Goal: Task Accomplishment & Management: Manage account settings

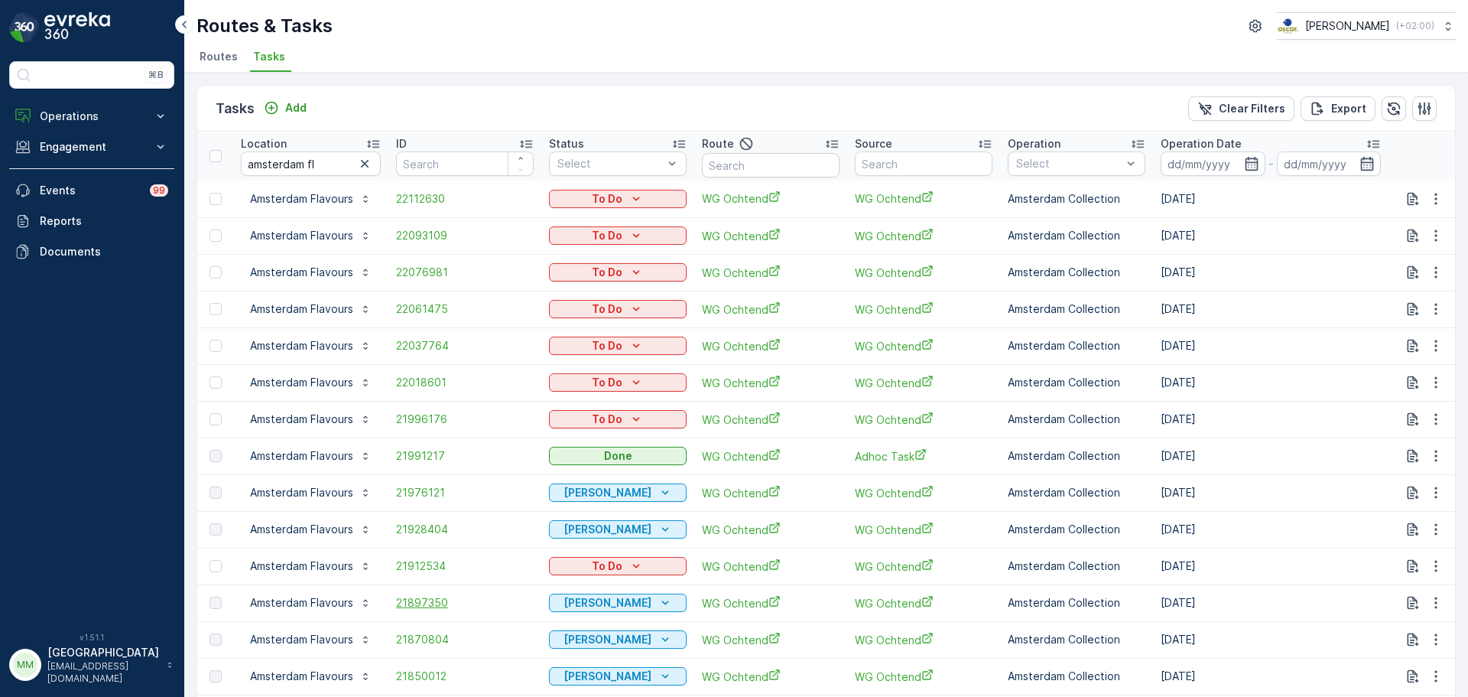
scroll to position [134, 0]
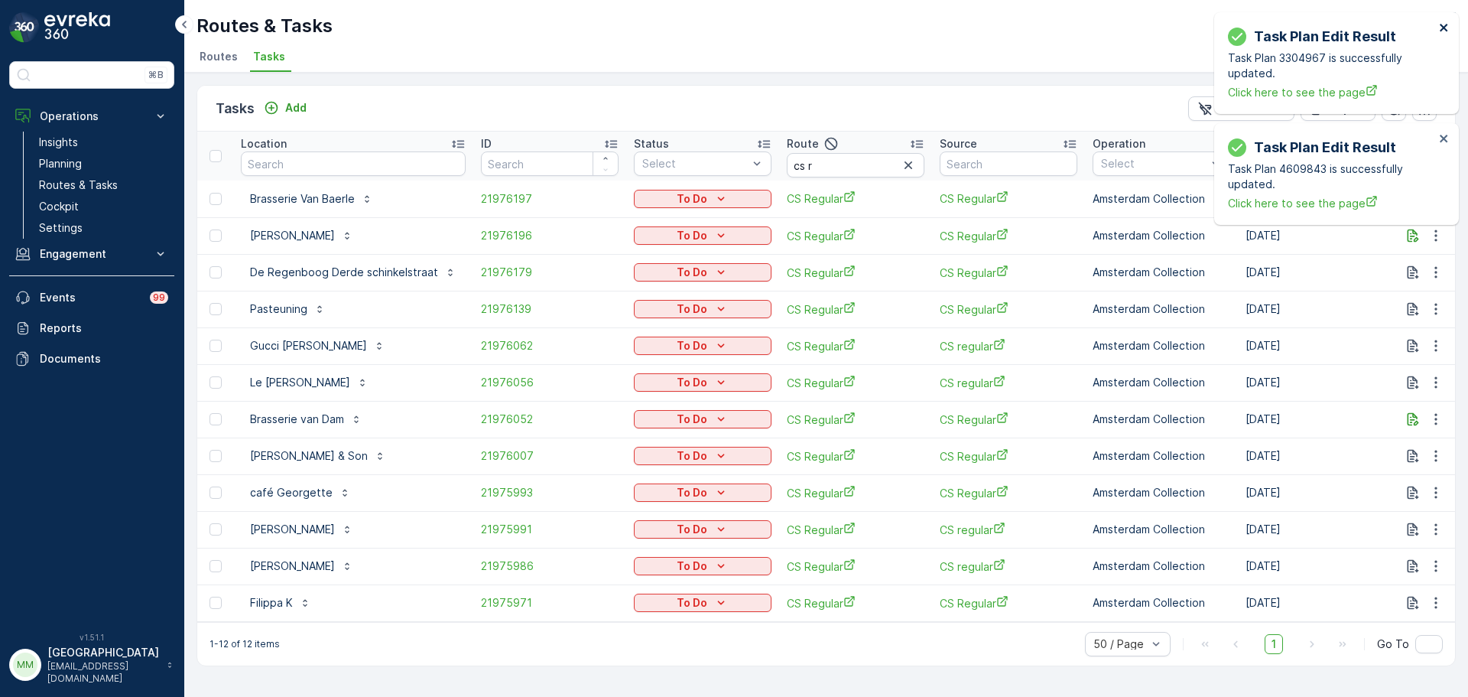
click at [1443, 23] on icon "close" at bounding box center [1444, 27] width 11 height 12
click at [106, 187] on p "Routes & Tasks" at bounding box center [78, 184] width 79 height 15
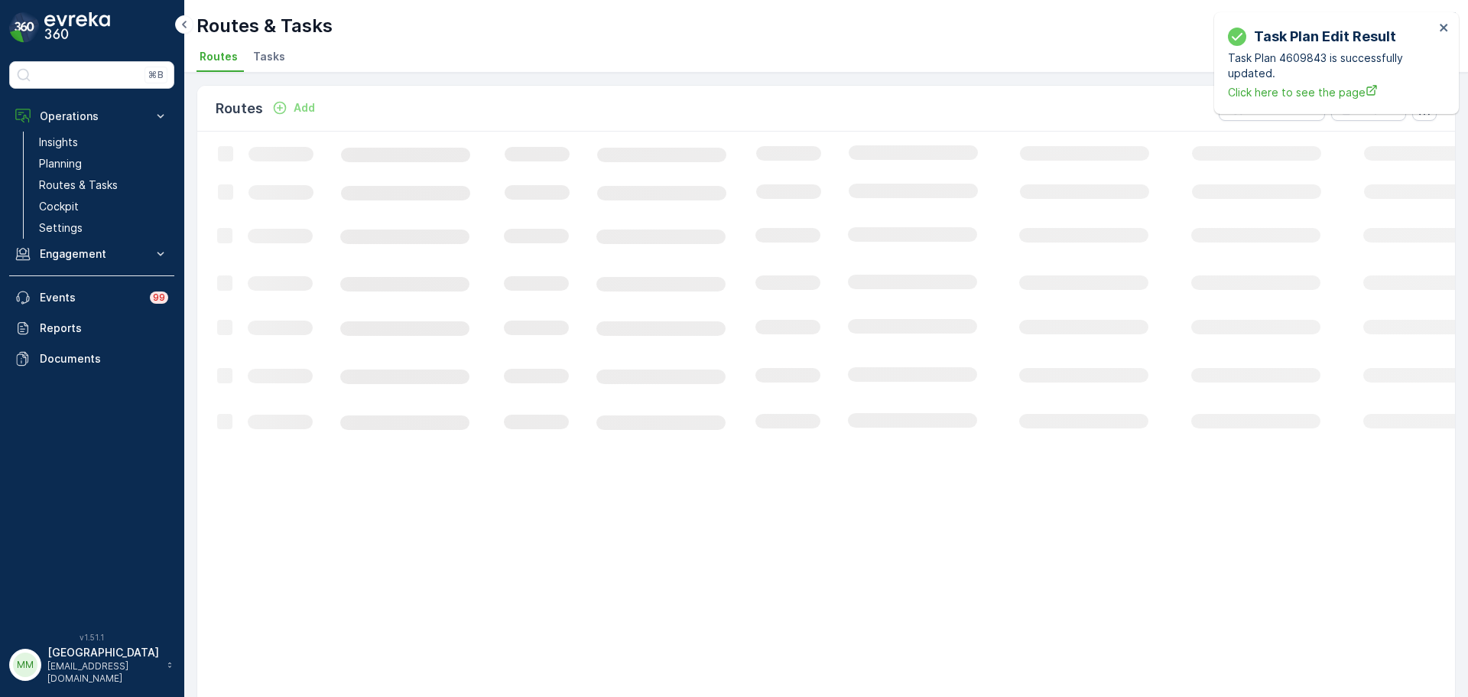
click at [281, 52] on li "Tasks" at bounding box center [270, 59] width 41 height 26
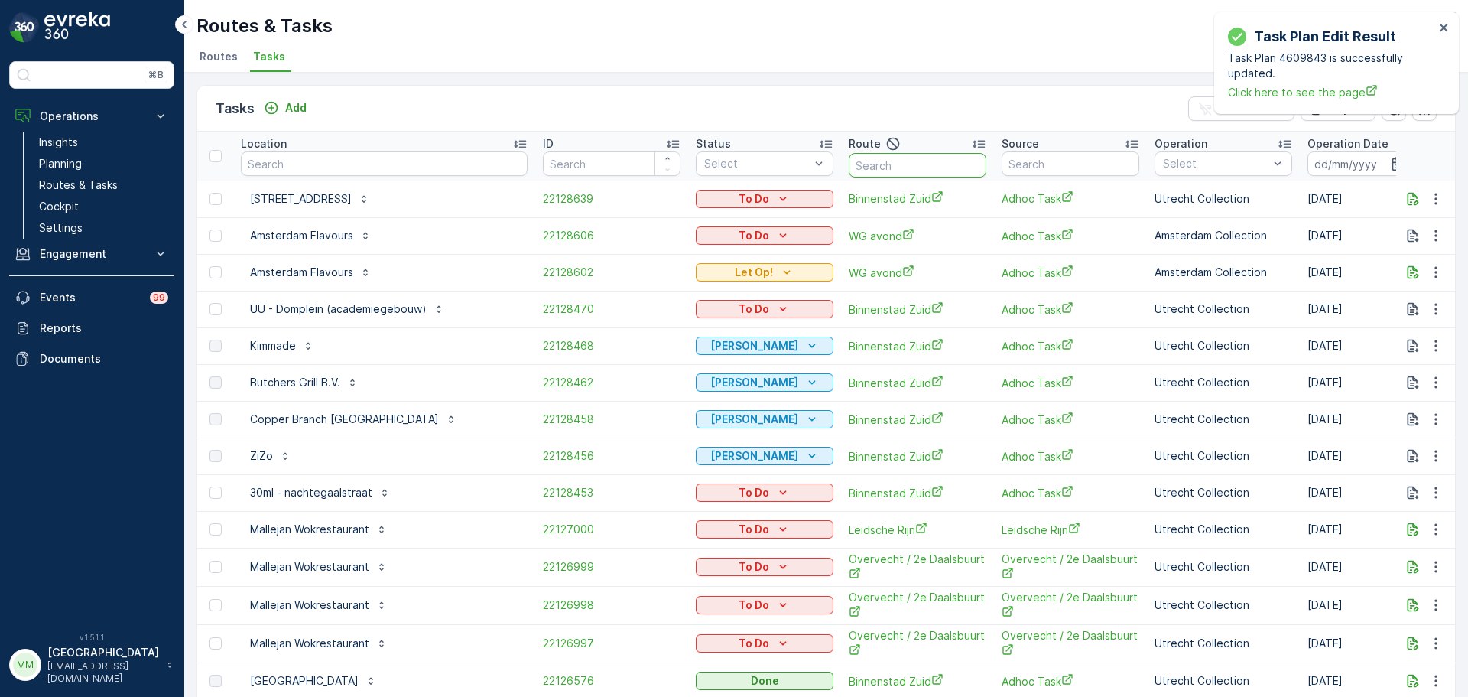
click at [909, 167] on input "text" at bounding box center [918, 165] width 138 height 24
type input "seenons"
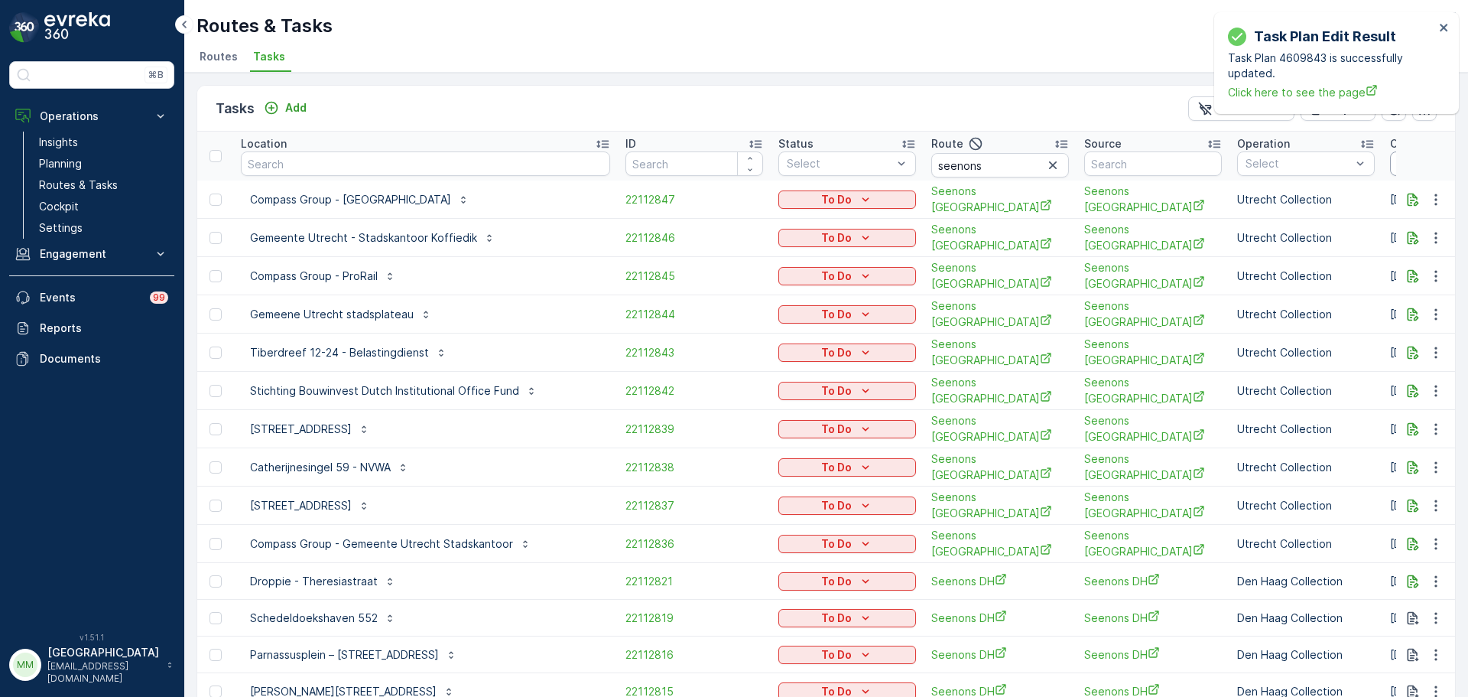
click at [1390, 160] on input at bounding box center [1442, 163] width 105 height 24
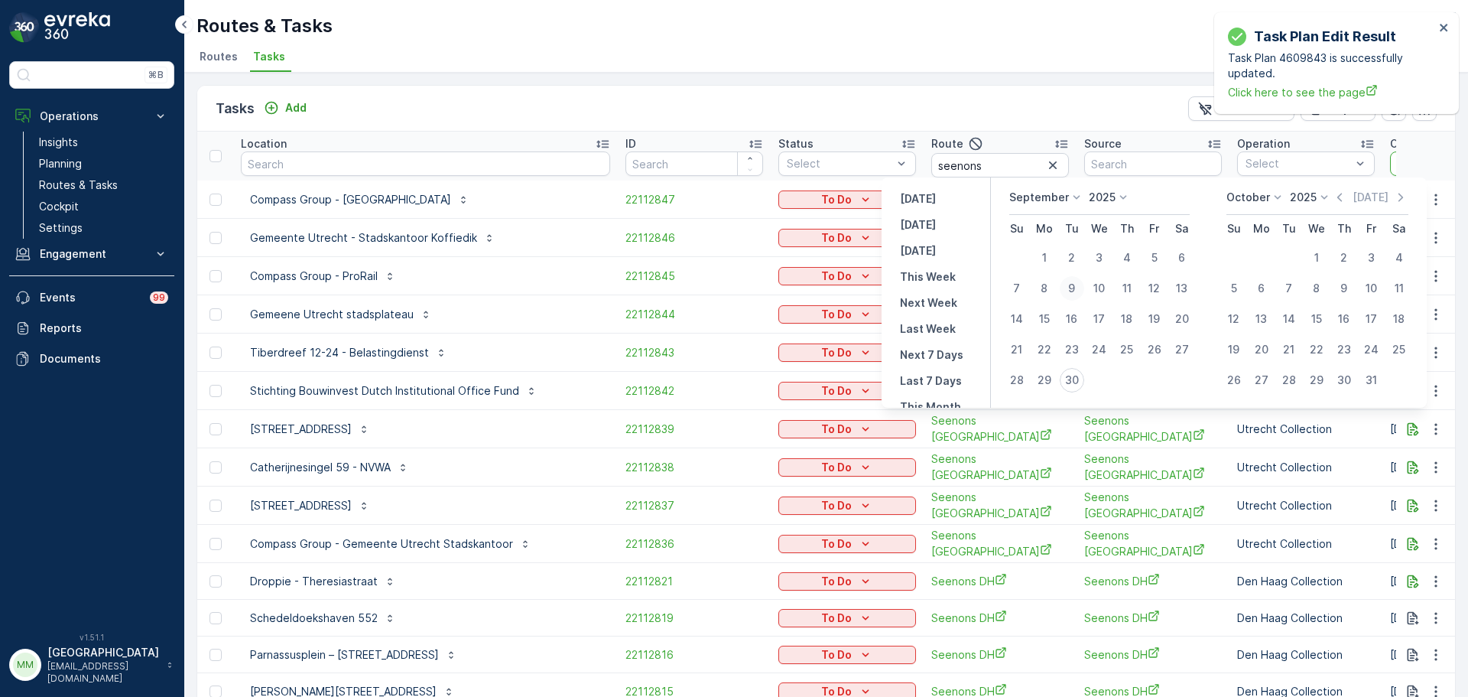
click at [1077, 284] on div "9" at bounding box center [1072, 288] width 24 height 24
type input "[DATE]"
click at [1077, 284] on div "9" at bounding box center [1072, 288] width 24 height 24
type input "[DATE]"
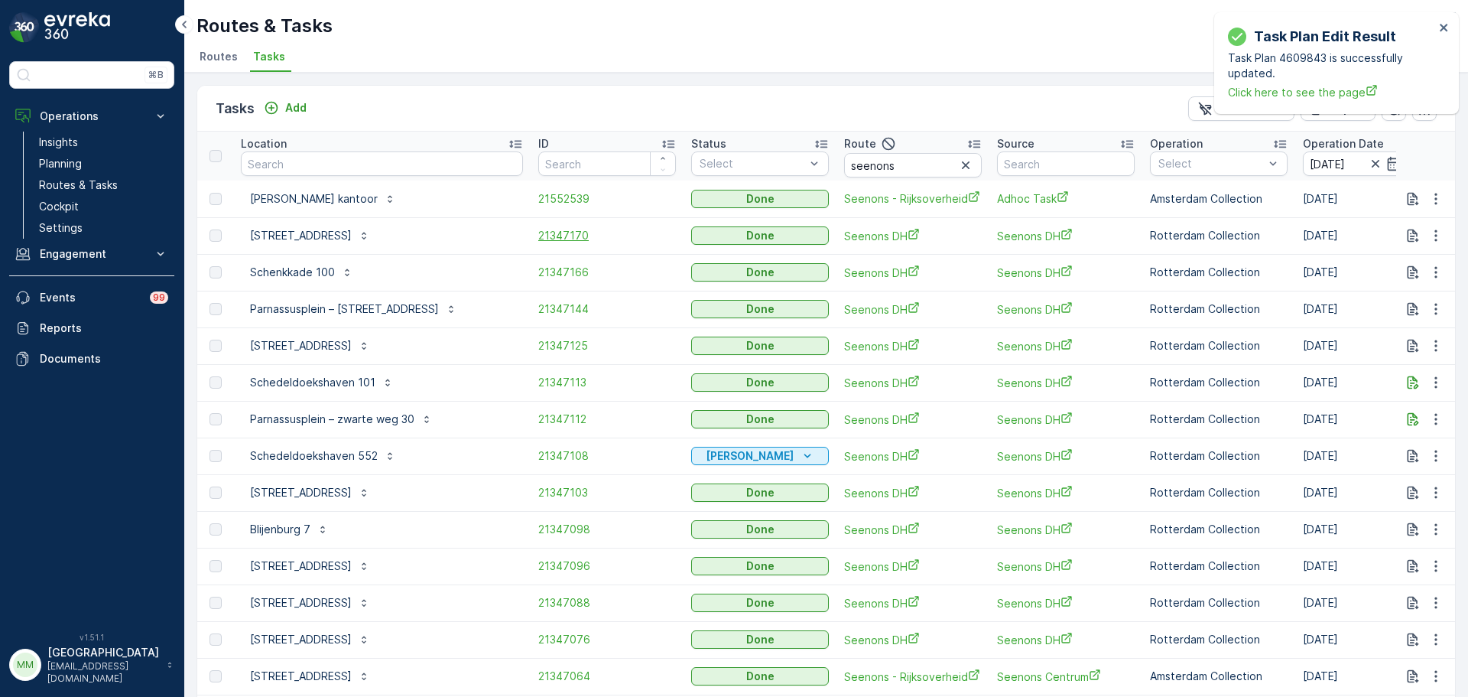
click at [538, 234] on span "21347170" at bounding box center [607, 235] width 138 height 15
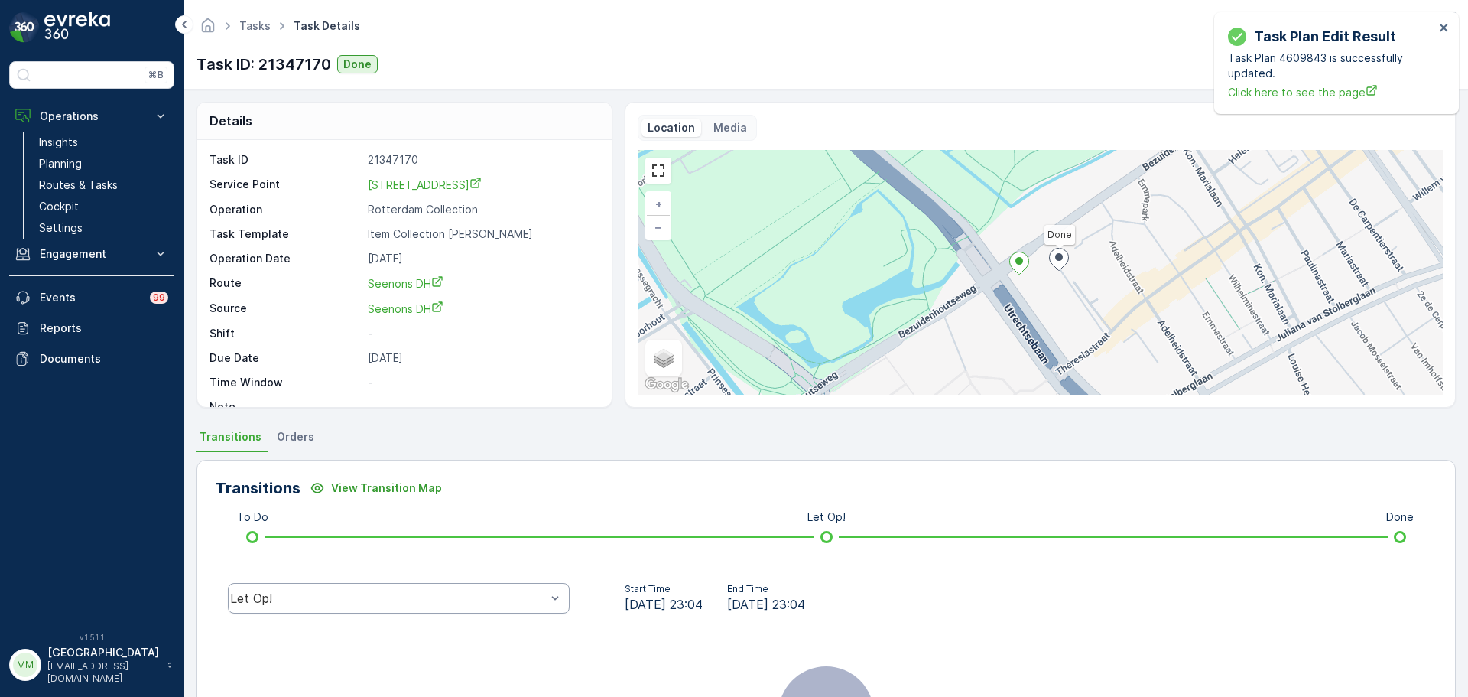
click at [347, 597] on div "Let Op!" at bounding box center [399, 598] width 342 height 31
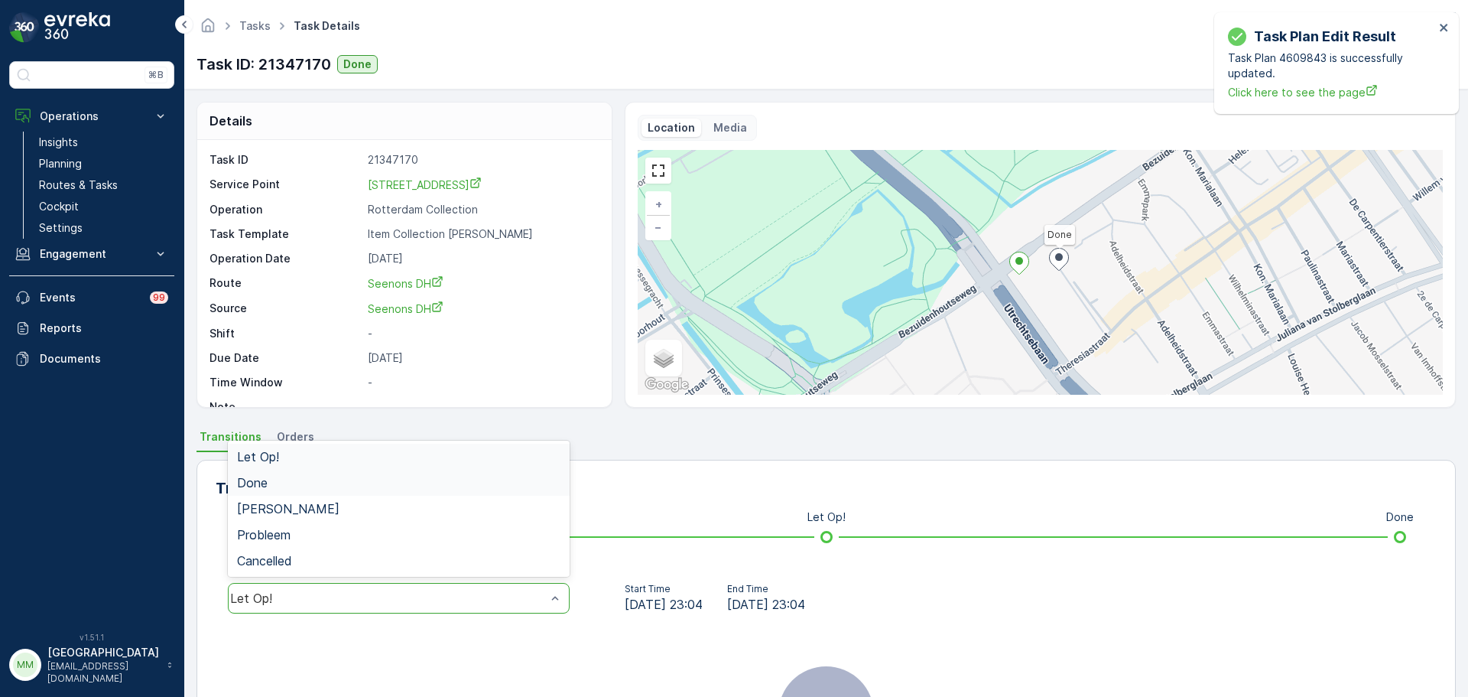
click at [327, 485] on div "Done" at bounding box center [398, 483] width 323 height 14
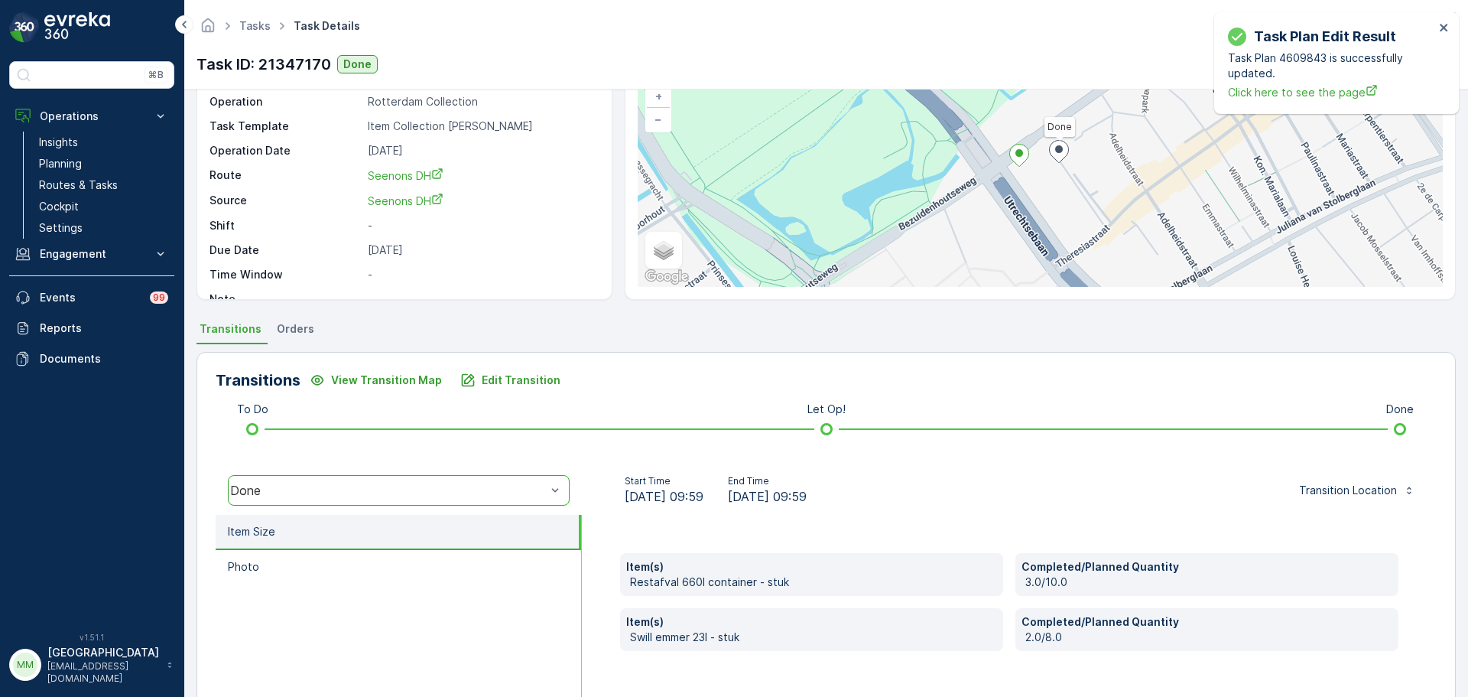
scroll to position [268, 0]
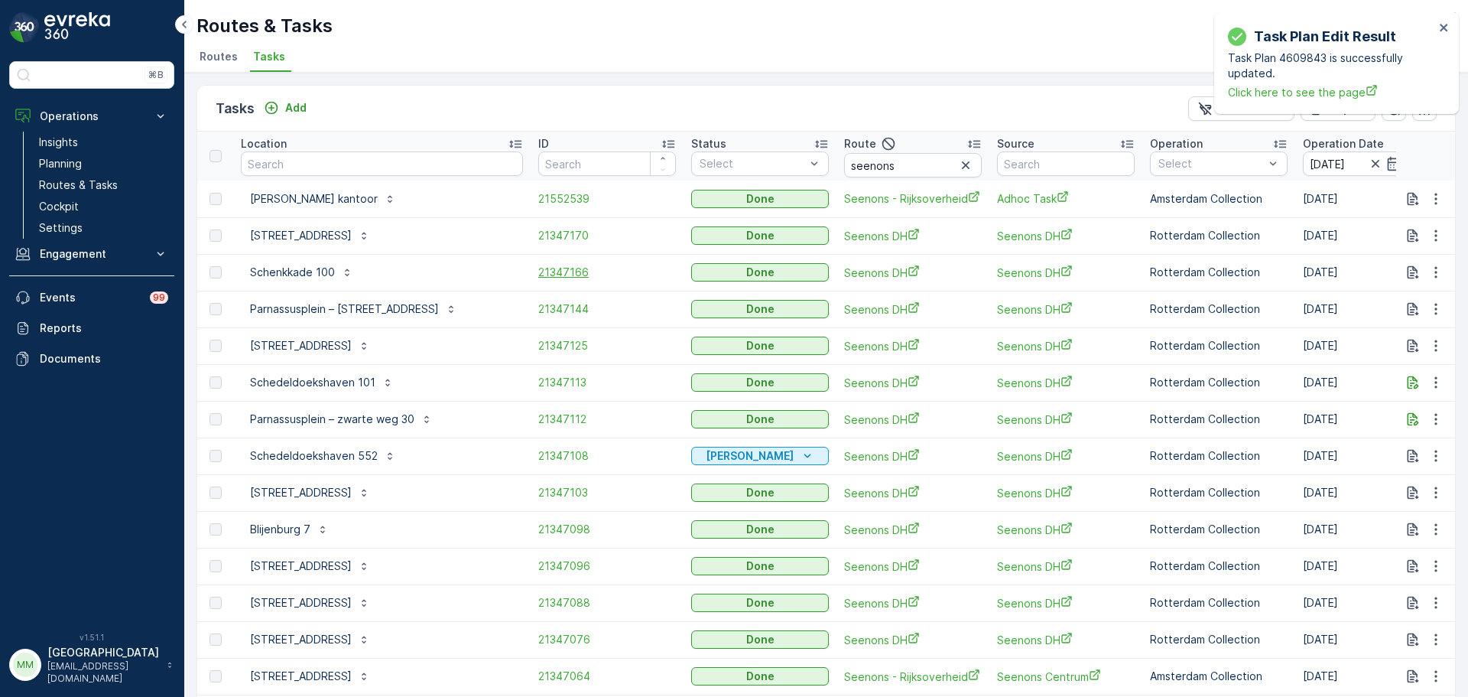
click at [538, 271] on span "21347166" at bounding box center [607, 272] width 138 height 15
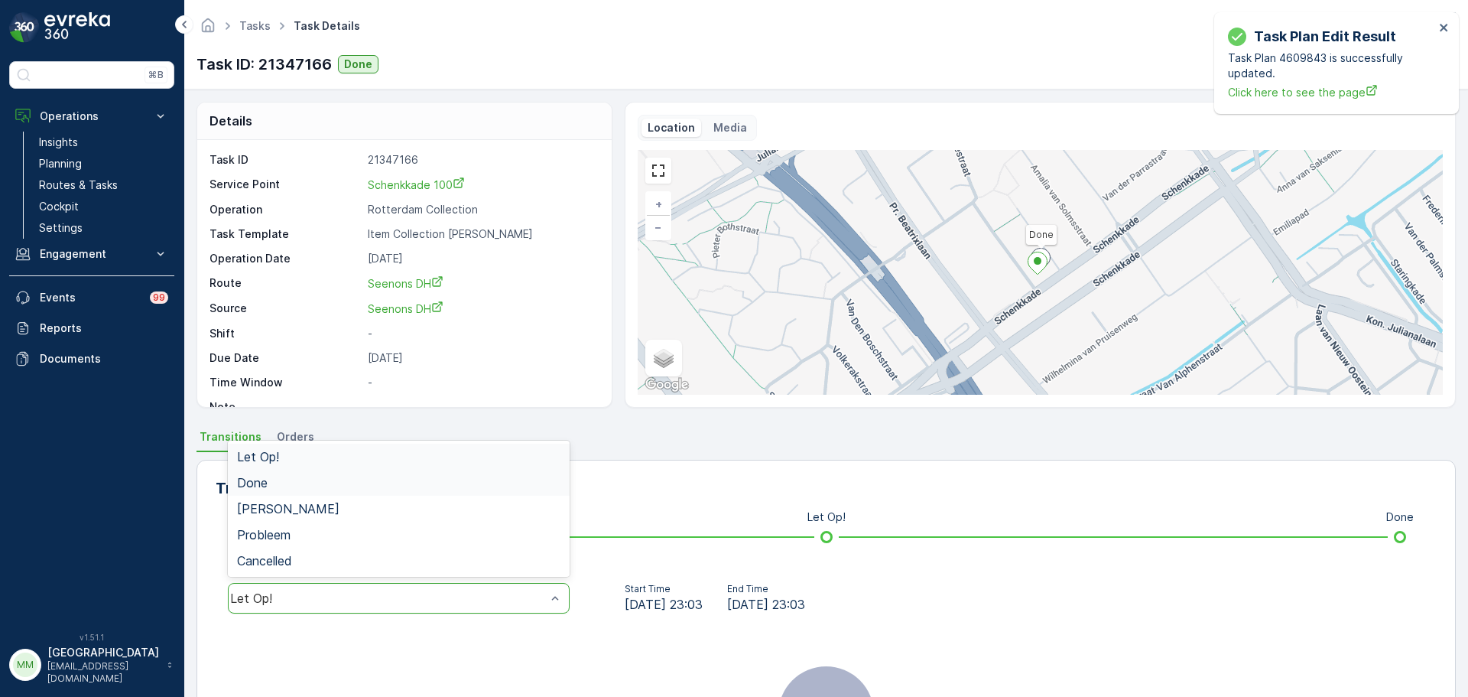
click at [281, 483] on div "Done" at bounding box center [398, 483] width 323 height 14
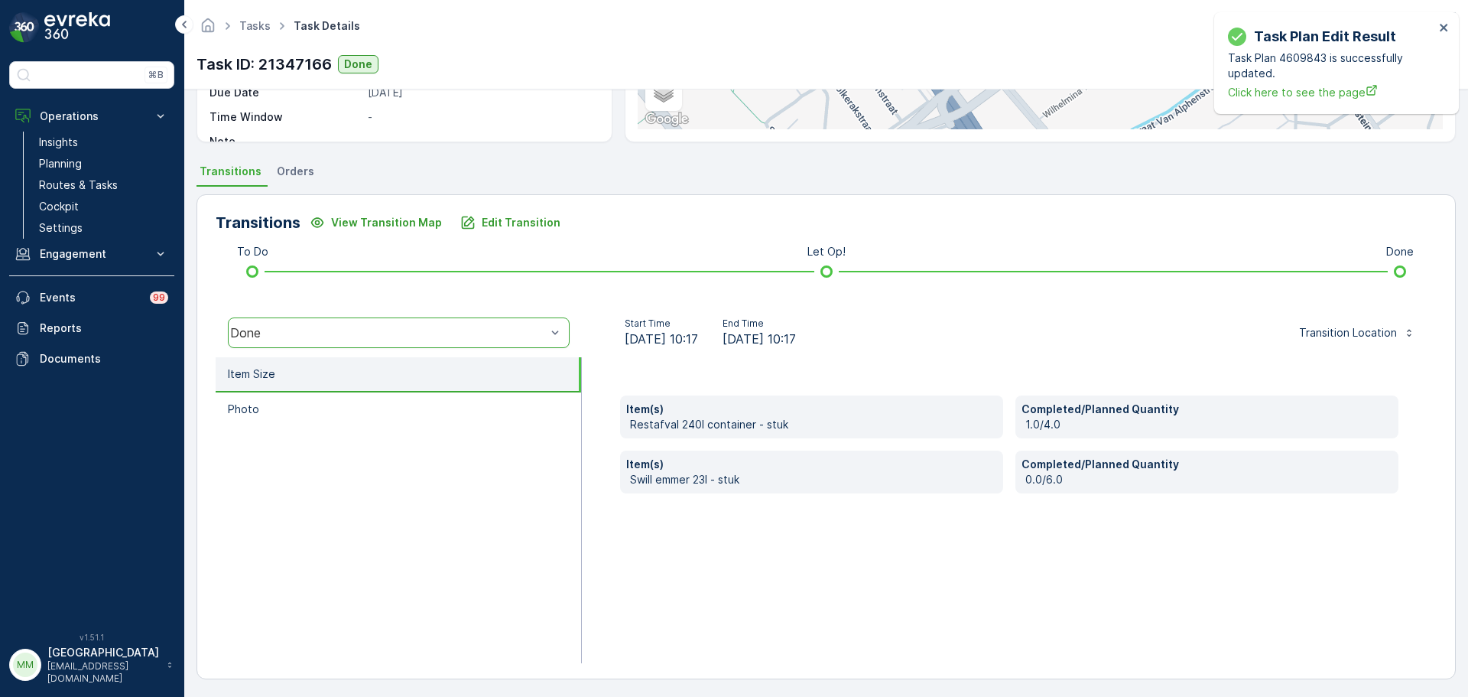
scroll to position [268, 0]
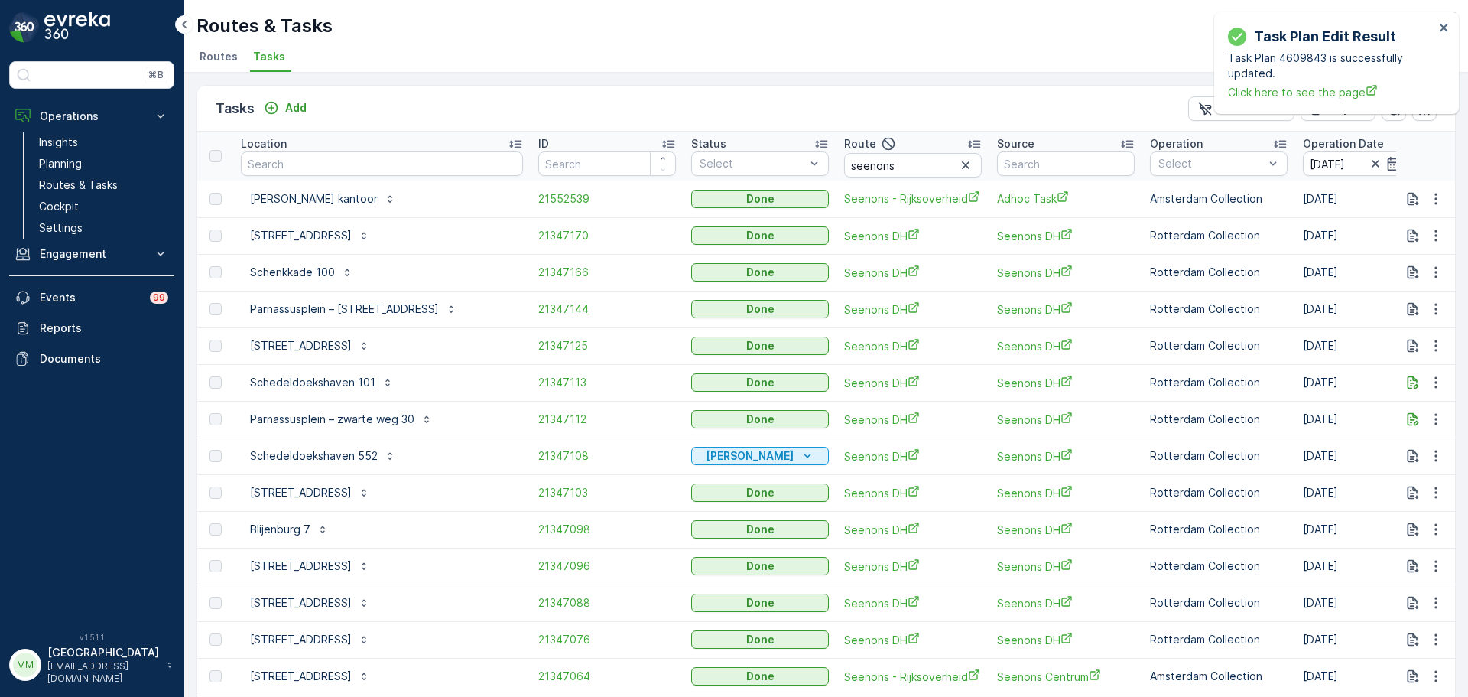
click at [538, 308] on span "21347144" at bounding box center [607, 308] width 138 height 15
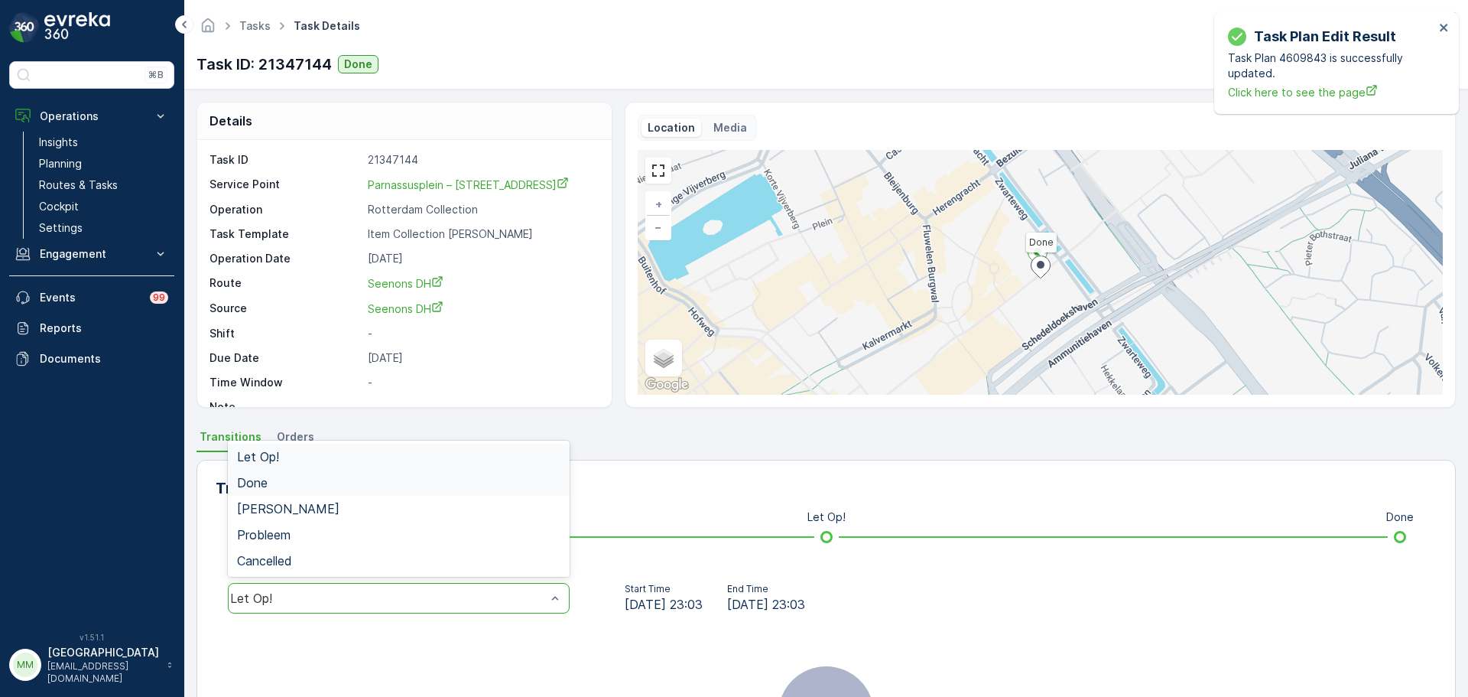
click at [270, 487] on div "Done" at bounding box center [398, 483] width 323 height 14
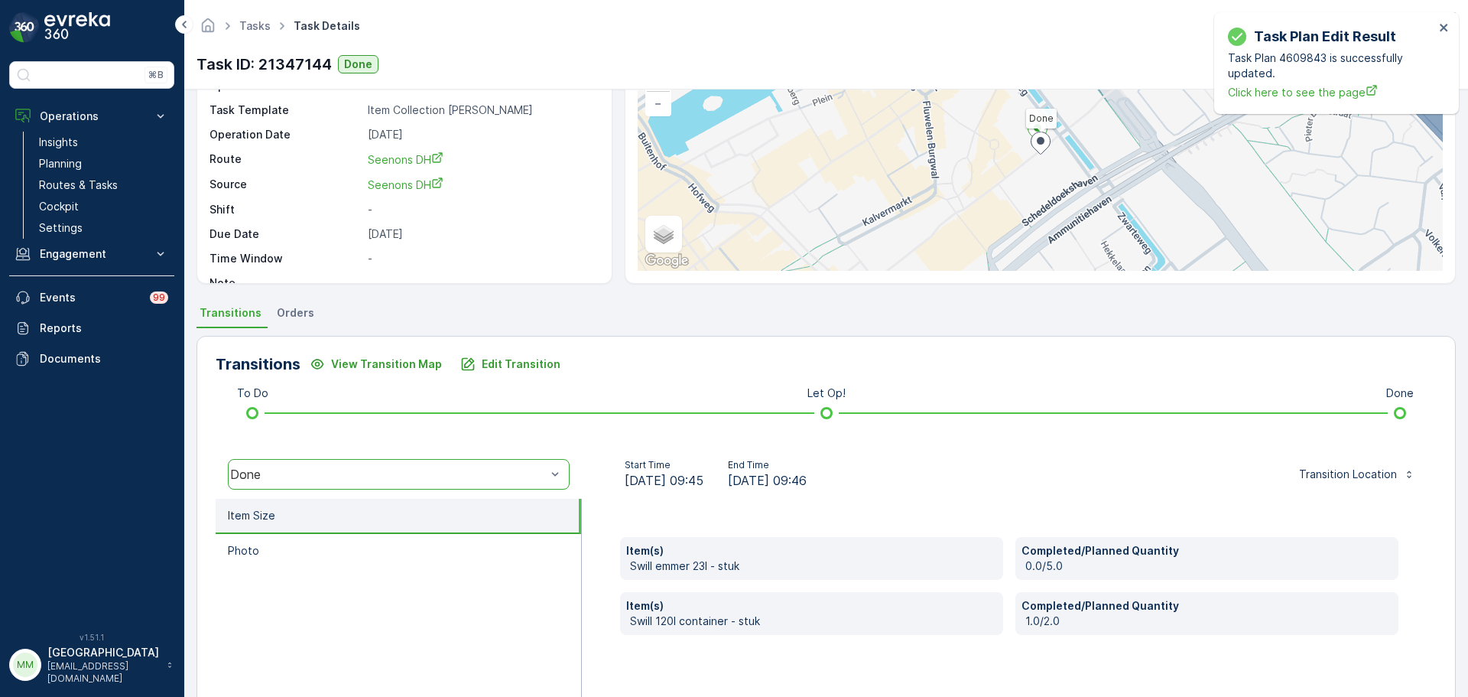
scroll to position [268, 0]
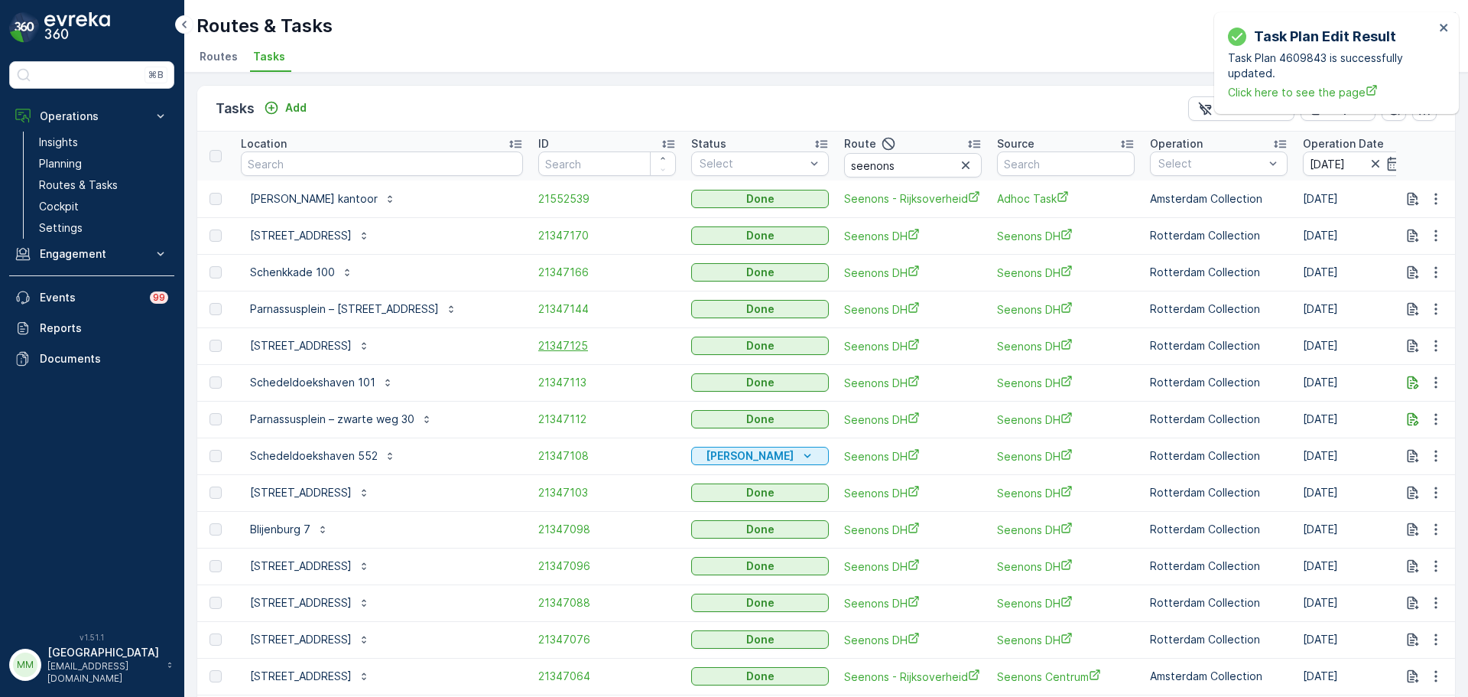
click at [538, 343] on span "21347125" at bounding box center [607, 345] width 138 height 15
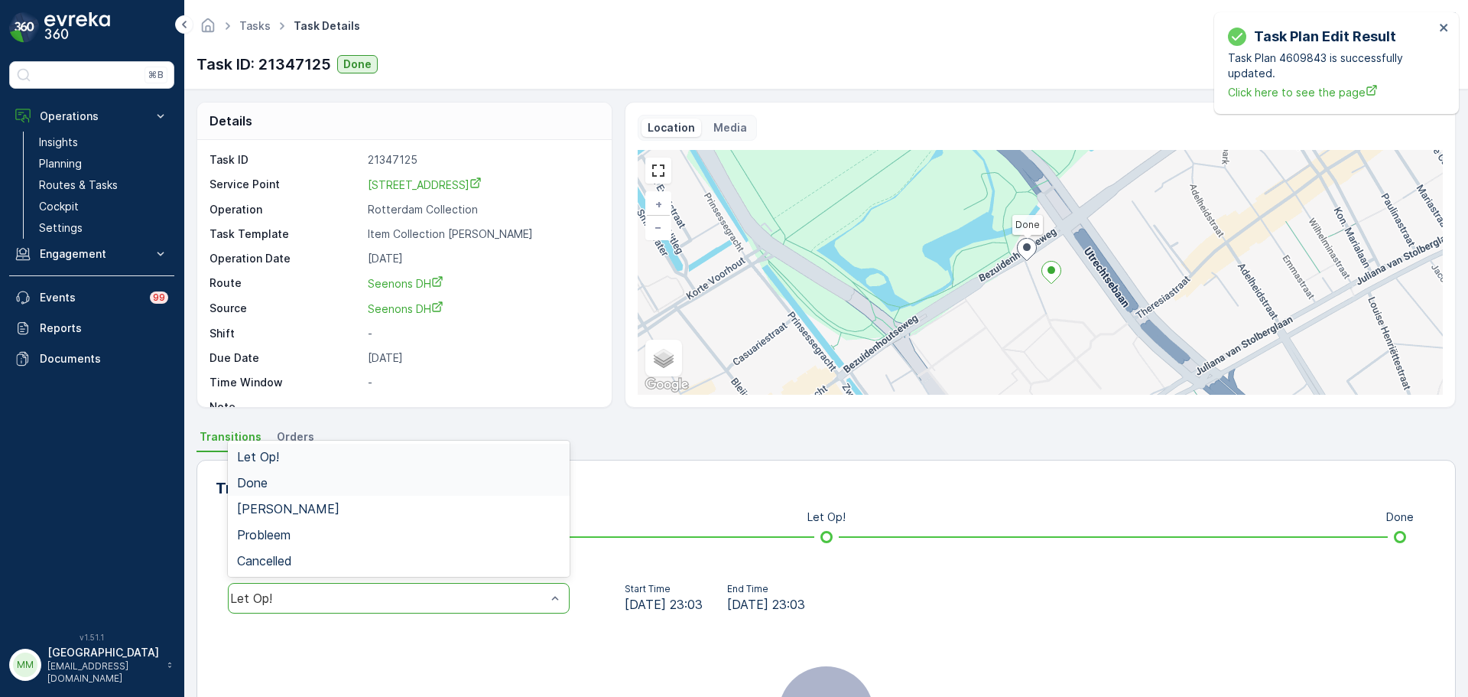
click at [289, 472] on div "Done" at bounding box center [399, 483] width 342 height 26
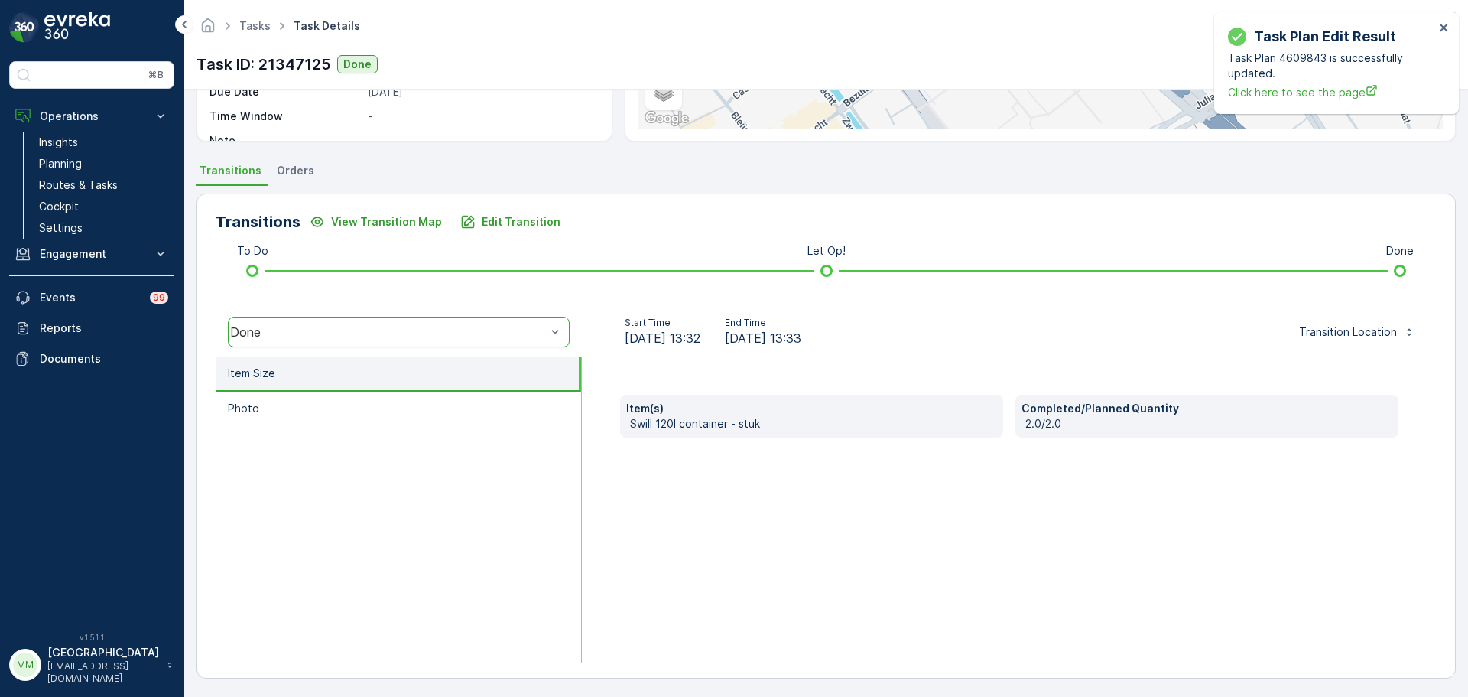
scroll to position [268, 0]
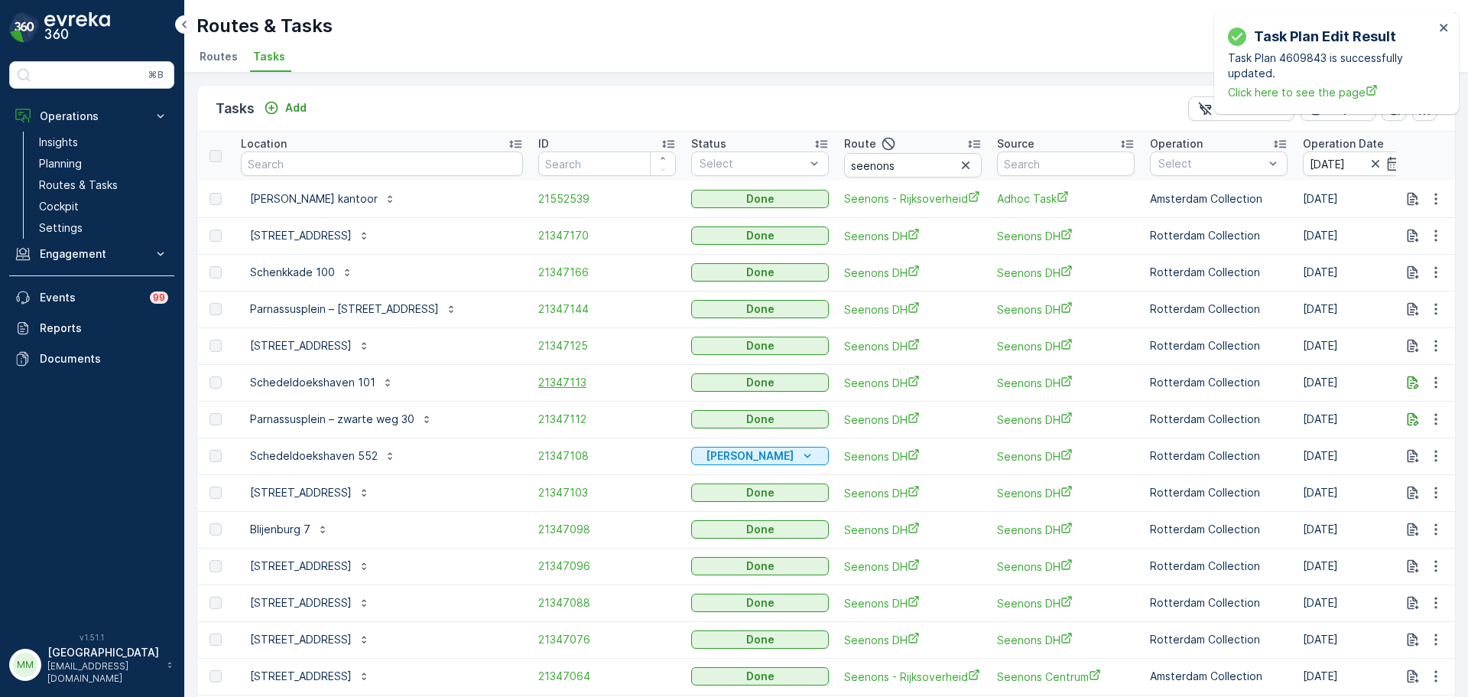
click at [538, 380] on span "21347113" at bounding box center [607, 382] width 138 height 15
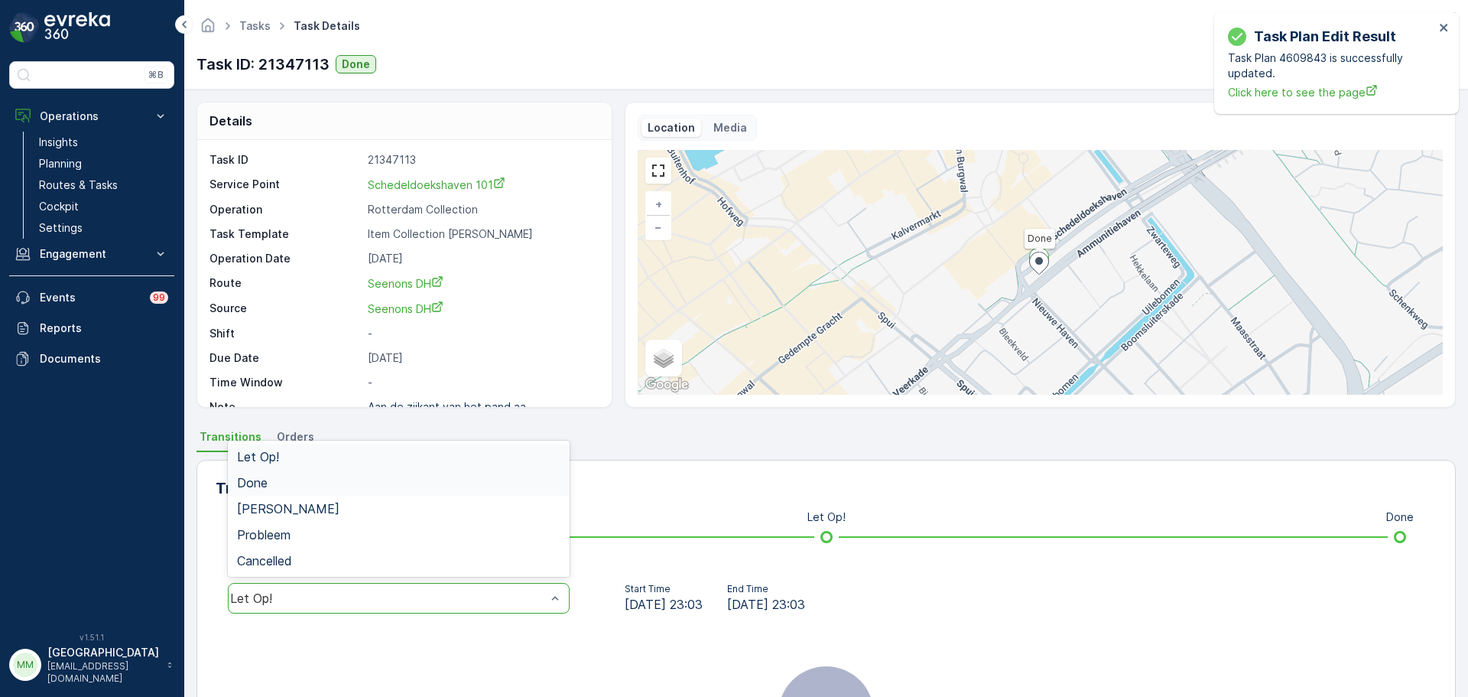
click at [393, 478] on div "Done" at bounding box center [398, 483] width 323 height 14
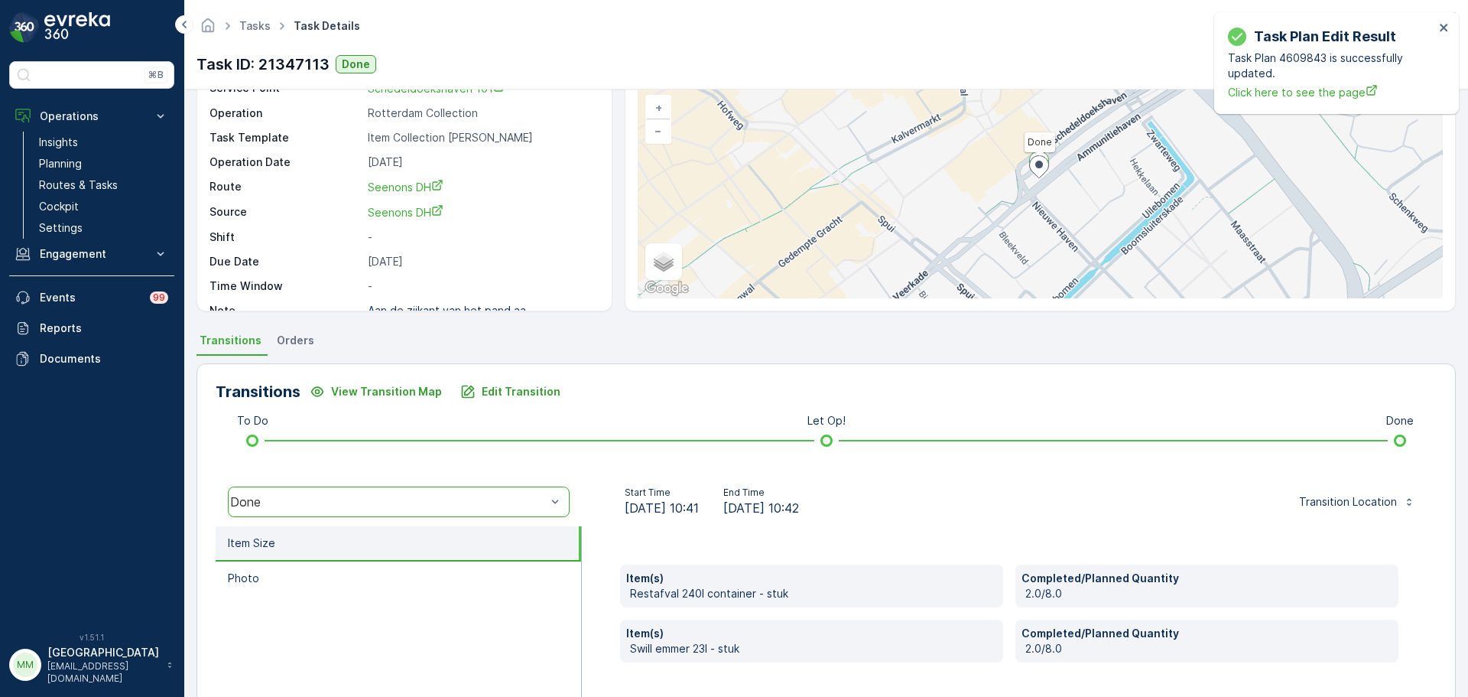
scroll to position [268, 0]
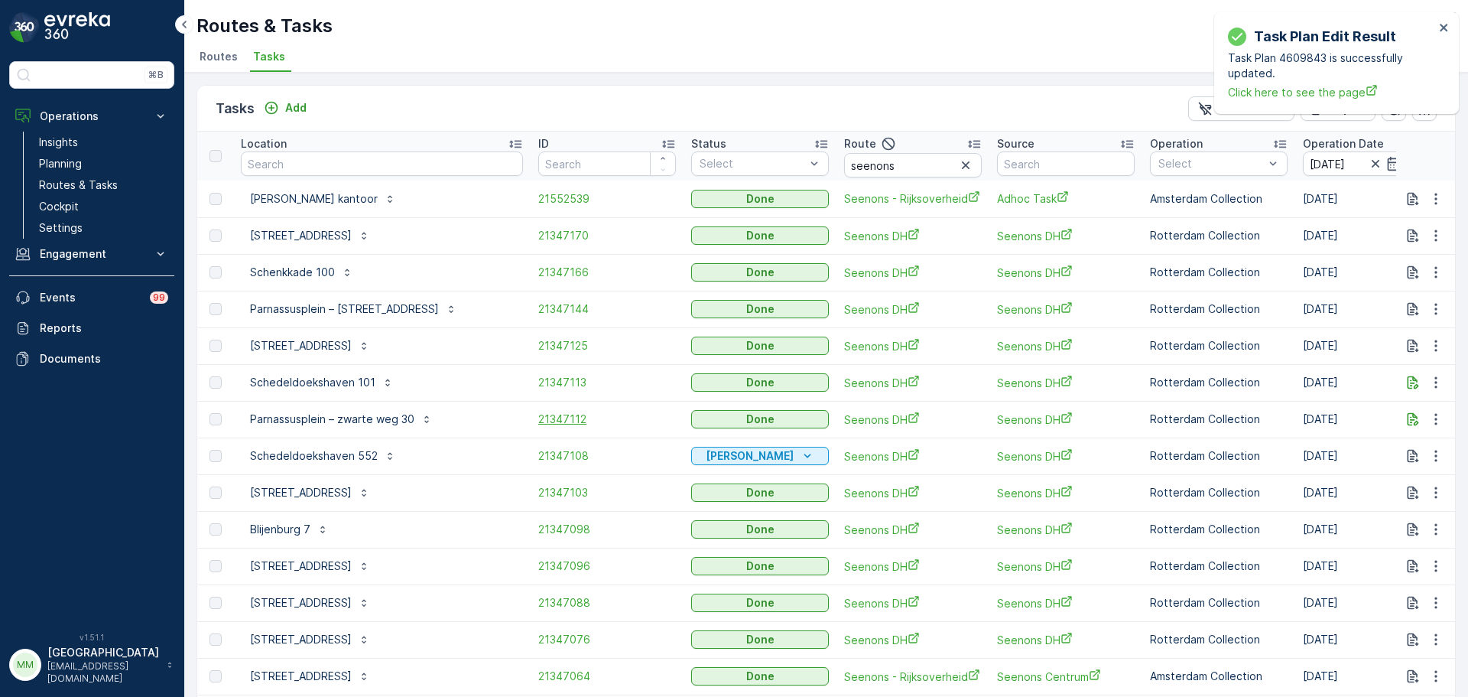
click at [538, 418] on span "21347112" at bounding box center [607, 418] width 138 height 15
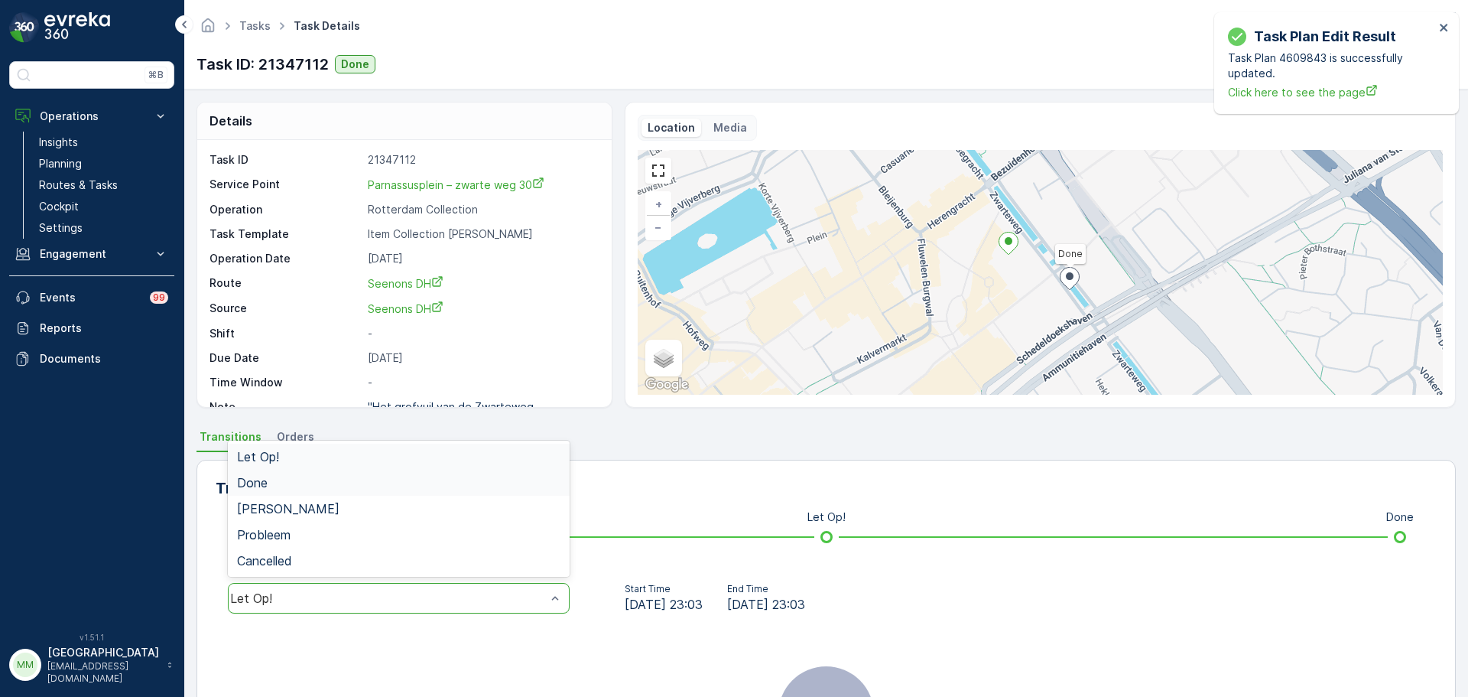
click at [282, 483] on div "Done" at bounding box center [398, 483] width 323 height 14
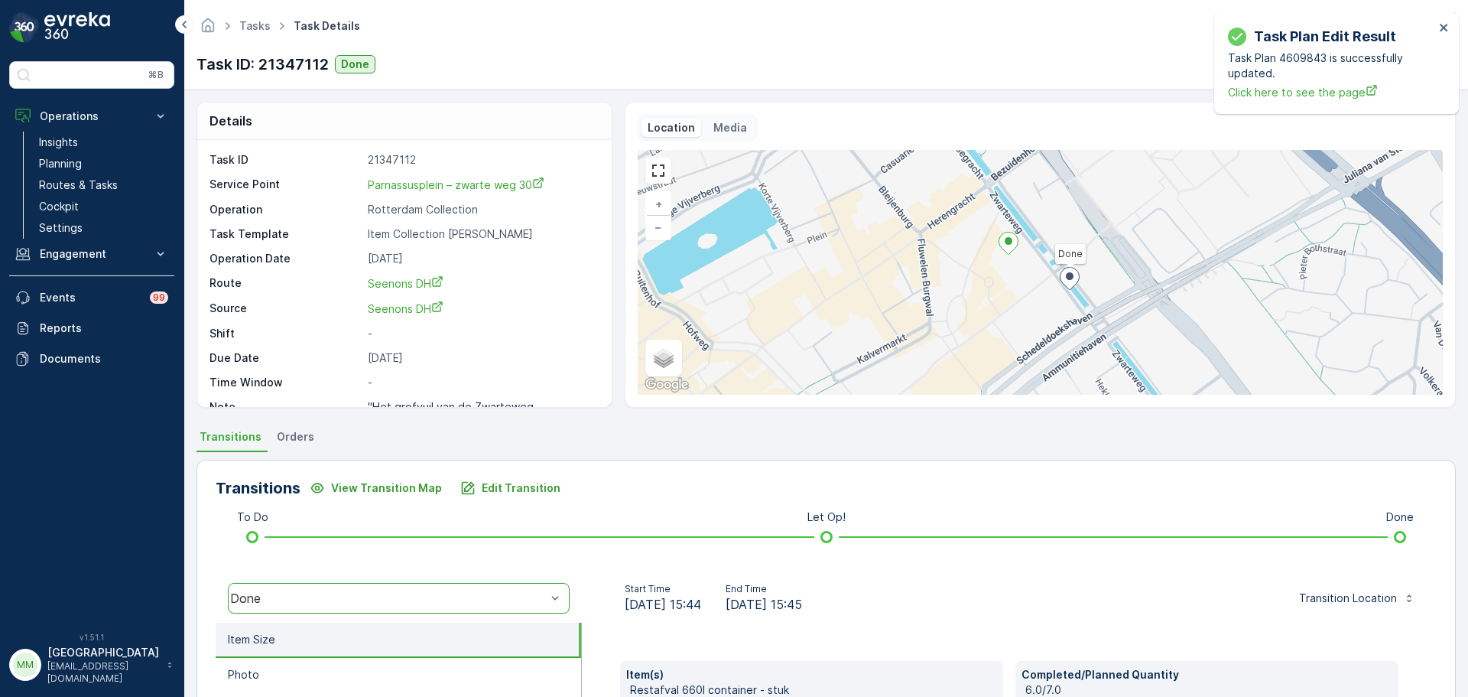
scroll to position [268, 0]
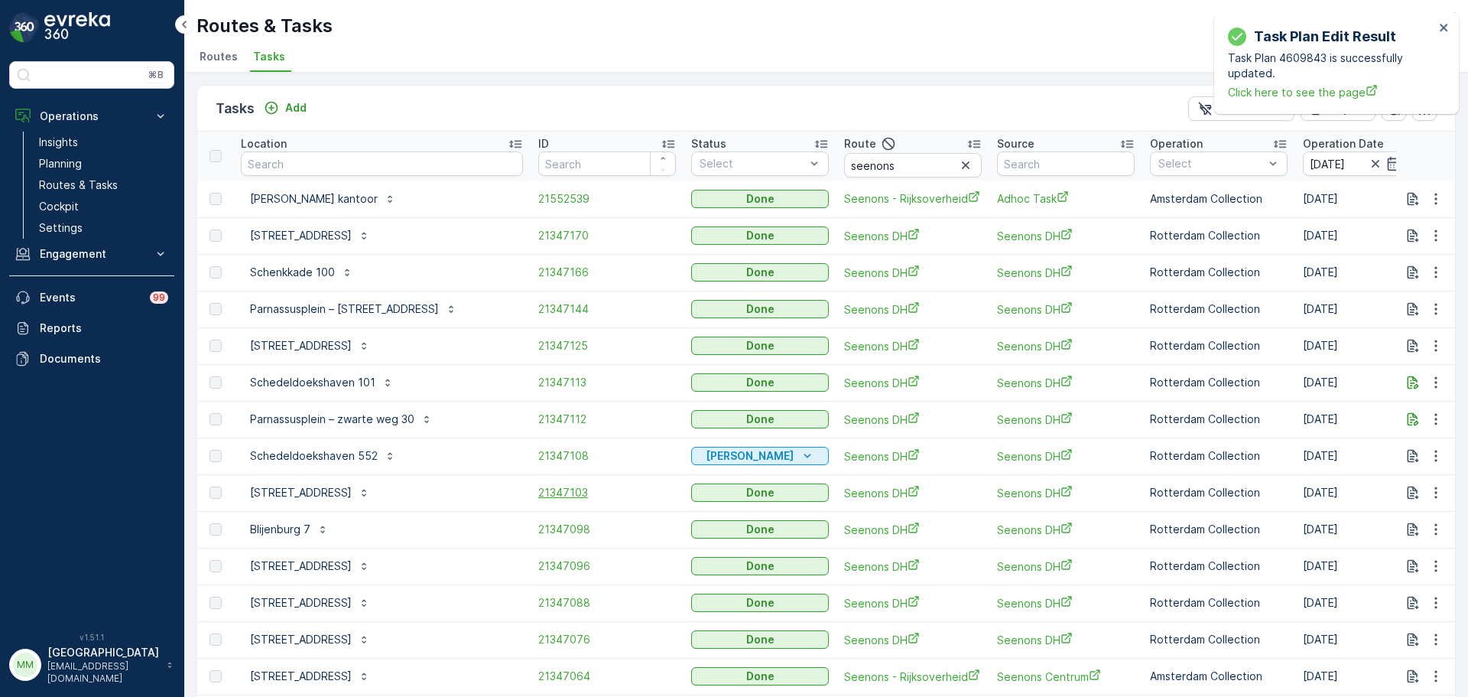
click at [538, 491] on span "21347103" at bounding box center [607, 492] width 138 height 15
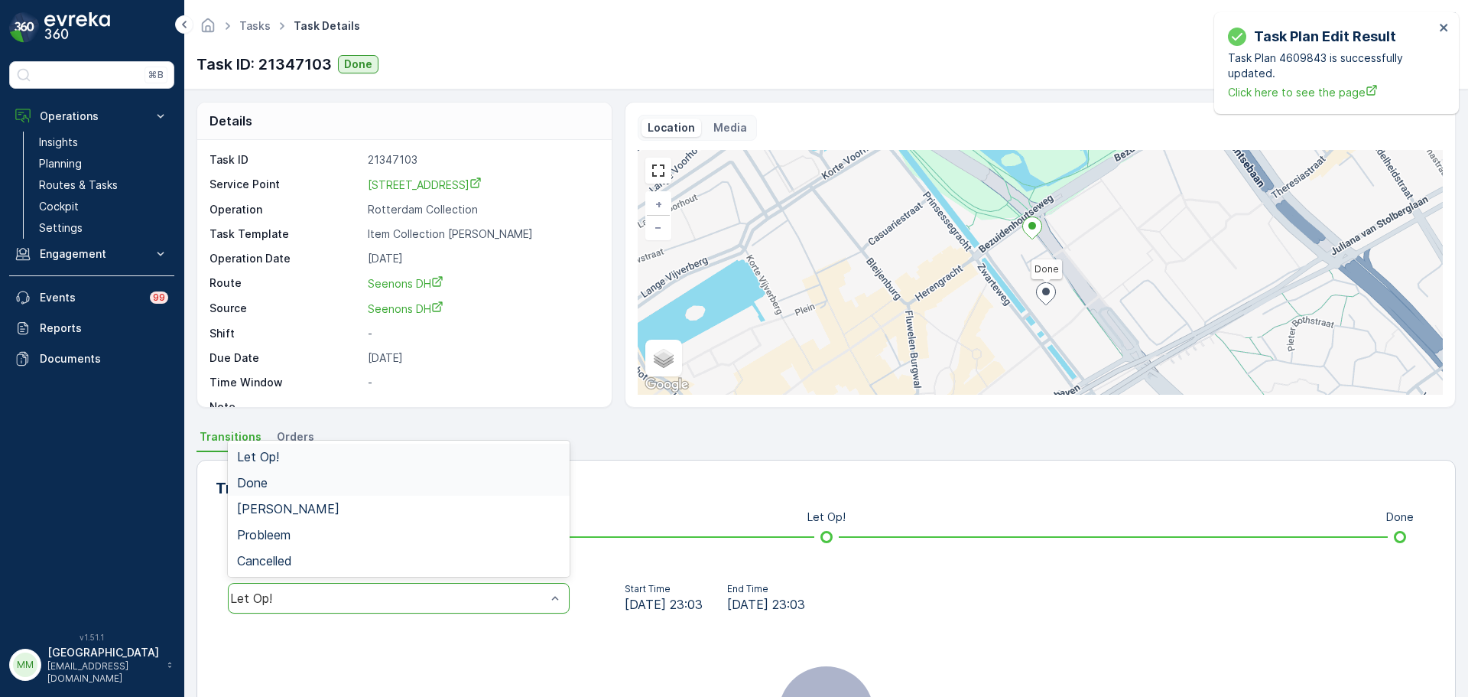
click at [296, 486] on div "Done" at bounding box center [398, 483] width 323 height 14
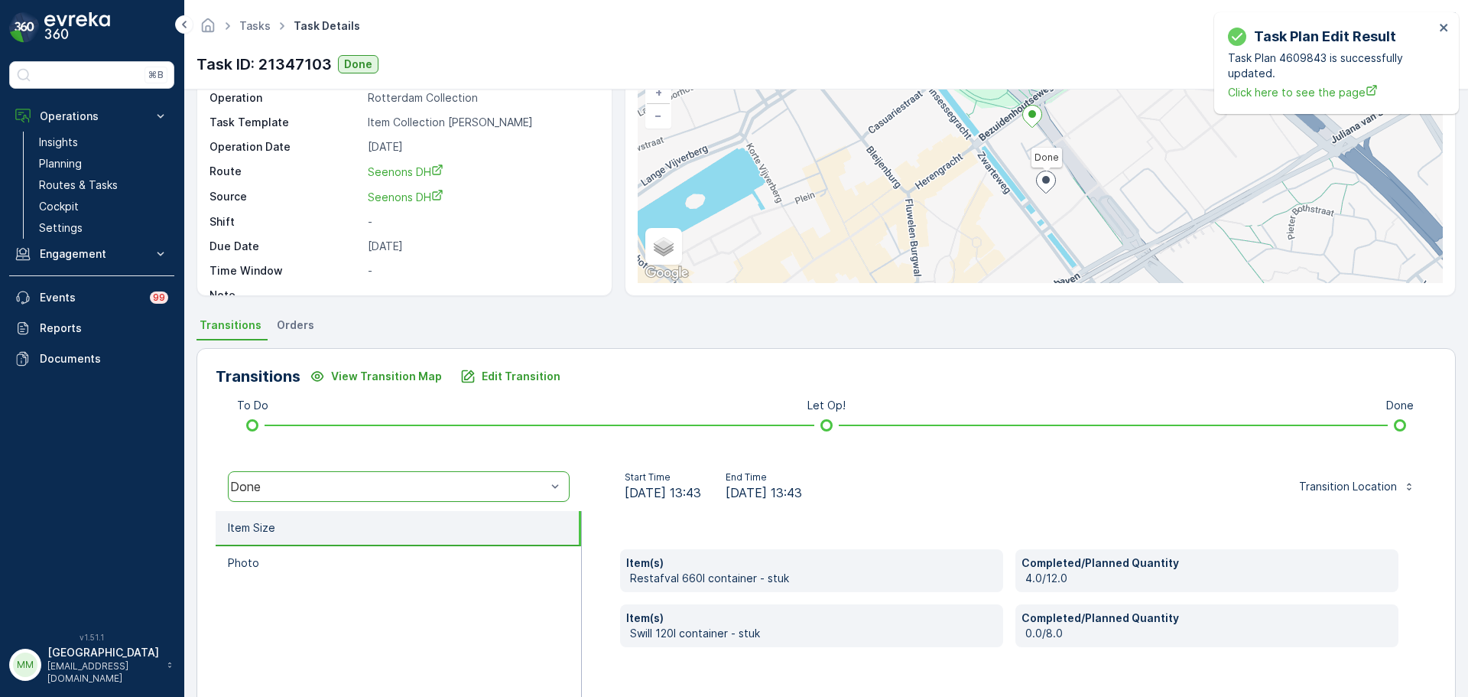
scroll to position [268, 0]
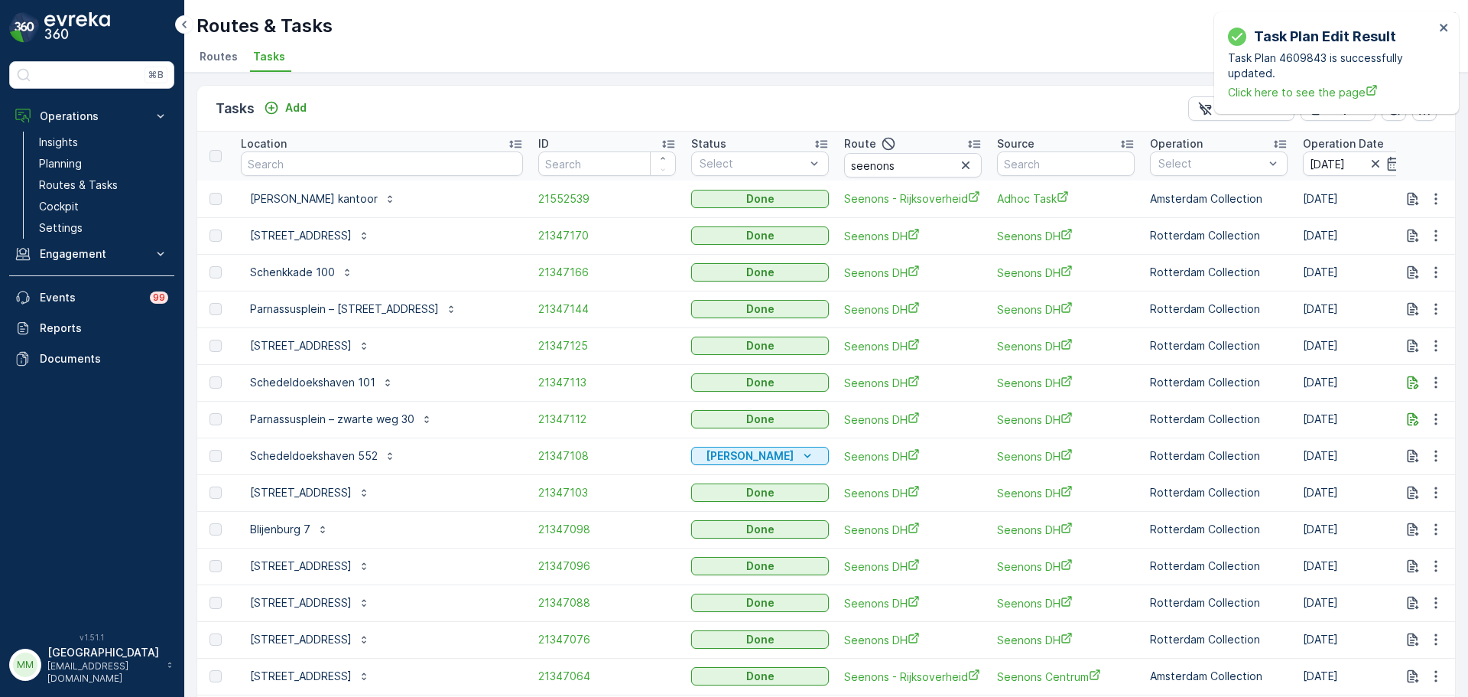
click at [1452, 21] on div "Task Plan Edit Result Task Plan 4609843 is successfully updated. Click here to …" at bounding box center [1336, 63] width 245 height 102
click at [1444, 27] on icon "close" at bounding box center [1444, 28] width 8 height 8
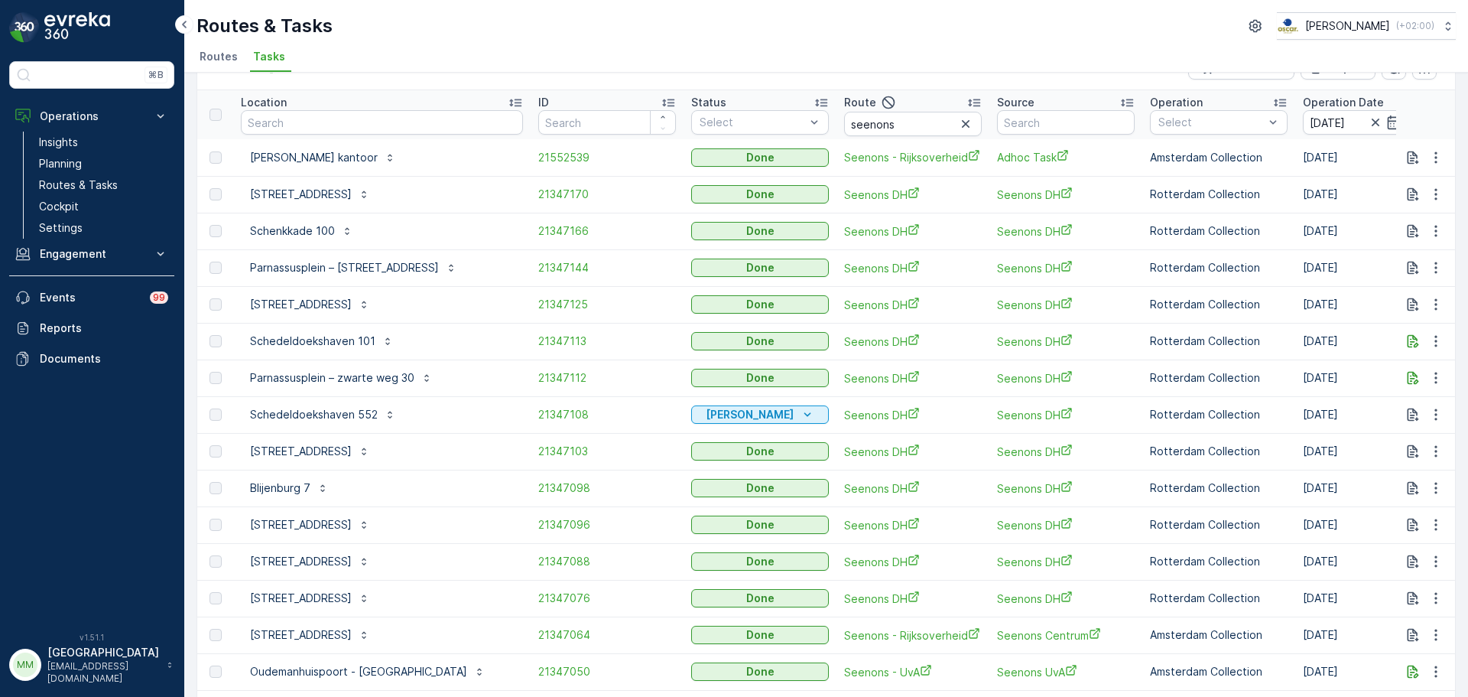
scroll to position [76, 0]
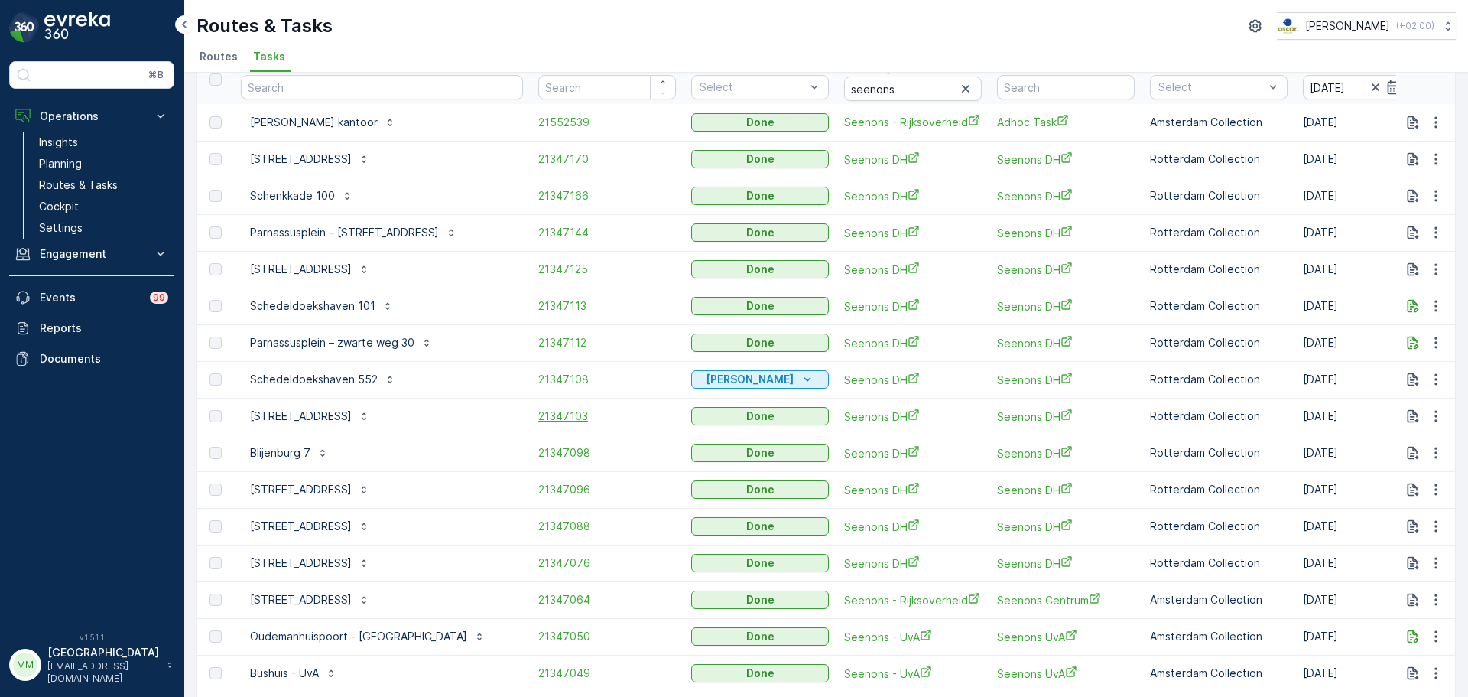
click at [538, 418] on span "21347103" at bounding box center [607, 415] width 138 height 15
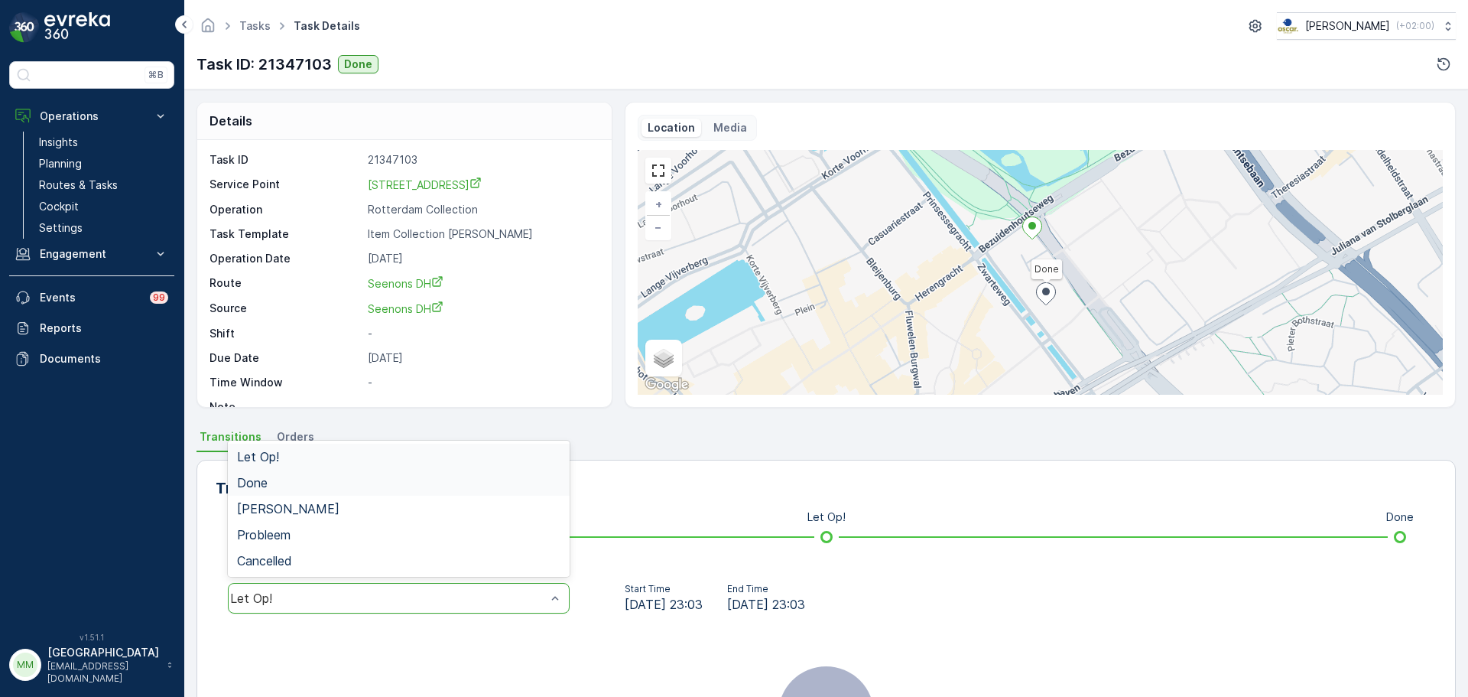
click at [317, 483] on div "Done" at bounding box center [398, 483] width 323 height 14
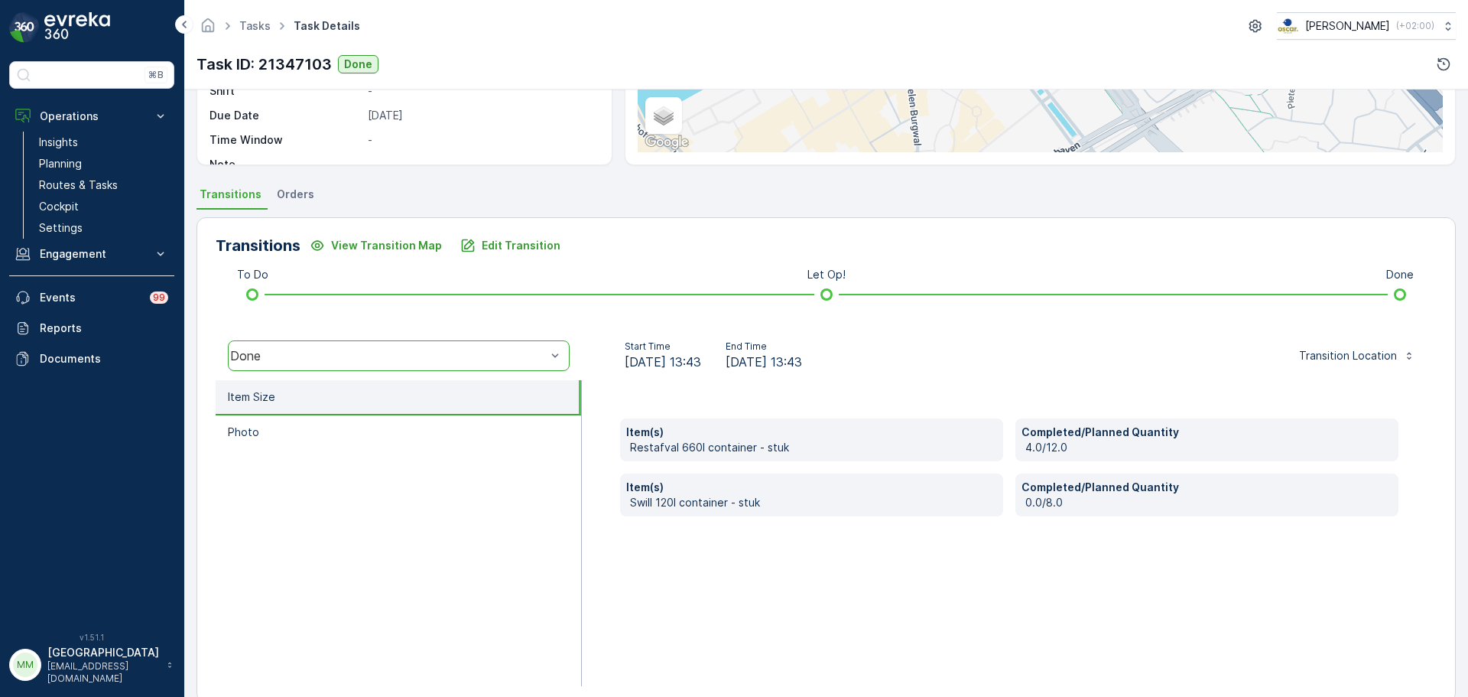
scroll to position [268, 0]
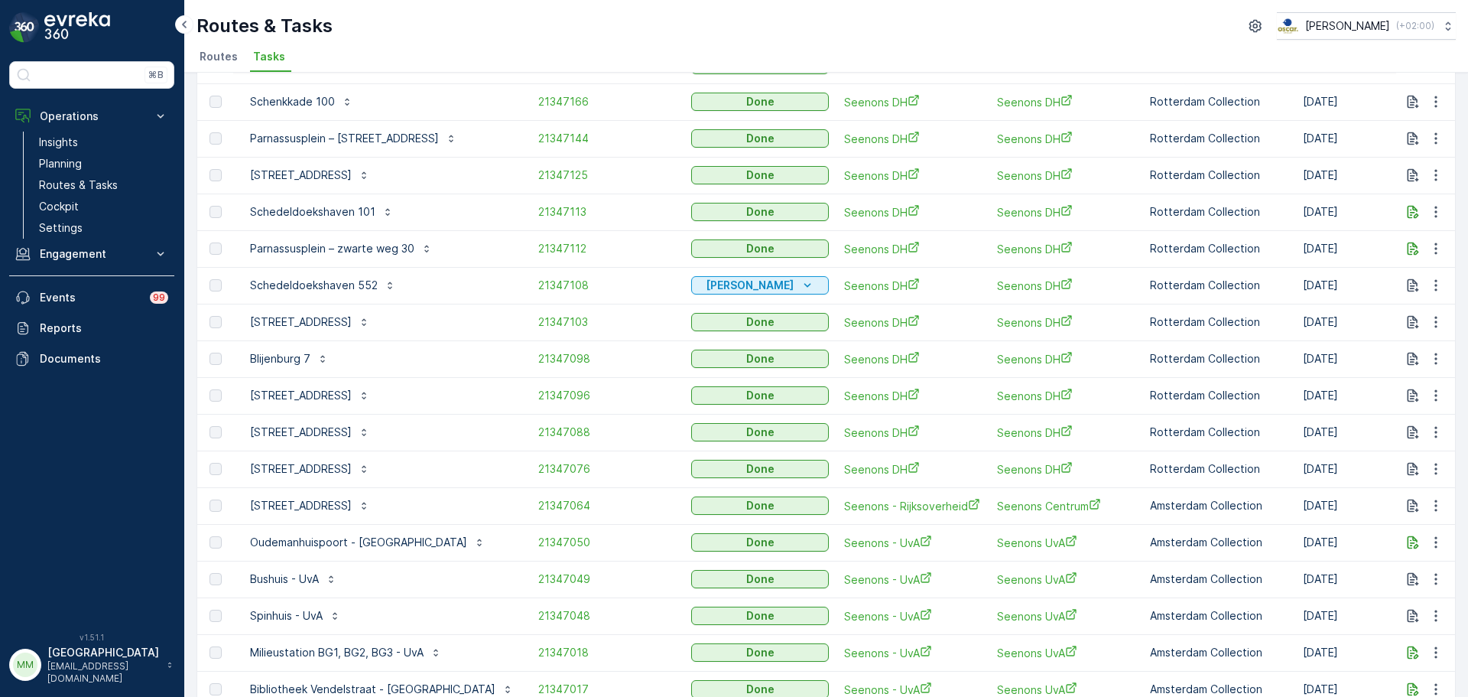
scroll to position [229, 0]
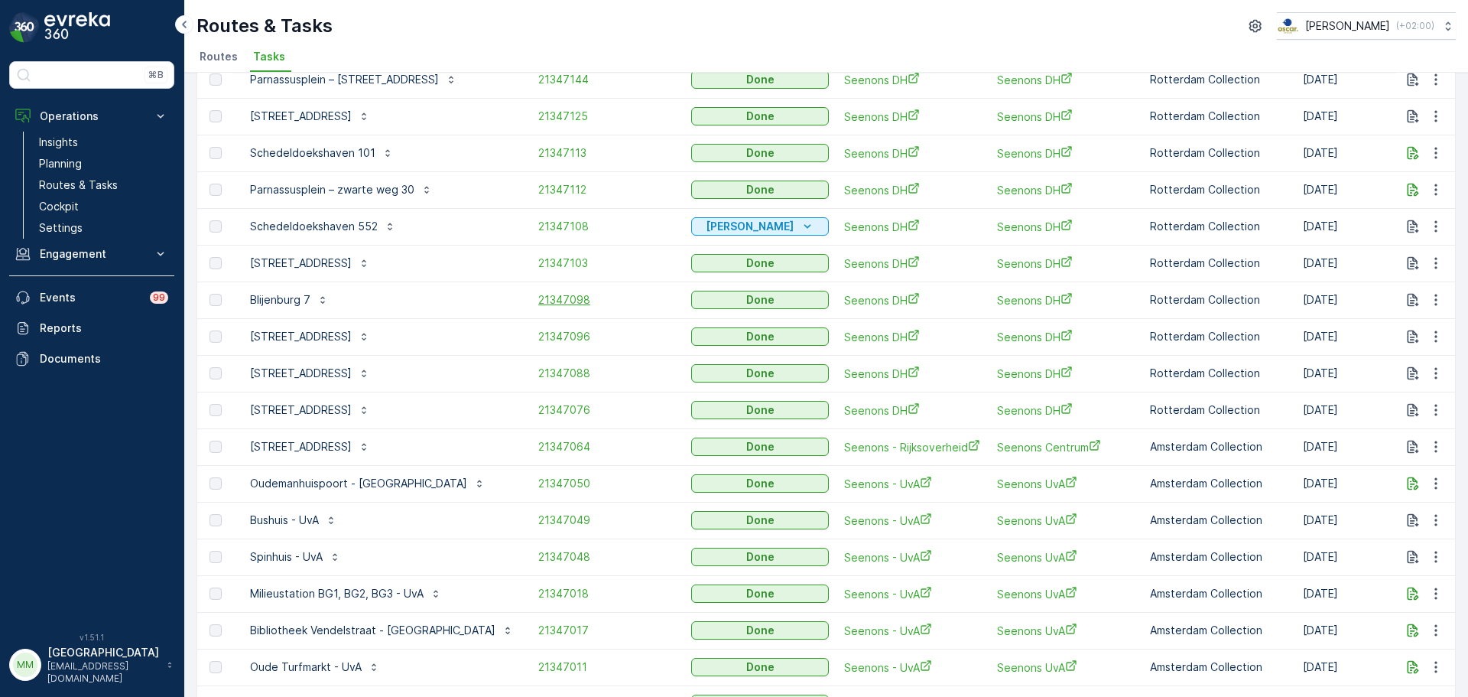
click at [538, 299] on span "21347098" at bounding box center [607, 299] width 138 height 15
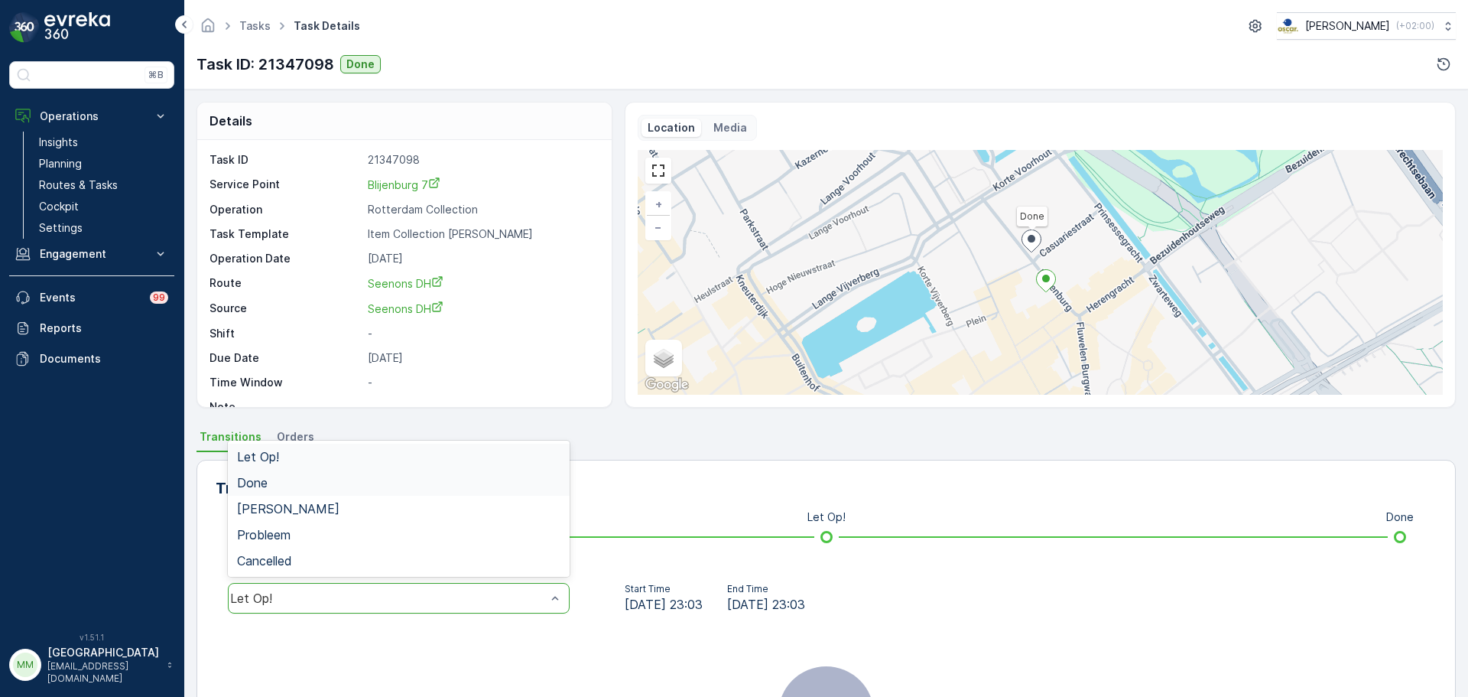
click at [292, 473] on div "Done" at bounding box center [399, 483] width 342 height 26
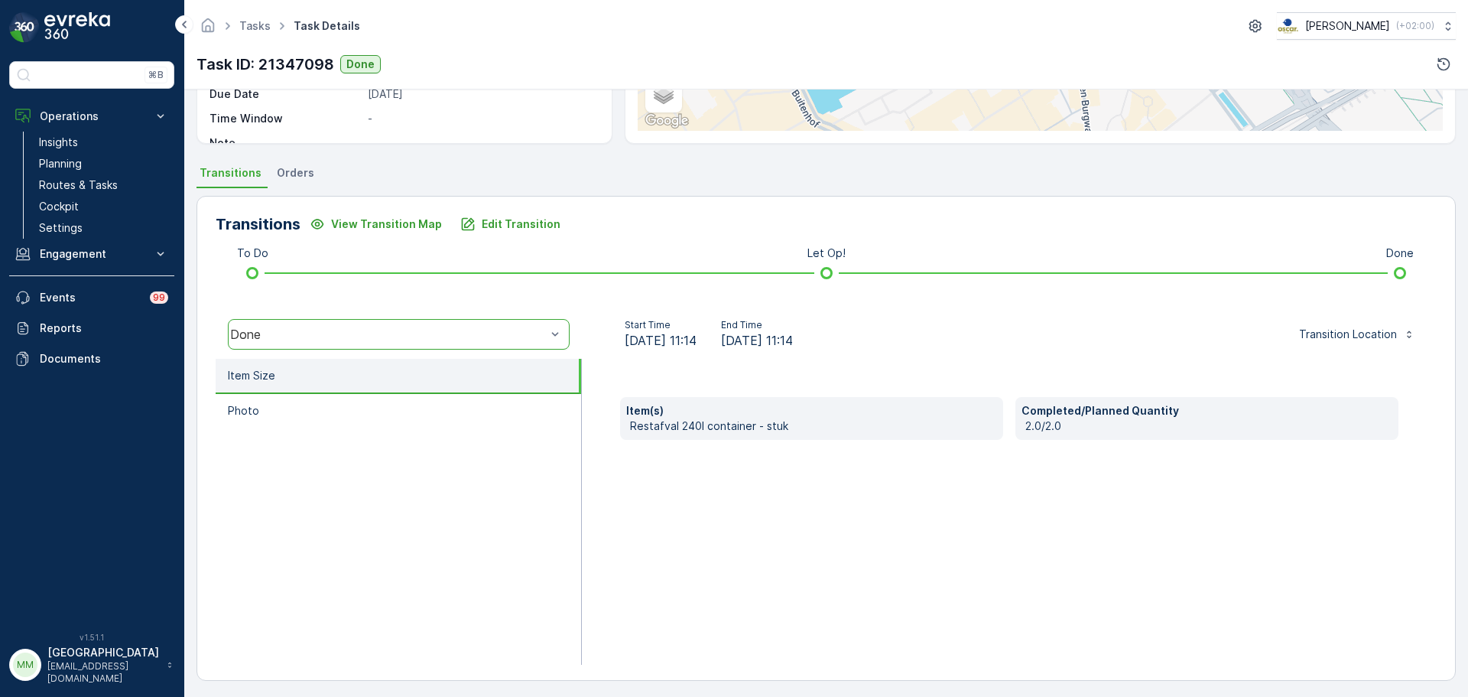
scroll to position [268, 0]
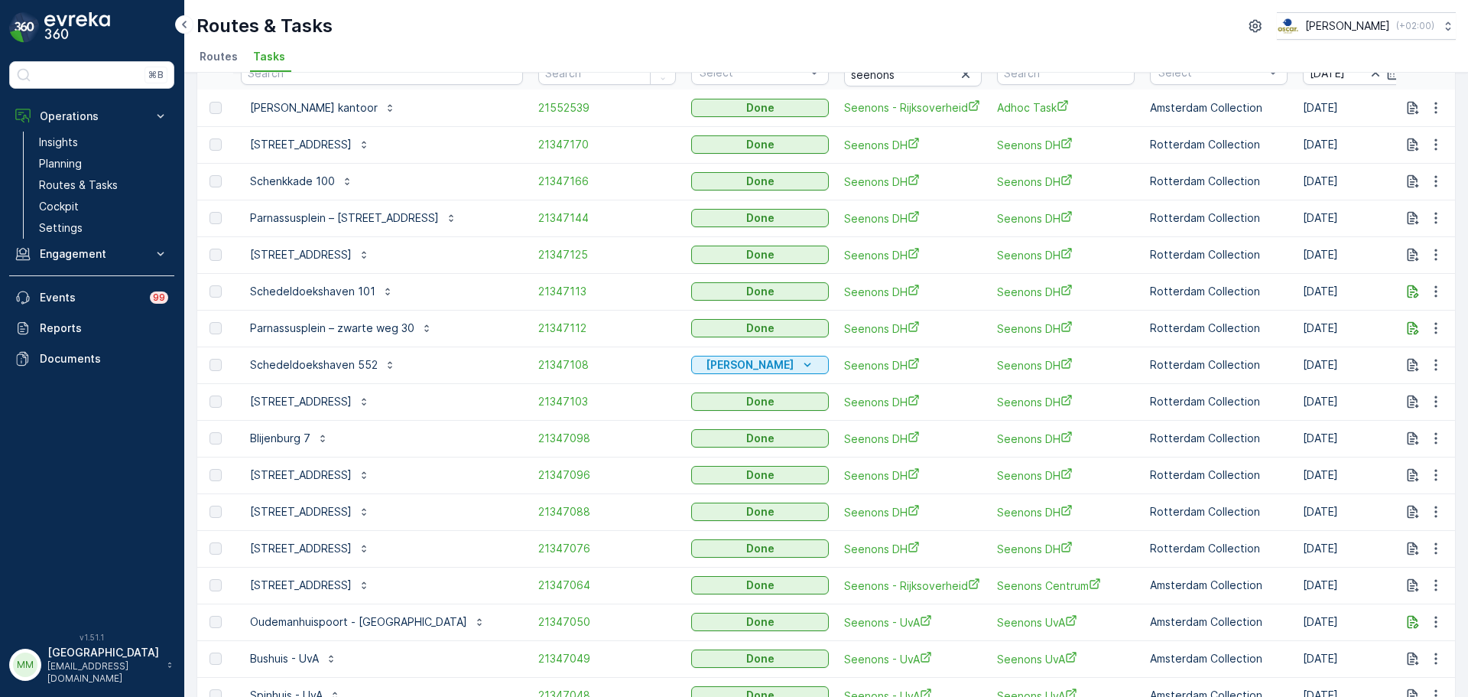
scroll to position [306, 0]
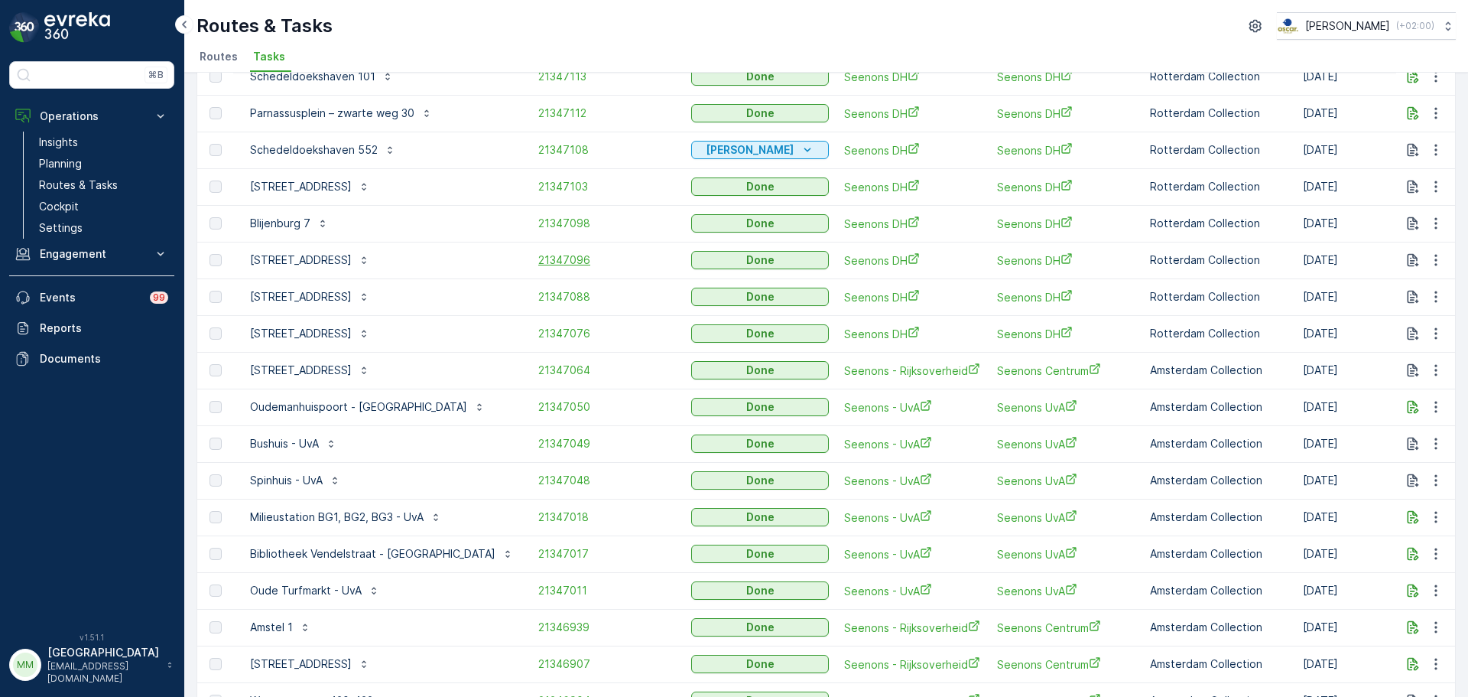
click at [538, 256] on span "21347096" at bounding box center [607, 259] width 138 height 15
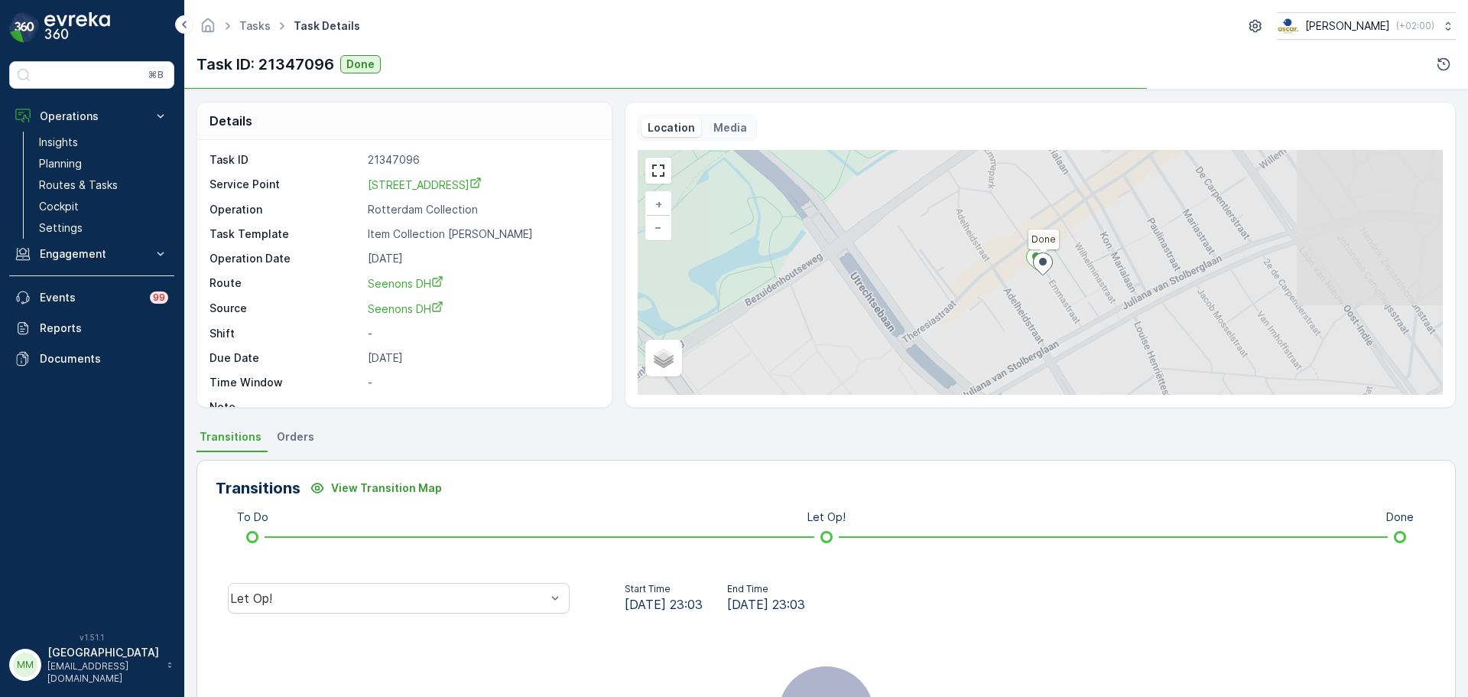
click at [336, 582] on div "Let Op!" at bounding box center [399, 598] width 366 height 49
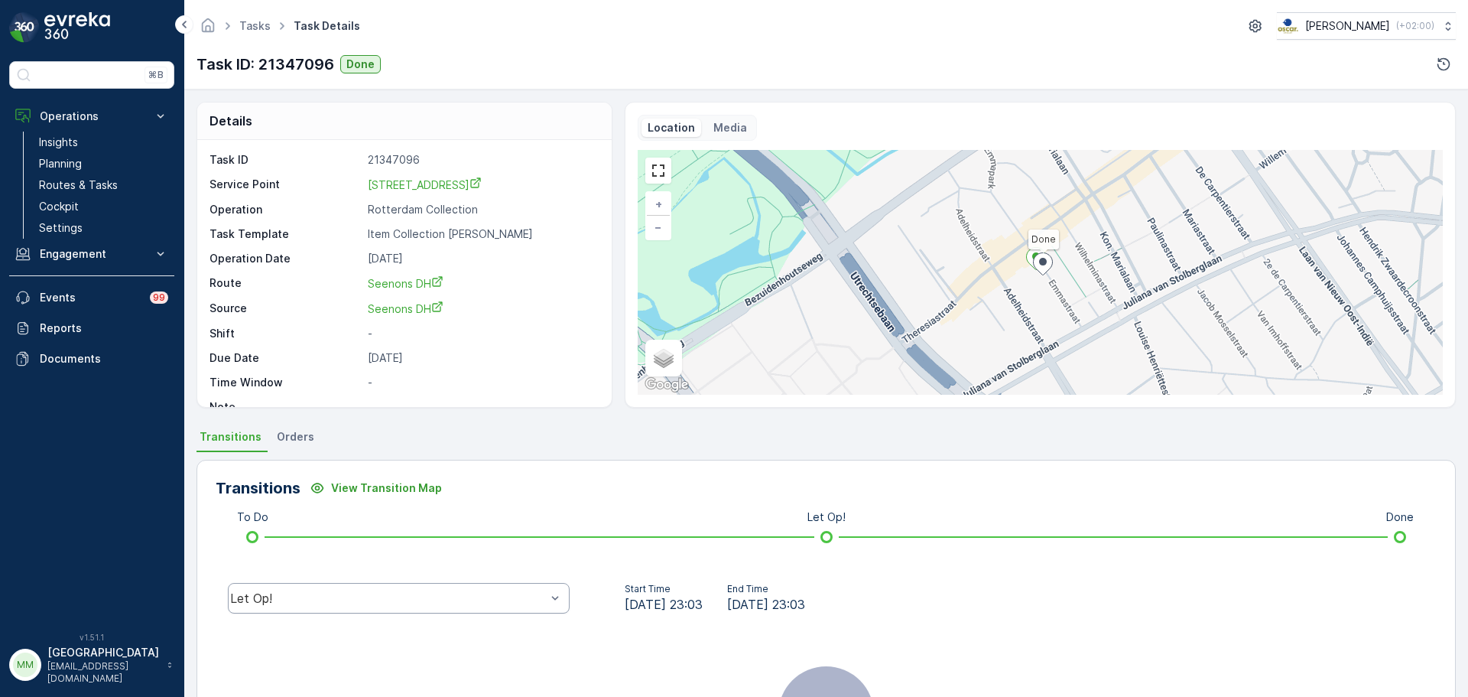
click at [332, 590] on div "Let Op!" at bounding box center [399, 598] width 342 height 31
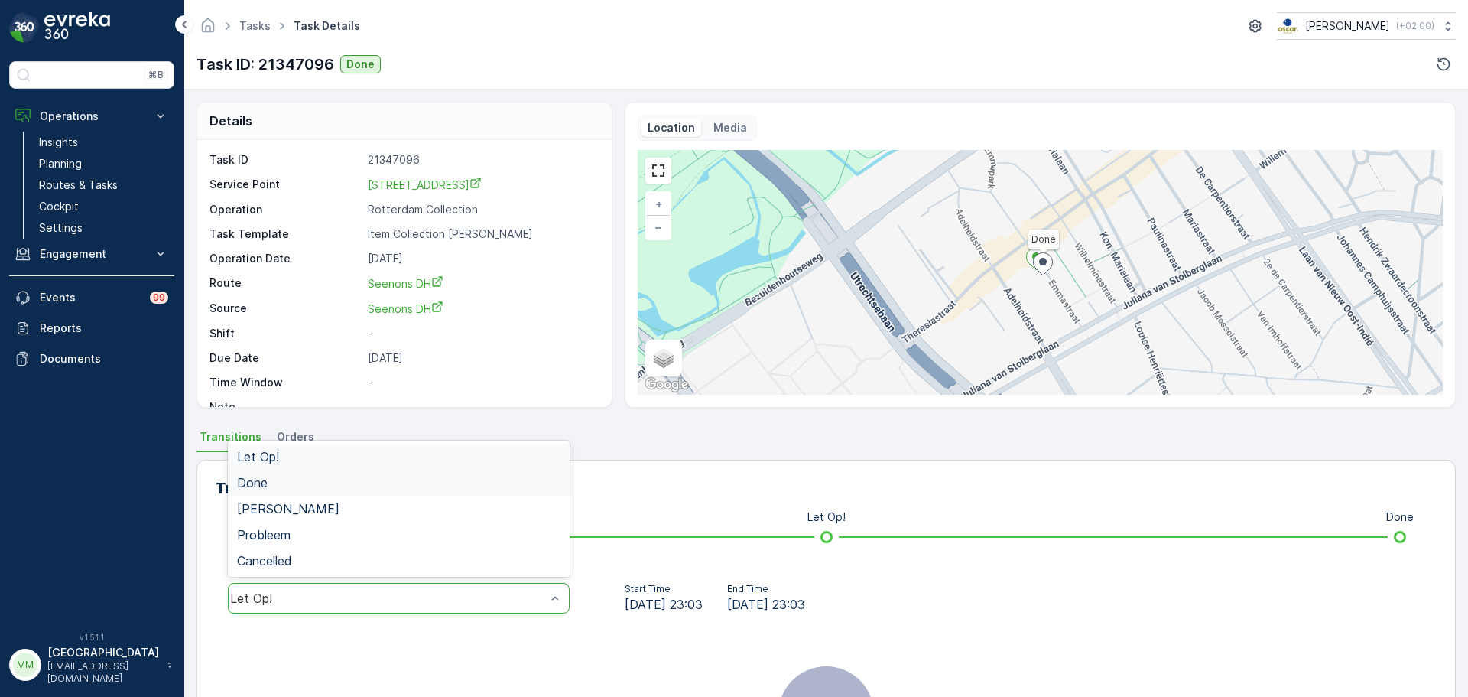
click at [271, 483] on div "Done" at bounding box center [398, 483] width 323 height 14
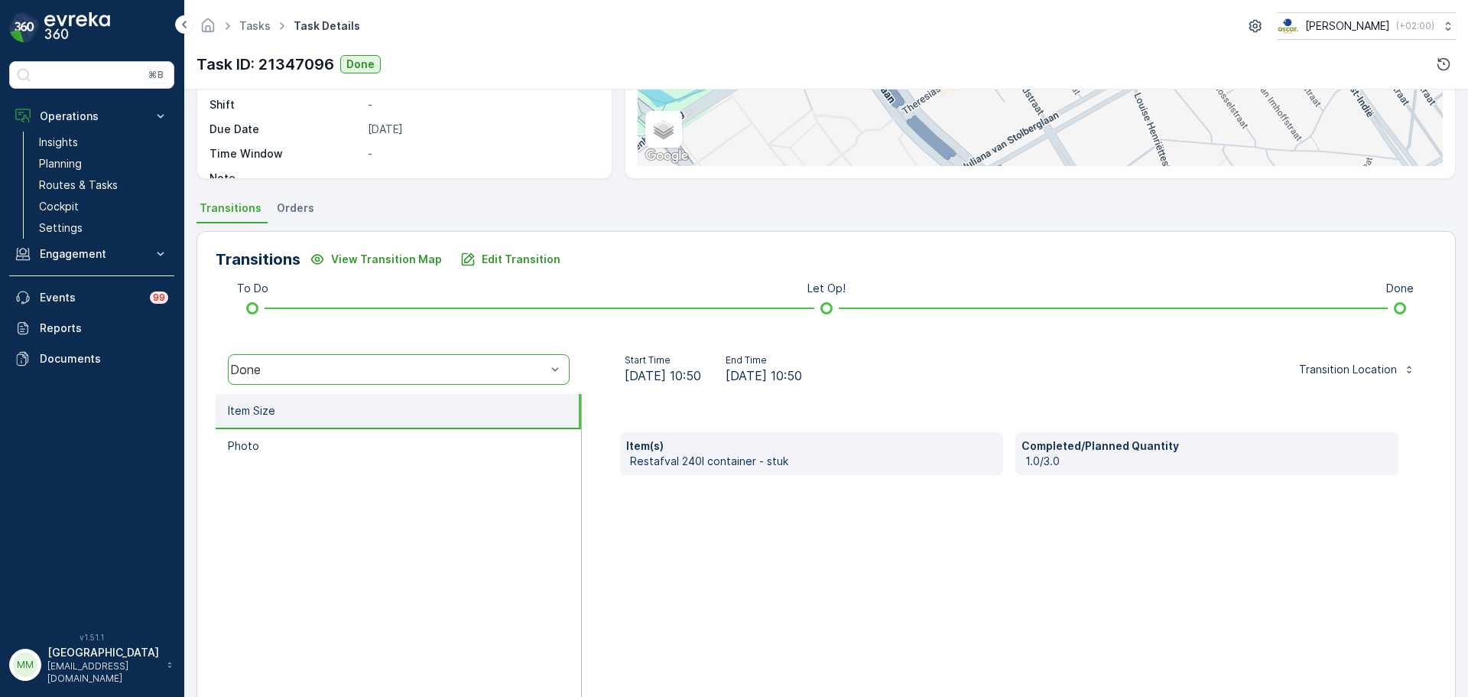
scroll to position [229, 0]
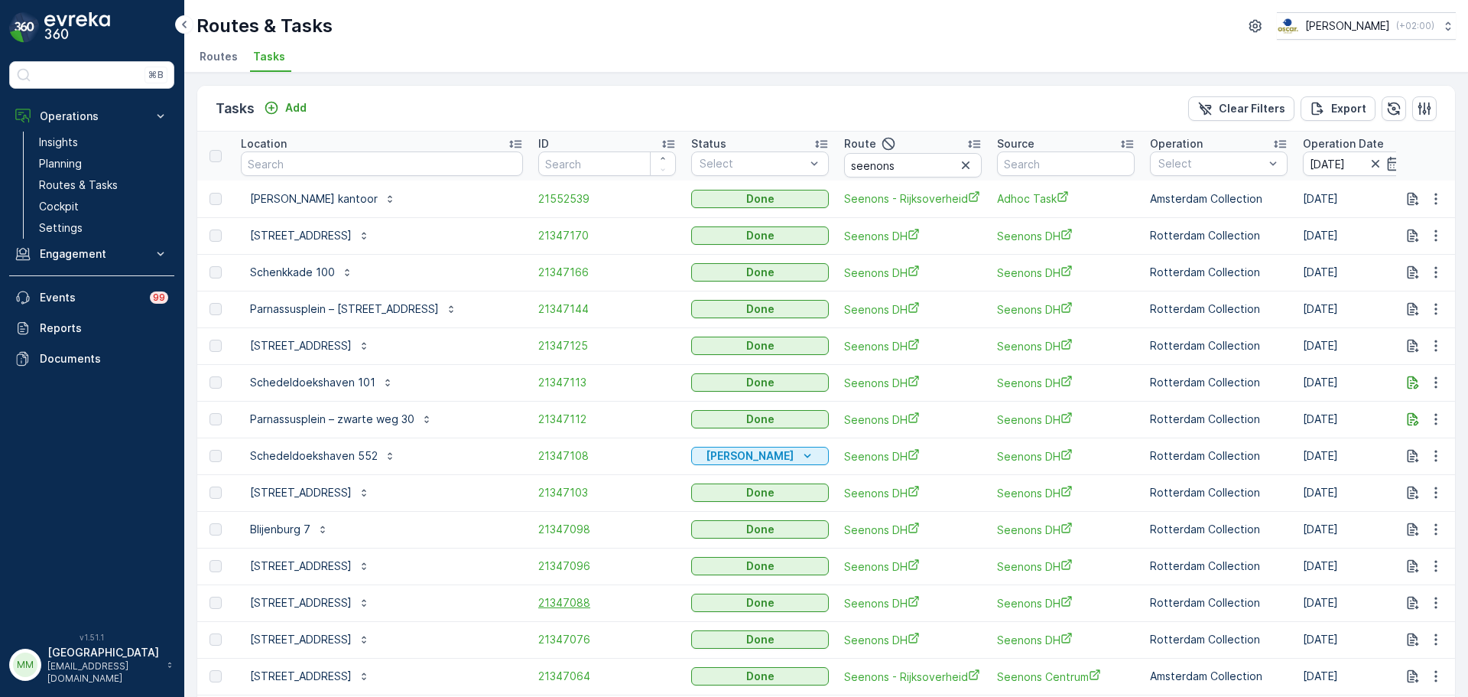
click at [538, 601] on span "21347088" at bounding box center [607, 602] width 138 height 15
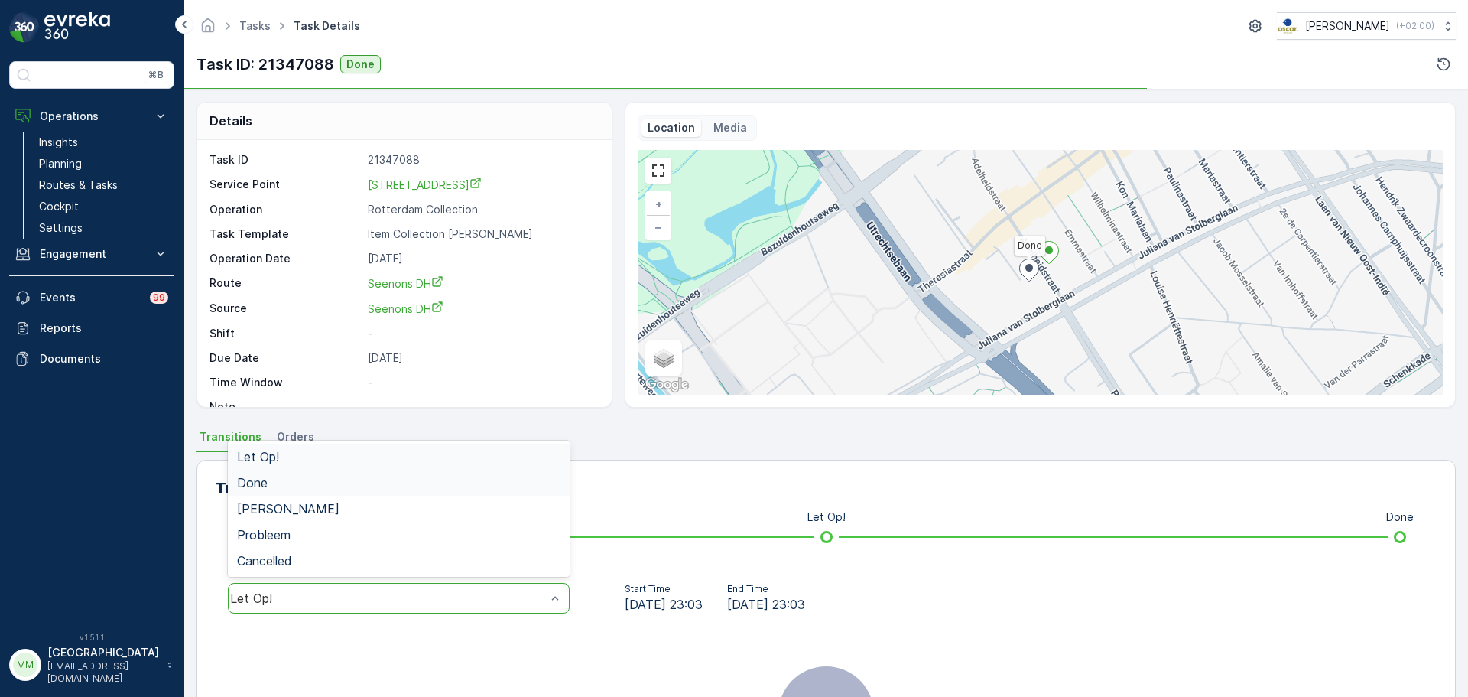
click at [335, 487] on div "Done" at bounding box center [398, 483] width 323 height 14
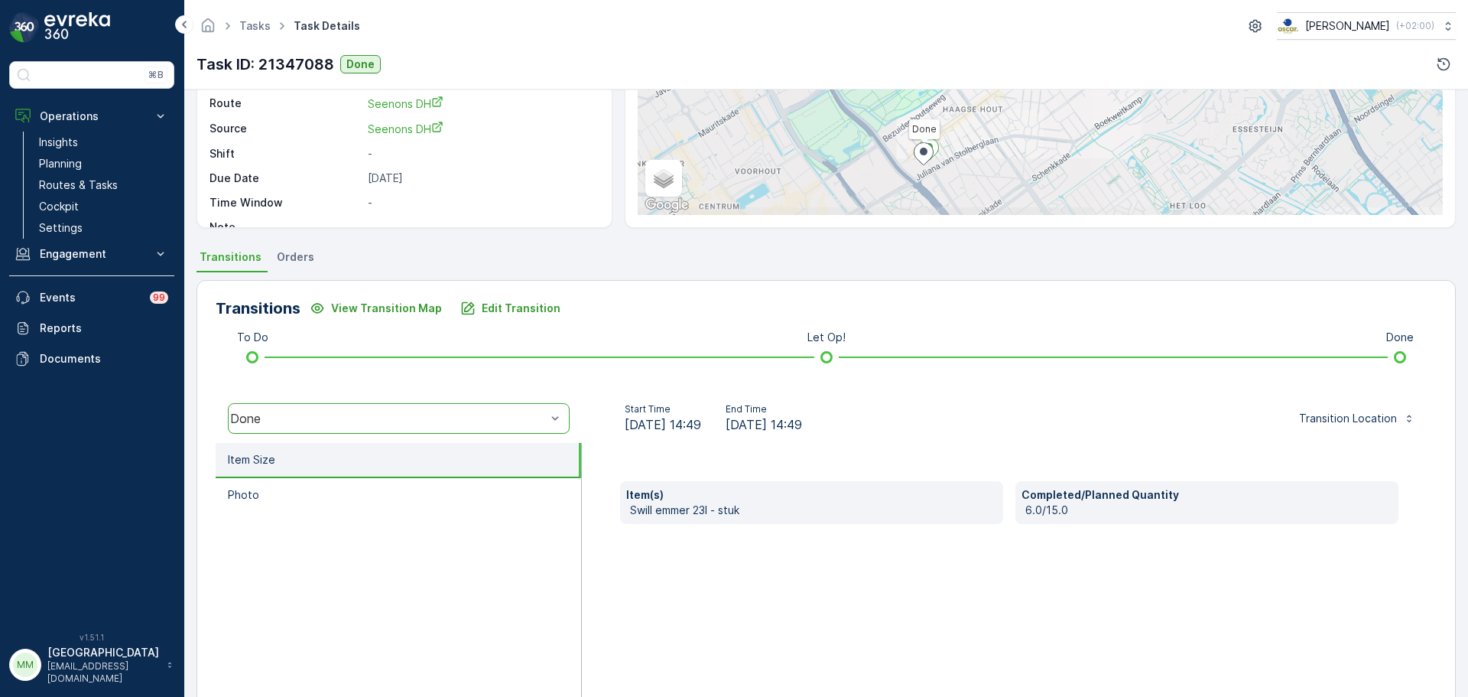
scroll to position [268, 0]
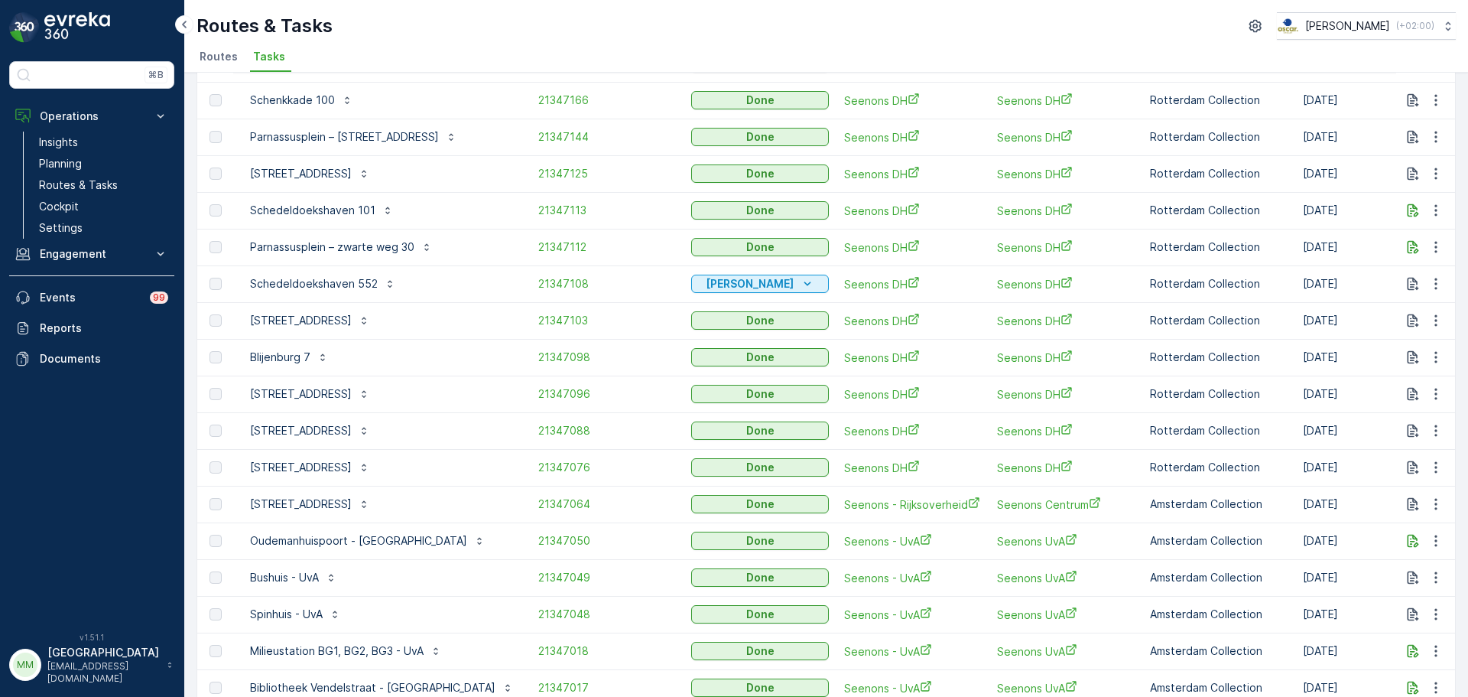
scroll to position [306, 0]
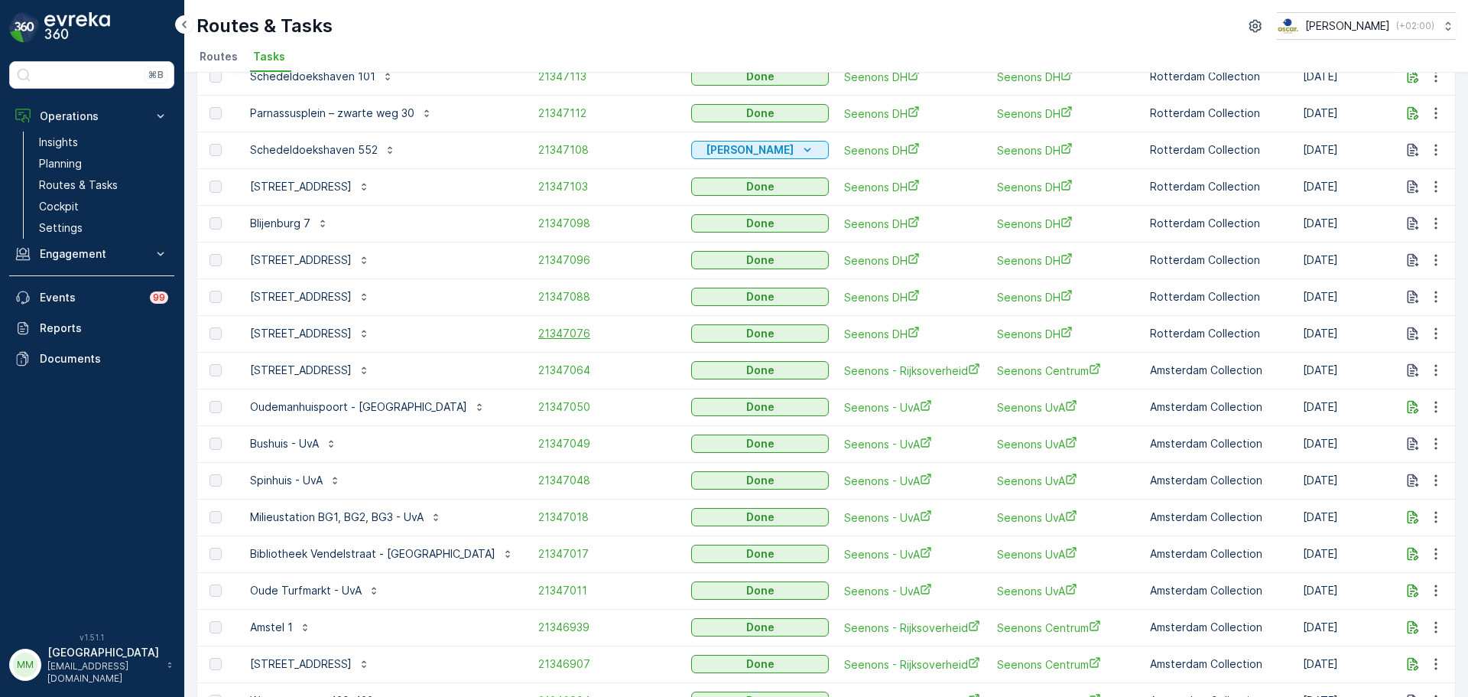
click at [538, 332] on span "21347076" at bounding box center [607, 333] width 138 height 15
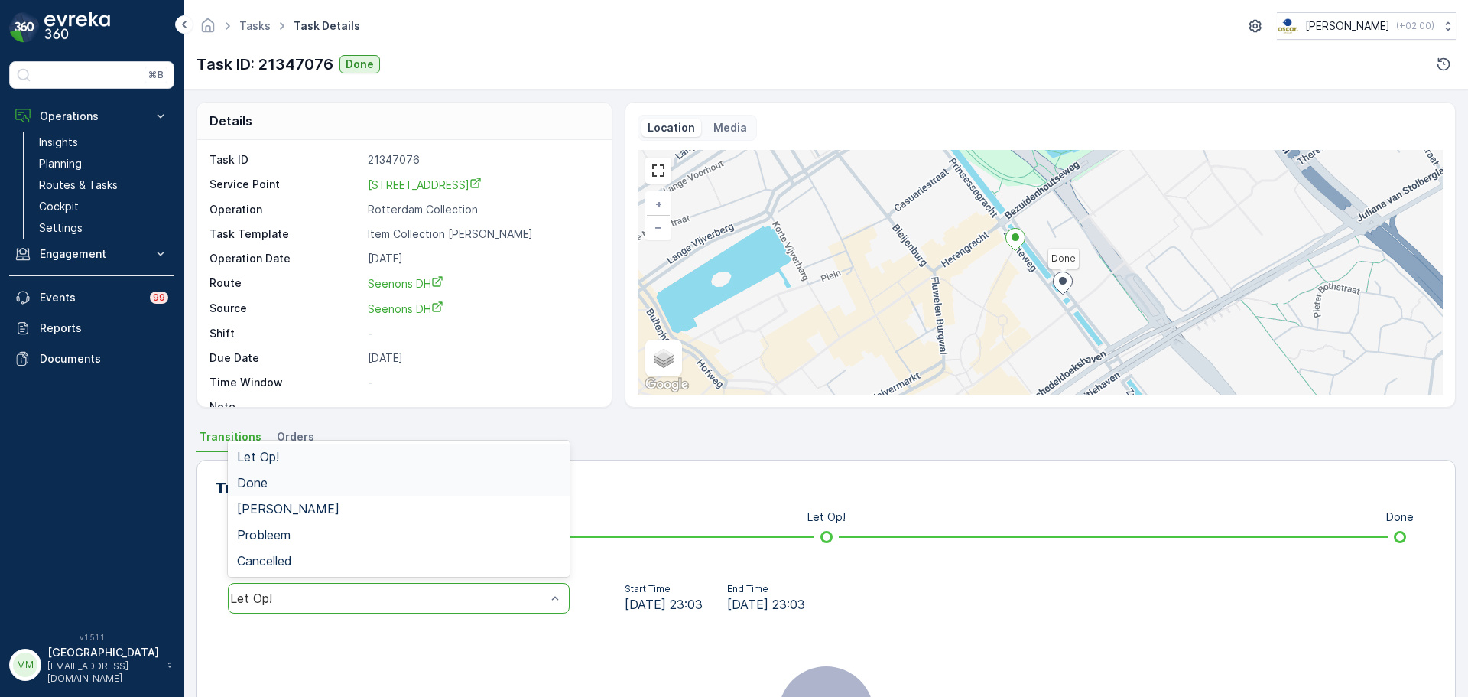
click at [268, 480] on div "Done" at bounding box center [398, 483] width 323 height 14
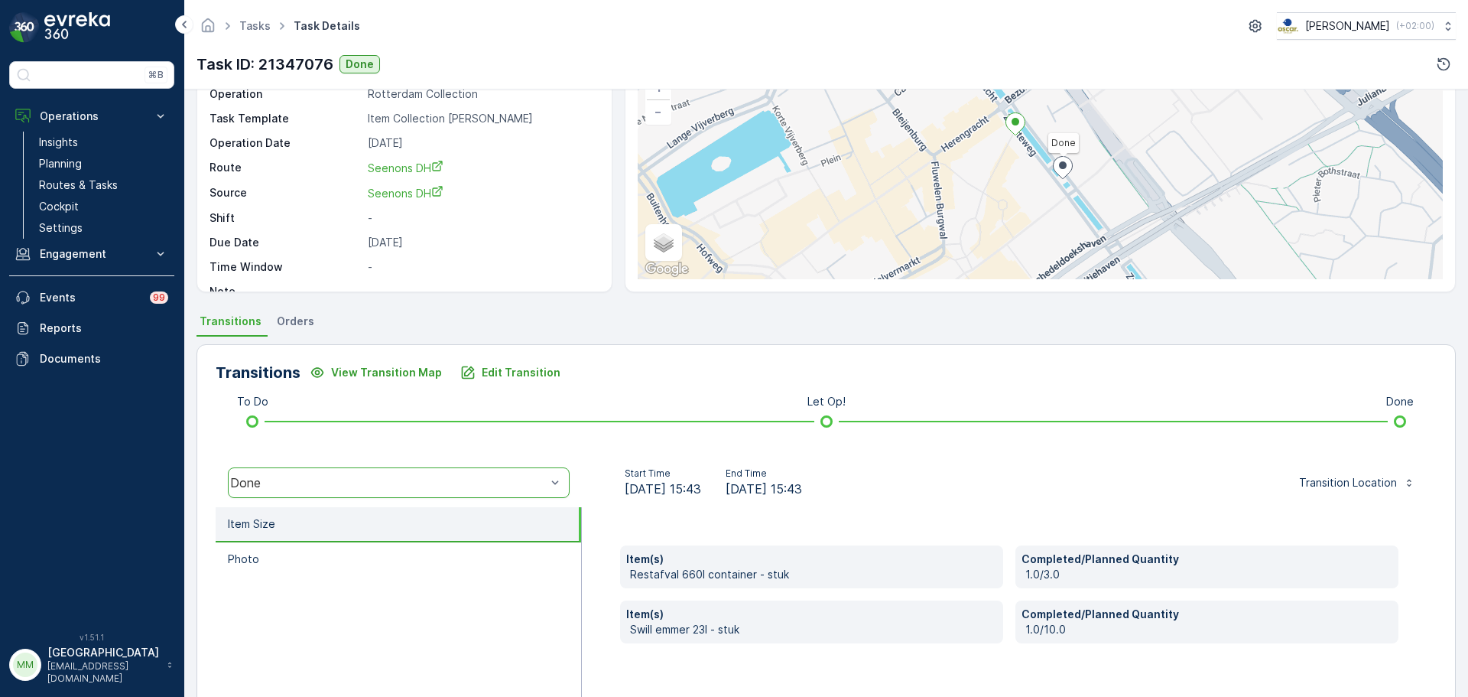
scroll to position [268, 0]
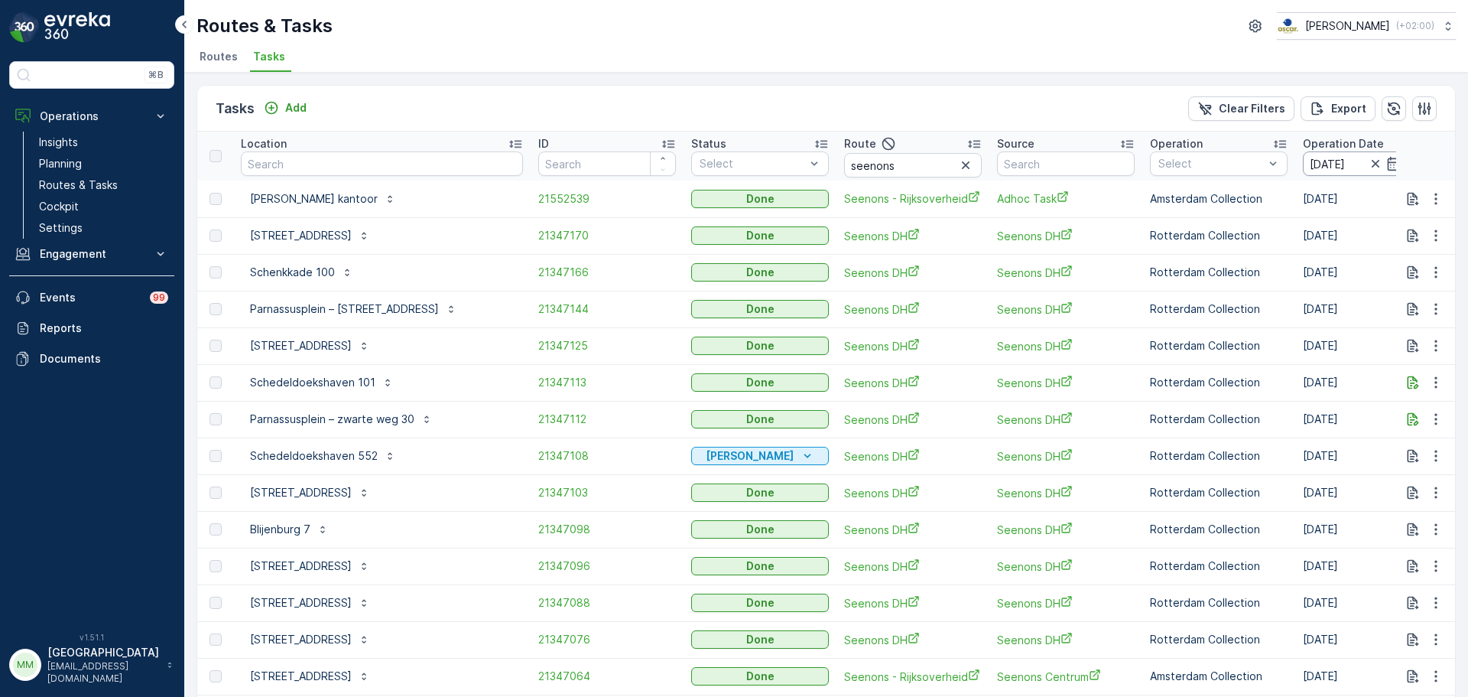
click at [1303, 167] on input "[DATE]" at bounding box center [1355, 163] width 105 height 24
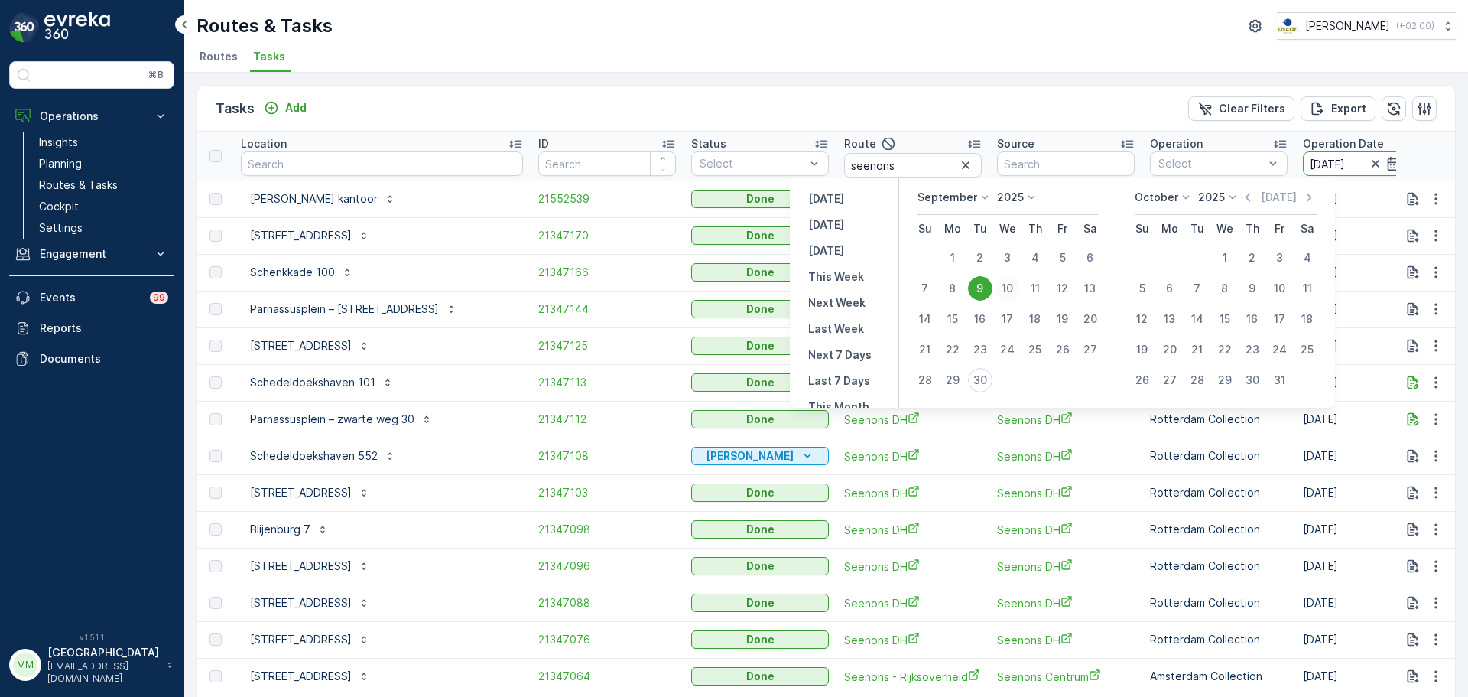
click at [1010, 293] on div "10" at bounding box center [1008, 288] width 24 height 24
type input "[DATE]"
click at [1010, 293] on div "10" at bounding box center [1008, 288] width 24 height 24
type input "[DATE]"
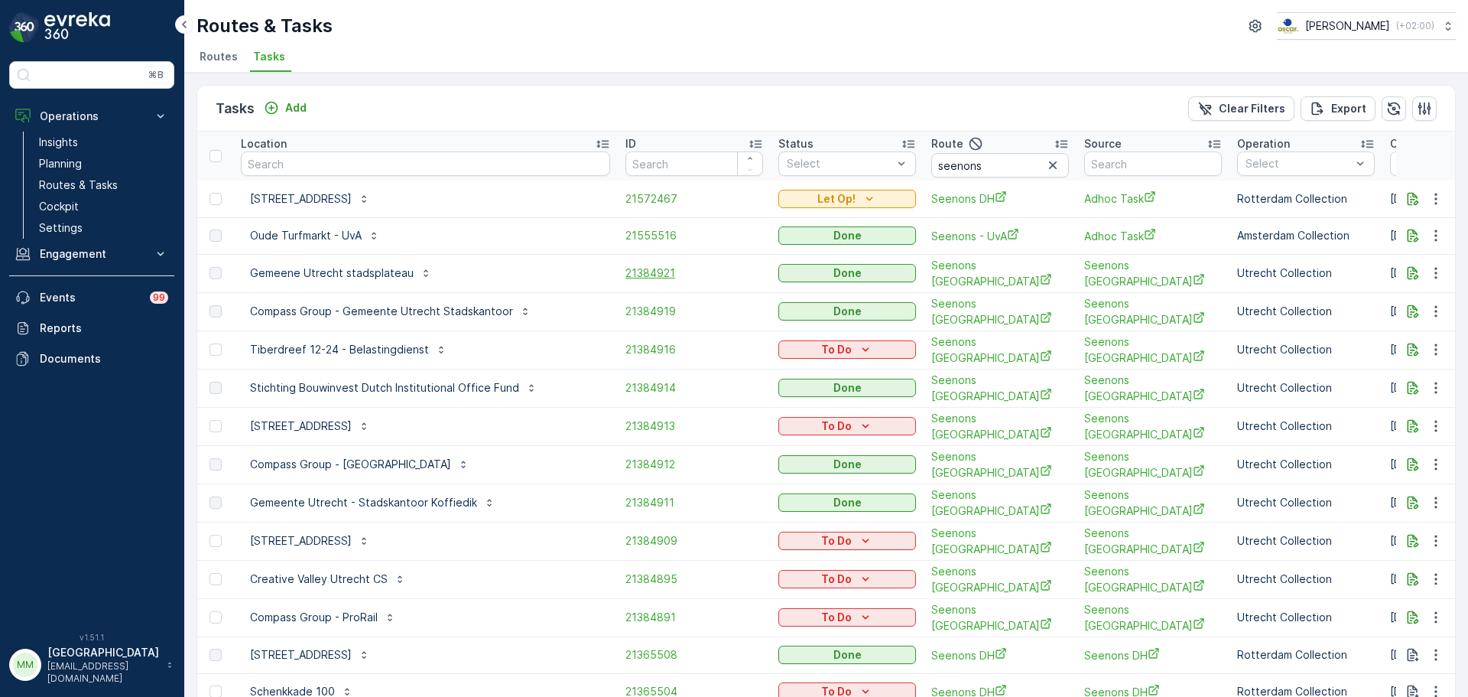
click at [626, 271] on span "21384921" at bounding box center [695, 272] width 138 height 15
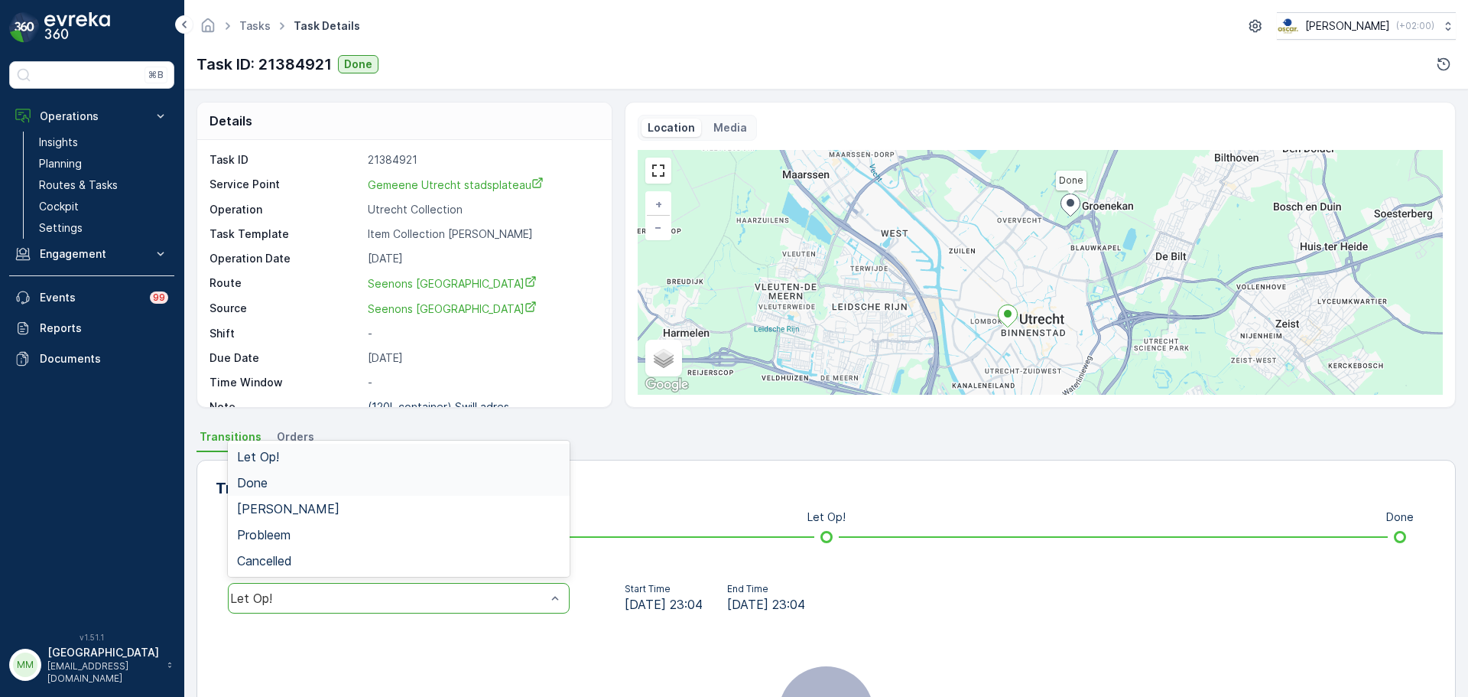
click at [305, 489] on div "Done" at bounding box center [398, 483] width 323 height 14
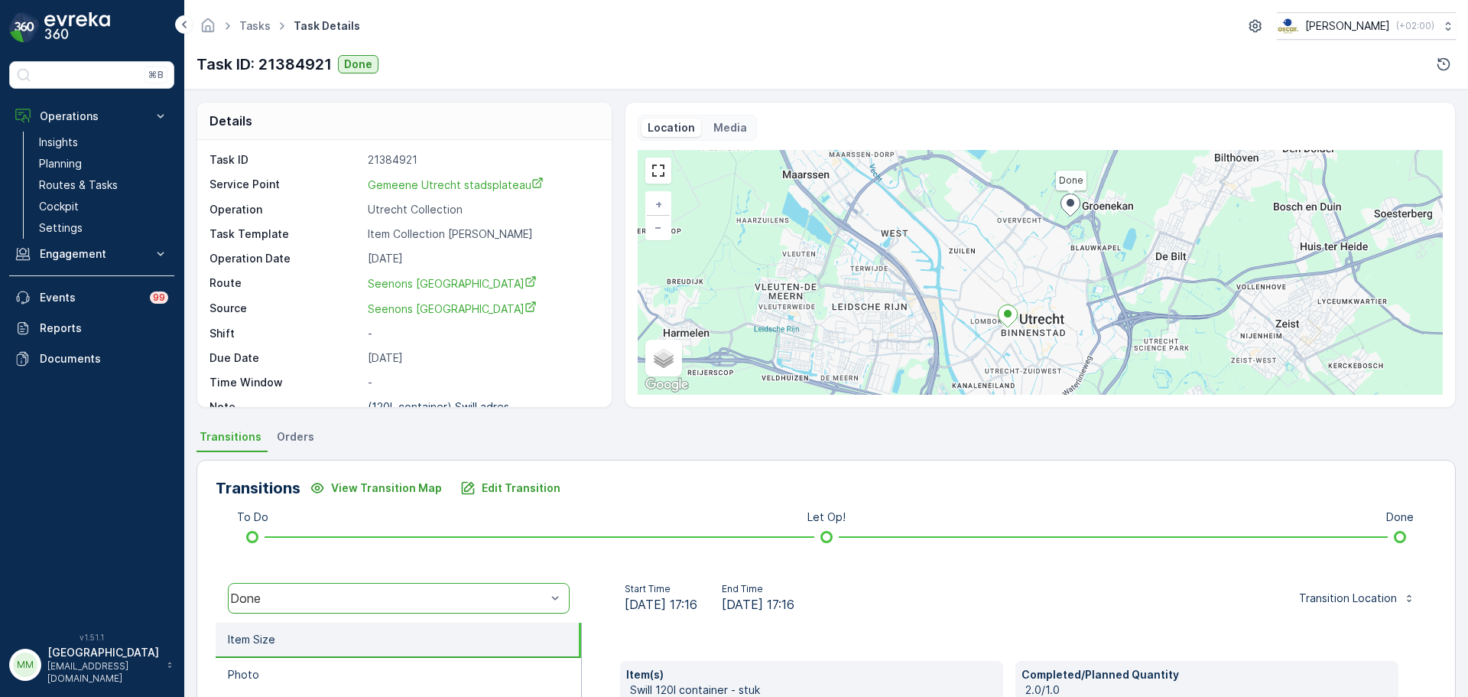
scroll to position [229, 0]
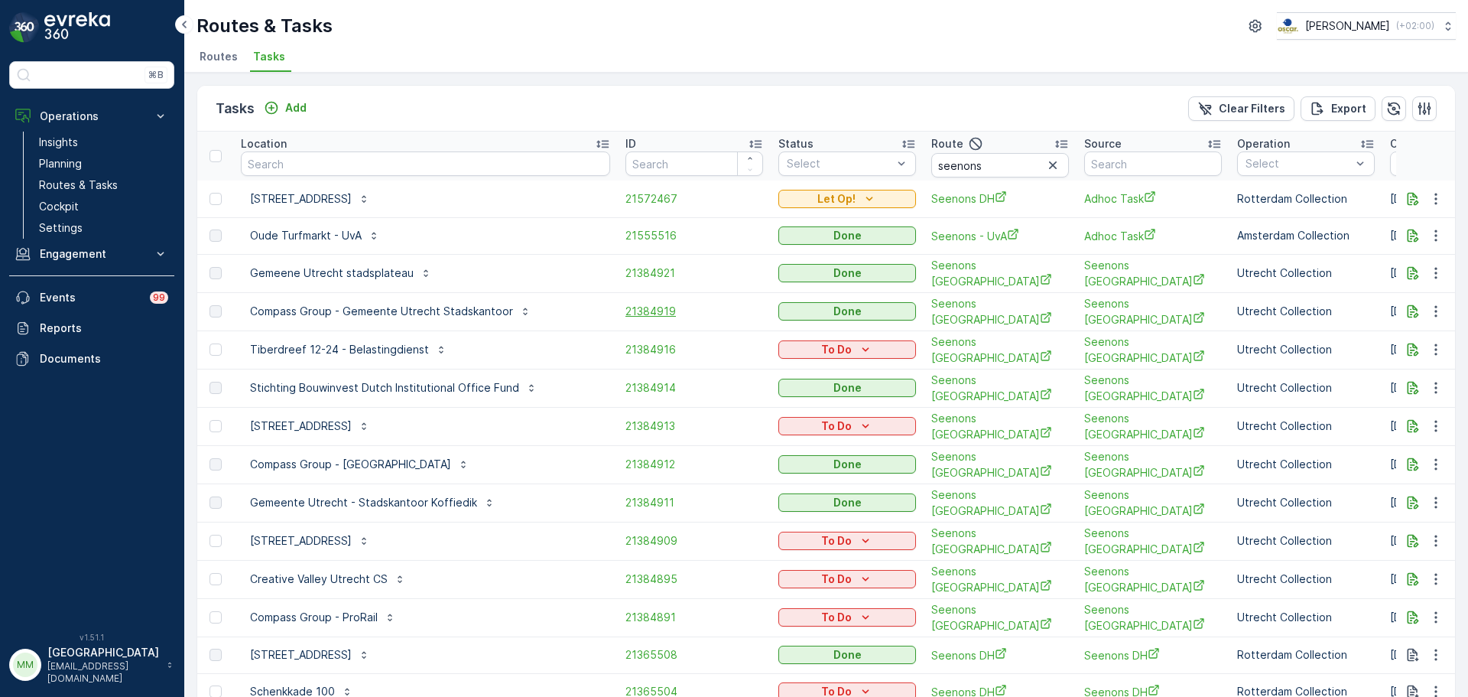
click at [626, 310] on span "21384919" at bounding box center [695, 311] width 138 height 15
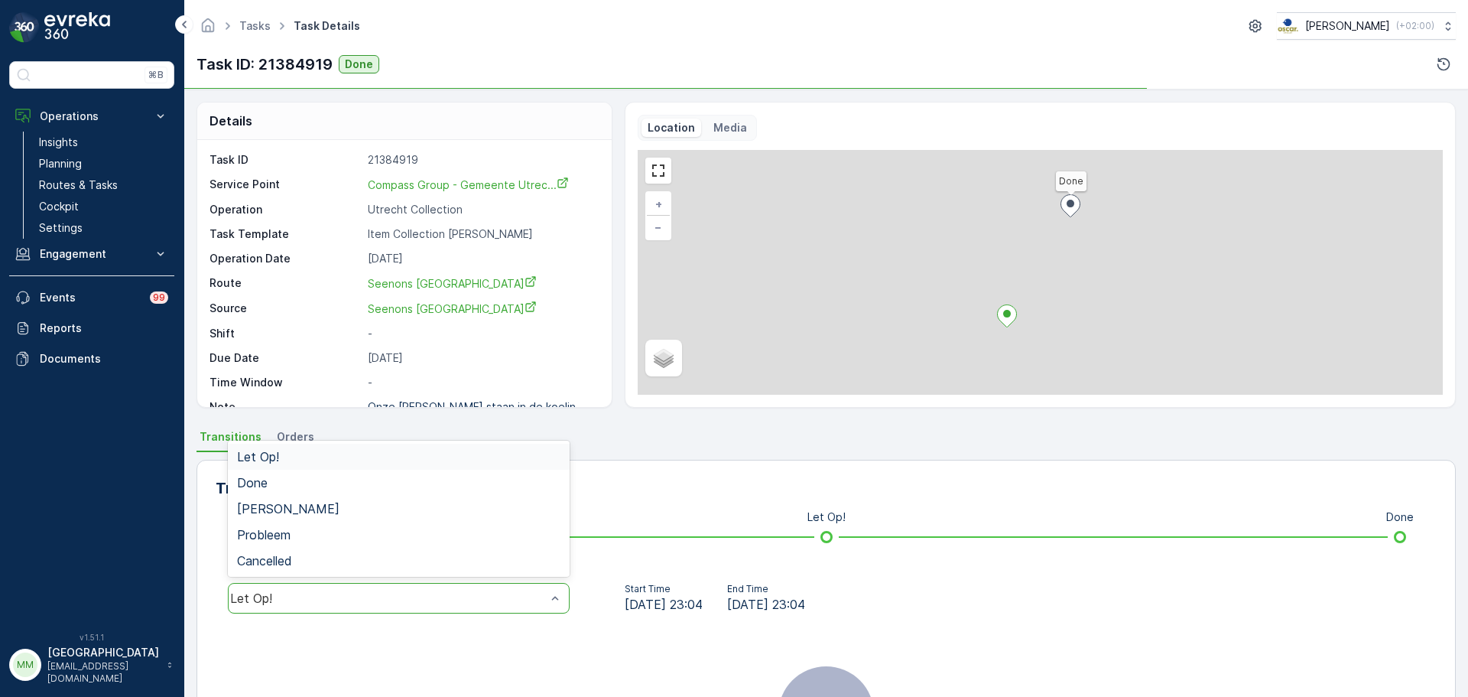
click at [370, 583] on div "Let Op!" at bounding box center [399, 598] width 342 height 31
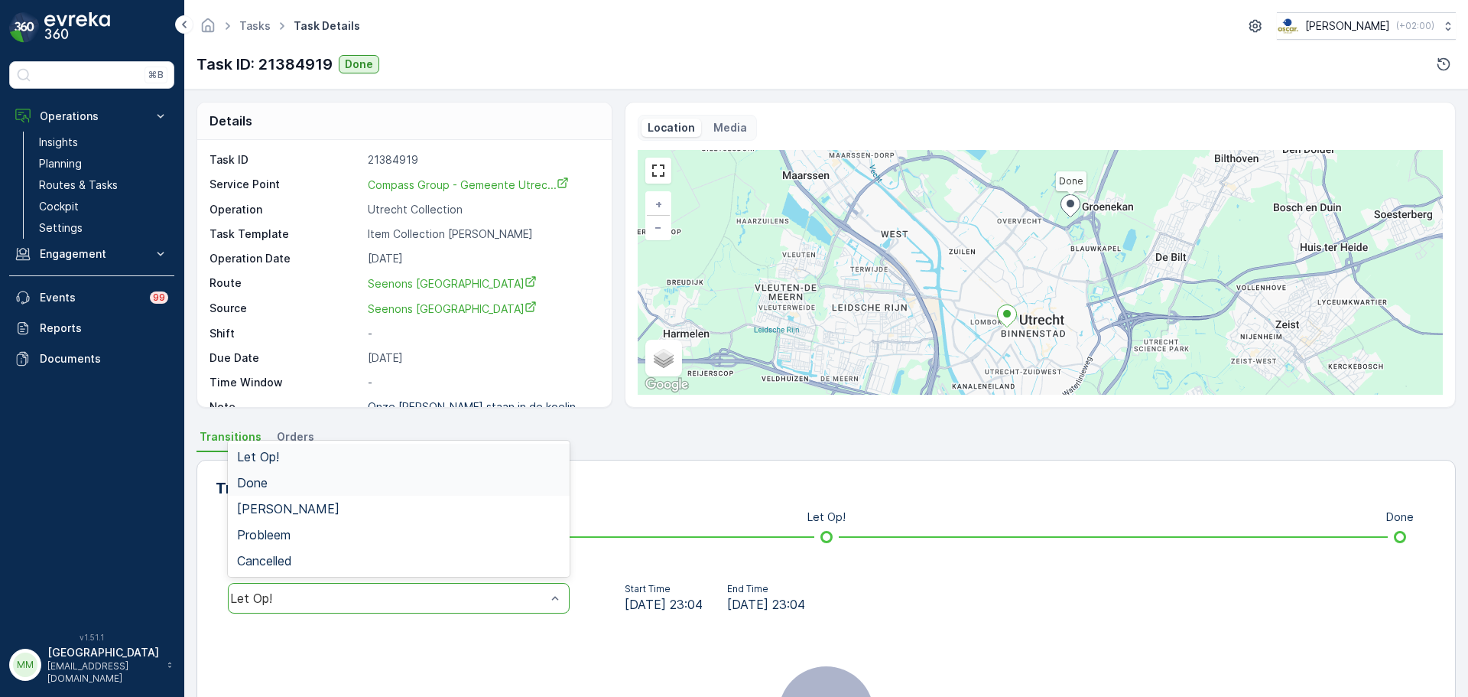
click at [312, 483] on div "Done" at bounding box center [398, 483] width 323 height 14
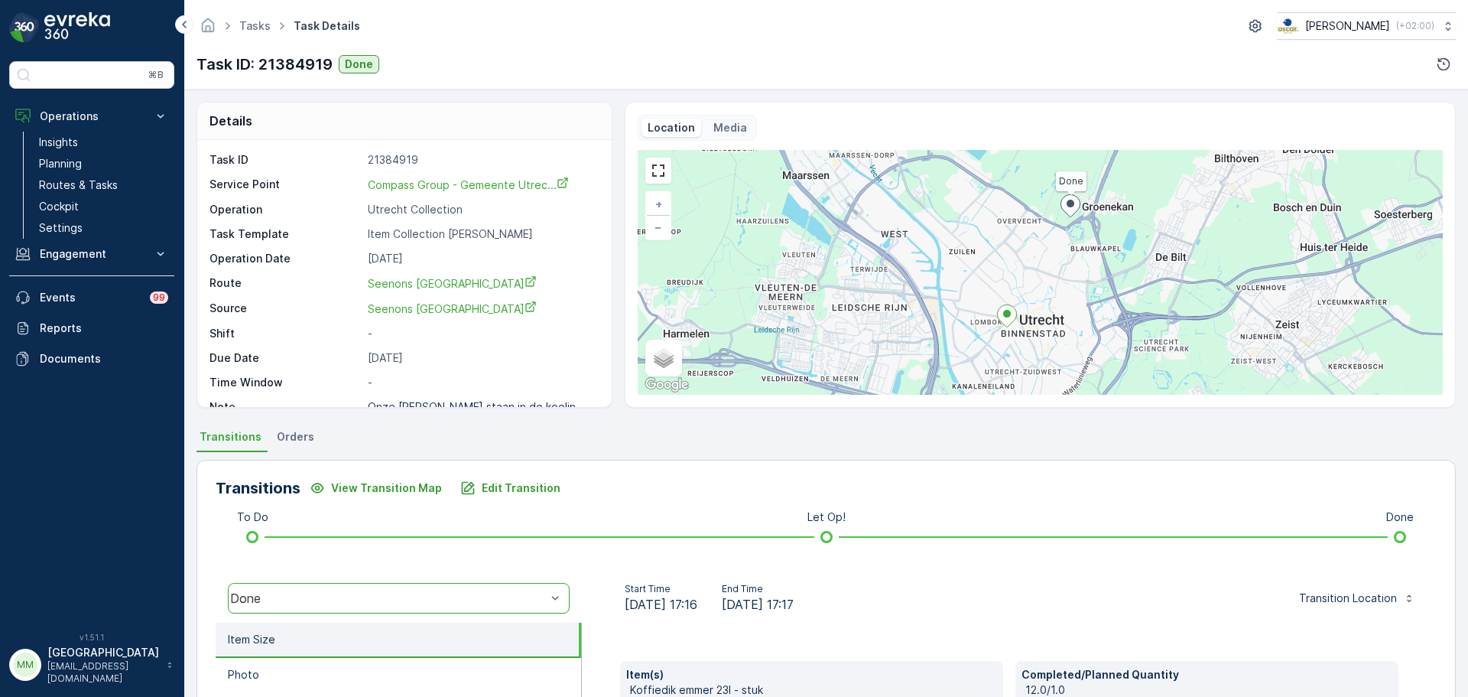
drag, startPoint x: 21, startPoint y: 106, endPoint x: 24, endPoint y: 8, distance: 98.7
click at [33, 40] on div "⌘B Operations Insights Planning Routes & Tasks Cockpit Settings Engagement Insi…" at bounding box center [92, 348] width 184 height 697
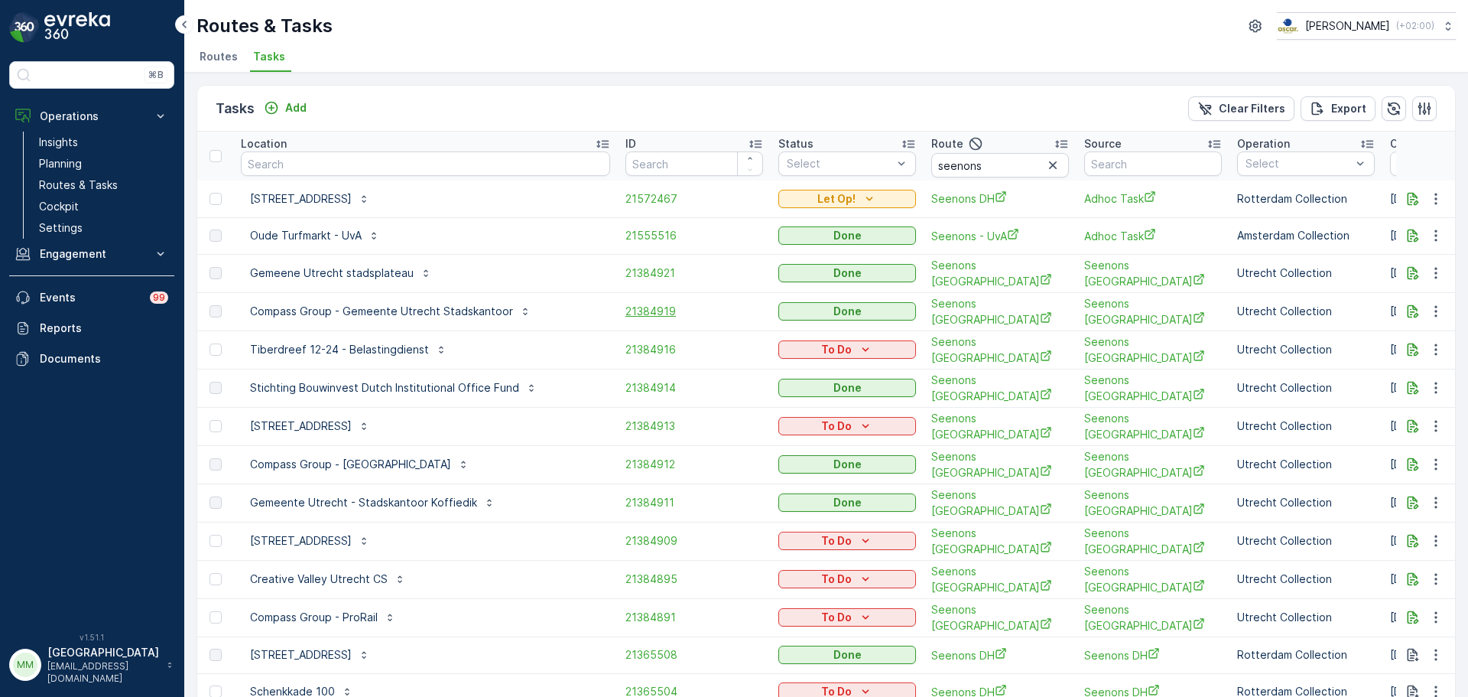
click at [626, 307] on span "21384919" at bounding box center [695, 311] width 138 height 15
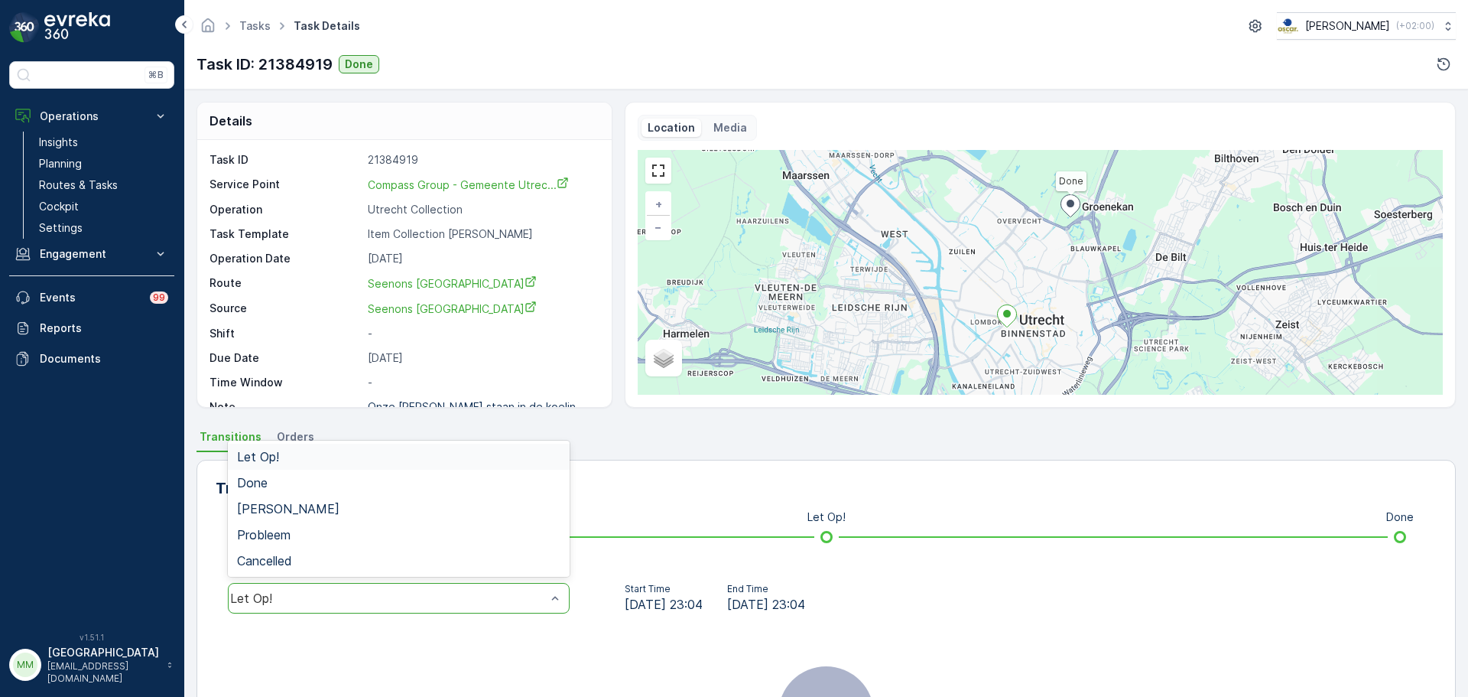
click at [447, 606] on div "Let Op!" at bounding box center [399, 598] width 342 height 31
click at [327, 483] on div "Done" at bounding box center [398, 483] width 323 height 14
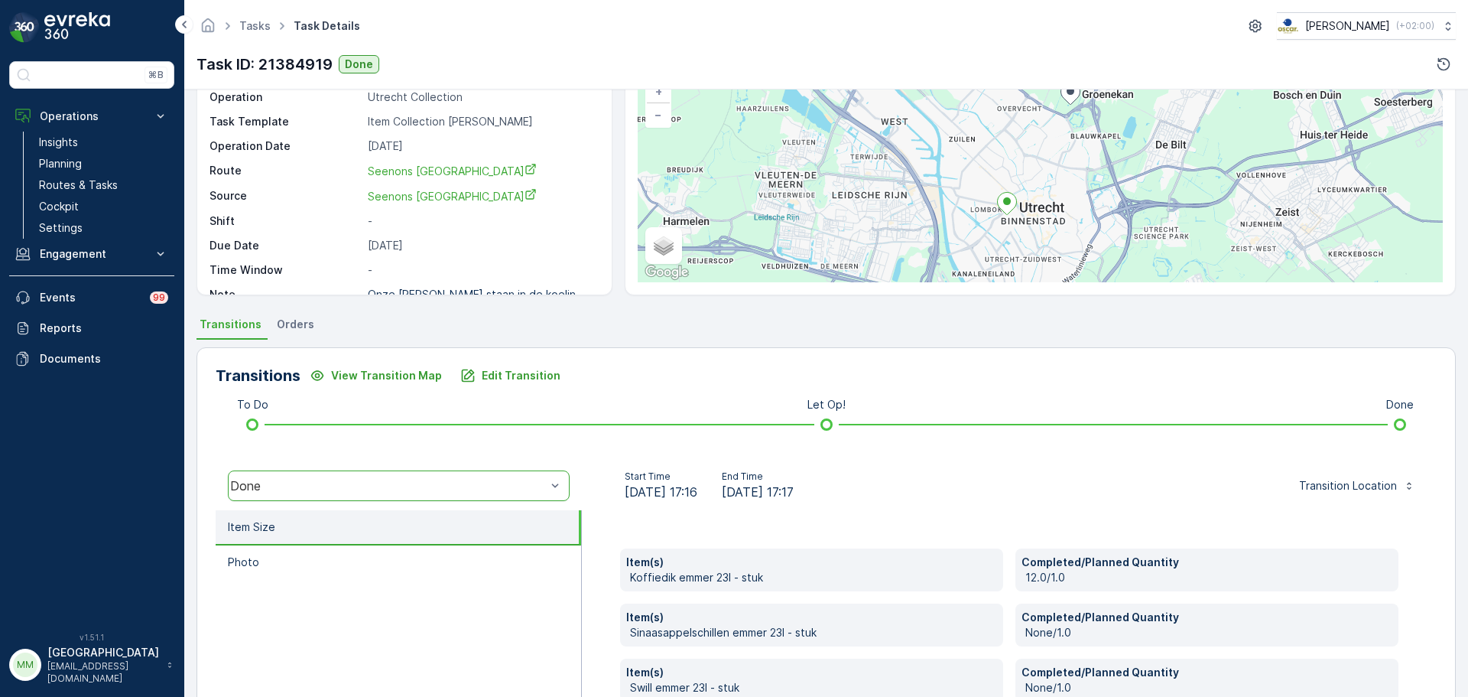
scroll to position [268, 0]
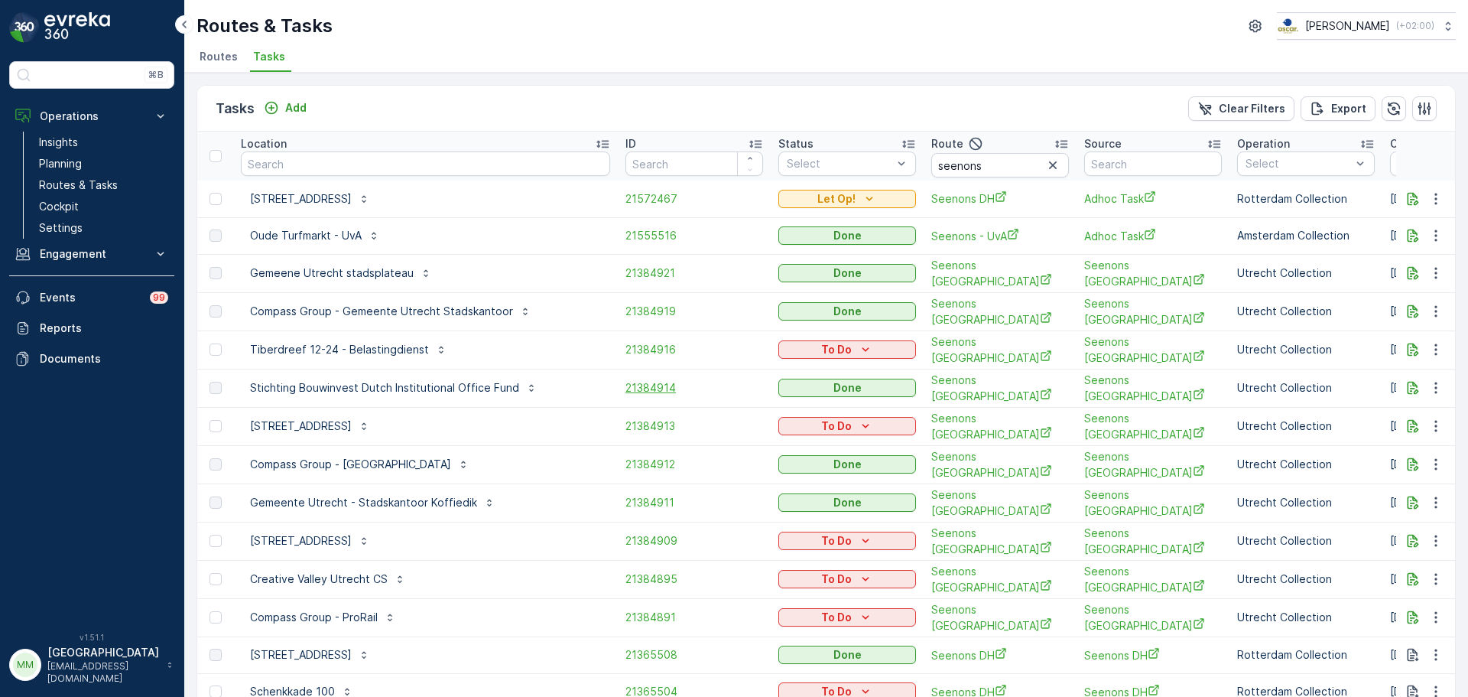
click at [626, 385] on span "21384914" at bounding box center [695, 387] width 138 height 15
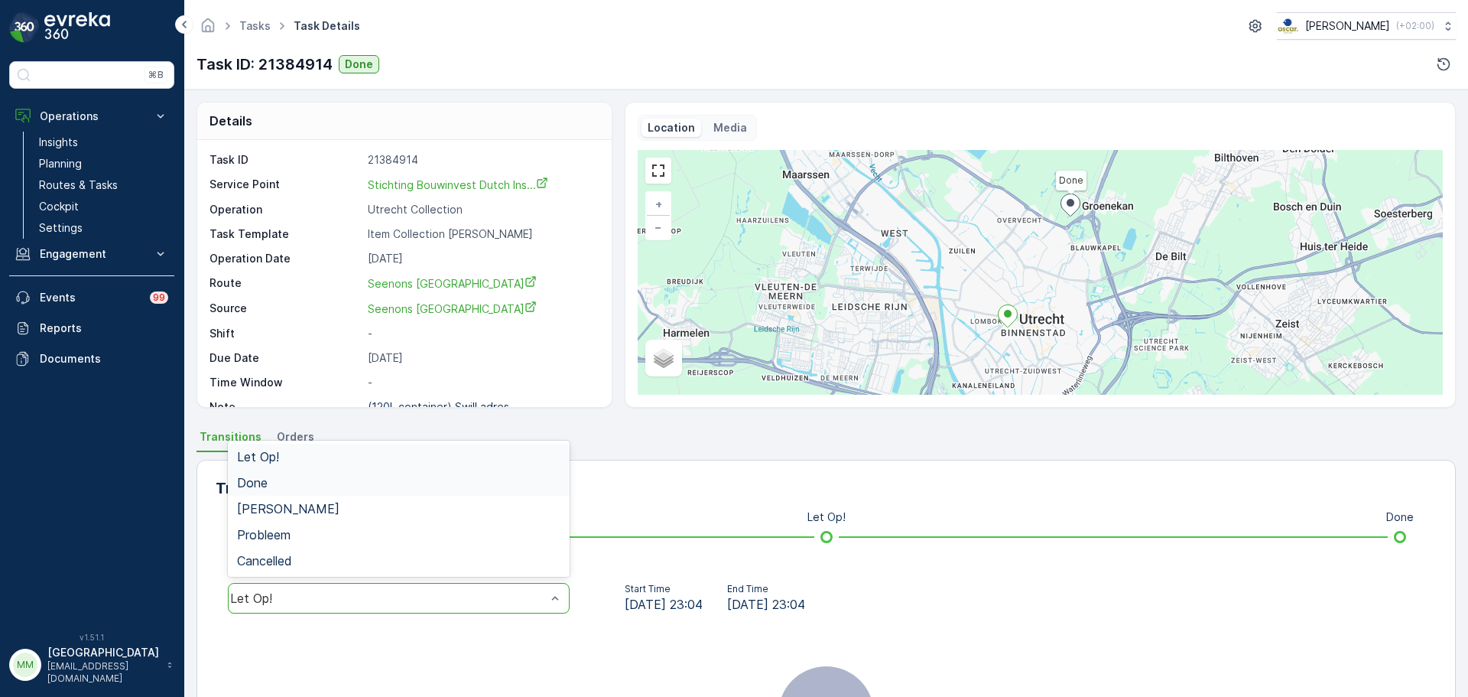
click at [264, 479] on span "Done" at bounding box center [252, 483] width 31 height 14
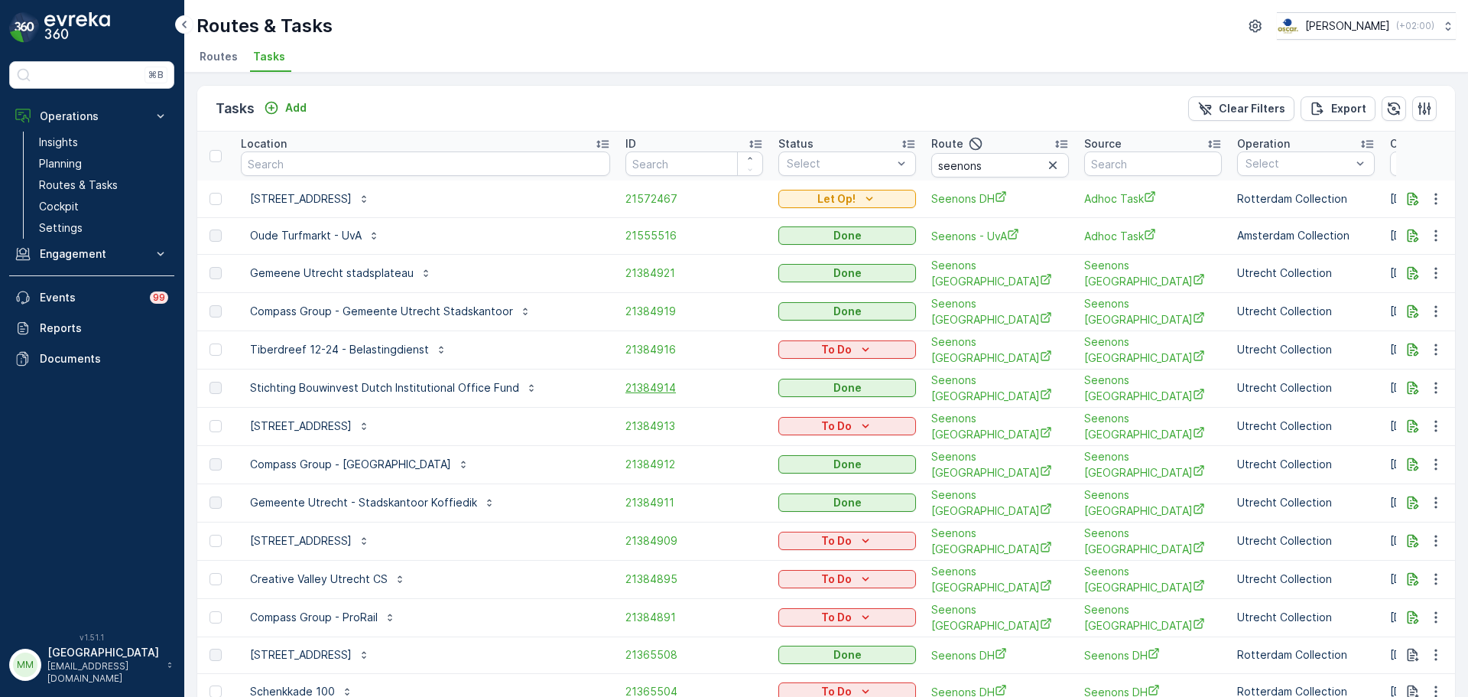
click at [626, 381] on span "21384914" at bounding box center [695, 387] width 138 height 15
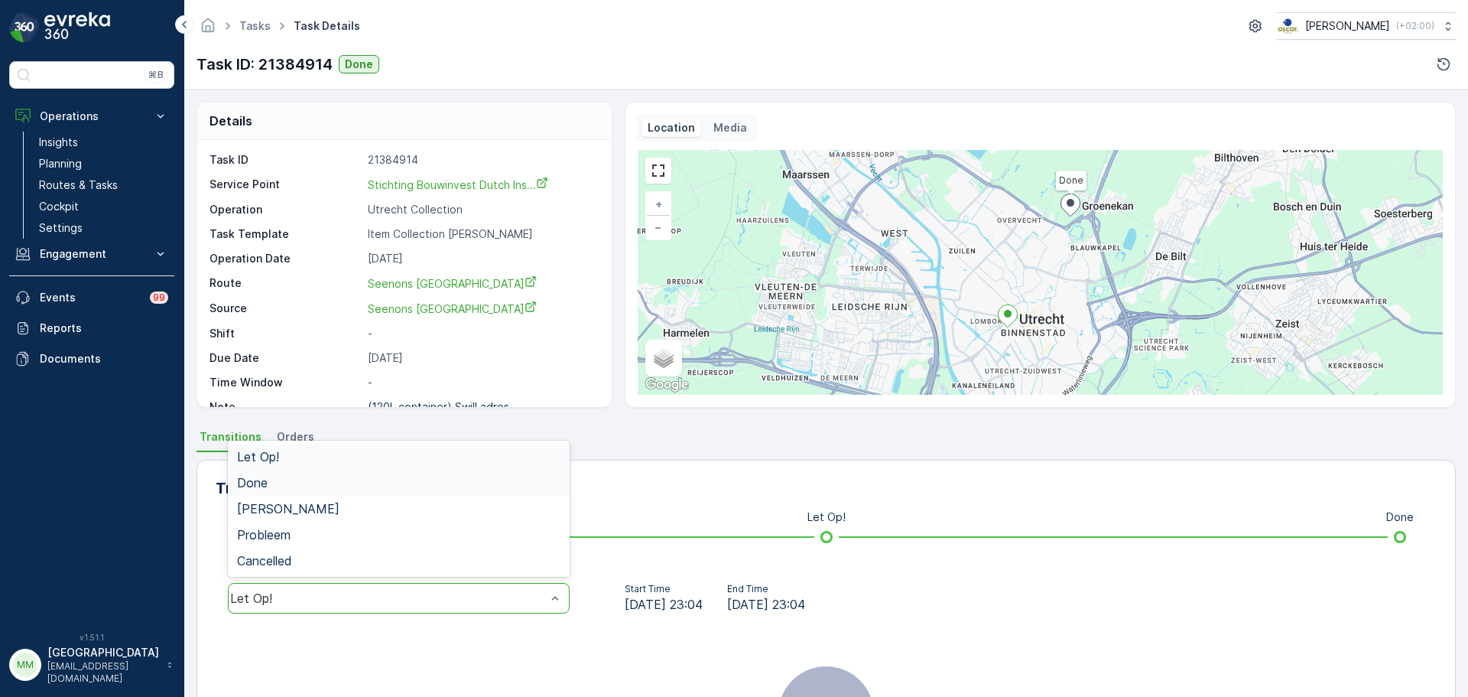
click at [314, 489] on div "Done" at bounding box center [399, 483] width 342 height 26
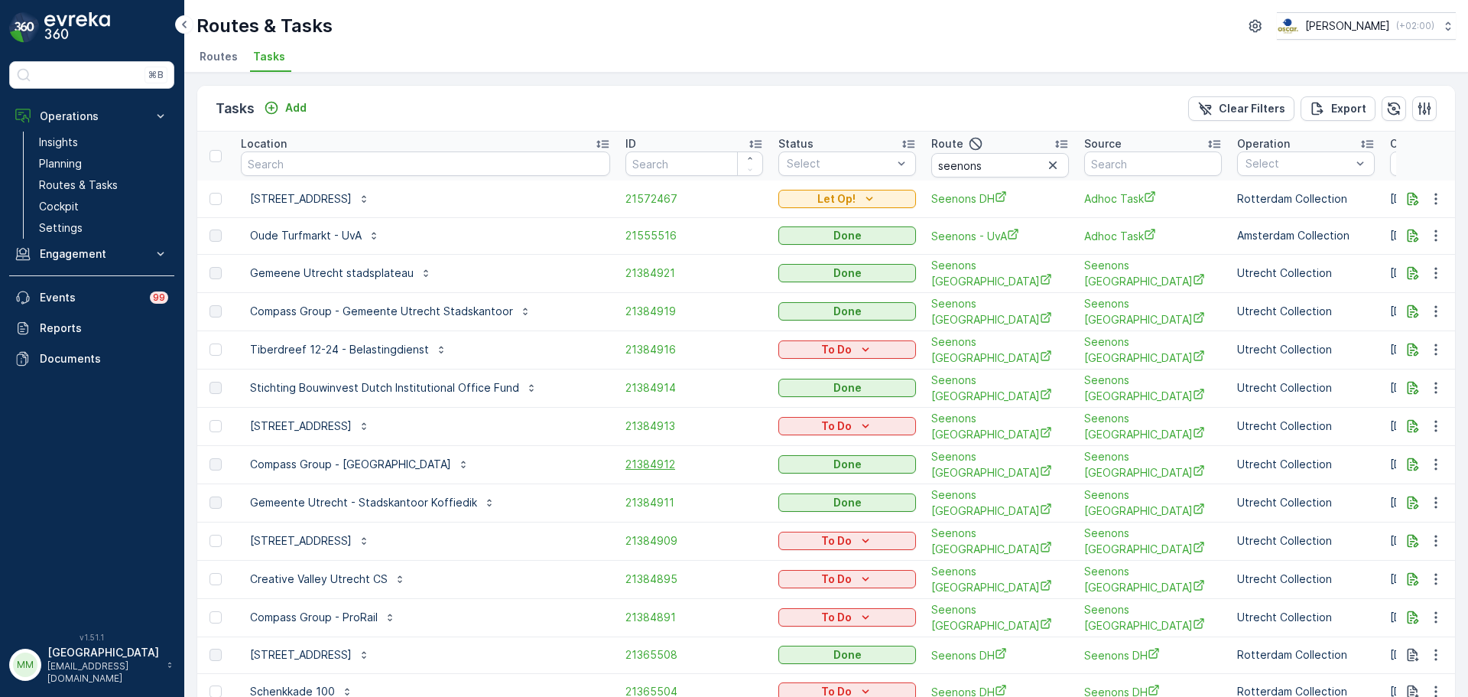
click at [626, 460] on span "21384912" at bounding box center [695, 464] width 138 height 15
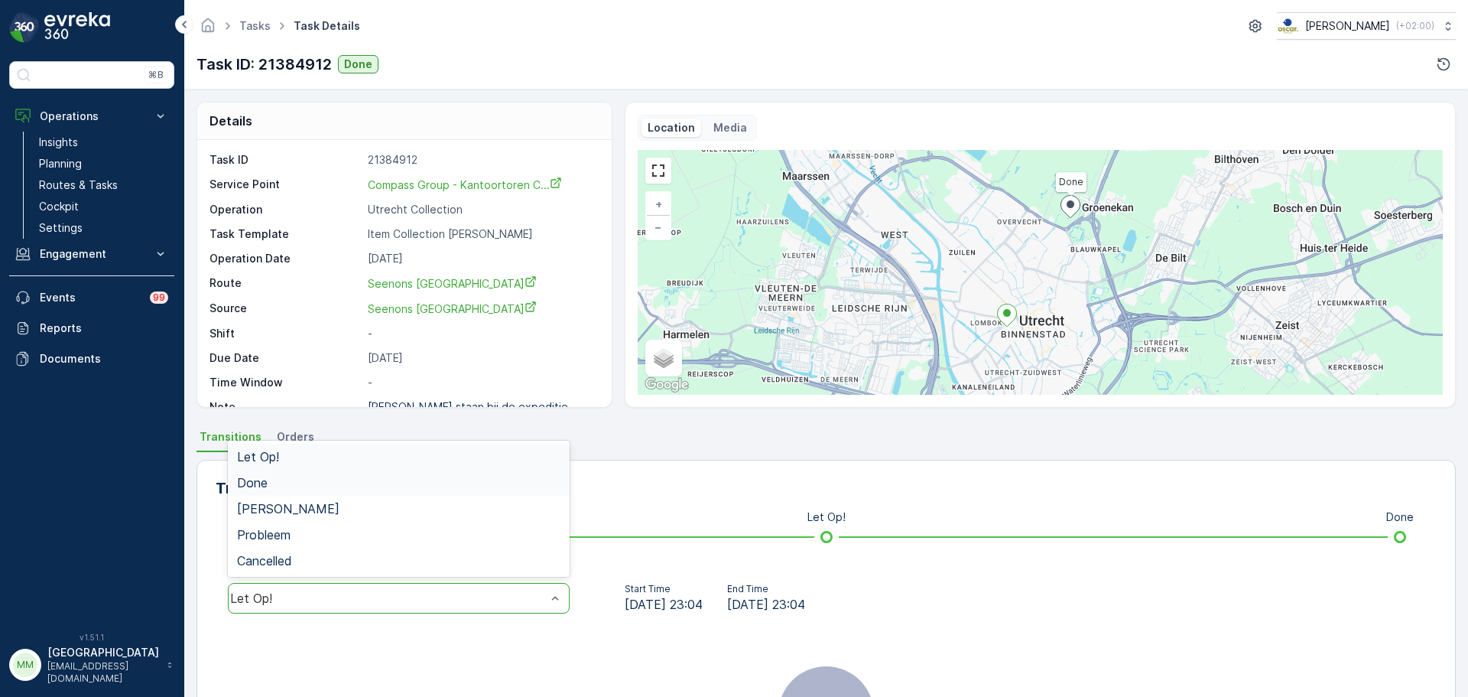
click at [277, 494] on div "Done" at bounding box center [399, 483] width 342 height 26
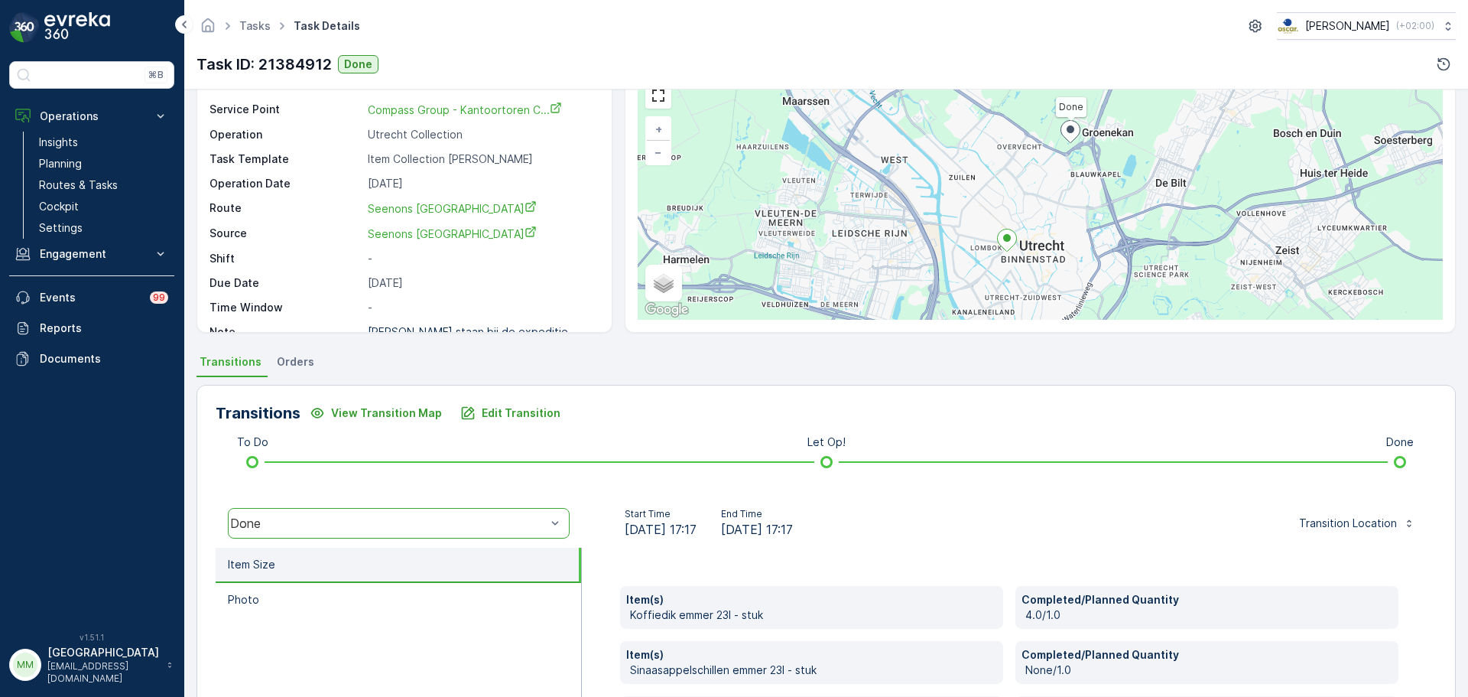
scroll to position [268, 0]
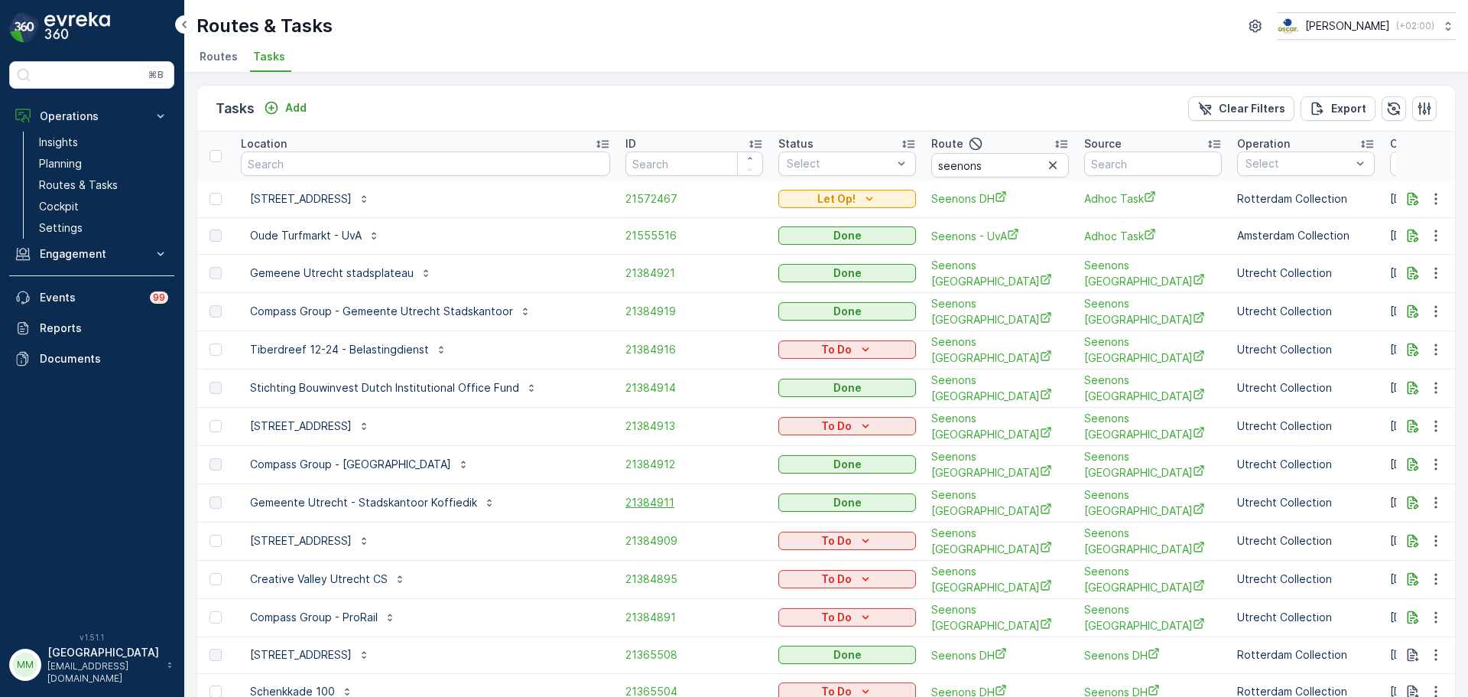
click at [626, 496] on span "21384911" at bounding box center [695, 502] width 138 height 15
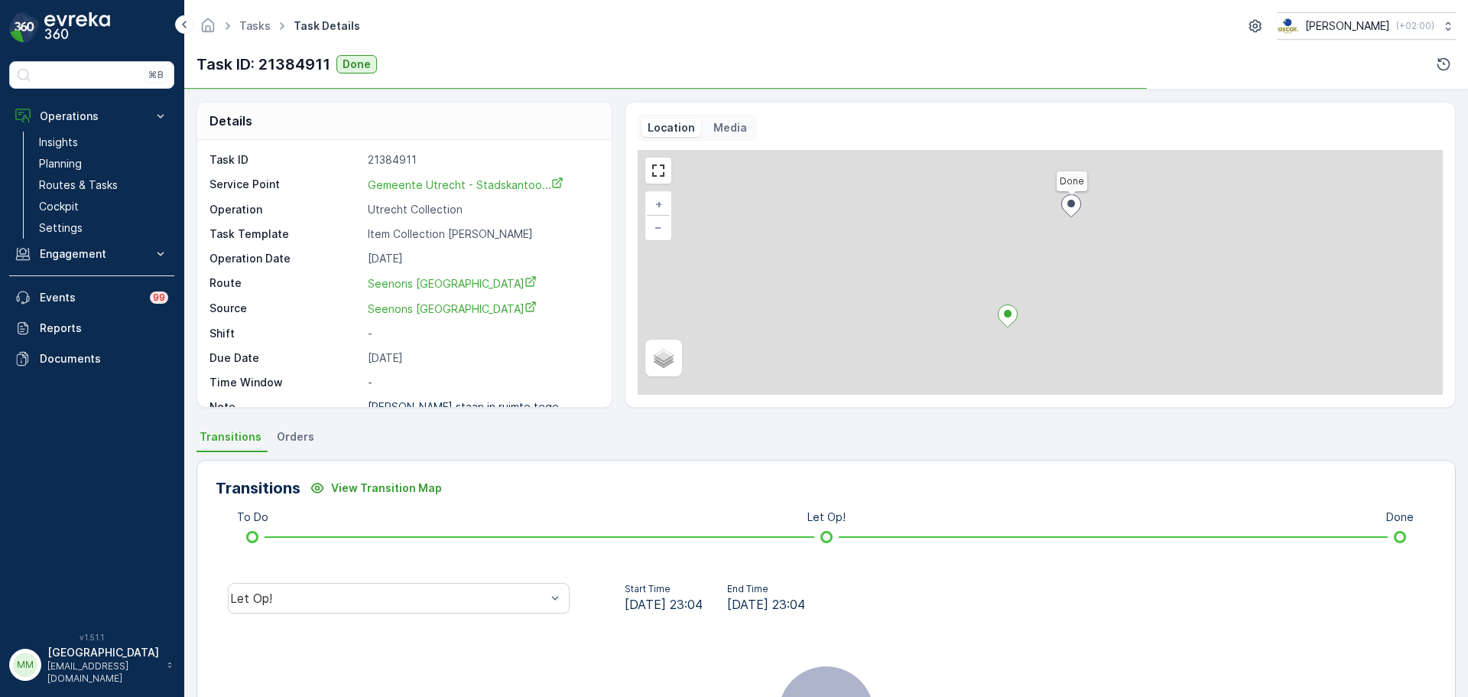
click at [358, 577] on div "Let Op!" at bounding box center [399, 598] width 366 height 49
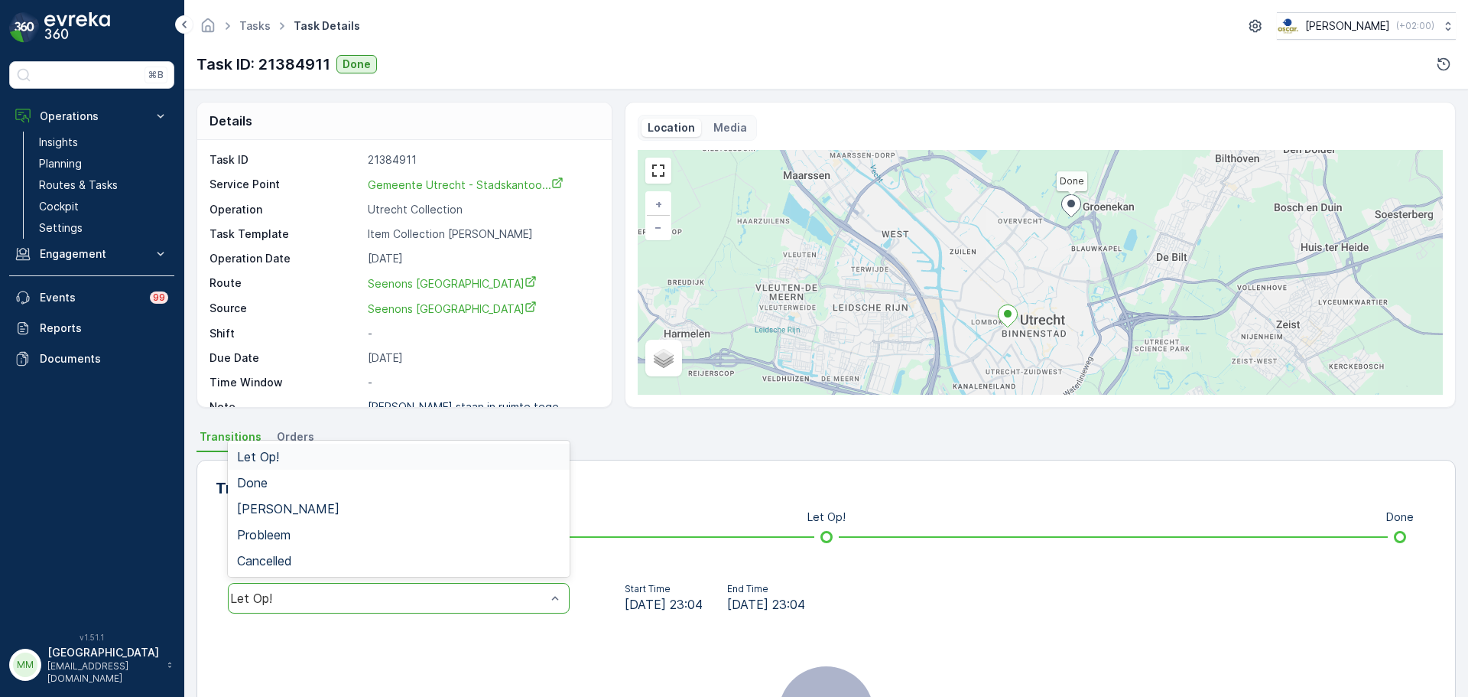
drag, startPoint x: 356, startPoint y: 594, endPoint x: 346, endPoint y: 584, distance: 14.6
click at [274, 486] on div "Done" at bounding box center [398, 483] width 323 height 14
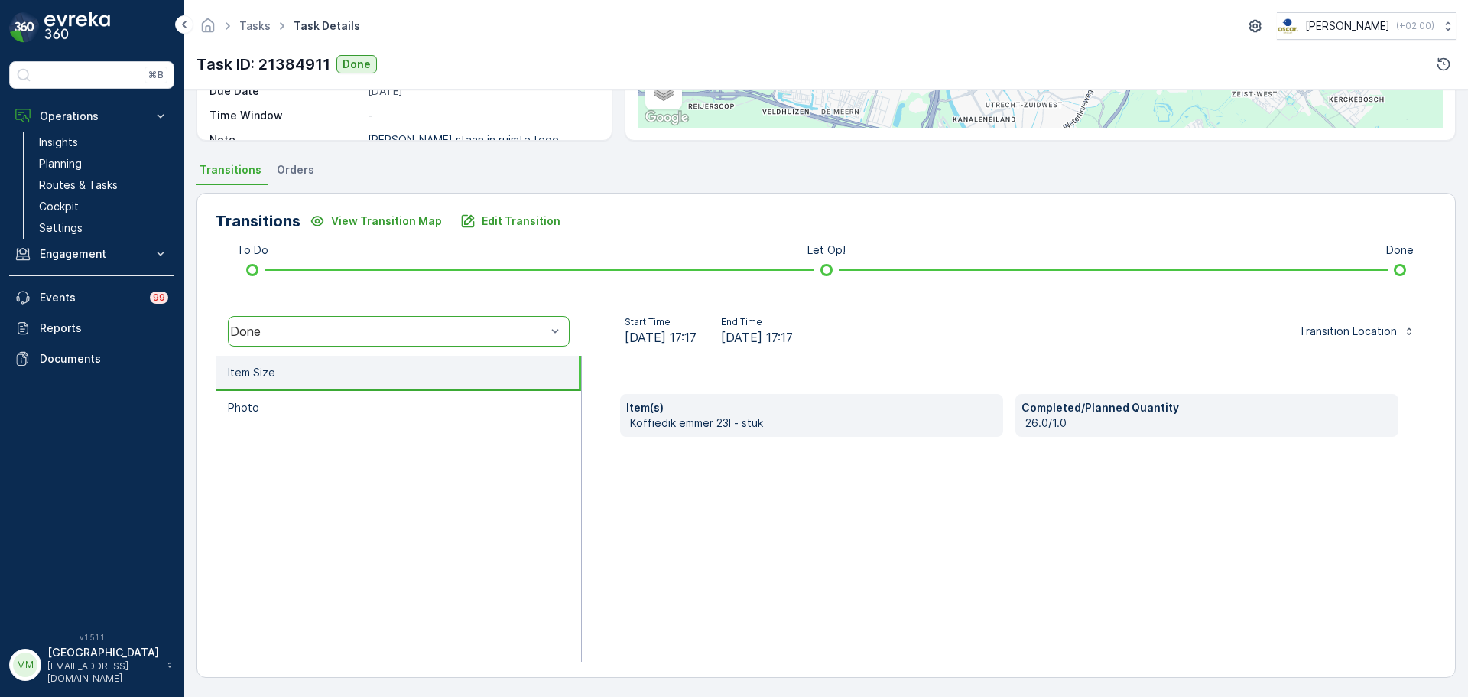
scroll to position [268, 0]
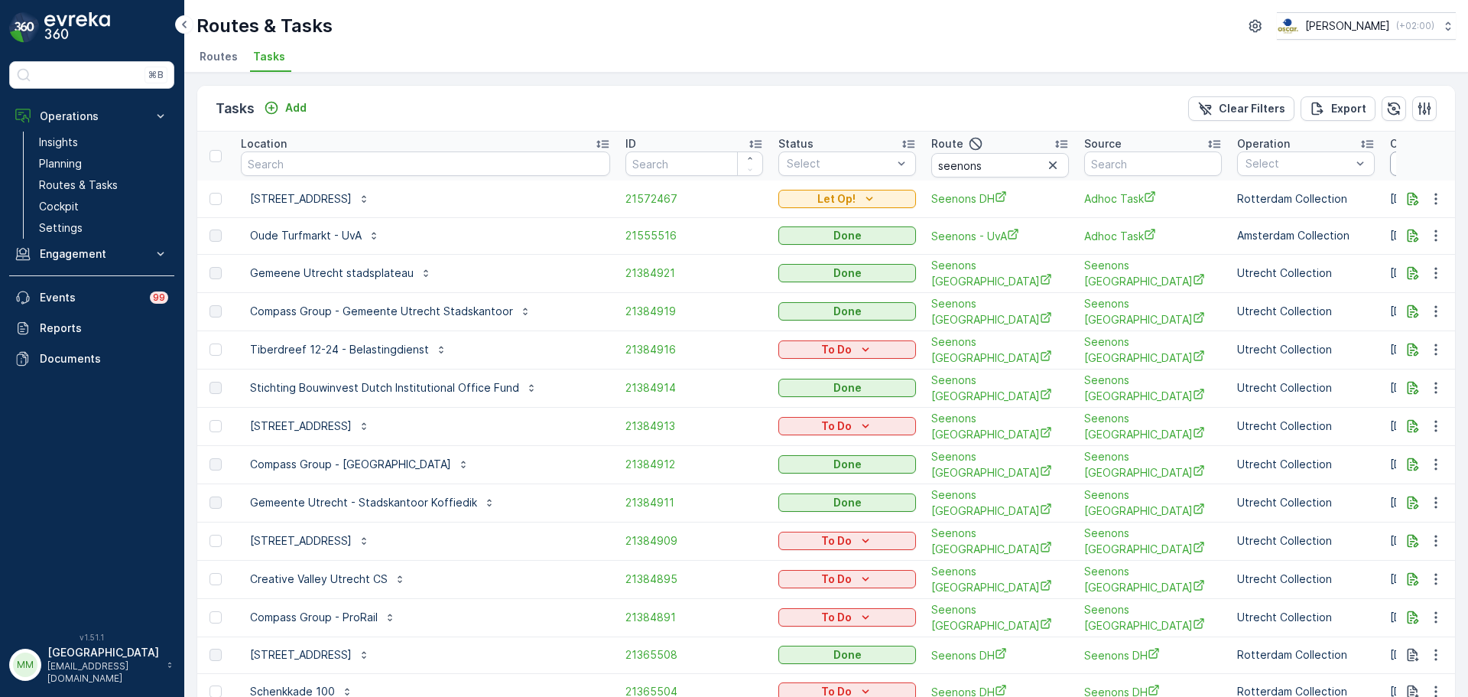
click at [1390, 160] on input "[DATE]" at bounding box center [1442, 163] width 105 height 24
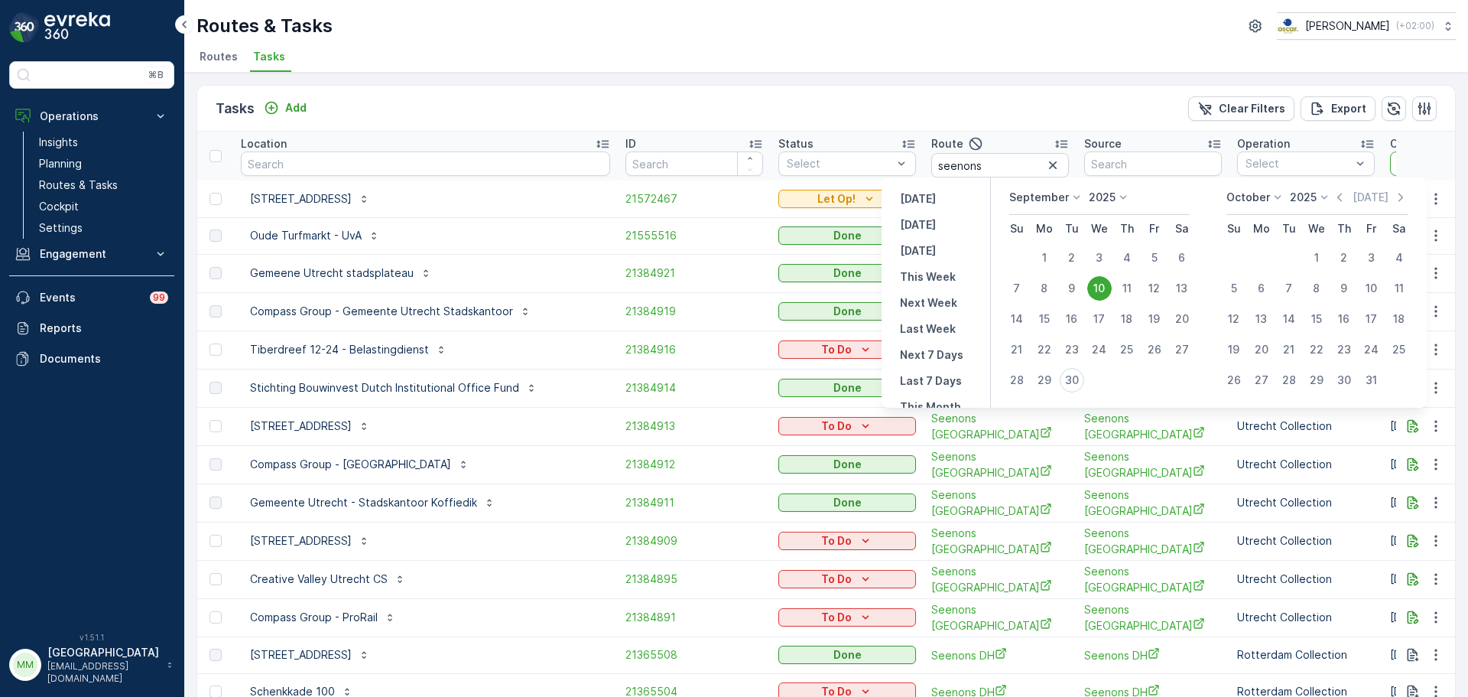
click at [941, 91] on div "Tasks Add Clear Filters Export" at bounding box center [826, 109] width 1258 height 46
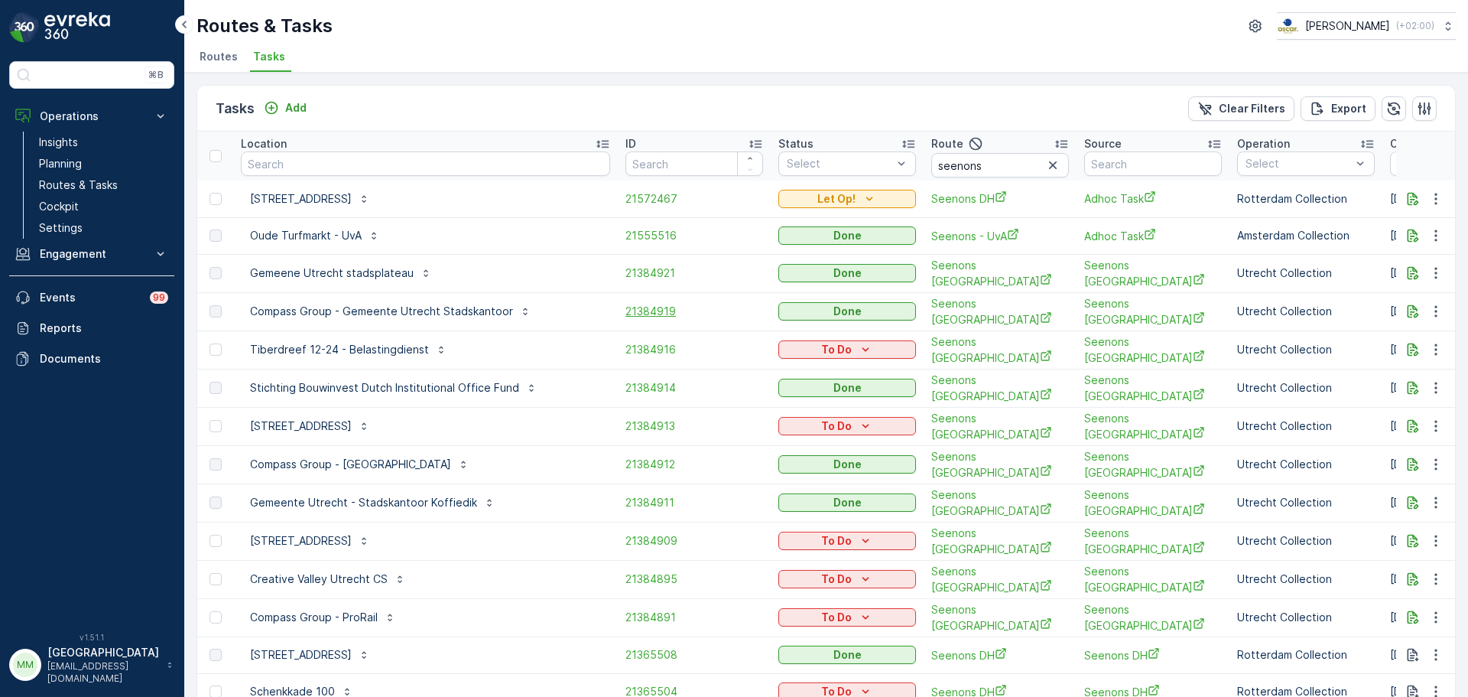
click at [626, 312] on span "21384919" at bounding box center [695, 311] width 138 height 15
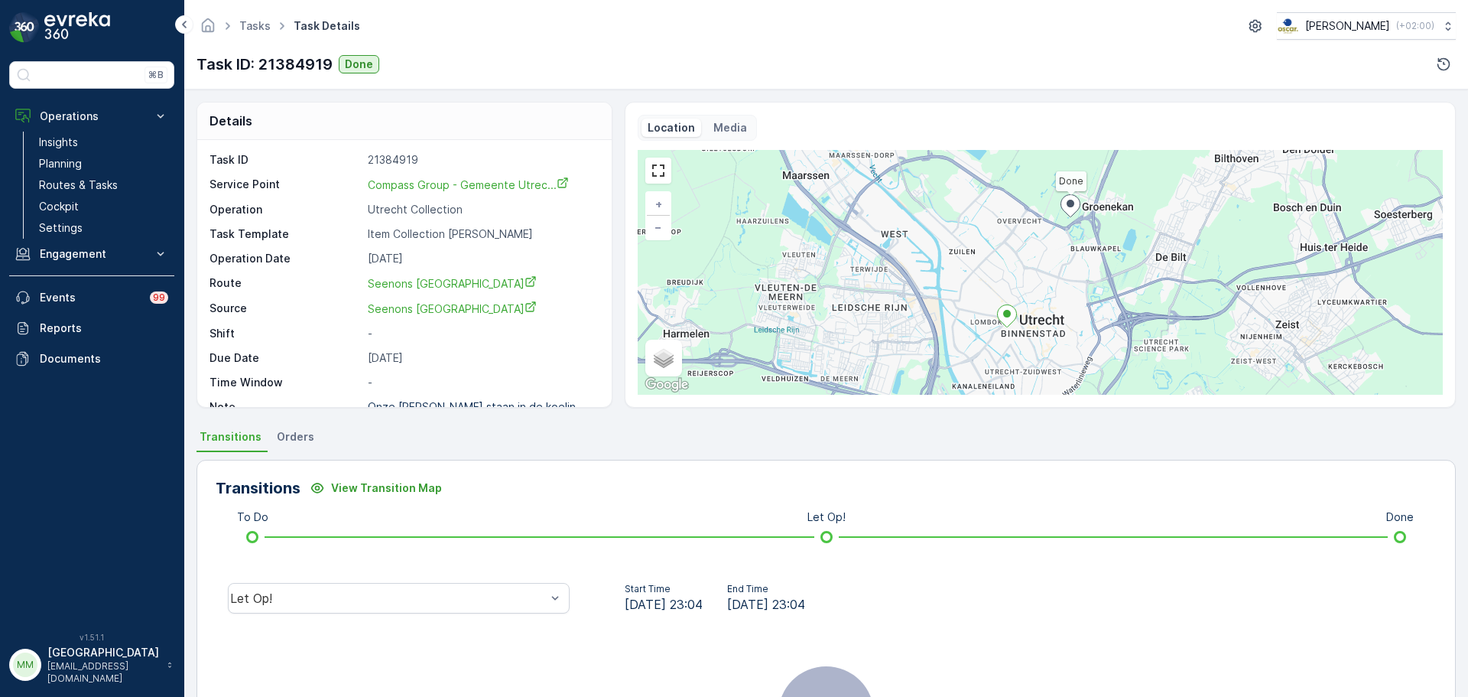
scroll to position [20, 0]
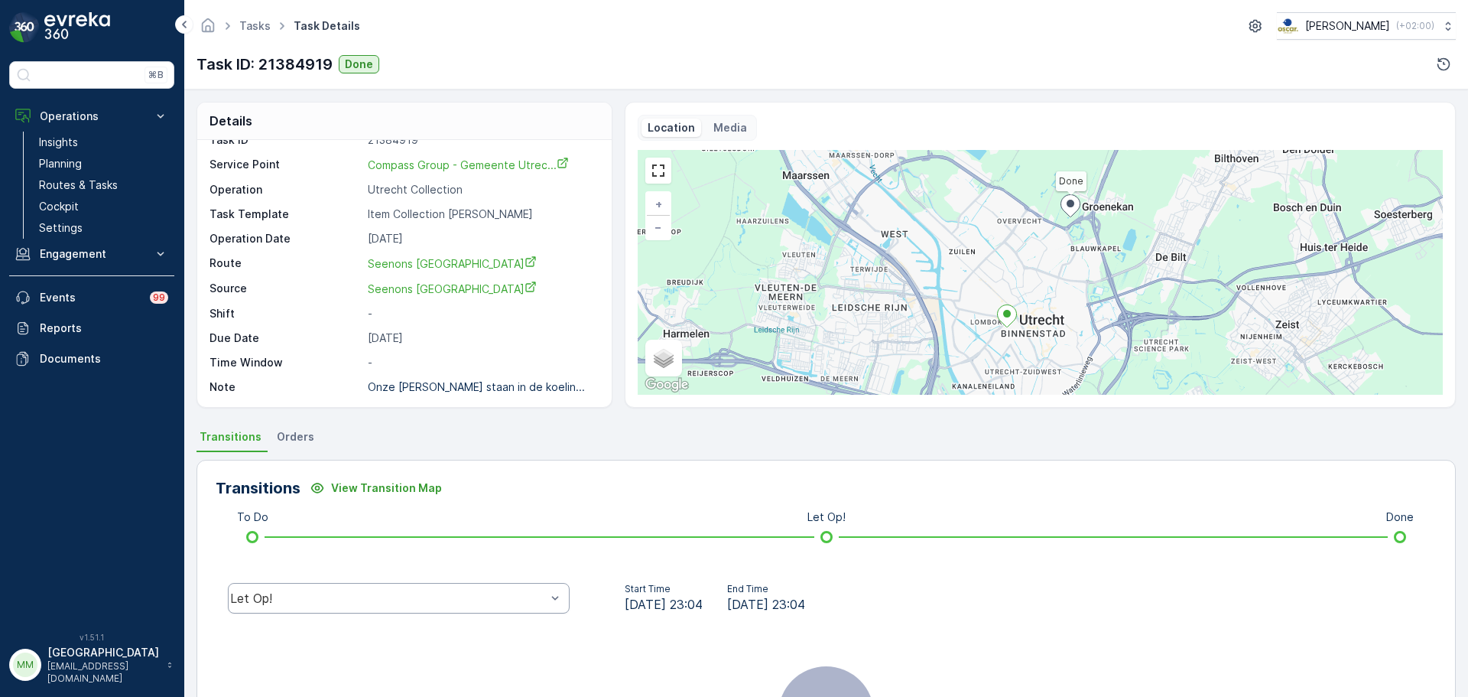
click at [423, 587] on div "Let Op!" at bounding box center [399, 598] width 342 height 31
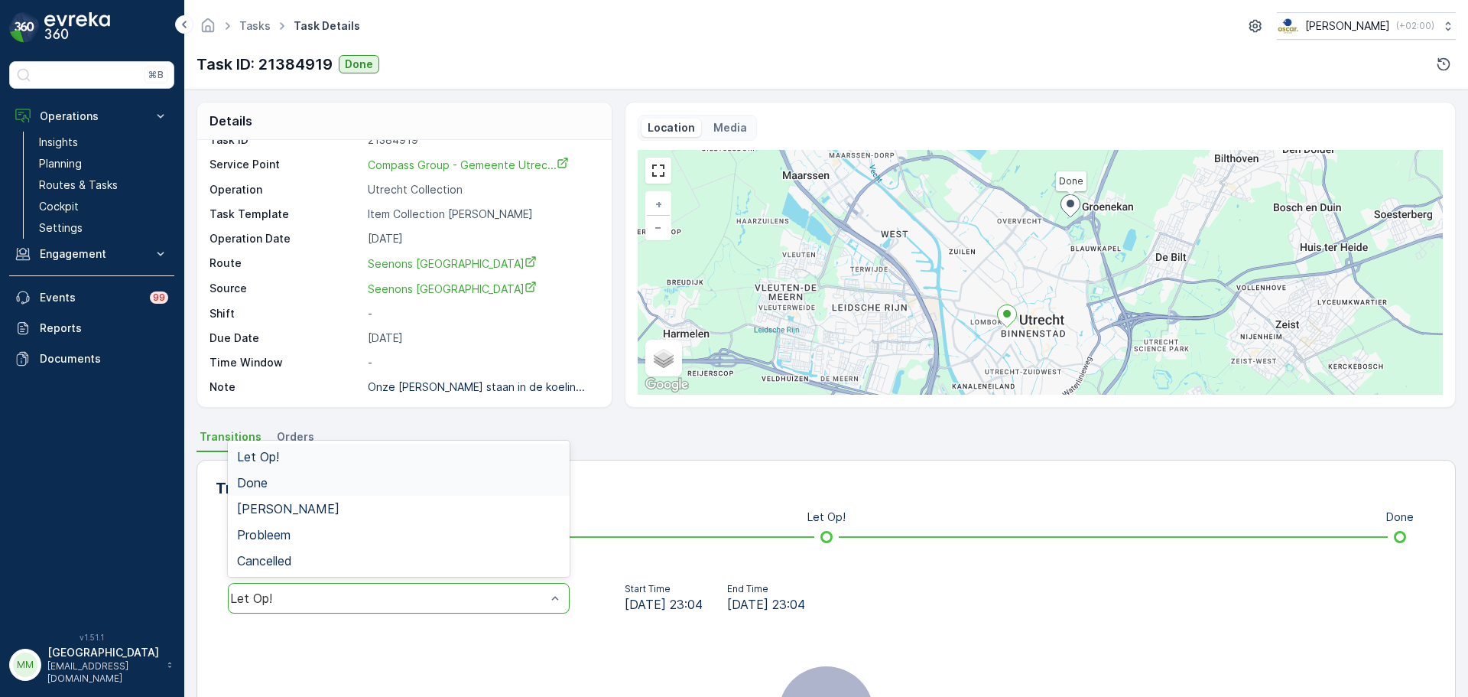
click at [325, 492] on div "Done" at bounding box center [399, 483] width 342 height 26
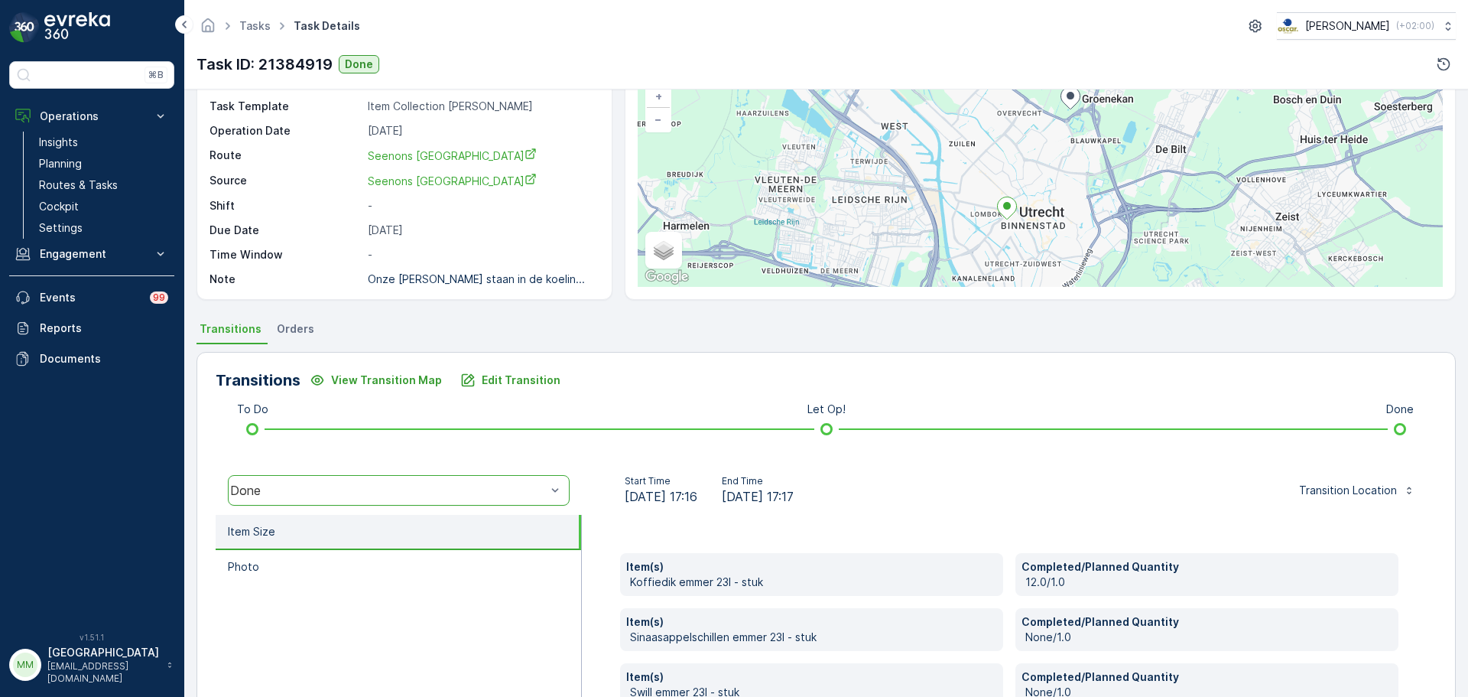
scroll to position [268, 0]
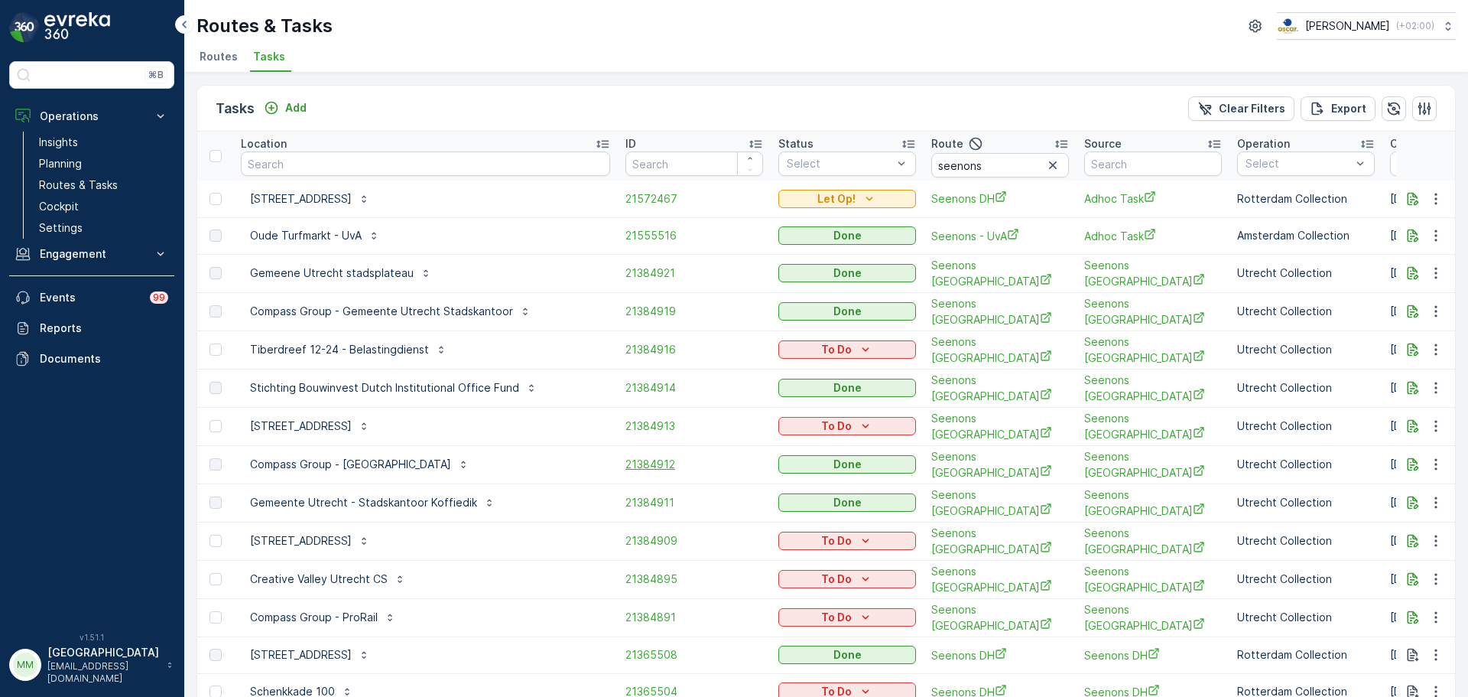
click at [626, 462] on span "21384912" at bounding box center [695, 464] width 138 height 15
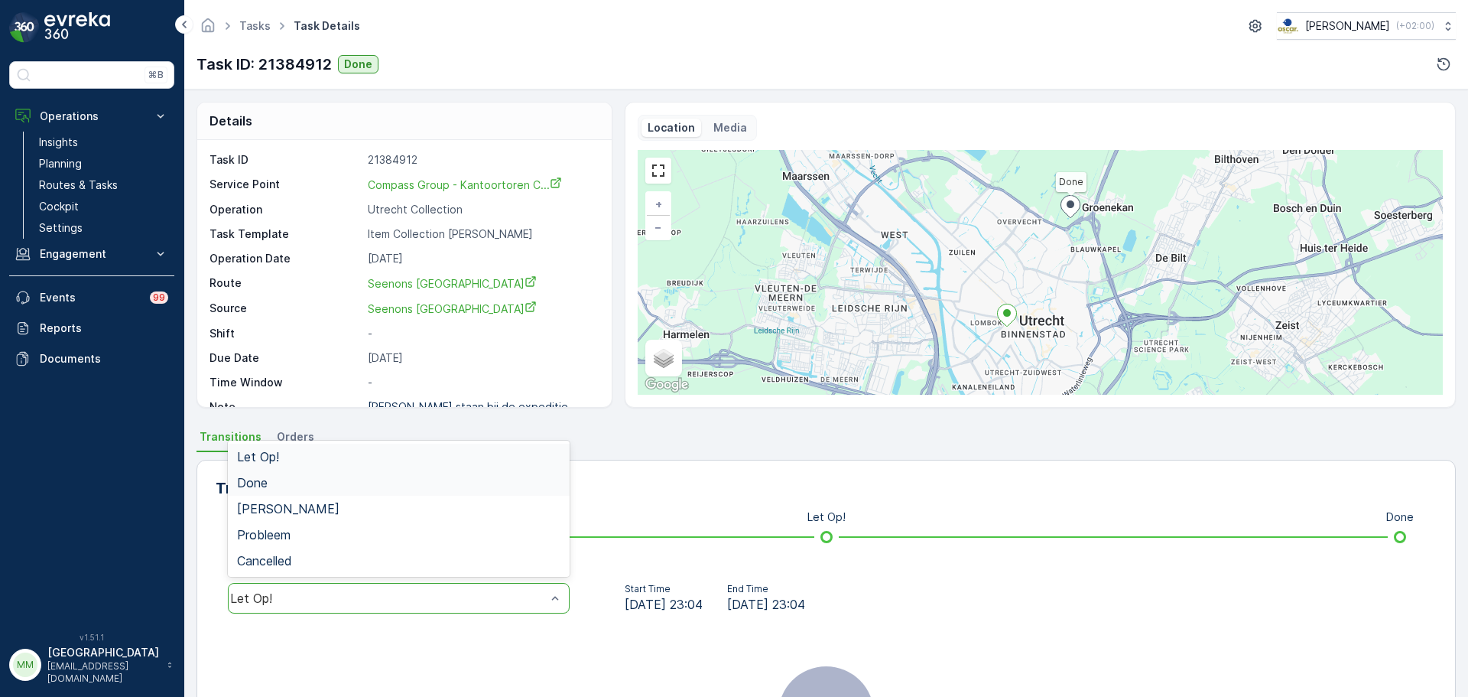
click at [363, 482] on div "Done" at bounding box center [398, 483] width 323 height 14
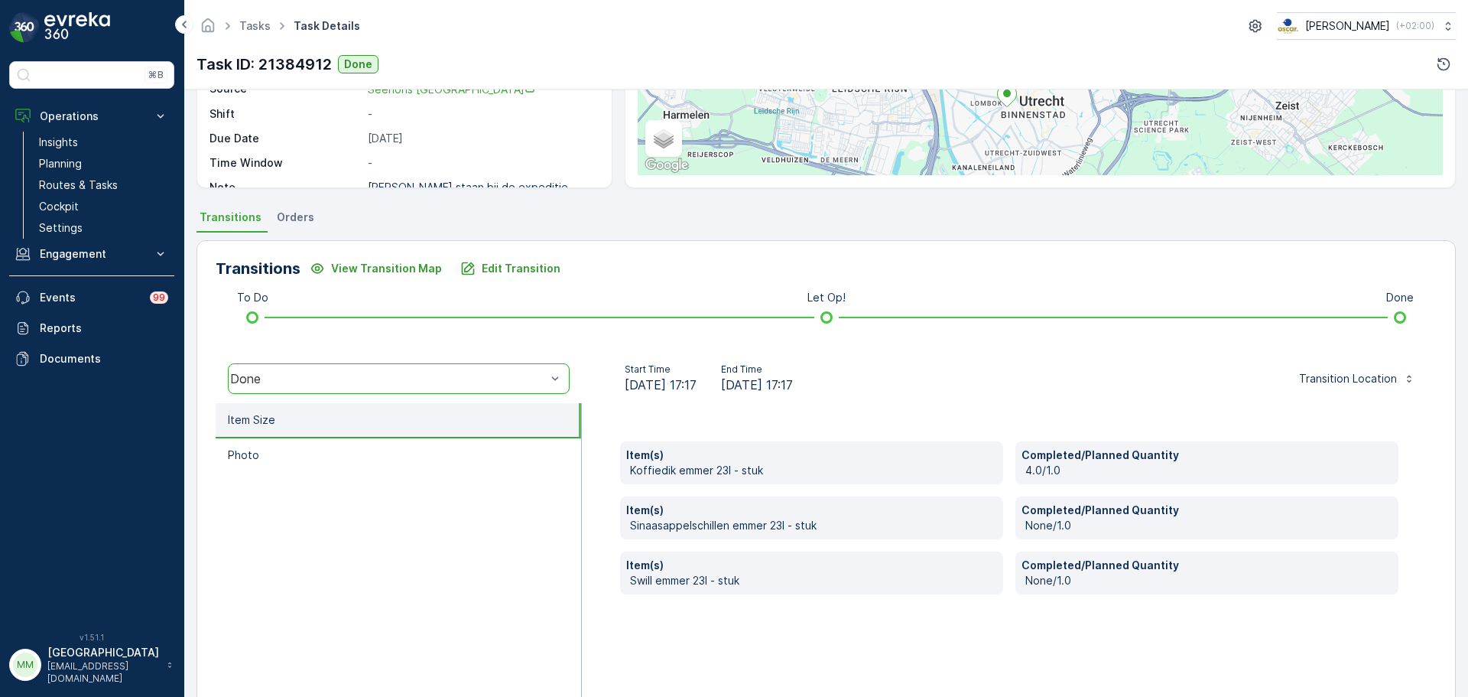
scroll to position [268, 0]
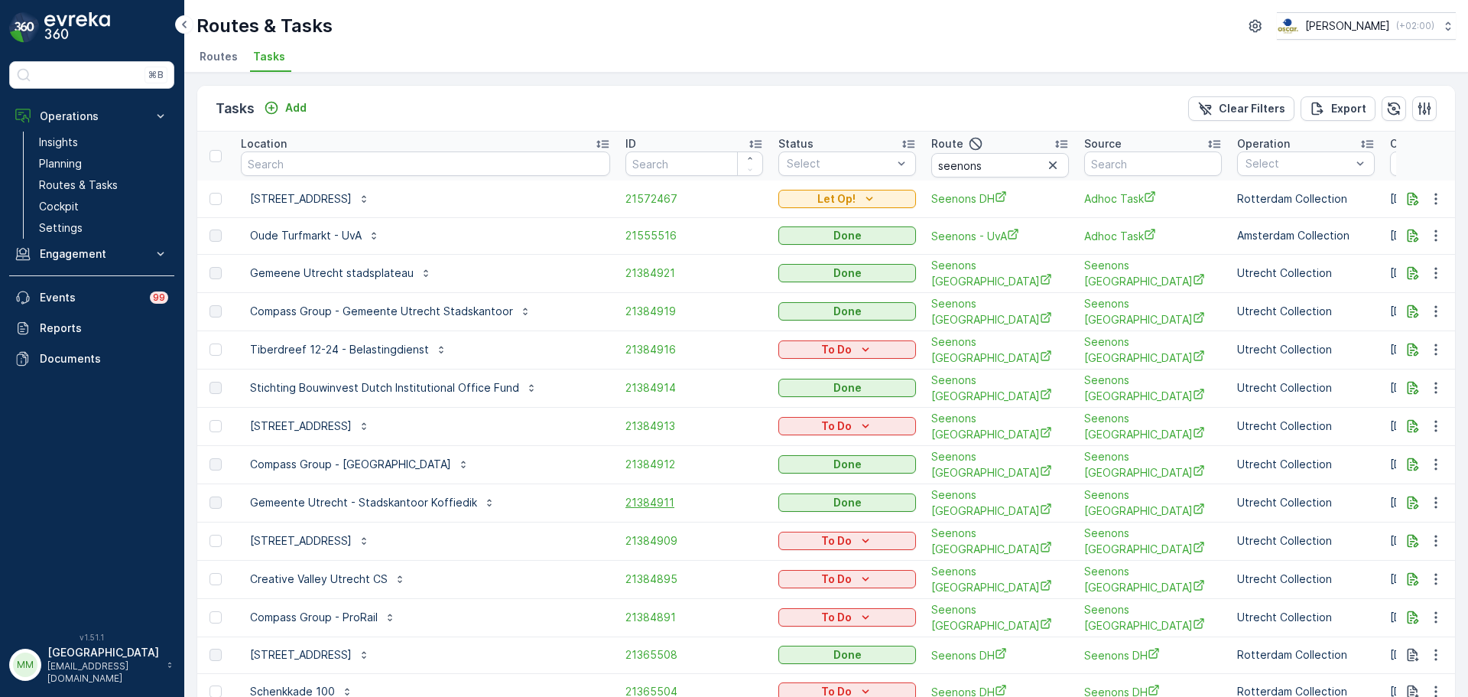
click at [626, 495] on span "21384911" at bounding box center [695, 502] width 138 height 15
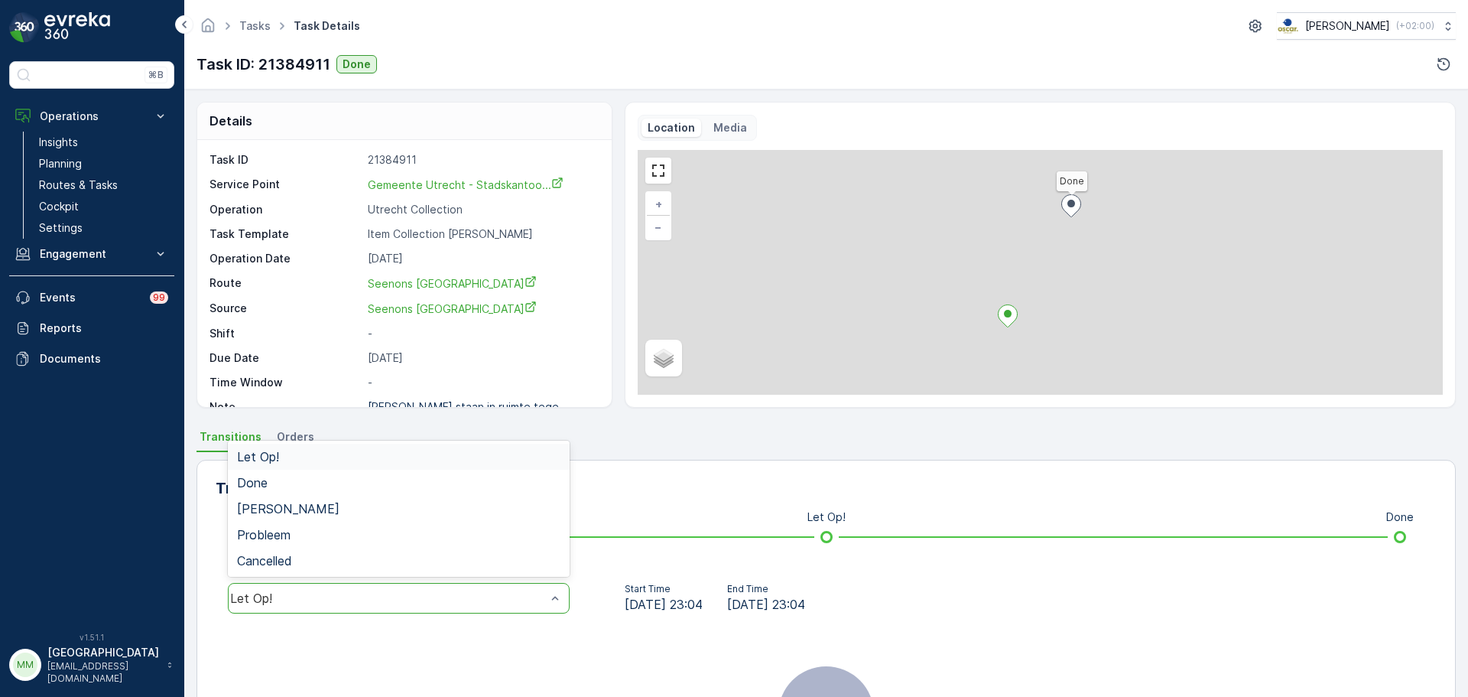
drag, startPoint x: 371, startPoint y: 609, endPoint x: 361, endPoint y: 604, distance: 10.9
click at [366, 607] on div "Let Op!" at bounding box center [399, 598] width 342 height 31
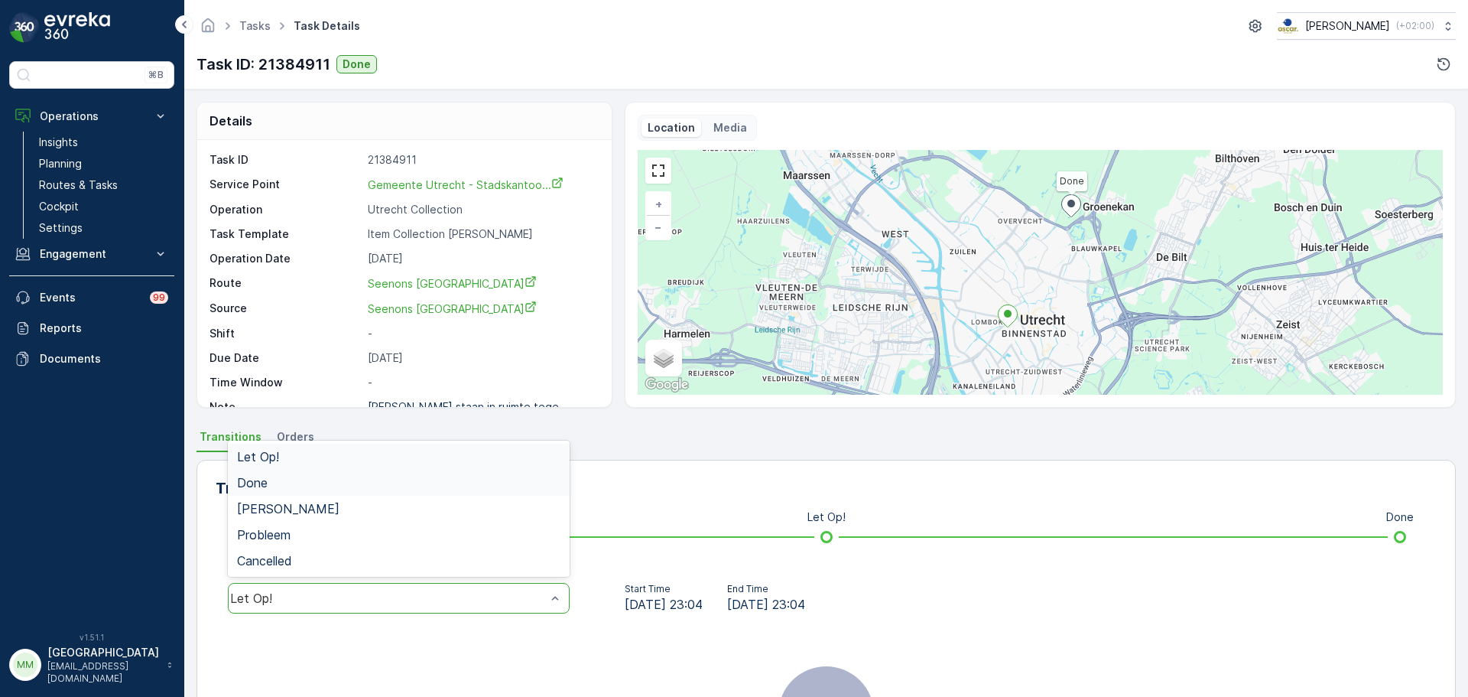
click at [249, 474] on div "Done" at bounding box center [399, 483] width 342 height 26
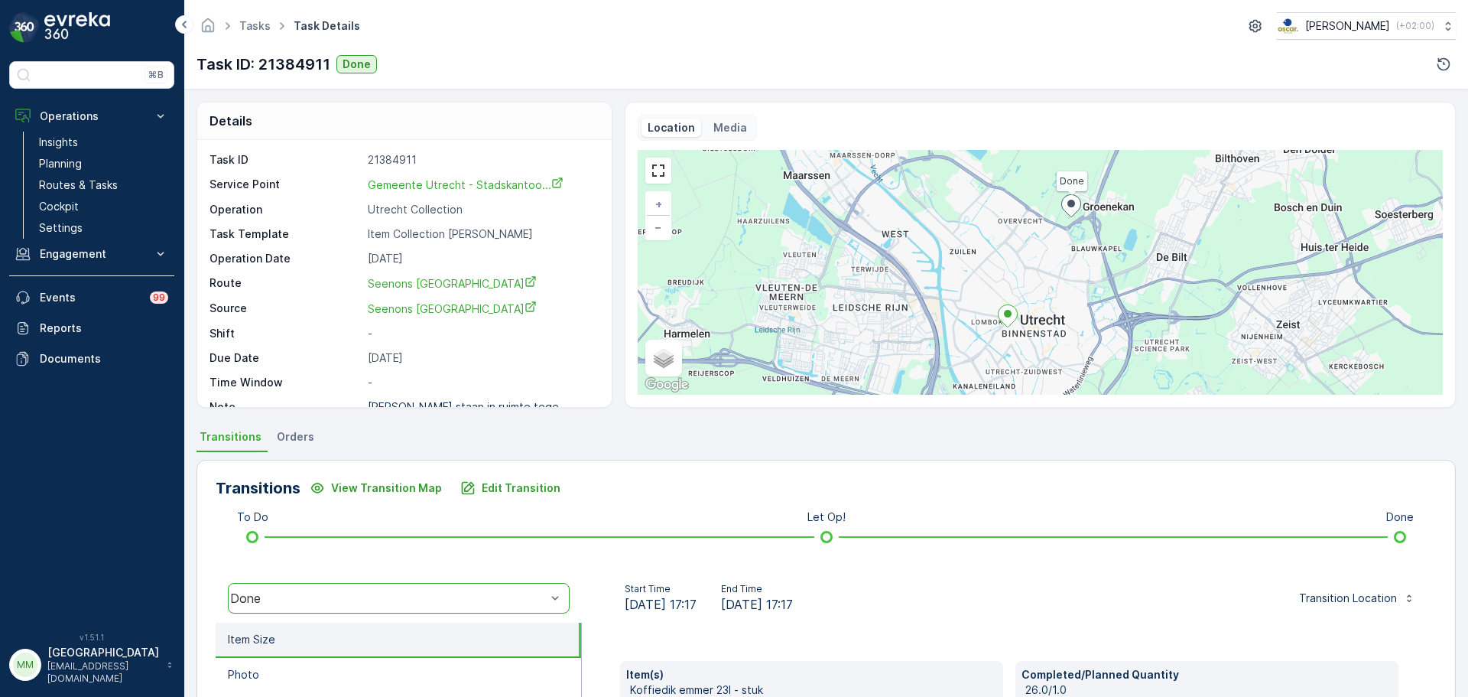
scroll to position [268, 0]
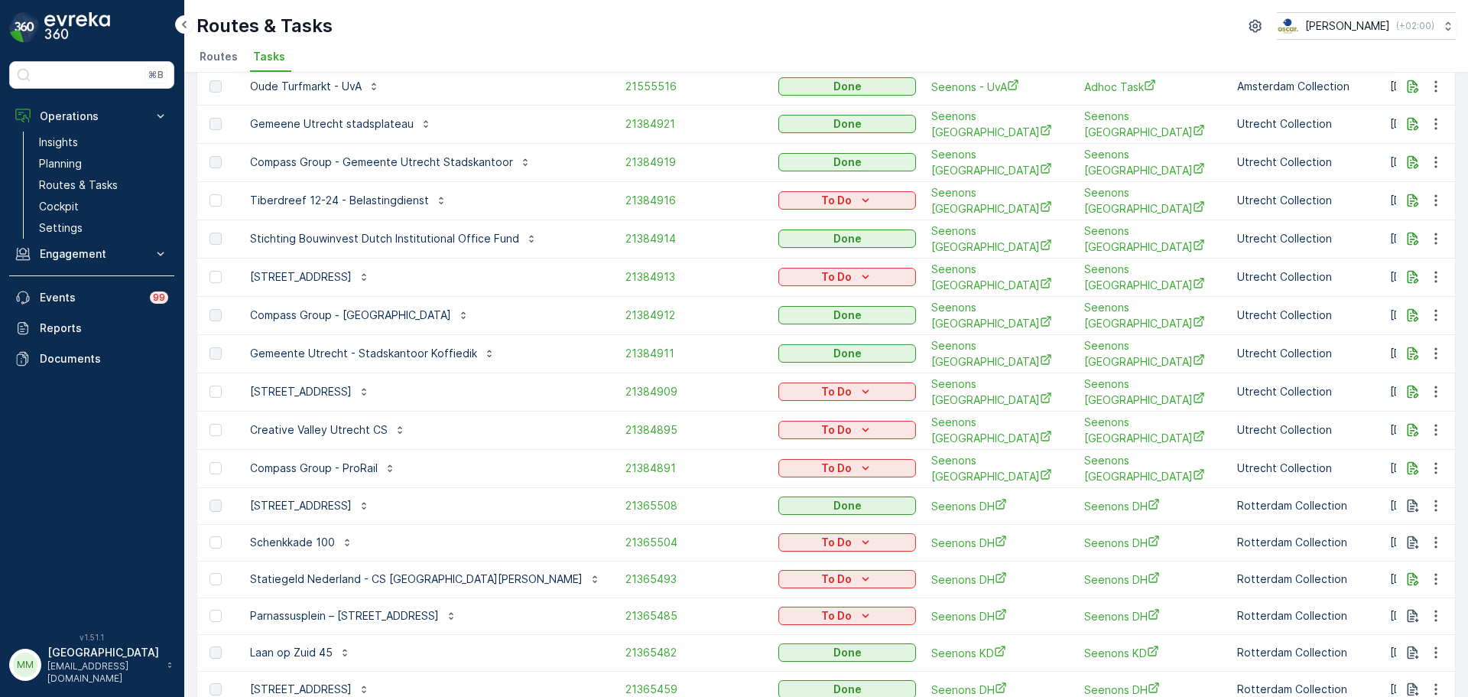
scroll to position [153, 0]
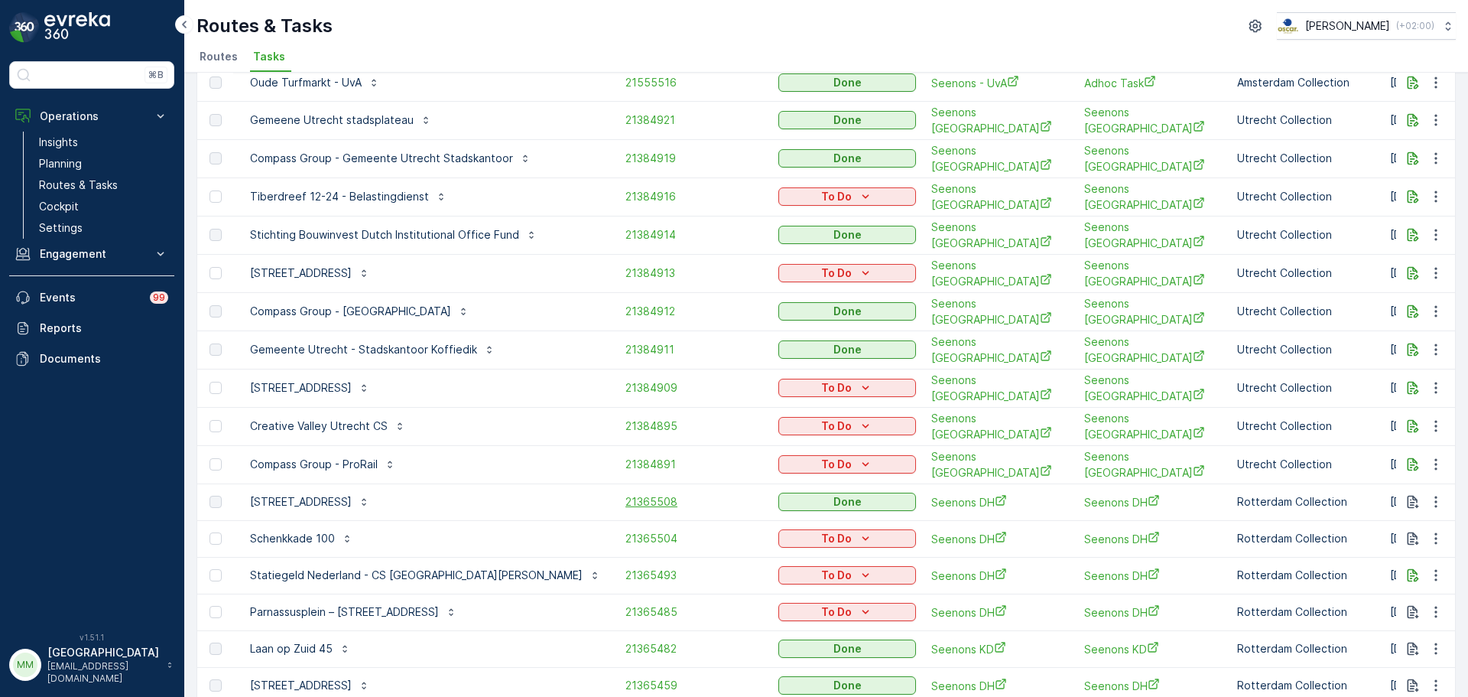
click at [626, 494] on span "21365508" at bounding box center [695, 501] width 138 height 15
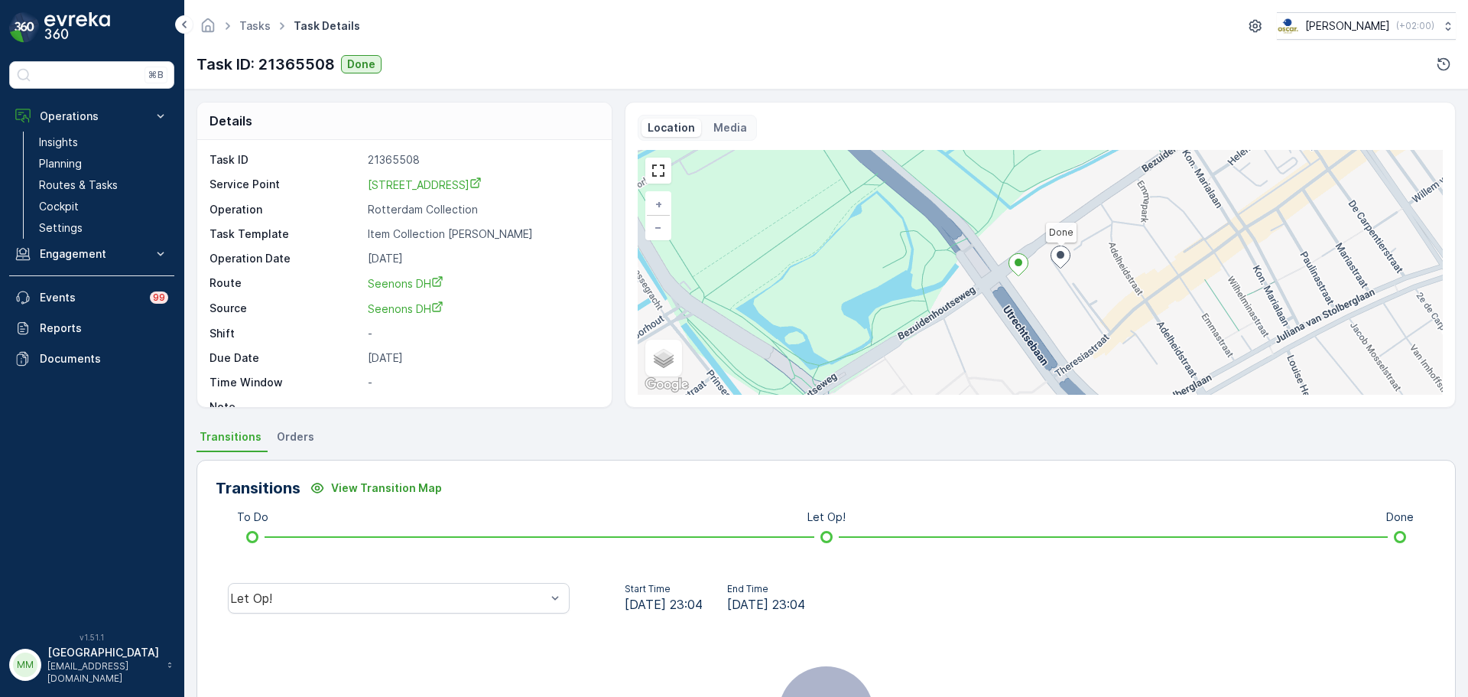
click at [447, 577] on div "Let Op!" at bounding box center [399, 598] width 366 height 49
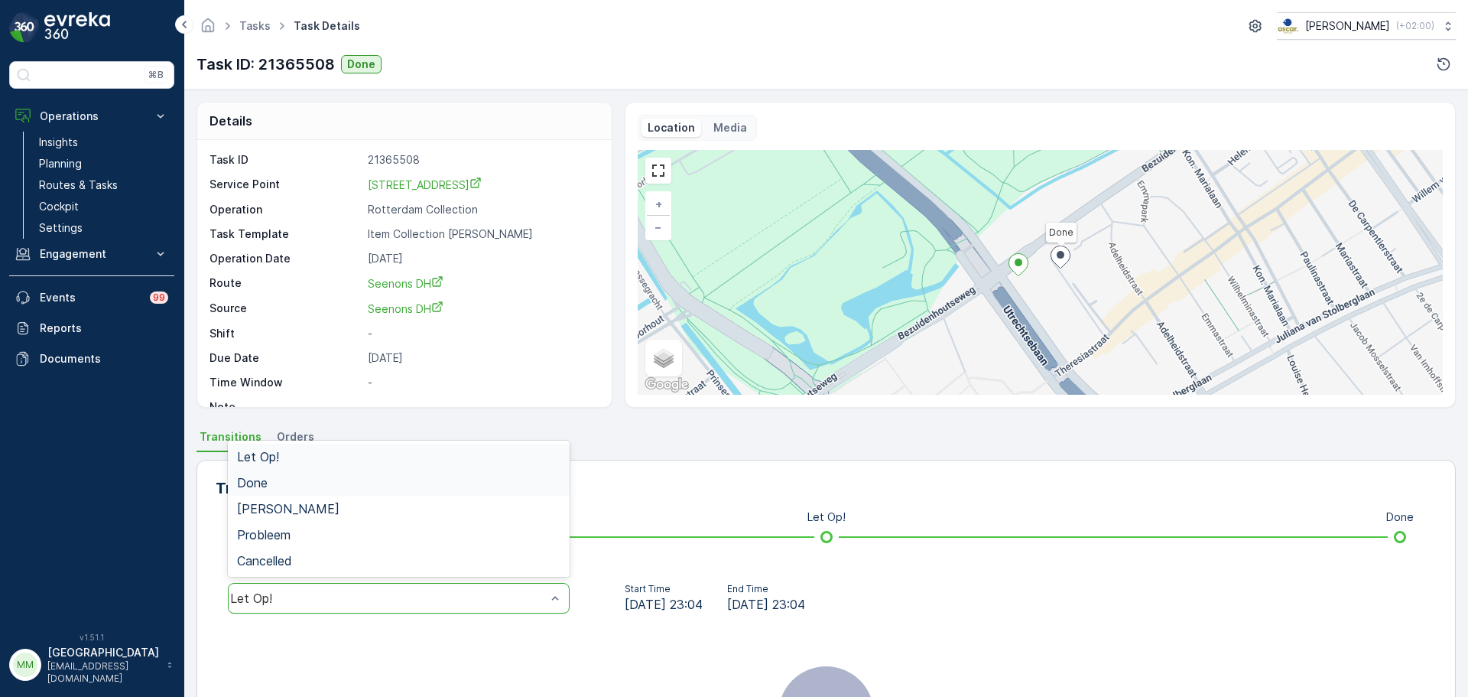
click at [322, 479] on div "Done" at bounding box center [398, 483] width 323 height 14
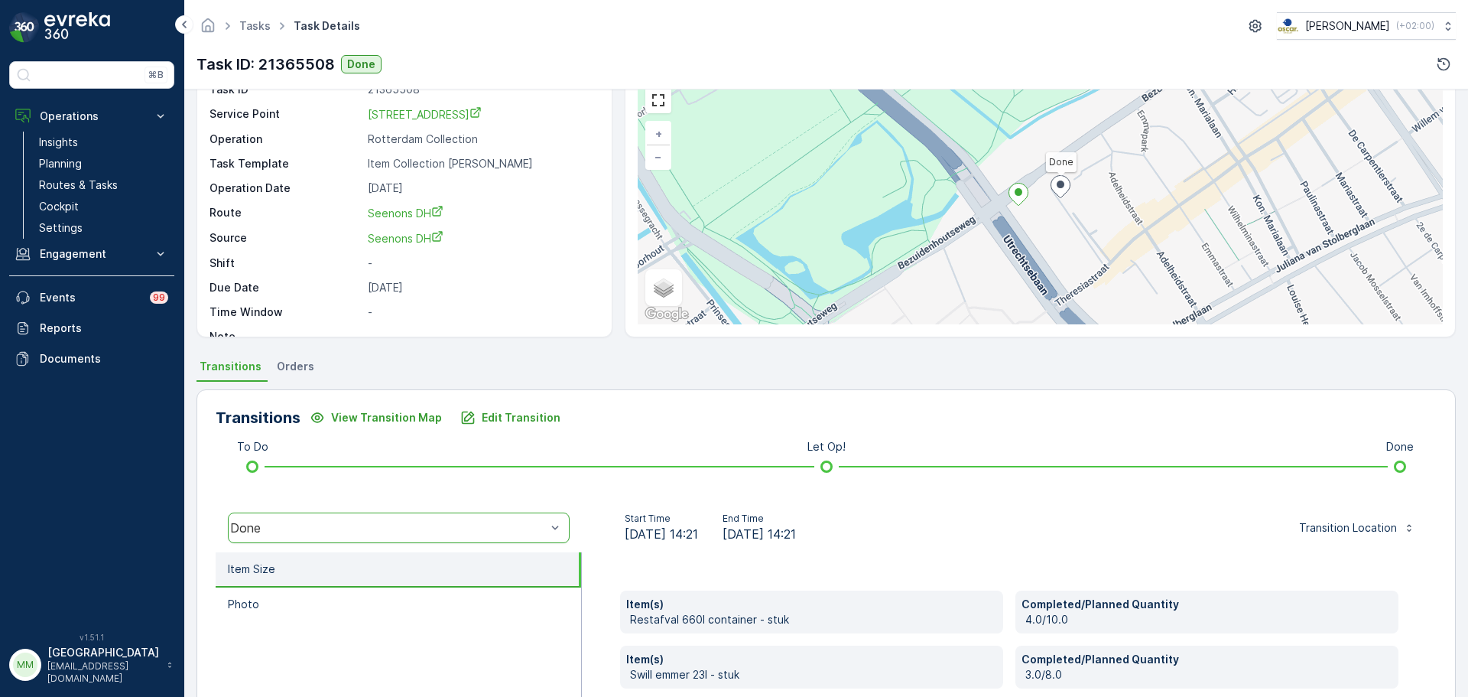
scroll to position [229, 0]
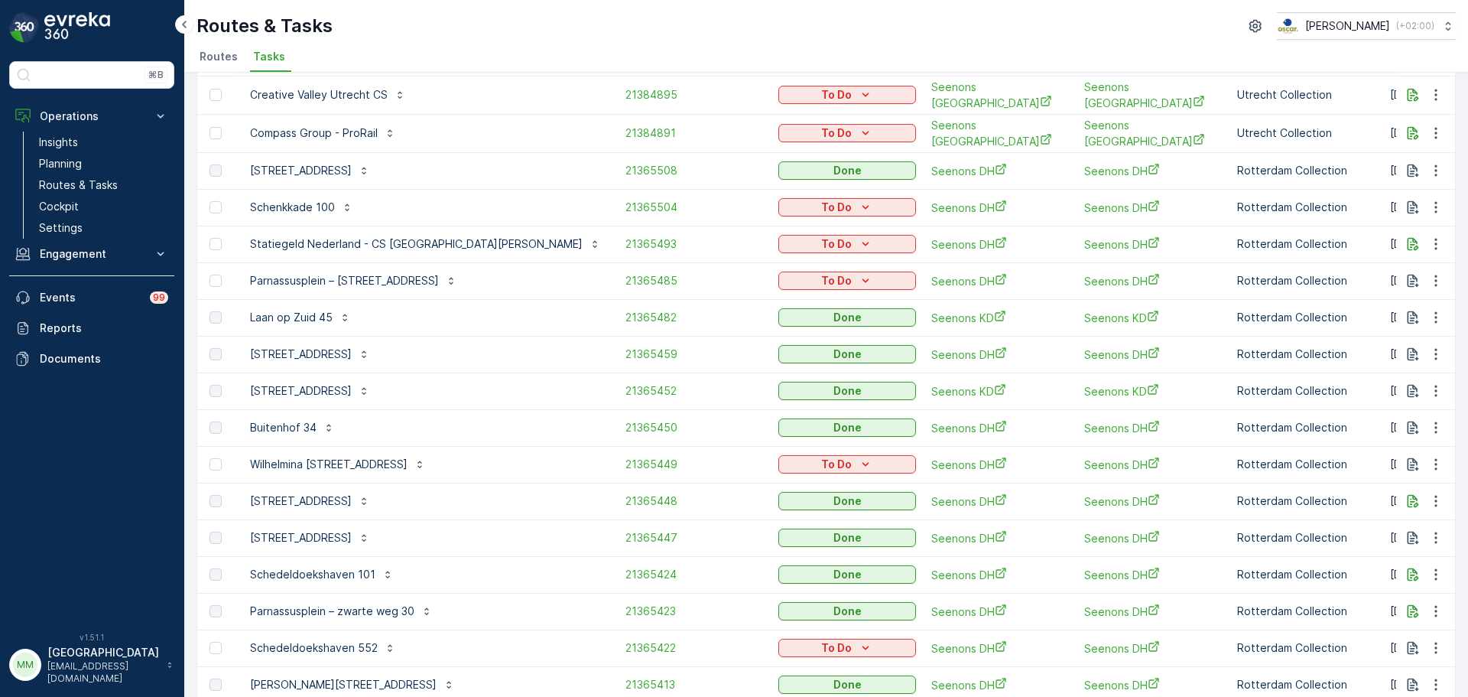
scroll to position [485, 0]
click at [626, 309] on span "21365482" at bounding box center [695, 316] width 138 height 15
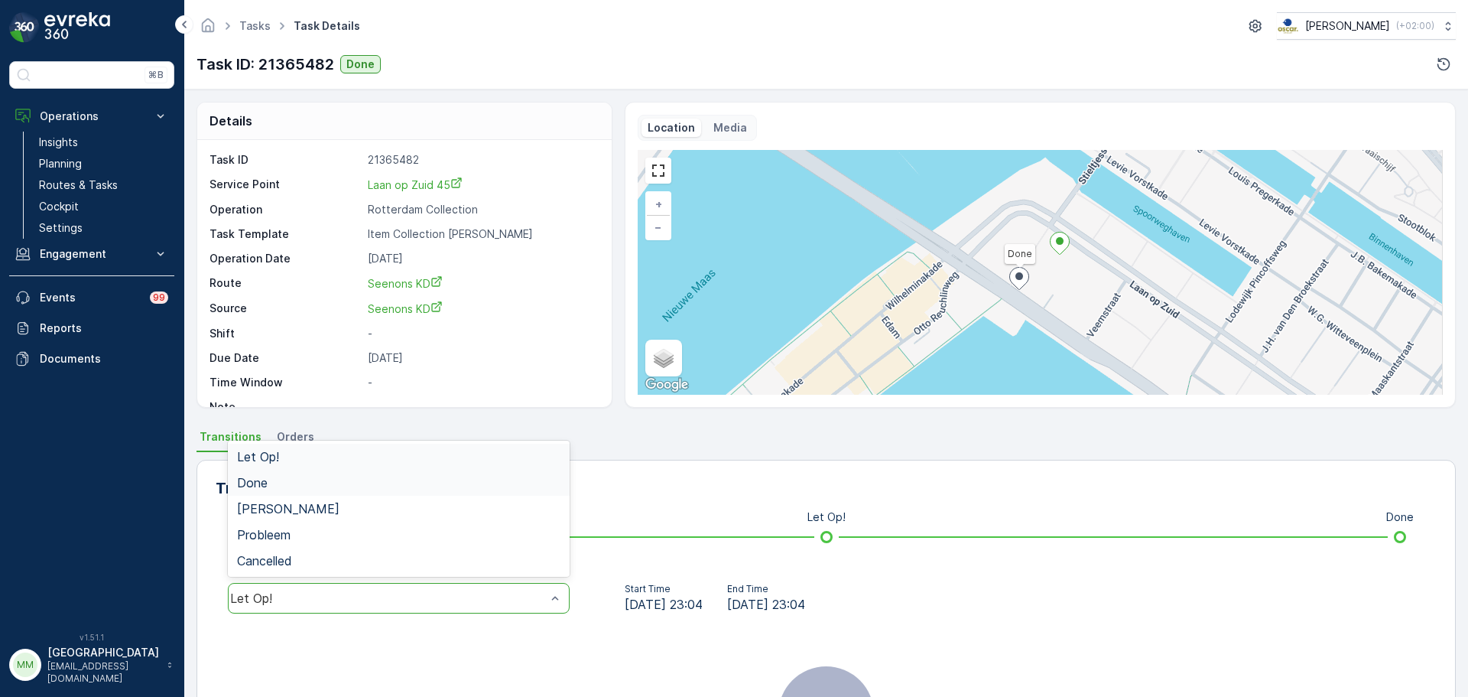
click at [335, 488] on div "Done" at bounding box center [398, 483] width 323 height 14
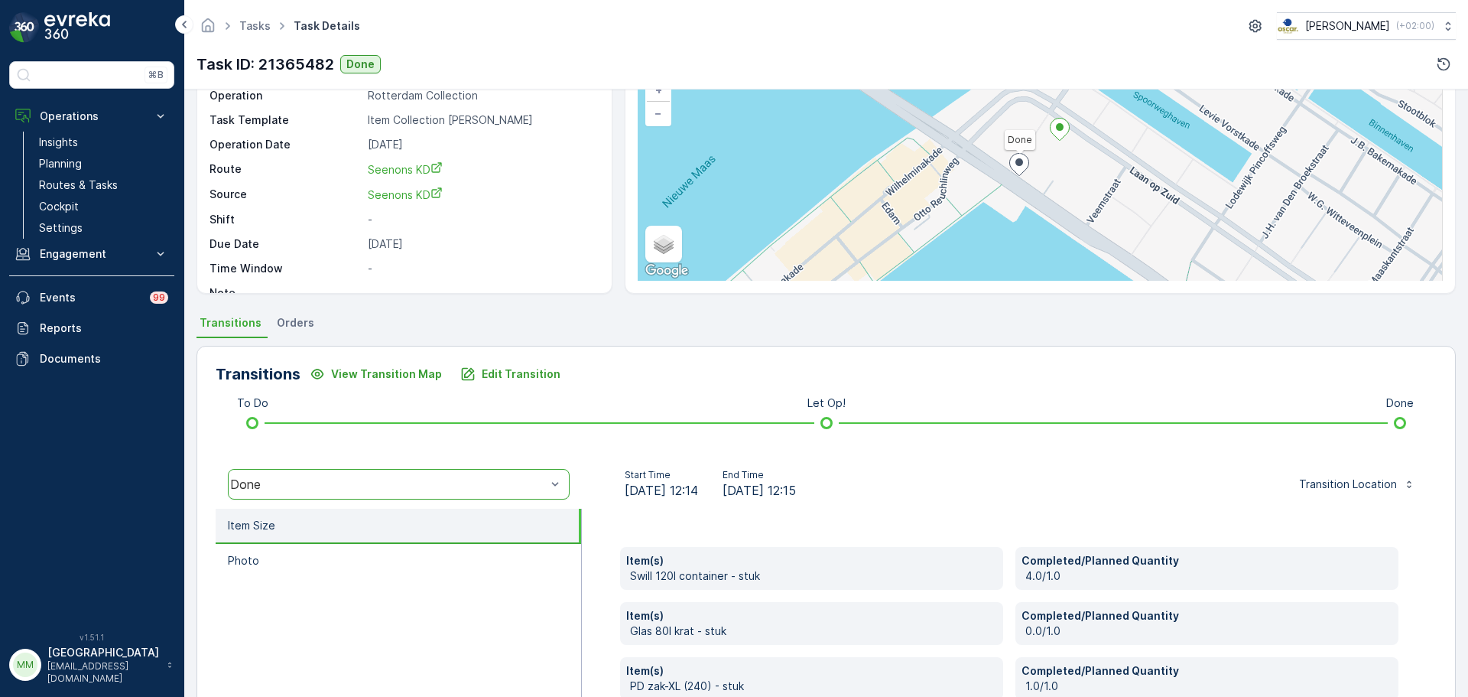
scroll to position [268, 0]
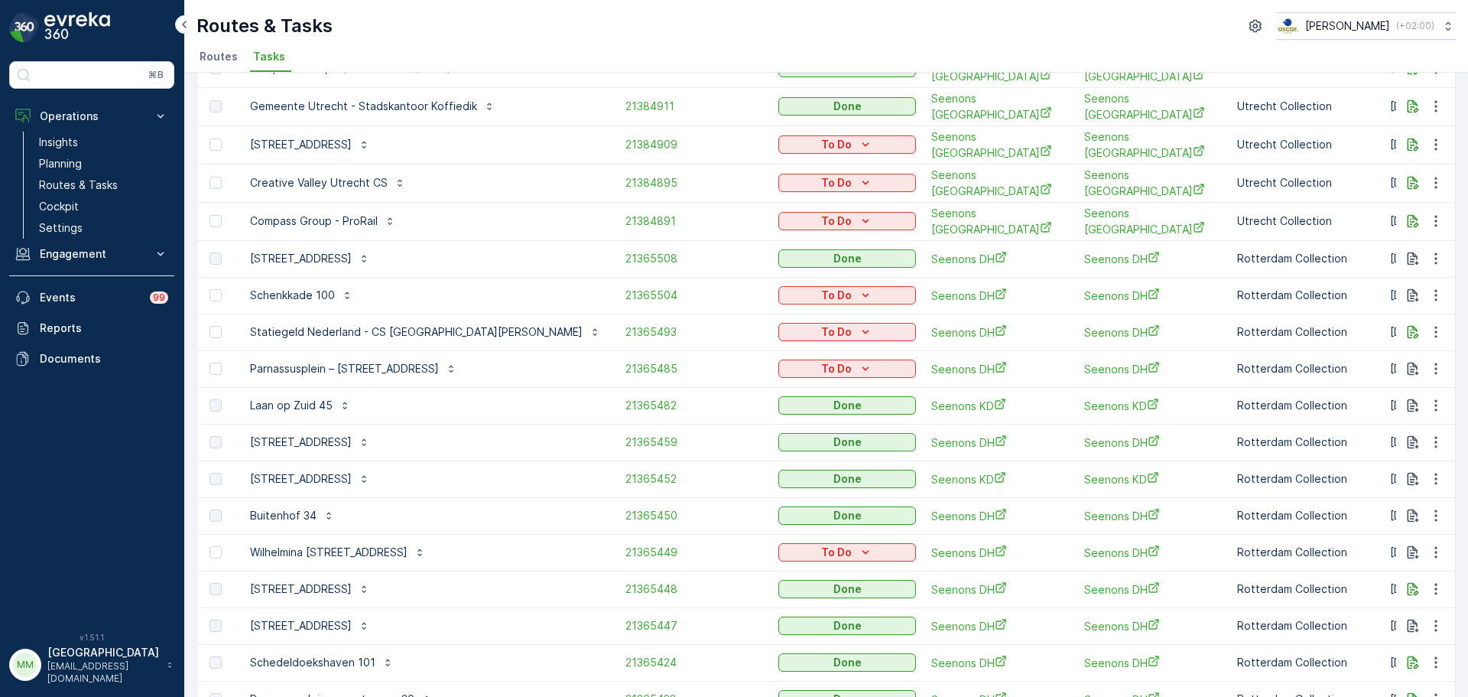
scroll to position [397, 0]
click at [626, 434] on span "21365459" at bounding box center [695, 441] width 138 height 15
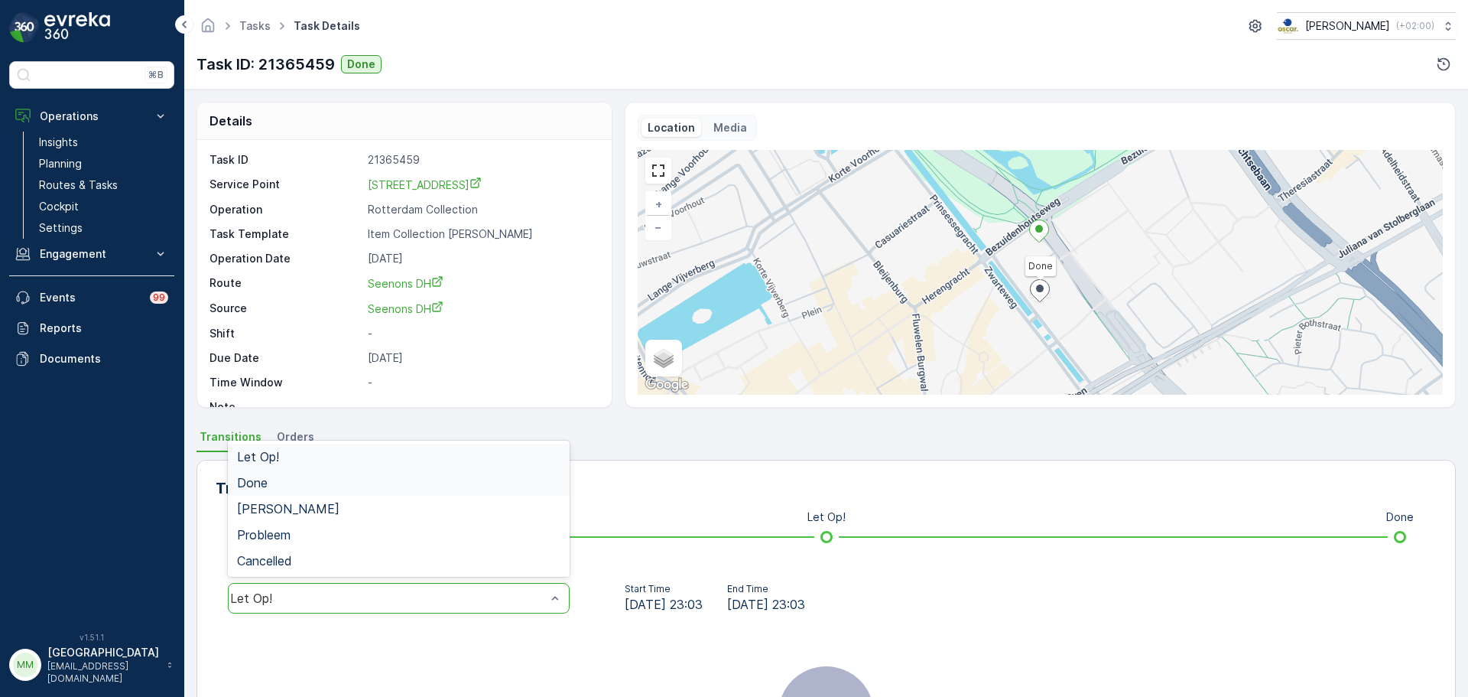
click at [314, 489] on div "Done" at bounding box center [398, 483] width 323 height 14
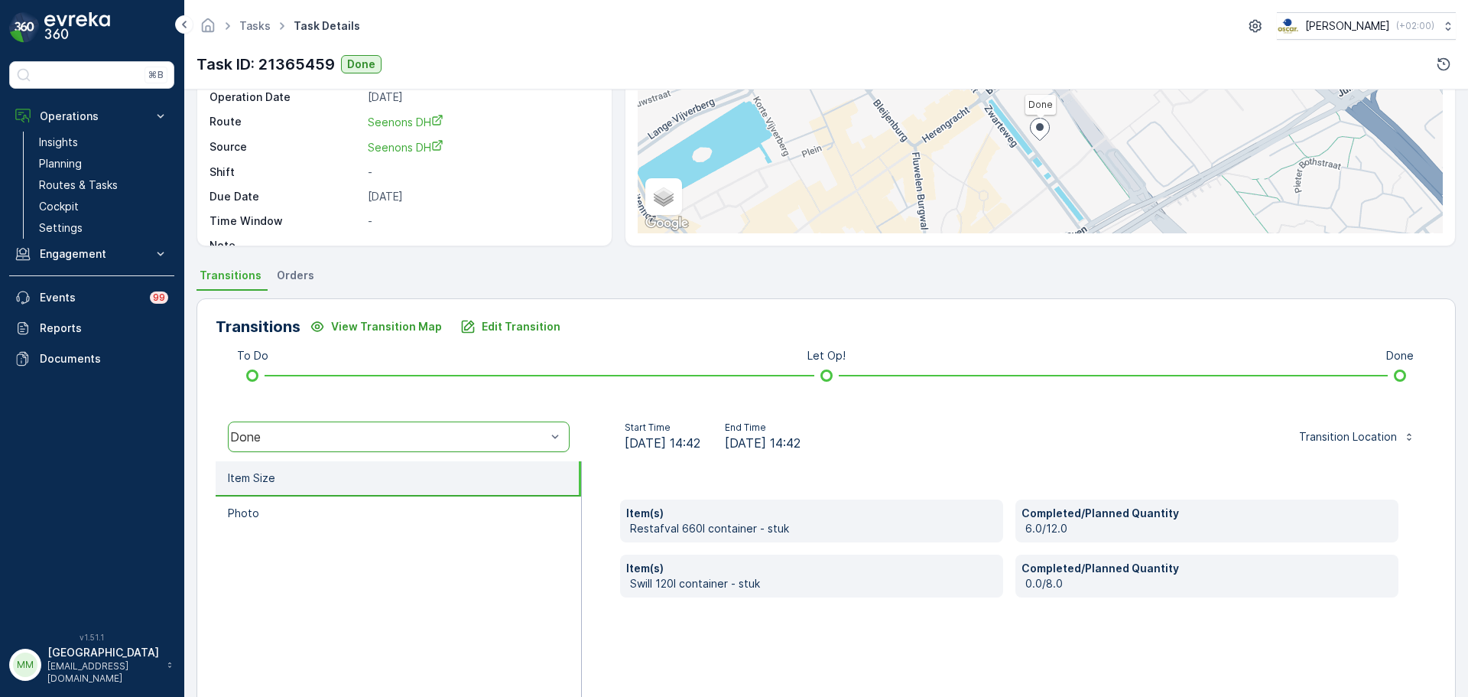
scroll to position [162, 0]
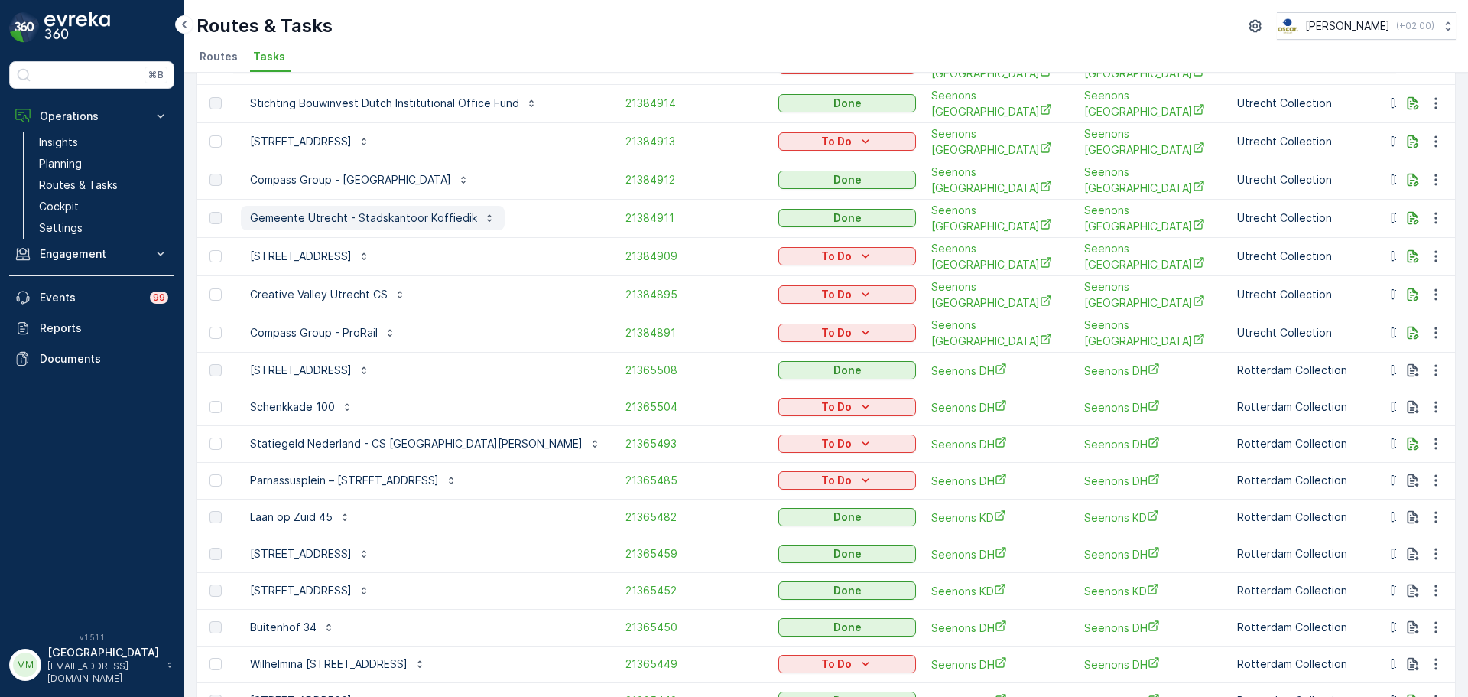
scroll to position [480, 0]
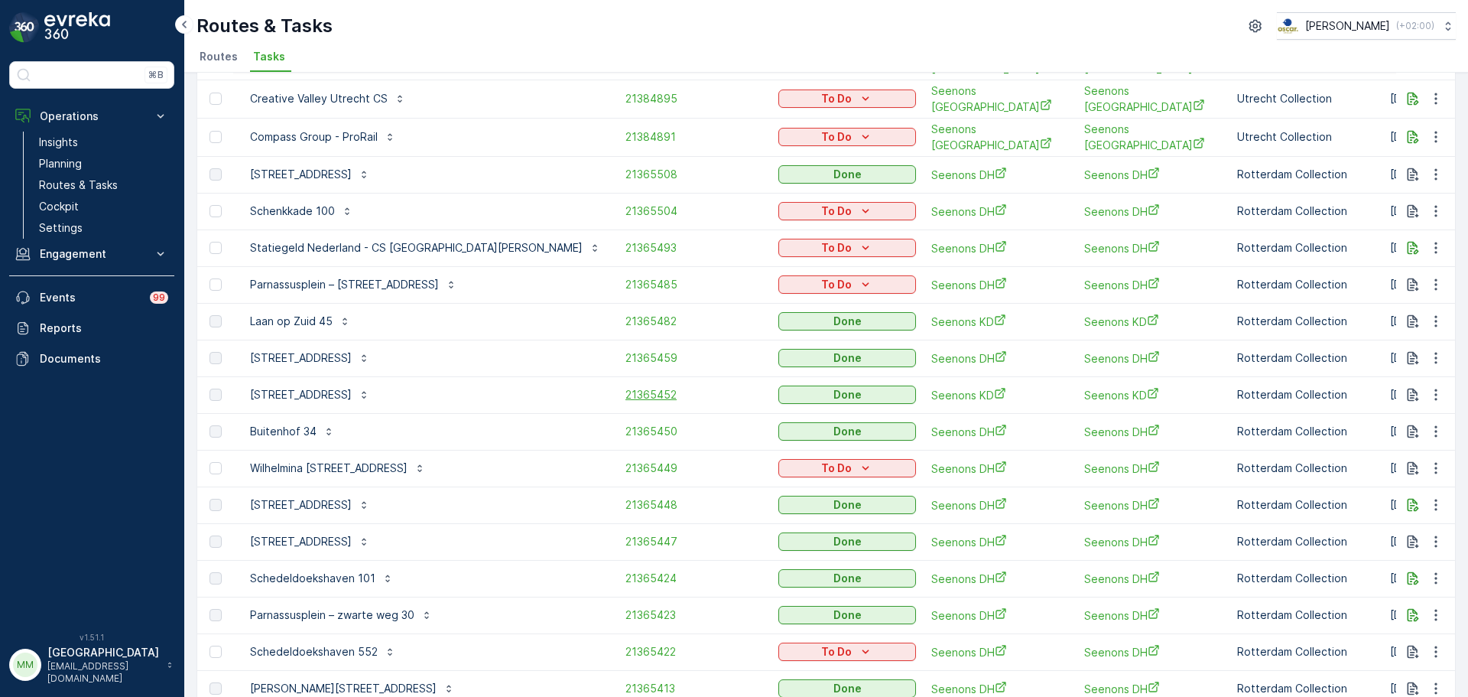
click at [626, 387] on span "21365452" at bounding box center [695, 394] width 138 height 15
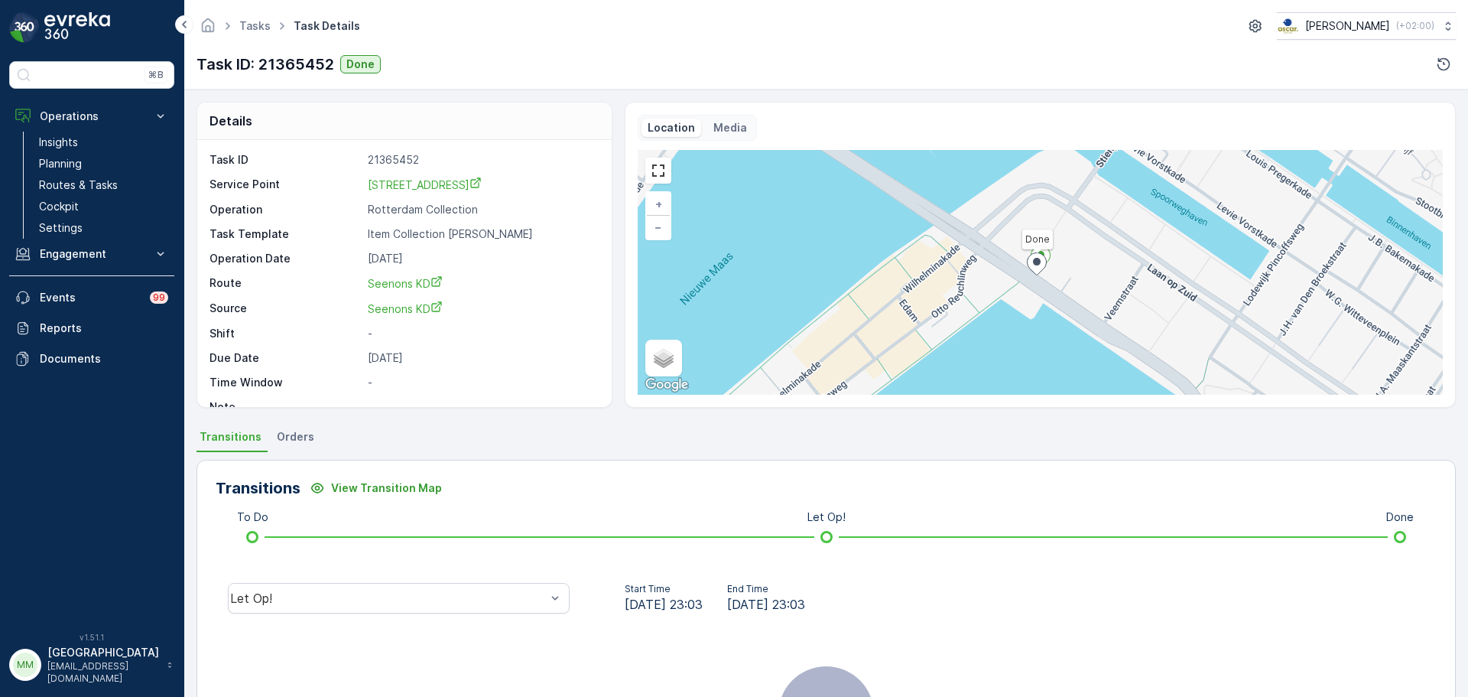
click at [307, 582] on div "Let Op!" at bounding box center [399, 598] width 366 height 49
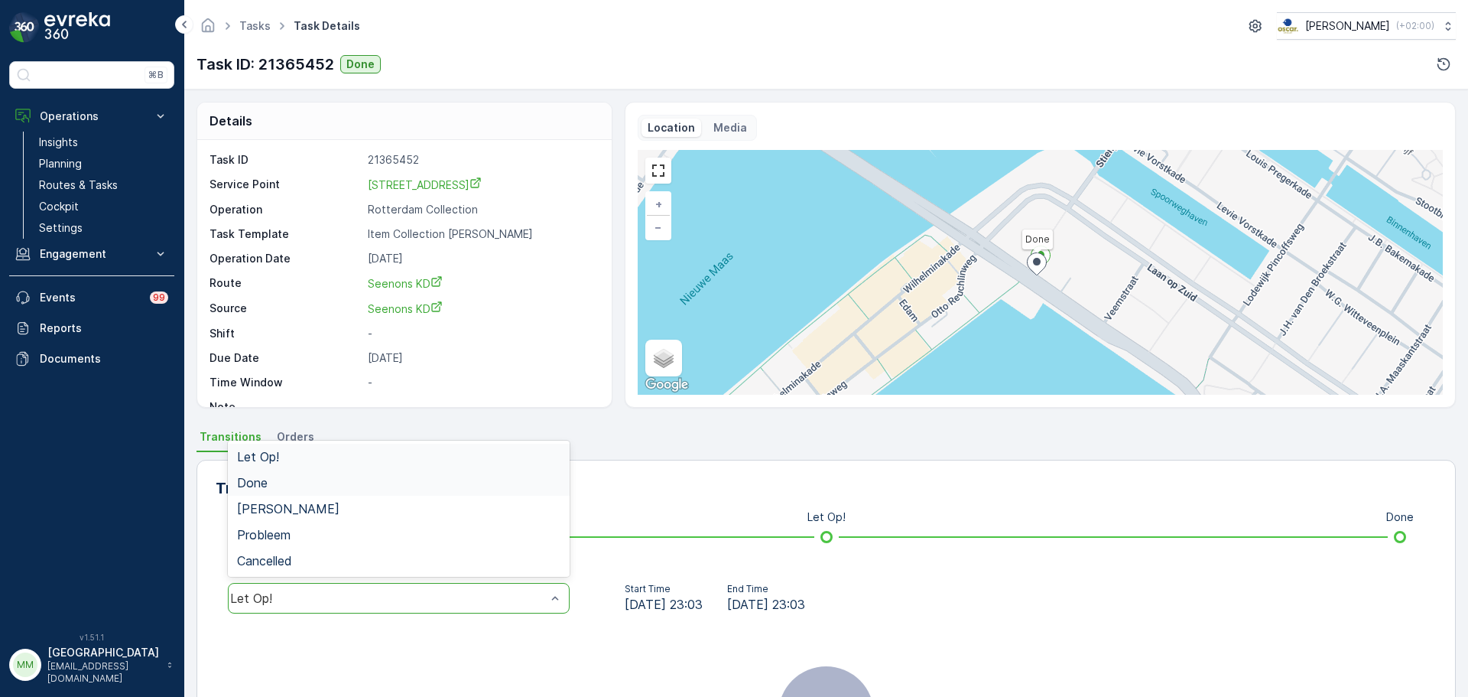
click at [338, 474] on div "Done" at bounding box center [399, 483] width 342 height 26
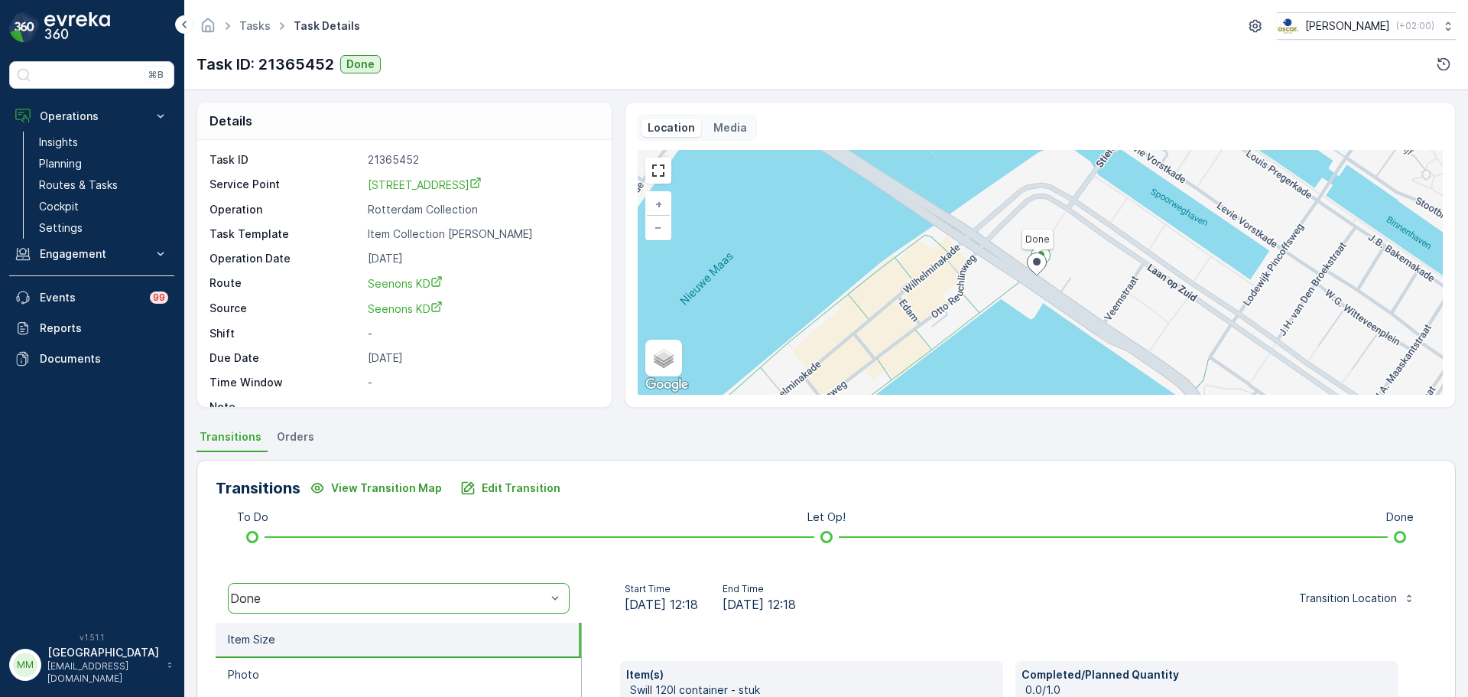
scroll to position [268, 0]
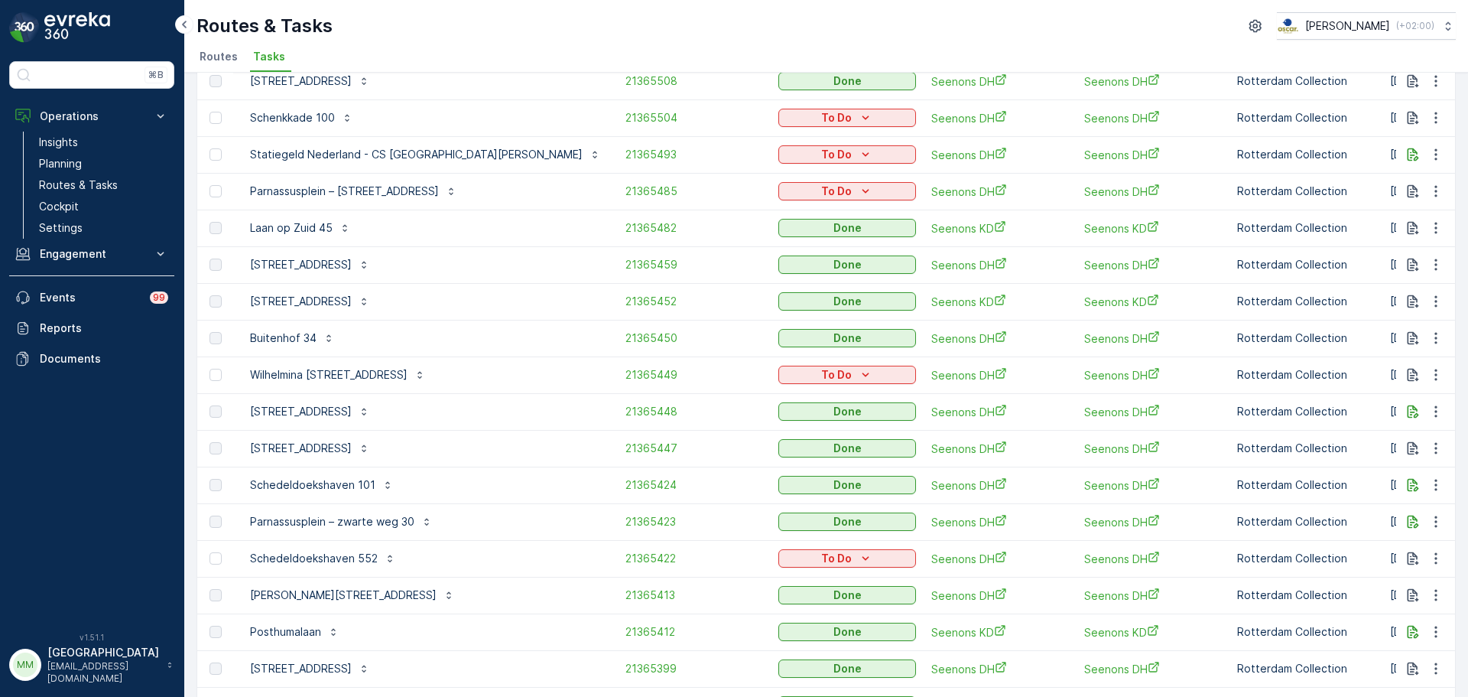
scroll to position [574, 0]
click at [626, 330] on span "21365450" at bounding box center [695, 337] width 138 height 15
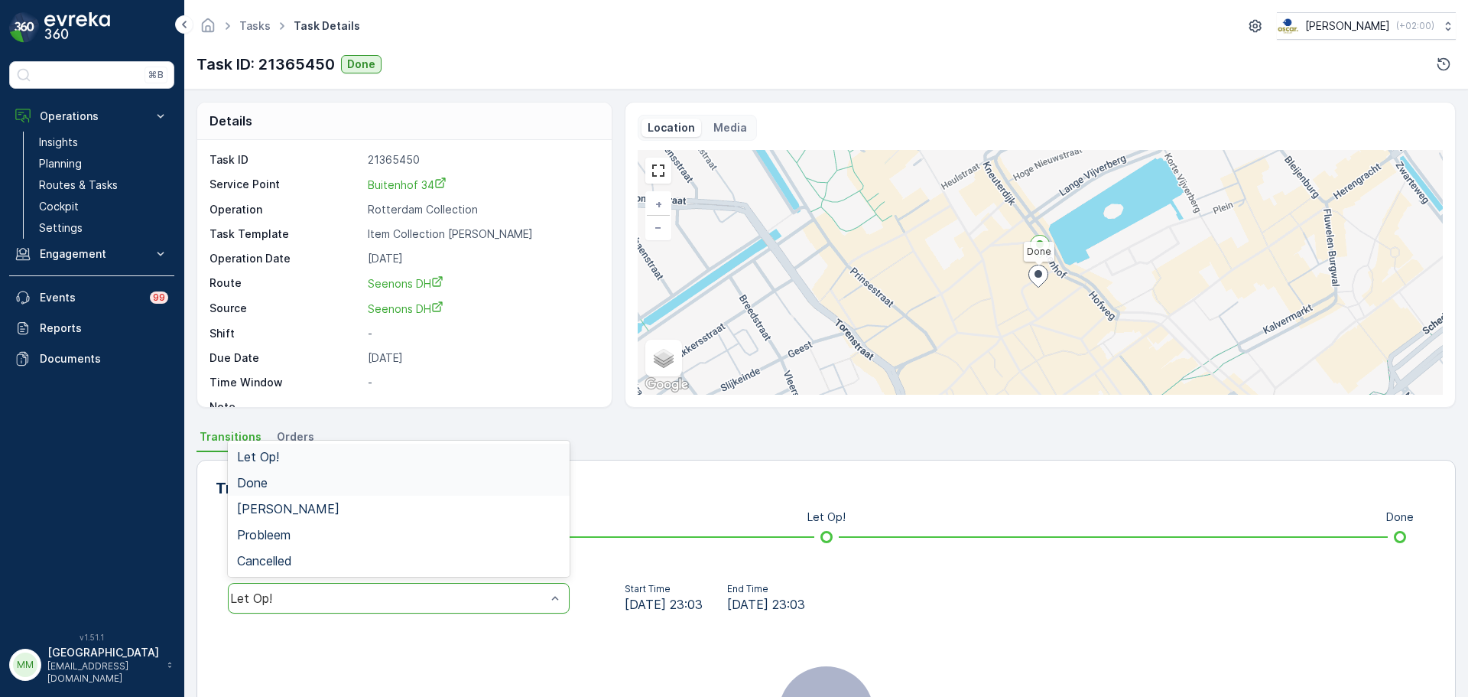
click at [378, 486] on div "Done" at bounding box center [398, 483] width 323 height 14
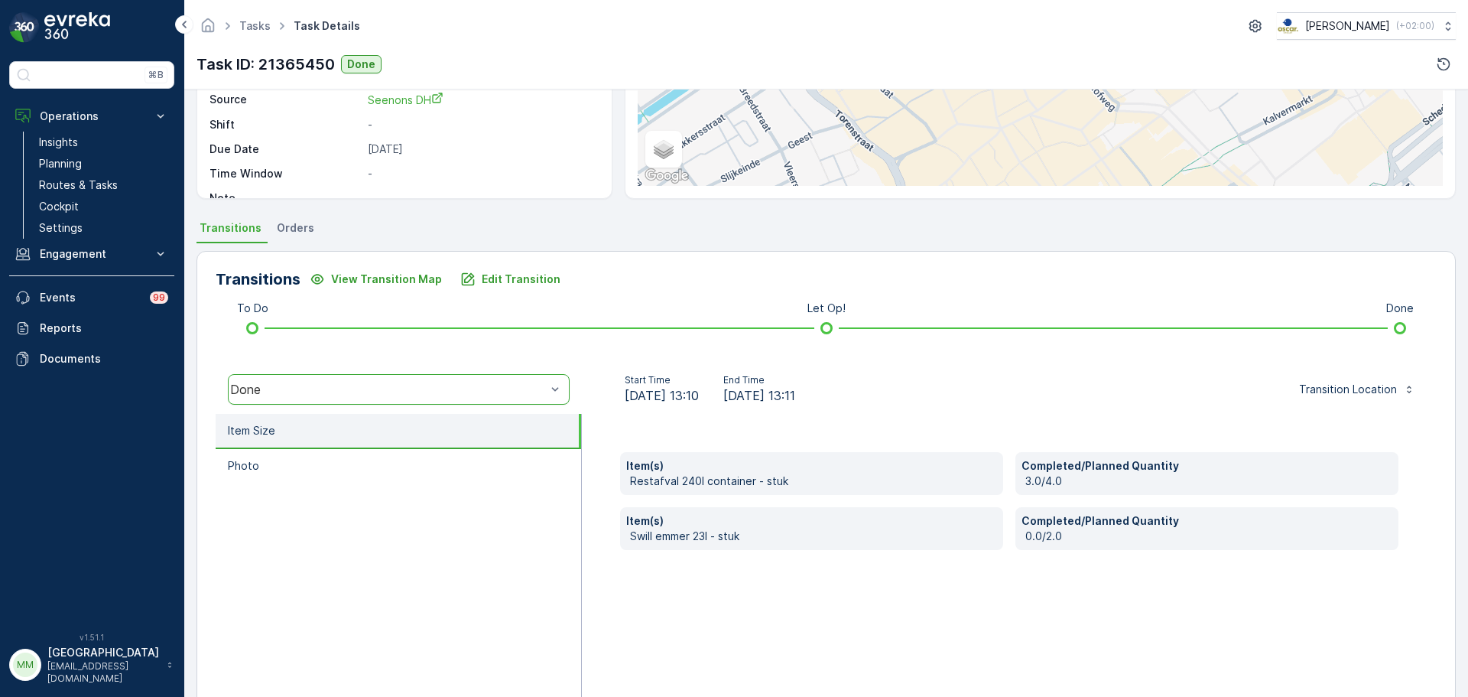
scroll to position [227, 0]
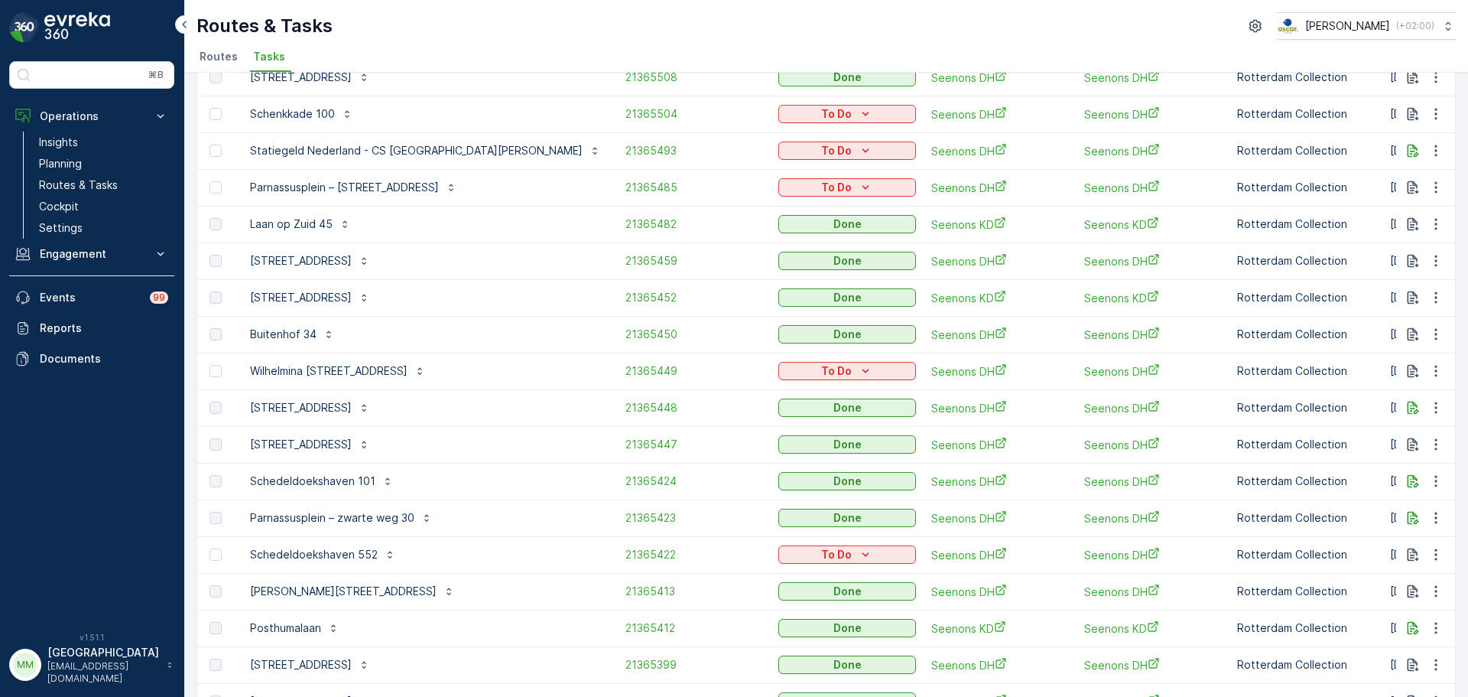
scroll to position [578, 0]
click at [626, 399] on span "21365448" at bounding box center [695, 406] width 138 height 15
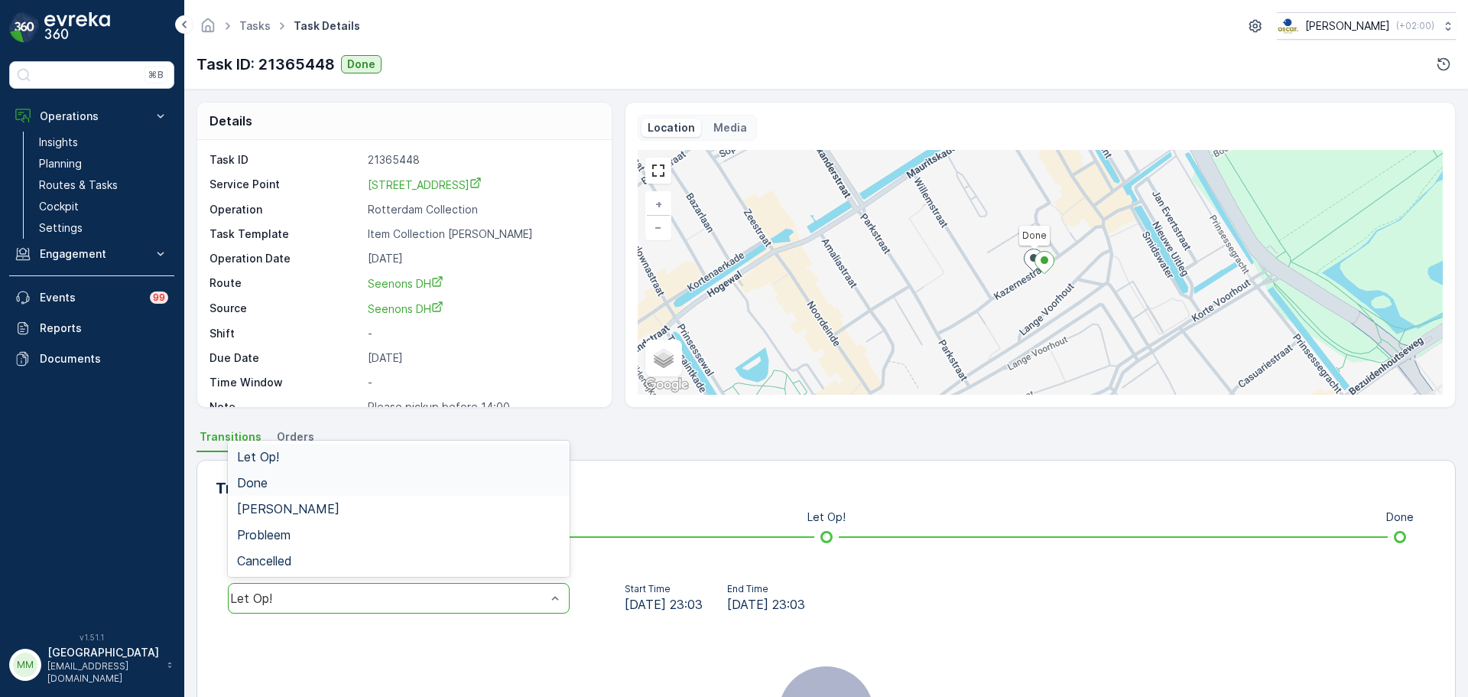
click at [340, 489] on div "Done" at bounding box center [399, 483] width 342 height 26
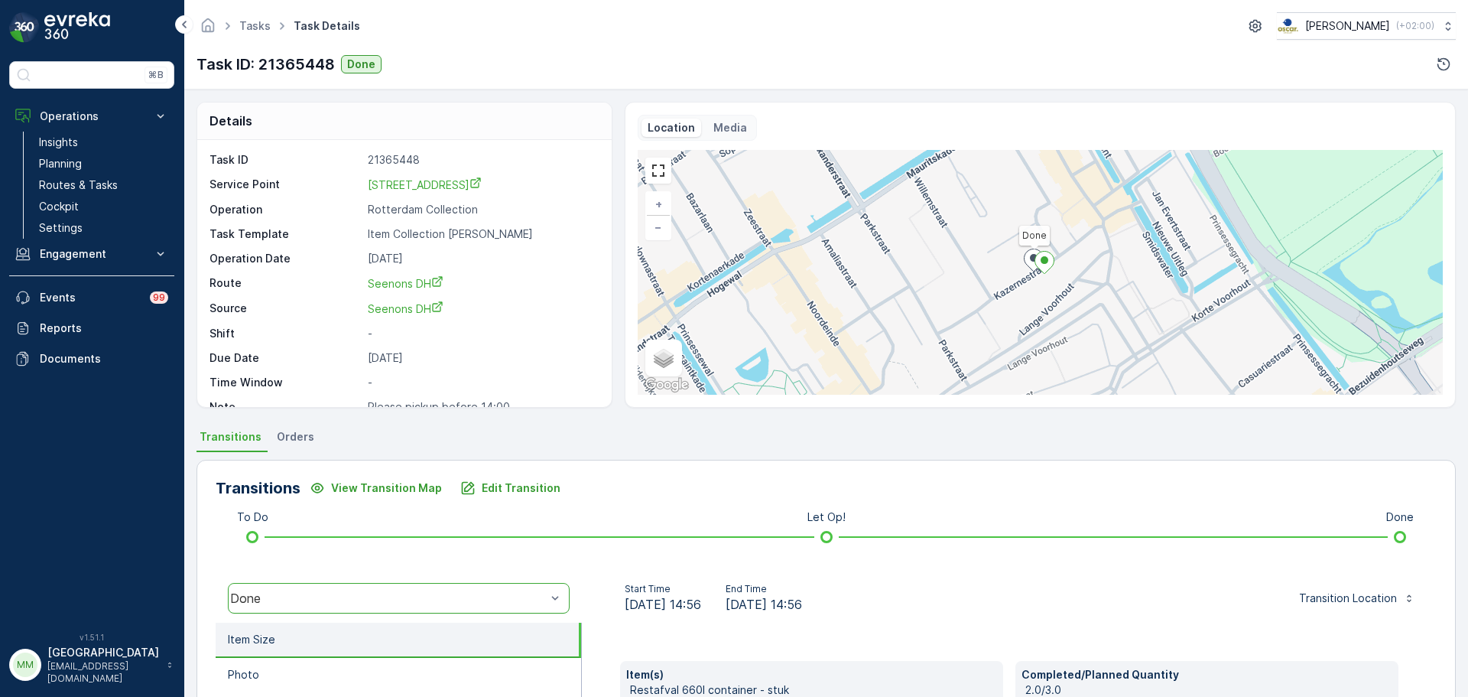
scroll to position [268, 0]
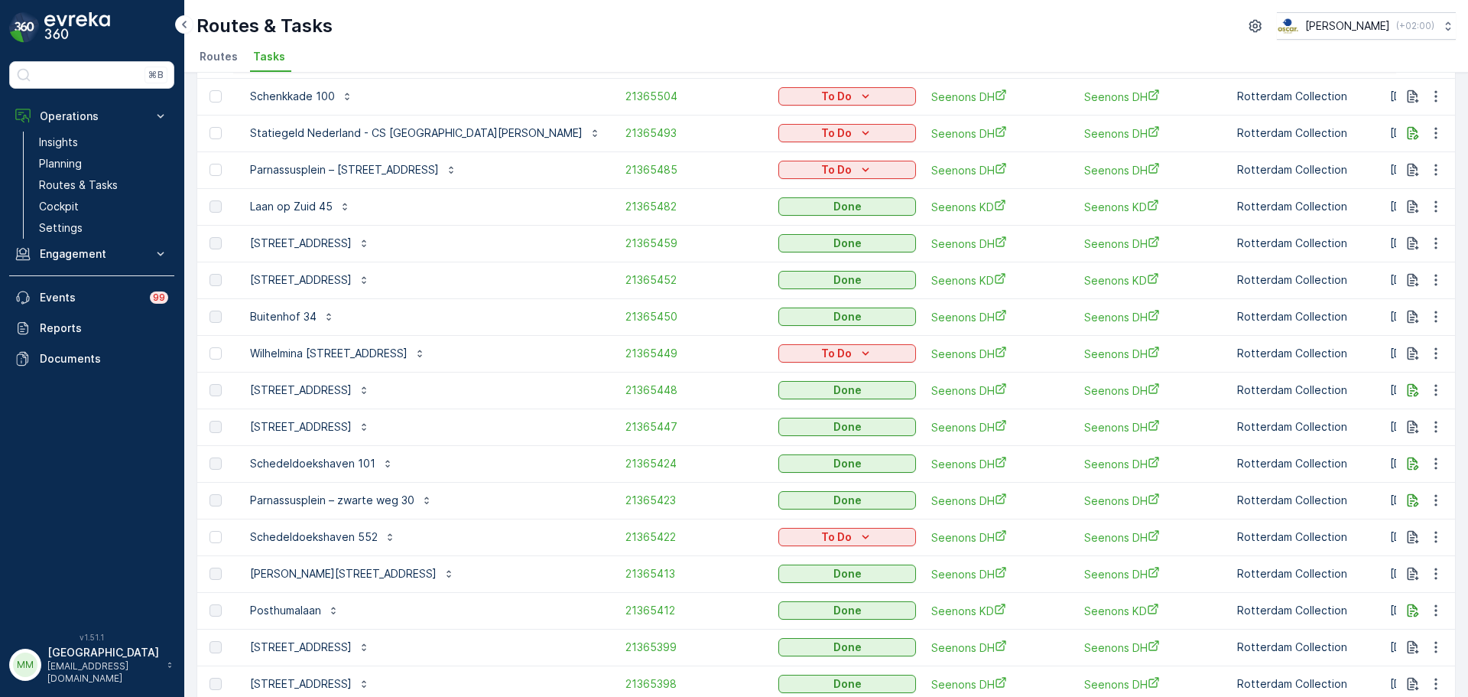
scroll to position [596, 0]
click at [626, 418] on span "21365447" at bounding box center [695, 425] width 138 height 15
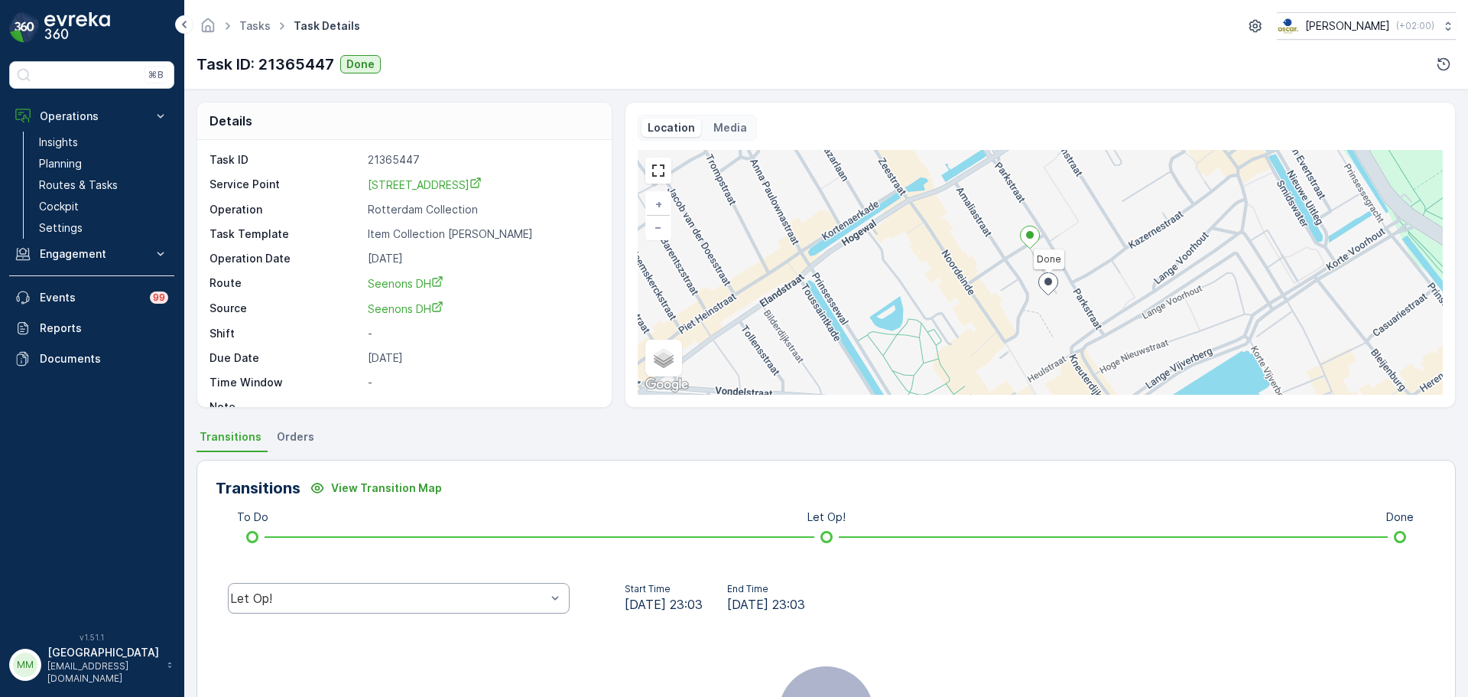
click at [437, 613] on div "Let Op!" at bounding box center [399, 598] width 342 height 31
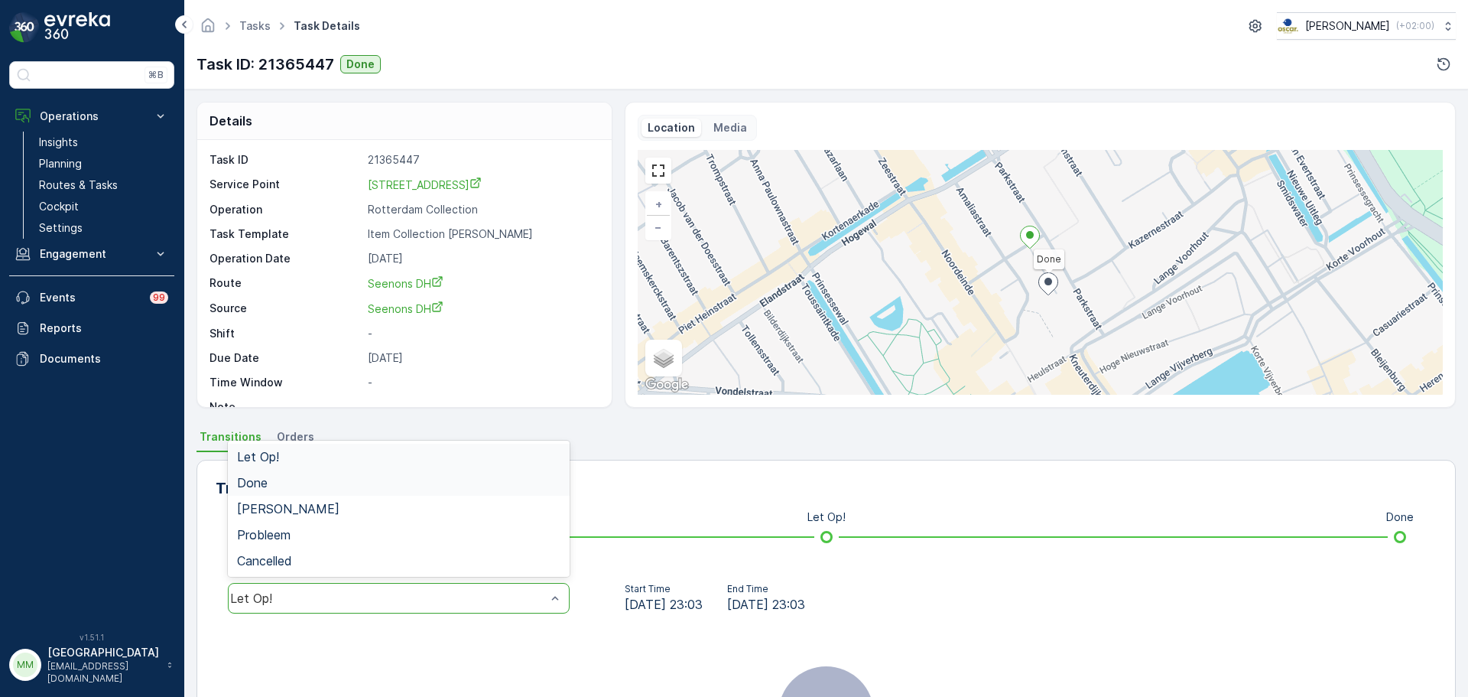
click at [414, 490] on div "Done" at bounding box center [399, 483] width 342 height 26
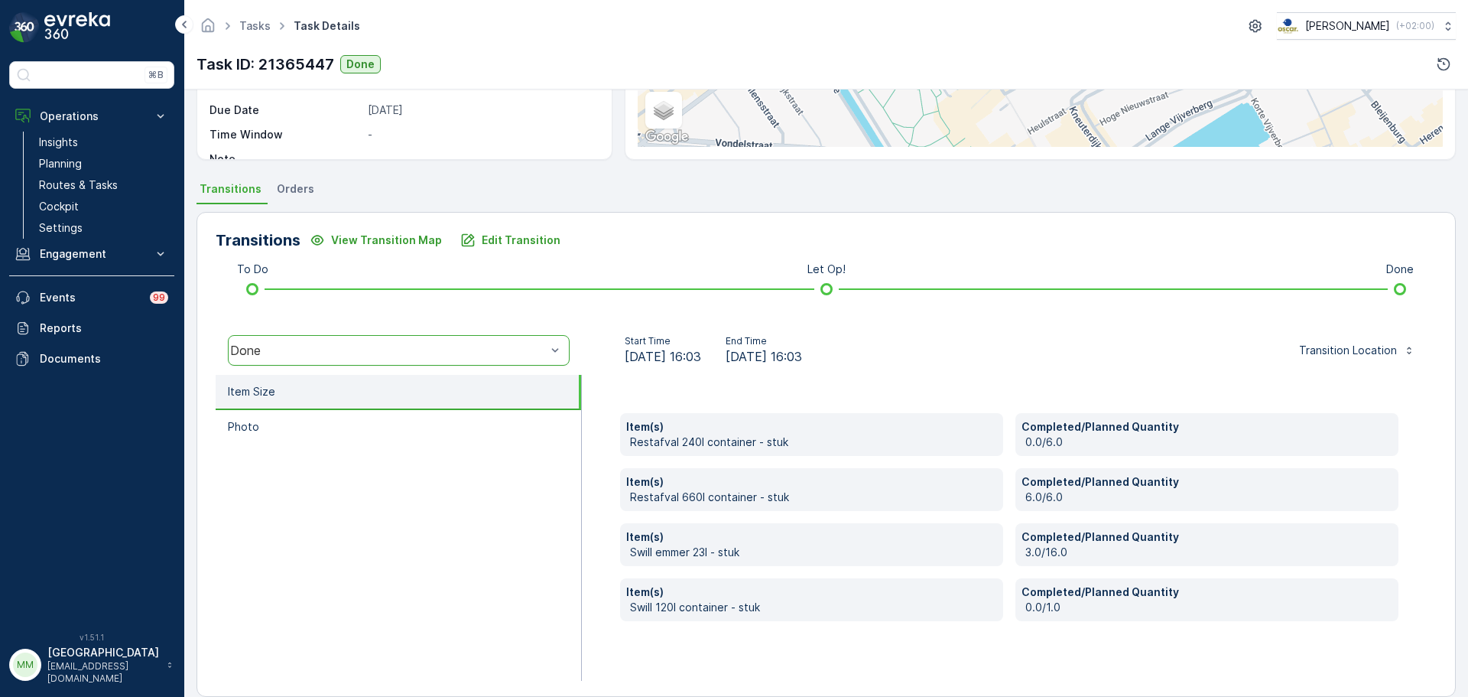
scroll to position [268, 0]
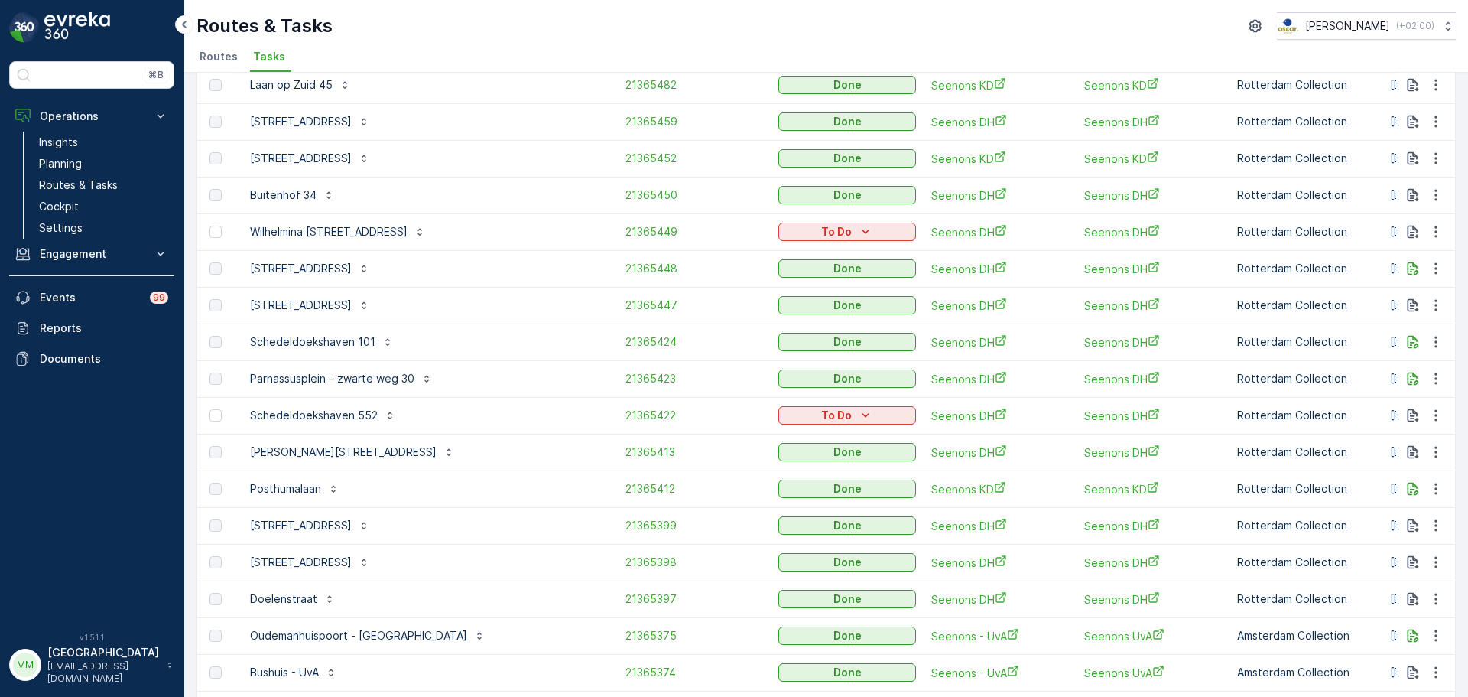
scroll to position [717, 0]
click at [626, 333] on span "21365424" at bounding box center [695, 340] width 138 height 15
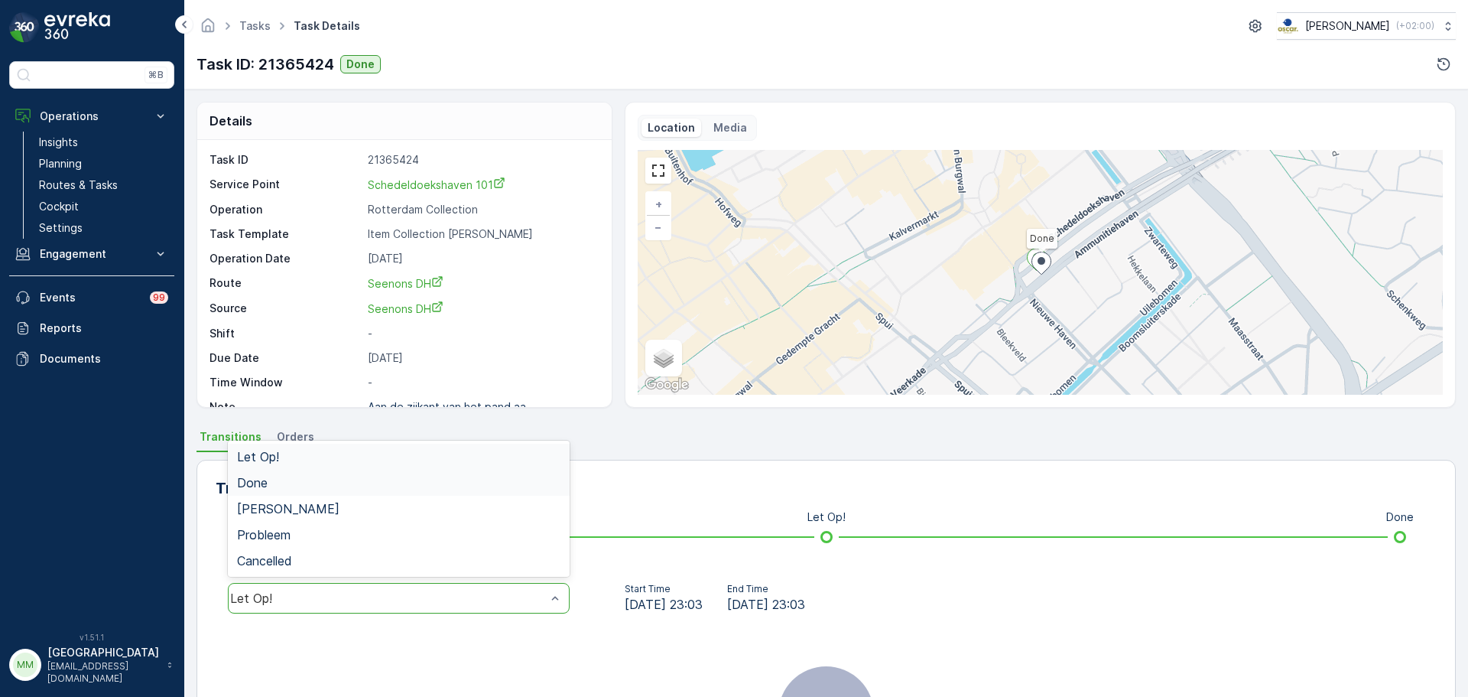
click at [311, 491] on div "Done" at bounding box center [399, 483] width 342 height 26
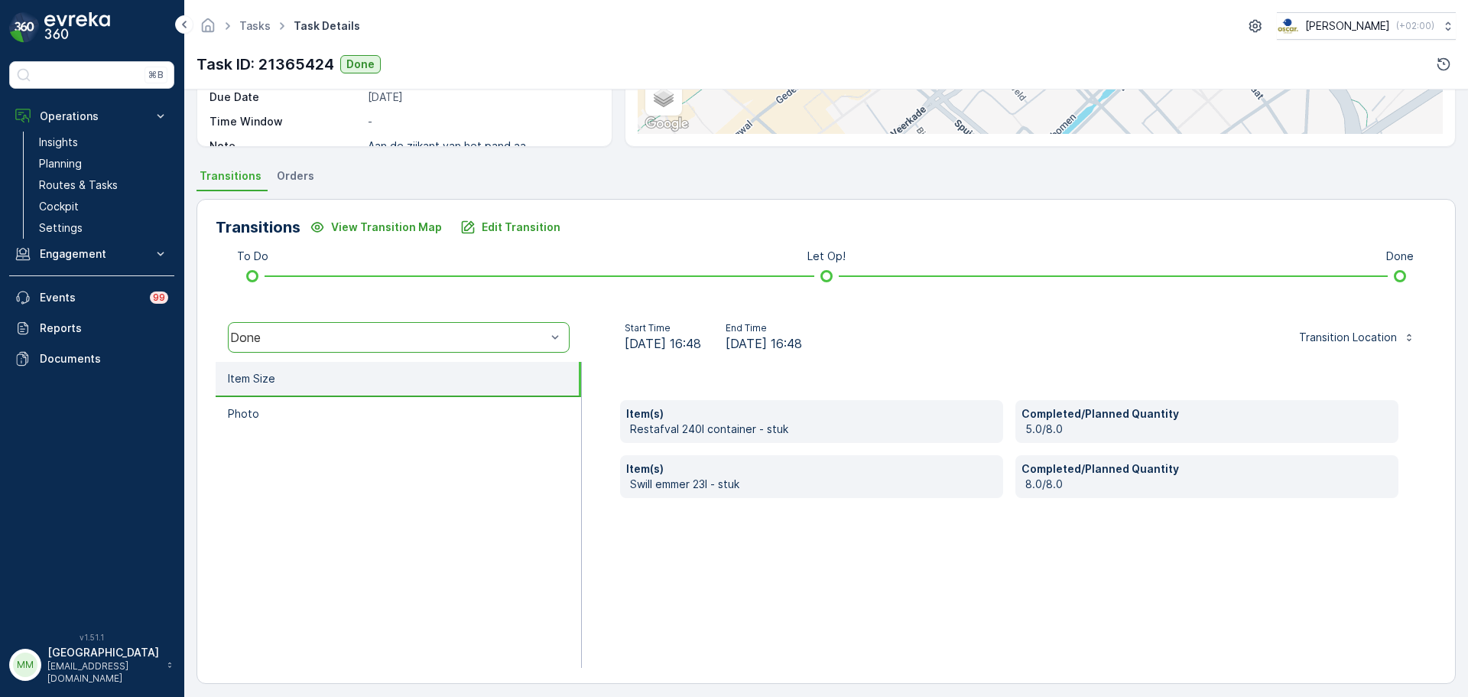
scroll to position [262, 0]
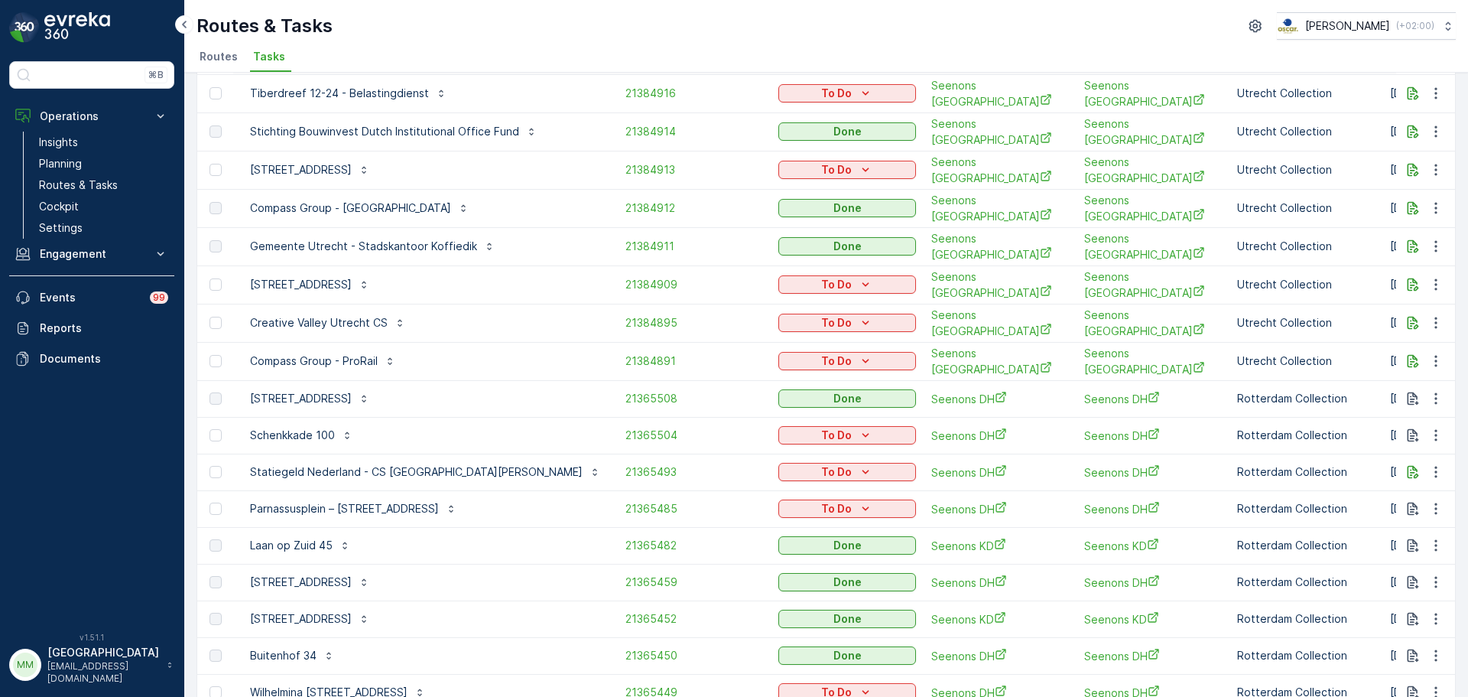
scroll to position [257, 0]
click at [487, 422] on div "Schenkkade 100" at bounding box center [425, 434] width 369 height 24
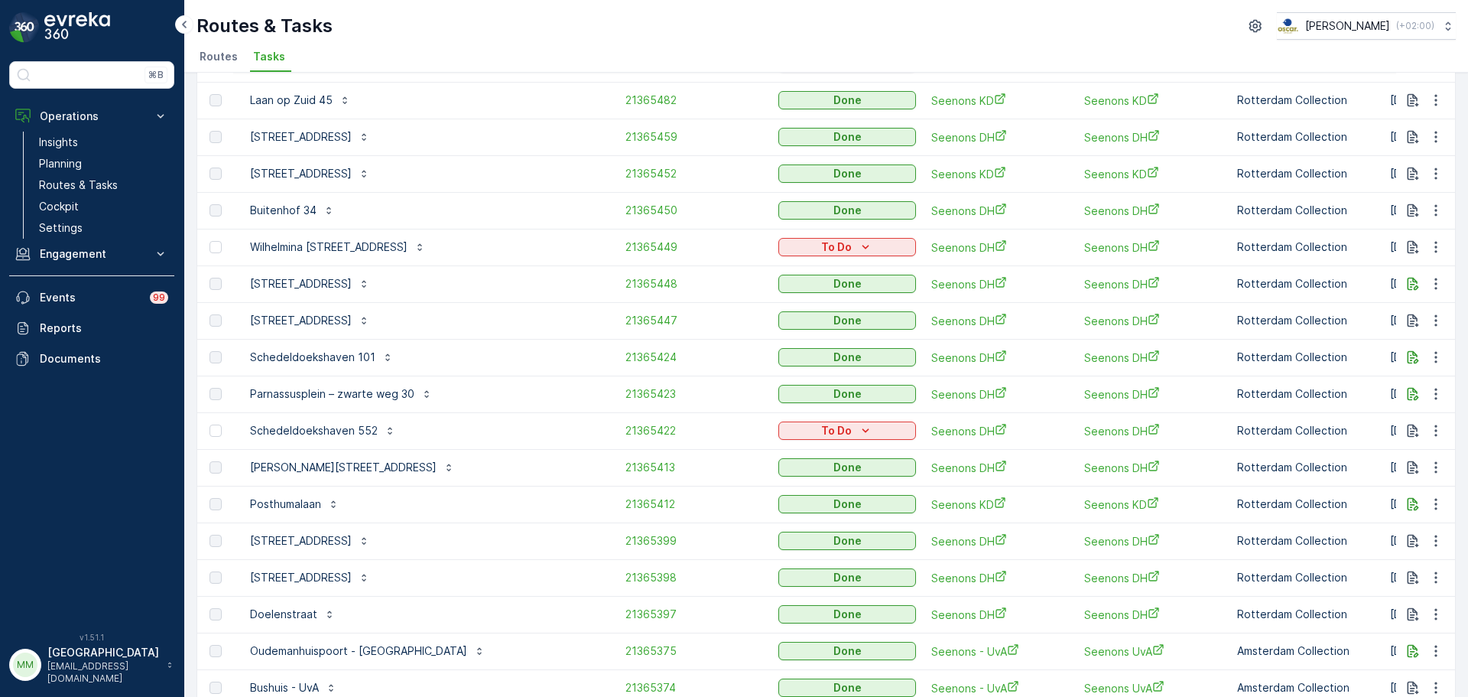
scroll to position [704, 0]
click at [626, 384] on span "21365423" at bounding box center [695, 391] width 138 height 15
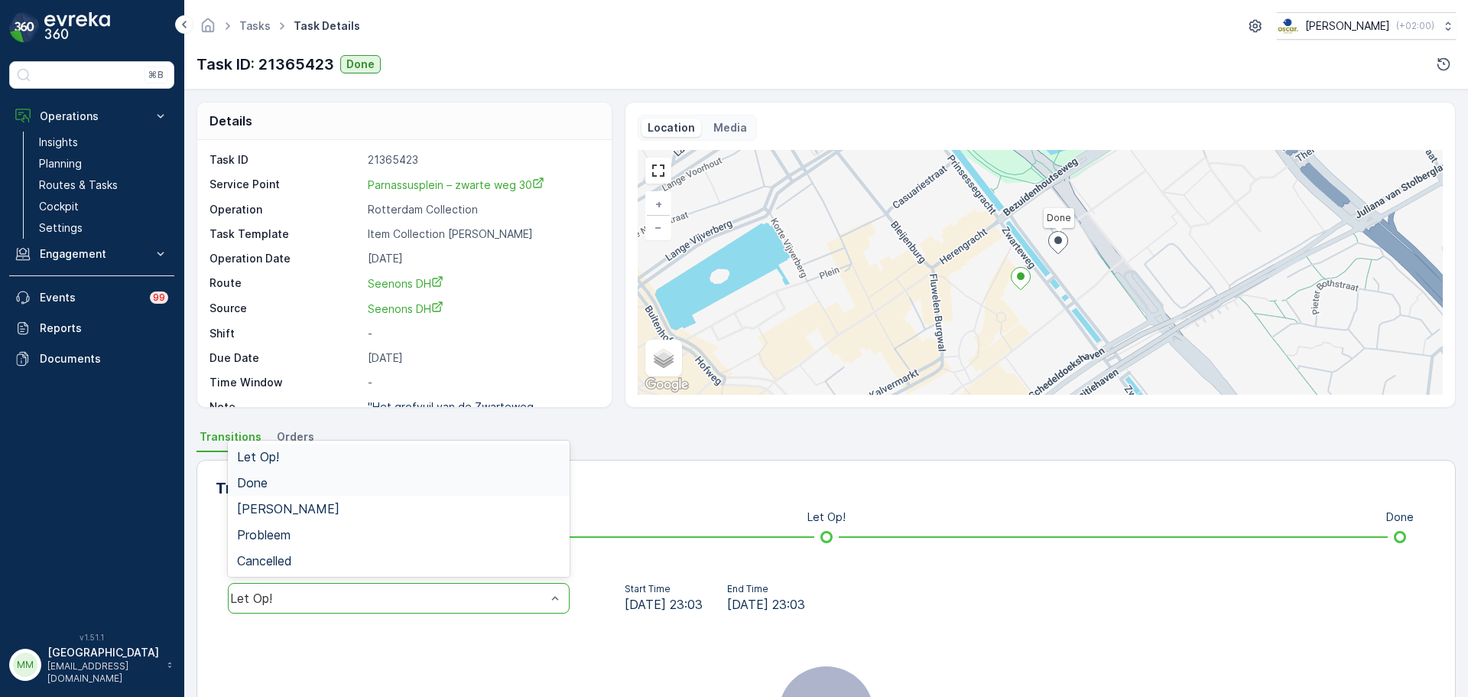
click at [418, 483] on div "Done" at bounding box center [398, 483] width 323 height 14
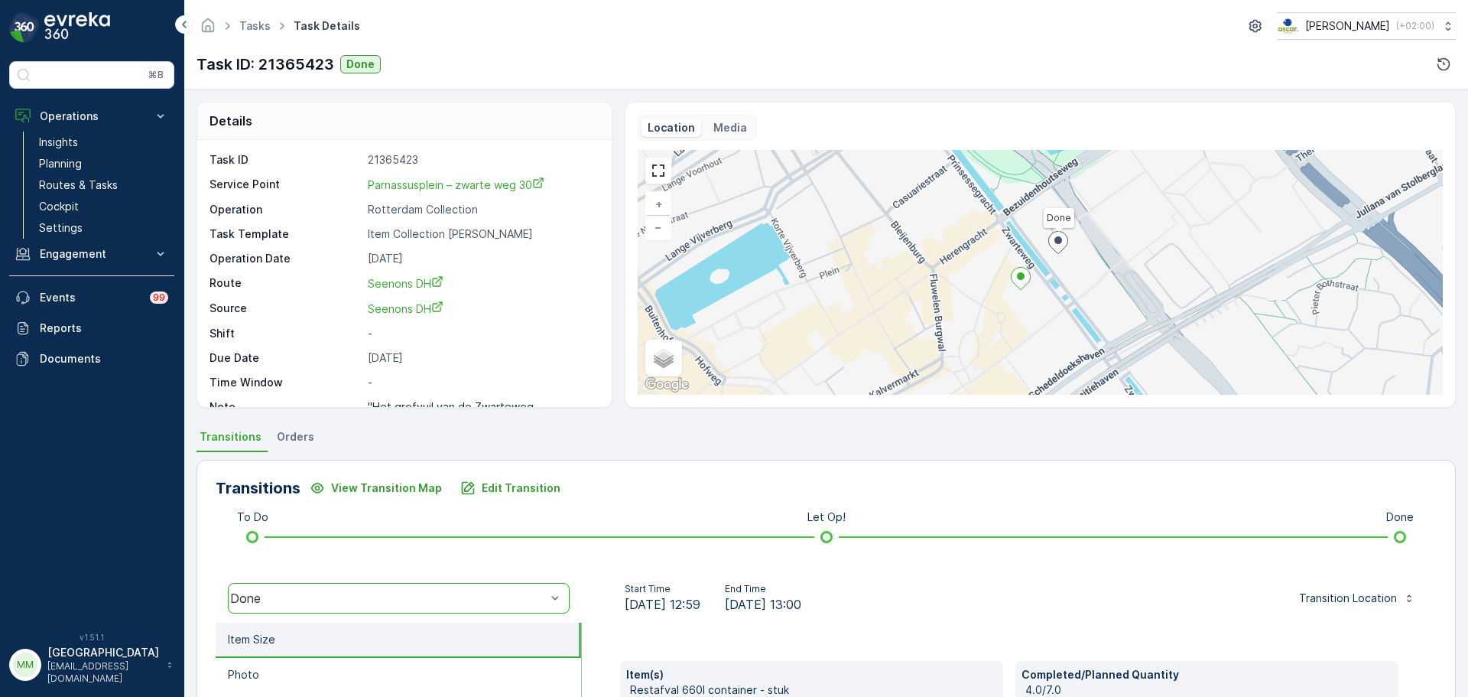
scroll to position [268, 0]
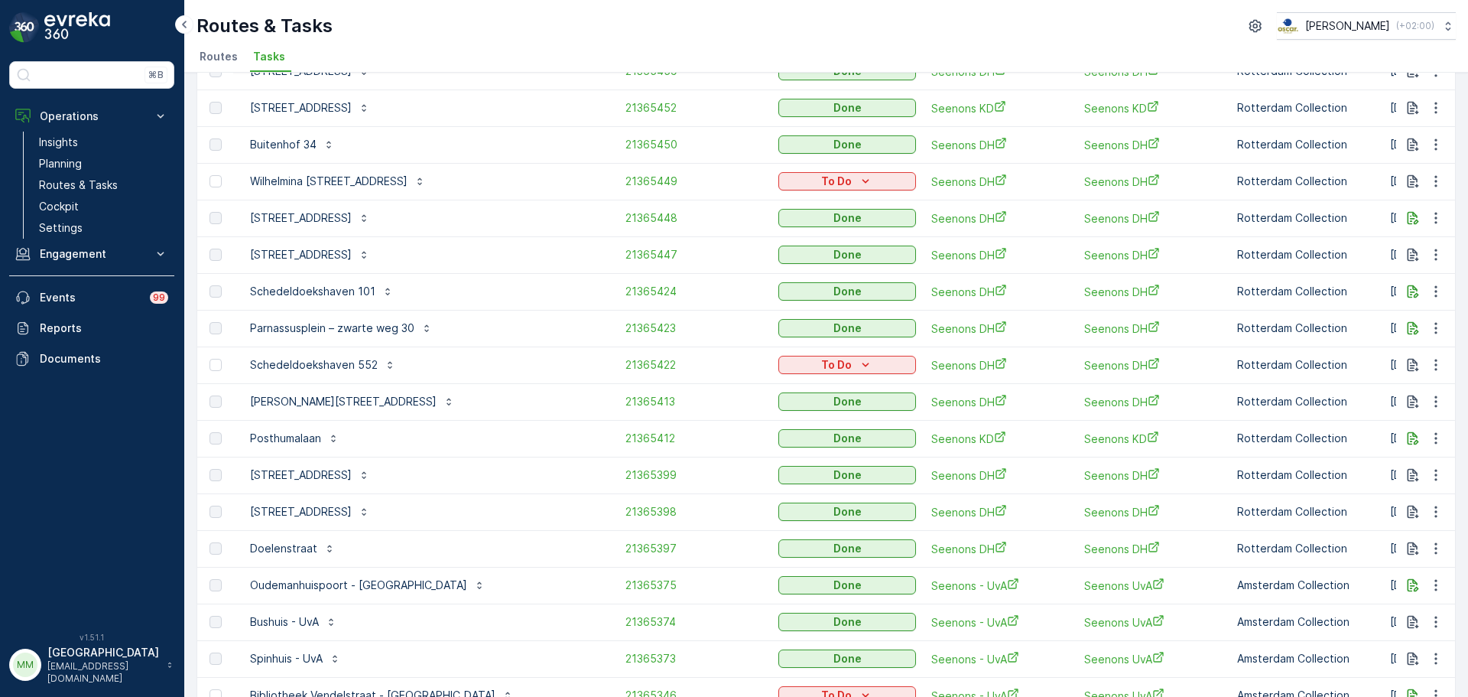
scroll to position [777, 0]
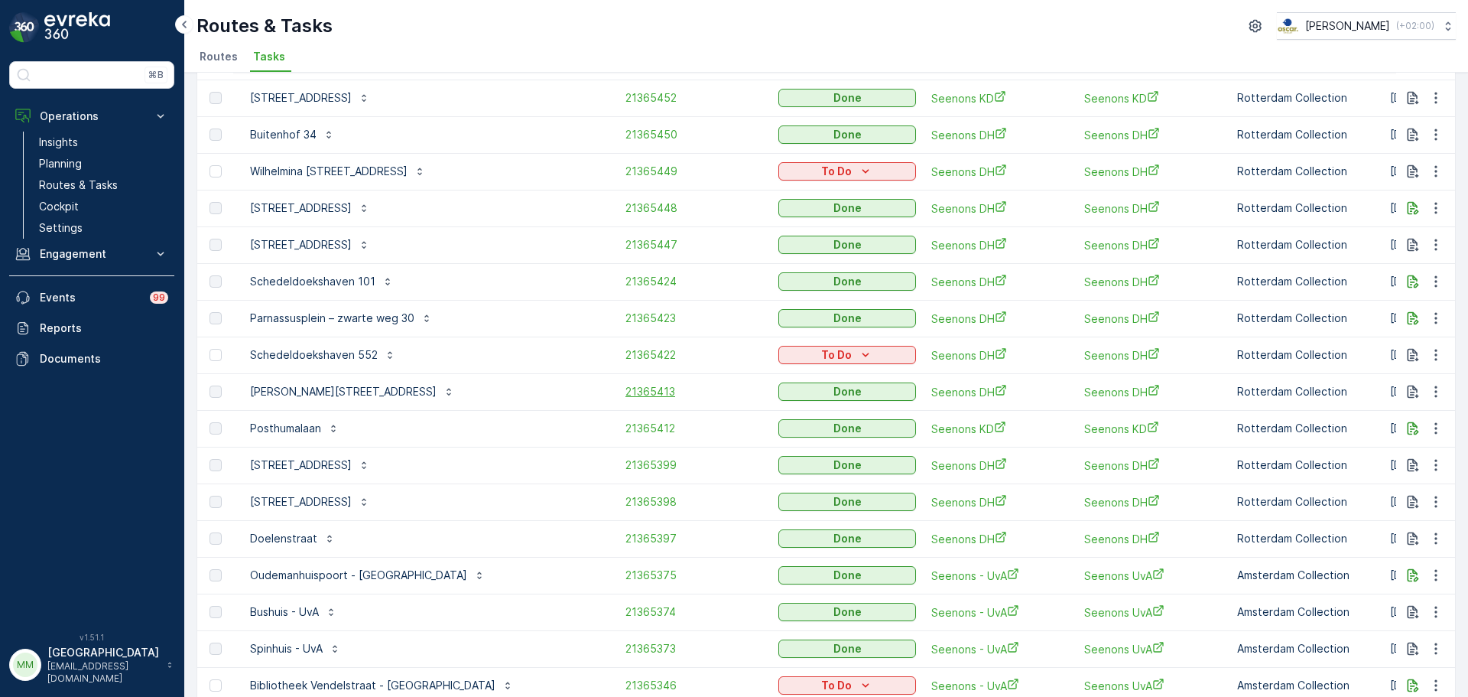
click at [626, 384] on span "21365413" at bounding box center [695, 391] width 138 height 15
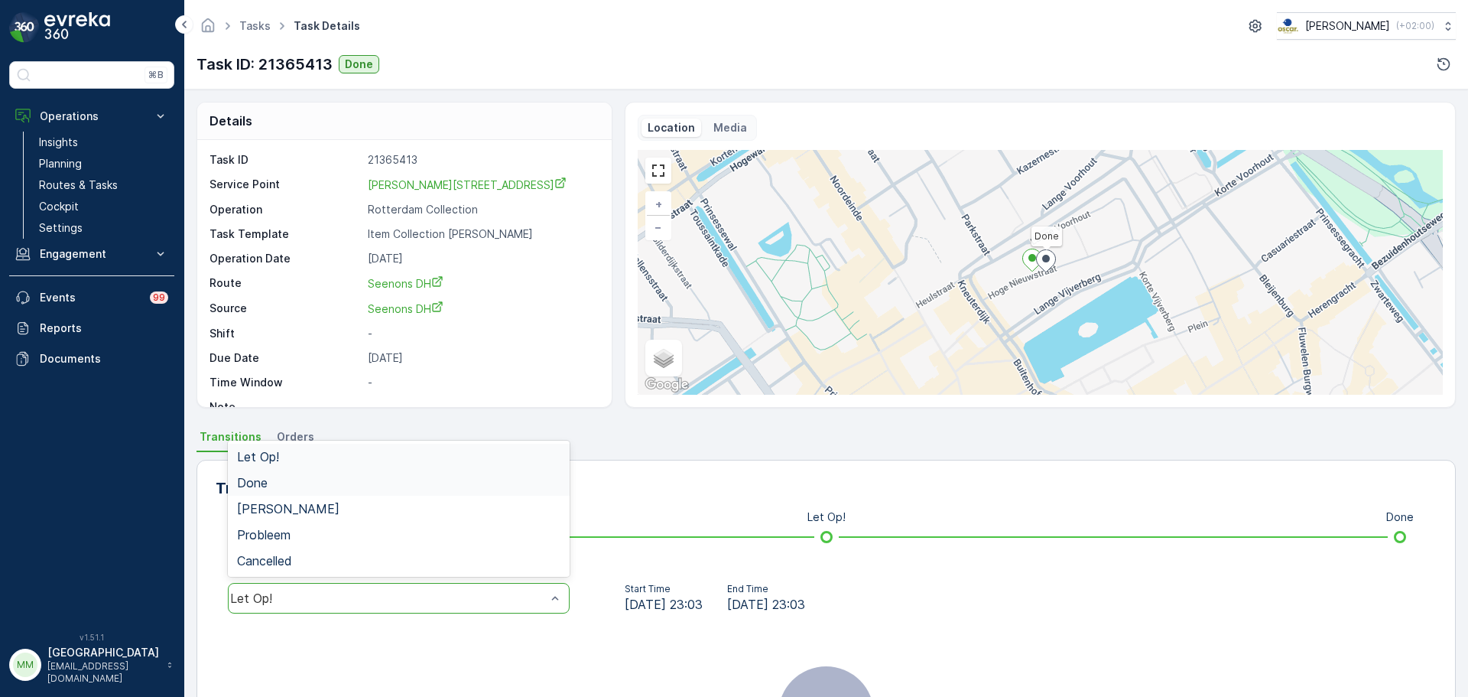
click at [441, 483] on div "Done" at bounding box center [398, 483] width 323 height 14
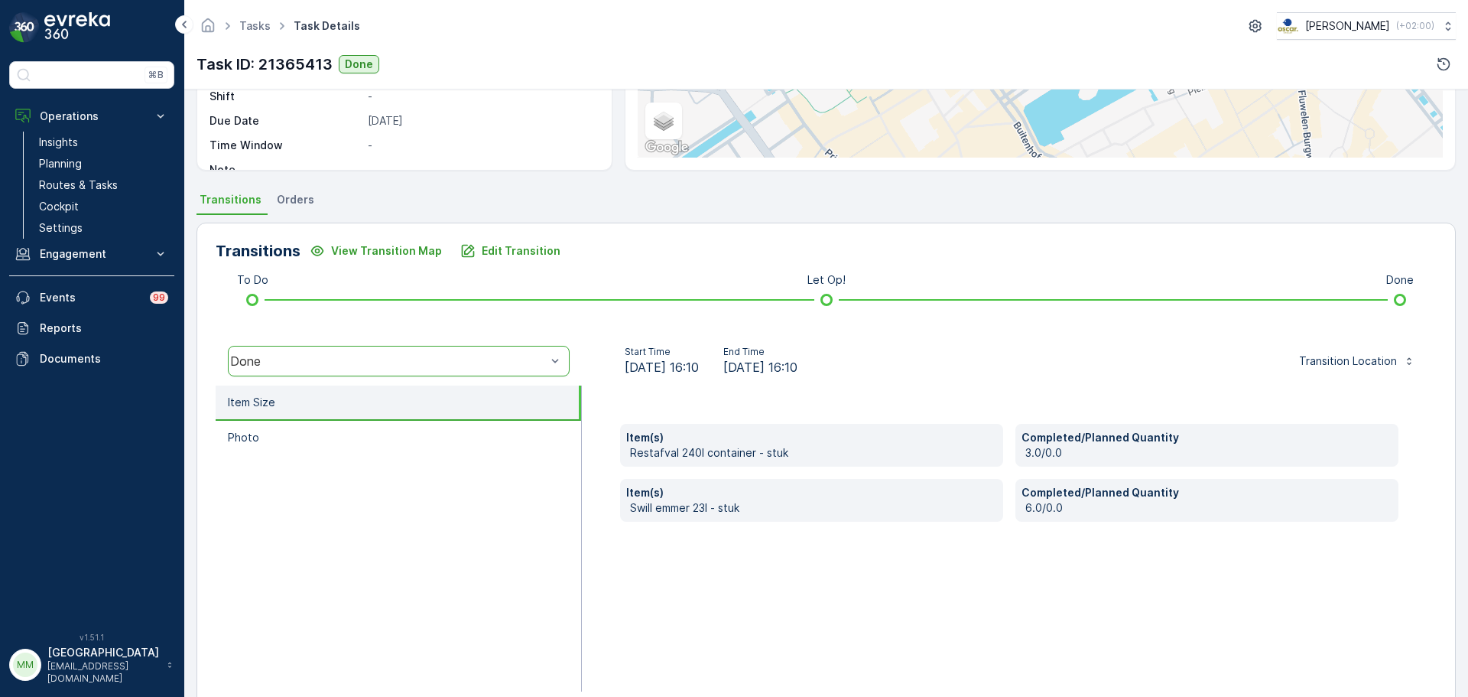
scroll to position [237, 0]
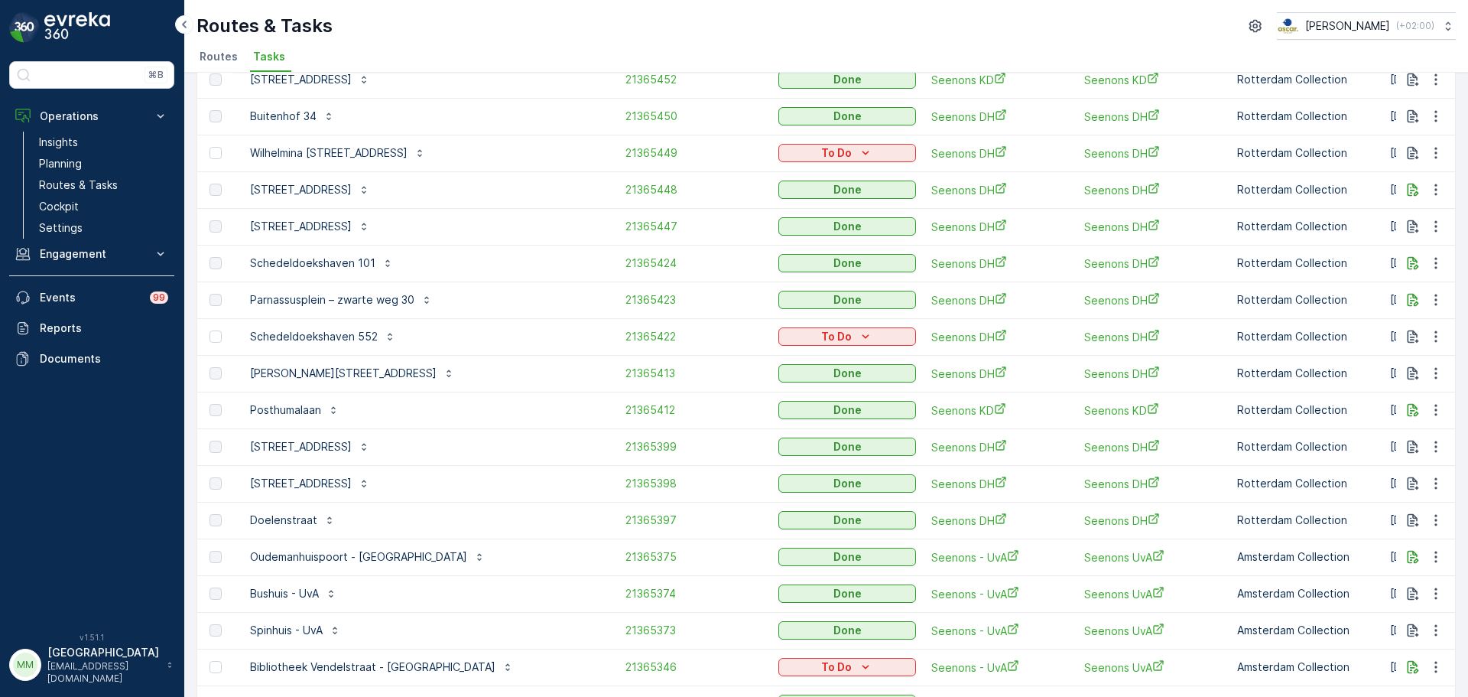
scroll to position [797, 0]
click at [626, 401] on span "21365412" at bounding box center [695, 408] width 138 height 15
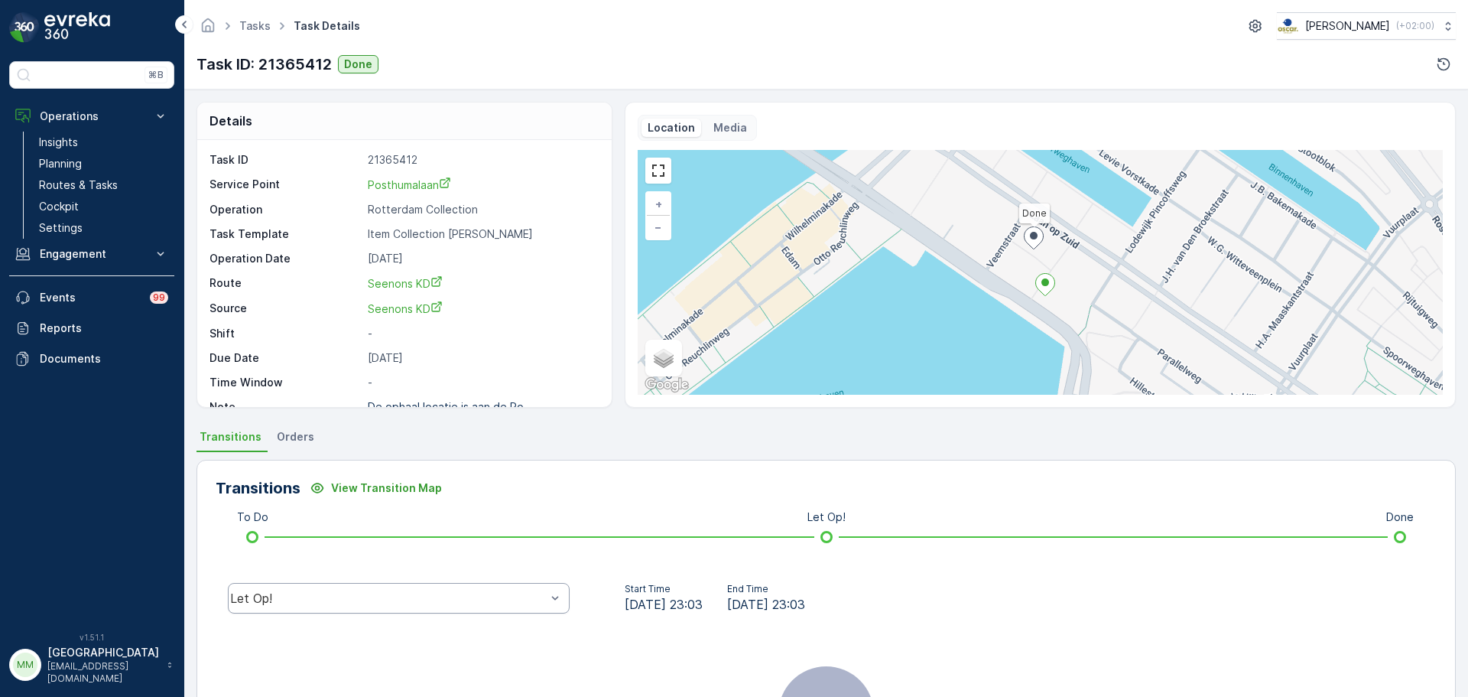
click at [255, 610] on div "Let Op!" at bounding box center [399, 598] width 342 height 31
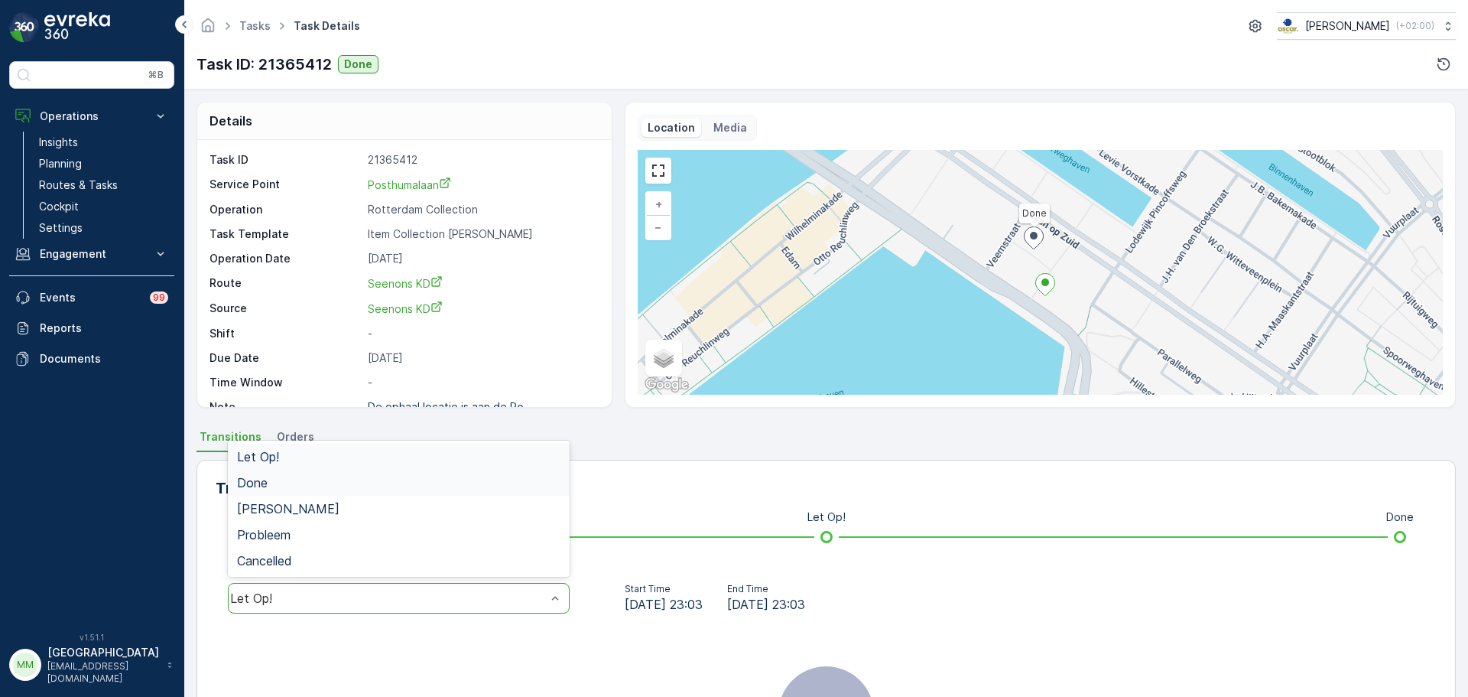
click at [275, 476] on div "Done" at bounding box center [398, 483] width 323 height 14
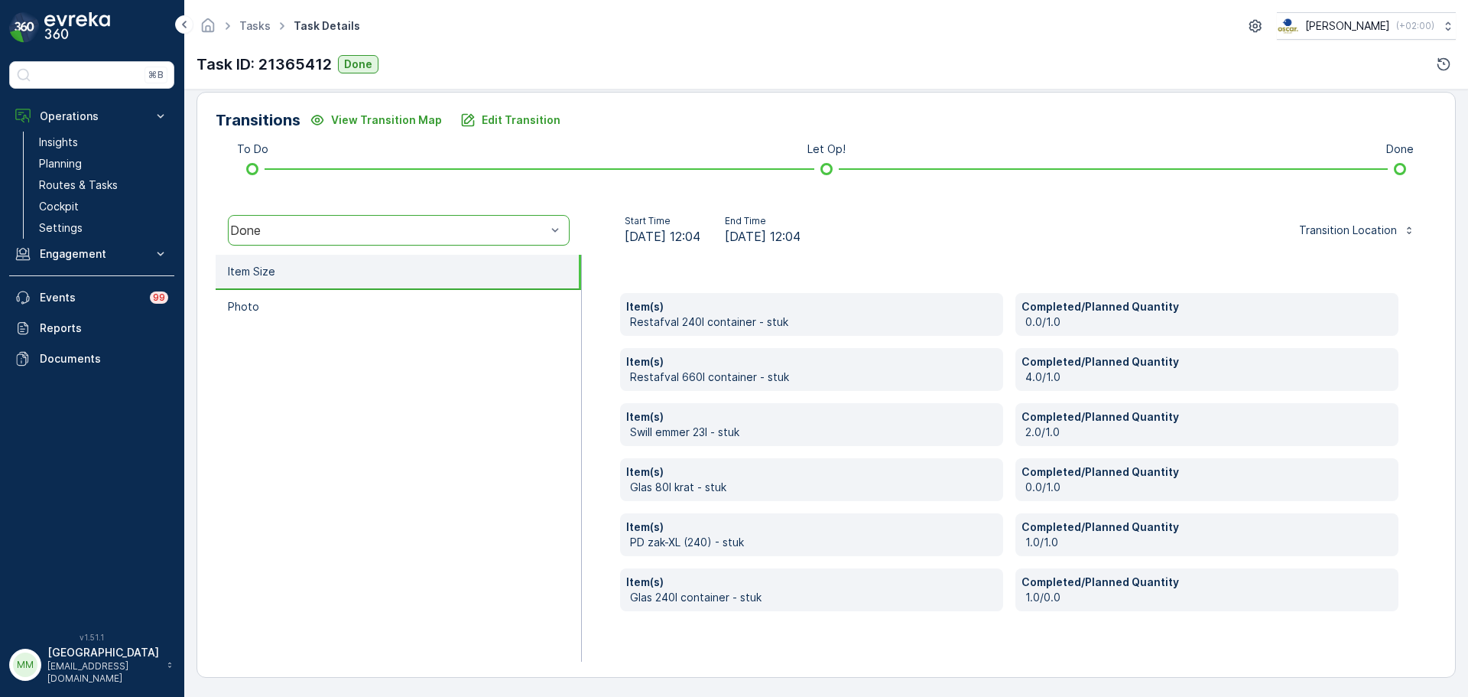
scroll to position [369, 0]
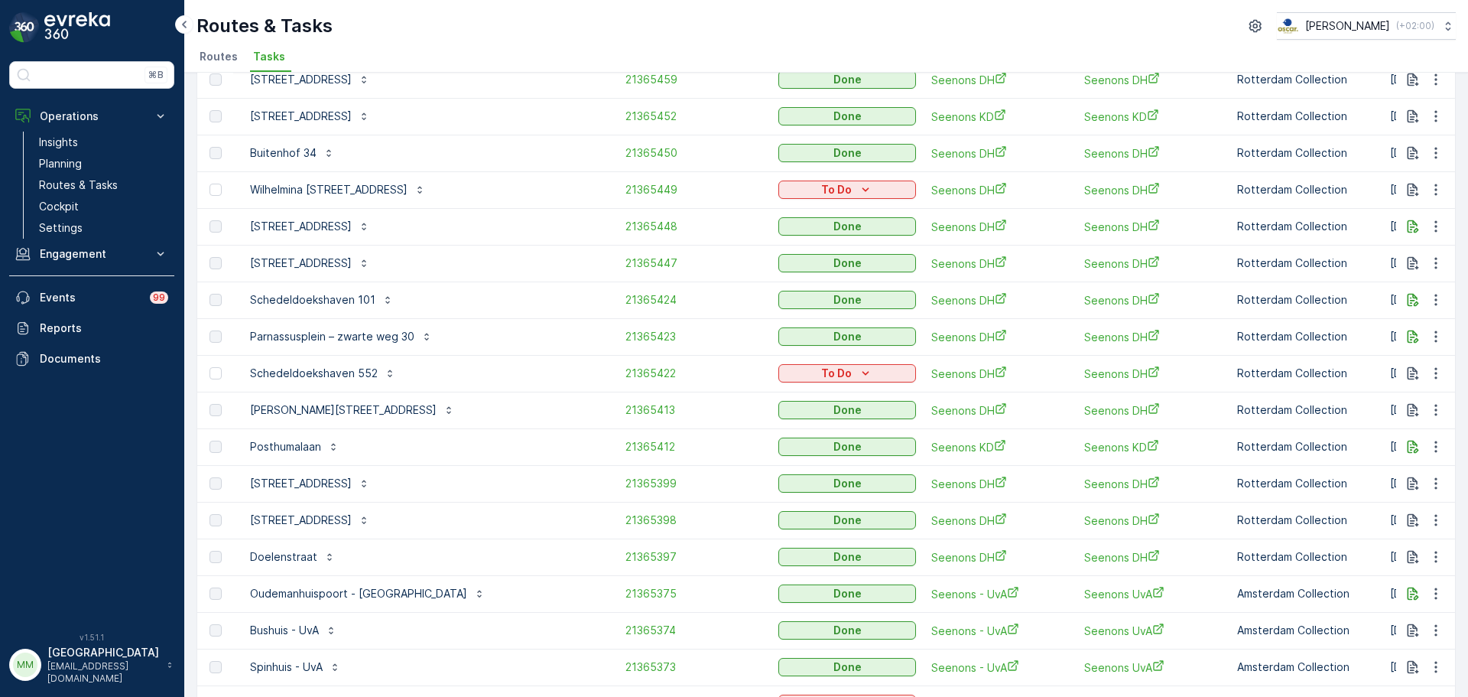
scroll to position [759, 0]
click at [626, 475] on span "21365399" at bounding box center [695, 482] width 138 height 15
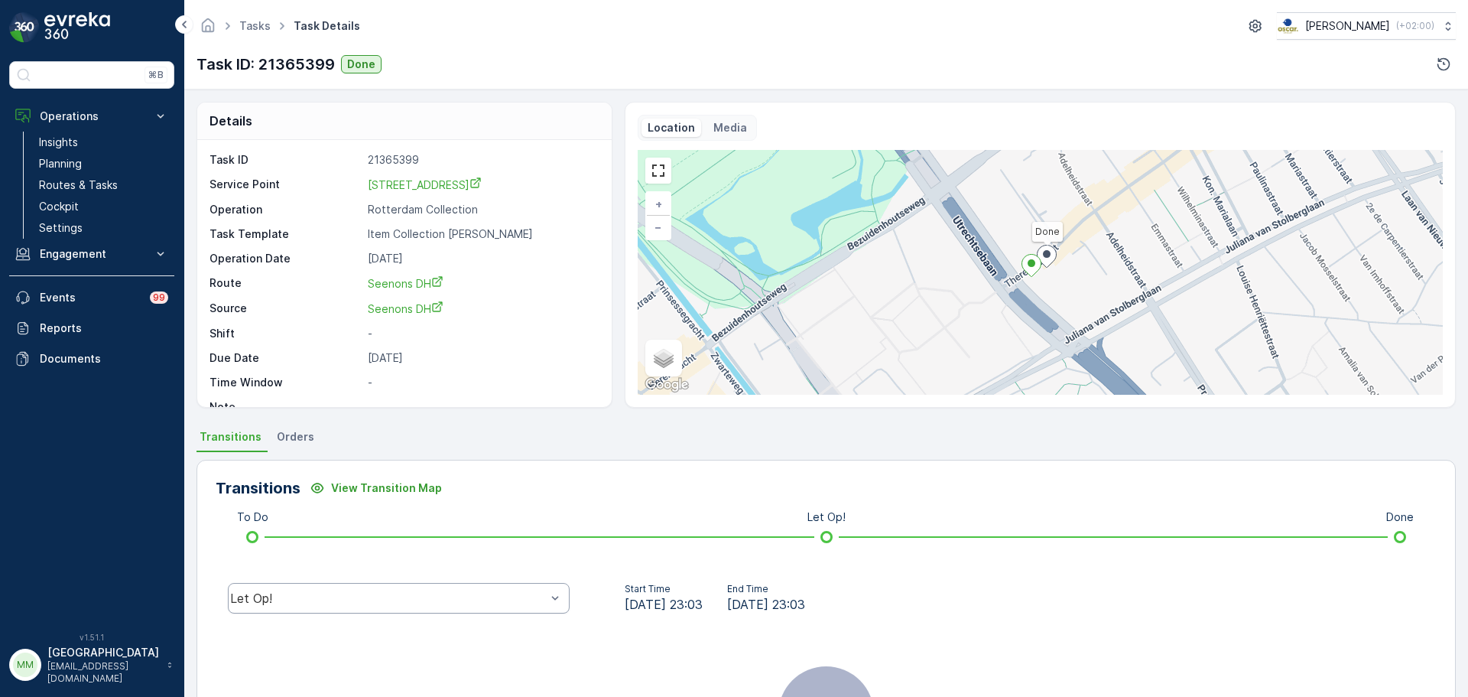
click at [323, 587] on div "Let Op!" at bounding box center [399, 598] width 342 height 31
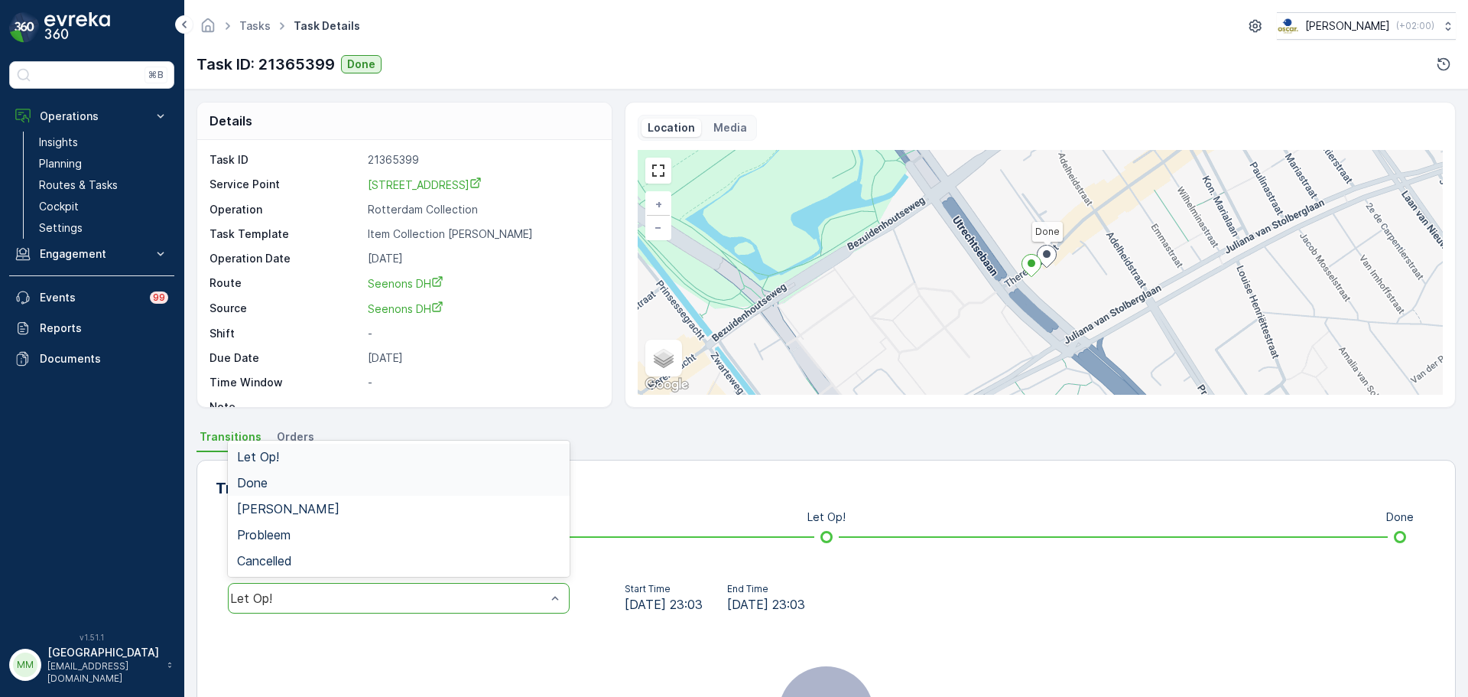
click at [281, 484] on div "Done" at bounding box center [398, 483] width 323 height 14
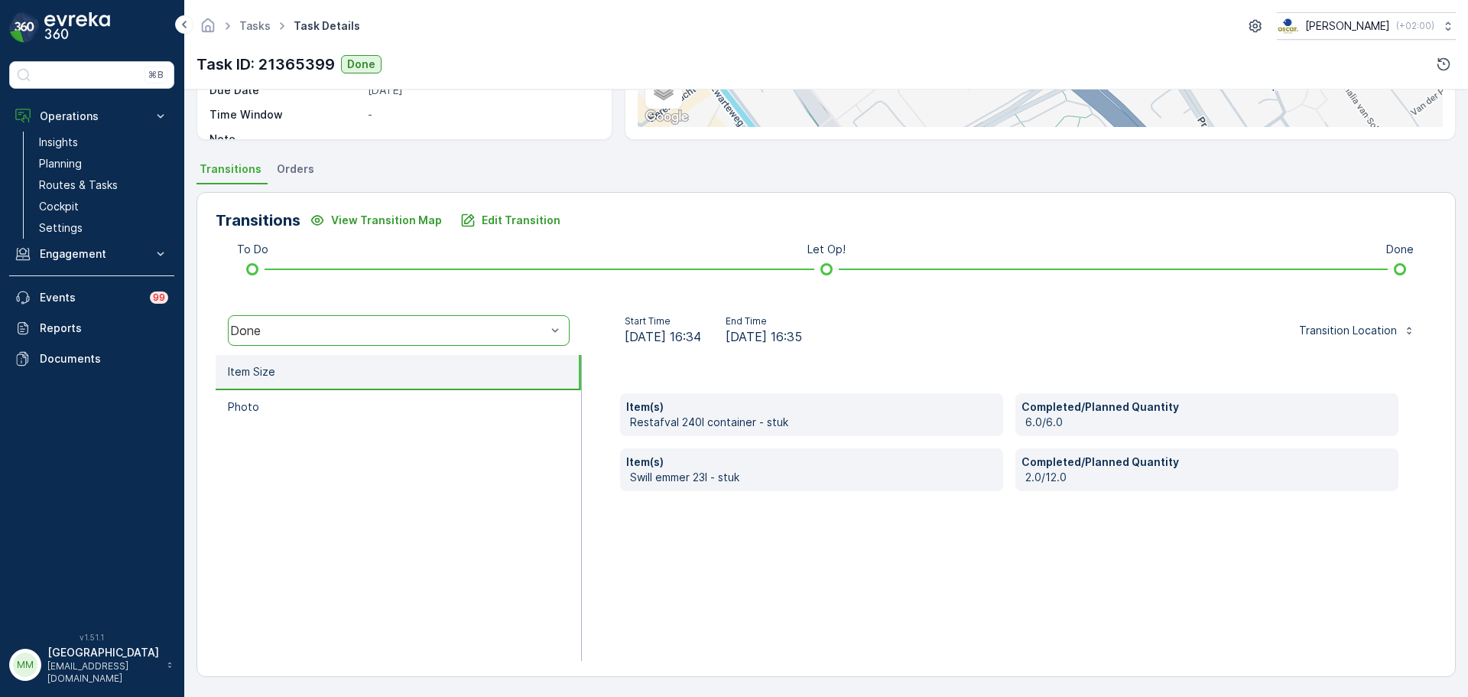
scroll to position [268, 0]
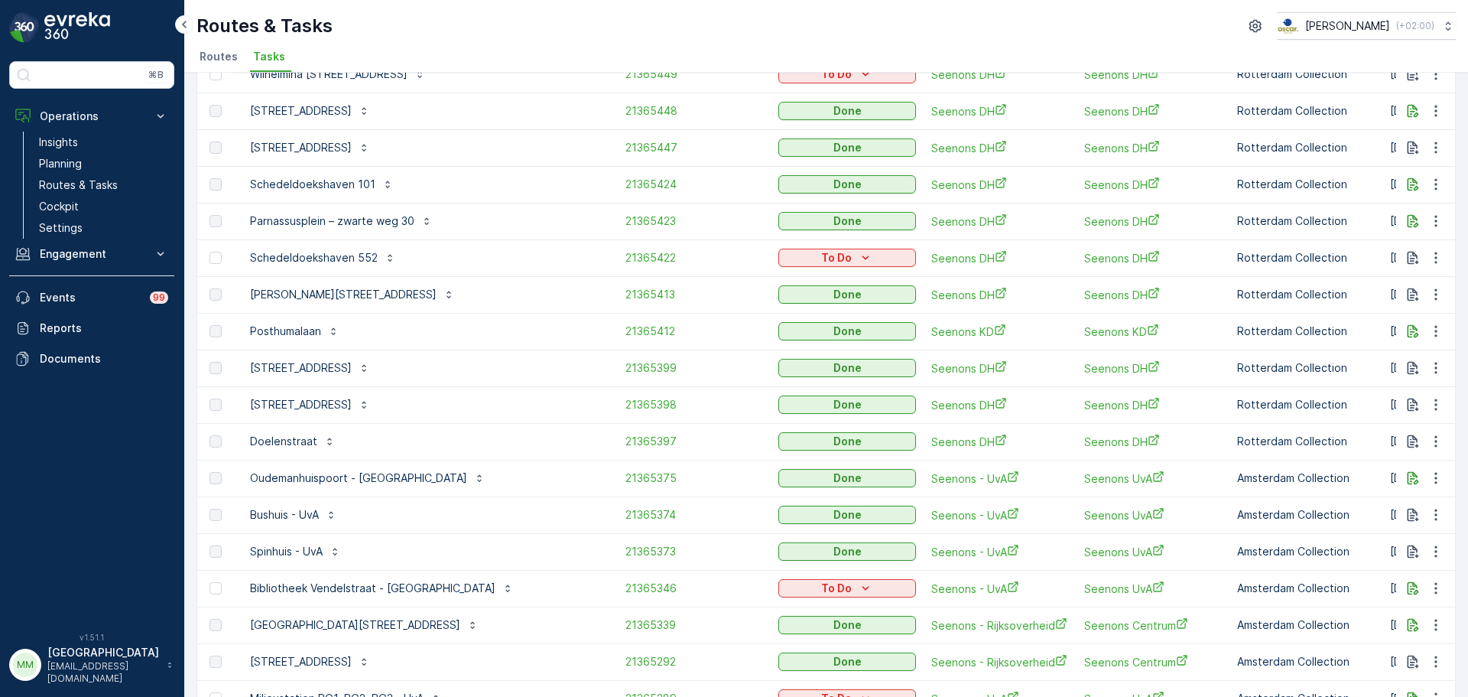
scroll to position [888, 0]
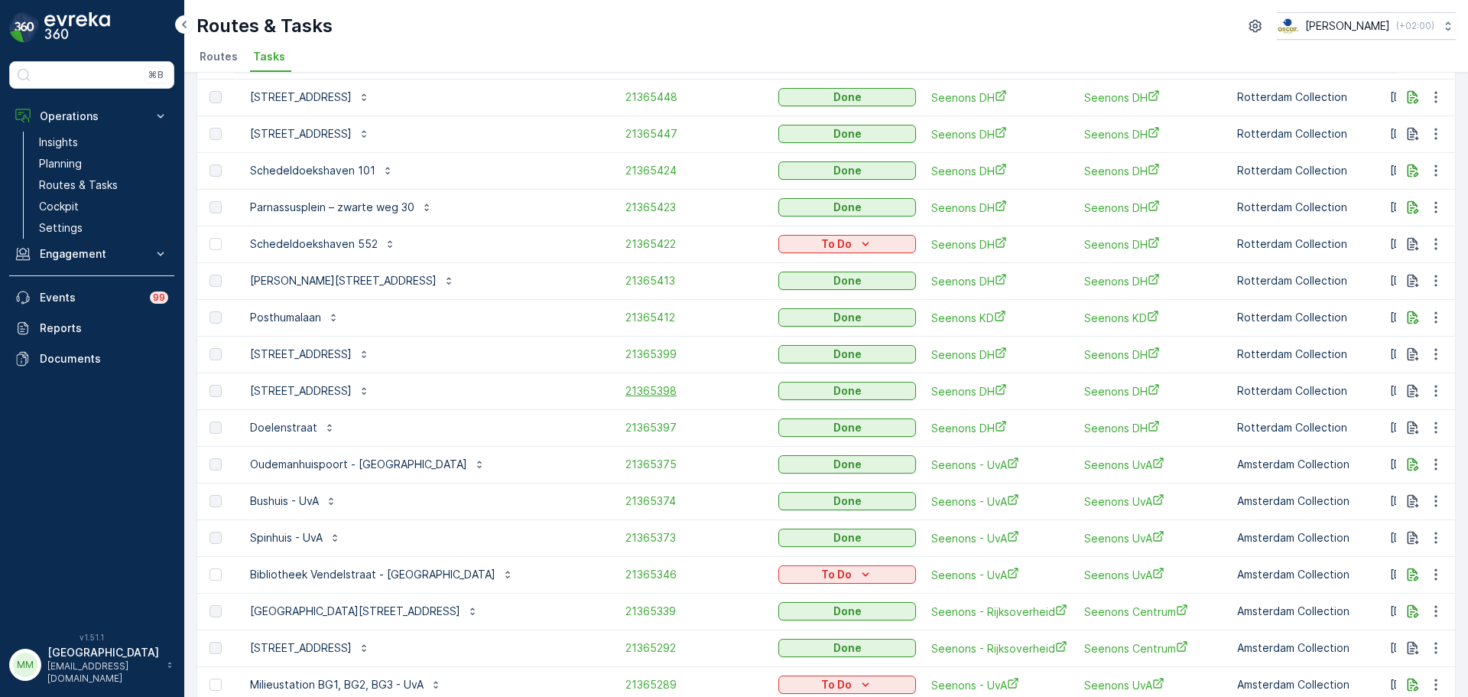
click at [626, 383] on span "21365398" at bounding box center [695, 390] width 138 height 15
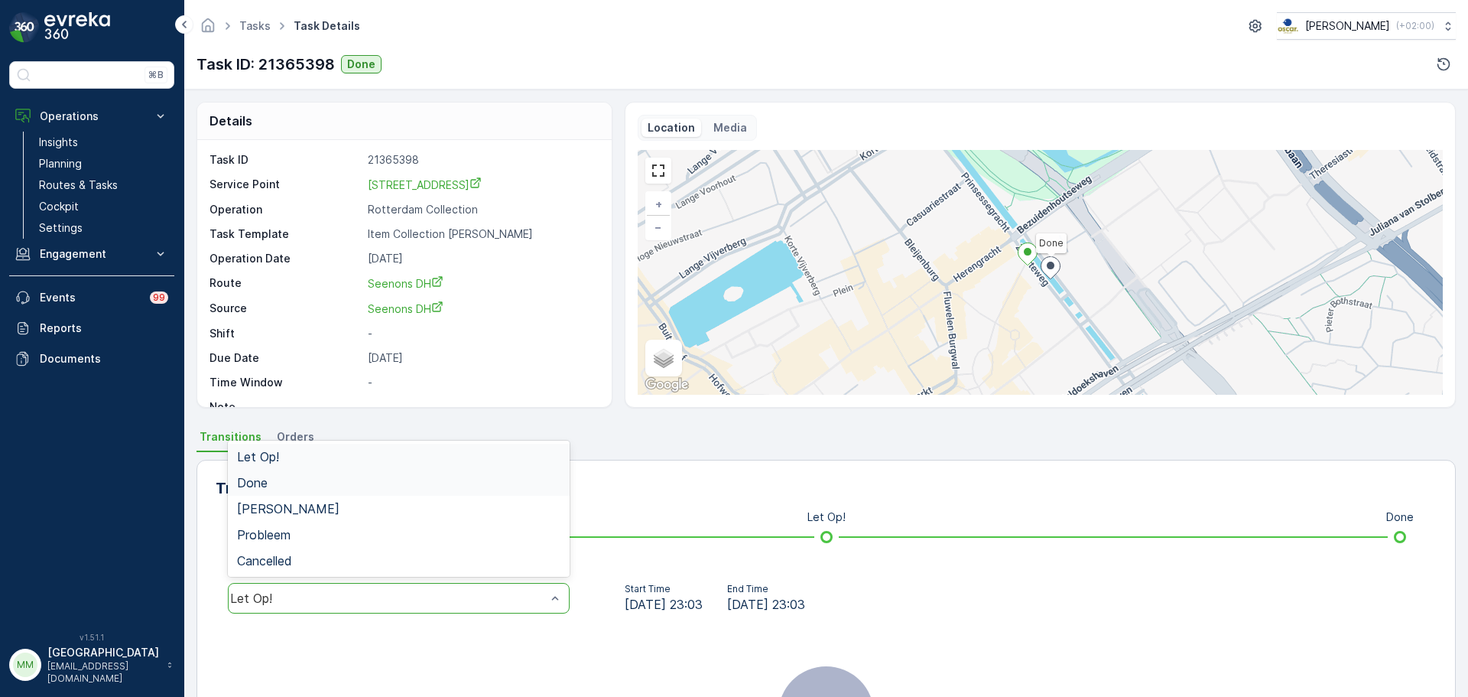
click at [306, 476] on div "Done" at bounding box center [398, 483] width 323 height 14
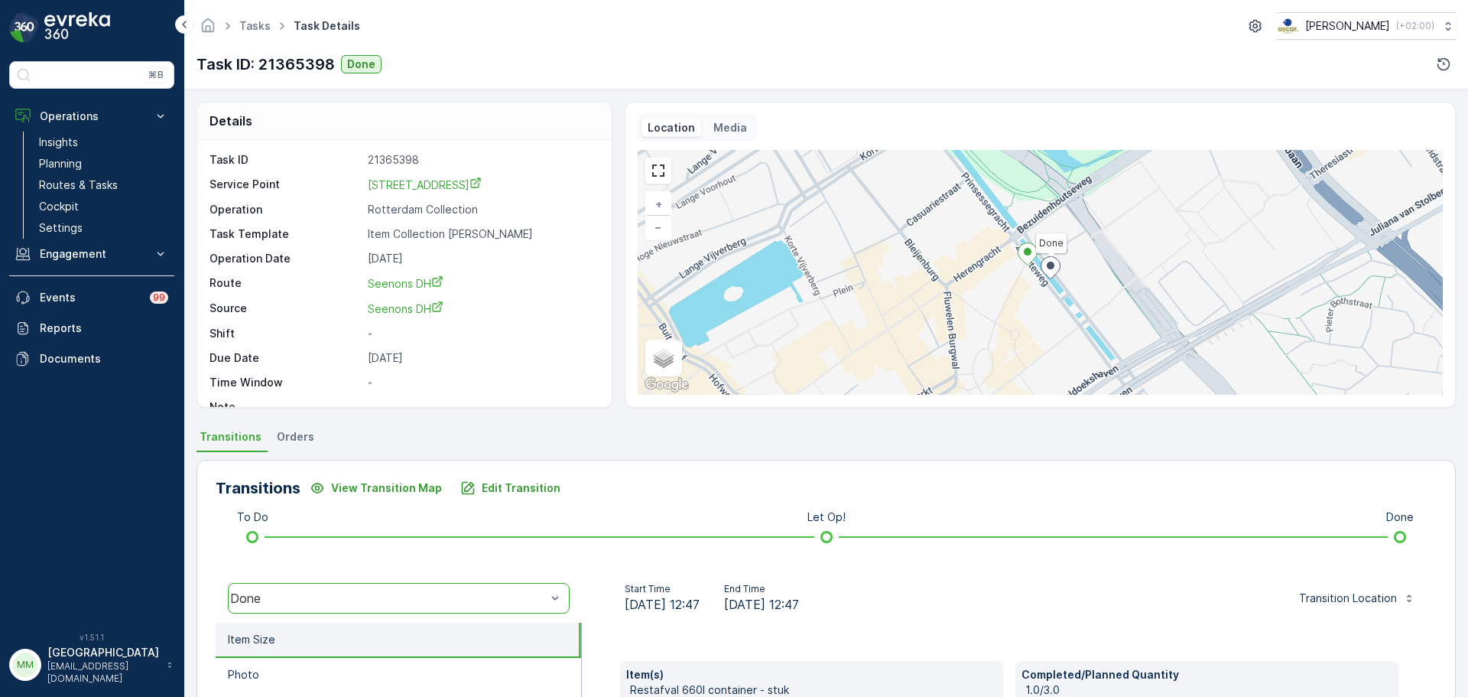
scroll to position [268, 0]
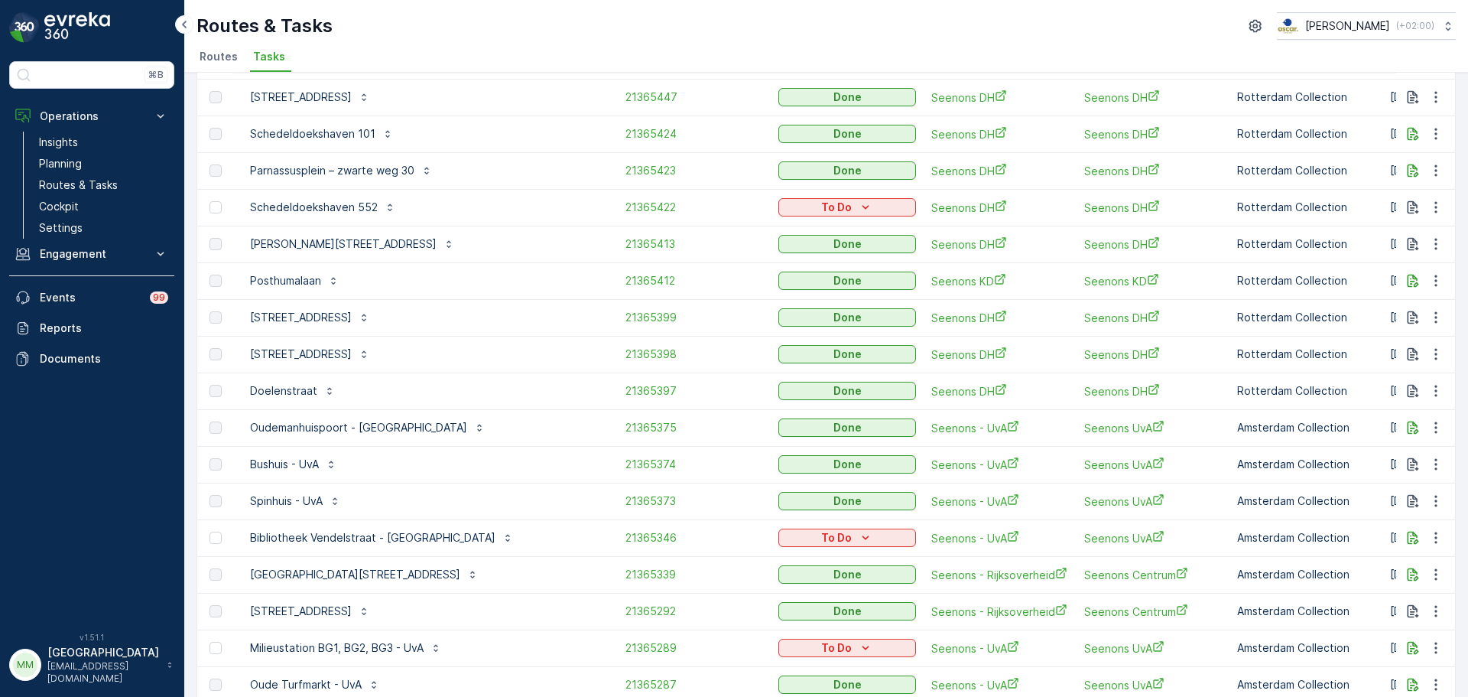
scroll to position [924, 0]
click at [626, 384] on span "21365397" at bounding box center [695, 391] width 138 height 15
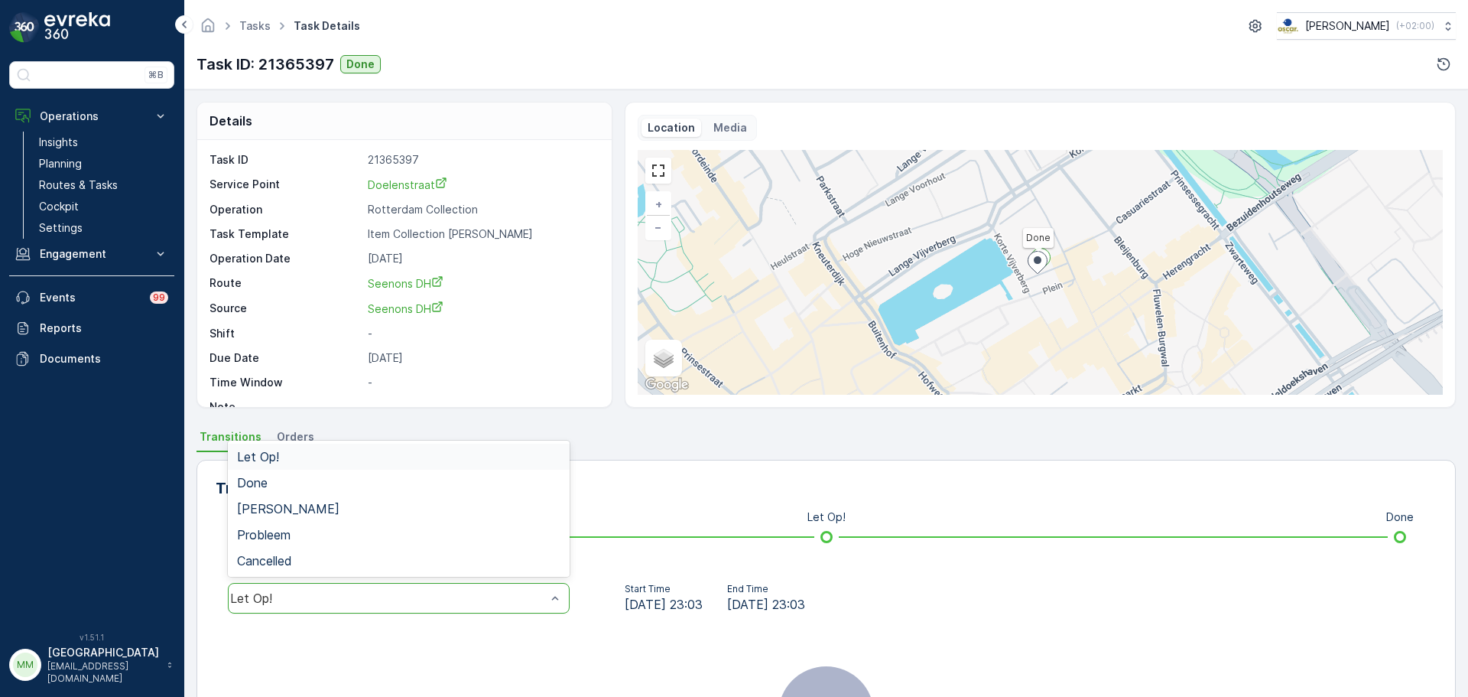
click at [336, 586] on div "Let Op!" at bounding box center [399, 598] width 342 height 31
click at [304, 486] on div "Done" at bounding box center [398, 483] width 323 height 14
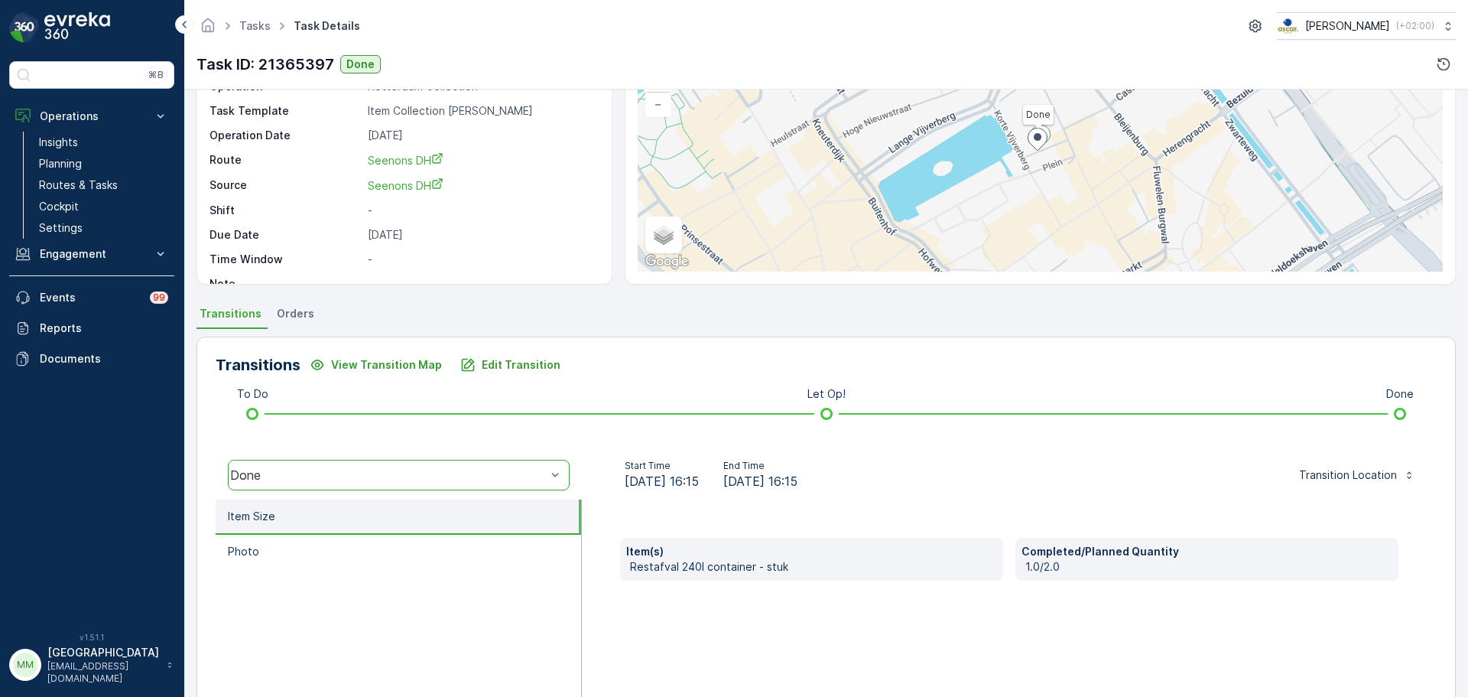
scroll to position [124, 0]
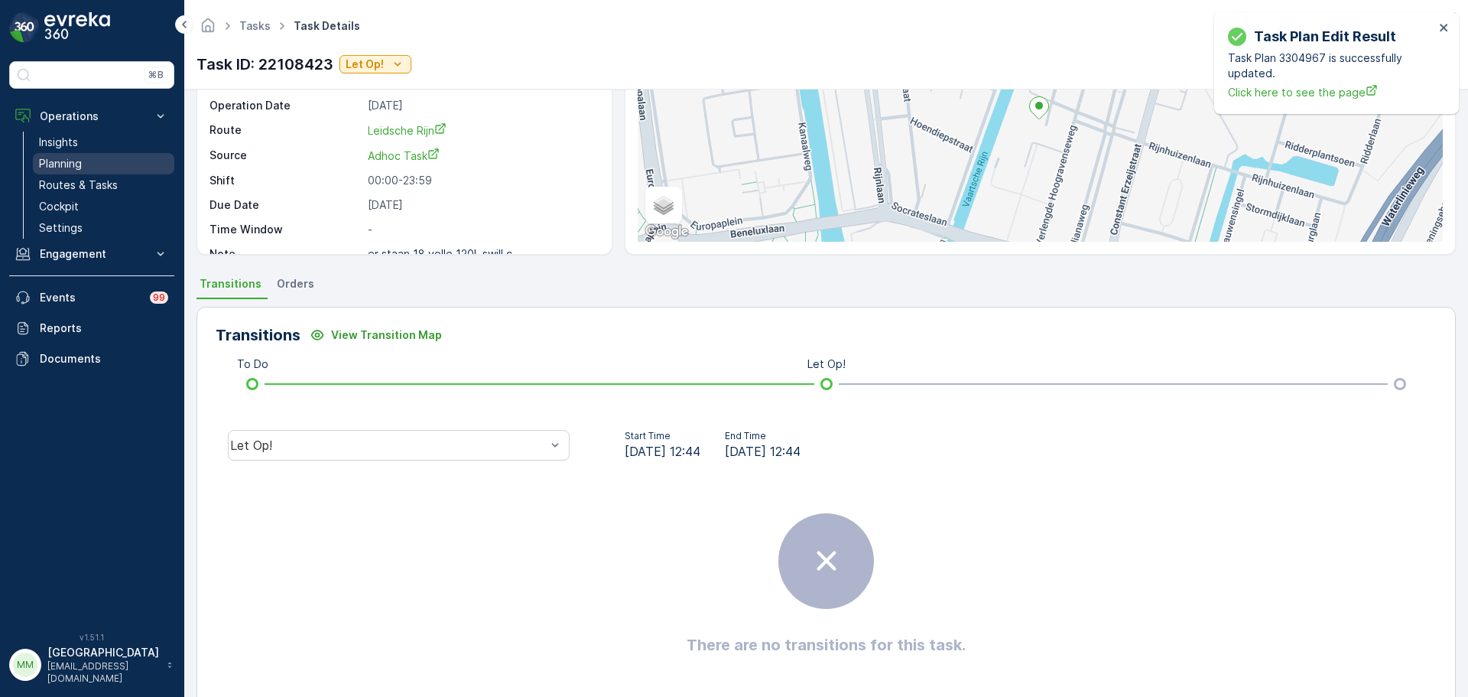
scroll to position [20, 0]
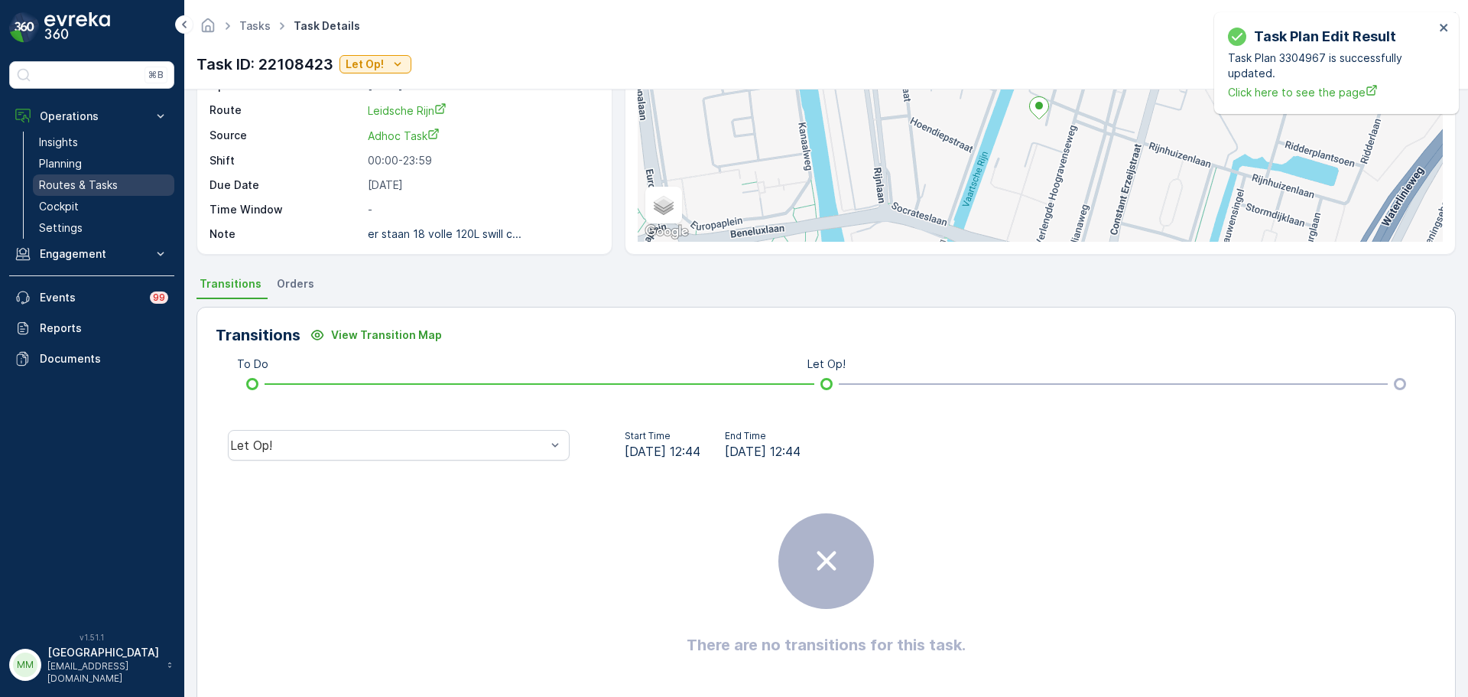
click at [109, 182] on p "Routes & Tasks" at bounding box center [78, 184] width 79 height 15
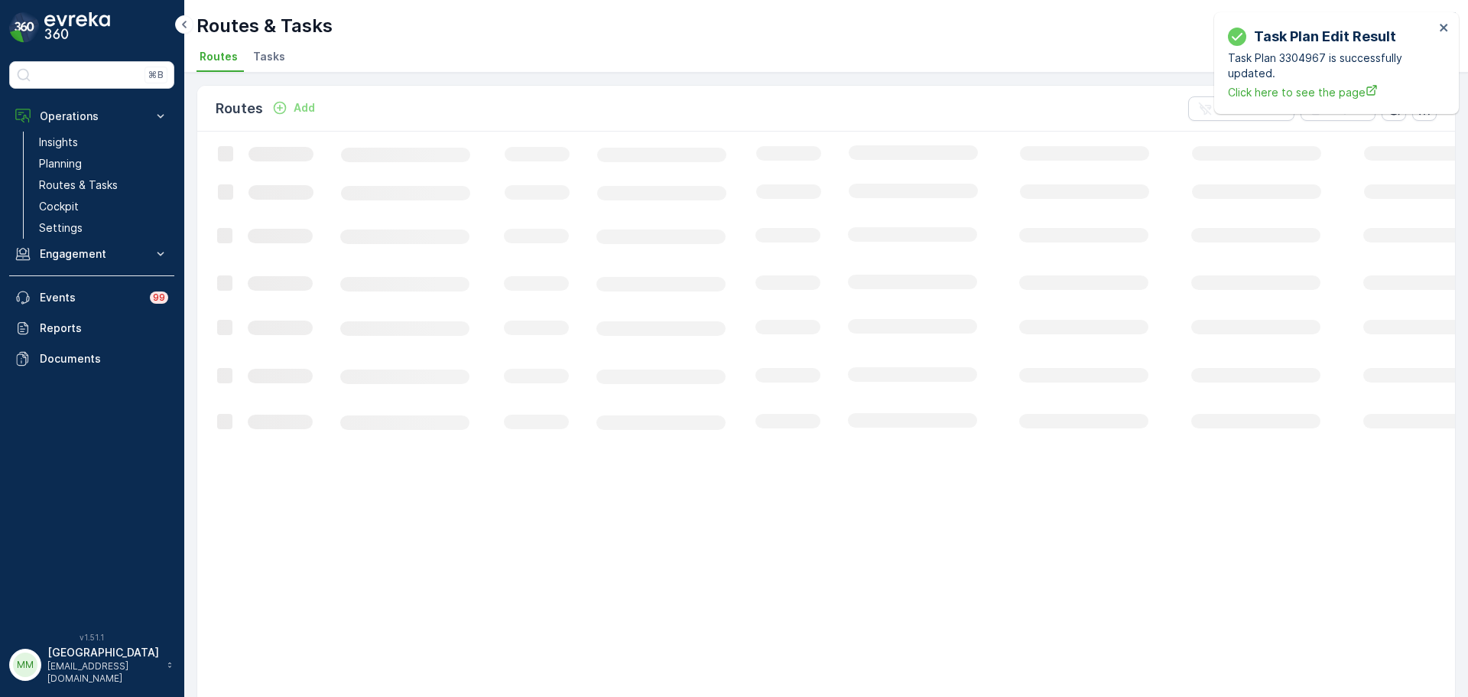
click at [265, 54] on span "Tasks" at bounding box center [269, 56] width 32 height 15
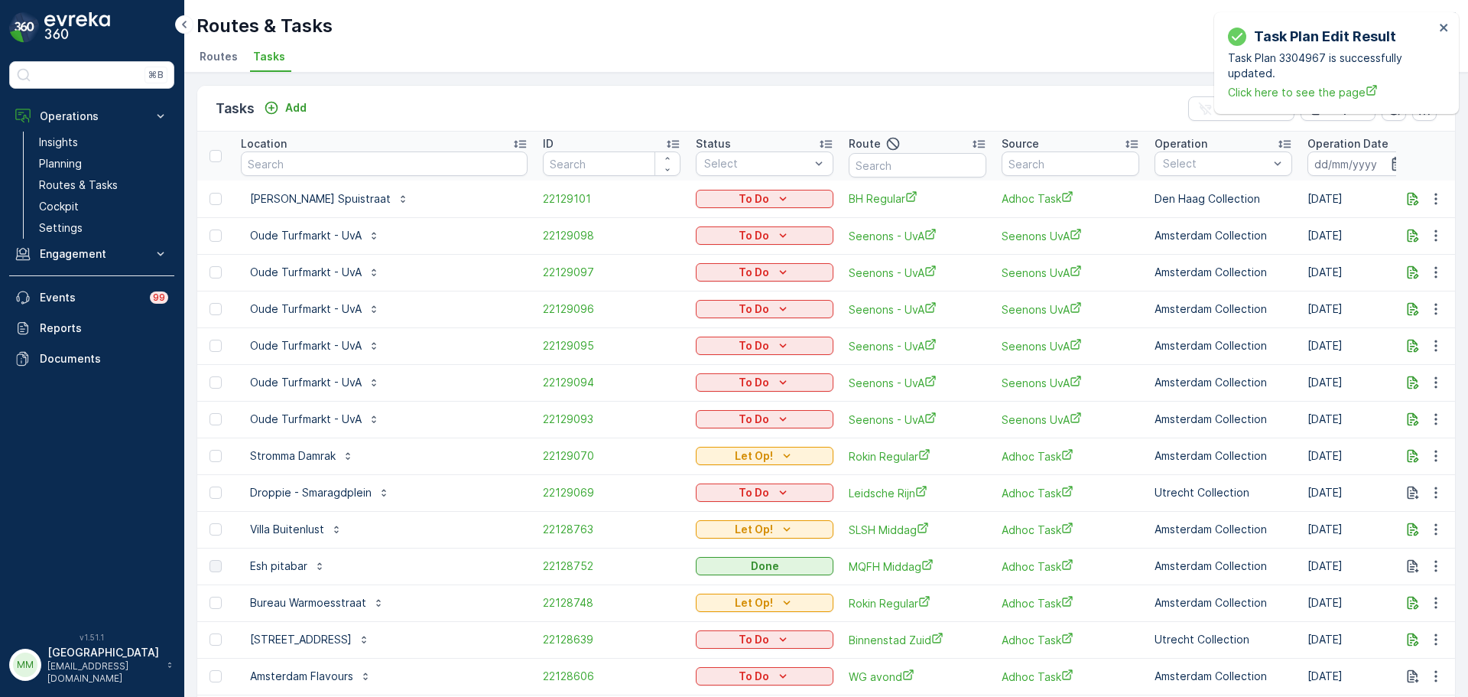
click at [334, 158] on input "text" at bounding box center [384, 163] width 287 height 24
type input "q"
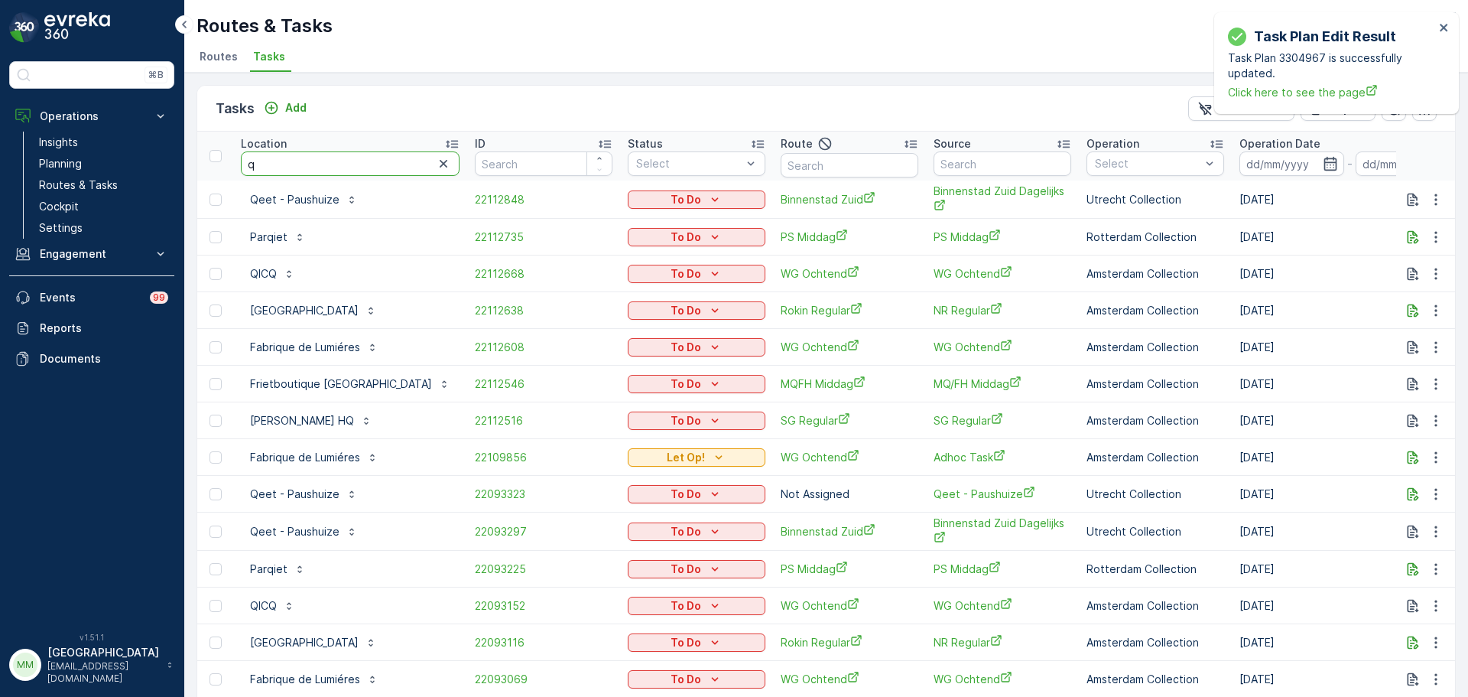
click at [334, 158] on input "q" at bounding box center [350, 163] width 219 height 24
type input "qeet"
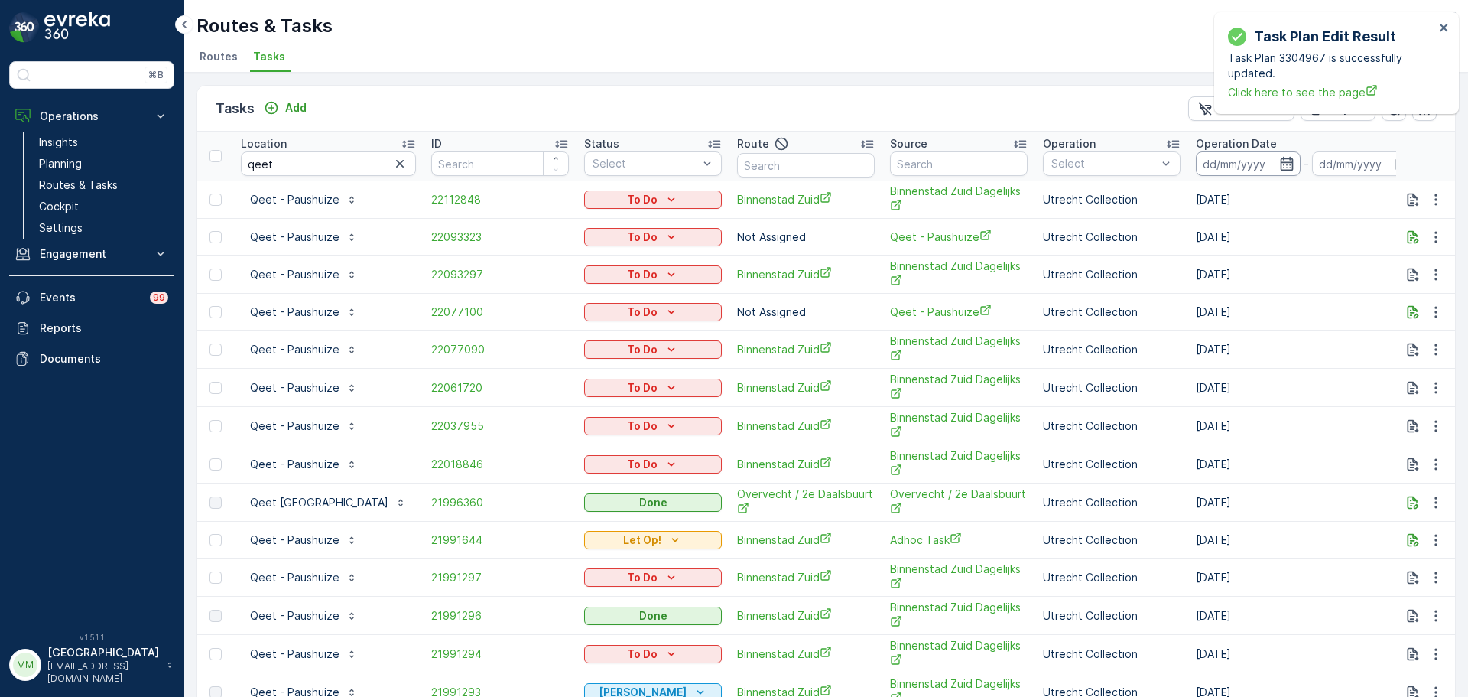
click at [1196, 164] on input at bounding box center [1248, 163] width 105 height 24
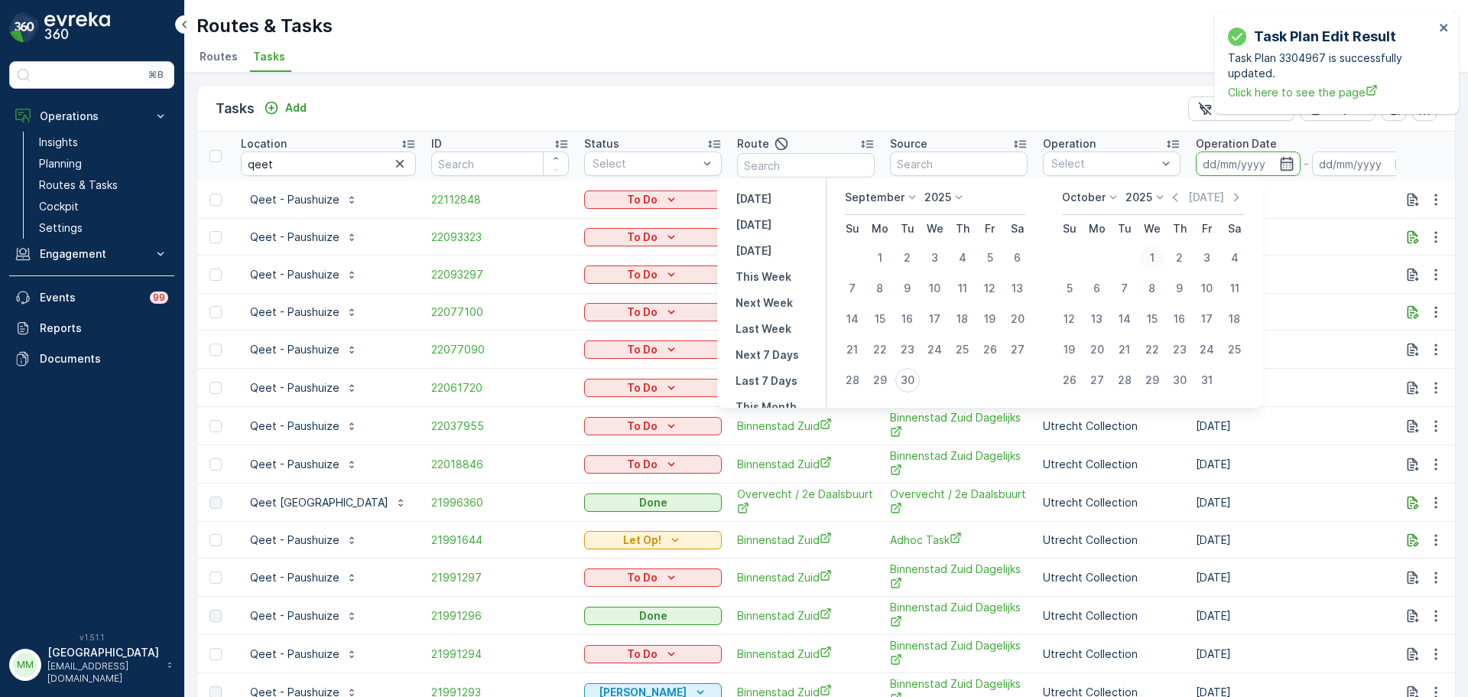
click at [1156, 258] on div "1" at bounding box center [1152, 257] width 24 height 24
type input "[DATE]"
click at [1156, 258] on div "1" at bounding box center [1152, 257] width 24 height 24
type input "[DATE]"
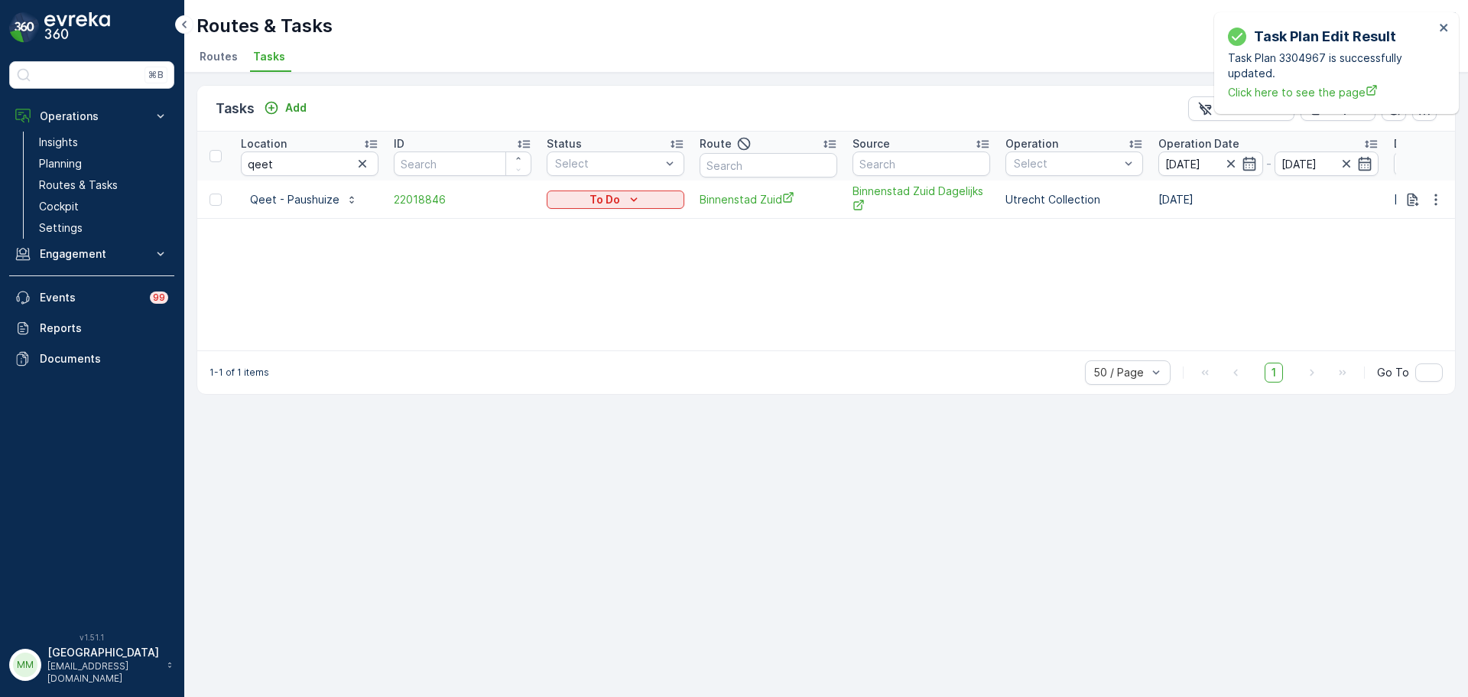
click at [432, 207] on td "22018846" at bounding box center [462, 199] width 153 height 38
click at [429, 204] on span "22018846" at bounding box center [463, 199] width 138 height 15
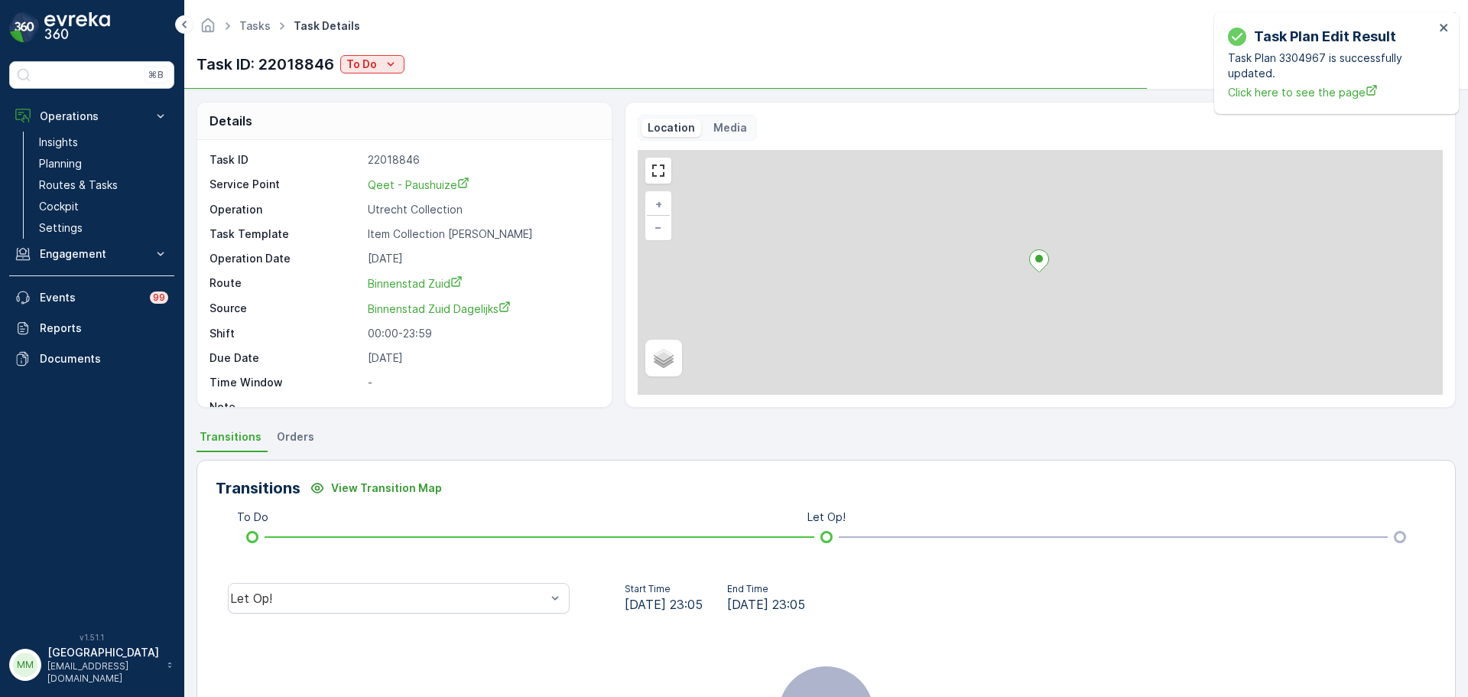
scroll to position [191, 0]
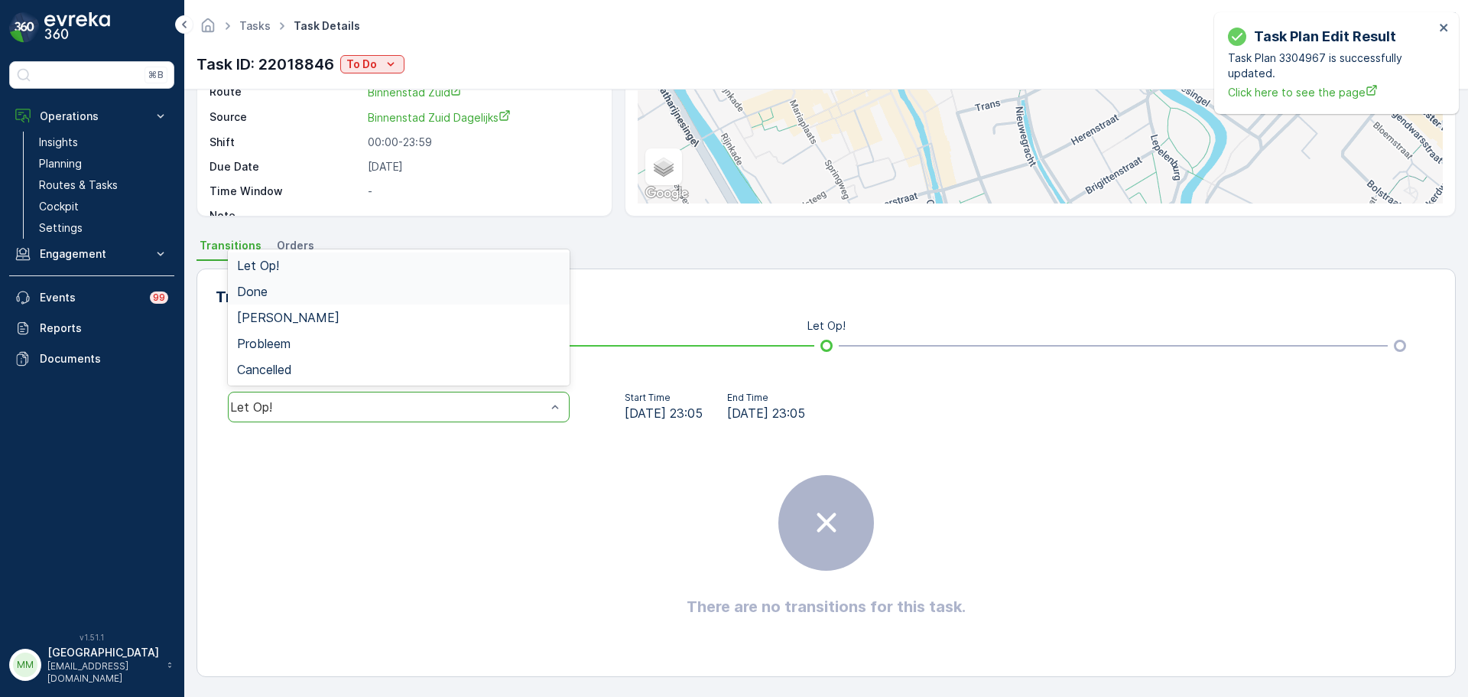
click at [392, 292] on div "Done" at bounding box center [398, 291] width 323 height 14
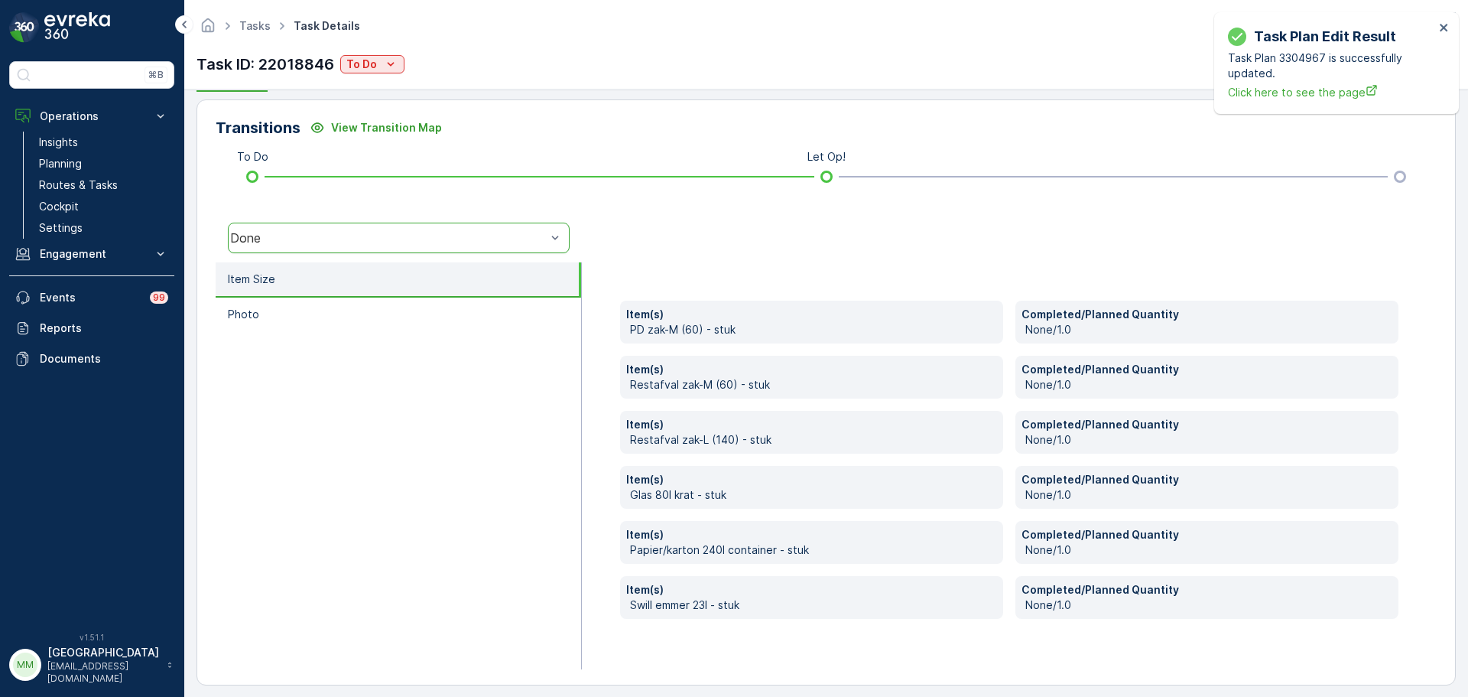
scroll to position [361, 0]
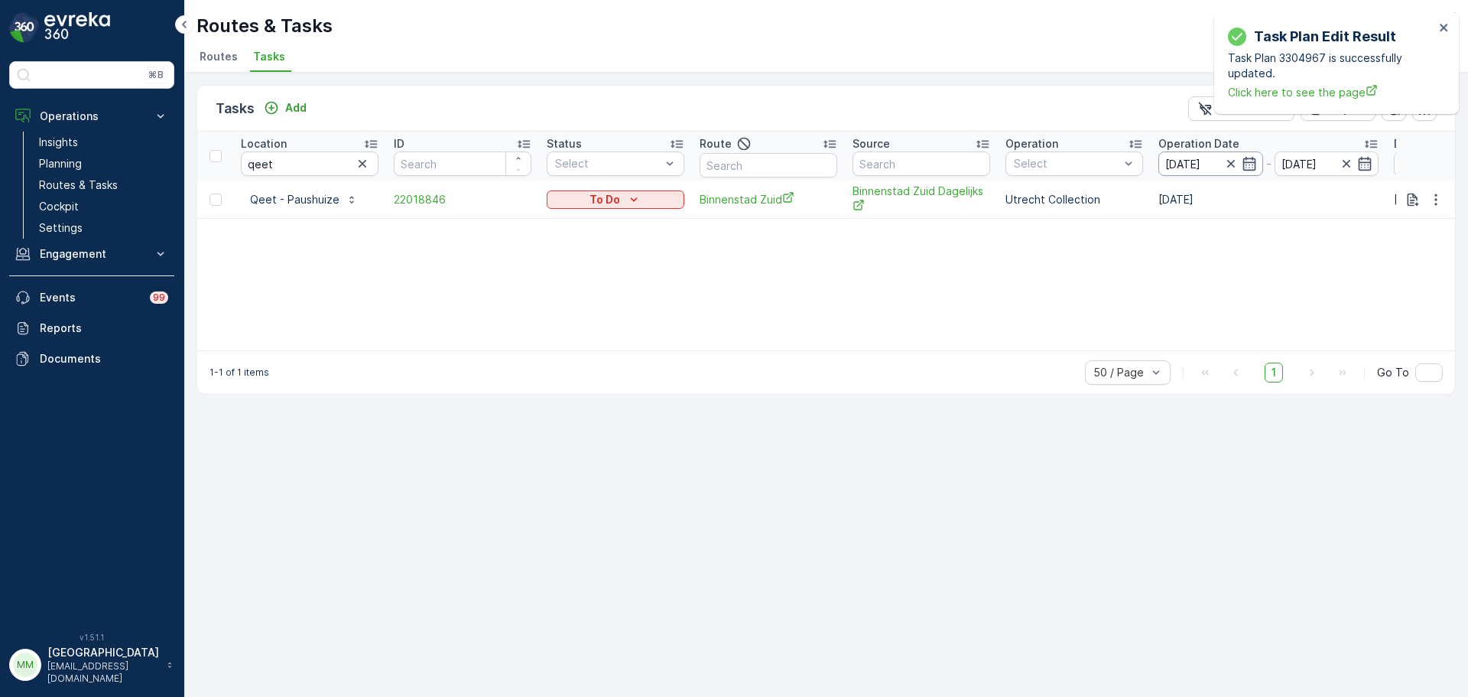
click at [1192, 158] on input "[DATE]" at bounding box center [1211, 163] width 105 height 24
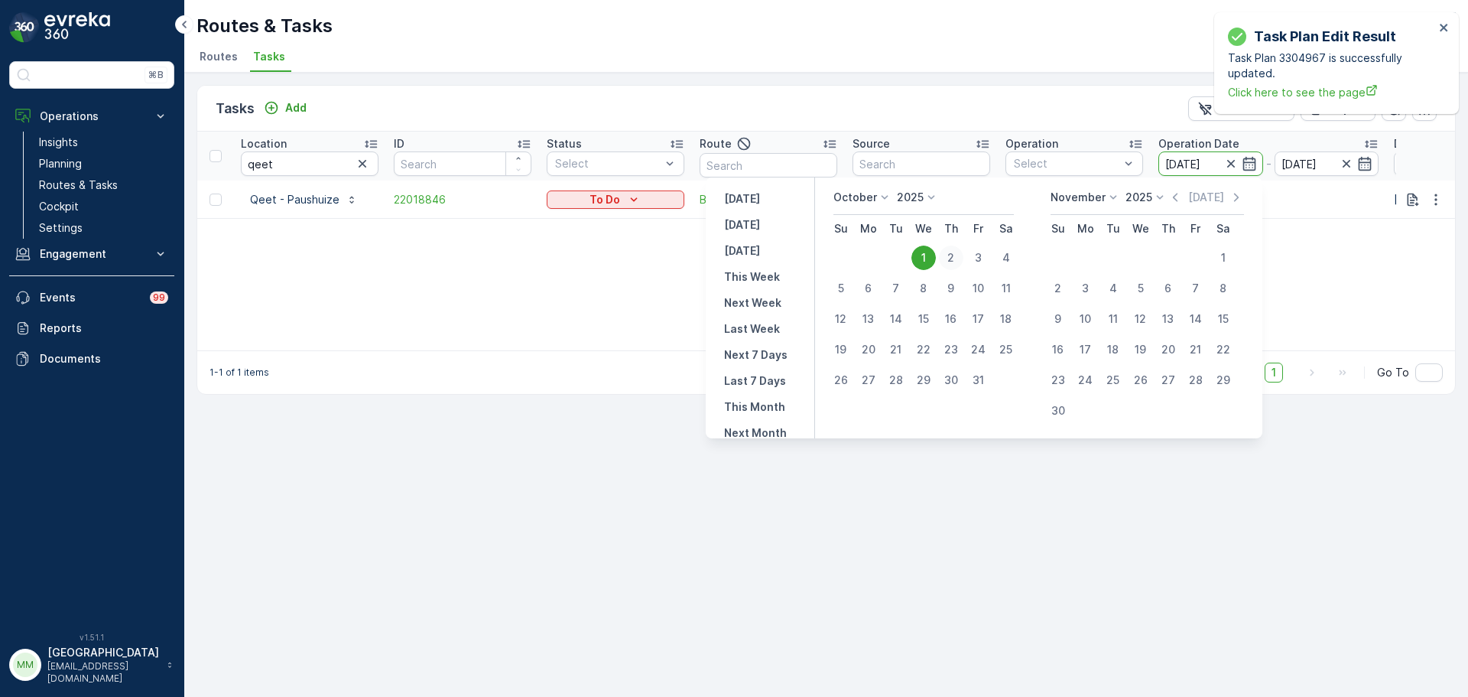
click at [964, 252] on div "2" at bounding box center [951, 257] width 24 height 24
type input "[DATE]"
click at [964, 252] on div "2" at bounding box center [951, 257] width 24 height 24
type input "[DATE]"
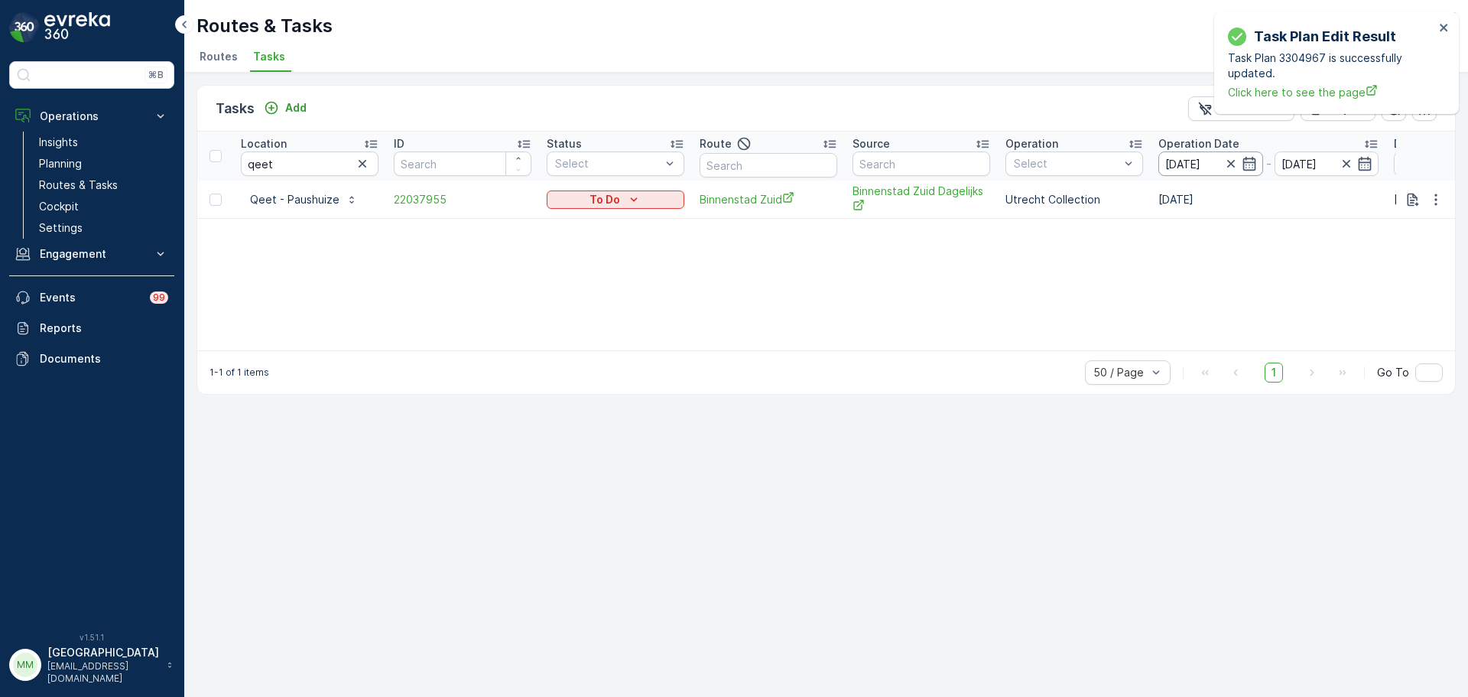
click at [1195, 169] on input "[DATE]" at bounding box center [1211, 163] width 105 height 24
drag, startPoint x: 287, startPoint y: 163, endPoint x: 256, endPoint y: 167, distance: 30.8
click at [256, 167] on input "qeet" at bounding box center [310, 163] width 138 height 24
type input "qu"
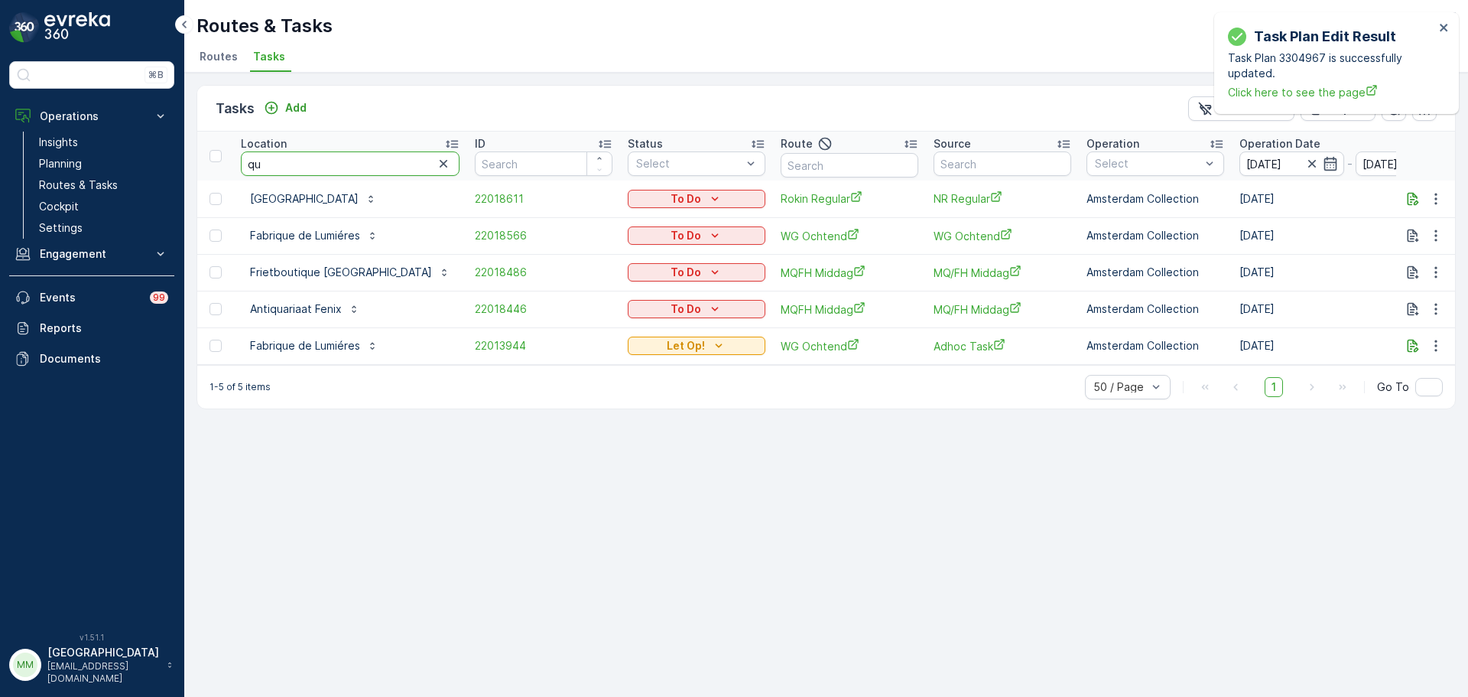
drag, startPoint x: 308, startPoint y: 170, endPoint x: 219, endPoint y: 167, distance: 89.5
click at [219, 167] on tr "Location qu ID Status Select Route Source Operation Select Operation Date 02.10…" at bounding box center [1417, 156] width 2440 height 49
type input "qeet u"
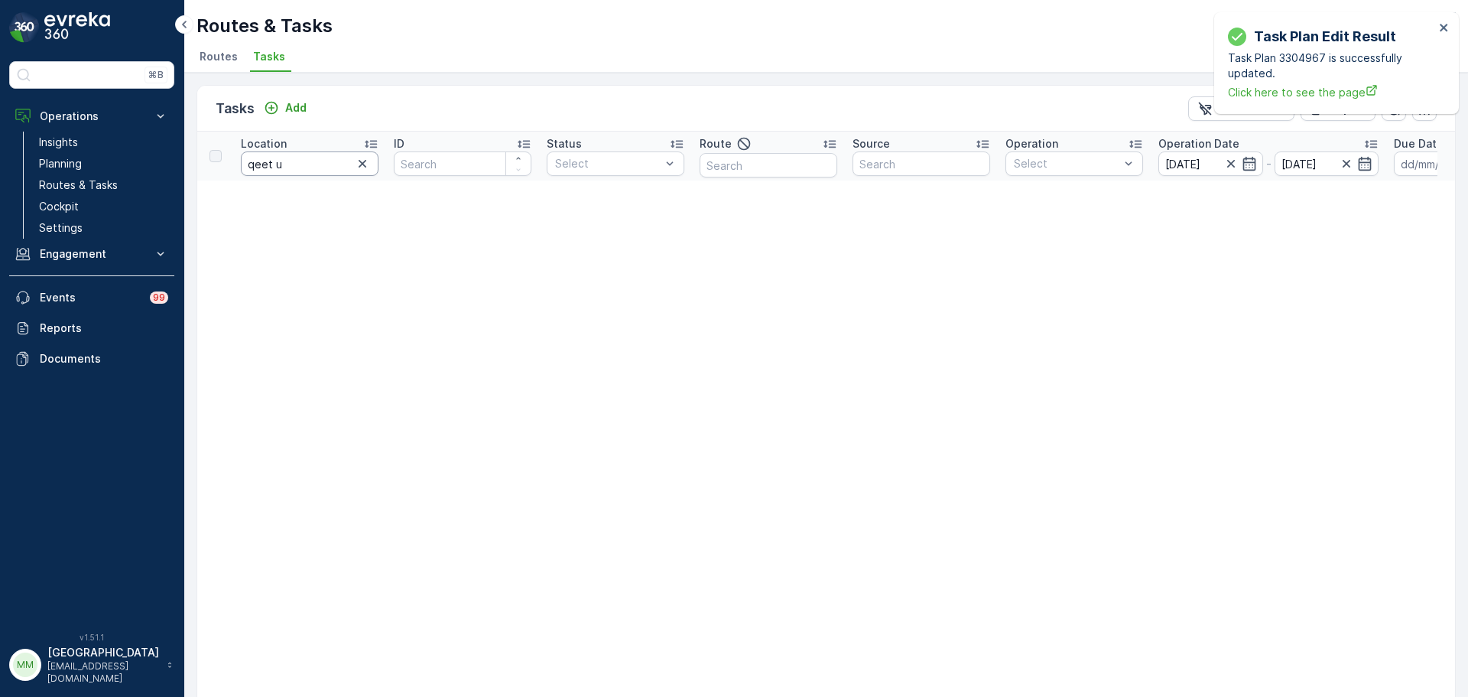
click at [271, 167] on input "qeet u" at bounding box center [310, 163] width 138 height 24
type input "qeet - u"
click at [317, 158] on input "qeet - u" at bounding box center [310, 163] width 138 height 24
type input "qeet -"
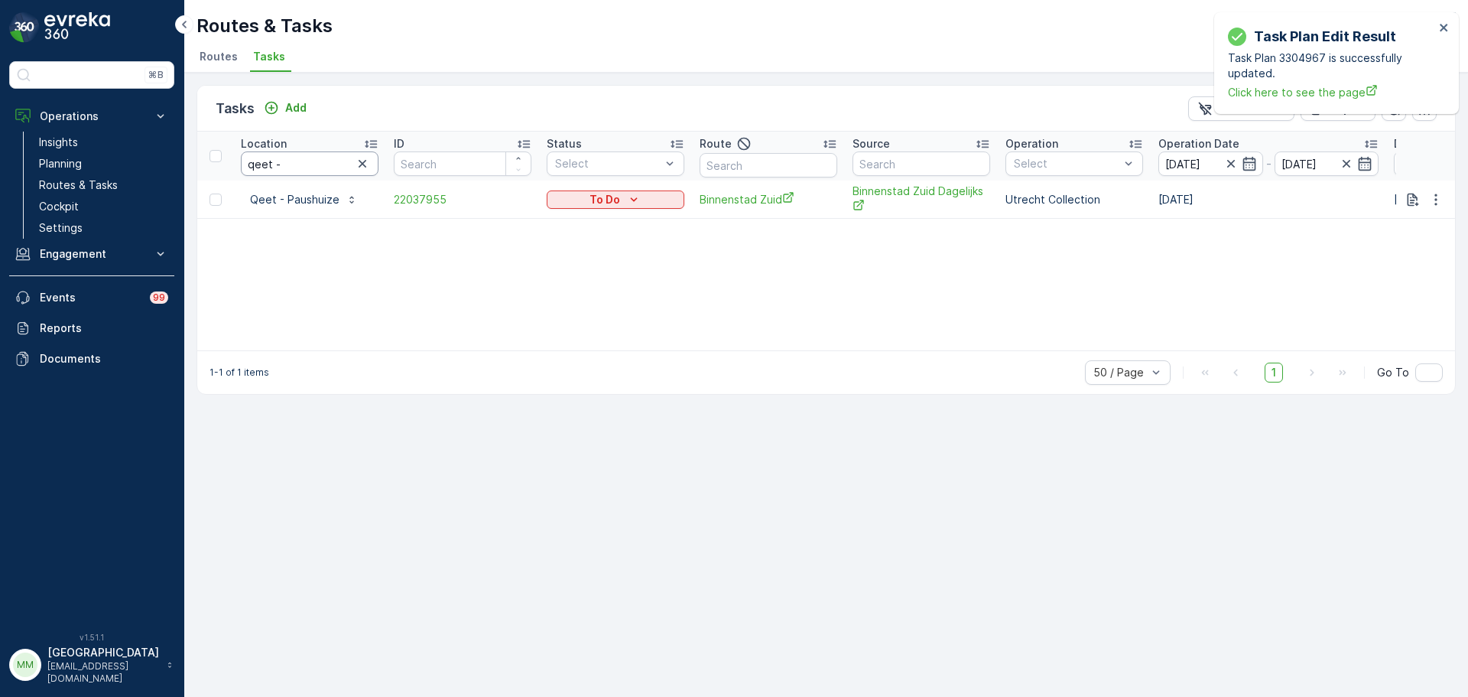
click at [317, 158] on input "qeet -" at bounding box center [310, 163] width 138 height 24
type input "qeet"
click at [1195, 164] on input "[DATE]" at bounding box center [1211, 163] width 105 height 24
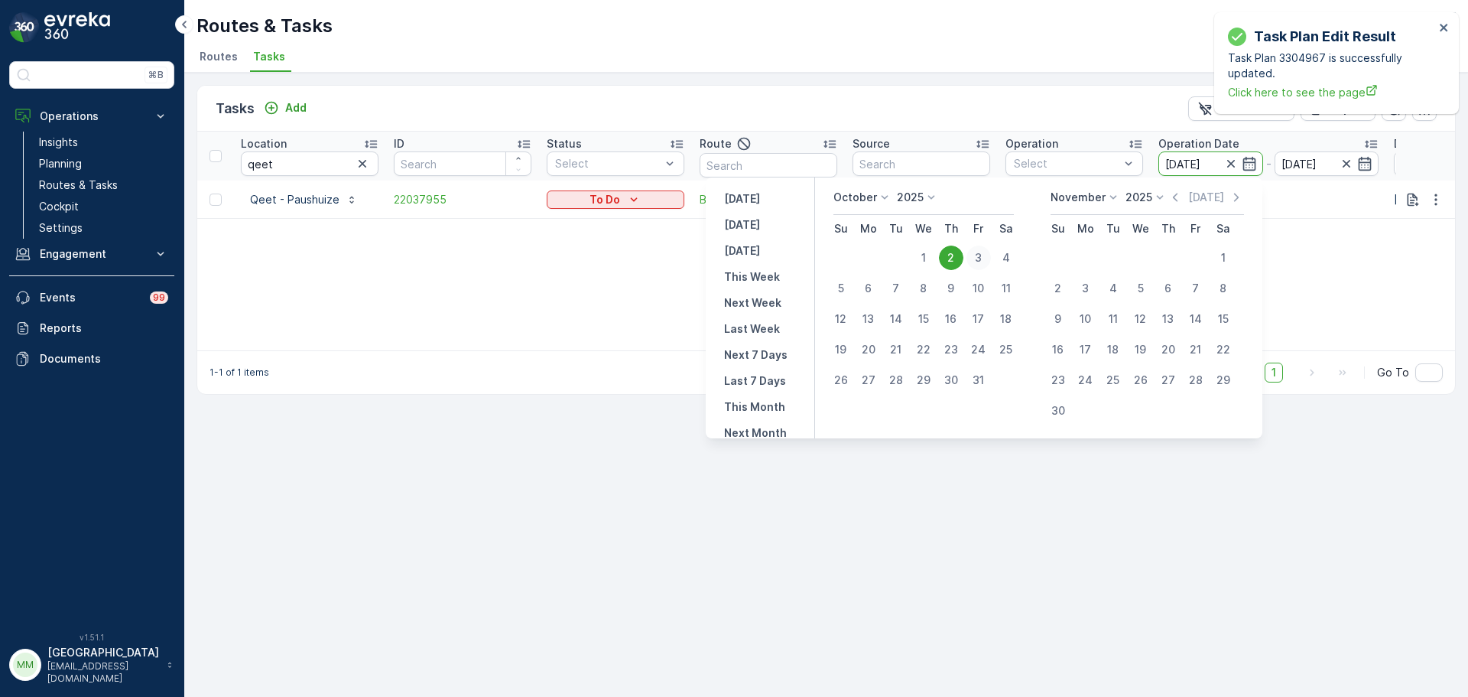
click at [983, 261] on div "3" at bounding box center [979, 257] width 24 height 24
type input "[DATE]"
click at [983, 261] on div "3" at bounding box center [979, 257] width 24 height 24
type input "[DATE]"
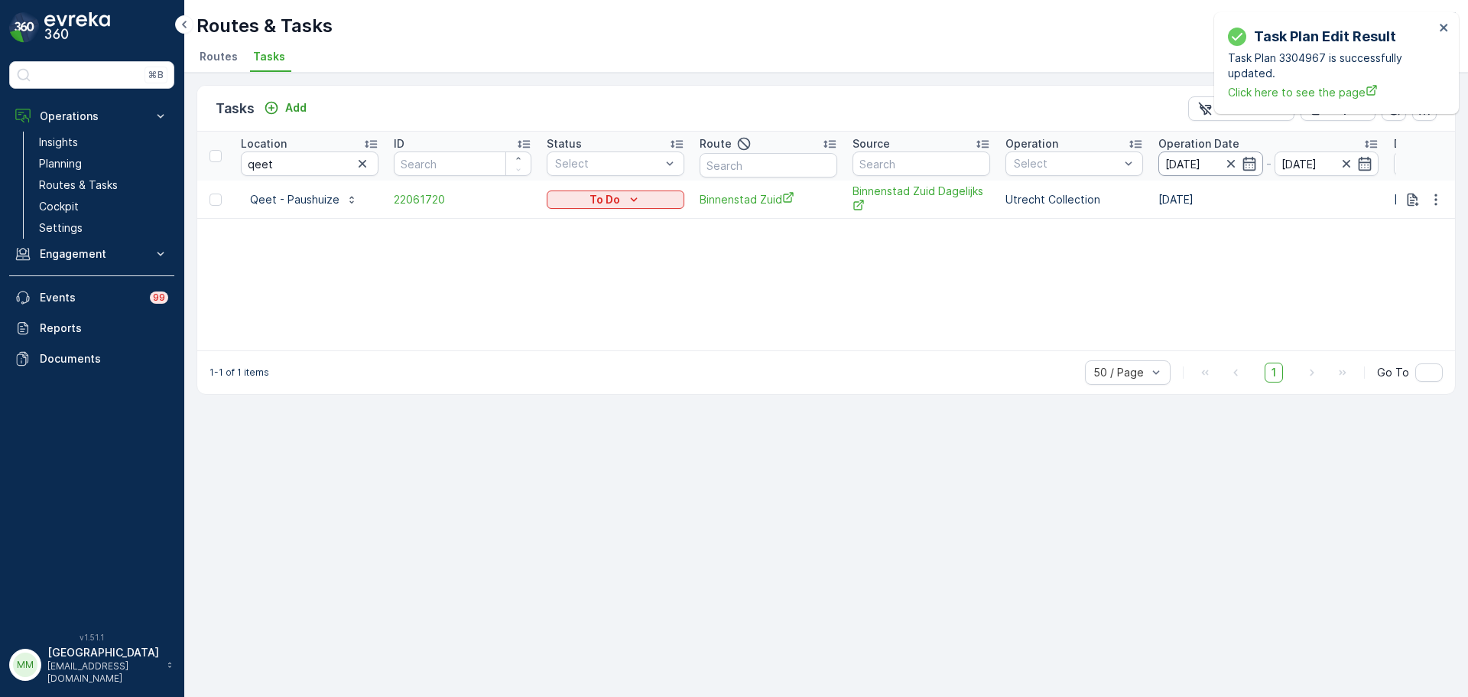
click at [1203, 171] on input "[DATE]" at bounding box center [1211, 163] width 105 height 24
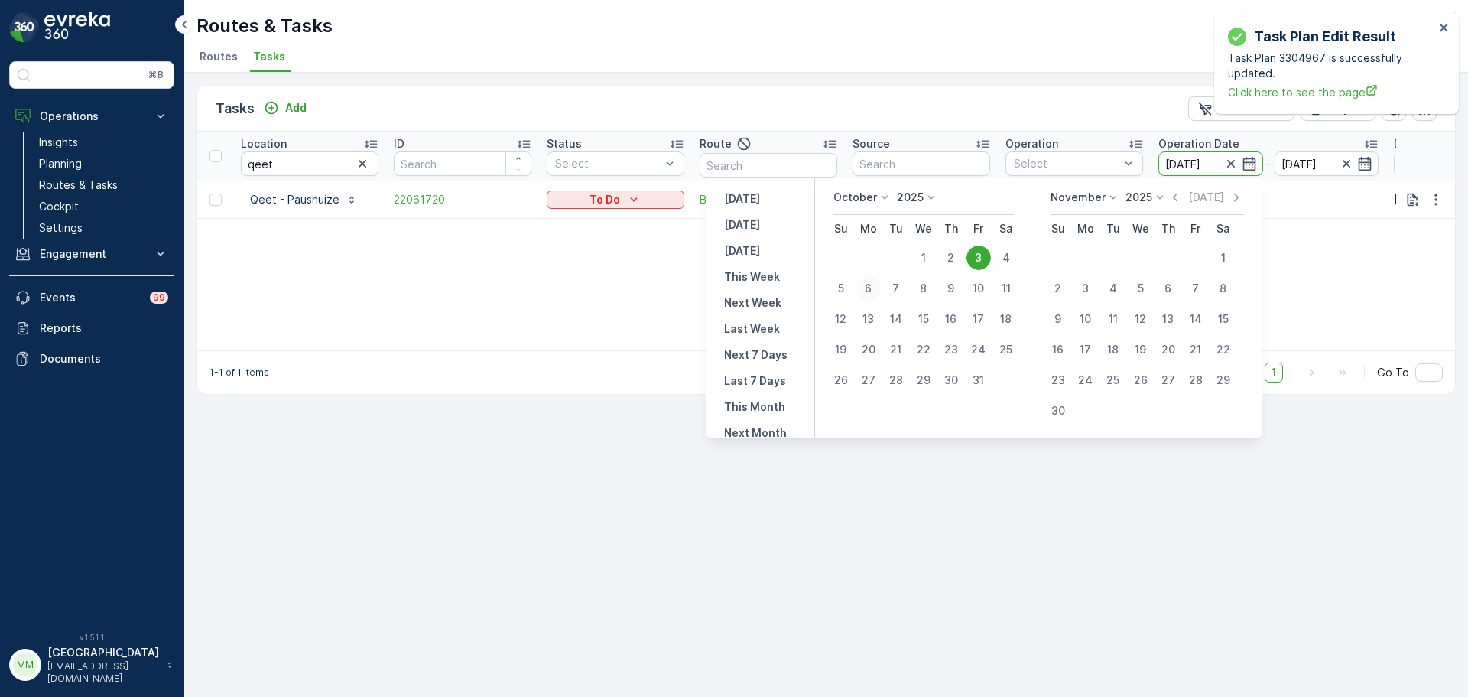
click at [871, 294] on div "6" at bounding box center [869, 288] width 24 height 24
type input "[DATE]"
click at [871, 294] on div "6" at bounding box center [869, 288] width 24 height 24
type input "[DATE]"
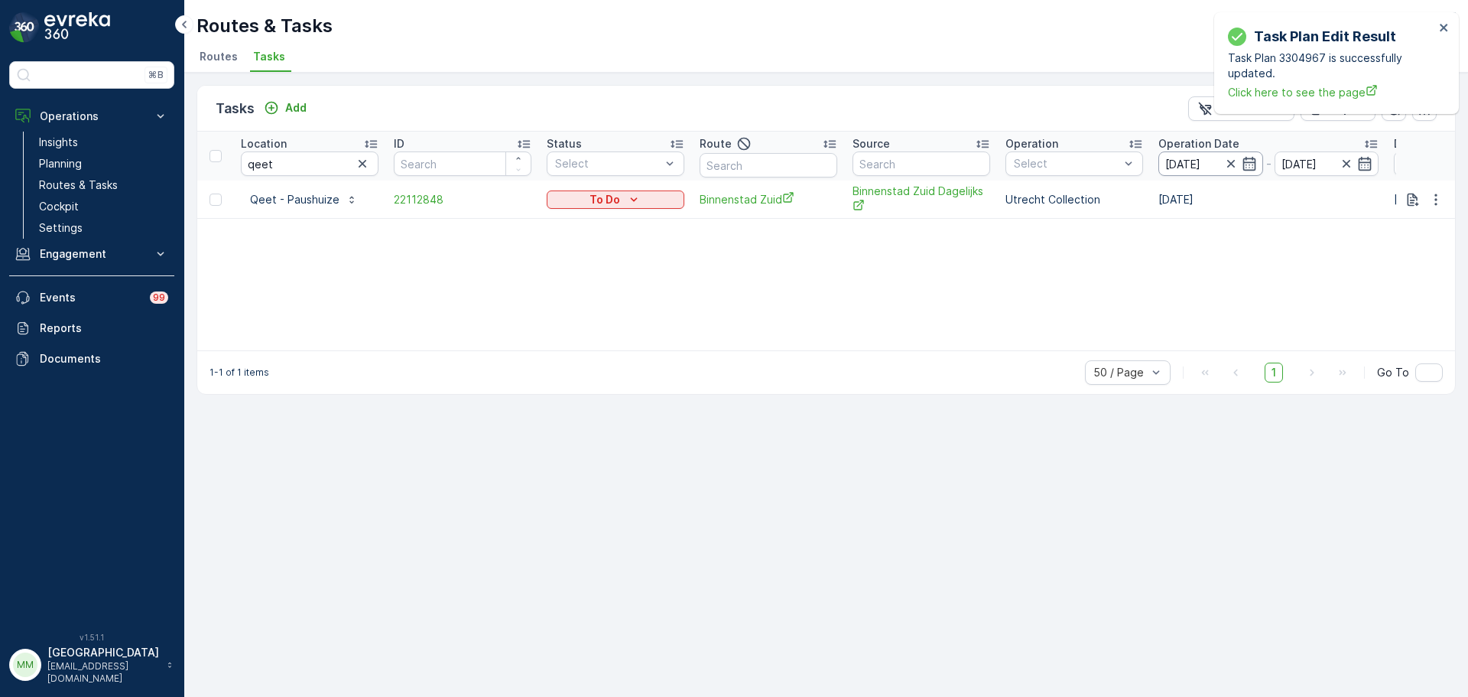
click at [1180, 174] on input "[DATE]" at bounding box center [1211, 163] width 105 height 24
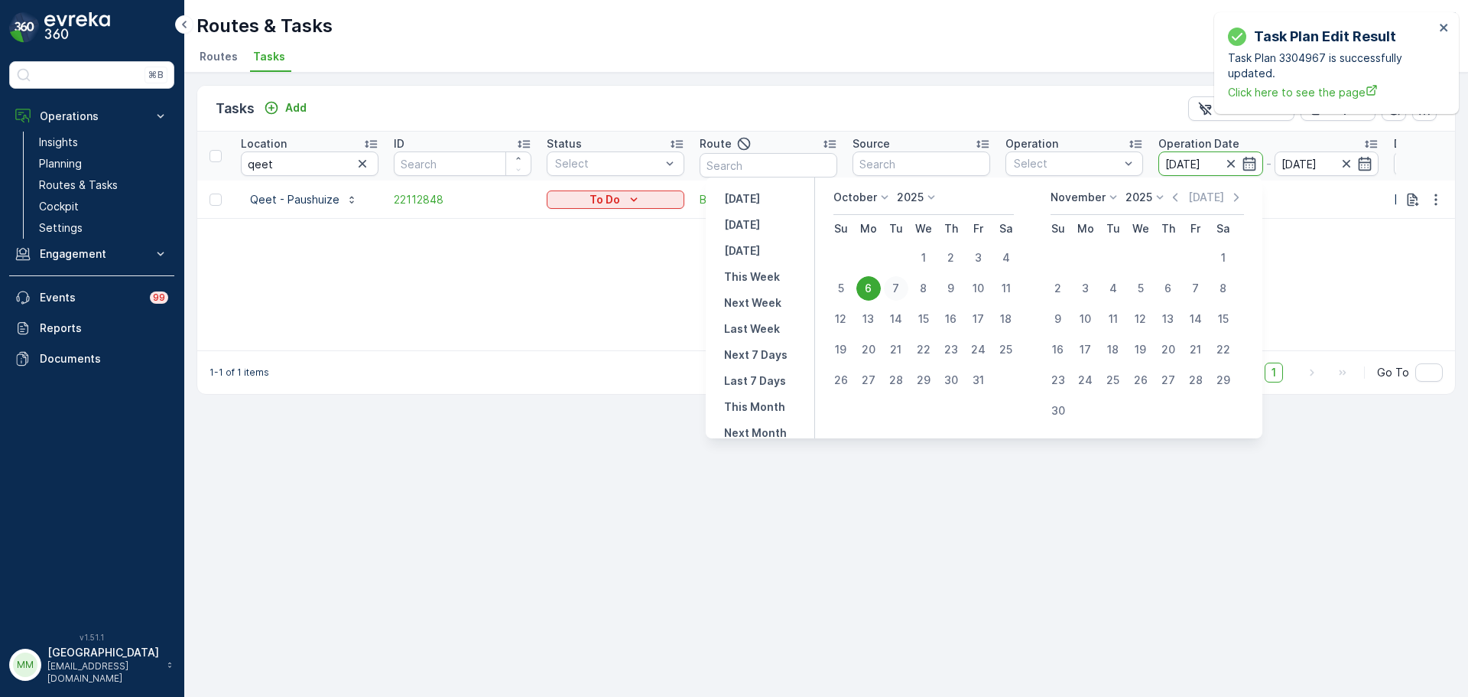
click at [906, 285] on div "7" at bounding box center [896, 288] width 24 height 24
type input "[DATE]"
click at [906, 285] on div "7" at bounding box center [896, 288] width 24 height 24
type input "[DATE]"
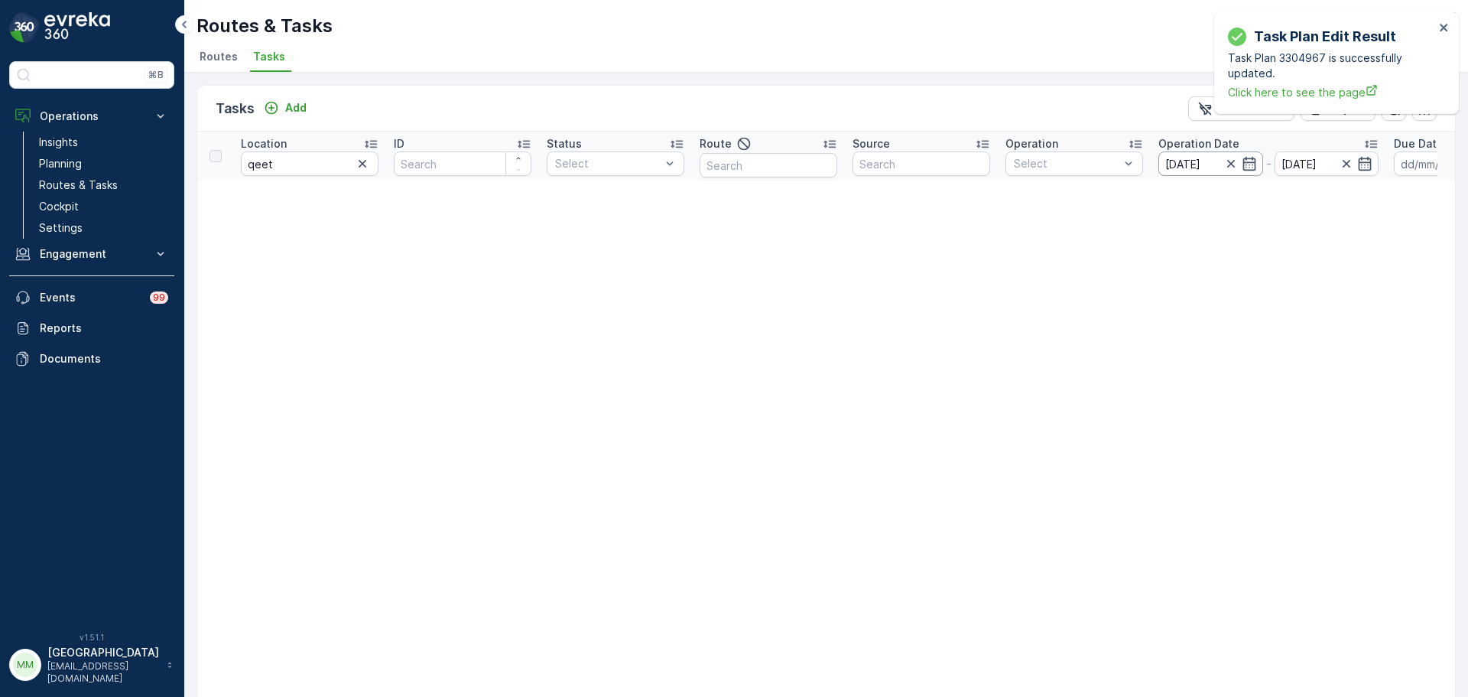
click at [1189, 170] on input "[DATE]" at bounding box center [1211, 163] width 105 height 24
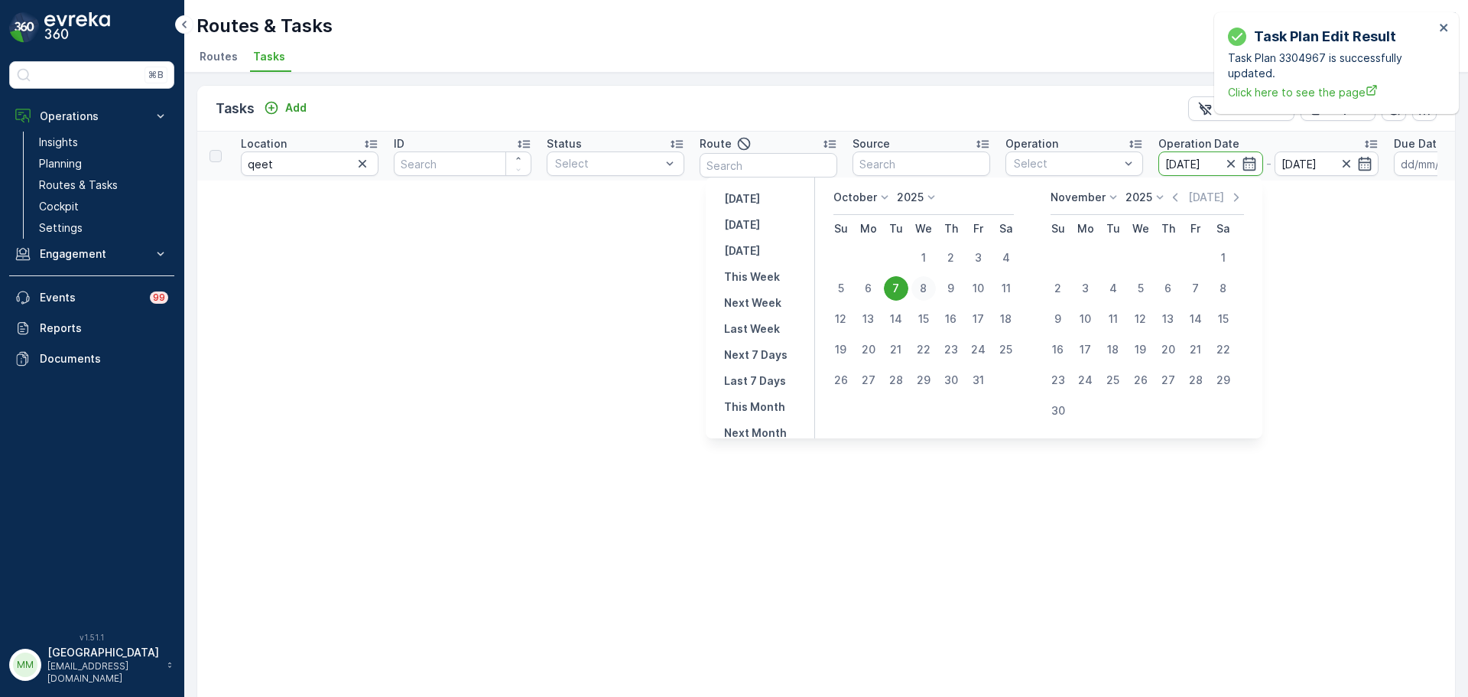
click at [936, 287] on div "8" at bounding box center [924, 288] width 24 height 24
type input "[DATE]"
click at [936, 287] on div "8" at bounding box center [924, 288] width 24 height 24
type input "[DATE]"
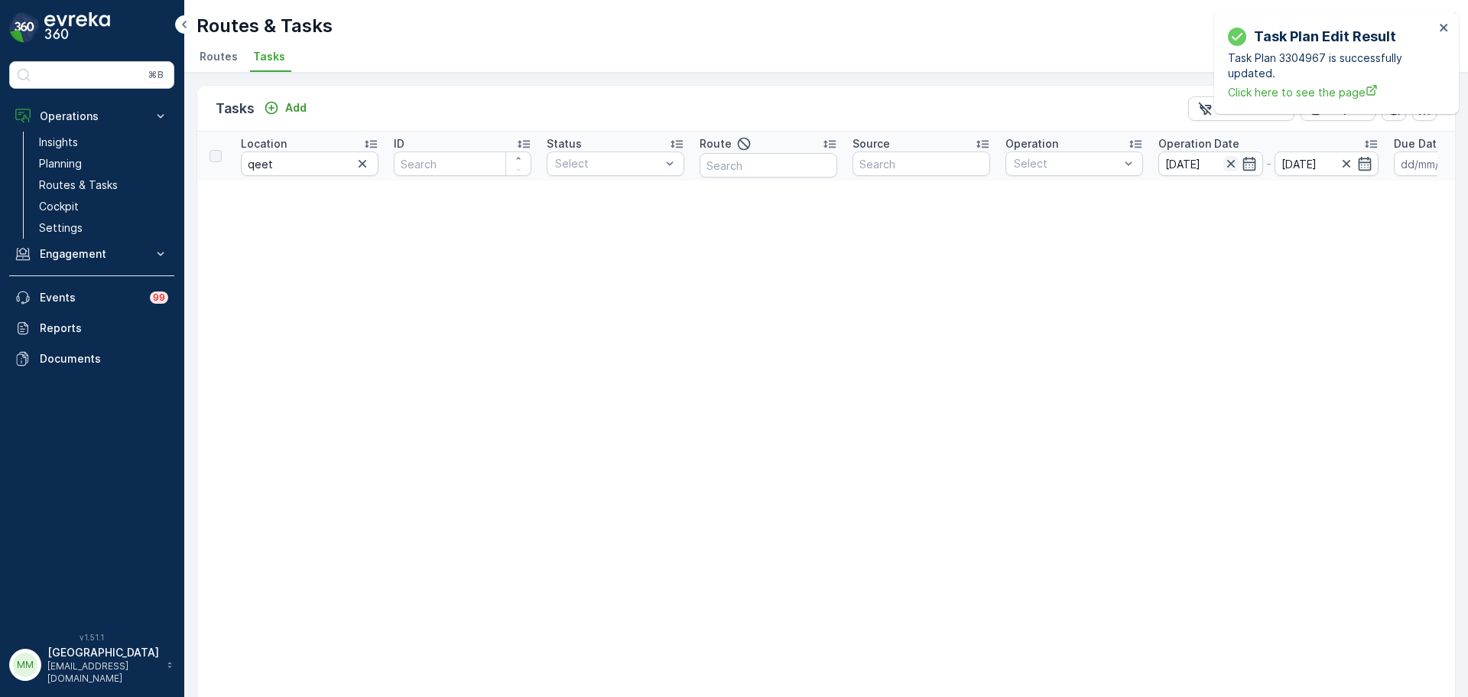
click at [1227, 161] on icon "button" at bounding box center [1231, 163] width 15 height 15
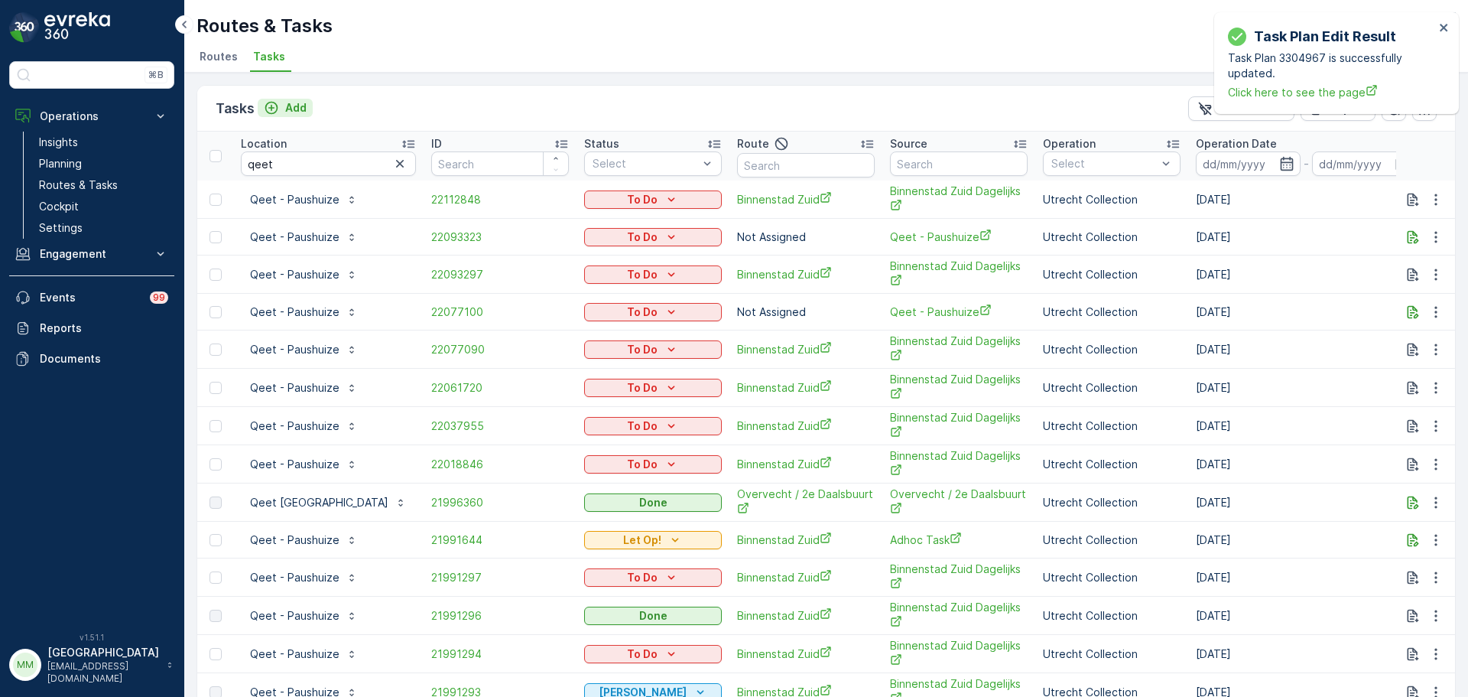
click at [288, 101] on p "Add" at bounding box center [295, 107] width 21 height 15
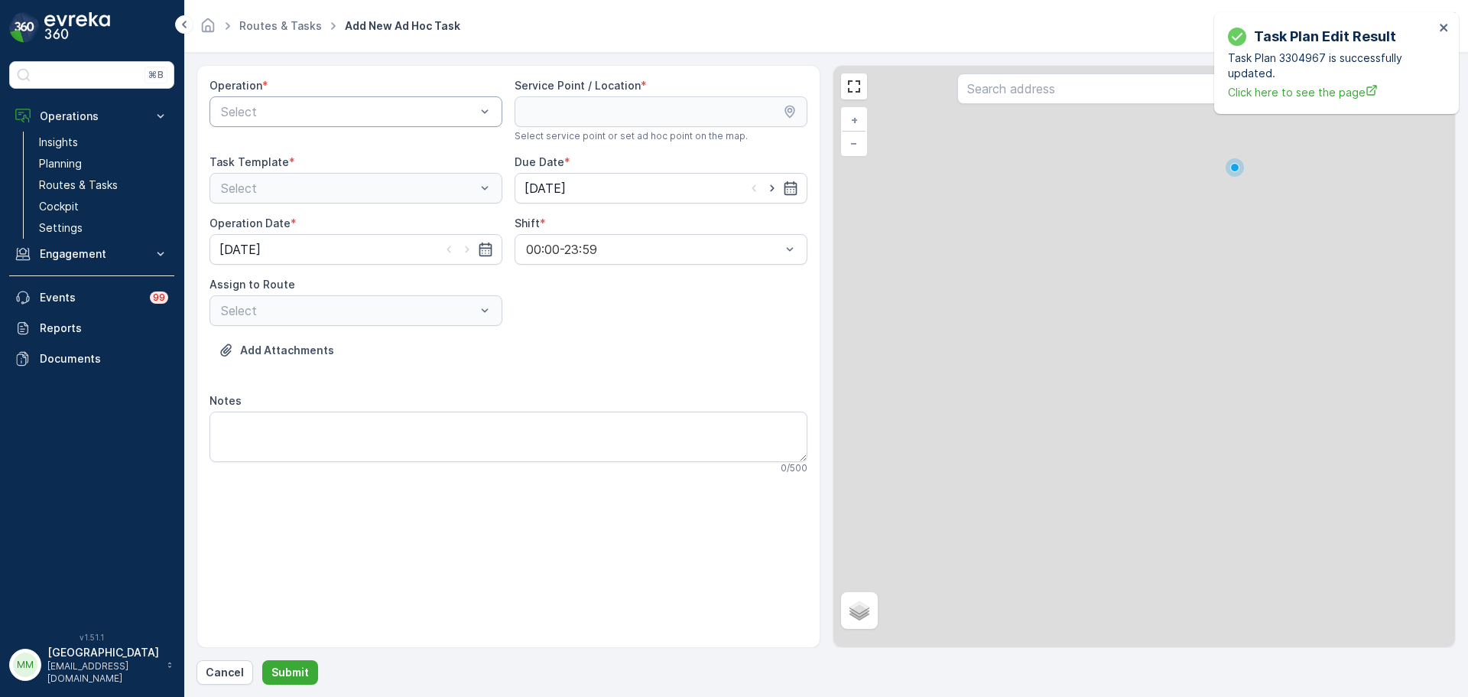
click at [369, 99] on div "Select" at bounding box center [356, 111] width 293 height 31
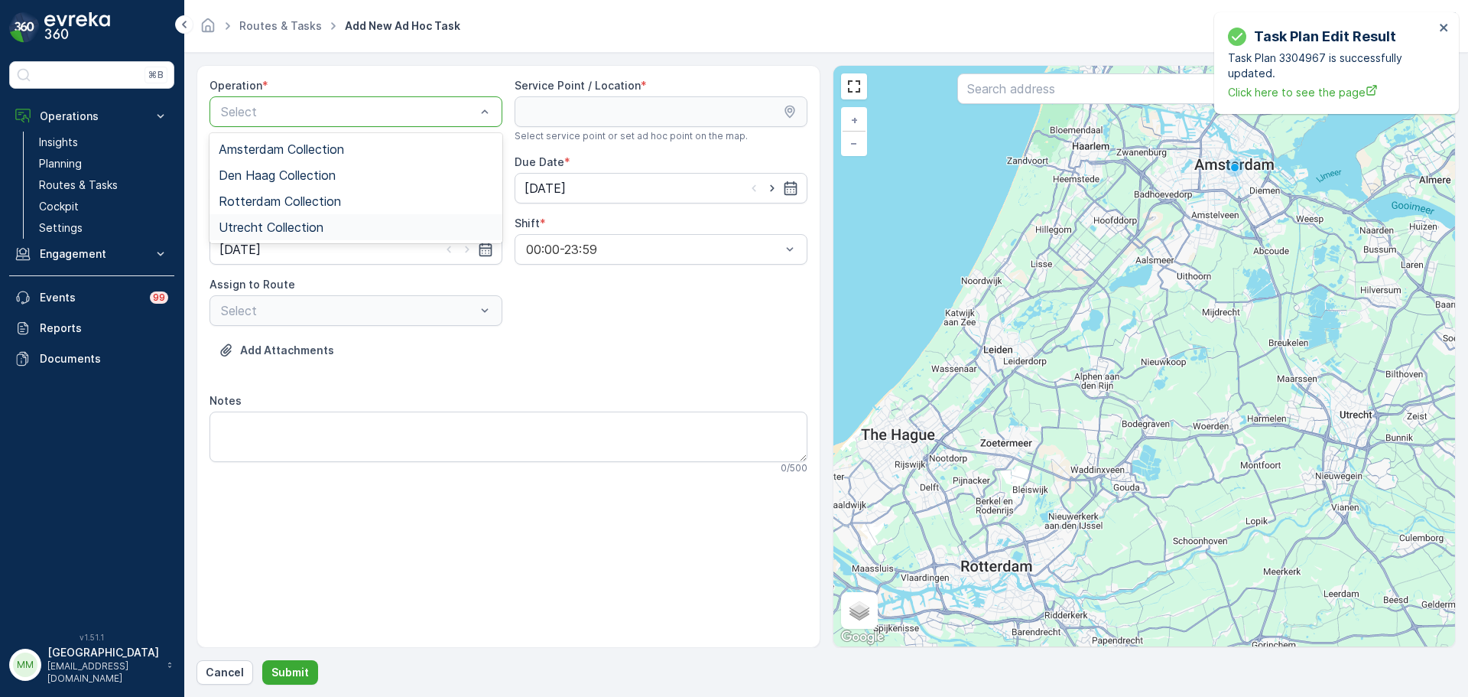
click at [301, 227] on span "Utrecht Collection" at bounding box center [271, 227] width 105 height 14
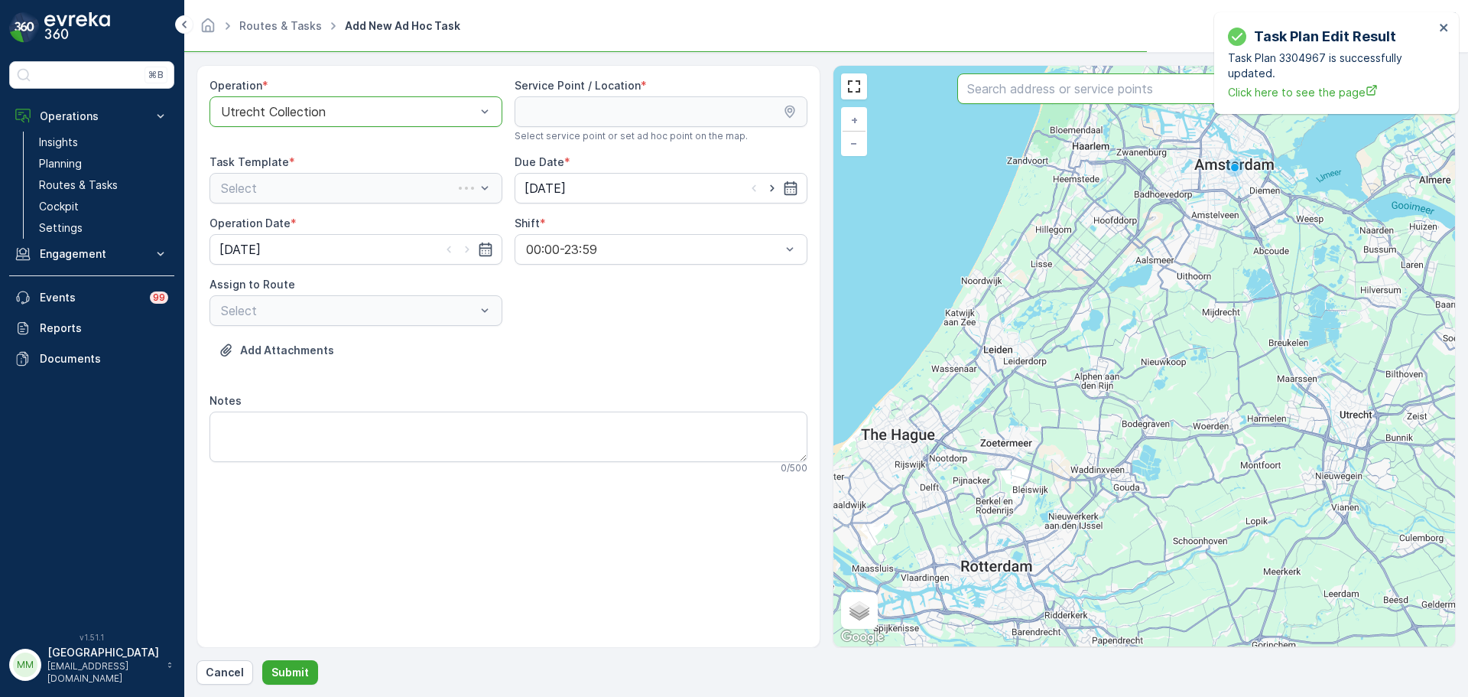
click at [1007, 95] on input "text" at bounding box center [1143, 88] width 373 height 31
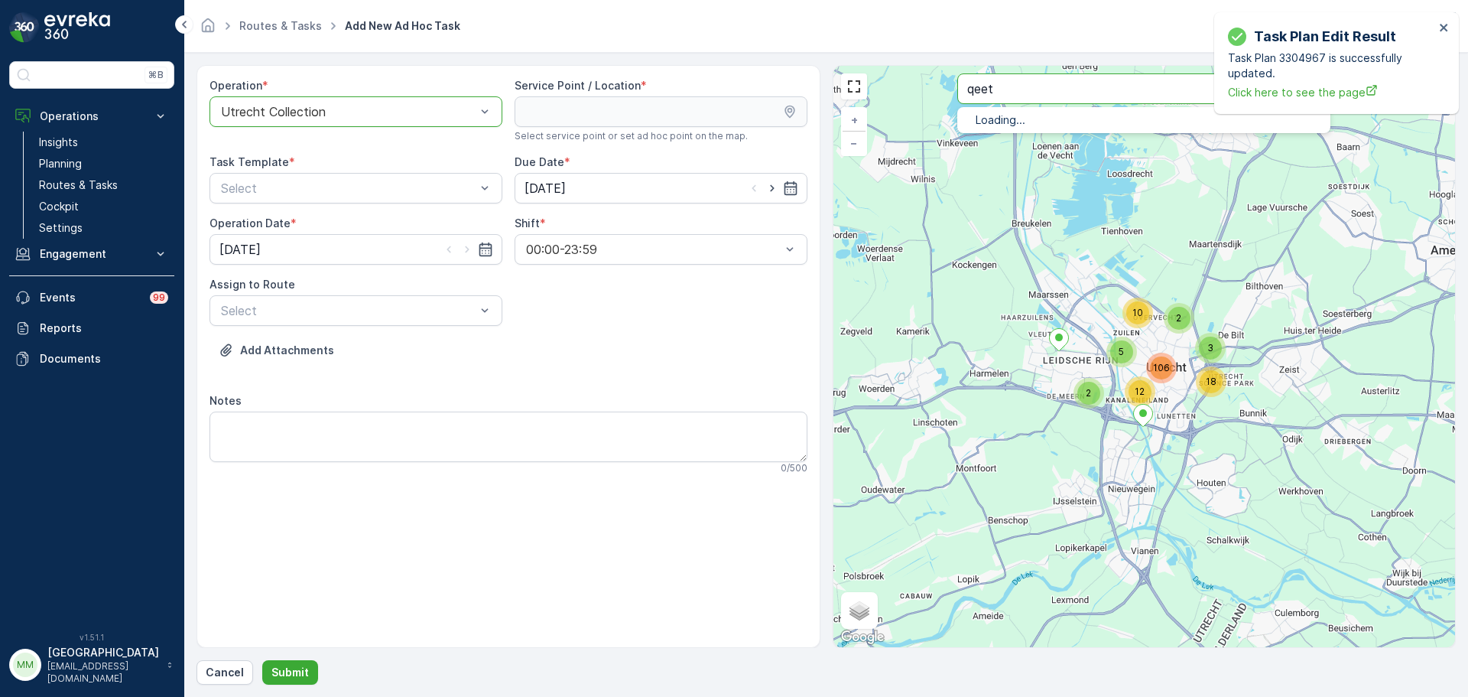
type input "qeet"
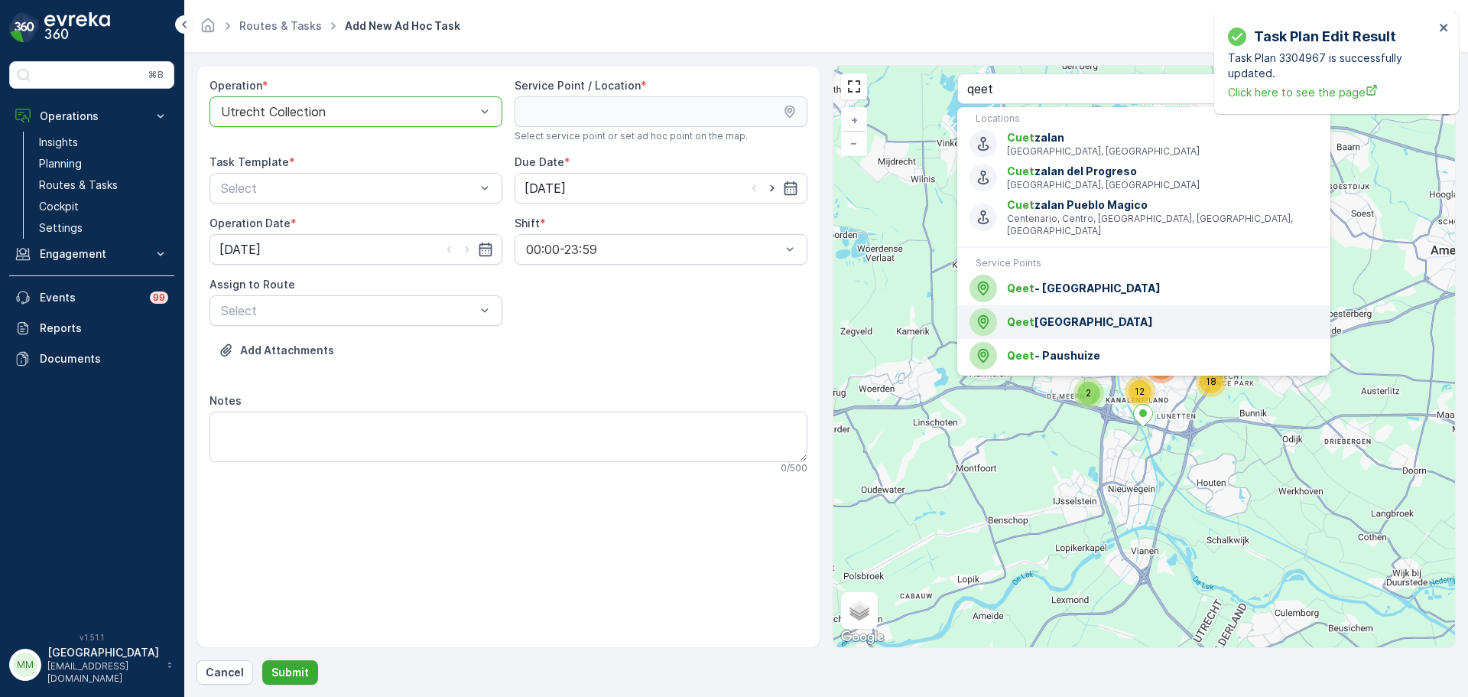
click at [1045, 314] on span "Qeet Utrecht" at bounding box center [1162, 321] width 311 height 15
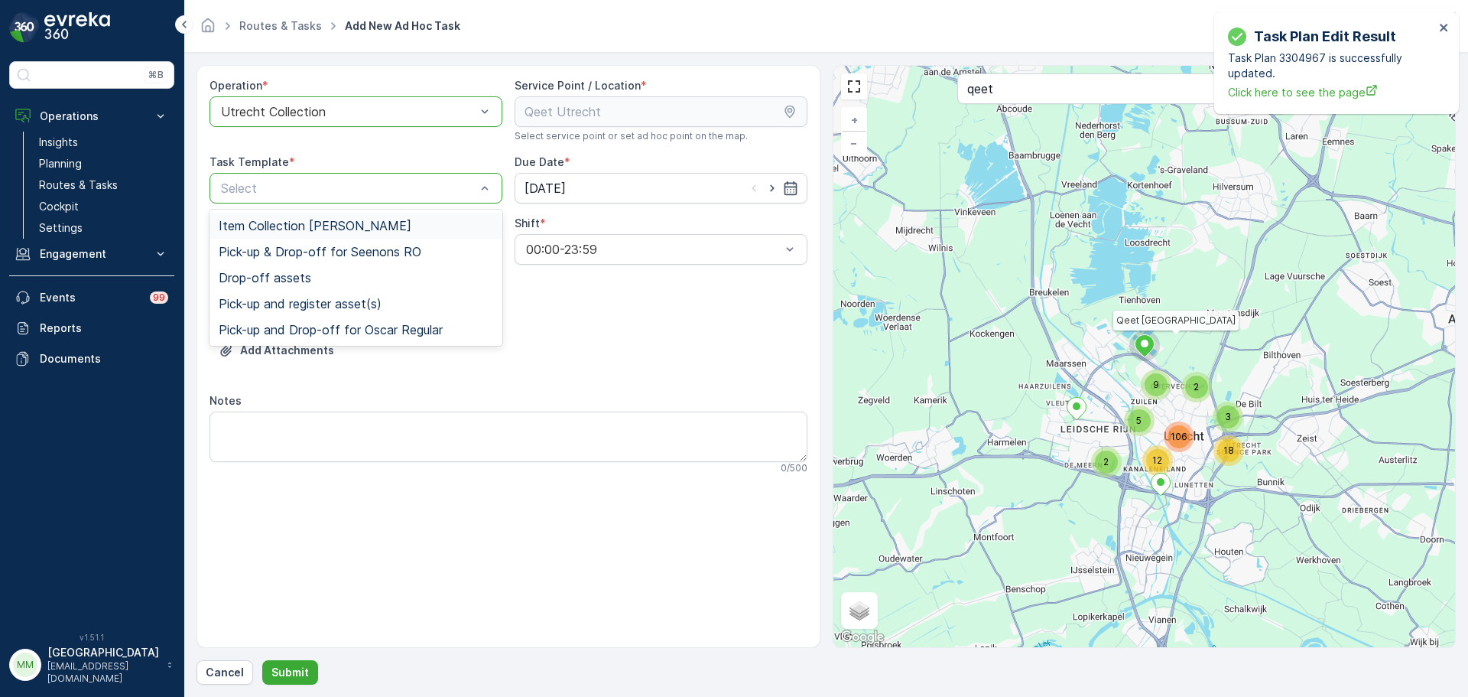
click at [352, 220] on span "Item Collection [PERSON_NAME]" at bounding box center [315, 226] width 193 height 14
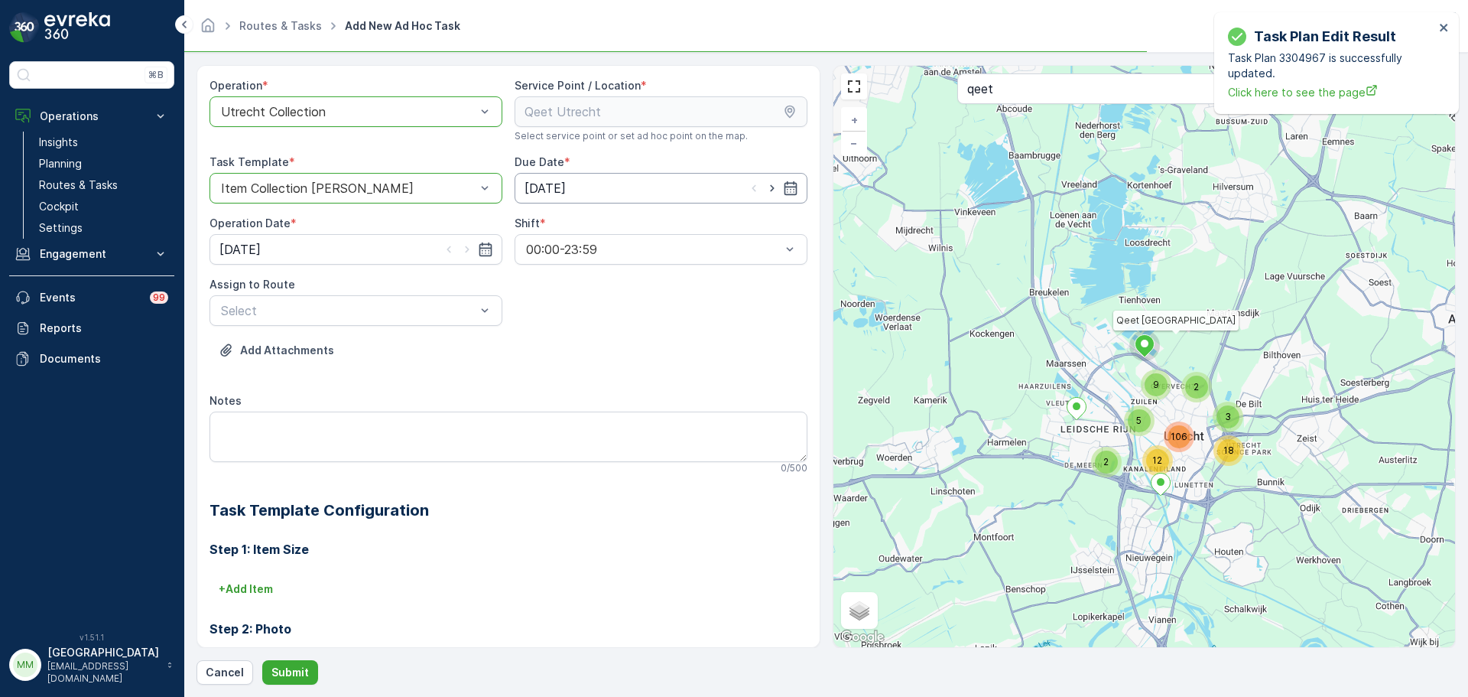
click at [709, 197] on input "[DATE]" at bounding box center [661, 188] width 293 height 31
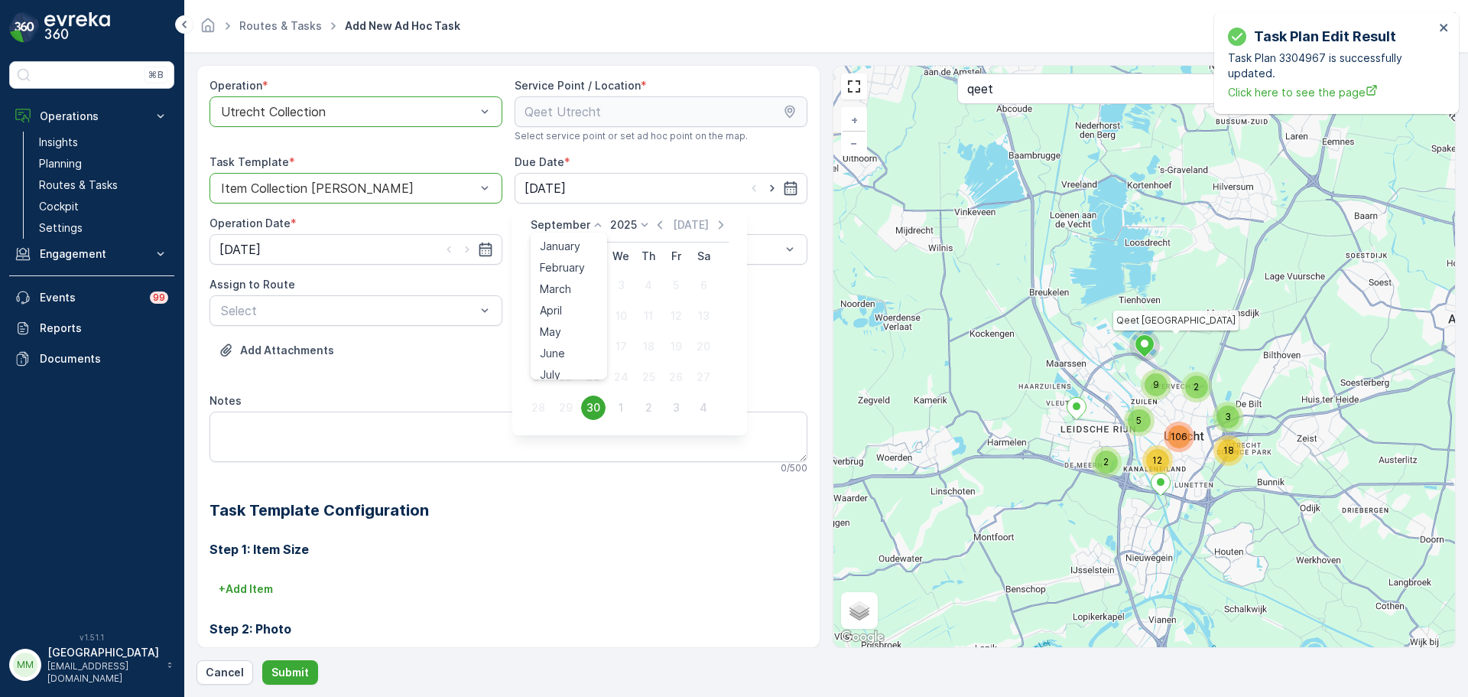
click at [574, 226] on p "September" at bounding box center [561, 224] width 60 height 15
click at [574, 314] on div "October" at bounding box center [562, 322] width 56 height 21
click at [590, 317] on div "7" at bounding box center [593, 316] width 24 height 24
type input "[DATE]"
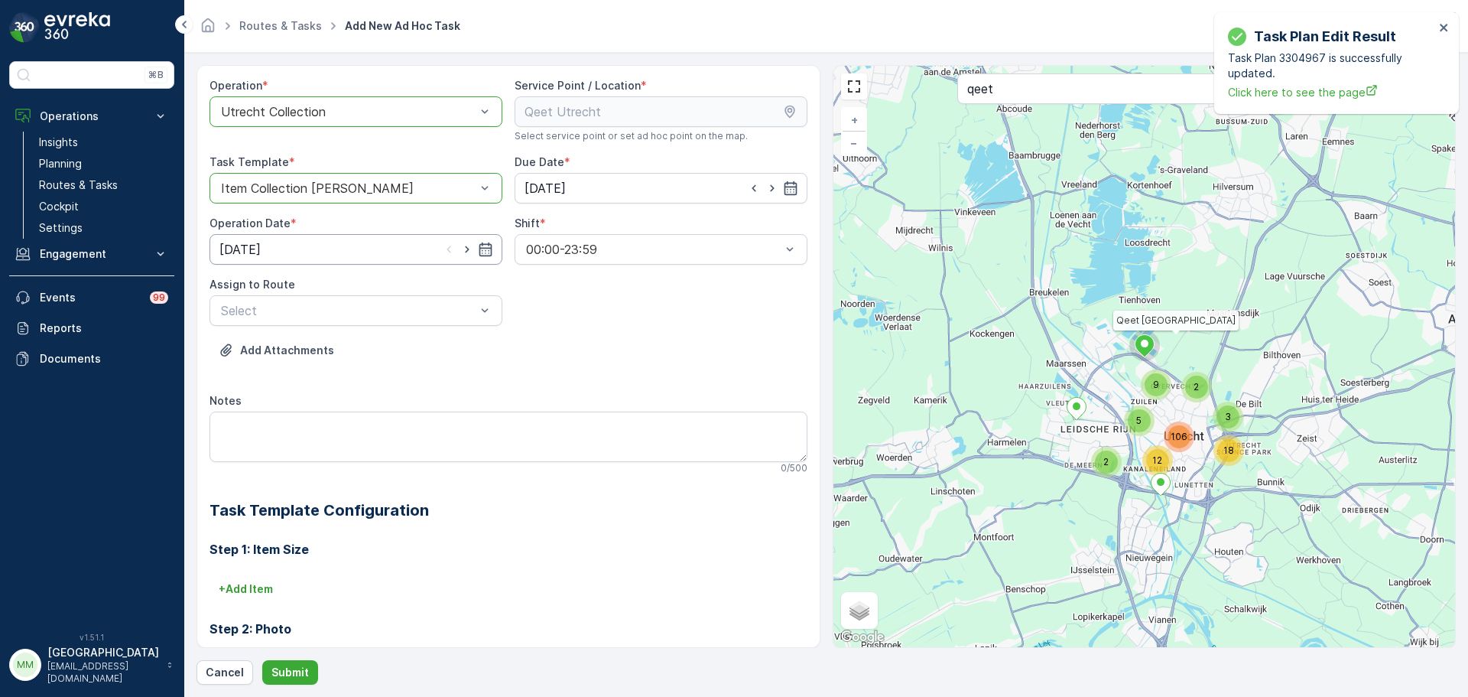
click at [391, 253] on input "30.09.2025" at bounding box center [356, 249] width 293 height 31
click at [288, 285] on icon at bounding box center [295, 285] width 15 height 15
click at [255, 388] on span "October" at bounding box center [259, 383] width 44 height 15
click at [291, 379] on div "7" at bounding box center [290, 377] width 24 height 24
type input "07.10.2025"
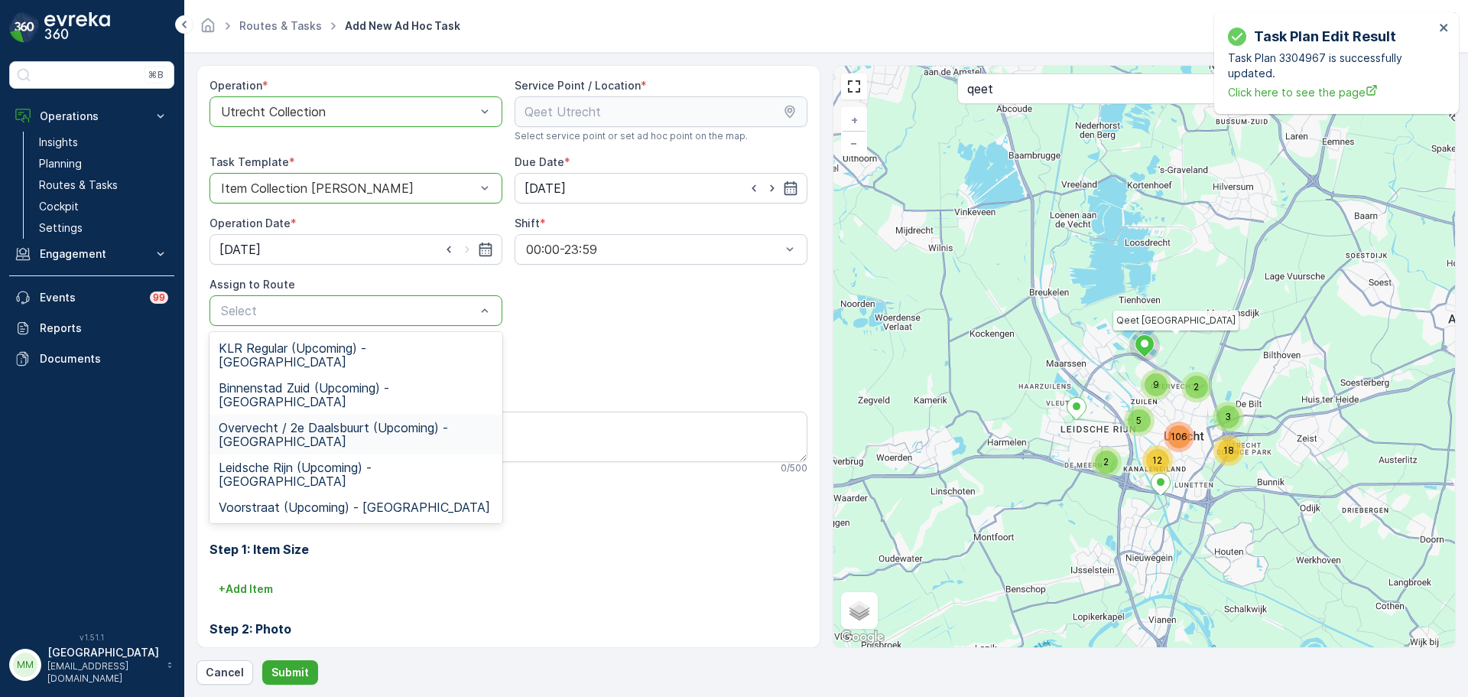
click at [333, 421] on span "Overvecht / 2e Daalsbuurt (Upcoming) - Utrecht" at bounding box center [356, 435] width 275 height 28
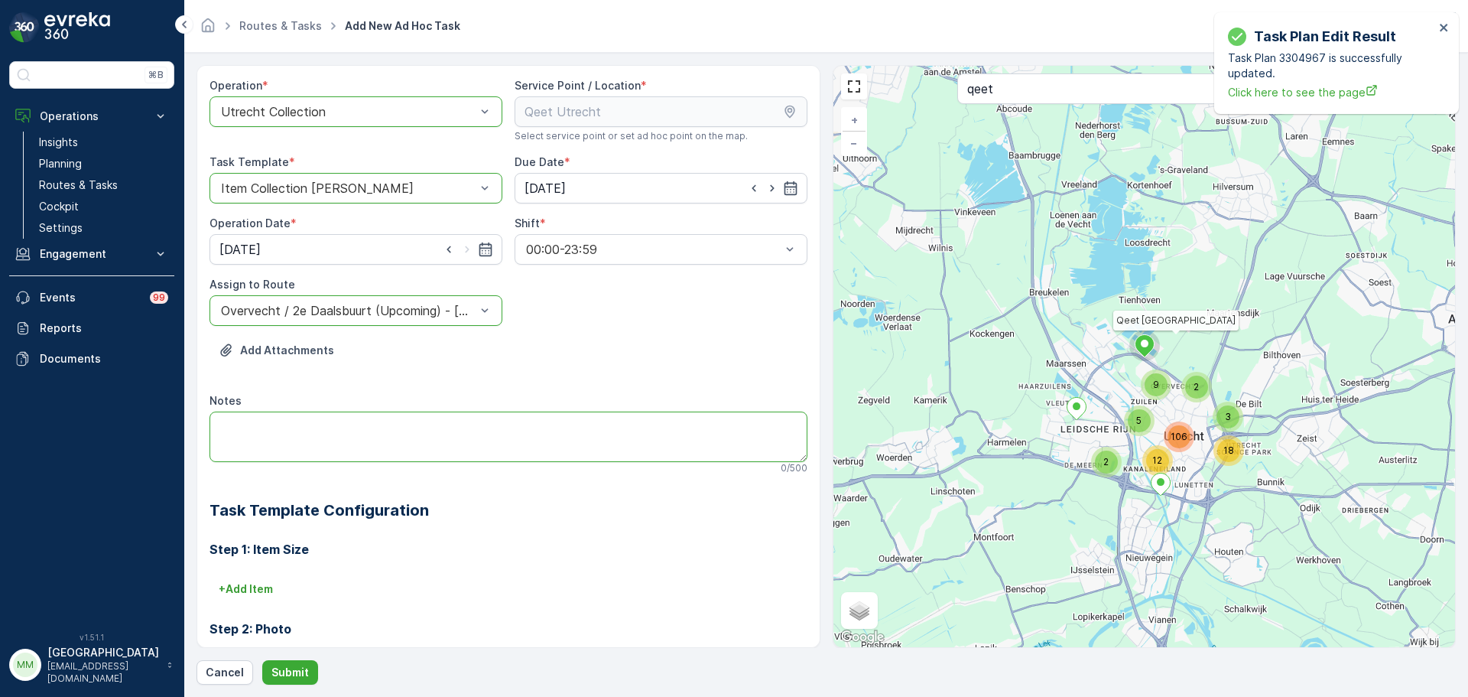
click at [348, 429] on textarea "Notes" at bounding box center [509, 436] width 598 height 50
type textarea "graag 15x swill emmers brengen!"
click at [307, 660] on div "Operation * option Utrecht Collection, selected. Utrecht Collection Service Poi…" at bounding box center [827, 374] width 1260 height 619
click at [311, 667] on button "Submit" at bounding box center [290, 672] width 56 height 24
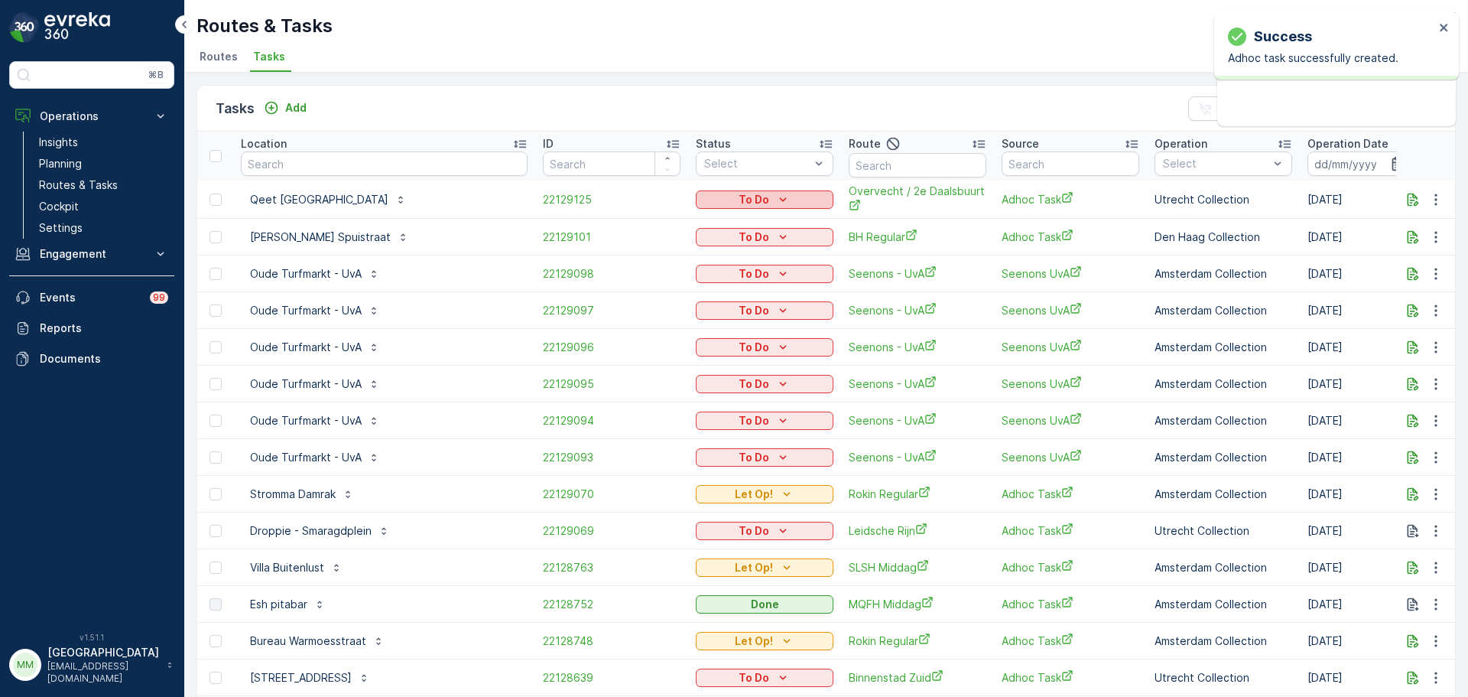
click at [731, 201] on div "To Do" at bounding box center [764, 199] width 125 height 15
click at [738, 270] on span "Let Op!" at bounding box center [721, 265] width 38 height 15
click at [1443, 30] on icon "close" at bounding box center [1444, 27] width 11 height 12
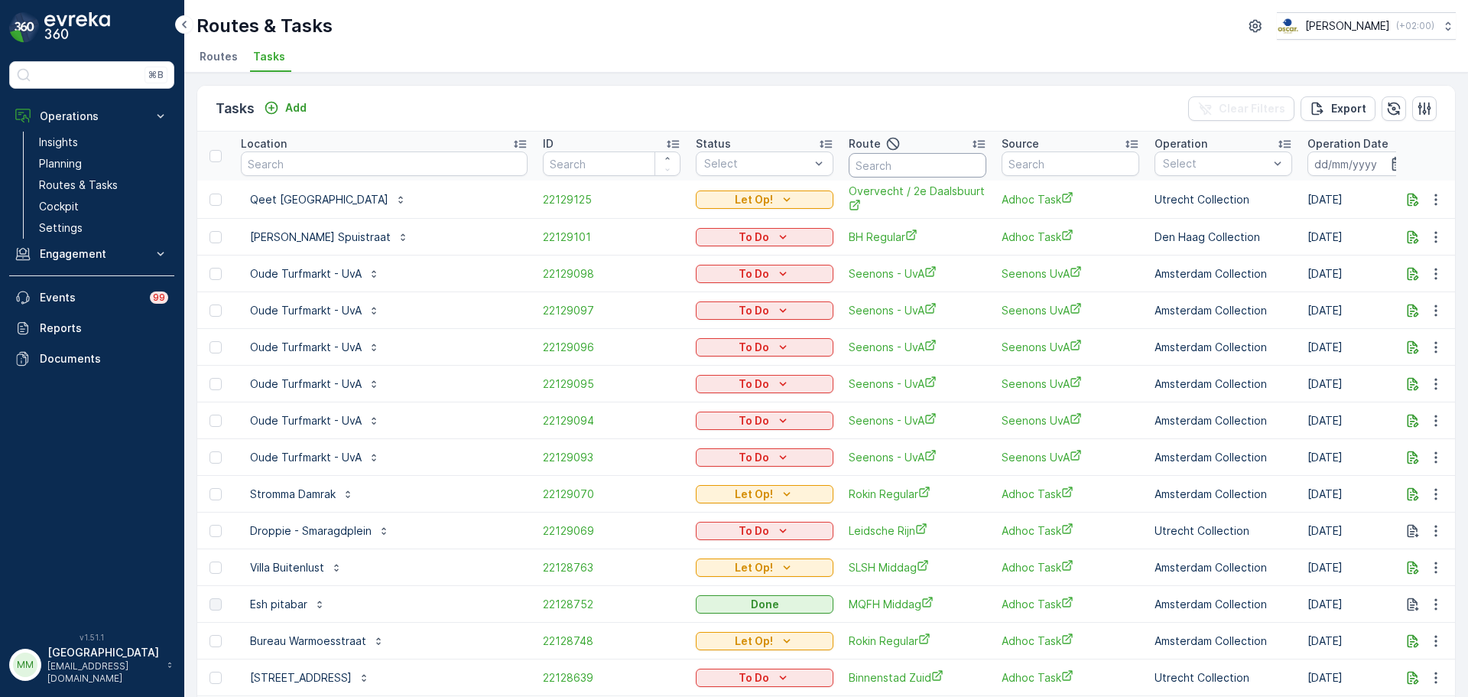
click at [907, 167] on input "text" at bounding box center [918, 165] width 138 height 24
type input "Om m"
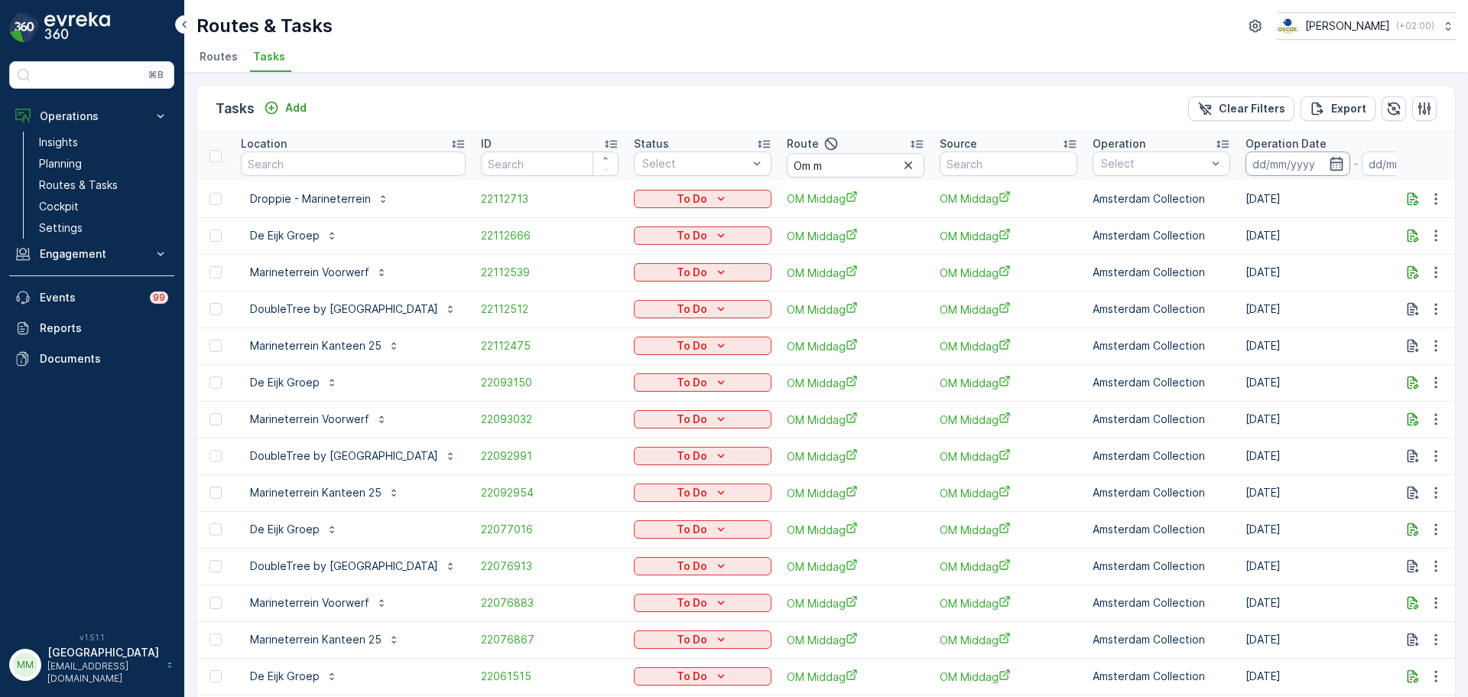
click at [1351, 162] on input at bounding box center [1298, 163] width 105 height 24
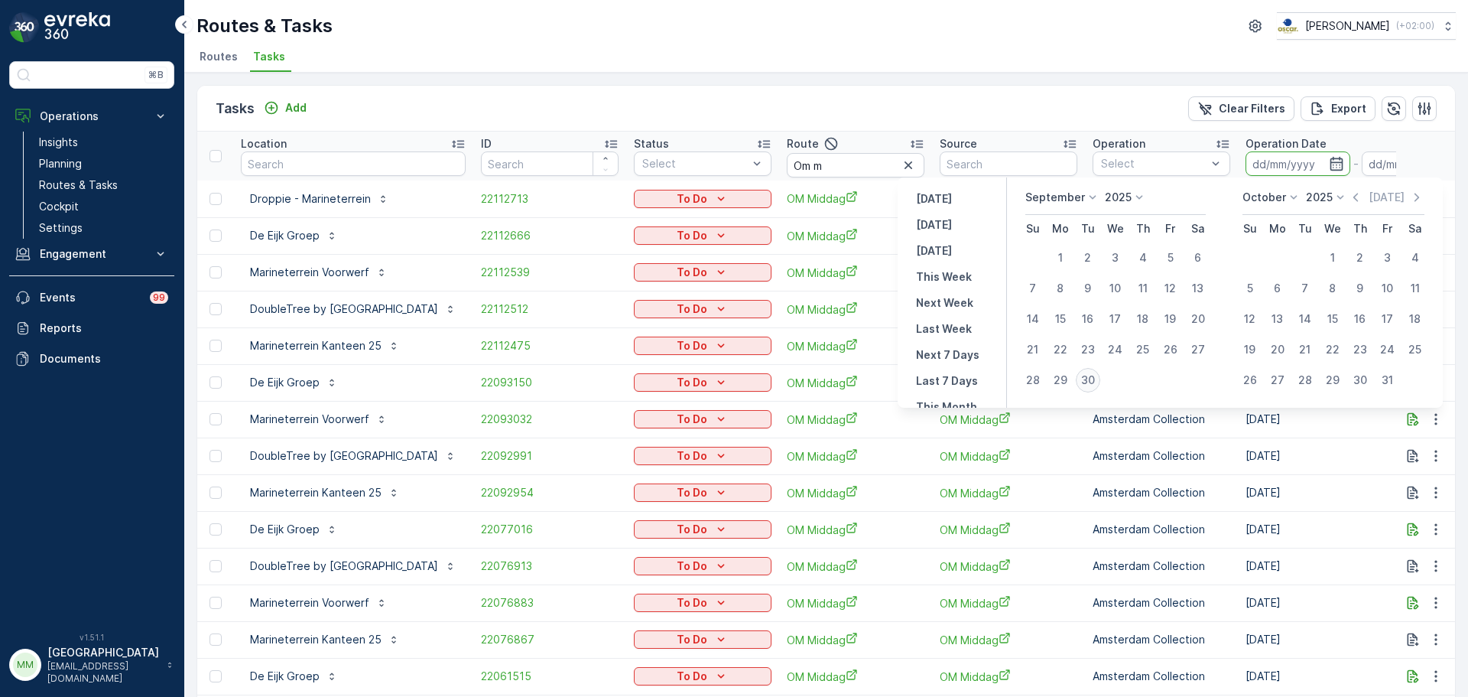
click at [1090, 382] on div "30" at bounding box center [1088, 380] width 24 height 24
type input "[DATE]"
click at [1090, 380] on div "30" at bounding box center [1088, 380] width 24 height 24
type input "[DATE]"
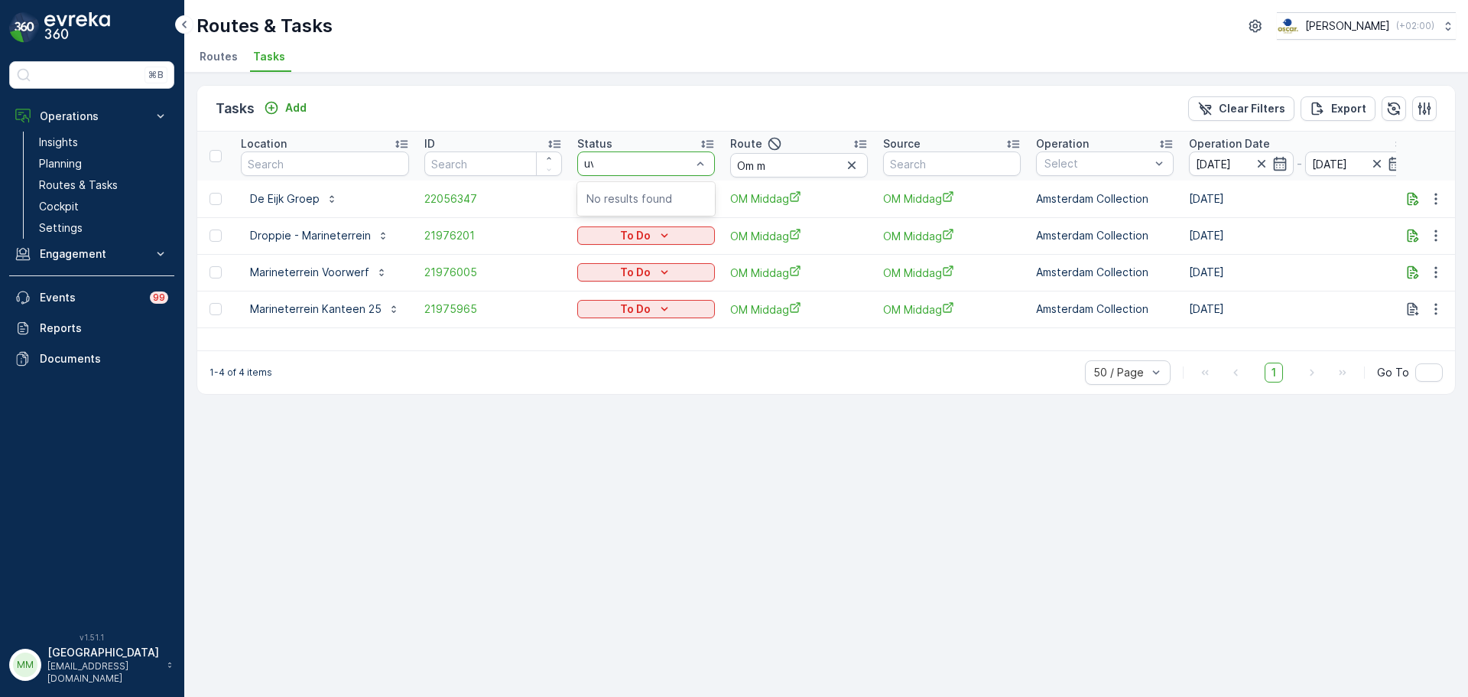
type input "uva"
drag, startPoint x: 788, startPoint y: 165, endPoint x: 691, endPoint y: 166, distance: 97.1
click at [691, 166] on tr "Location ID Status Select Route Om m Source Operation Select Operation Date 30.…" at bounding box center [1392, 156] width 2390 height 49
type input "uva"
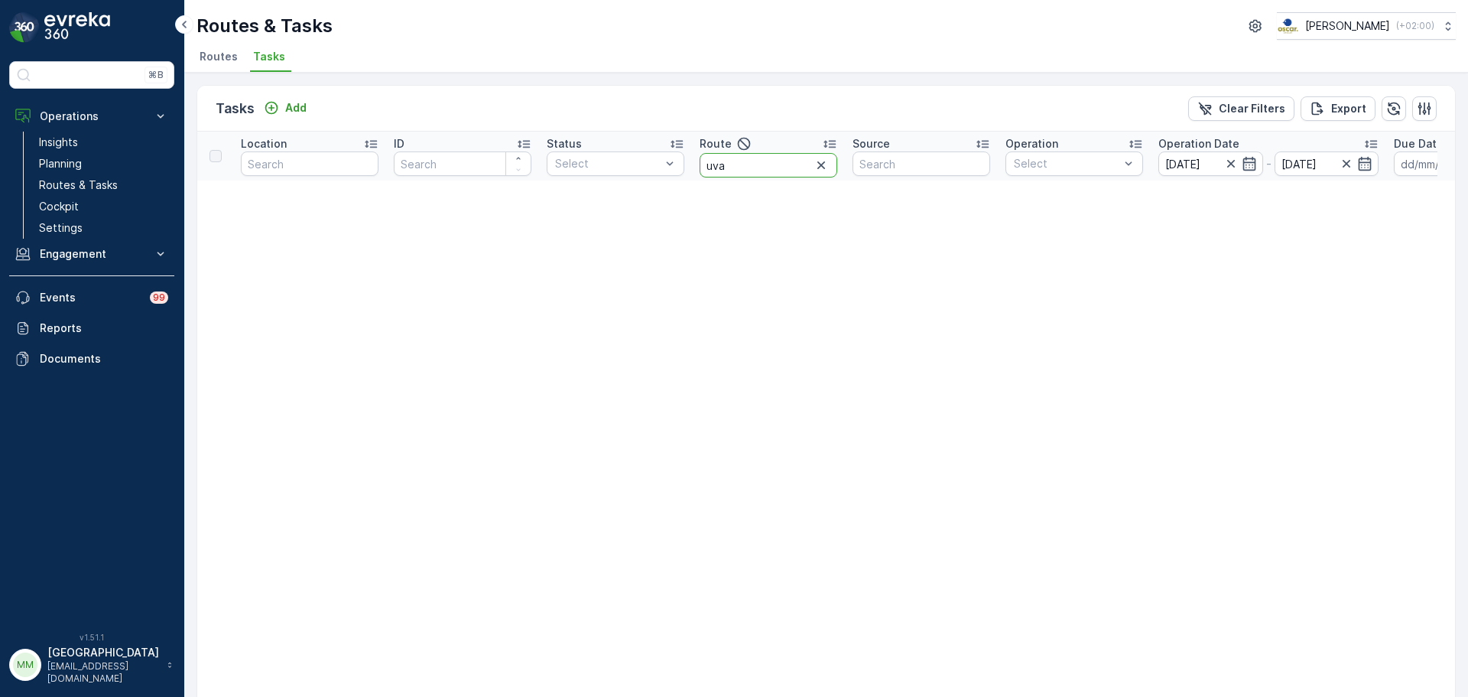
drag, startPoint x: 756, startPoint y: 171, endPoint x: 694, endPoint y: 164, distance: 63.0
click at [694, 164] on th "Route uva" at bounding box center [768, 156] width 153 height 49
type input "Uva"
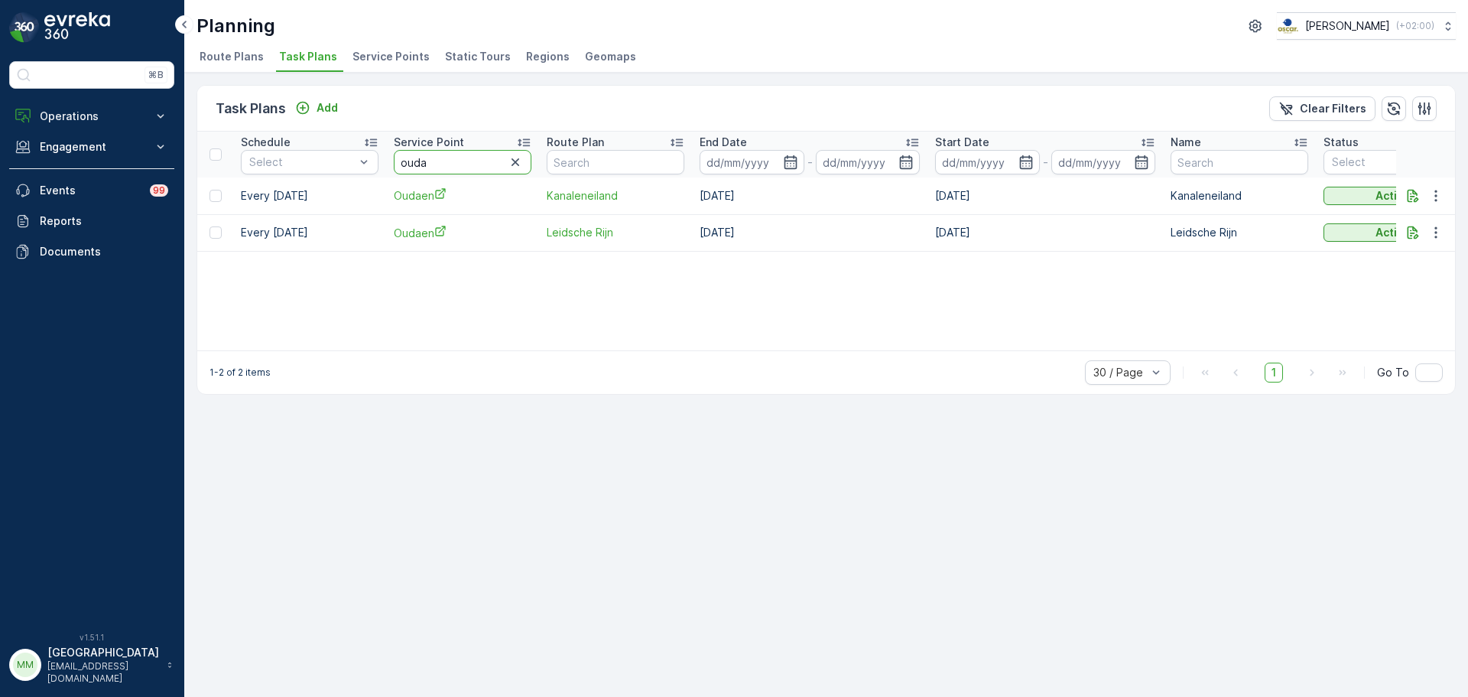
drag, startPoint x: 413, startPoint y: 153, endPoint x: 364, endPoint y: 145, distance: 49.7
click at [363, 146] on tr "Schedule Select Service Point ouda Route Plan End Date - Start Date - Name Stat…" at bounding box center [1182, 155] width 1971 height 46
type input "qeet"
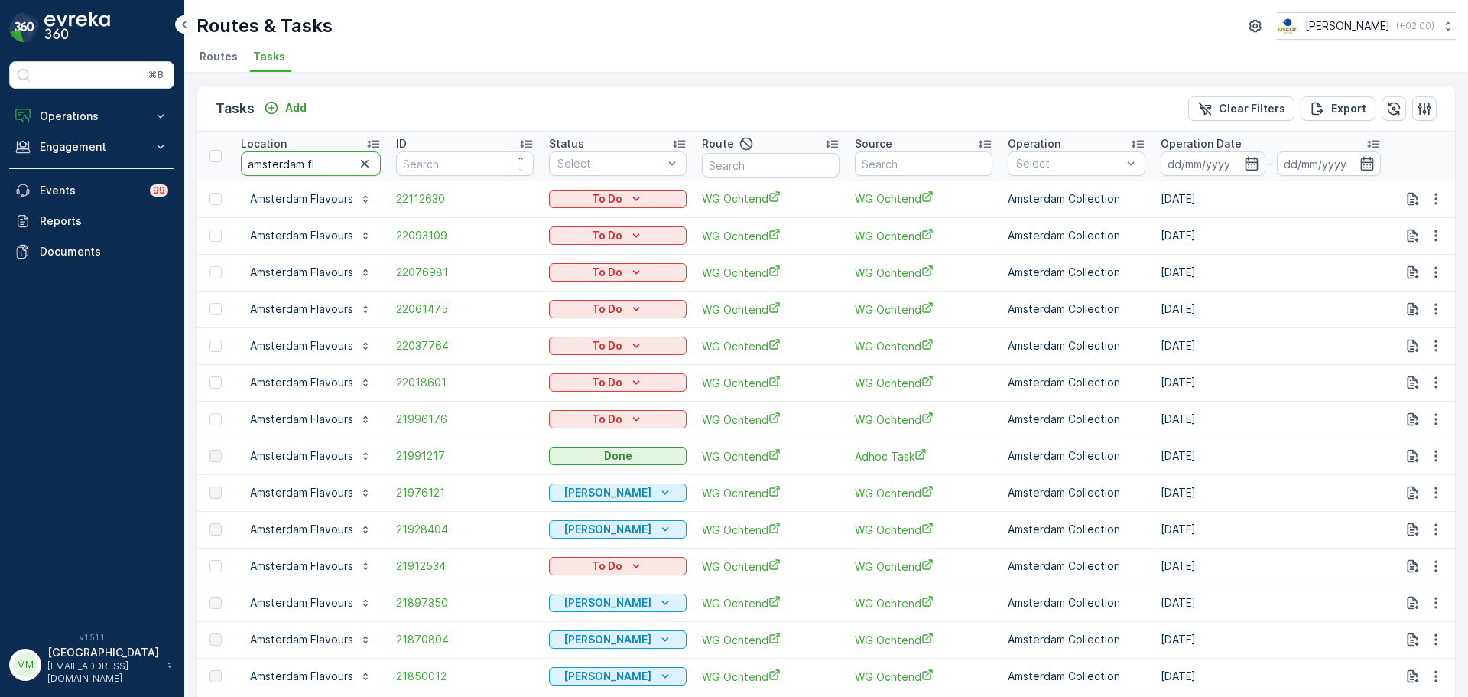
drag, startPoint x: 239, startPoint y: 154, endPoint x: 186, endPoint y: 156, distance: 52.8
click at [180, 157] on div "⌘B Operations Insights Planning Routes & Tasks Cockpit Settings Engagement Insi…" at bounding box center [734, 348] width 1468 height 697
type input "condo"
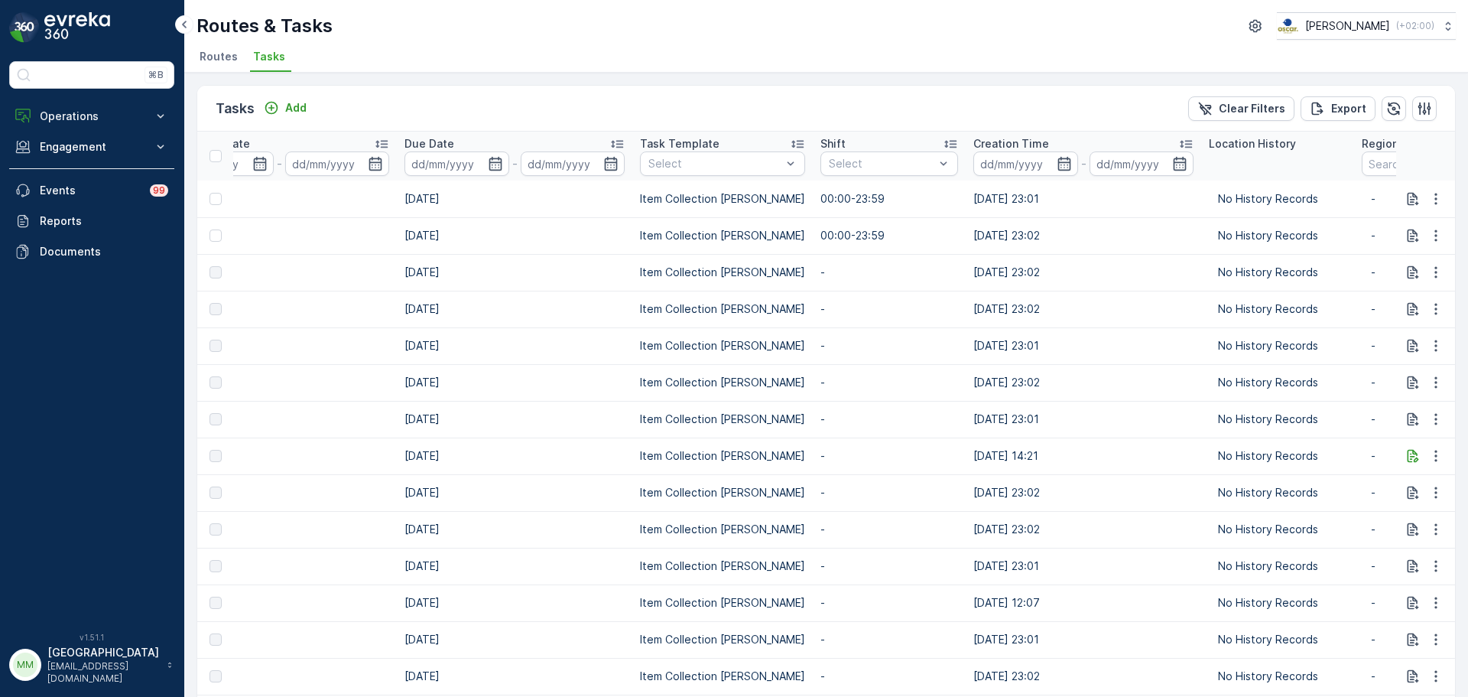
scroll to position [0, 1093]
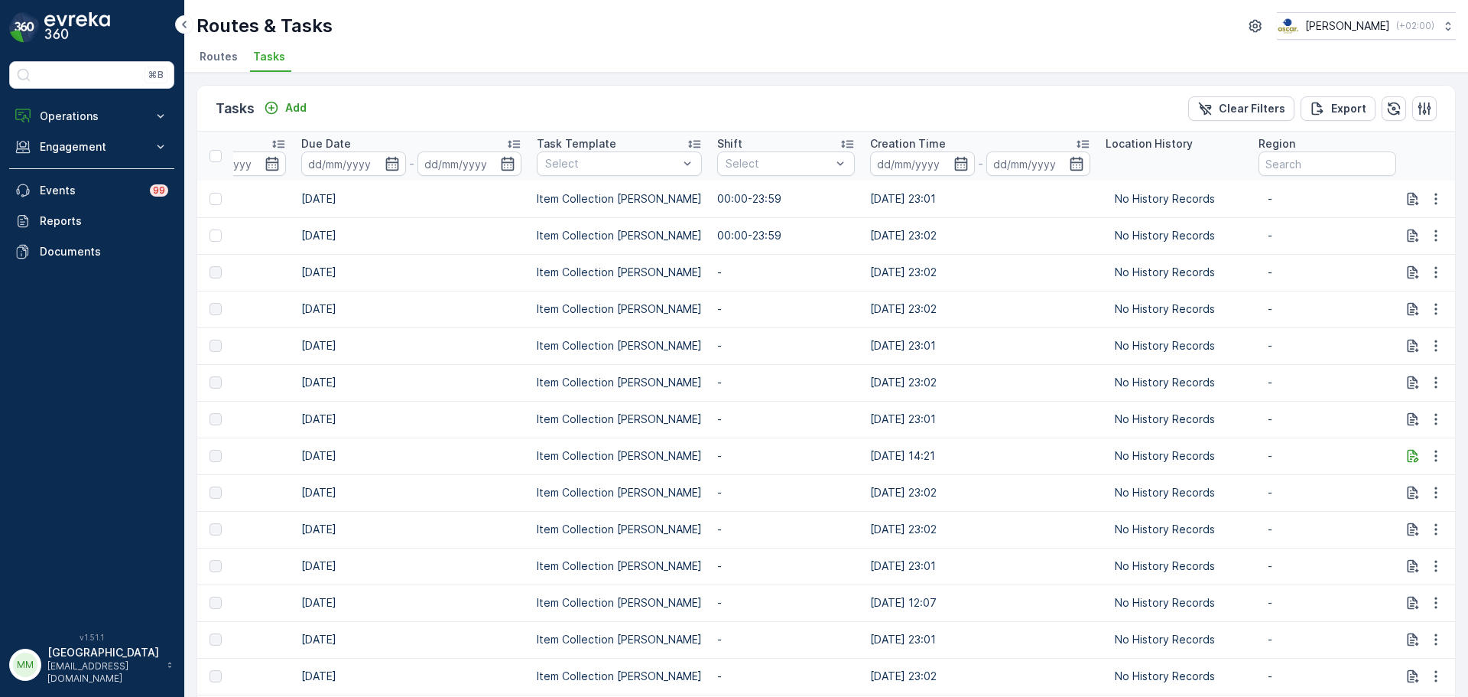
drag, startPoint x: 1221, startPoint y: 235, endPoint x: 1468, endPoint y: 302, distance: 255.3
click at [1468, 302] on div "Tasks Add Clear Filters Export Location condo ID Status Select Route Source Ope…" at bounding box center [826, 385] width 1284 height 624
click at [750, 72] on div "Routes & Tasks Oscar Circulair ( +02:00 ) Routes Tasks" at bounding box center [826, 36] width 1284 height 73
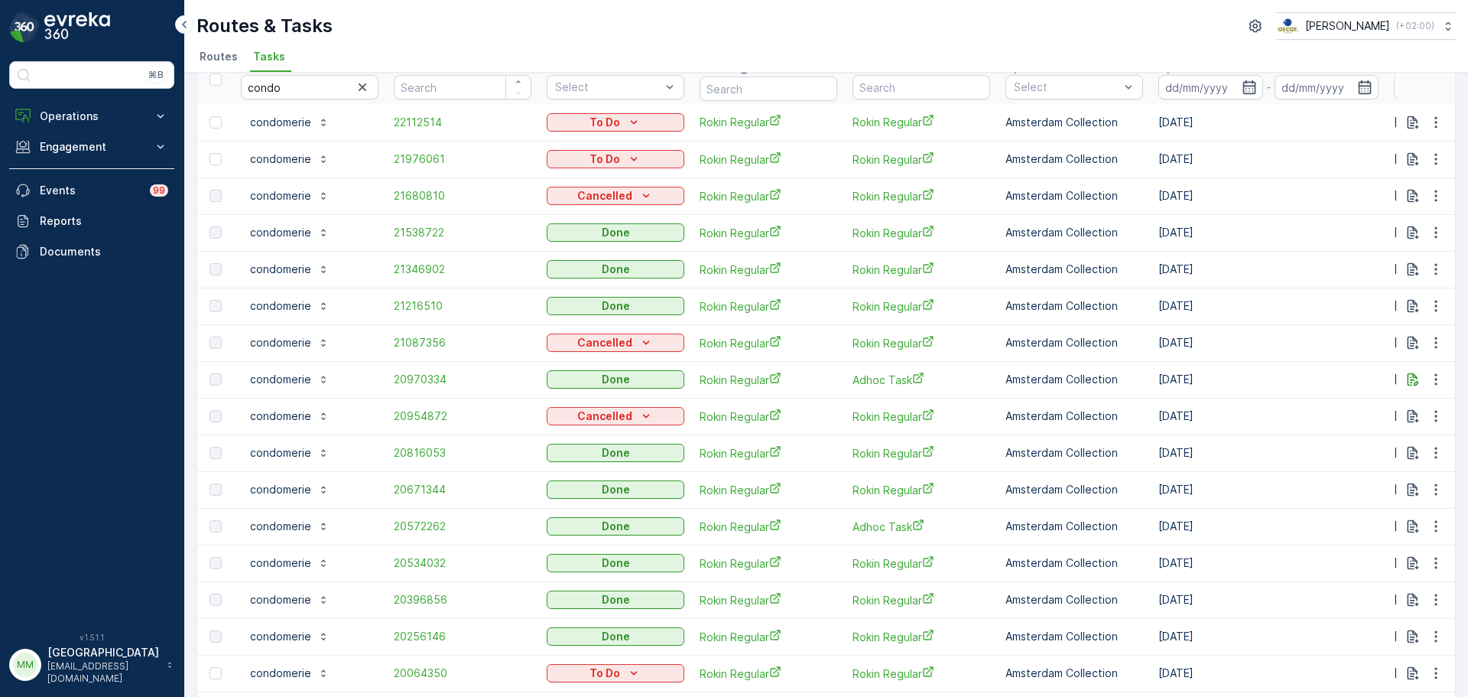
scroll to position [0, 0]
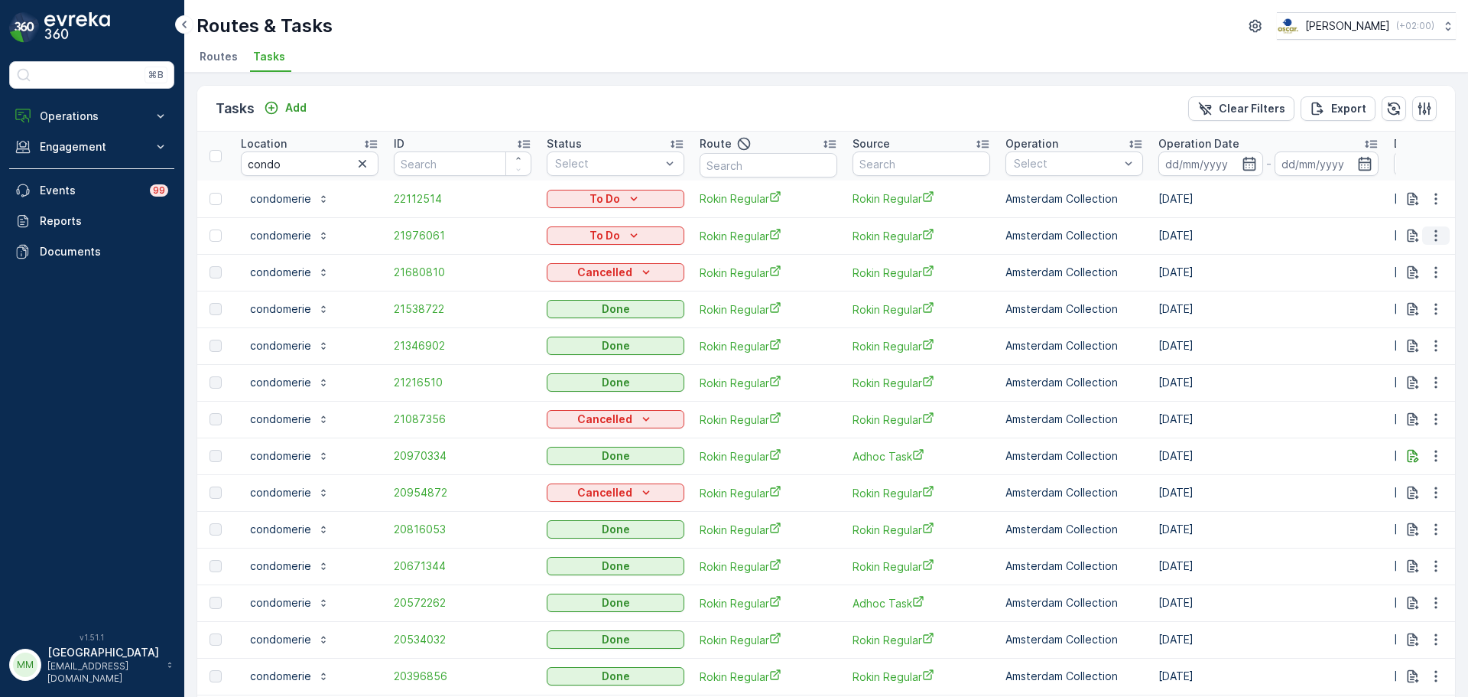
click at [1445, 227] on button "button" at bounding box center [1436, 235] width 28 height 18
click at [1419, 297] on span "Change Route" at bounding box center [1397, 301] width 74 height 15
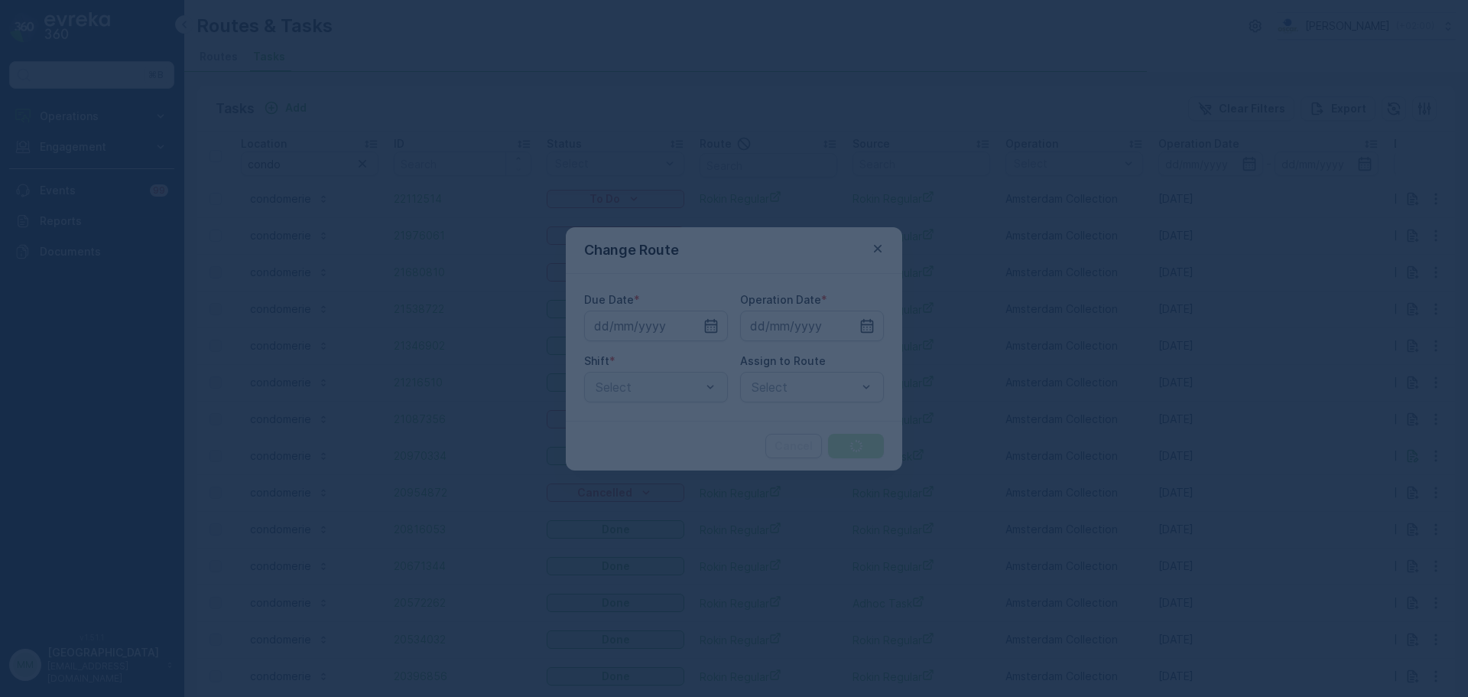
type input "[DATE]"
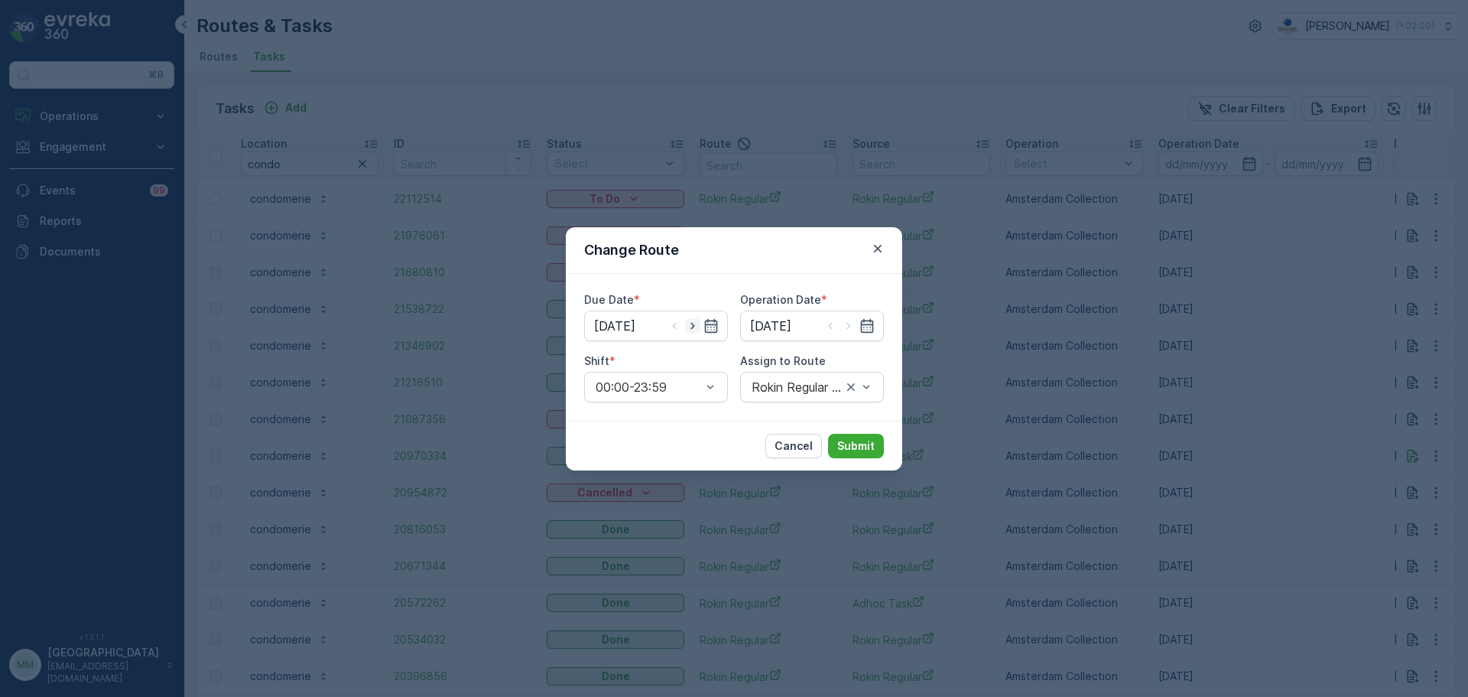
click at [693, 323] on icon "button" at bounding box center [692, 325] width 15 height 15
type input "[DATE]"
click at [847, 325] on icon "button" at bounding box center [848, 325] width 15 height 15
type input "[DATE]"
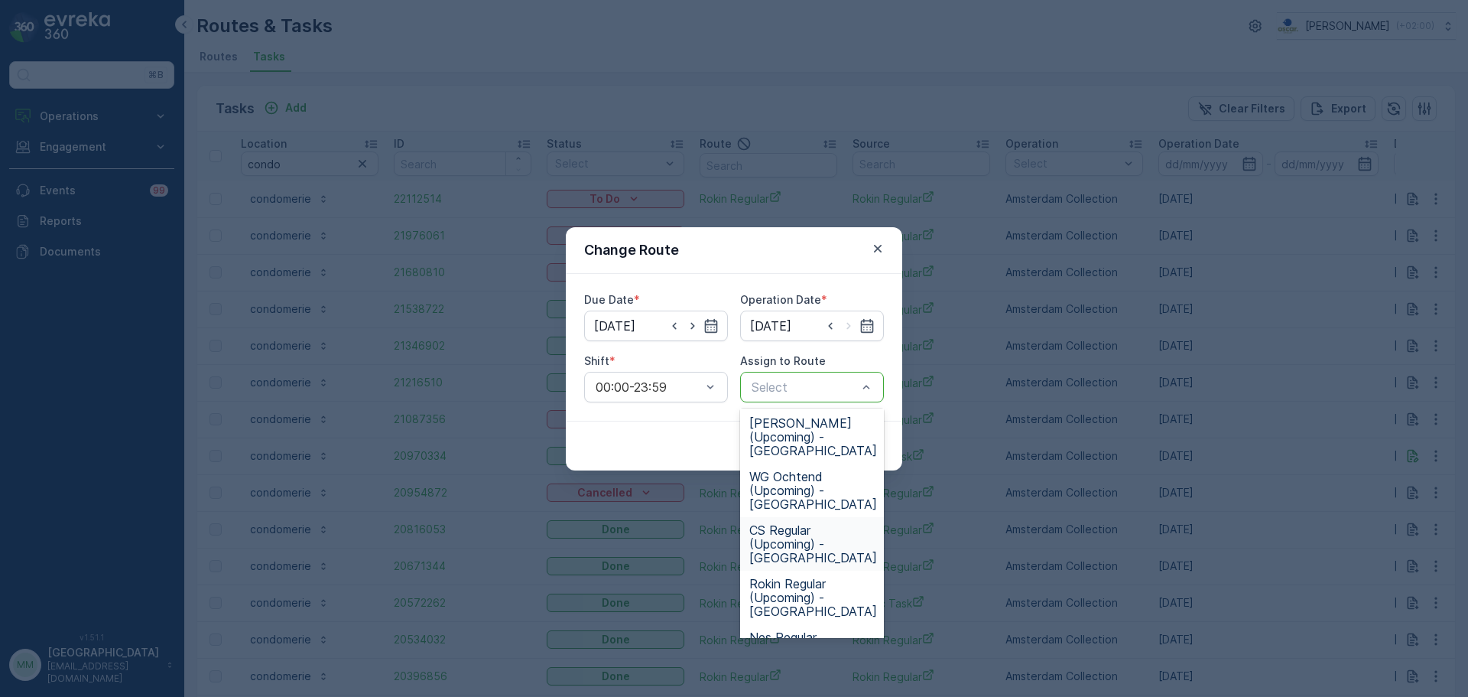
scroll to position [808, 0]
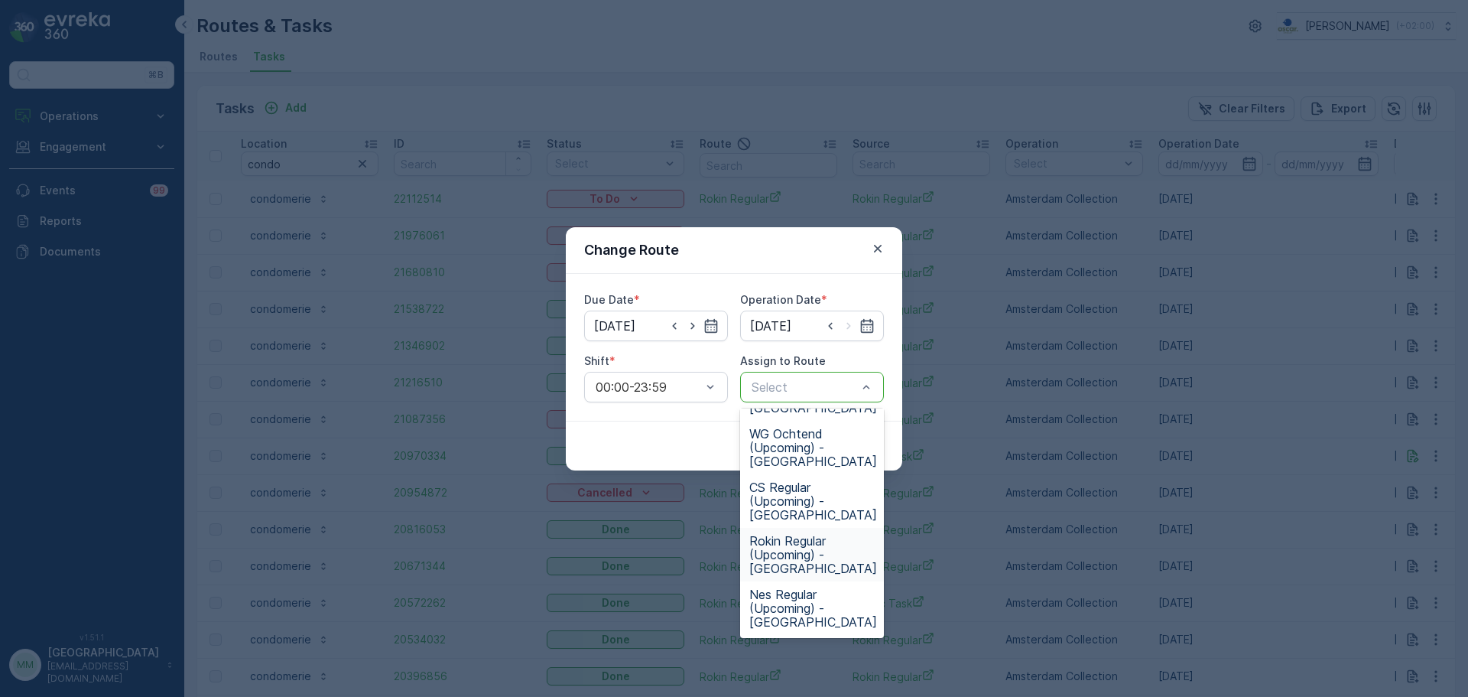
click at [813, 536] on span "Rokin Regular (Upcoming) - Amsterdam" at bounding box center [813, 554] width 128 height 41
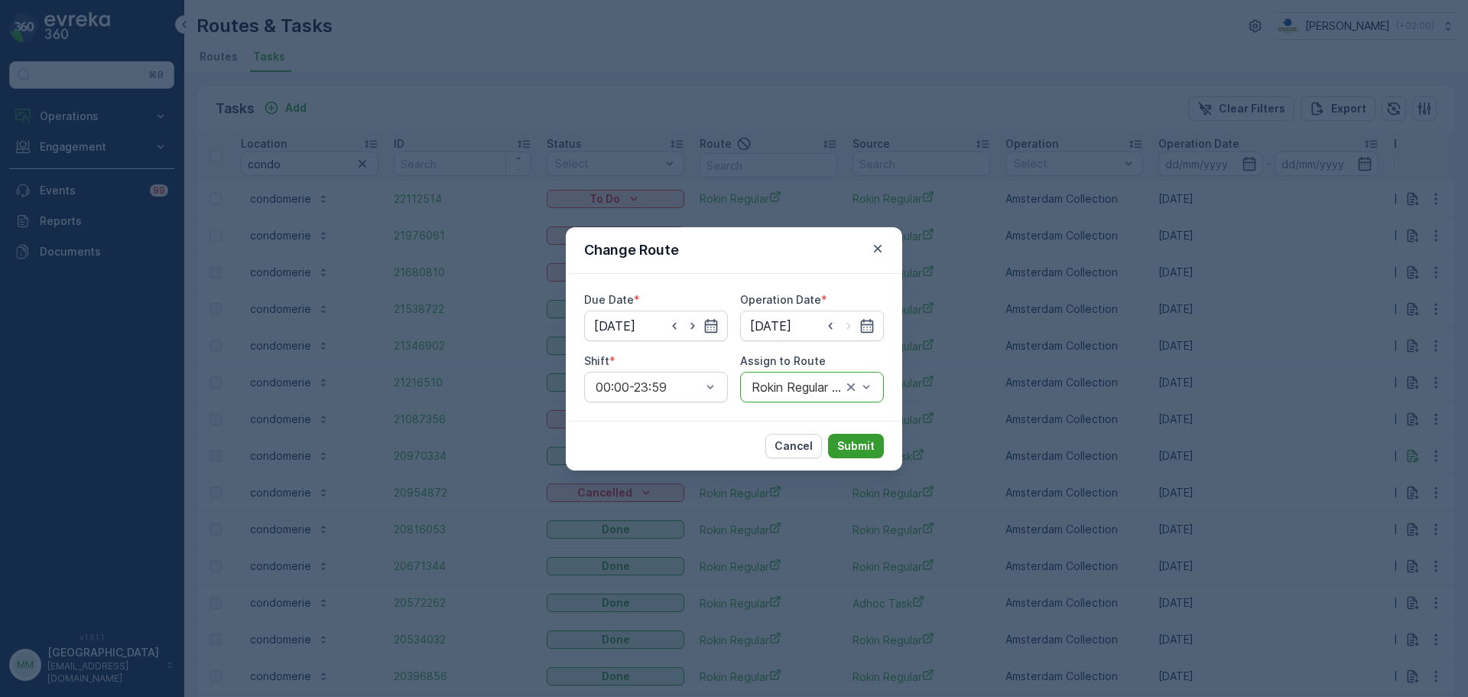
click at [849, 450] on p "Submit" at bounding box center [855, 445] width 37 height 15
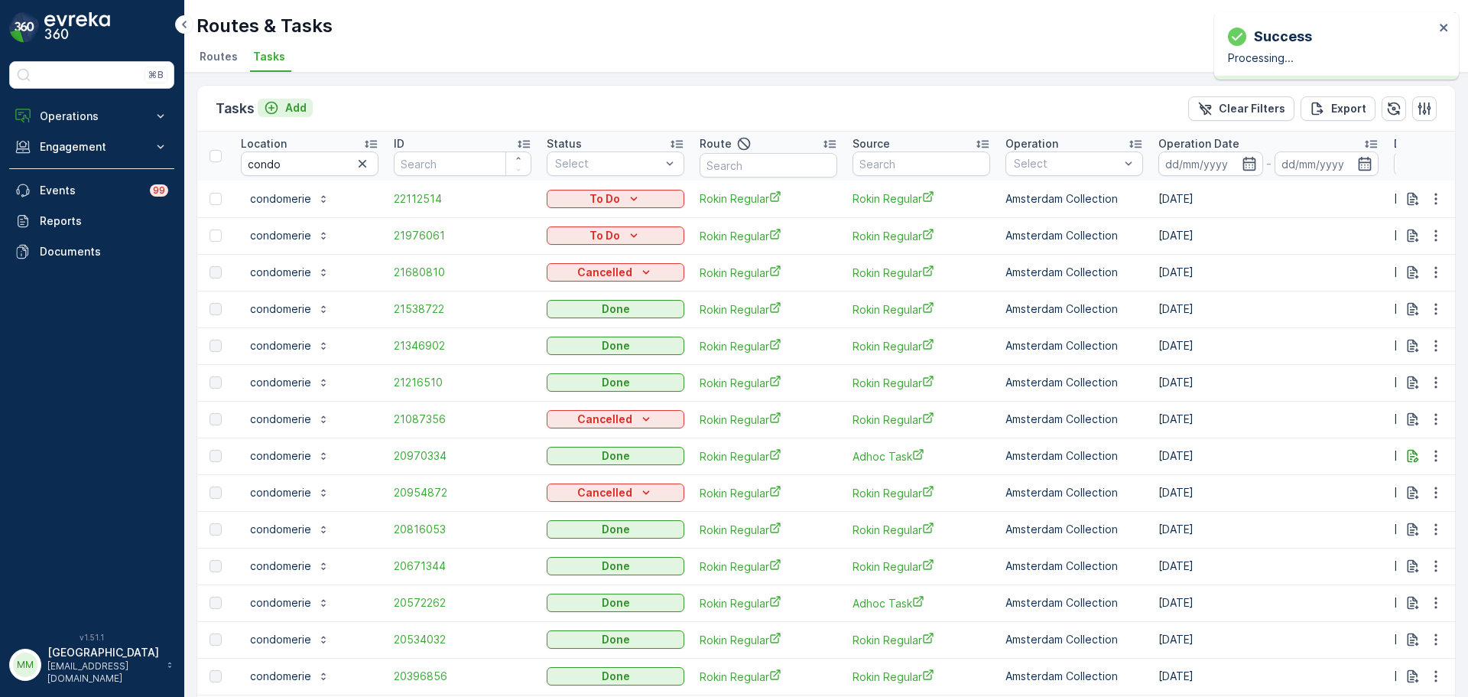
click at [297, 107] on p "Add" at bounding box center [295, 107] width 21 height 15
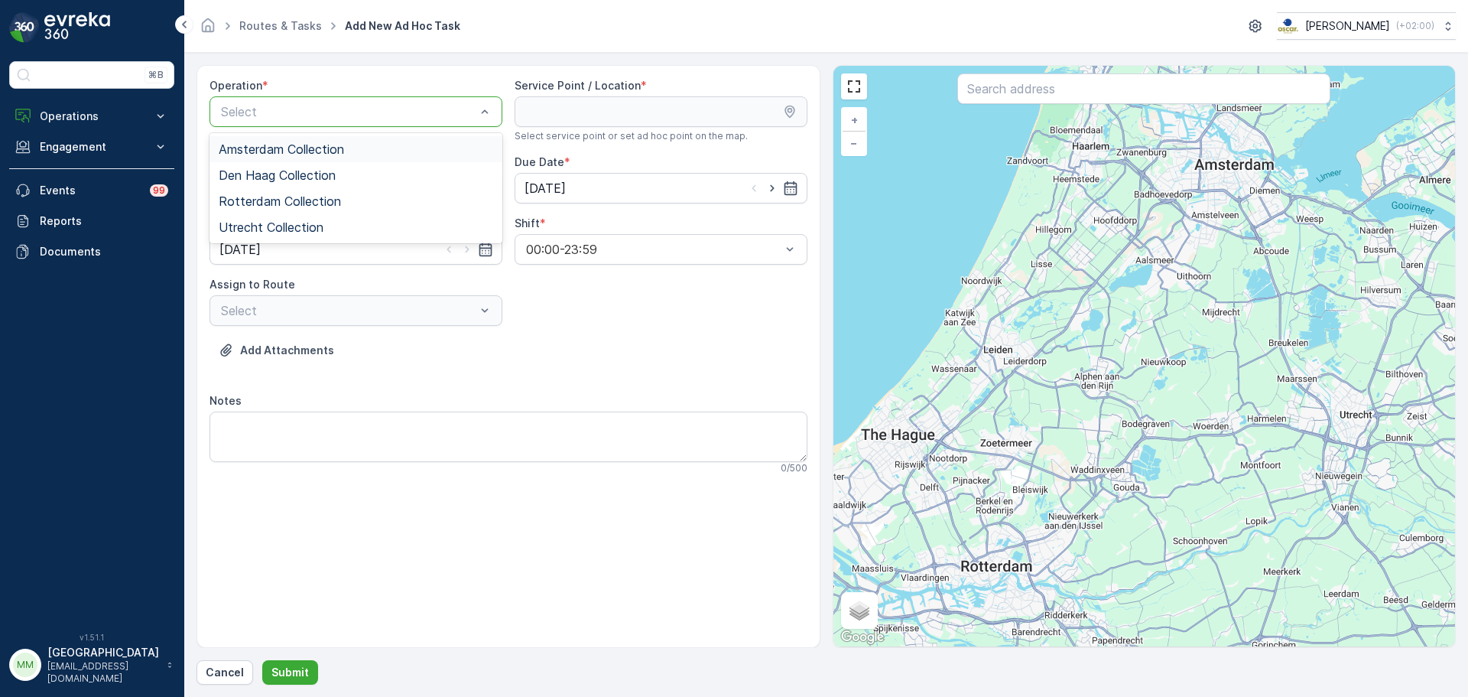
click at [392, 136] on div "Amsterdam Collection" at bounding box center [356, 149] width 293 height 26
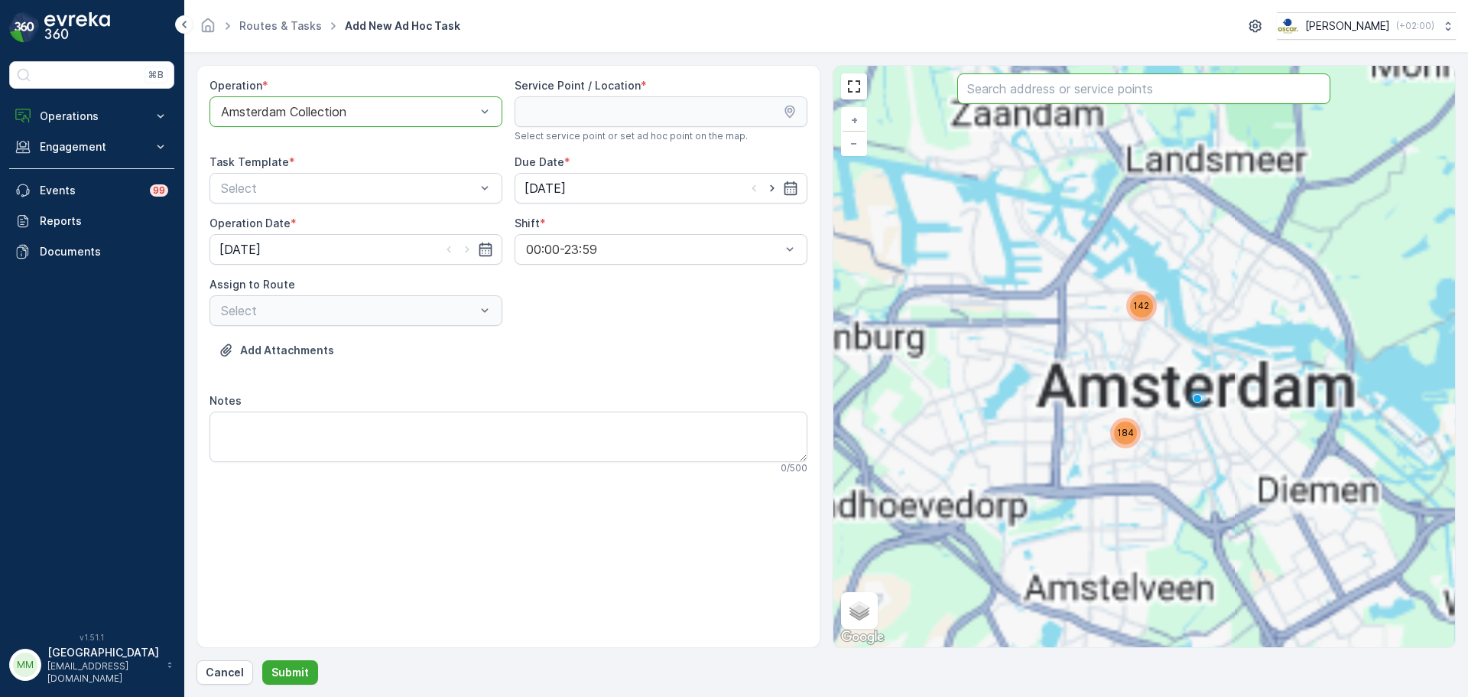
click at [1000, 102] on input "text" at bounding box center [1143, 88] width 373 height 31
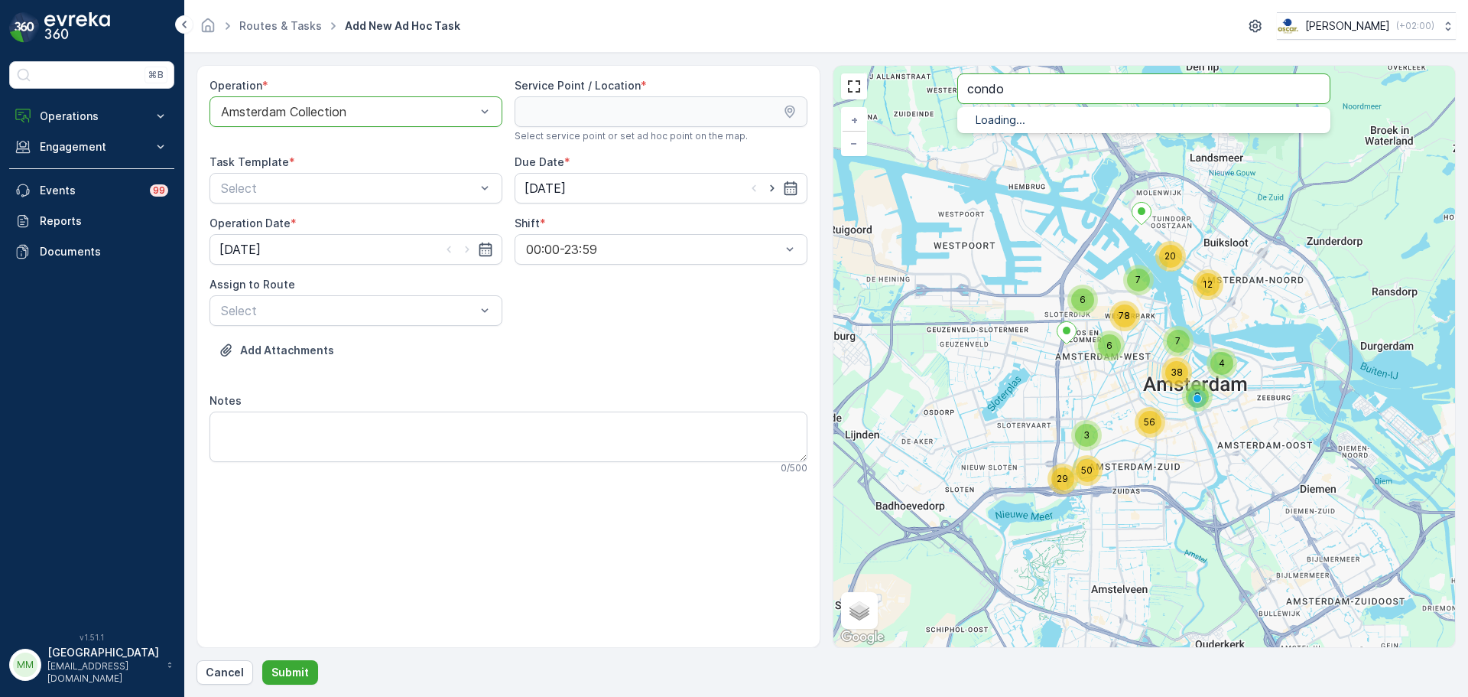
type input "condo"
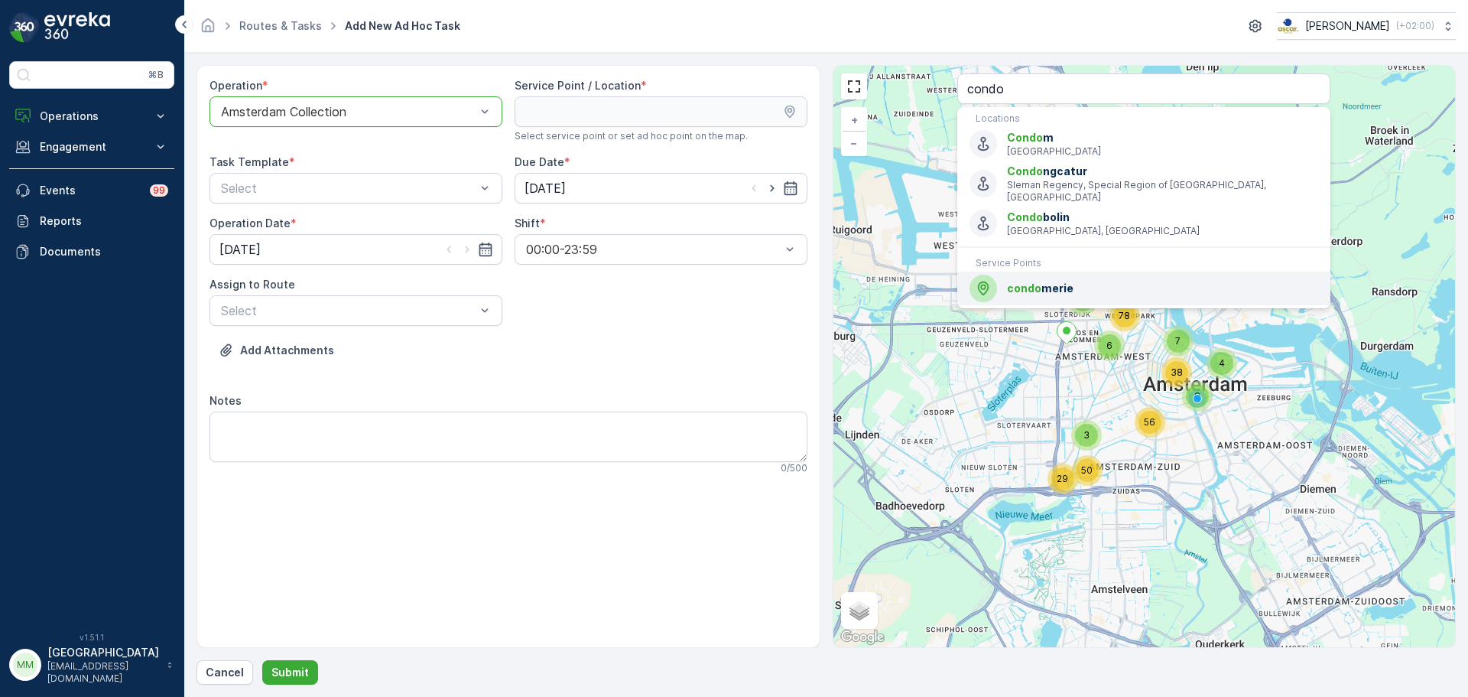
click at [1078, 283] on span "condo merie" at bounding box center [1162, 288] width 311 height 15
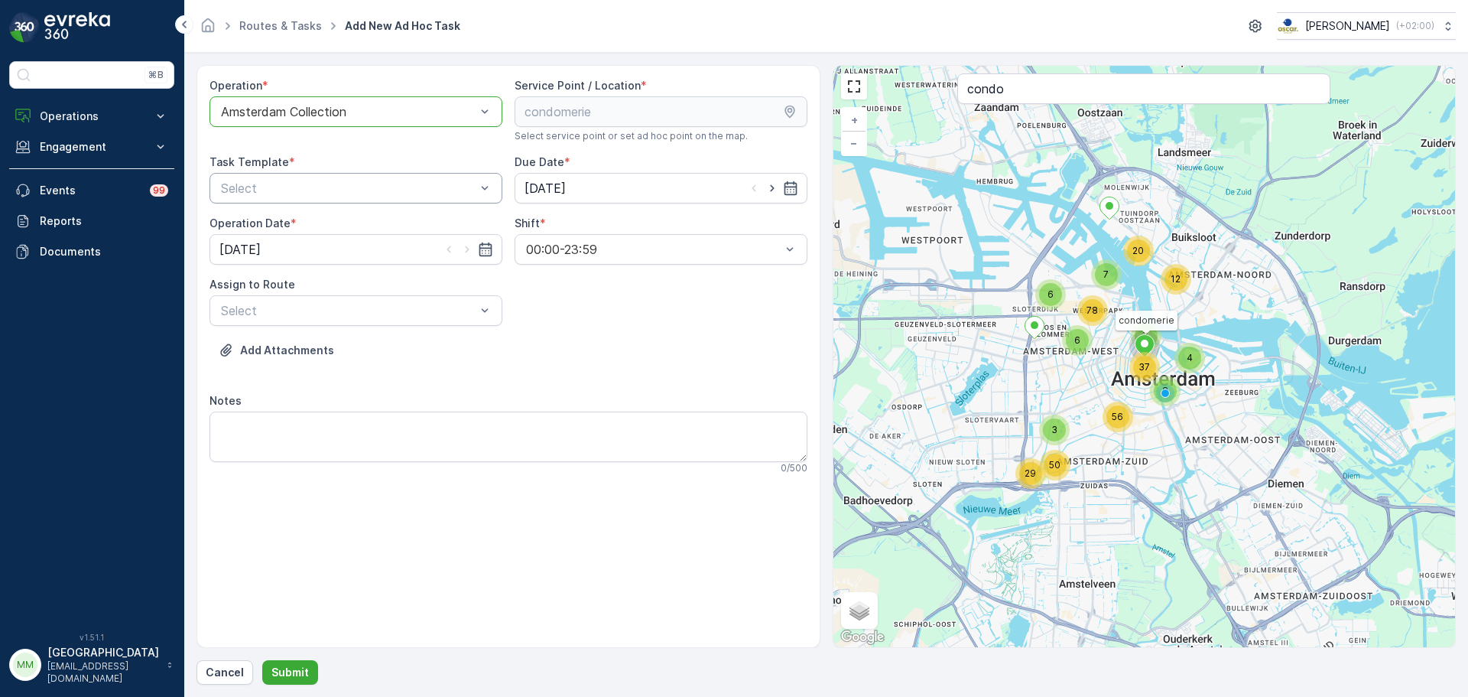
click at [299, 175] on div "Select" at bounding box center [356, 188] width 293 height 31
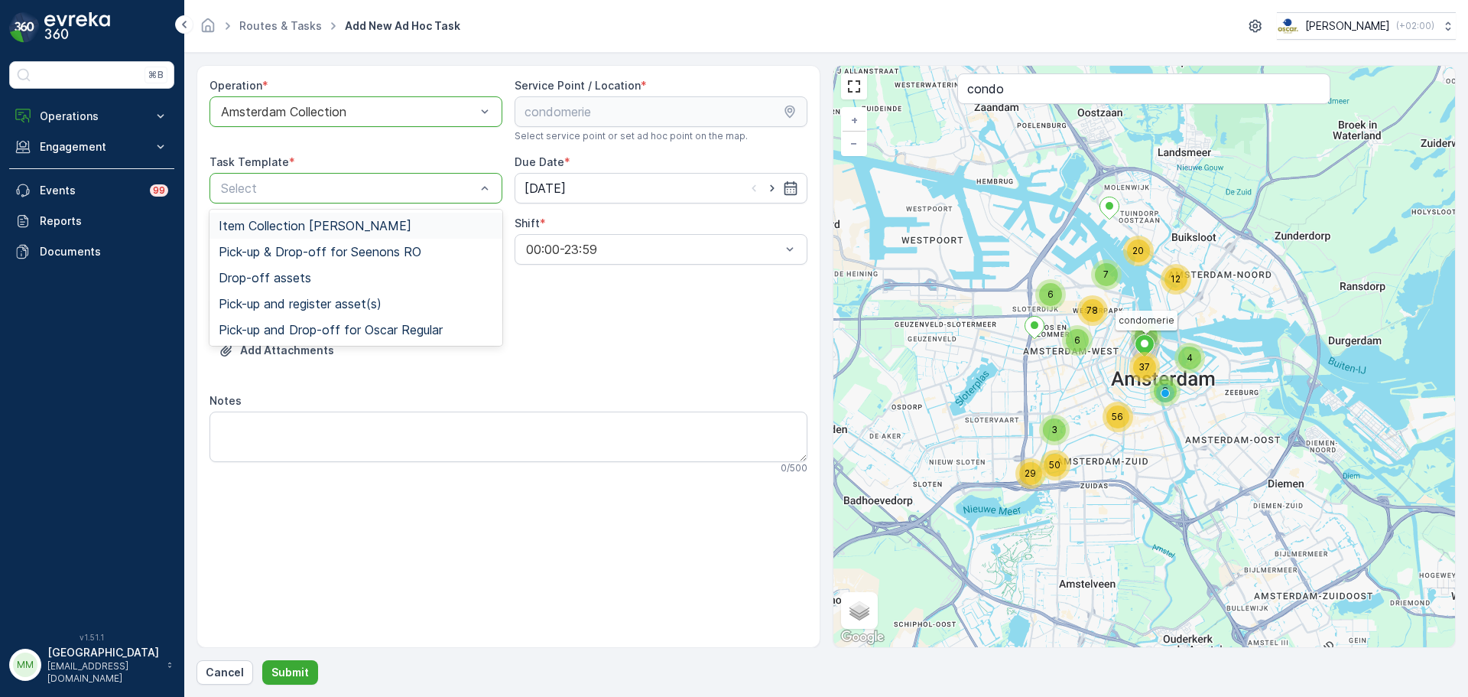
click at [310, 224] on span "Item Collection [PERSON_NAME]" at bounding box center [315, 226] width 193 height 14
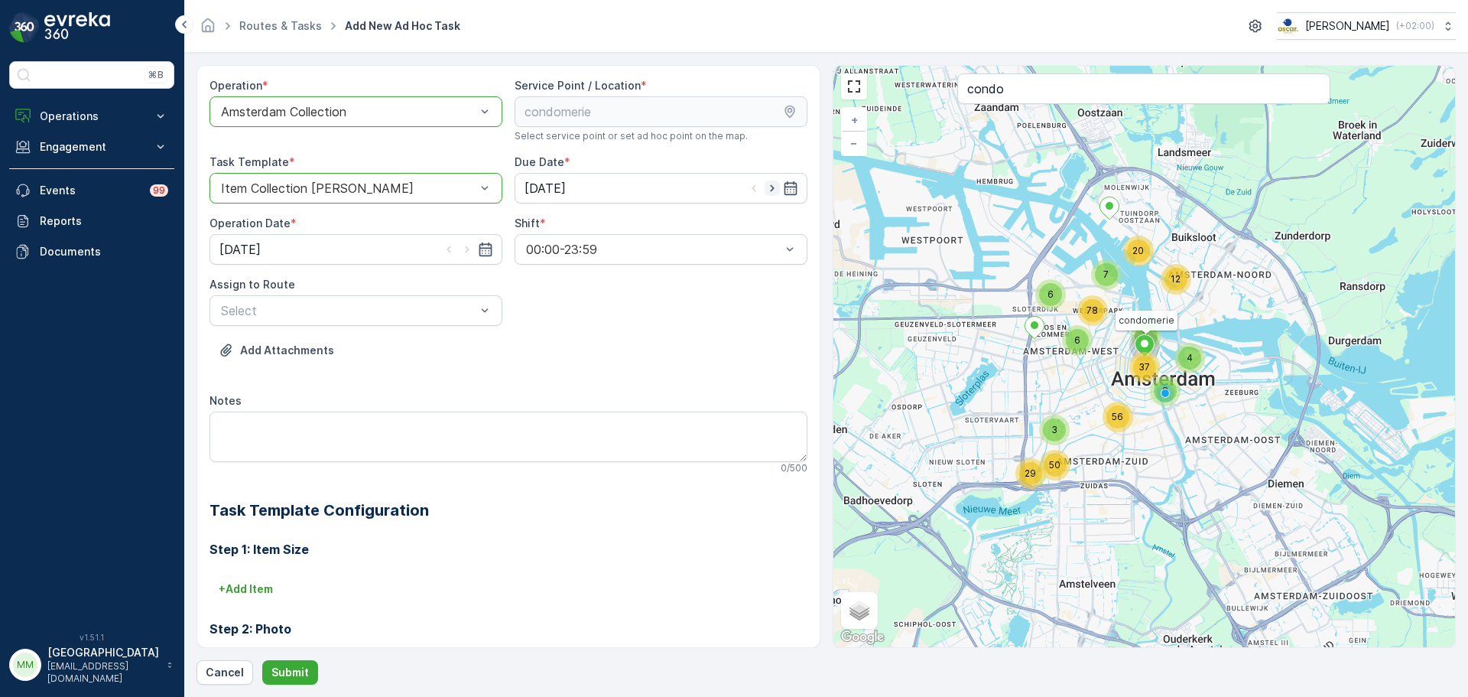
click at [765, 185] on icon "button" at bounding box center [772, 187] width 15 height 15
type input "[DATE]"
click at [460, 249] on icon "button" at bounding box center [467, 249] width 15 height 15
type input "[DATE]"
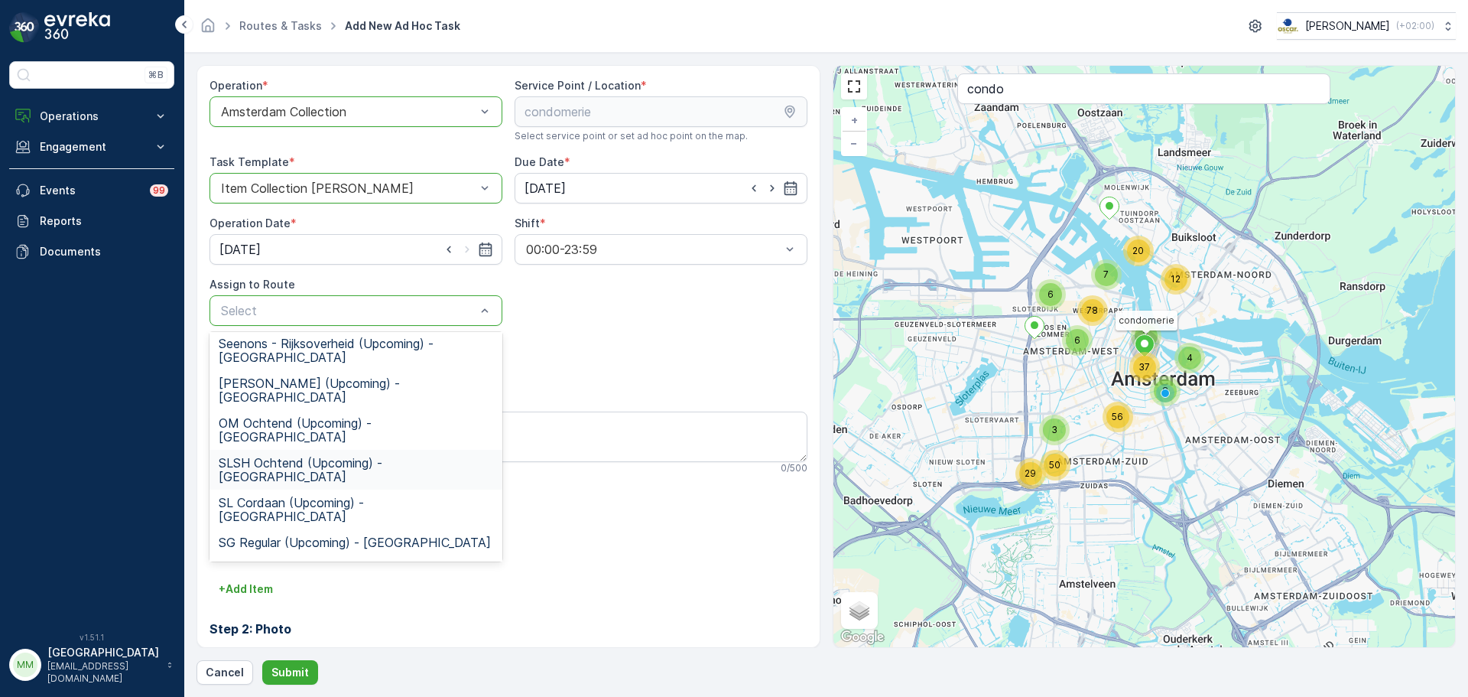
scroll to position [284, 0]
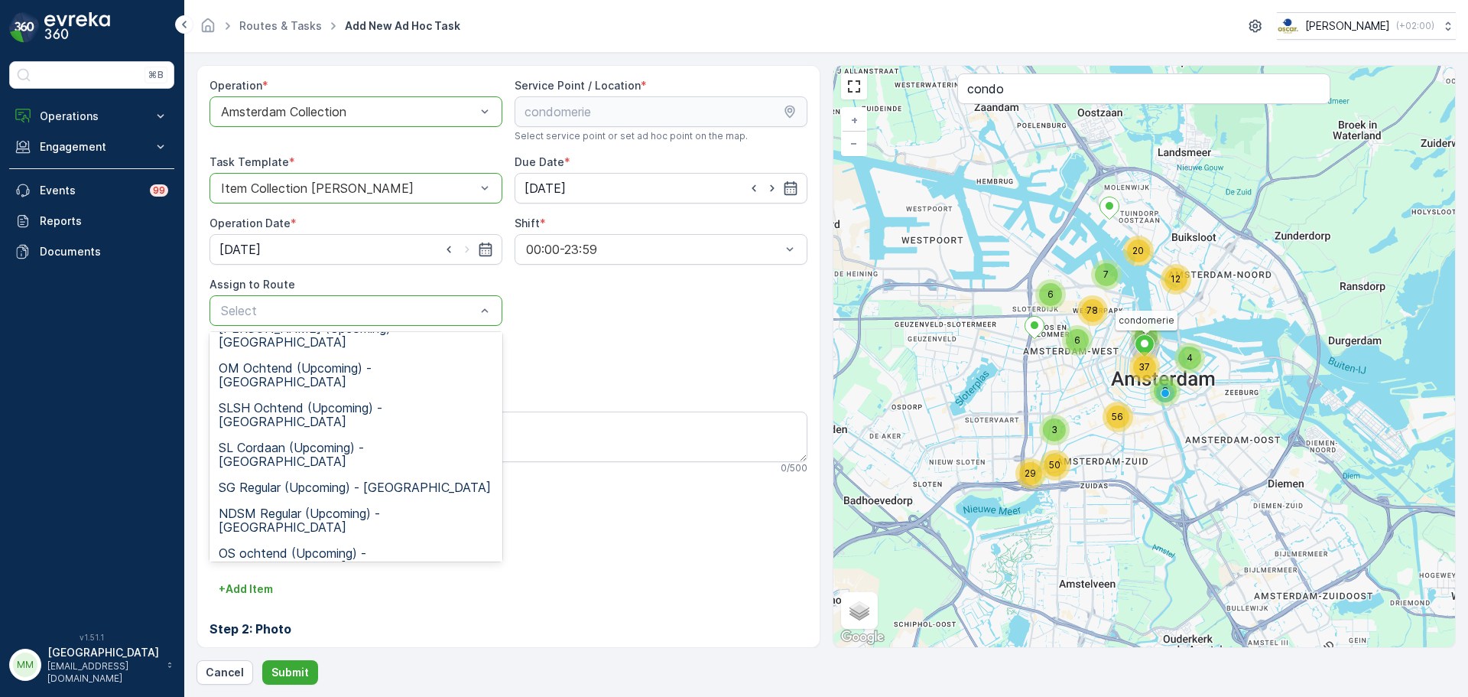
click at [323, 685] on div "Rokin Regular (Upcoming) - Amsterdam" at bounding box center [356, 705] width 293 height 40
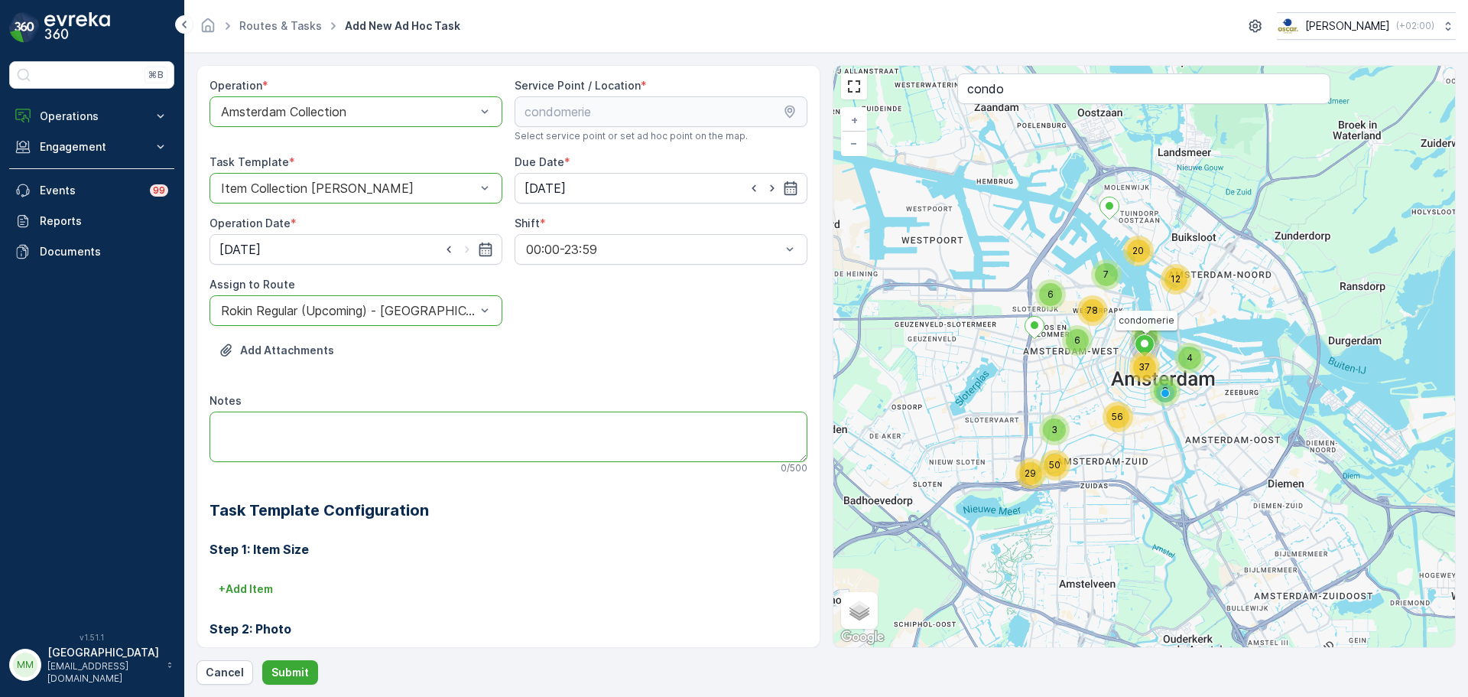
click at [364, 427] on textarea "Notes" at bounding box center [509, 436] width 598 height 50
type textarea "graag aanbellen bij nummer 139C als Condomerie niet open is"
click at [284, 675] on p "Submit" at bounding box center [289, 672] width 37 height 15
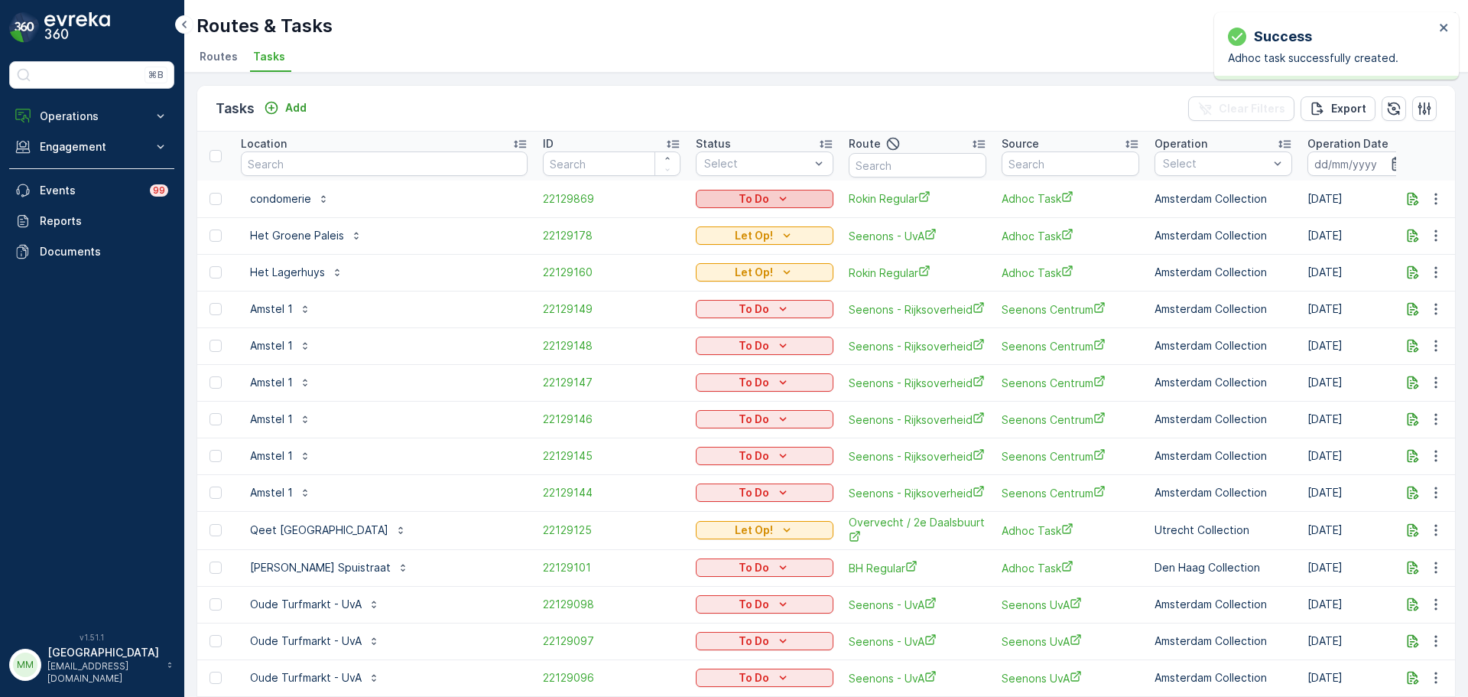
click at [762, 203] on p "To Do" at bounding box center [754, 198] width 31 height 15
click at [732, 216] on span "Let Op!" at bounding box center [721, 221] width 38 height 15
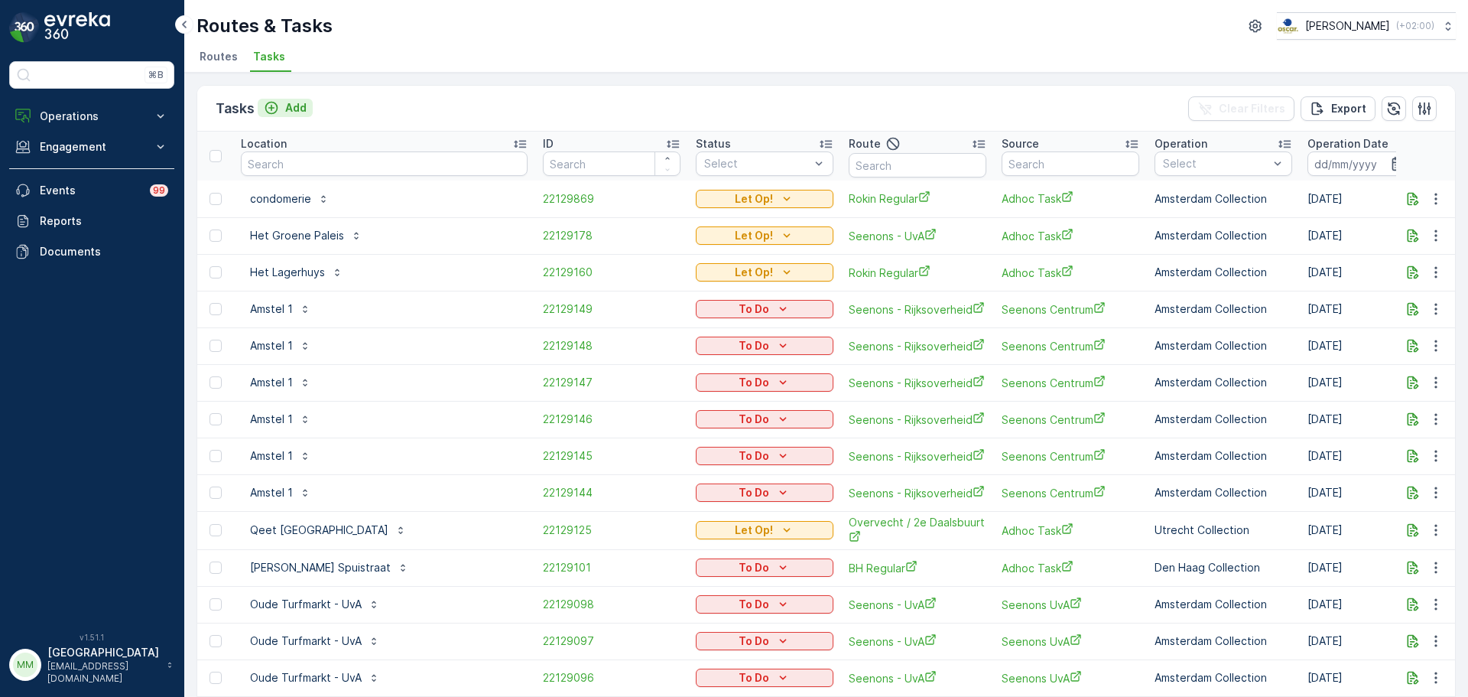
click at [295, 110] on p "Add" at bounding box center [295, 107] width 21 height 15
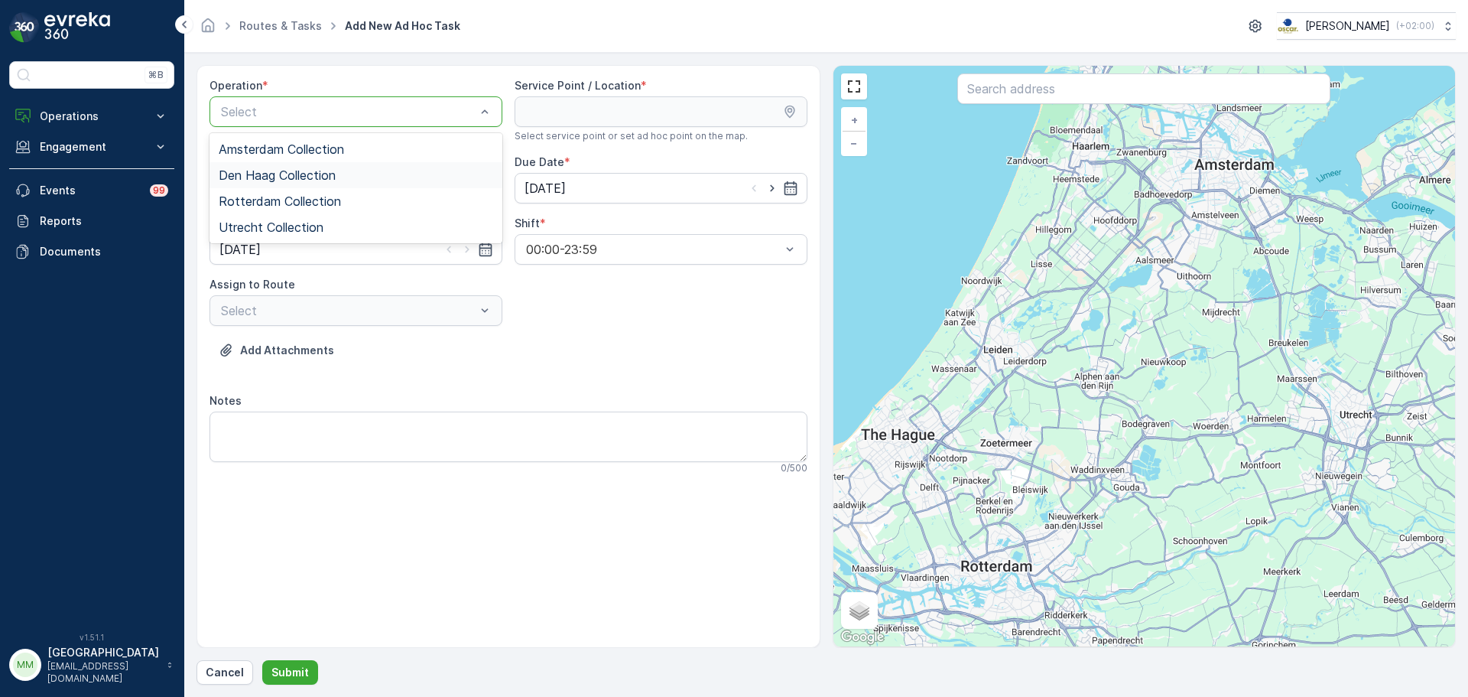
click at [304, 177] on span "Den Haag Collection" at bounding box center [277, 175] width 117 height 14
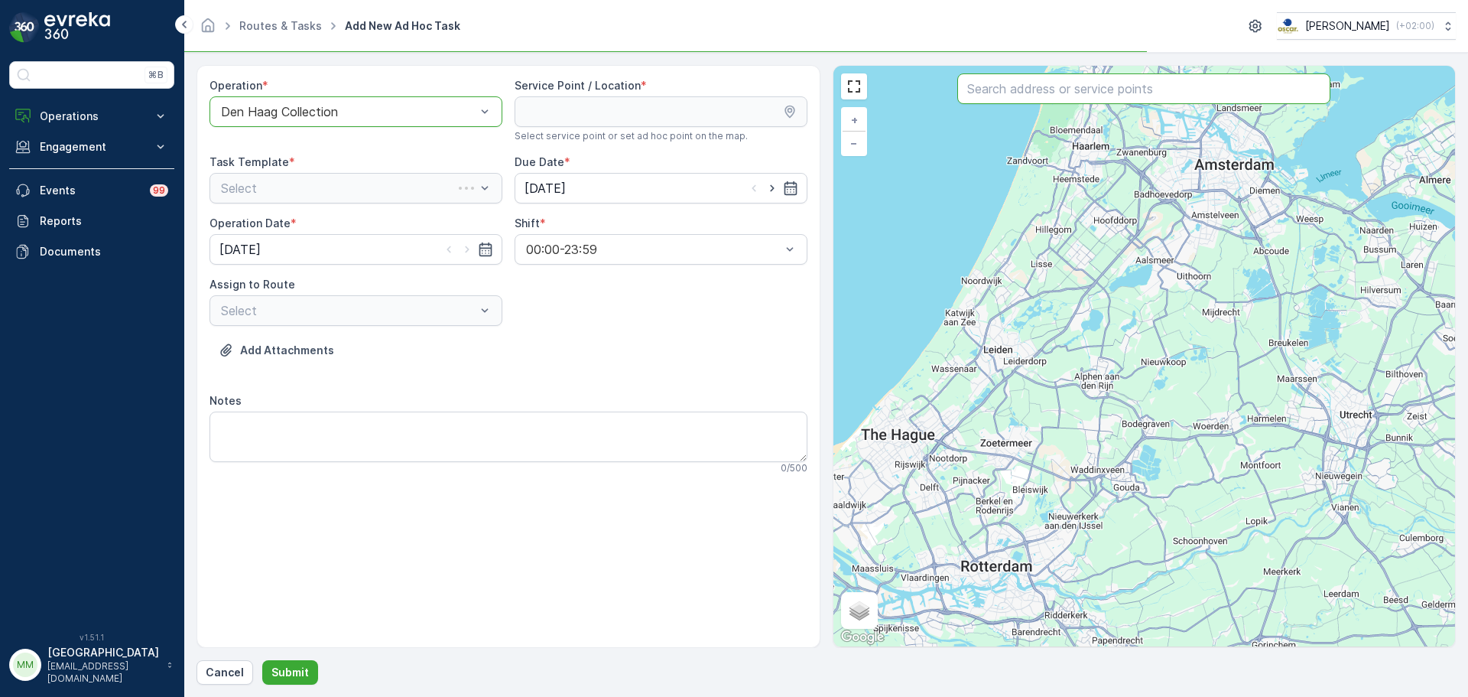
click at [1042, 93] on input "text" at bounding box center [1143, 88] width 373 height 31
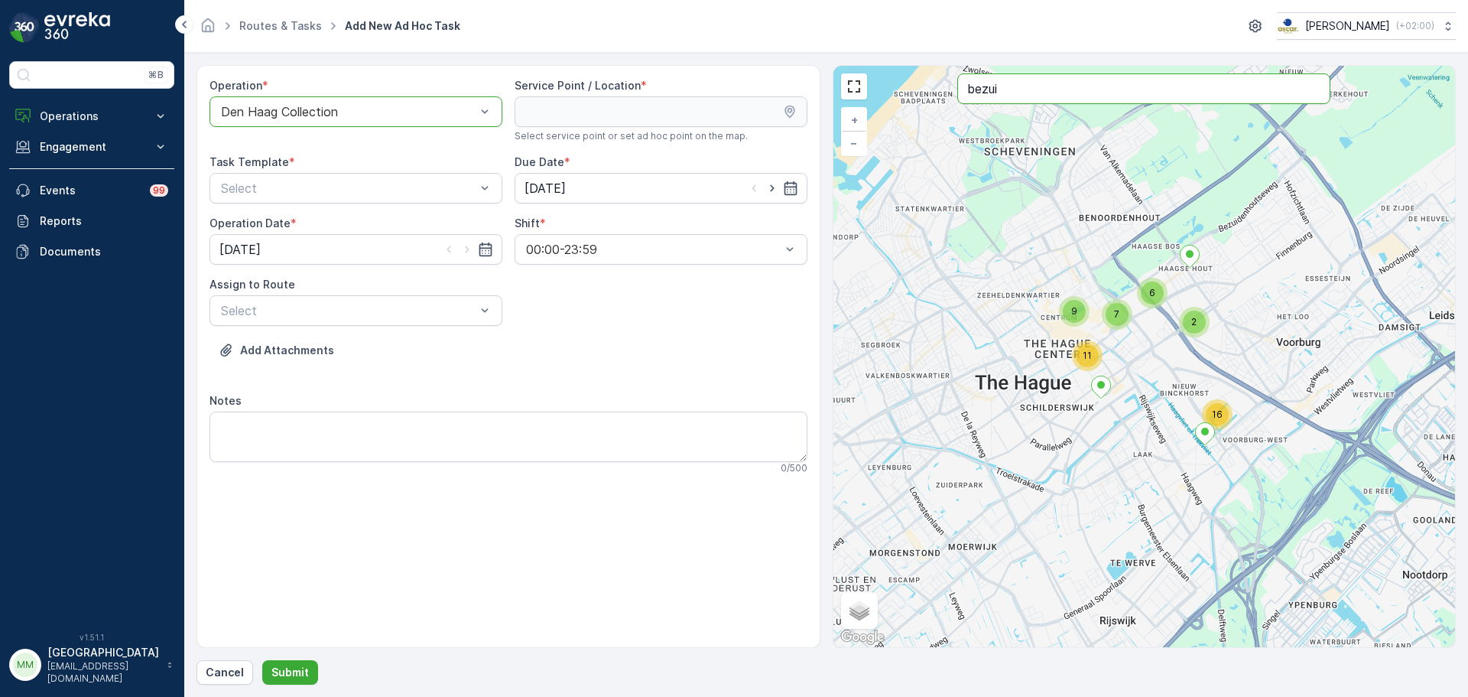
type input "bezui"
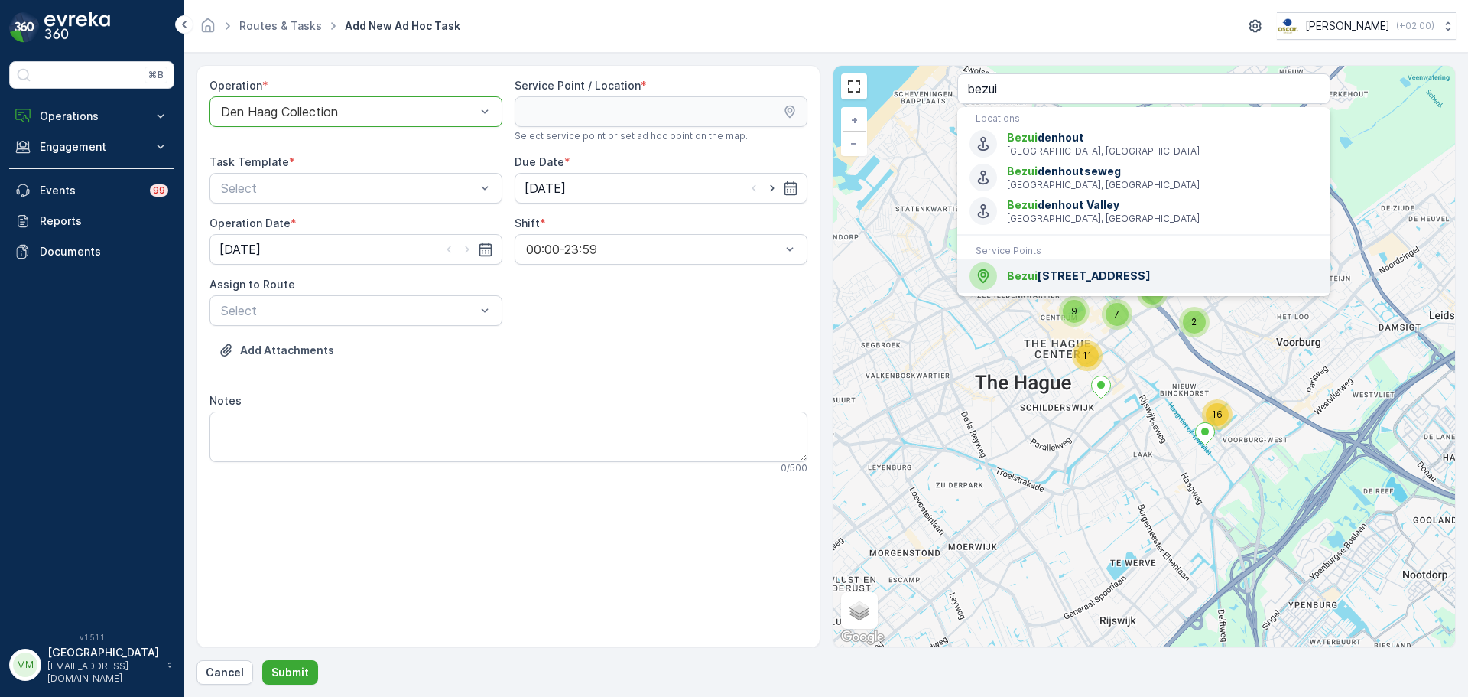
click at [1091, 272] on span "Bezui denhoutseweg 73" at bounding box center [1162, 275] width 311 height 15
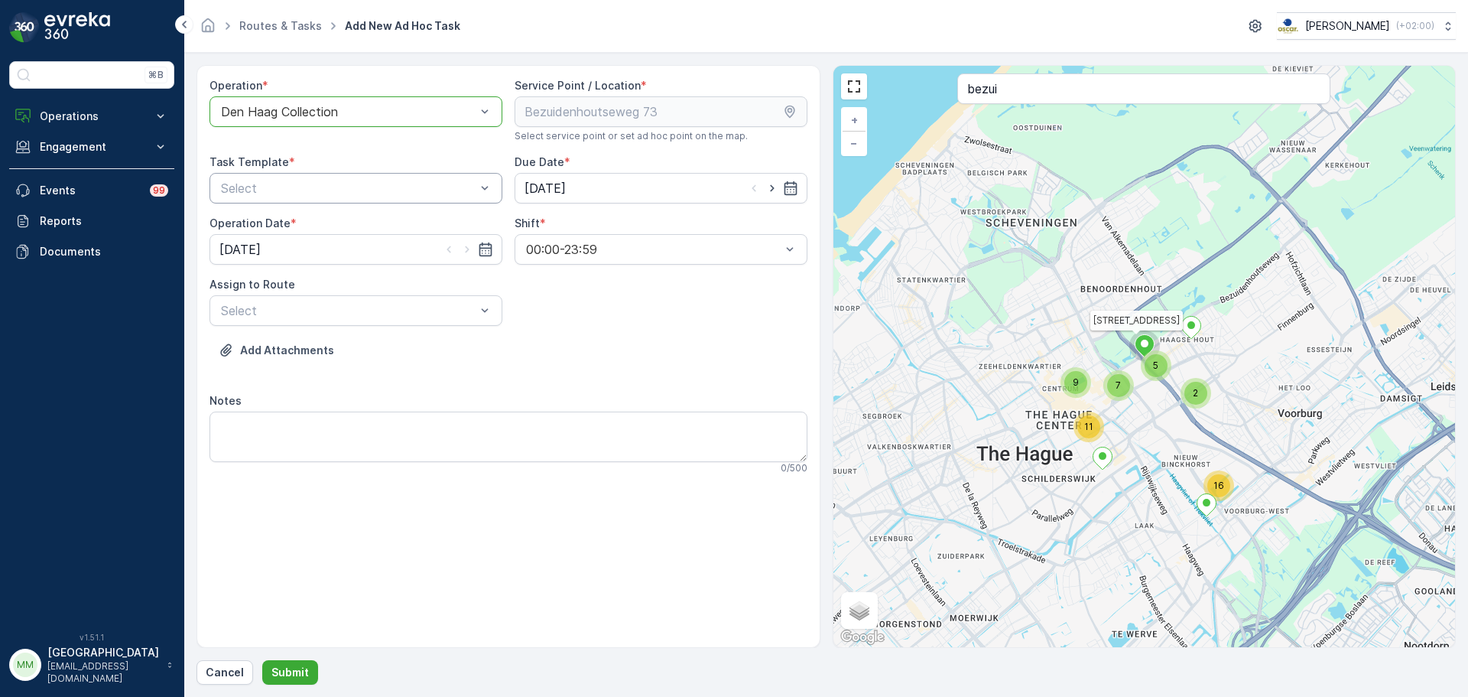
click at [246, 175] on div "Select" at bounding box center [356, 188] width 293 height 31
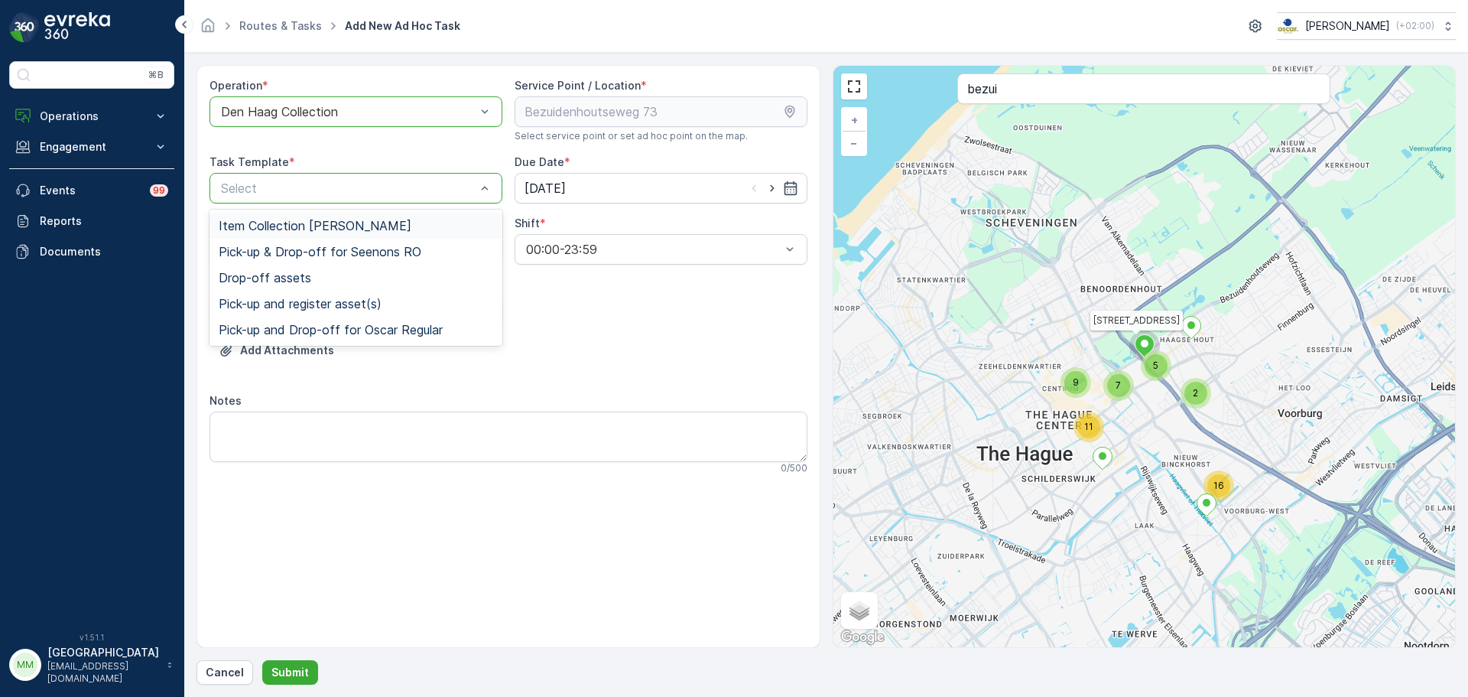
click at [267, 225] on span "Item Collection [PERSON_NAME]" at bounding box center [315, 226] width 193 height 14
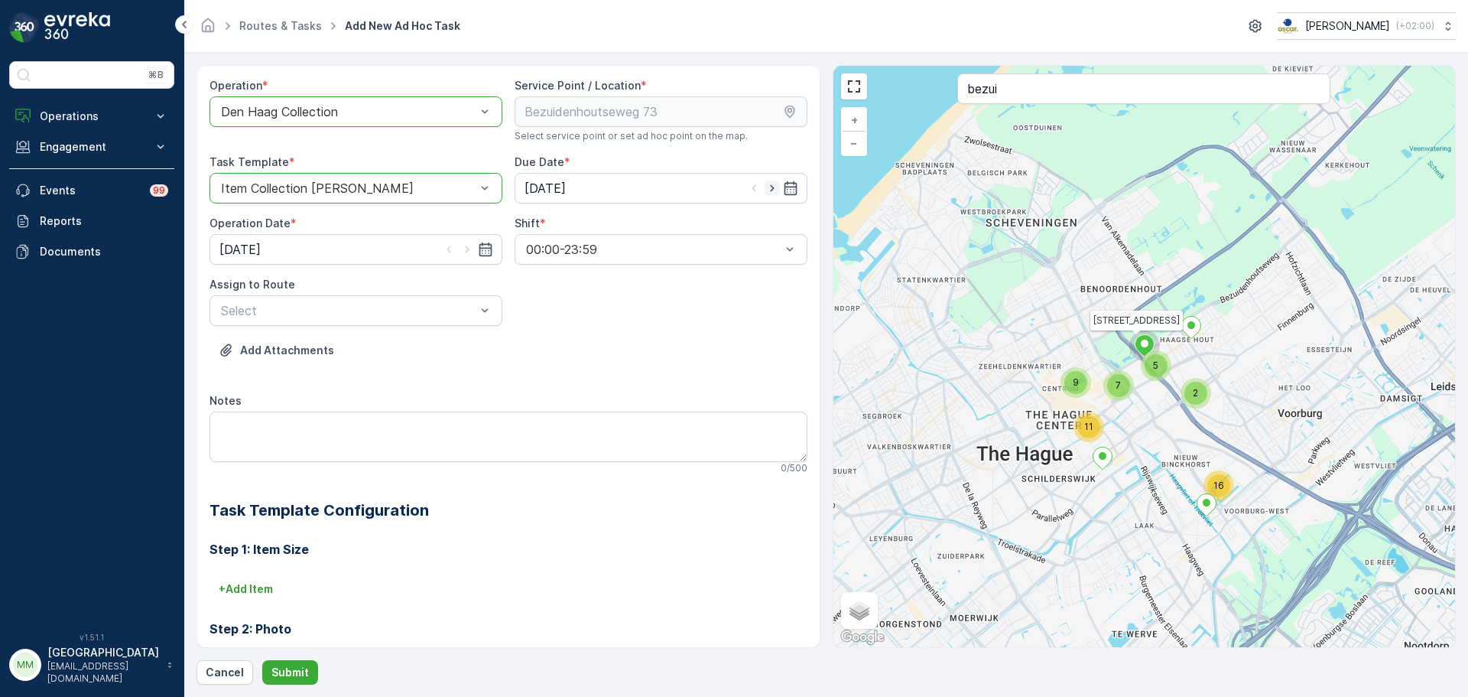
click at [766, 193] on icon "button" at bounding box center [772, 187] width 15 height 15
type input "[DATE]"
click at [468, 252] on icon "button" at bounding box center [467, 249] width 15 height 15
type input "[DATE]"
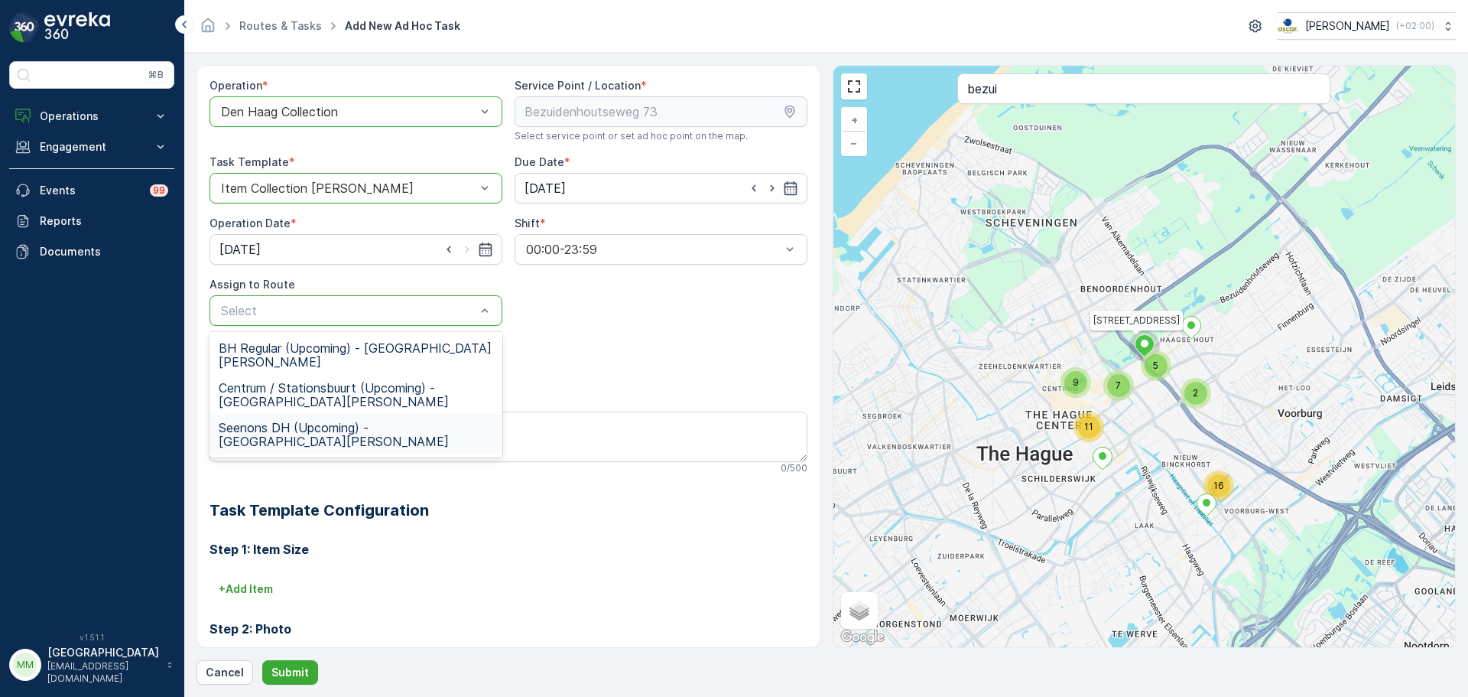
click at [262, 421] on span "Seenons DH (Upcoming) - Den Haag" at bounding box center [356, 435] width 275 height 28
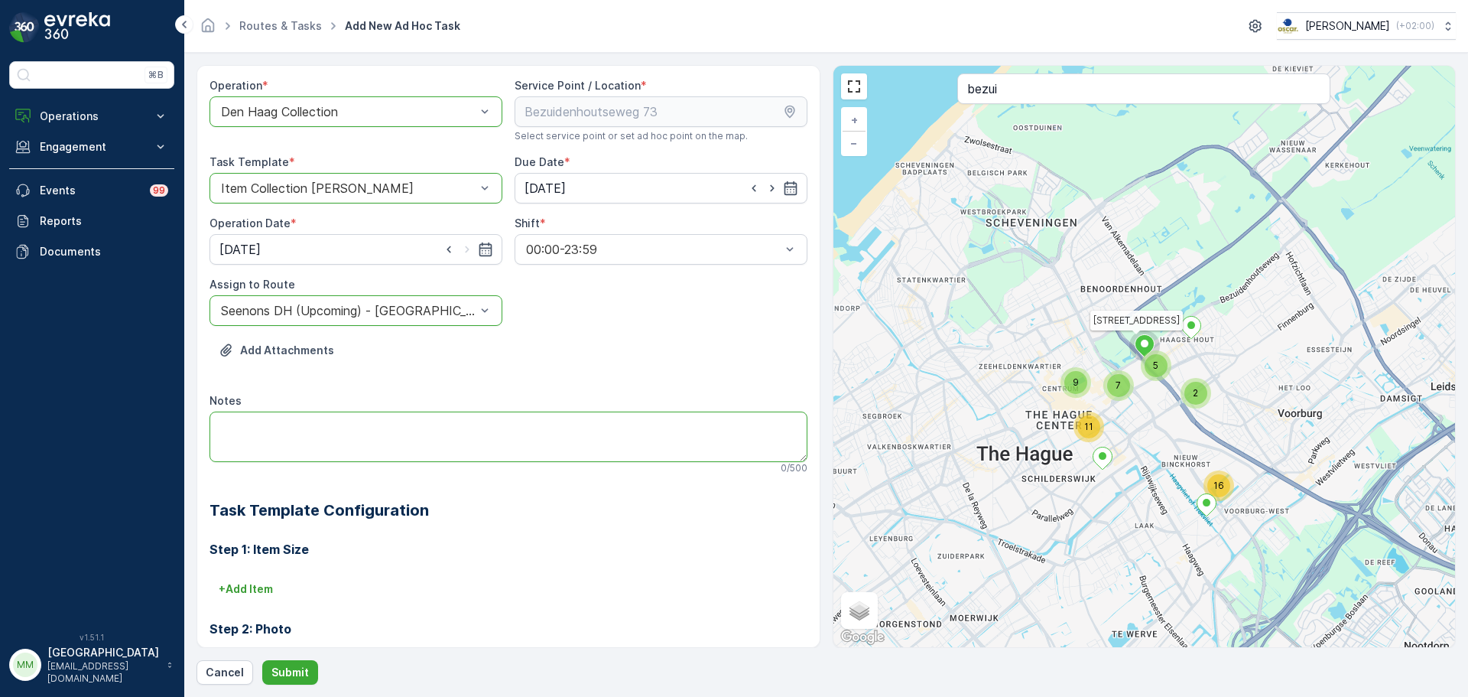
click at [262, 420] on textarea "Notes" at bounding box center [509, 436] width 598 height 50
type textarea "graag 25x 23L swill bakken brengen"
click at [281, 674] on p "Submit" at bounding box center [289, 672] width 37 height 15
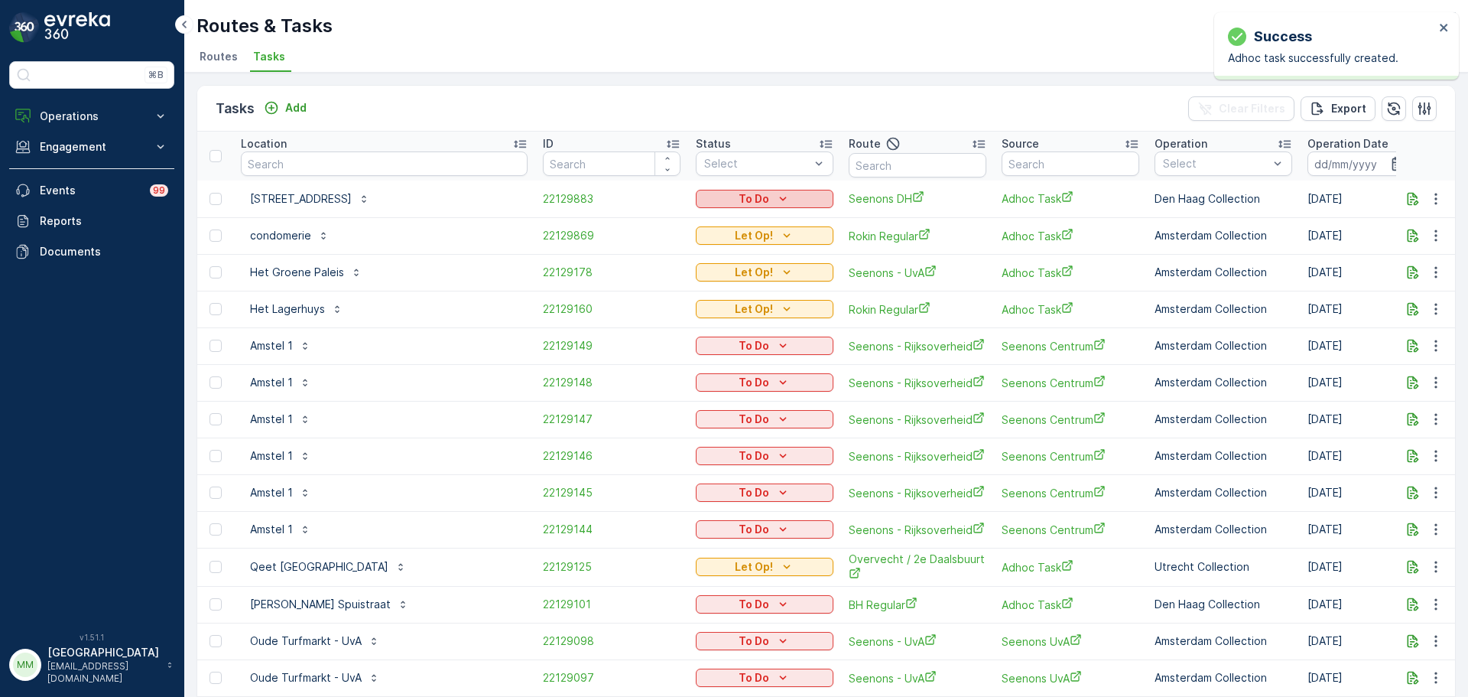
drag, startPoint x: 573, startPoint y: 216, endPoint x: 759, endPoint y: 197, distance: 186.9
click at [759, 197] on p "To Do" at bounding box center [754, 198] width 31 height 15
click at [738, 267] on span "Let Op!" at bounding box center [721, 264] width 38 height 15
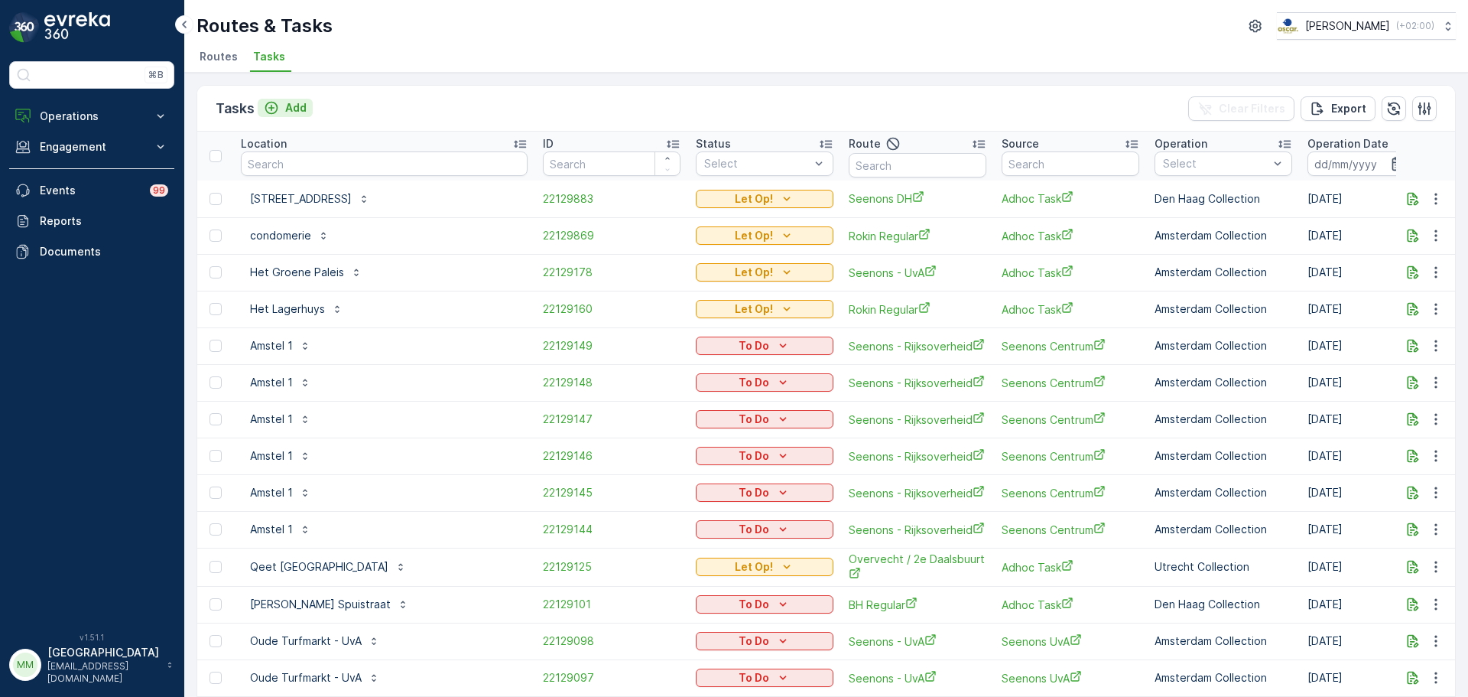
click at [294, 102] on p "Add" at bounding box center [295, 107] width 21 height 15
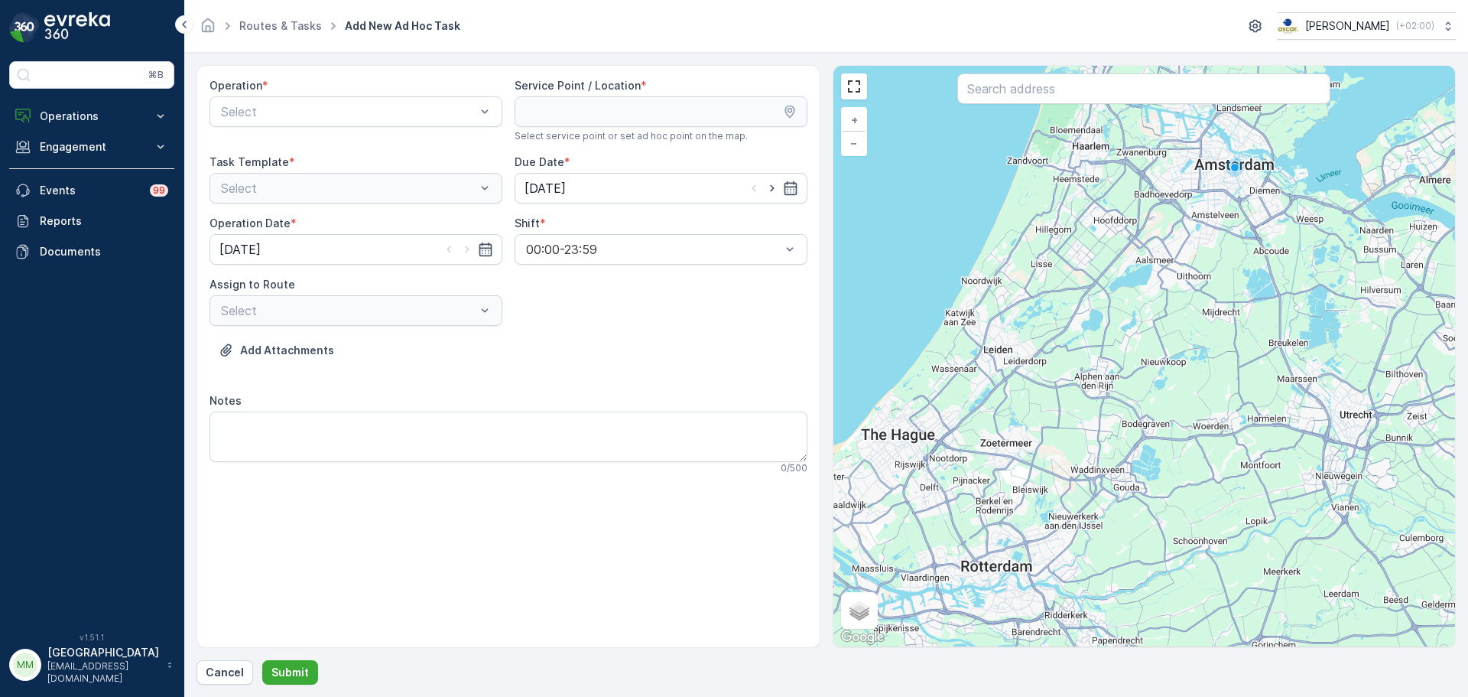
click at [394, 129] on div "Operation * Select" at bounding box center [356, 110] width 293 height 64
click at [327, 145] on span "Amsterdam Collection" at bounding box center [281, 149] width 125 height 14
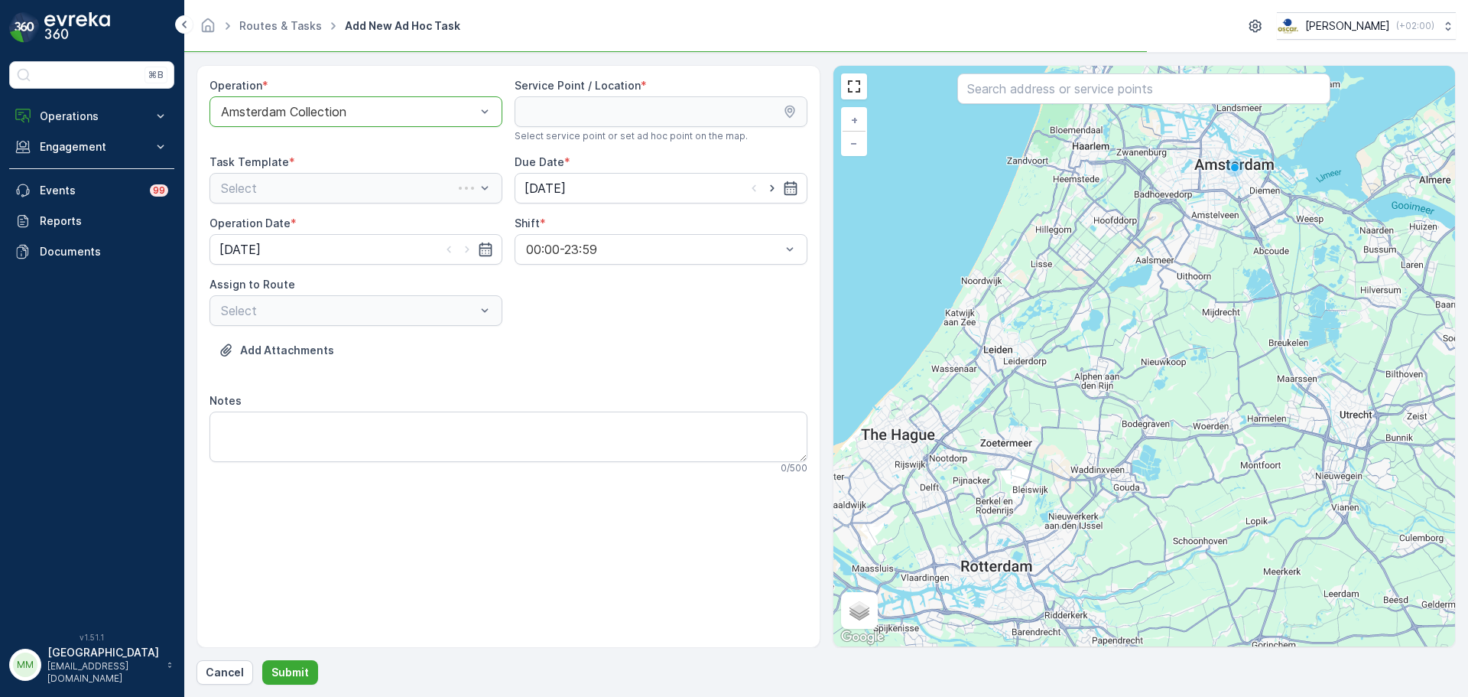
click at [1044, 91] on input "text" at bounding box center [1143, 88] width 373 height 31
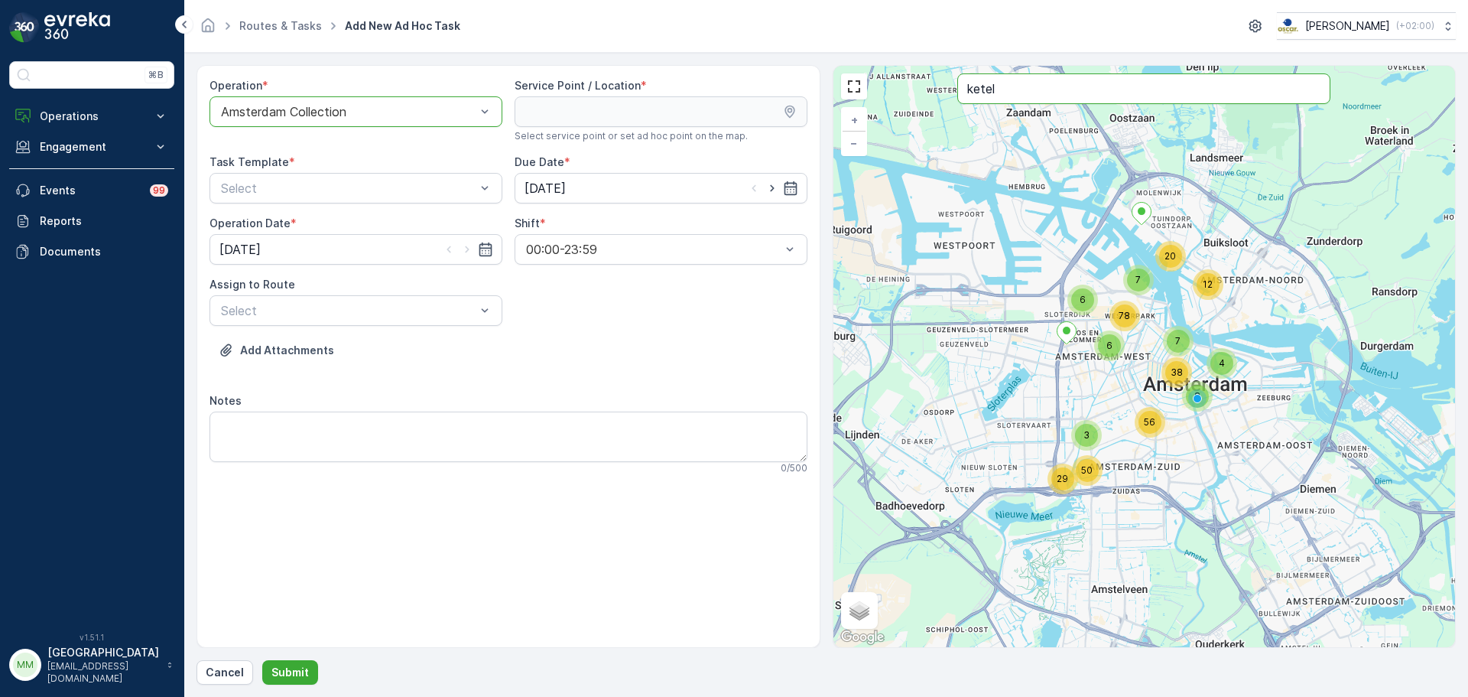
type input "ketel"
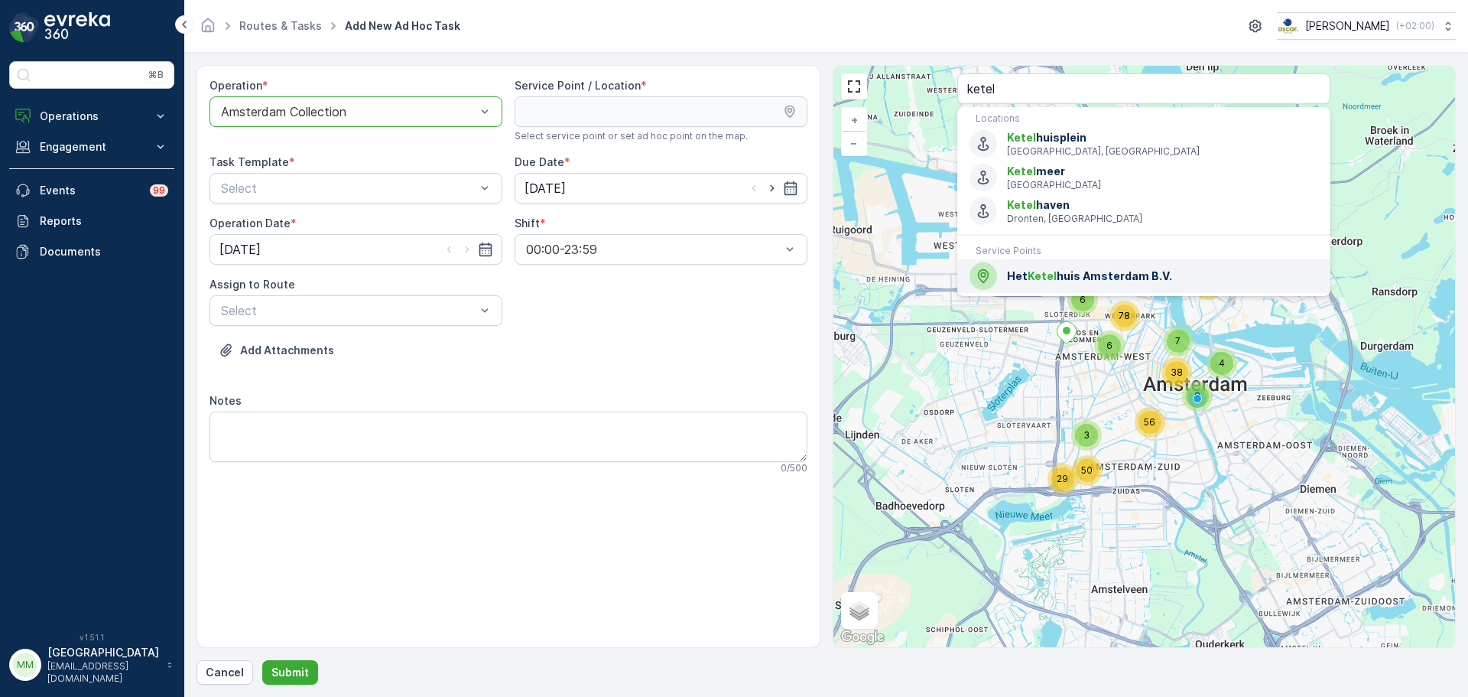
click at [1048, 271] on span "Ketel" at bounding box center [1042, 275] width 29 height 13
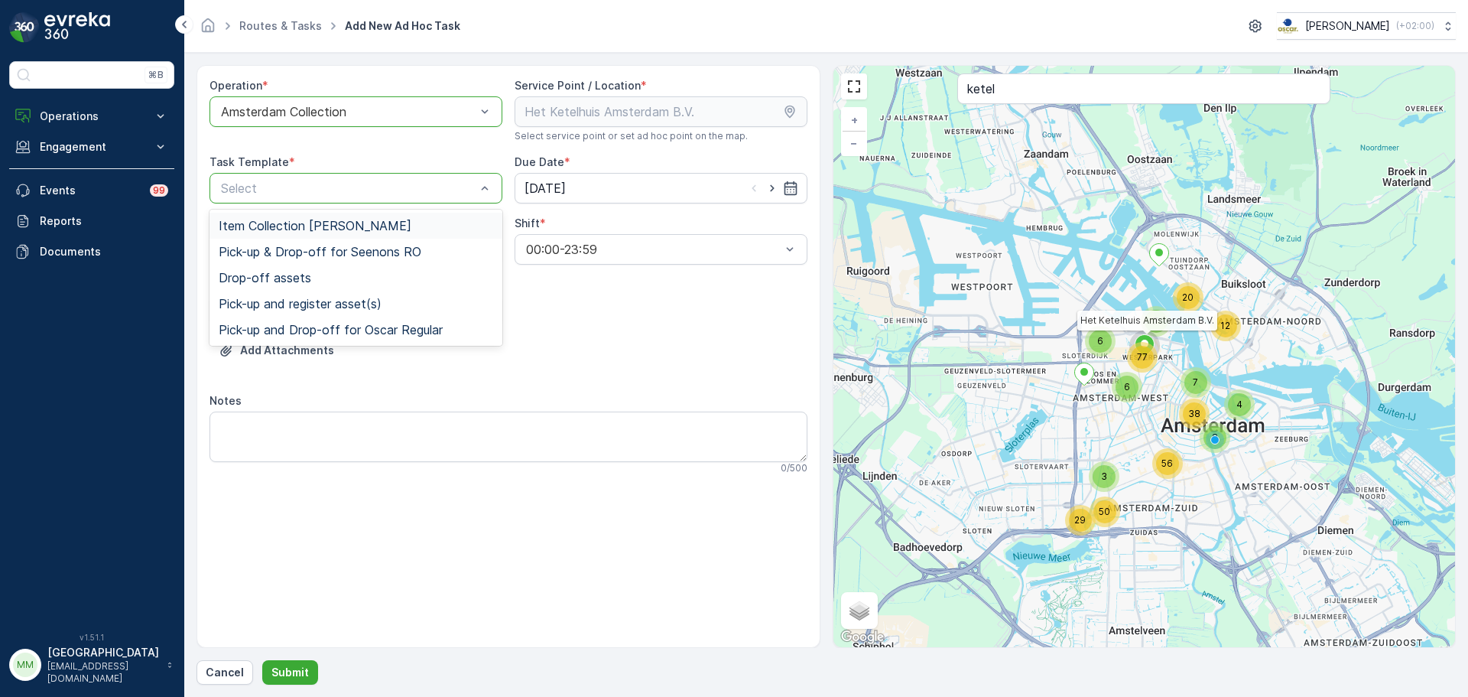
click at [370, 174] on div "Select" at bounding box center [356, 188] width 293 height 31
click at [342, 223] on span "Item Collection [PERSON_NAME]" at bounding box center [315, 226] width 193 height 14
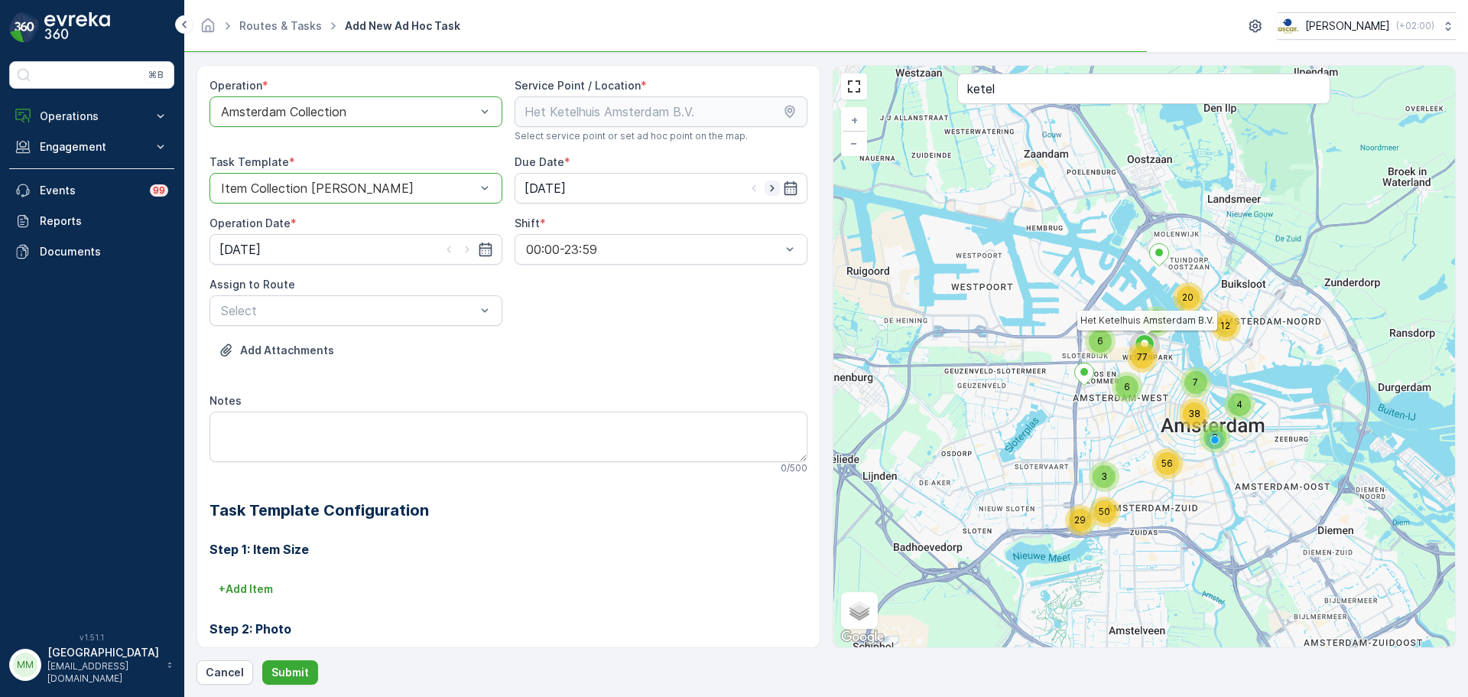
click at [765, 188] on icon "button" at bounding box center [772, 187] width 15 height 15
type input "[DATE]"
click at [468, 251] on icon "button" at bounding box center [467, 249] width 15 height 15
type input "[DATE]"
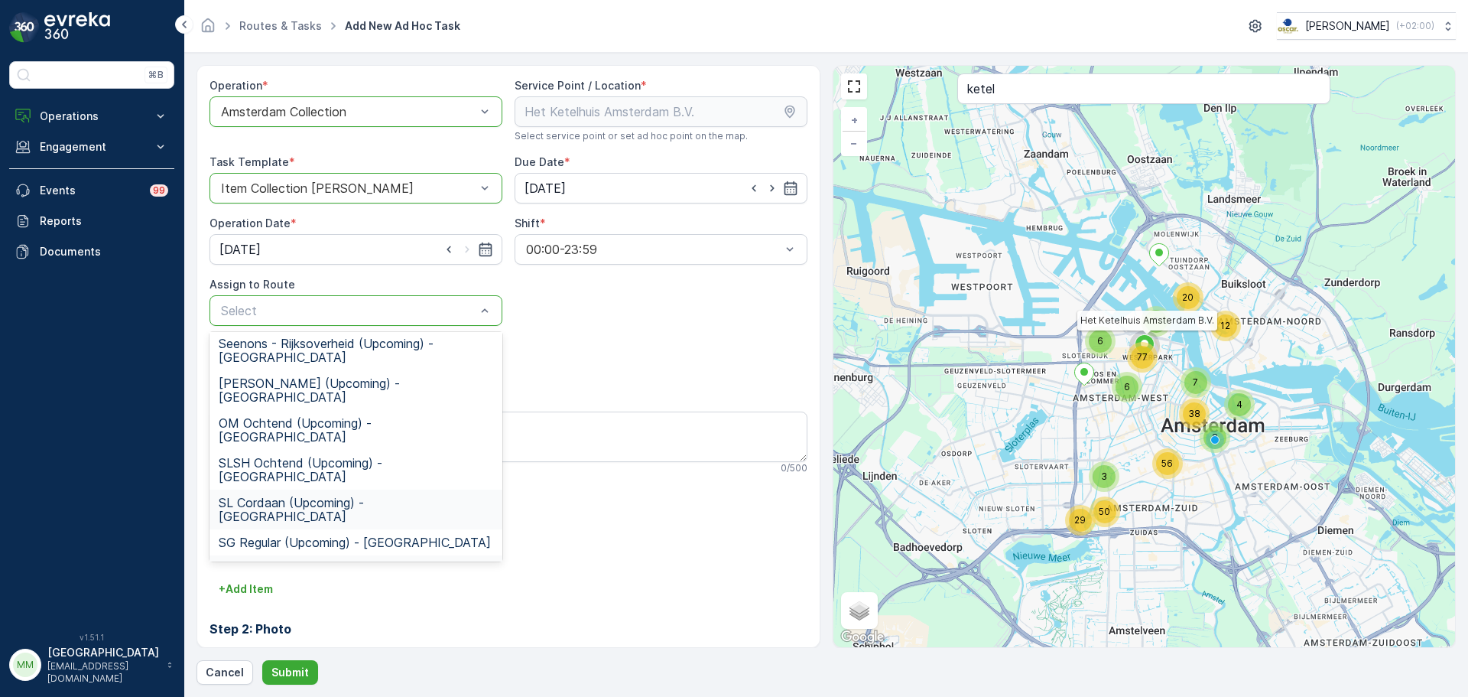
scroll to position [284, 0]
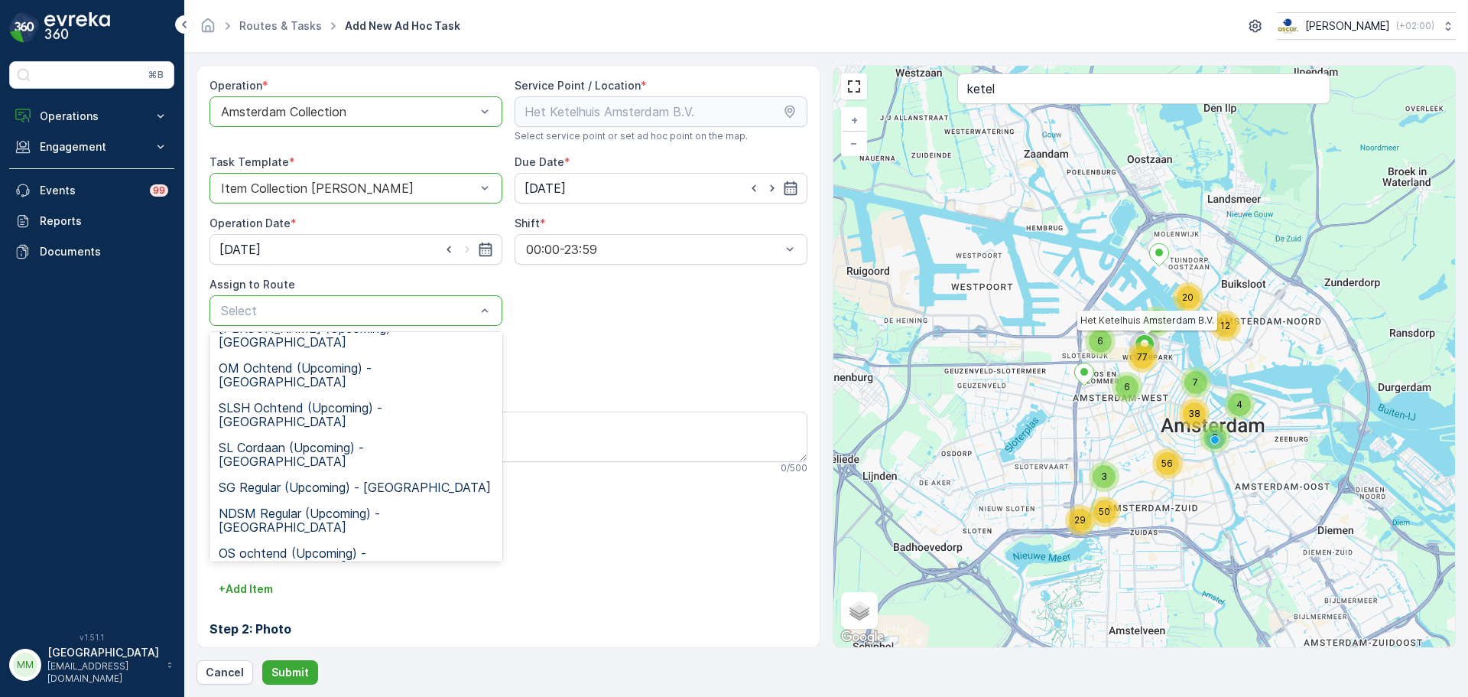
click at [296, 626] on span "WG Ochtend (Upcoming) - Amsterdam" at bounding box center [356, 640] width 275 height 28
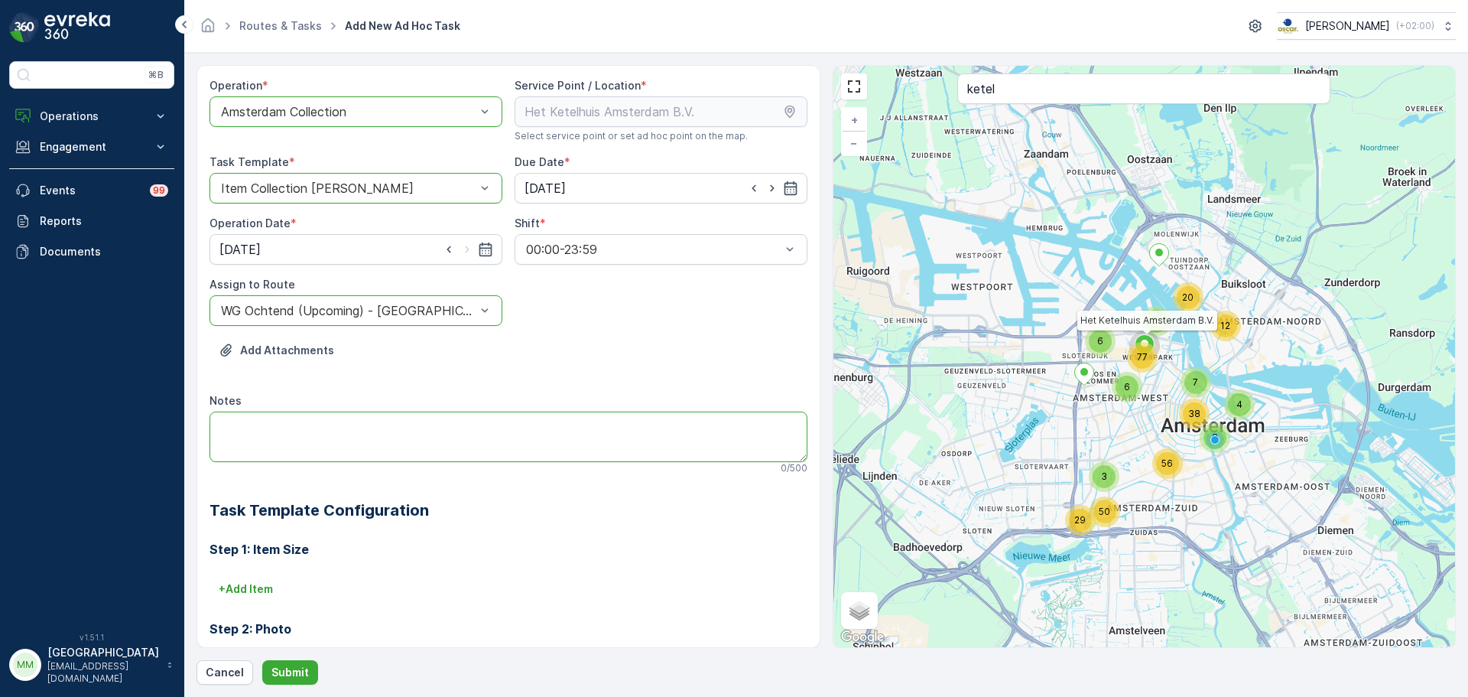
click at [324, 436] on textarea "Notes" at bounding box center [509, 436] width 598 height 50
type textarea "graag brengen: 10x 140L restzakken"
click at [284, 675] on p "Submit" at bounding box center [289, 672] width 37 height 15
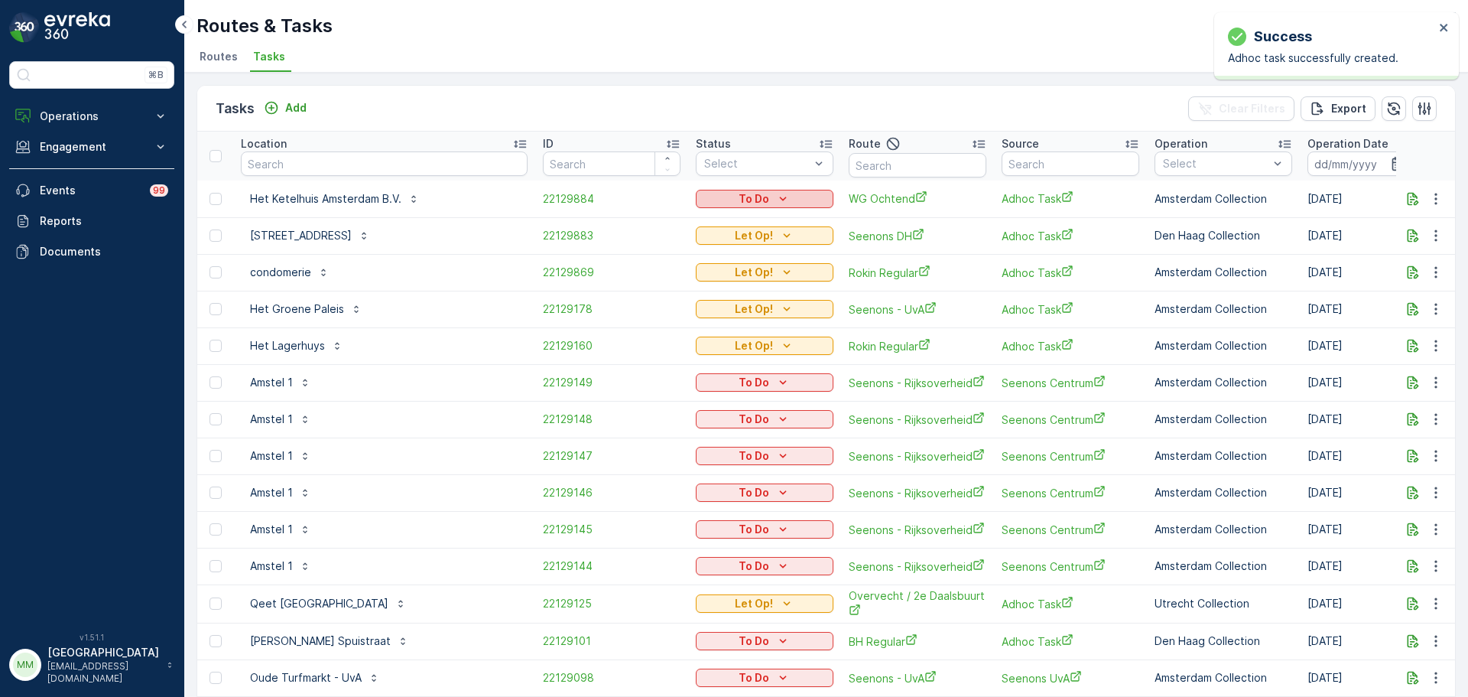
click at [729, 201] on div "To Do" at bounding box center [764, 198] width 125 height 15
click at [727, 220] on span "Let Op!" at bounding box center [721, 221] width 38 height 15
click at [399, 174] on input "text" at bounding box center [384, 163] width 287 height 24
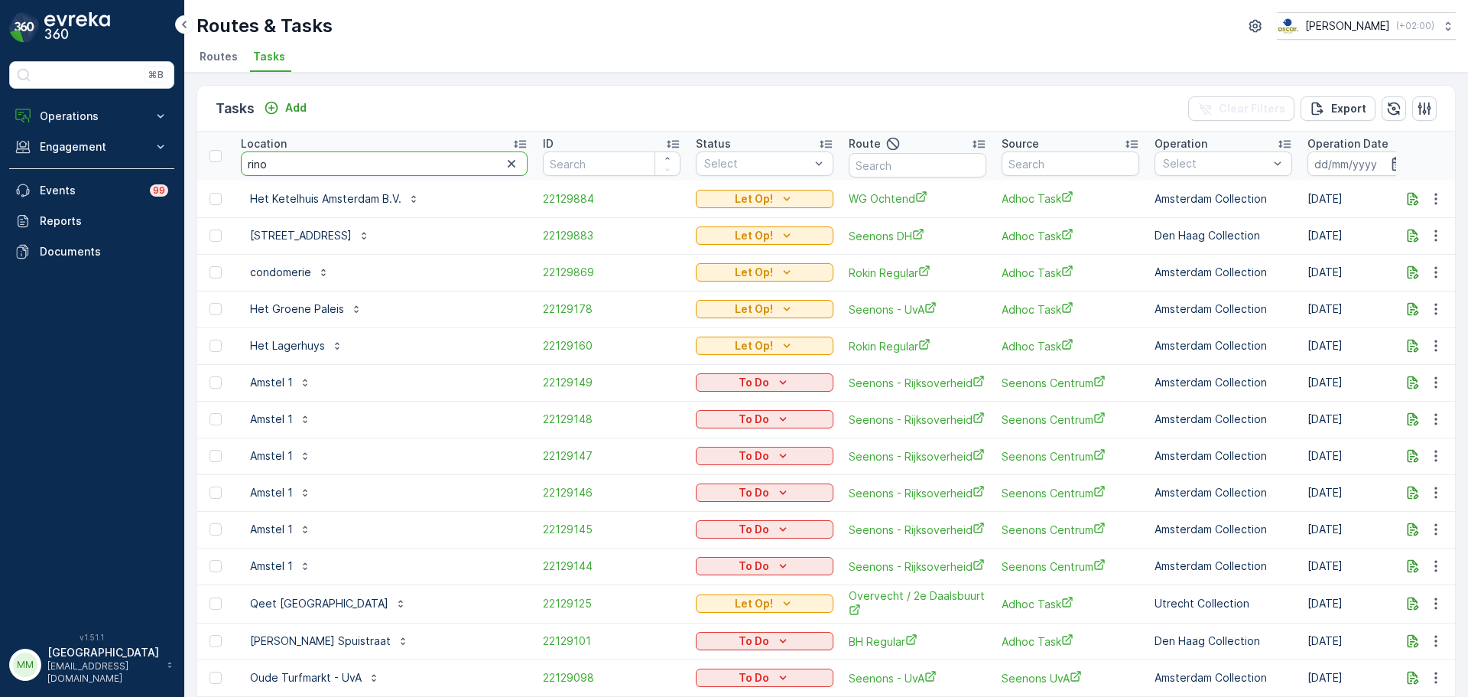
type input "rino"
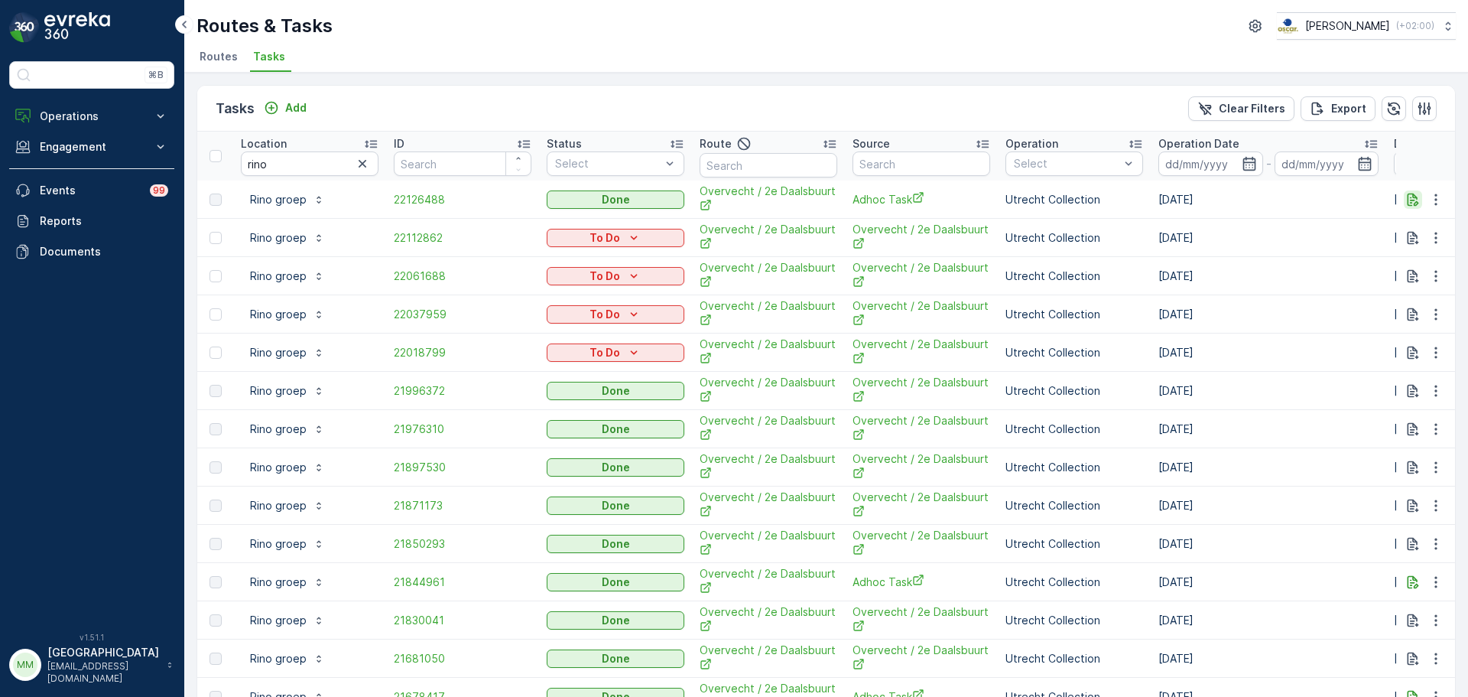
click at [1404, 195] on button "button" at bounding box center [1413, 199] width 18 height 18
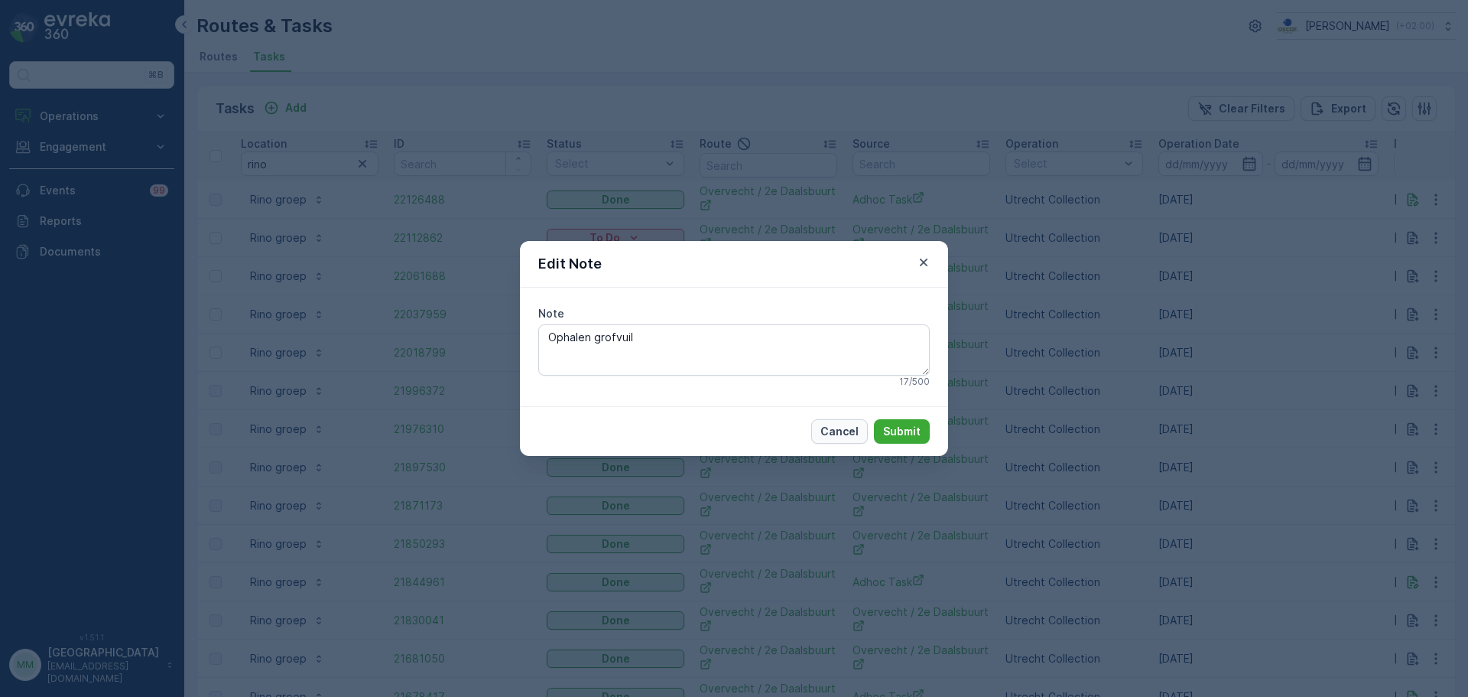
click at [849, 435] on p "Cancel" at bounding box center [840, 431] width 38 height 15
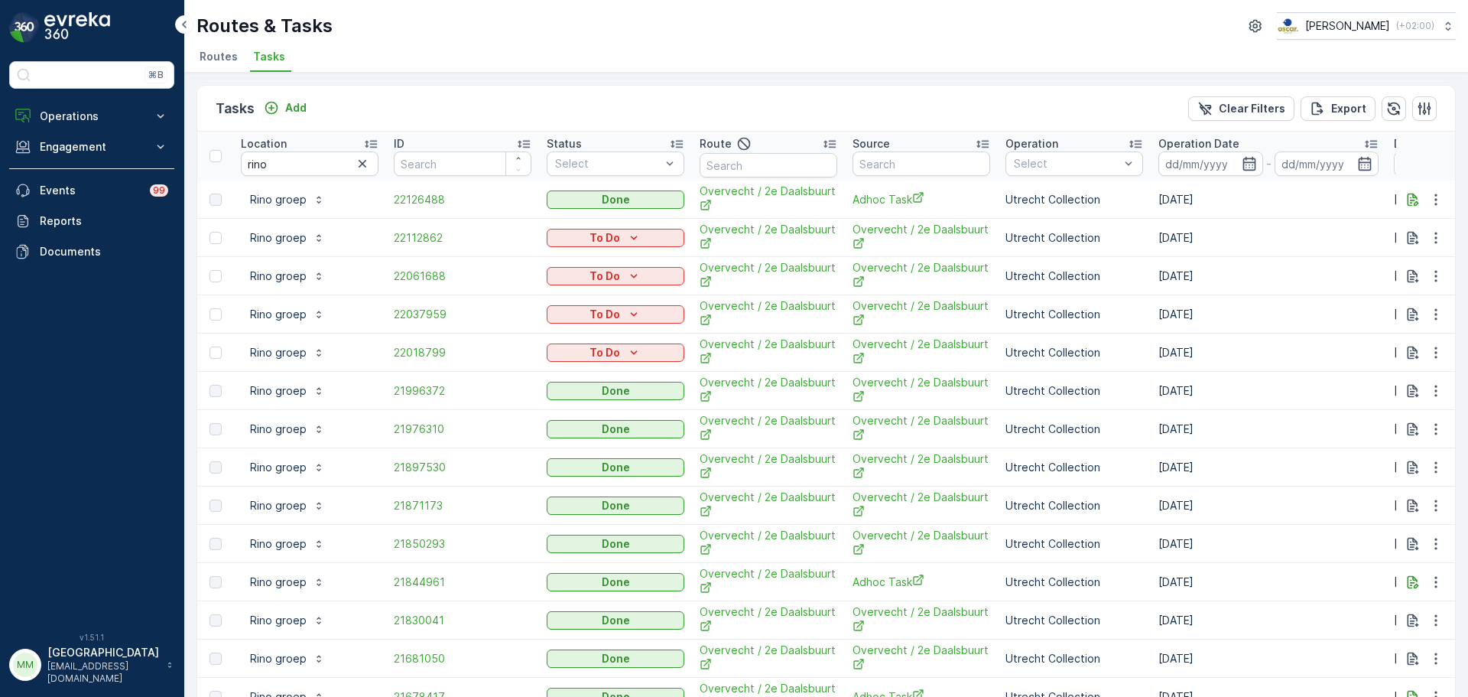
click at [294, 98] on div "Tasks Add" at bounding box center [264, 108] width 97 height 21
click at [294, 101] on p "Add" at bounding box center [295, 107] width 21 height 15
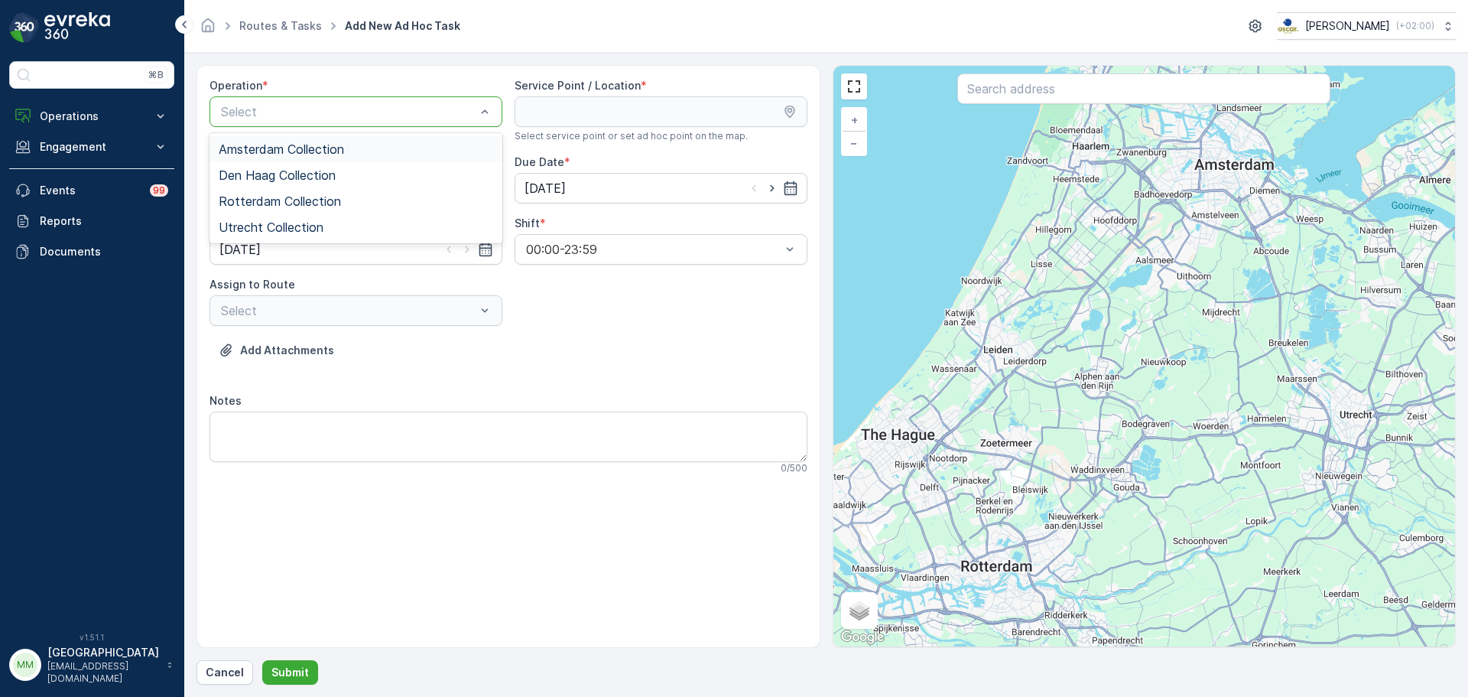
click at [311, 146] on span "Amsterdam Collection" at bounding box center [281, 149] width 125 height 14
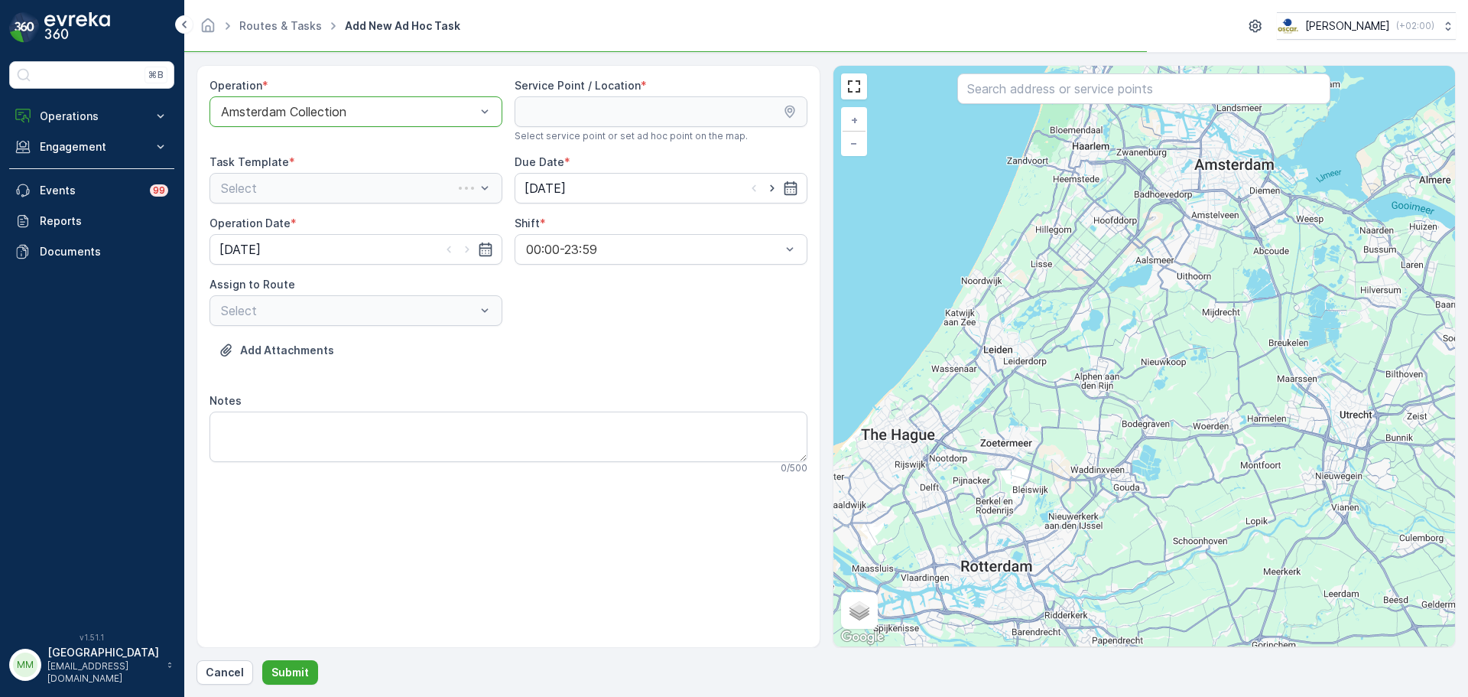
click at [311, 97] on div "Amsterdam Collection" at bounding box center [356, 111] width 293 height 31
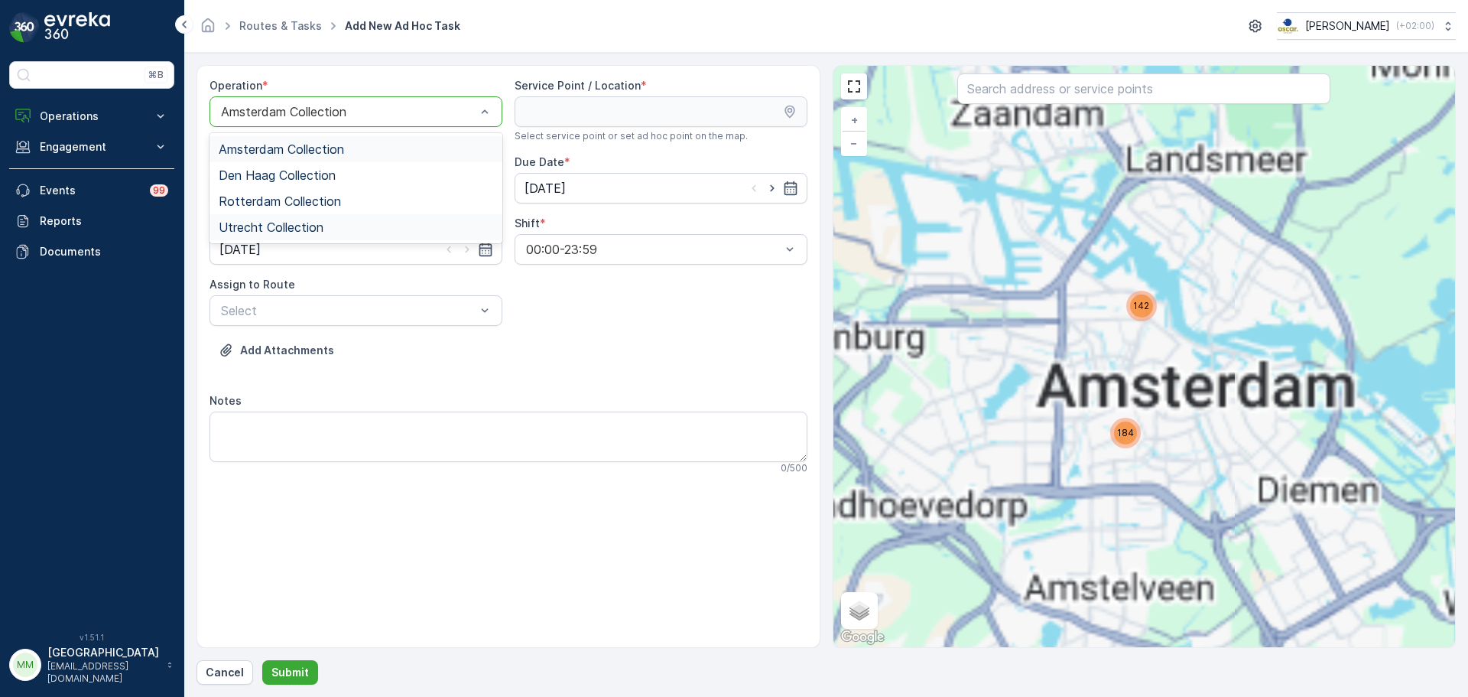
click at [303, 222] on span "Utrecht Collection" at bounding box center [271, 227] width 105 height 14
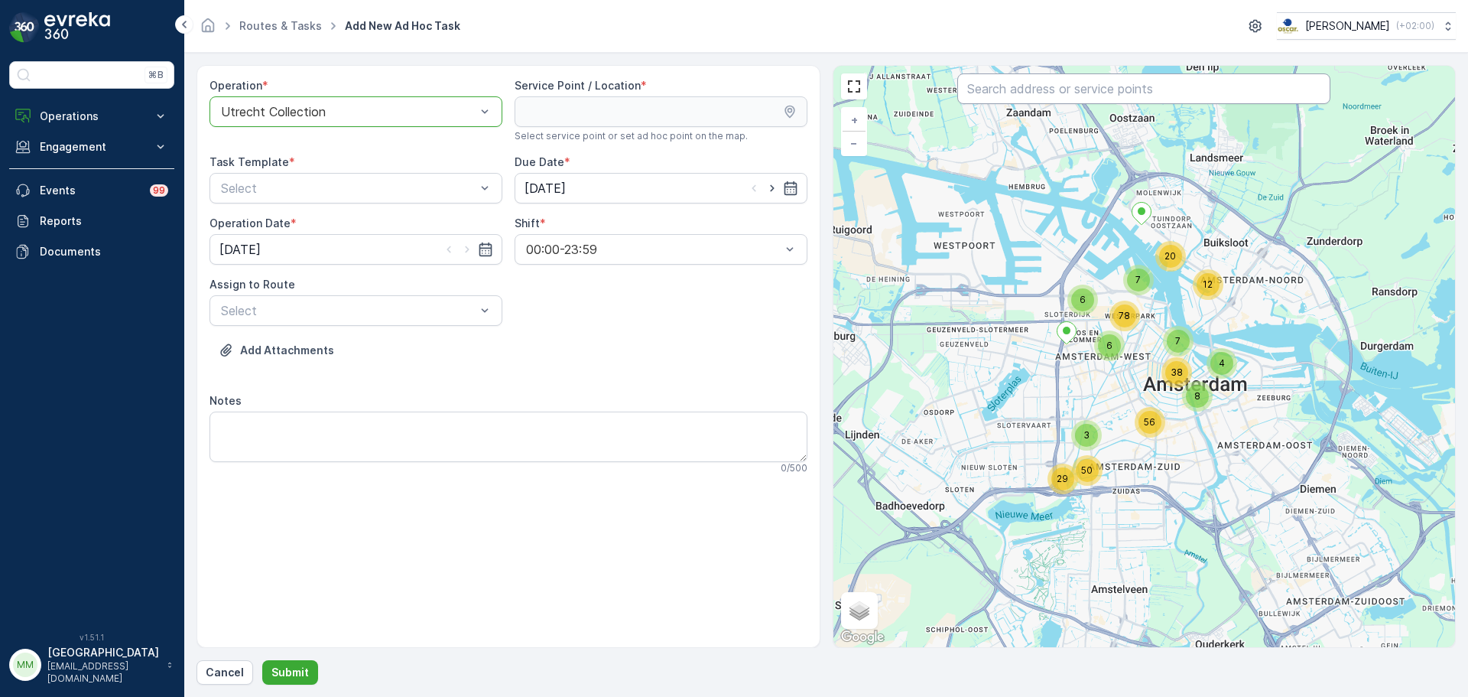
click at [989, 95] on input "text" at bounding box center [1143, 88] width 373 height 31
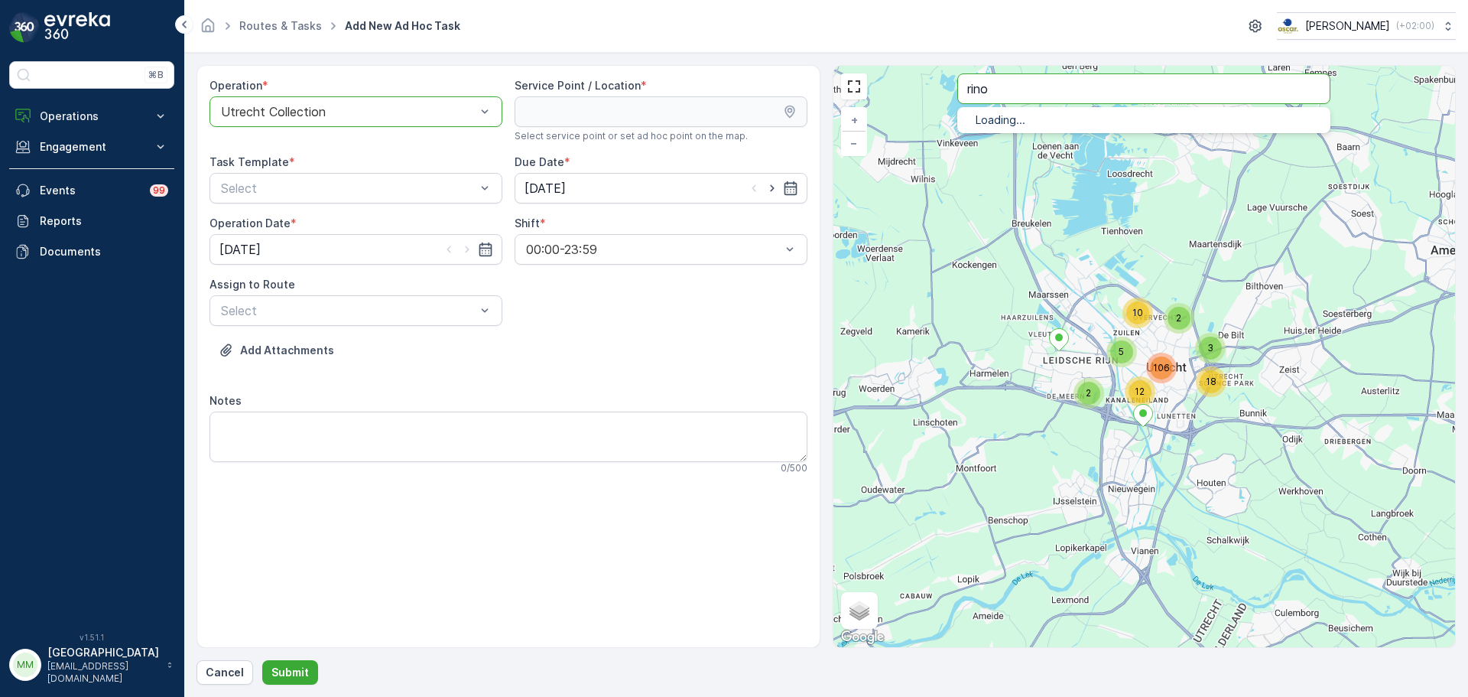
type input "rino"
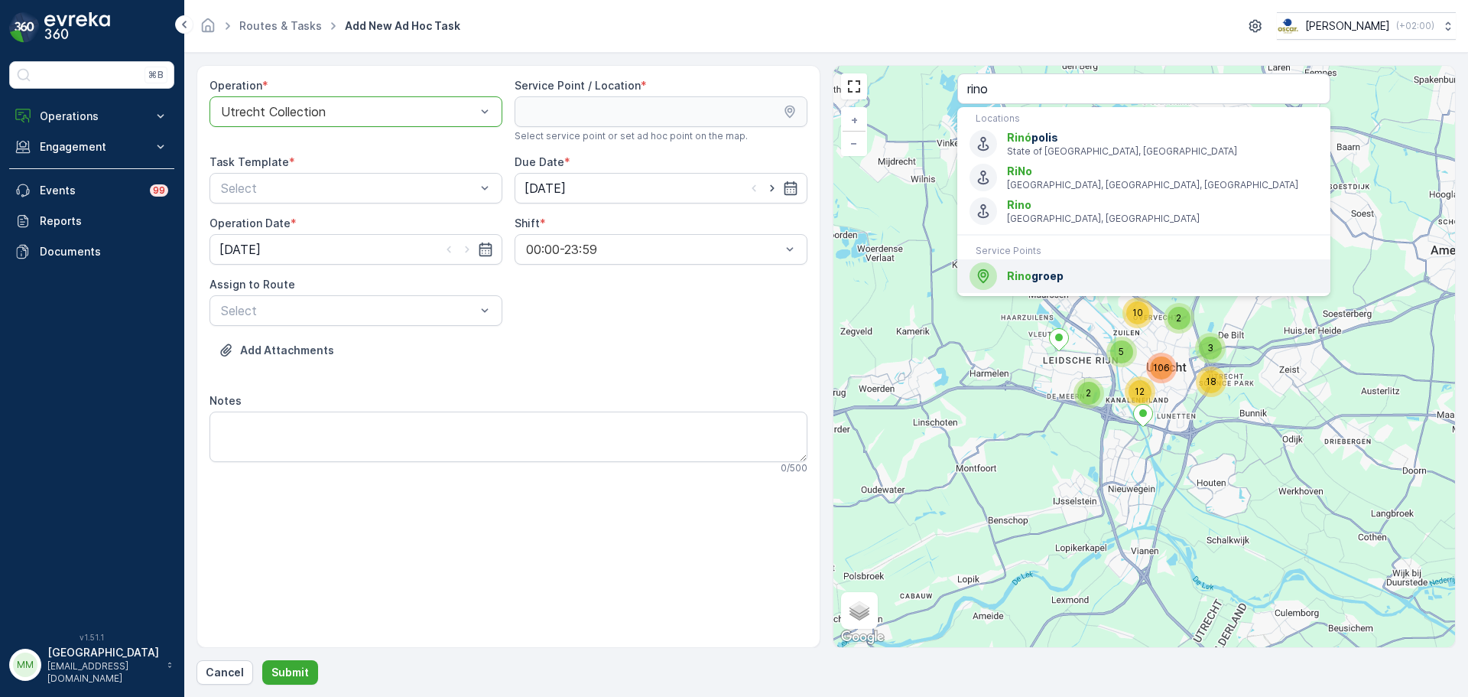
click at [1044, 289] on div "Rino groep" at bounding box center [1144, 276] width 349 height 28
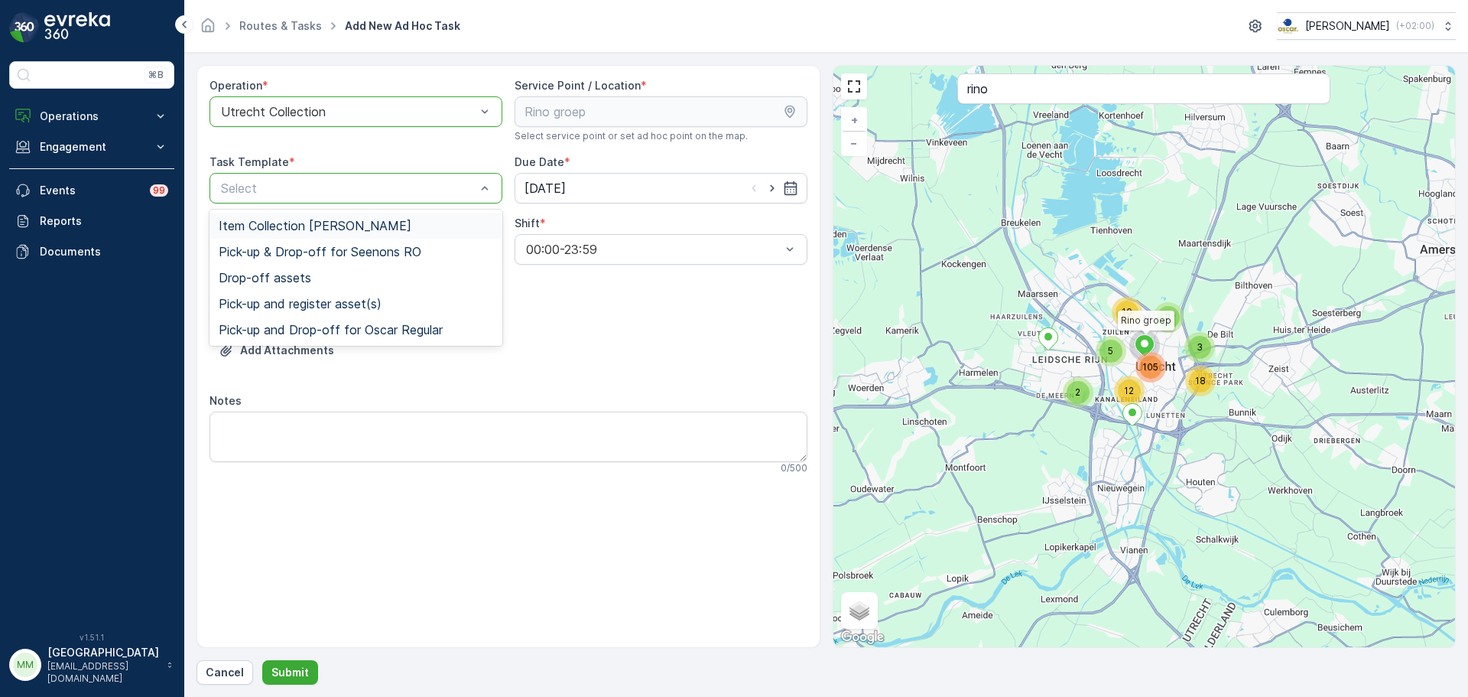
click at [286, 226] on span "Item Collection [PERSON_NAME]" at bounding box center [315, 226] width 193 height 14
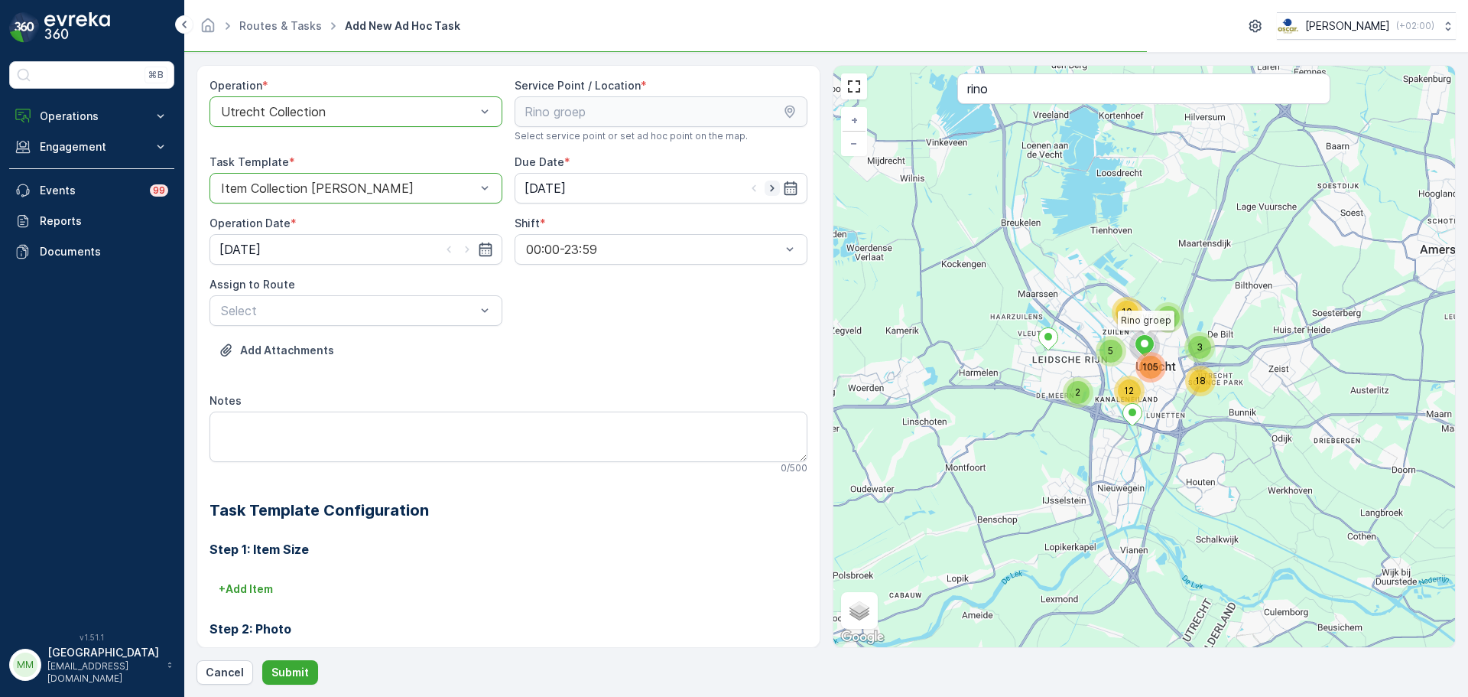
click at [765, 192] on icon "button" at bounding box center [772, 187] width 15 height 15
type input "[DATE]"
click at [468, 245] on icon "button" at bounding box center [467, 249] width 15 height 15
type input "[DATE]"
click at [349, 328] on div "Operation * option Utrecht Collection, selected. Utrecht Collection Service Poi…" at bounding box center [509, 457] width 598 height 759
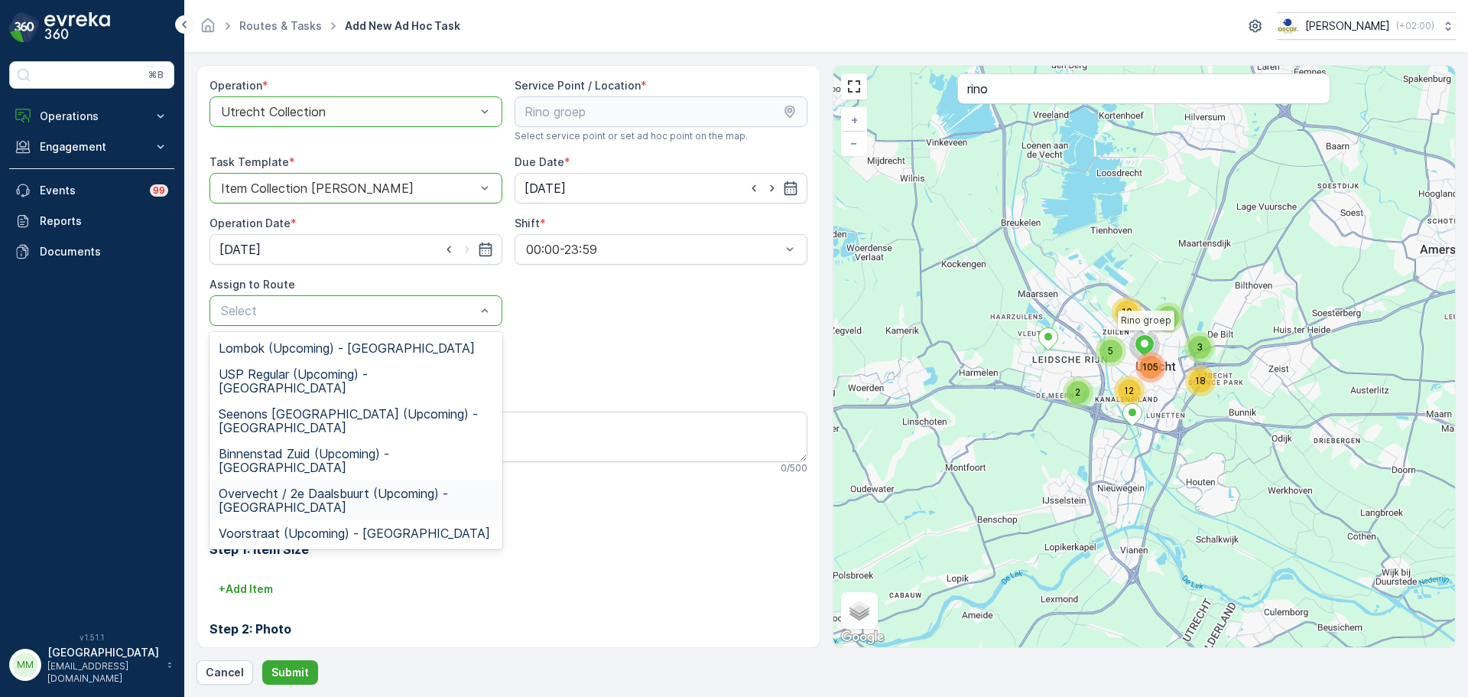
click at [299, 486] on span "Overvecht / 2e Daalsbuurt (Upcoming) - [GEOGRAPHIC_DATA]" at bounding box center [356, 500] width 275 height 28
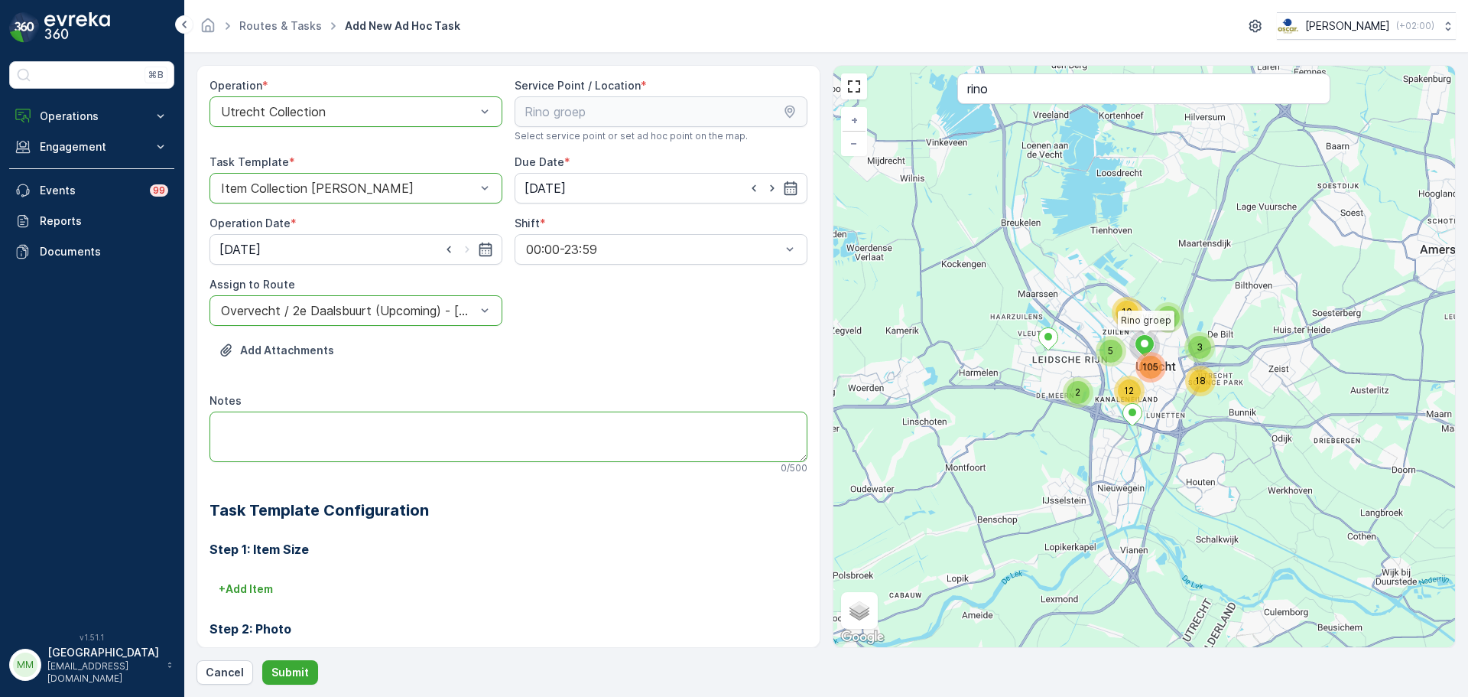
click at [363, 424] on textarea "Notes" at bounding box center [509, 436] width 598 height 50
type textarea "Graag alle kapotte stoelen meenemen!"
click at [284, 665] on p "Submit" at bounding box center [289, 672] width 37 height 15
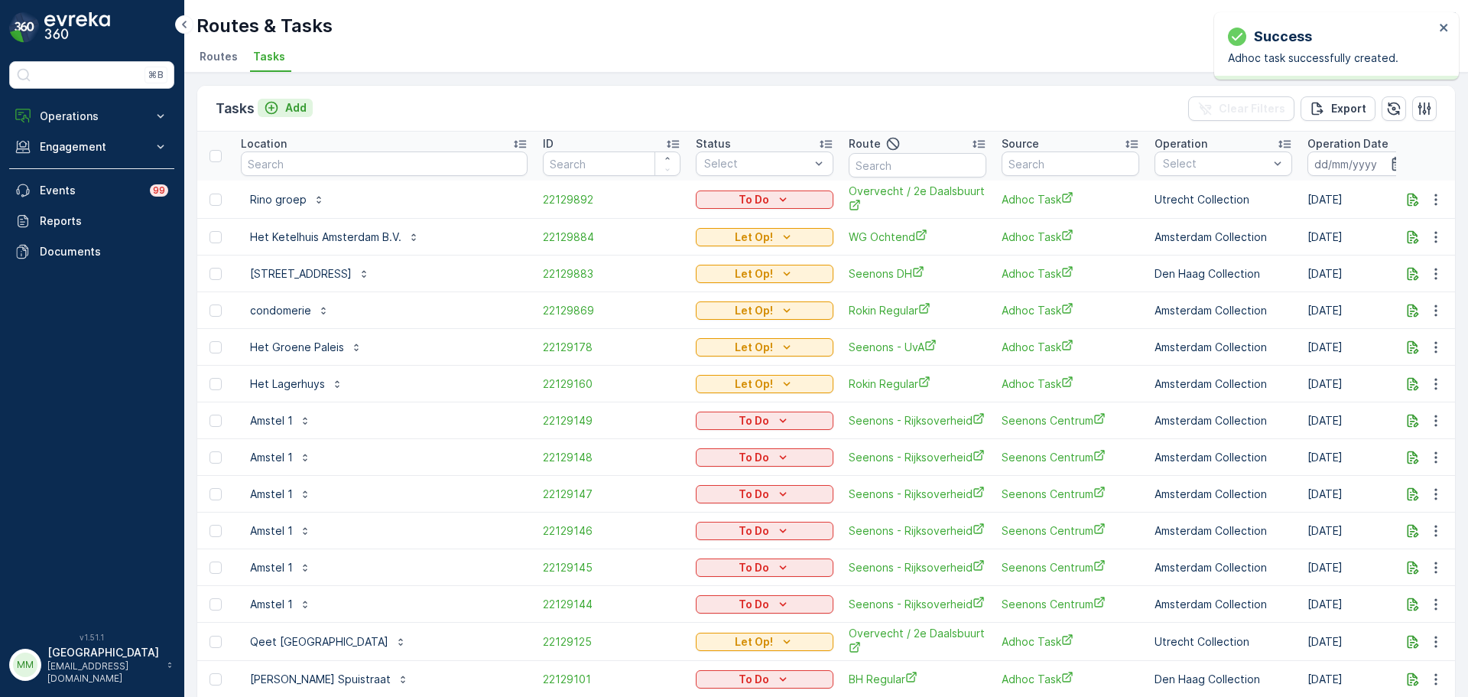
click at [304, 103] on p "Add" at bounding box center [295, 107] width 21 height 15
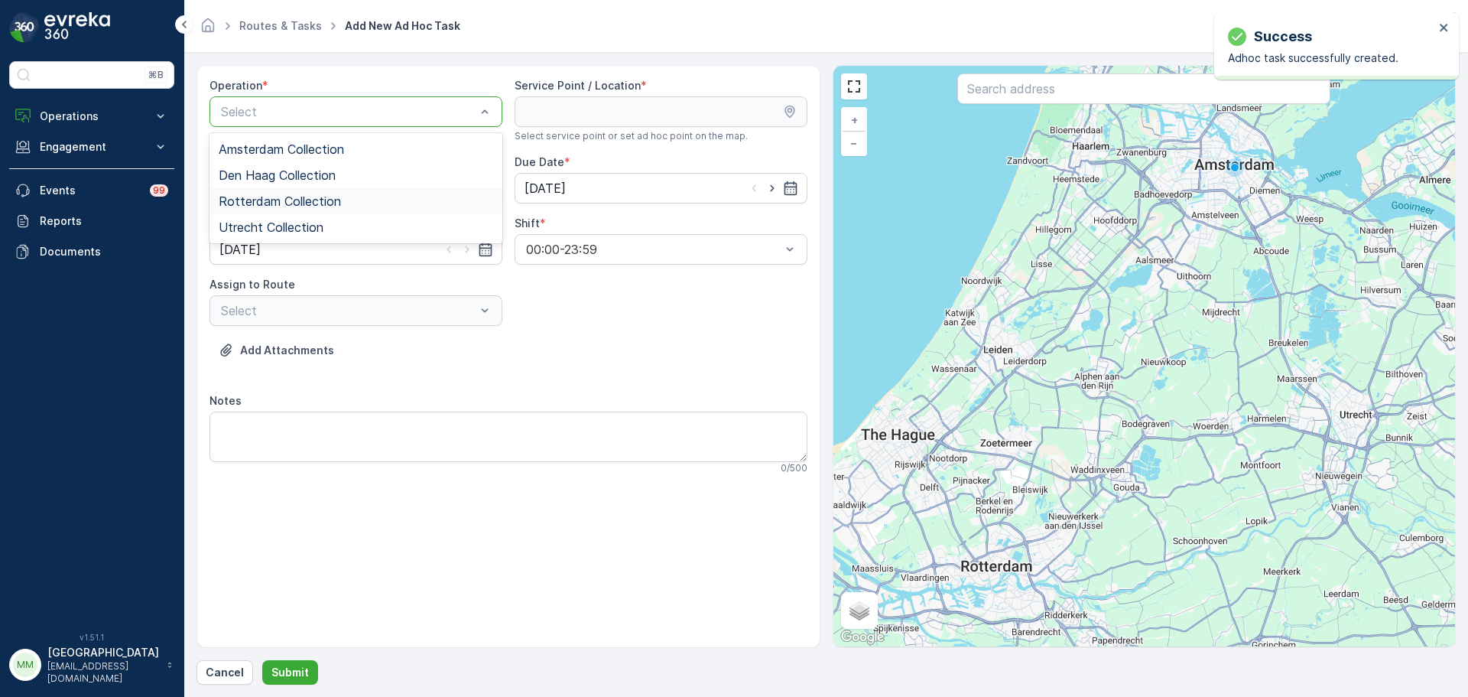
click at [312, 193] on div "Rotterdam Collection" at bounding box center [356, 201] width 293 height 26
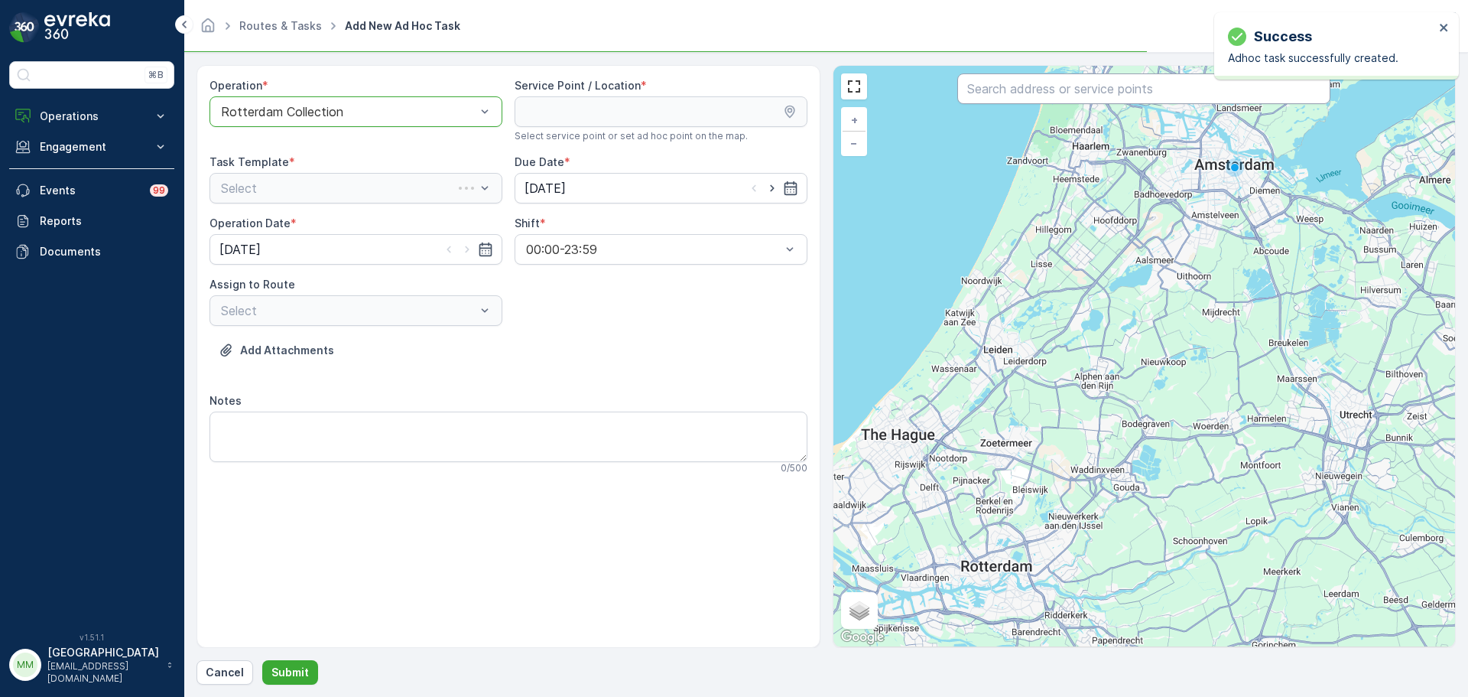
click at [1009, 105] on div at bounding box center [1143, 90] width 373 height 34
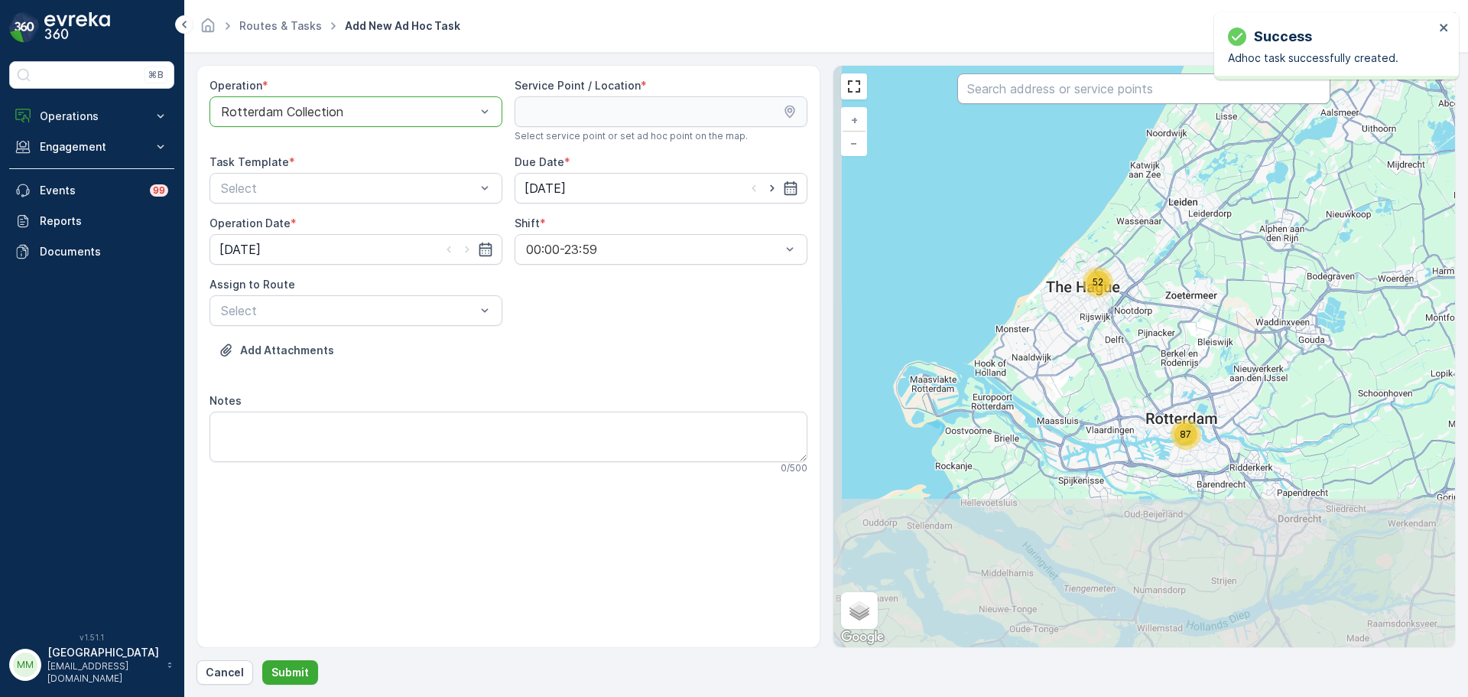
click at [1009, 99] on input "text" at bounding box center [1143, 88] width 373 height 31
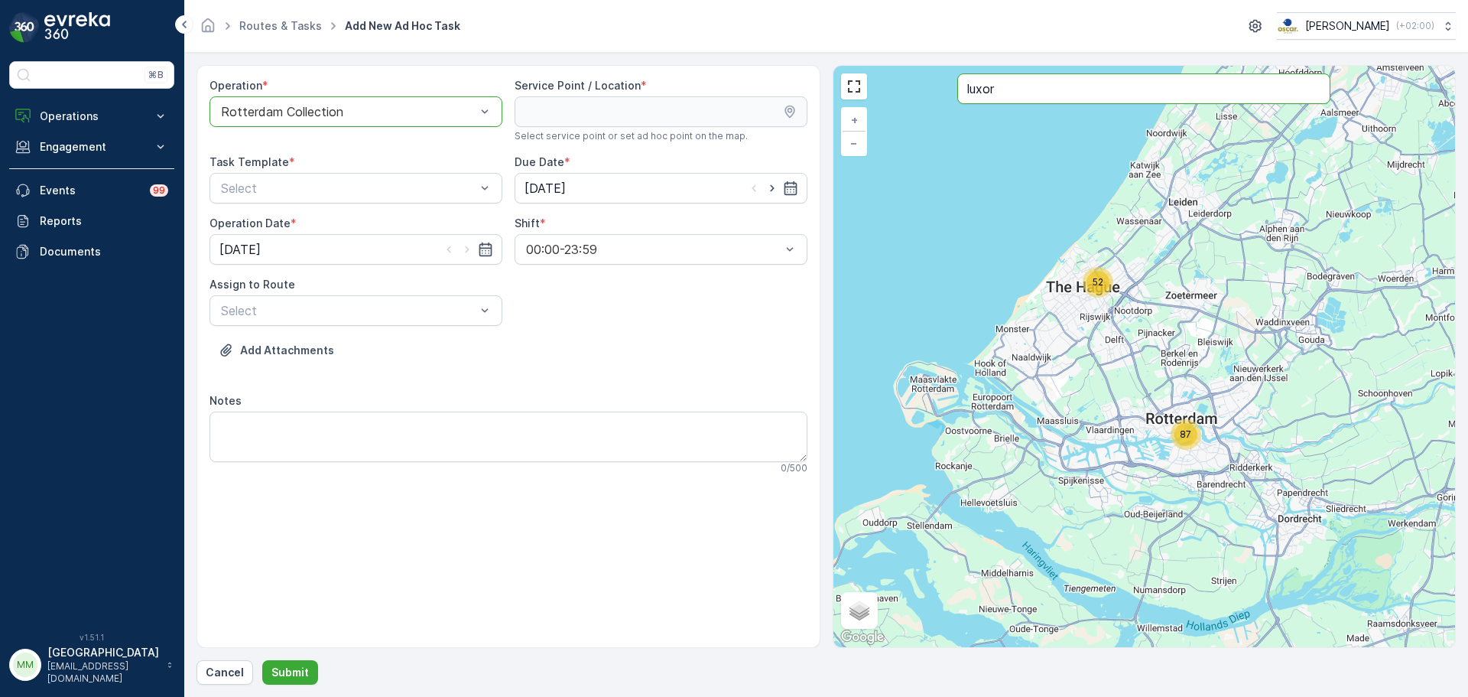
type input "luxor"
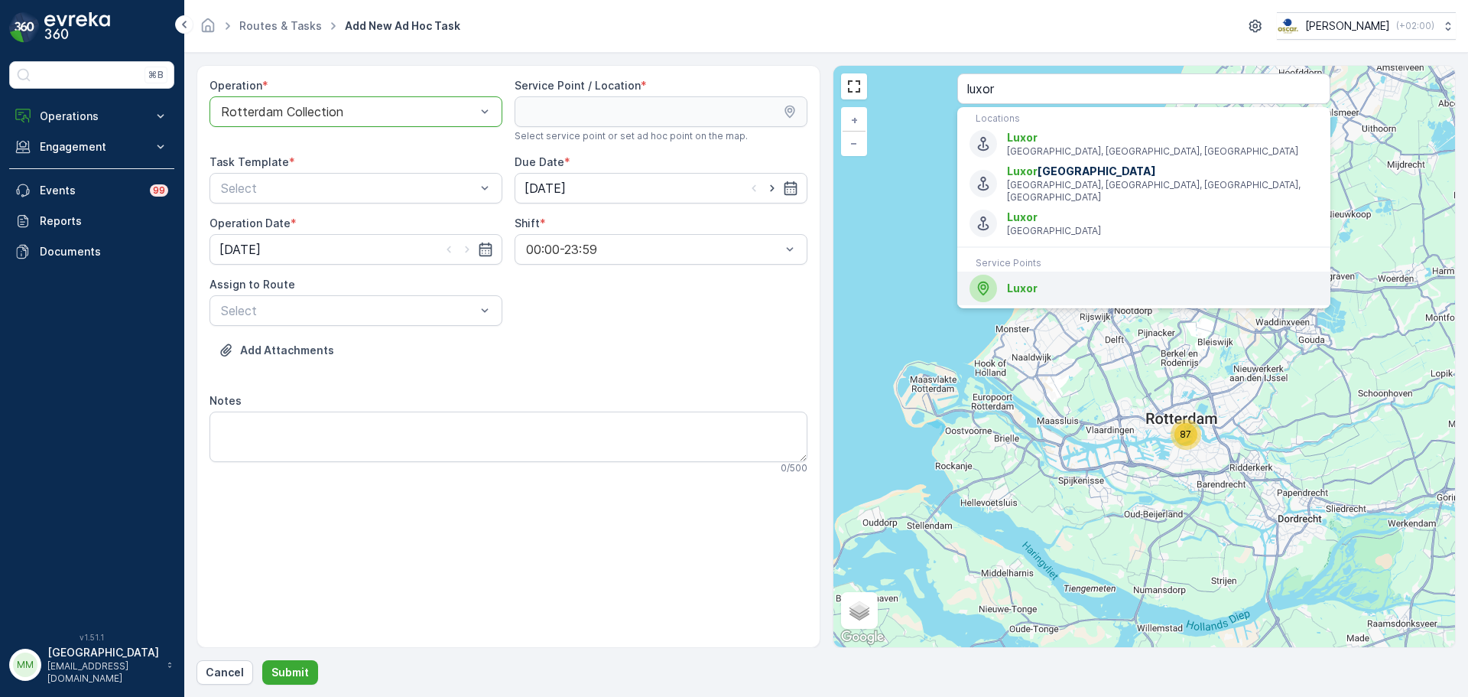
click at [1032, 281] on span "Luxor" at bounding box center [1022, 287] width 31 height 13
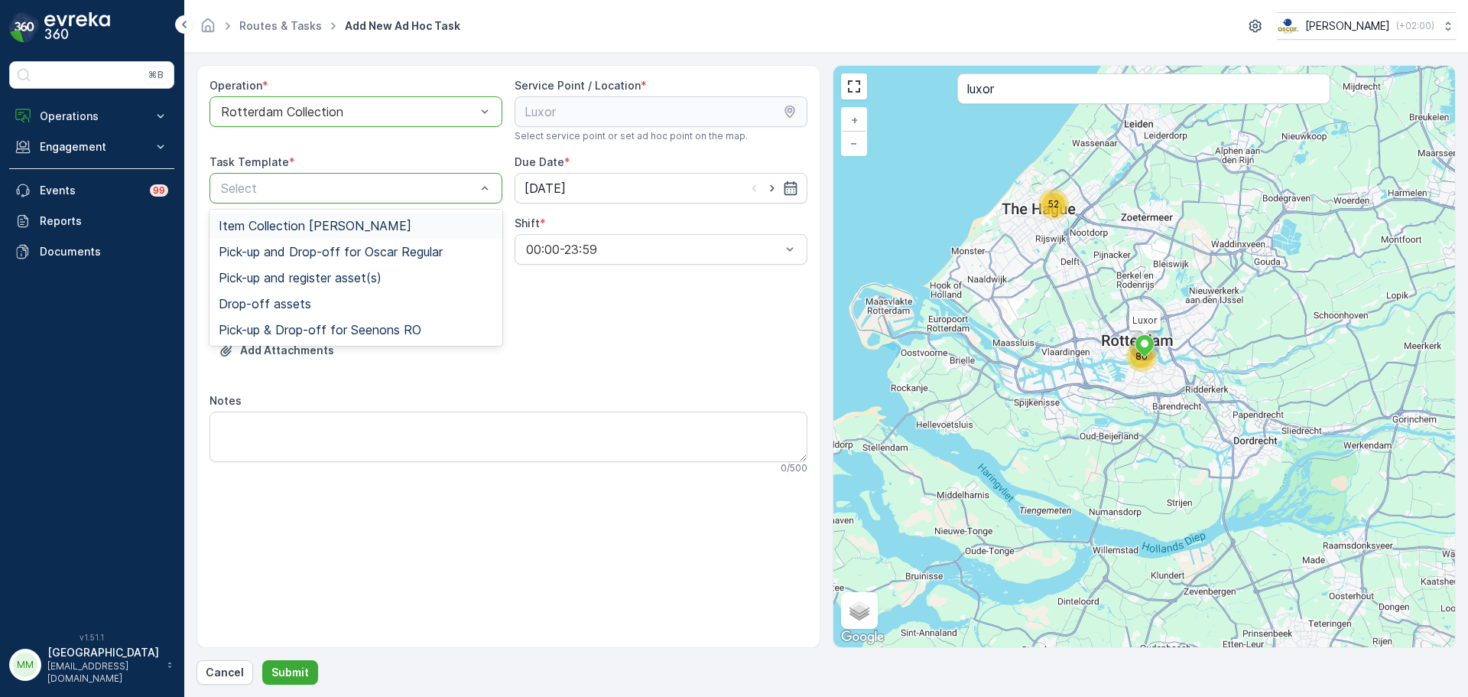
click at [316, 226] on span "Item Collection [PERSON_NAME]" at bounding box center [315, 226] width 193 height 14
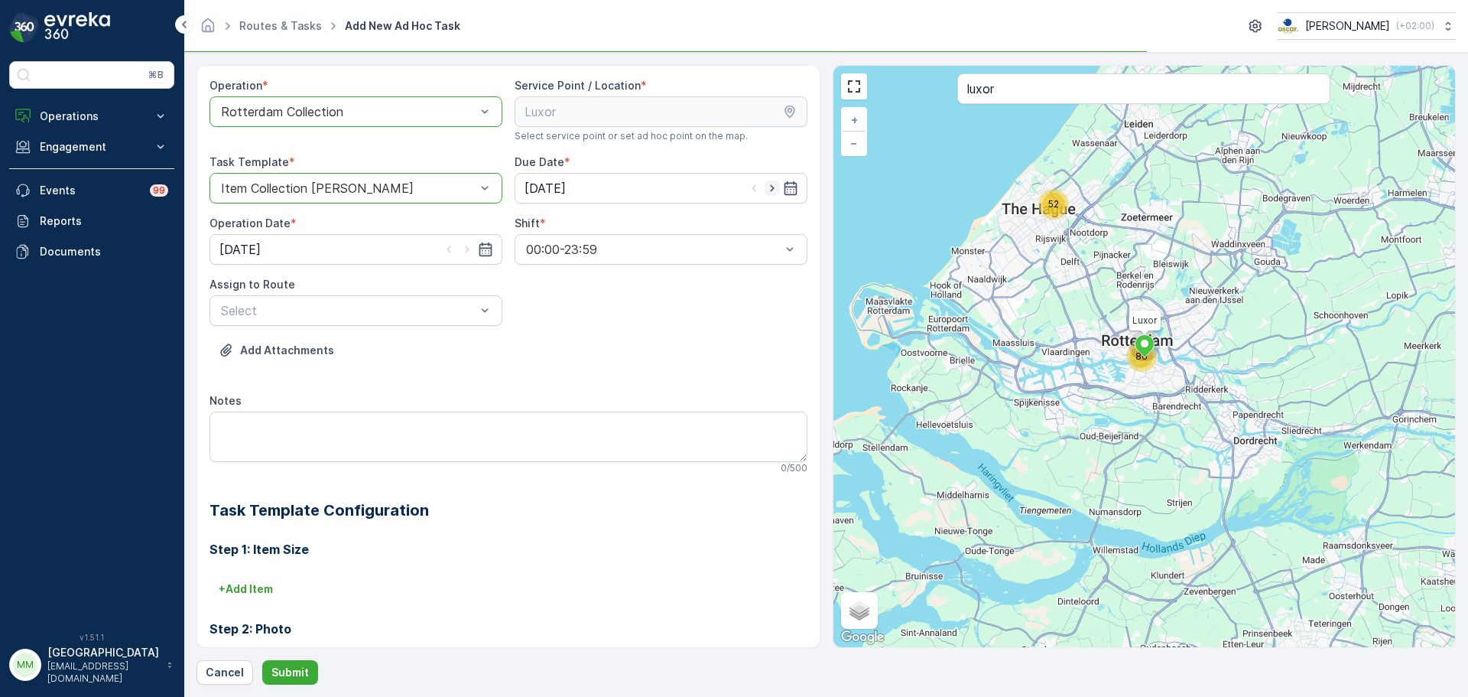
click at [768, 191] on icon "button" at bounding box center [772, 187] width 15 height 15
type input "[DATE]"
click at [467, 250] on icon "button" at bounding box center [467, 249] width 15 height 15
type input "[DATE]"
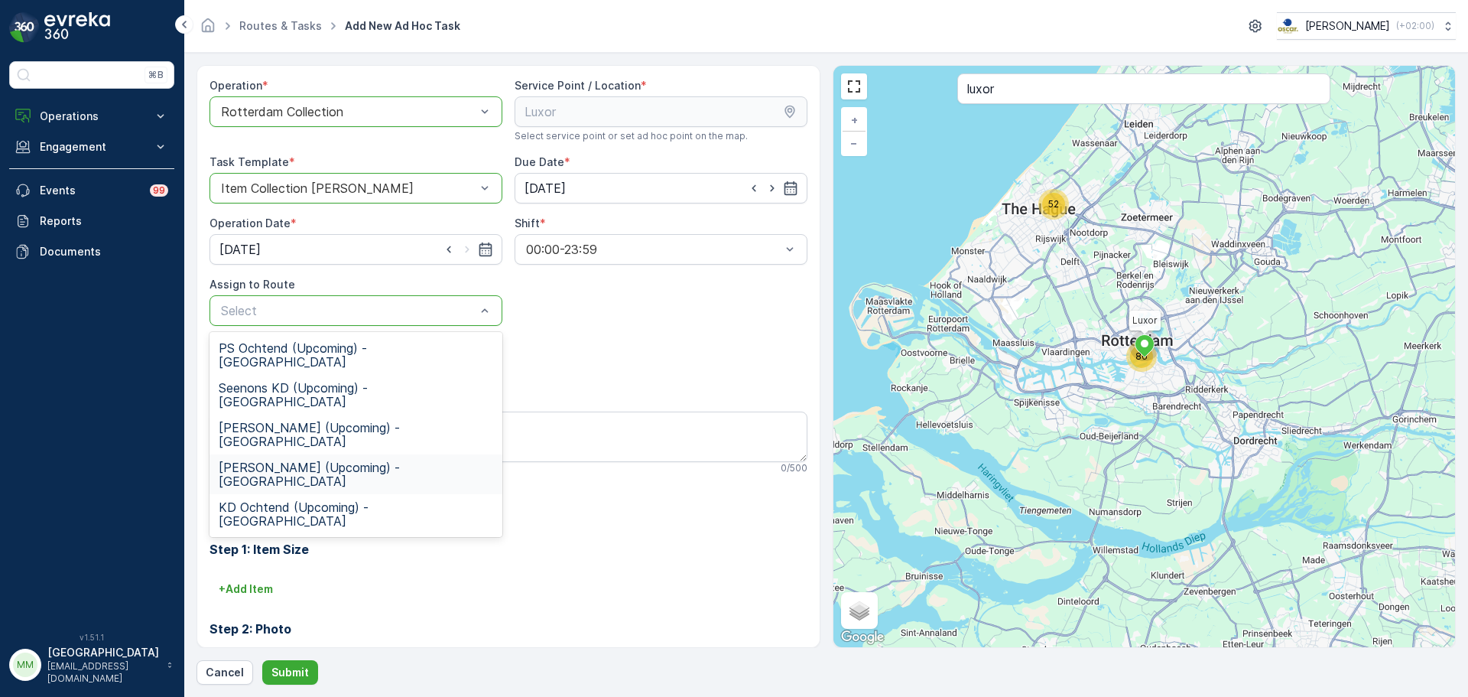
click at [319, 460] on span "KD Middag (Upcoming) - Rotterdam" at bounding box center [356, 474] width 275 height 28
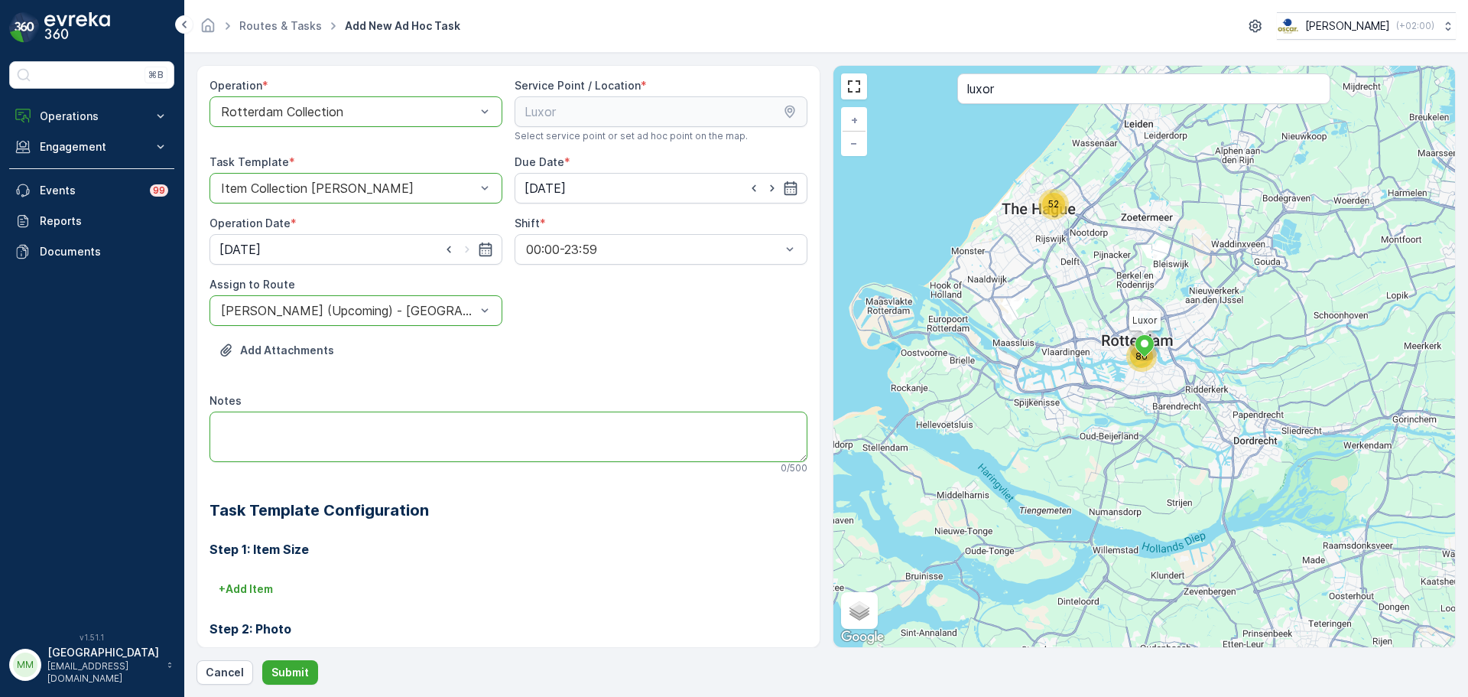
click at [319, 428] on textarea "Notes" at bounding box center [509, 436] width 598 height 50
type textarea "grofvuil ophalen"
click at [252, 606] on div "Step 2: Photo No configuration needed." at bounding box center [509, 636] width 598 height 70
click at [252, 593] on p "+ Add Item" at bounding box center [246, 588] width 54 height 15
type input "grofvuil"
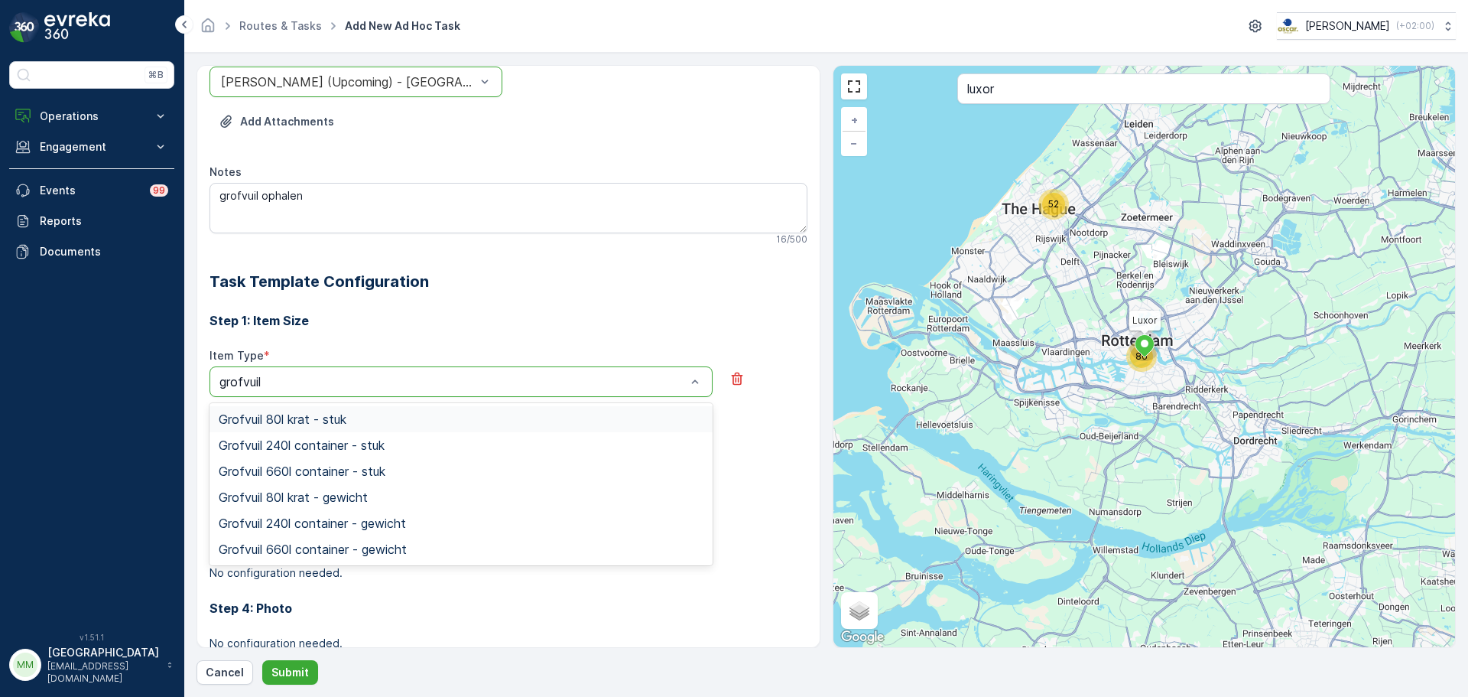
scroll to position [229, 0]
click at [333, 473] on span "Grofvuil 660l container - stuk" at bounding box center [302, 470] width 167 height 14
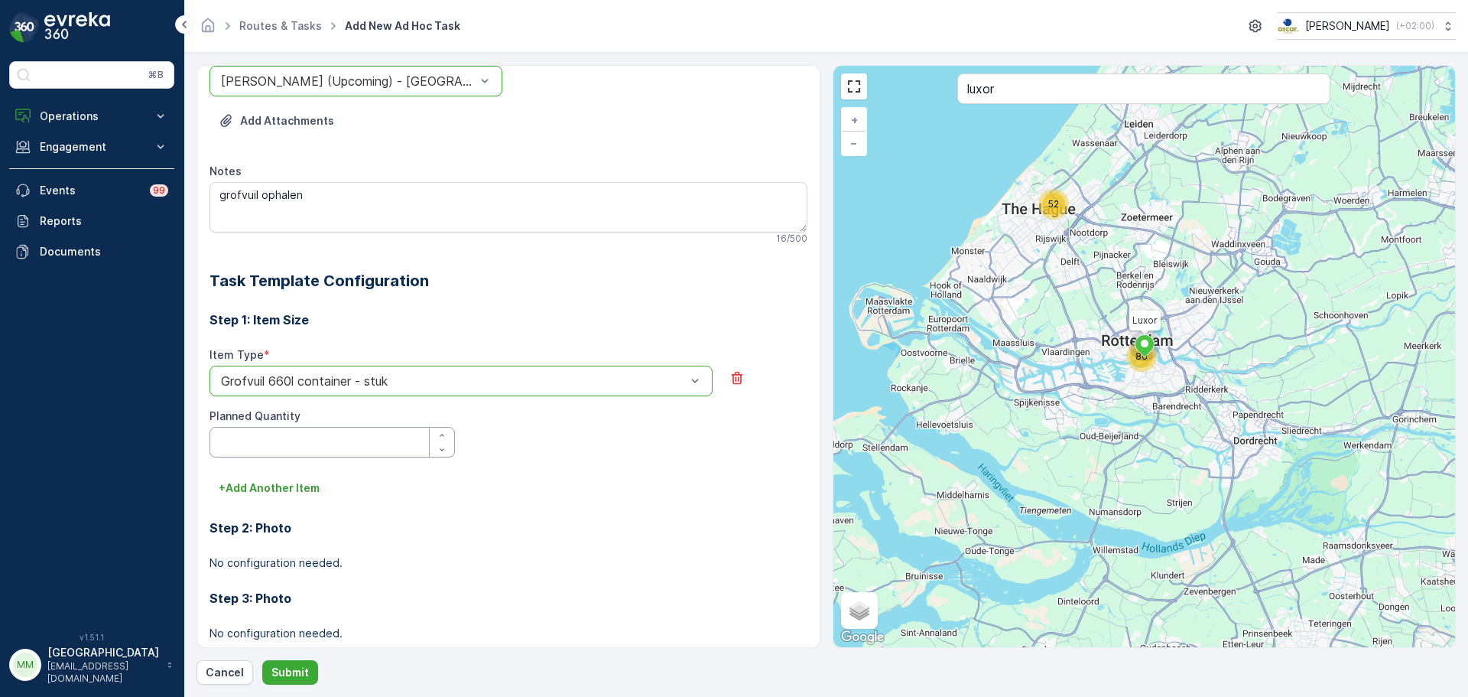
click at [292, 454] on Quantity "Planned Quantity" at bounding box center [332, 442] width 245 height 31
type Quantity "1"
click at [284, 665] on p "Submit" at bounding box center [289, 672] width 37 height 15
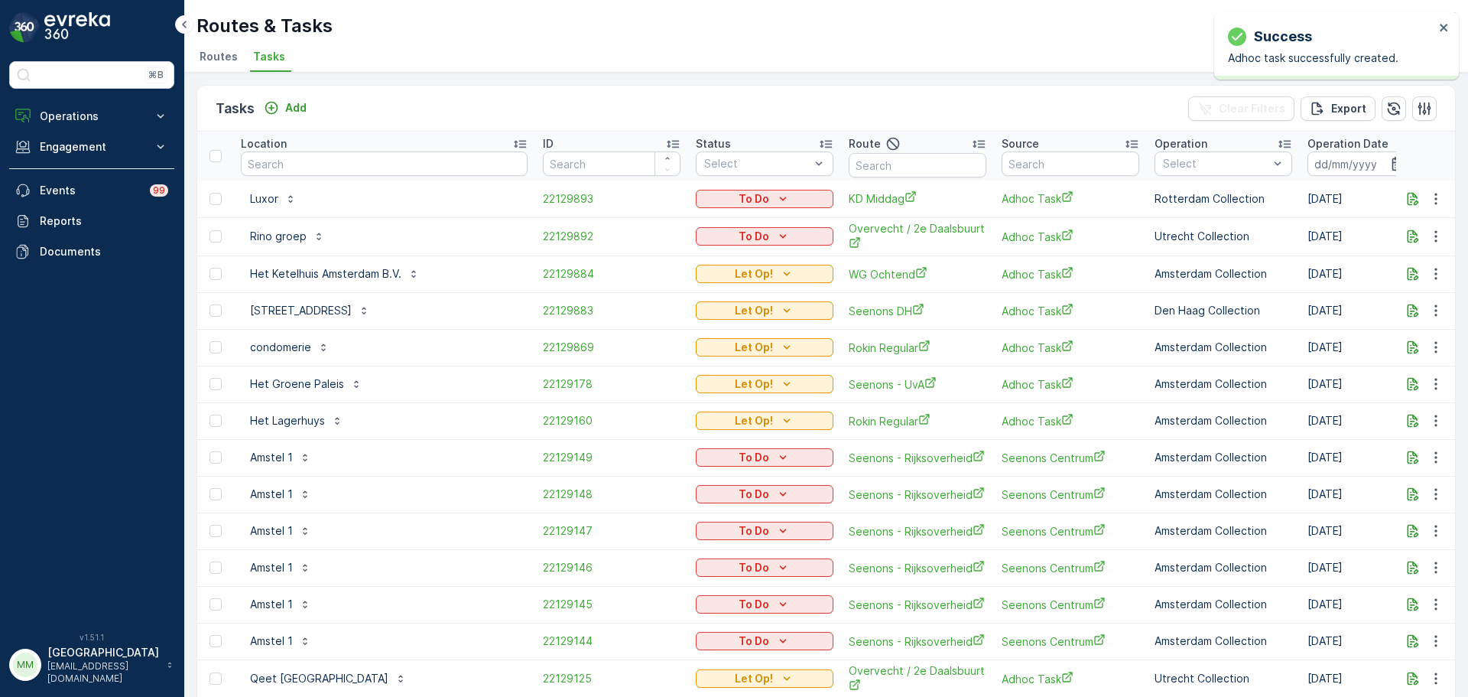
click at [744, 187] on td "To Do" at bounding box center [764, 198] width 153 height 37
click at [744, 191] on p "To Do" at bounding box center [754, 198] width 31 height 15
click at [740, 226] on div "Let Op!" at bounding box center [744, 221] width 97 height 21
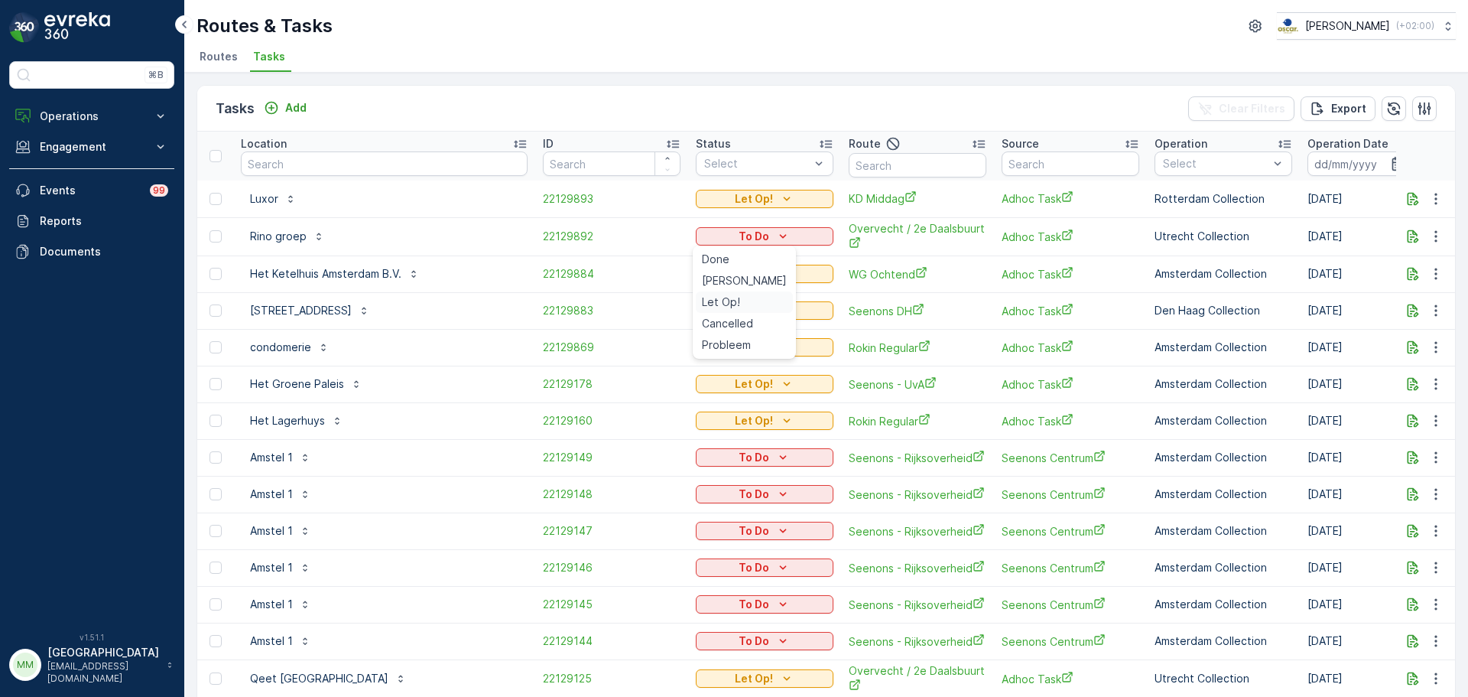
click at [735, 304] on span "Let Op!" at bounding box center [721, 301] width 38 height 15
click at [279, 99] on button "Add" at bounding box center [285, 108] width 55 height 18
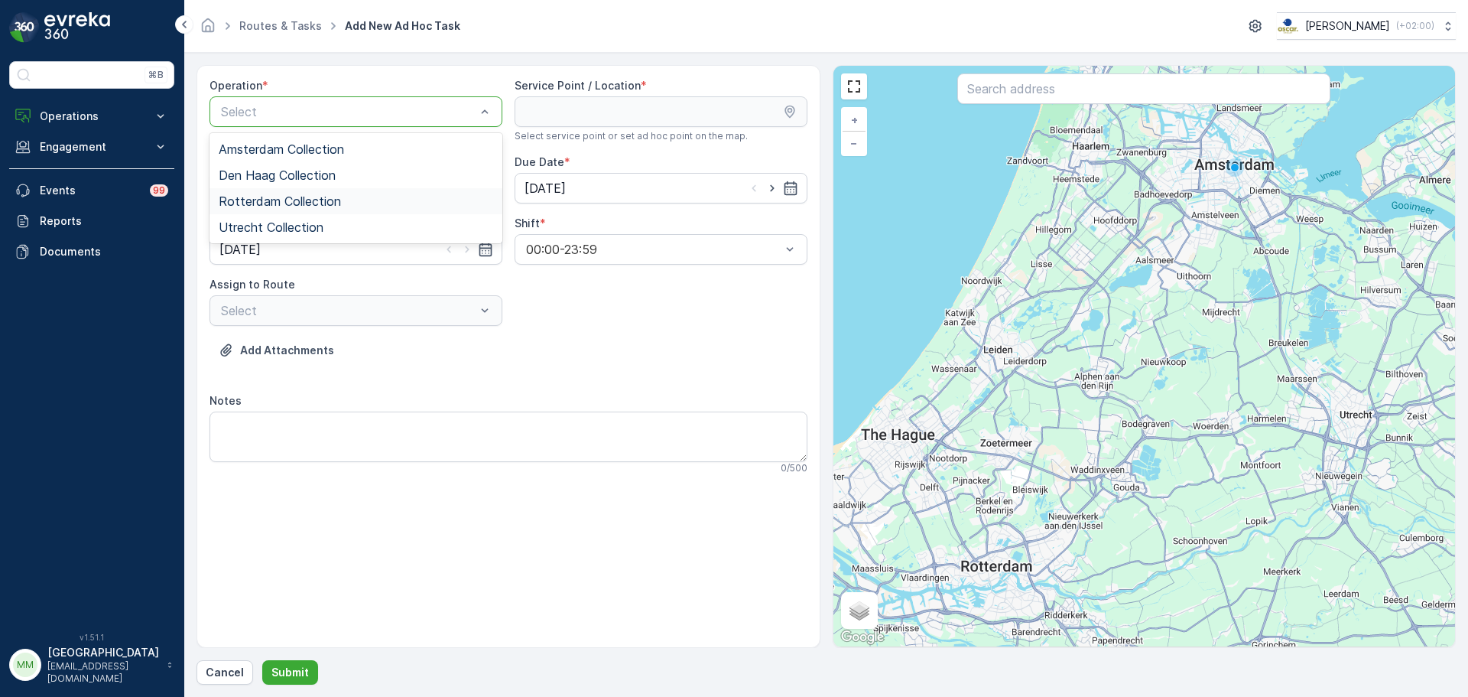
click at [312, 210] on div "Rotterdam Collection" at bounding box center [356, 201] width 293 height 26
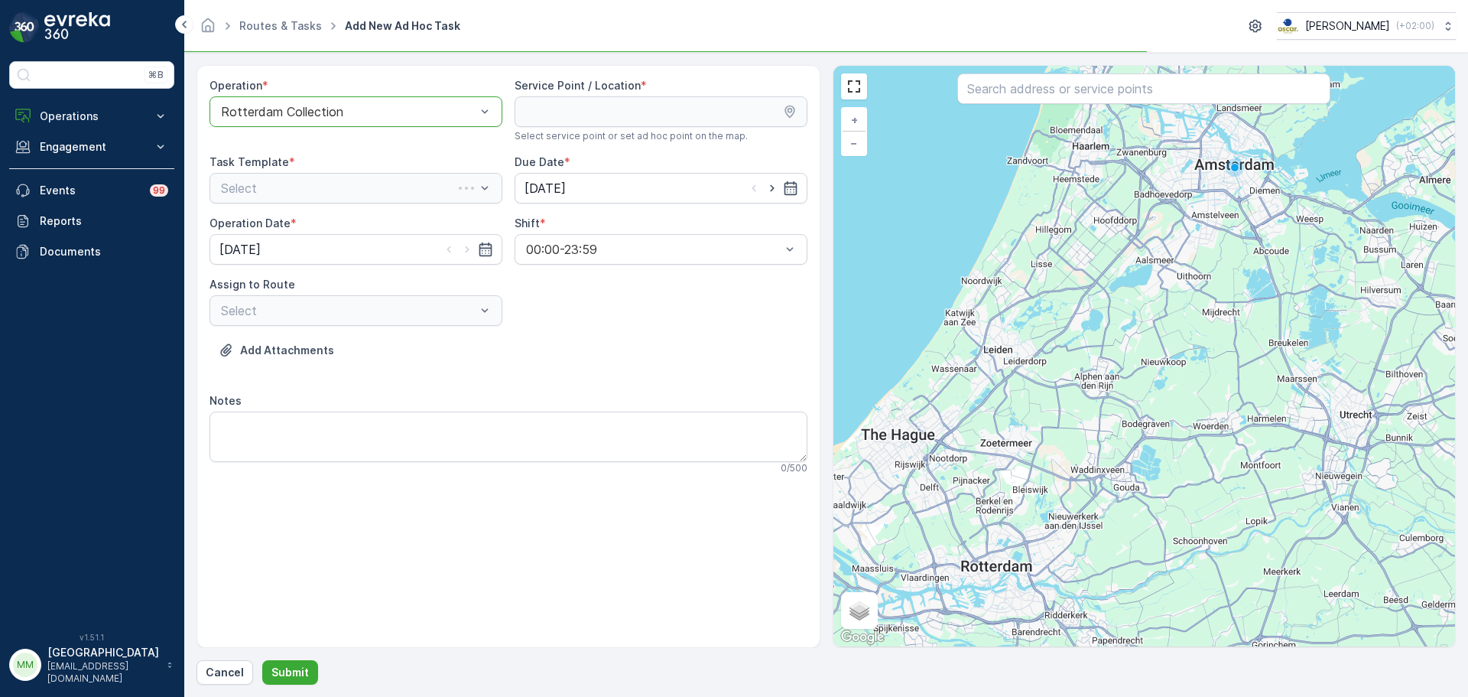
click at [999, 99] on input "text" at bounding box center [1143, 88] width 373 height 31
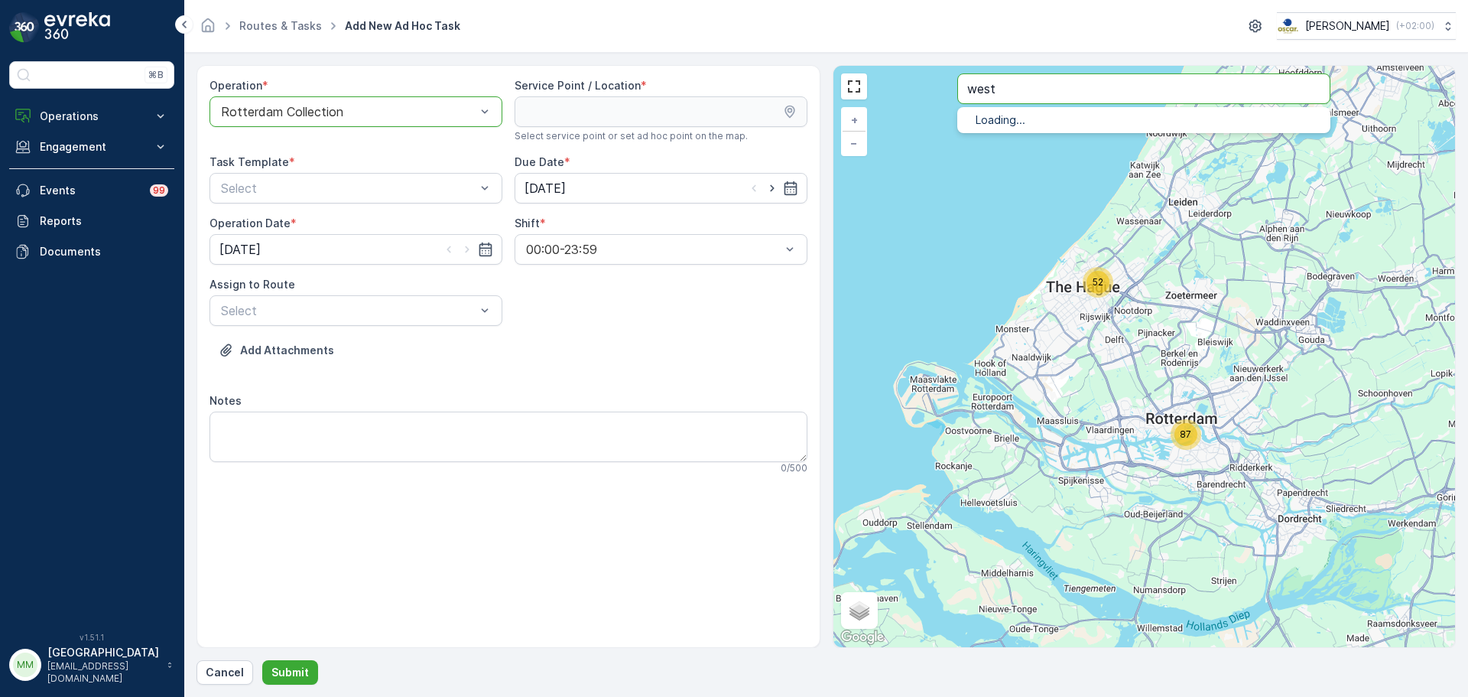
type input "west"
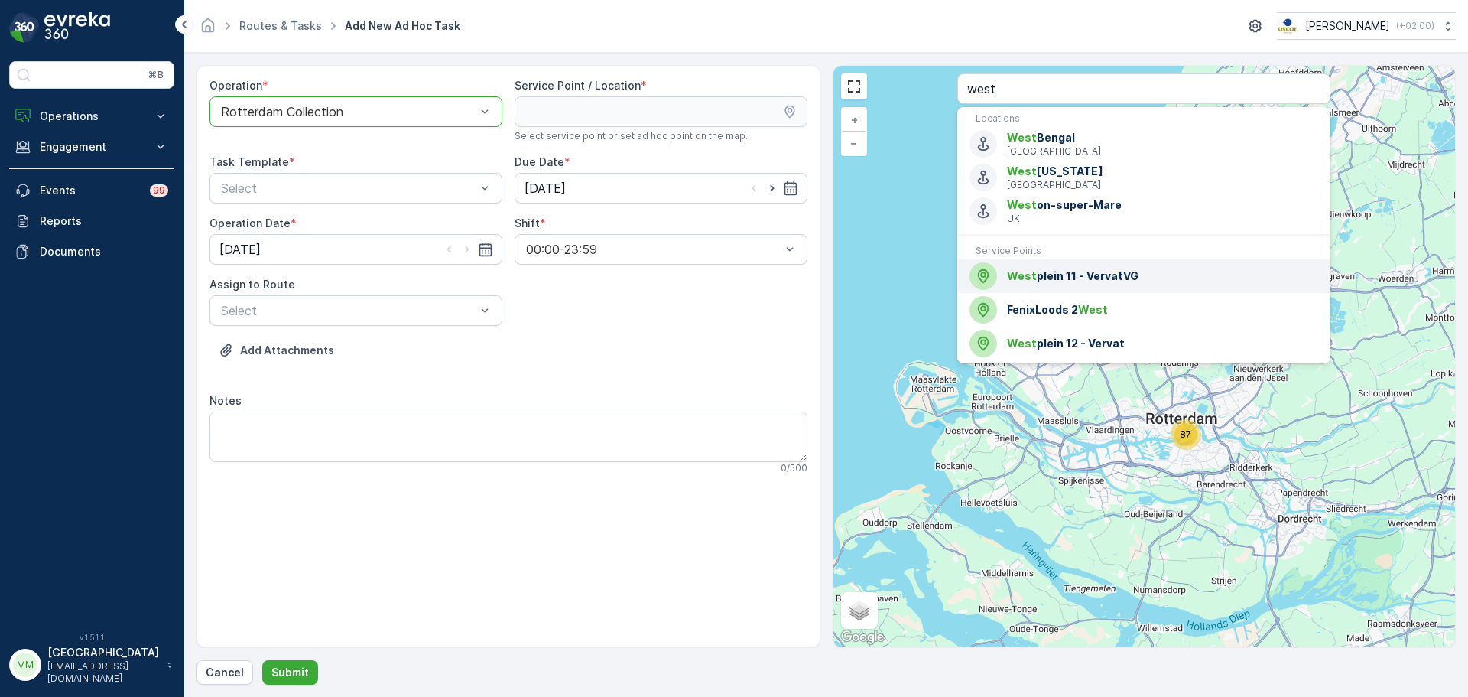
click at [1052, 284] on div "West plein 11 - VervatVG" at bounding box center [1144, 276] width 349 height 28
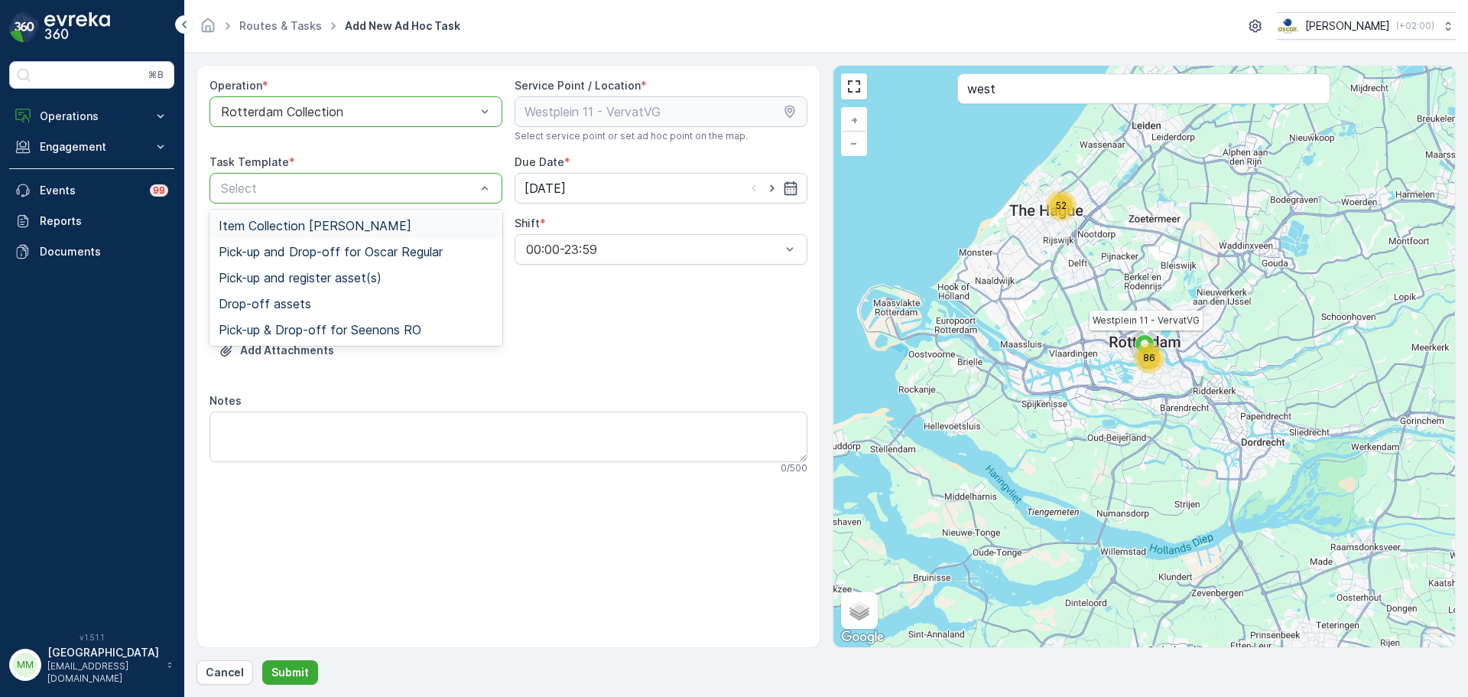
click at [290, 223] on span "Item Collection [PERSON_NAME]" at bounding box center [315, 226] width 193 height 14
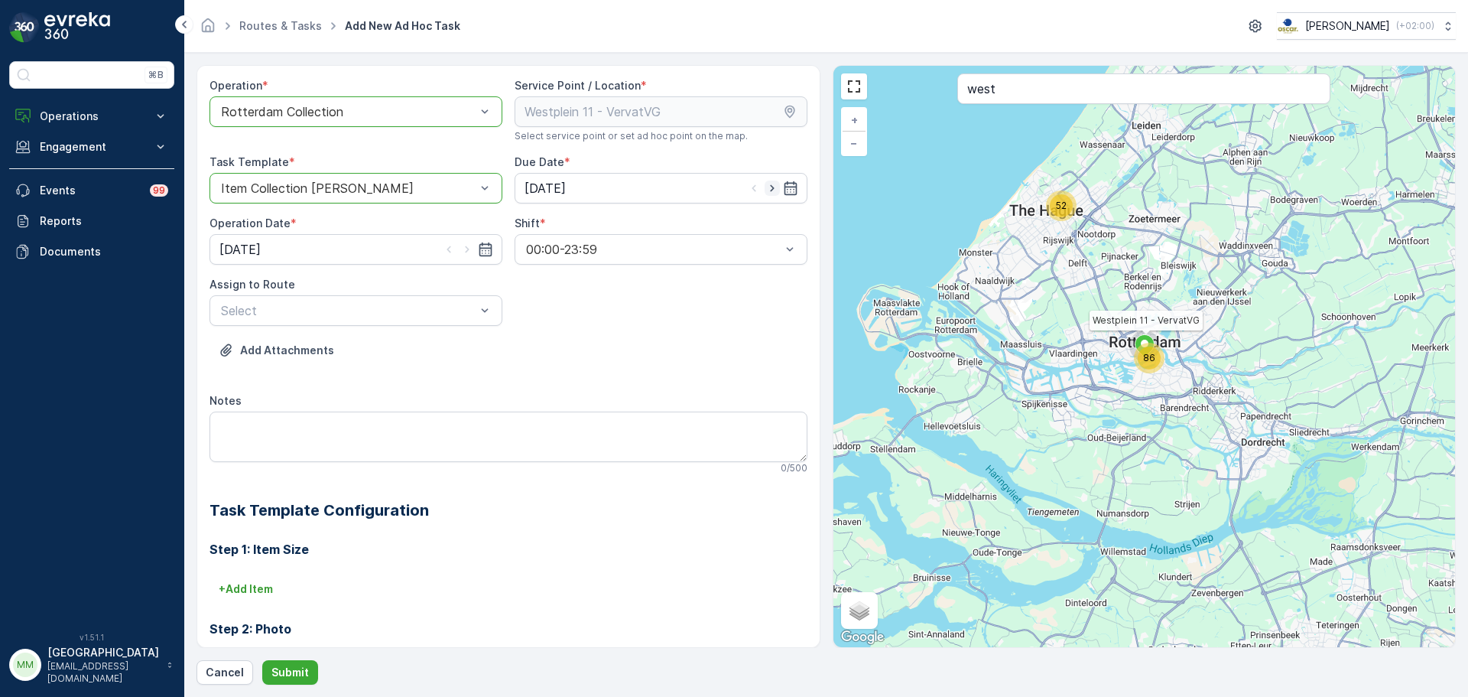
click at [772, 193] on icon "button" at bounding box center [772, 187] width 15 height 15
type input "[DATE]"
click at [470, 253] on icon "button" at bounding box center [467, 249] width 15 height 15
type input "[DATE]"
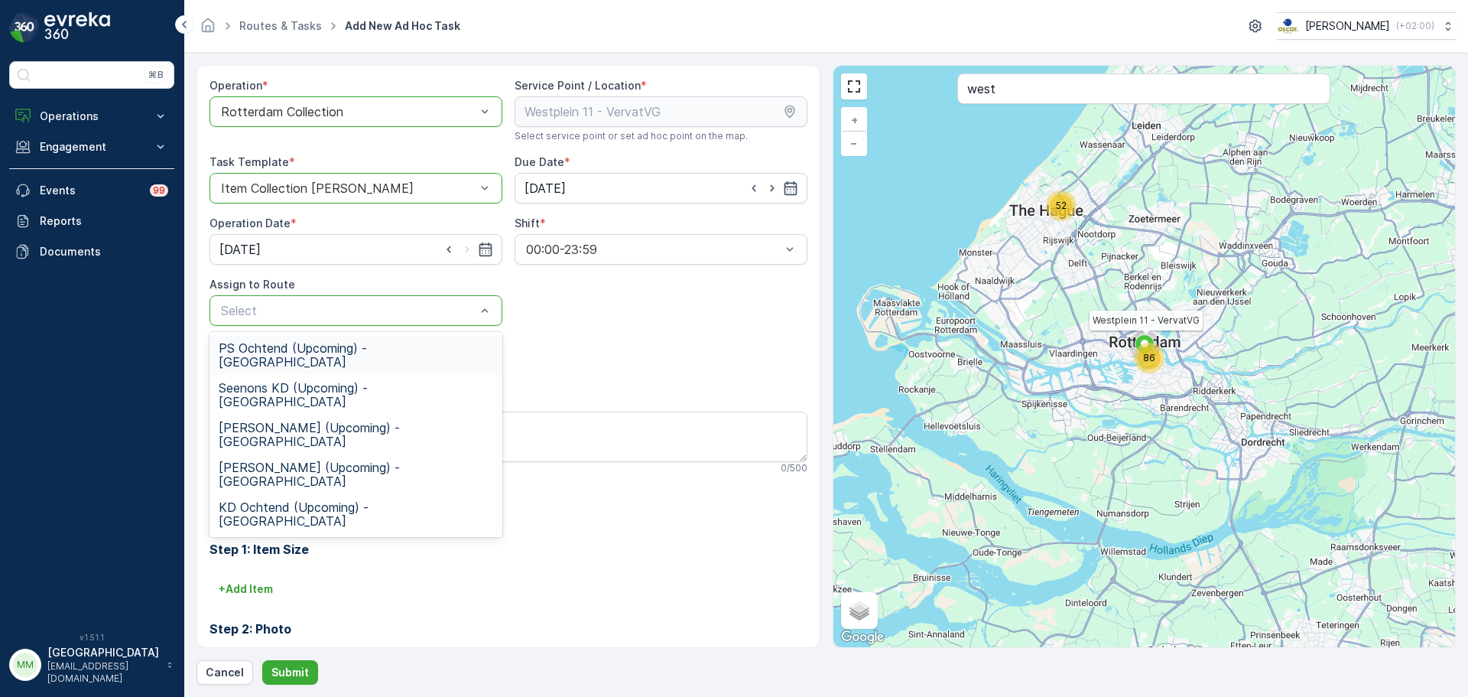
click at [300, 351] on span "PS Ochtend (Upcoming) - Rotterdam" at bounding box center [356, 355] width 275 height 28
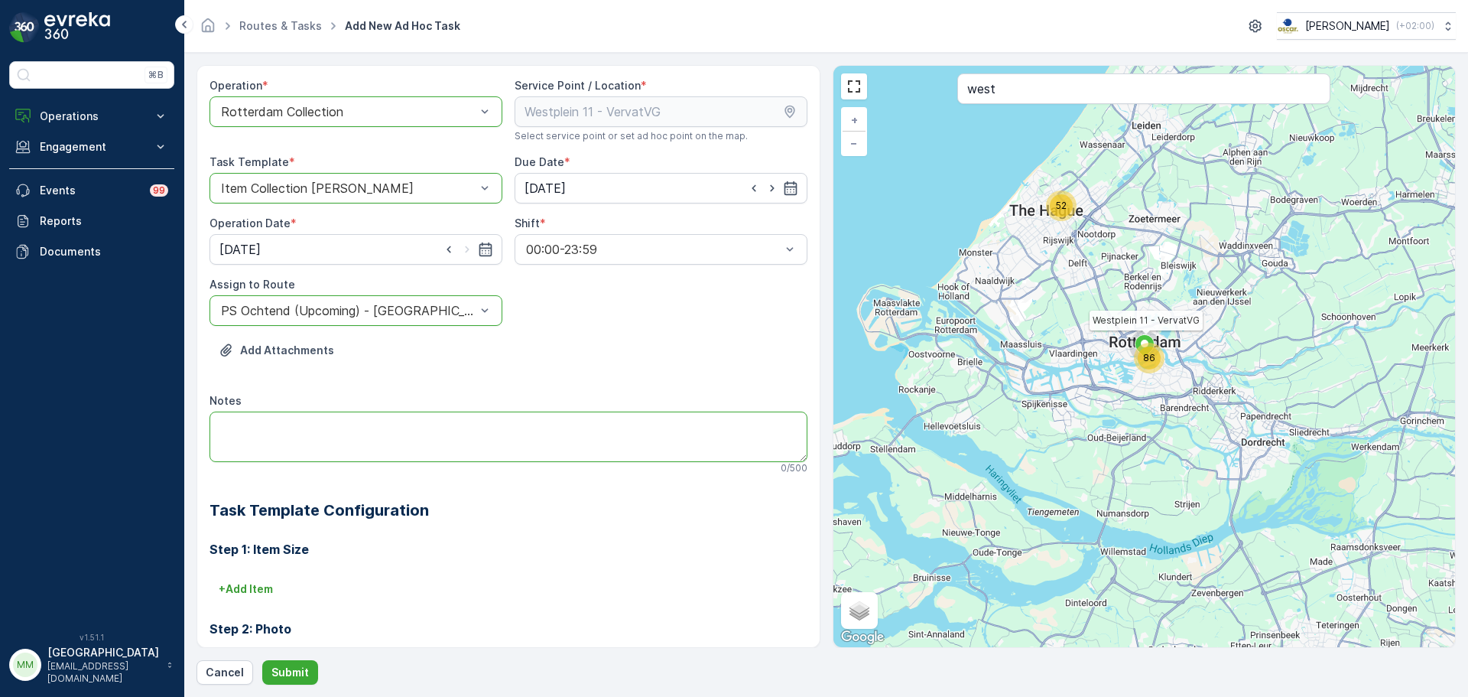
click at [285, 418] on textarea "Notes" at bounding box center [509, 436] width 598 height 50
type textarea "graag 3 zakken meenemen Rest"
click at [285, 681] on button "Submit" at bounding box center [290, 672] width 56 height 24
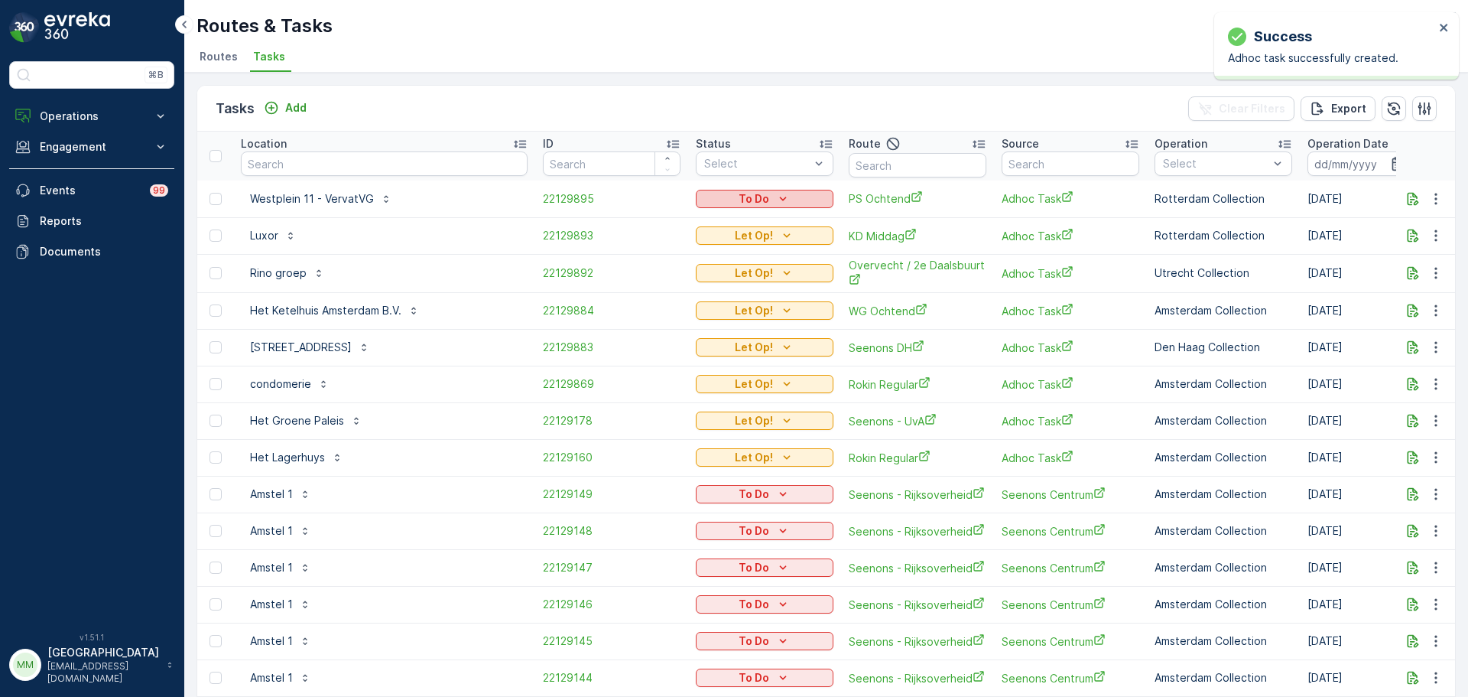
click at [762, 203] on p "To Do" at bounding box center [754, 198] width 31 height 15
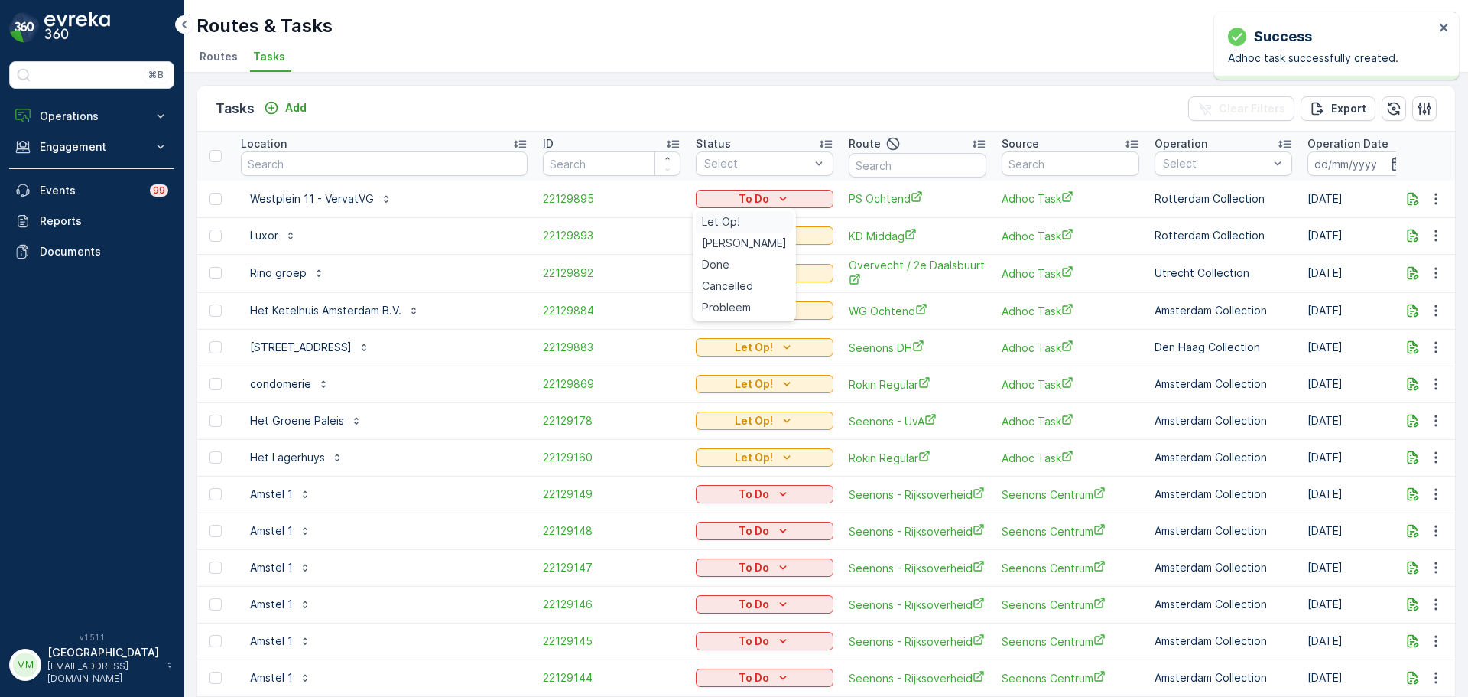
click at [743, 222] on div "Let Op!" at bounding box center [744, 221] width 97 height 21
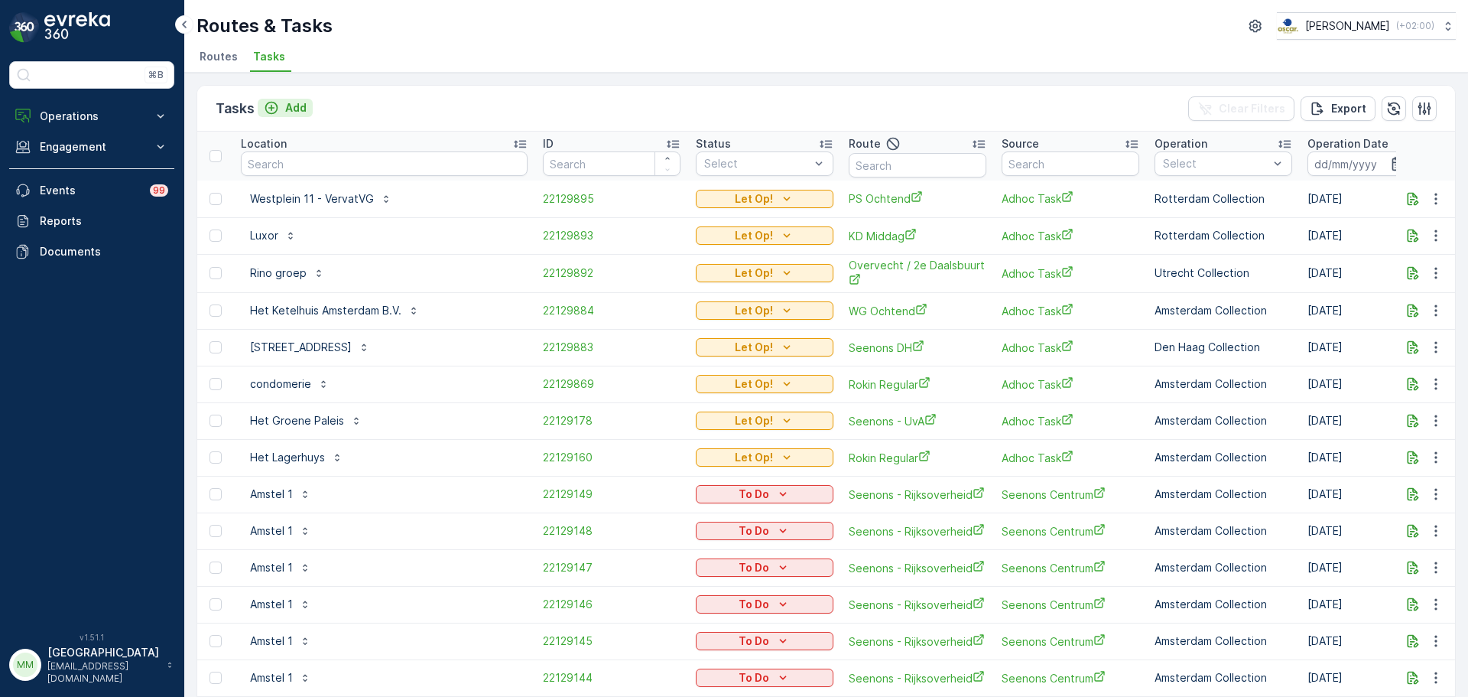
click at [293, 103] on p "Add" at bounding box center [295, 107] width 21 height 15
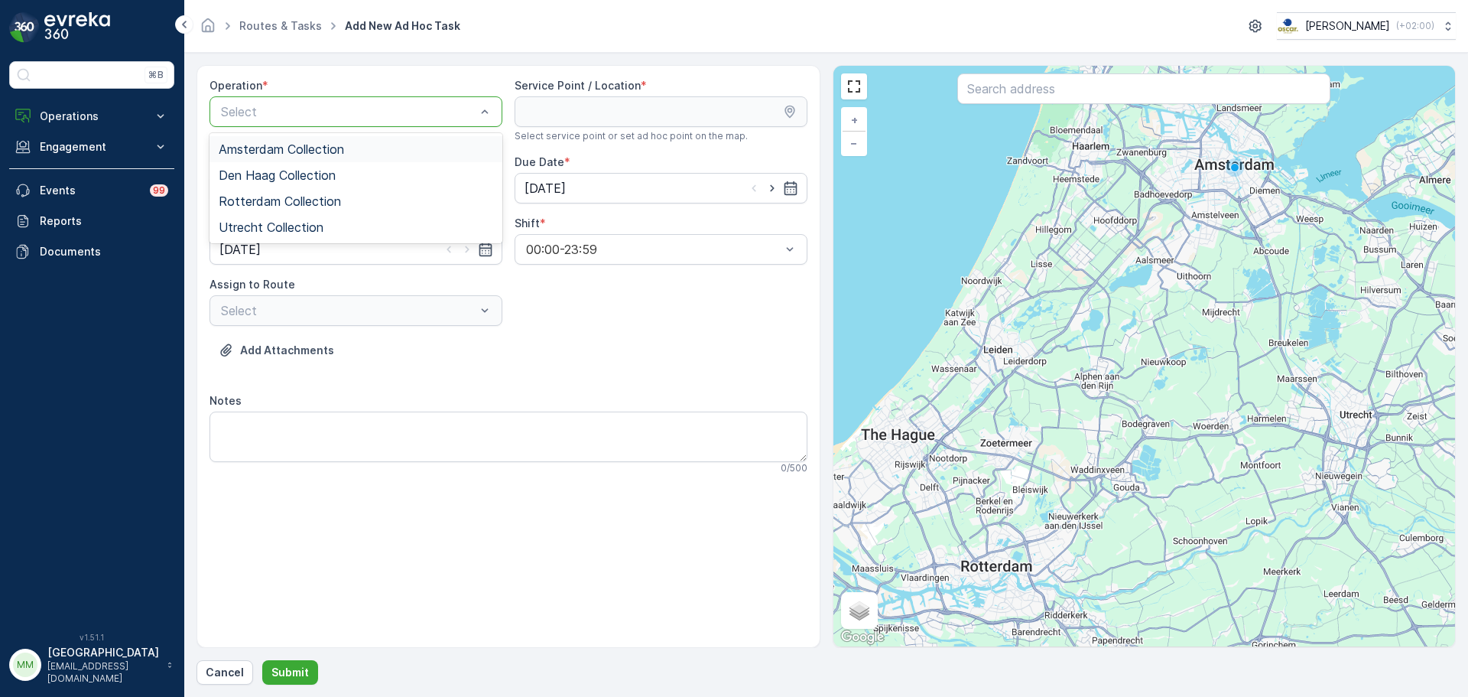
click at [291, 148] on span "Amsterdam Collection" at bounding box center [281, 149] width 125 height 14
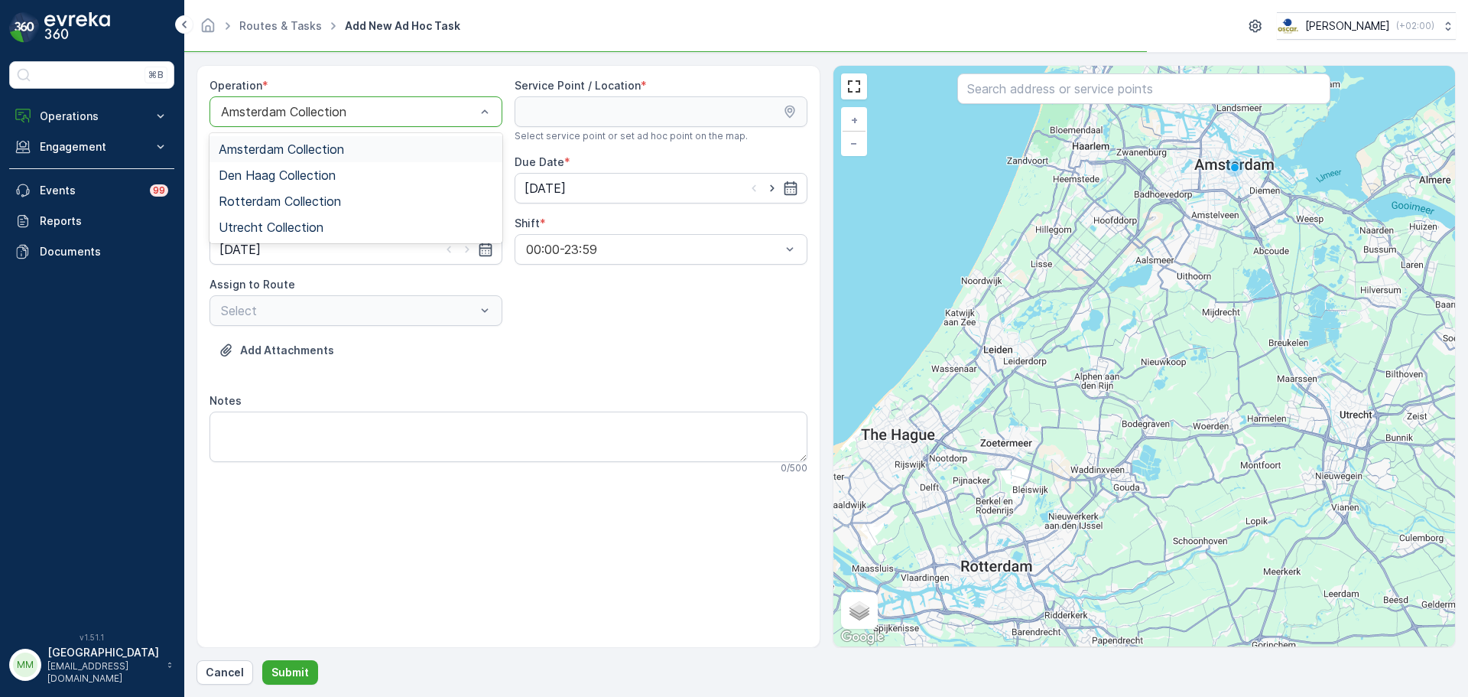
click at [291, 117] on div at bounding box center [348, 112] width 258 height 14
click at [278, 192] on div "Rotterdam Collection" at bounding box center [356, 201] width 293 height 26
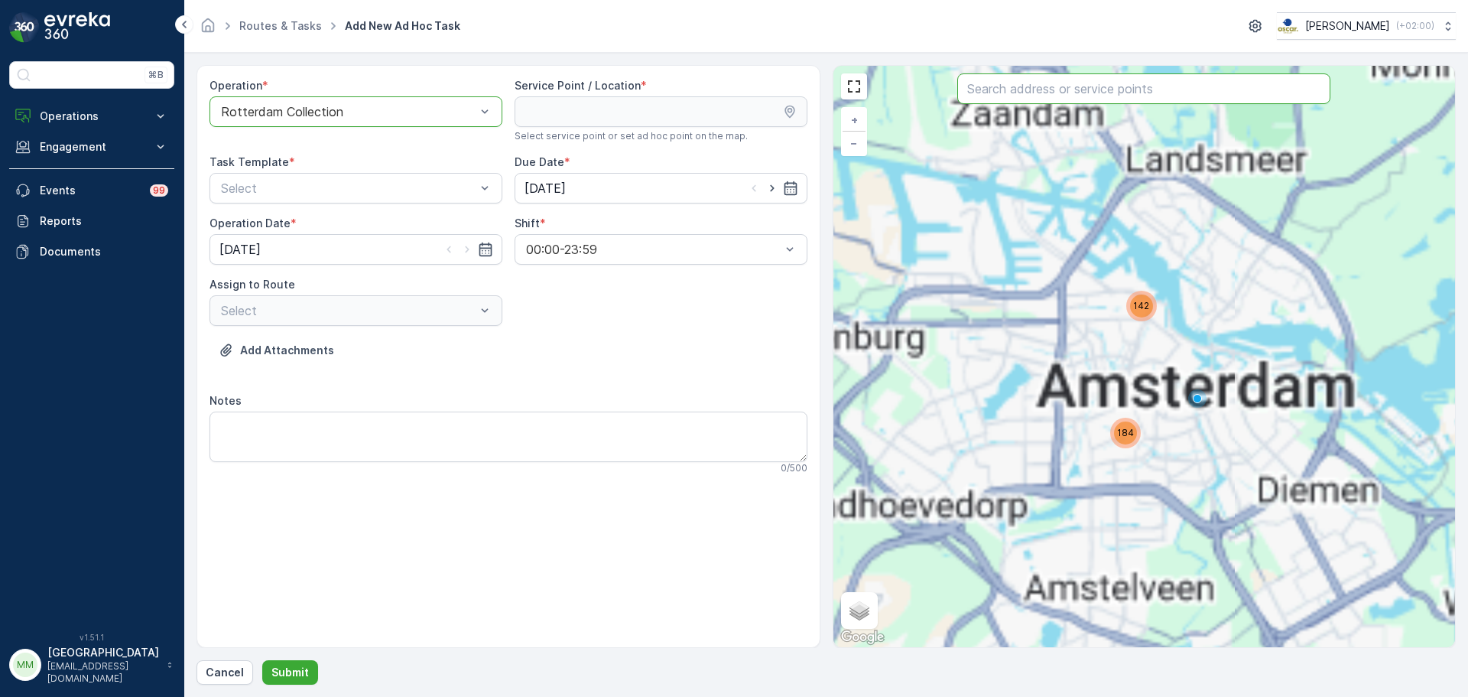
click at [1058, 86] on input "text" at bounding box center [1143, 88] width 373 height 31
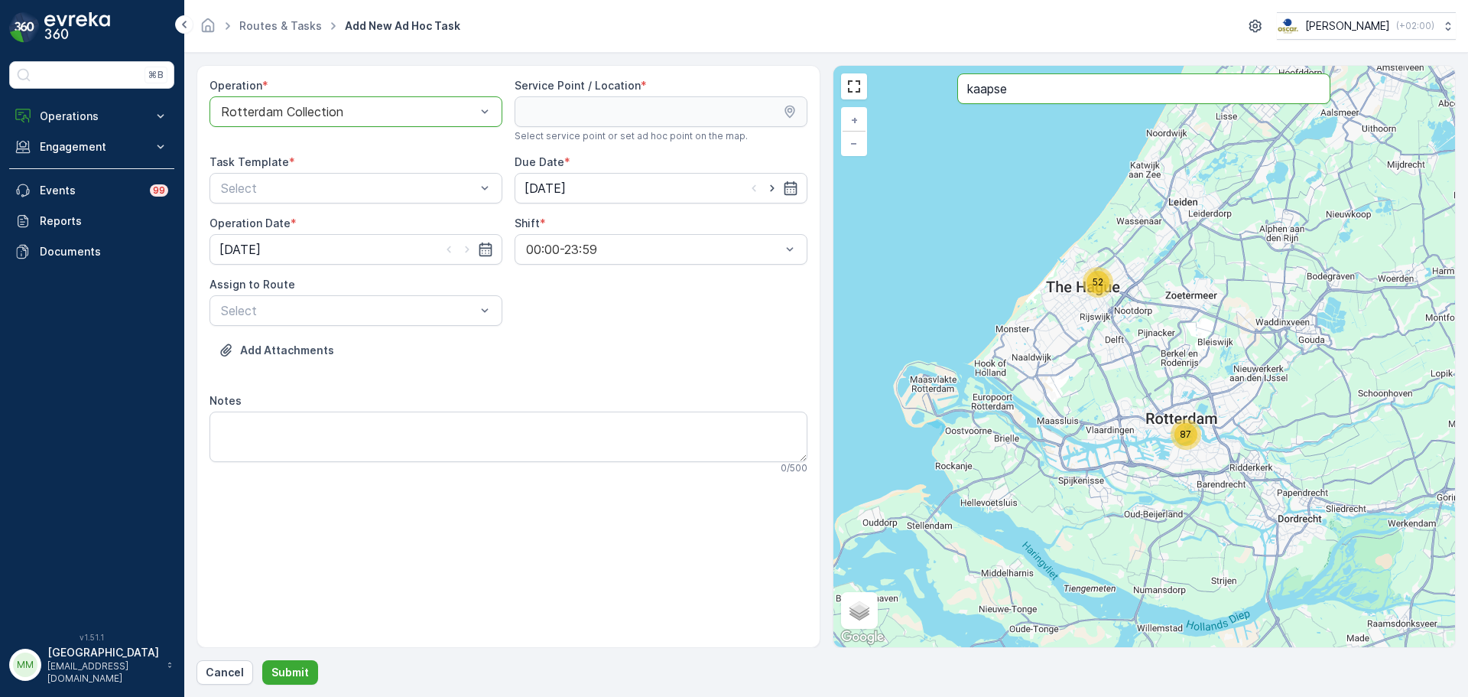
type input "kaapse"
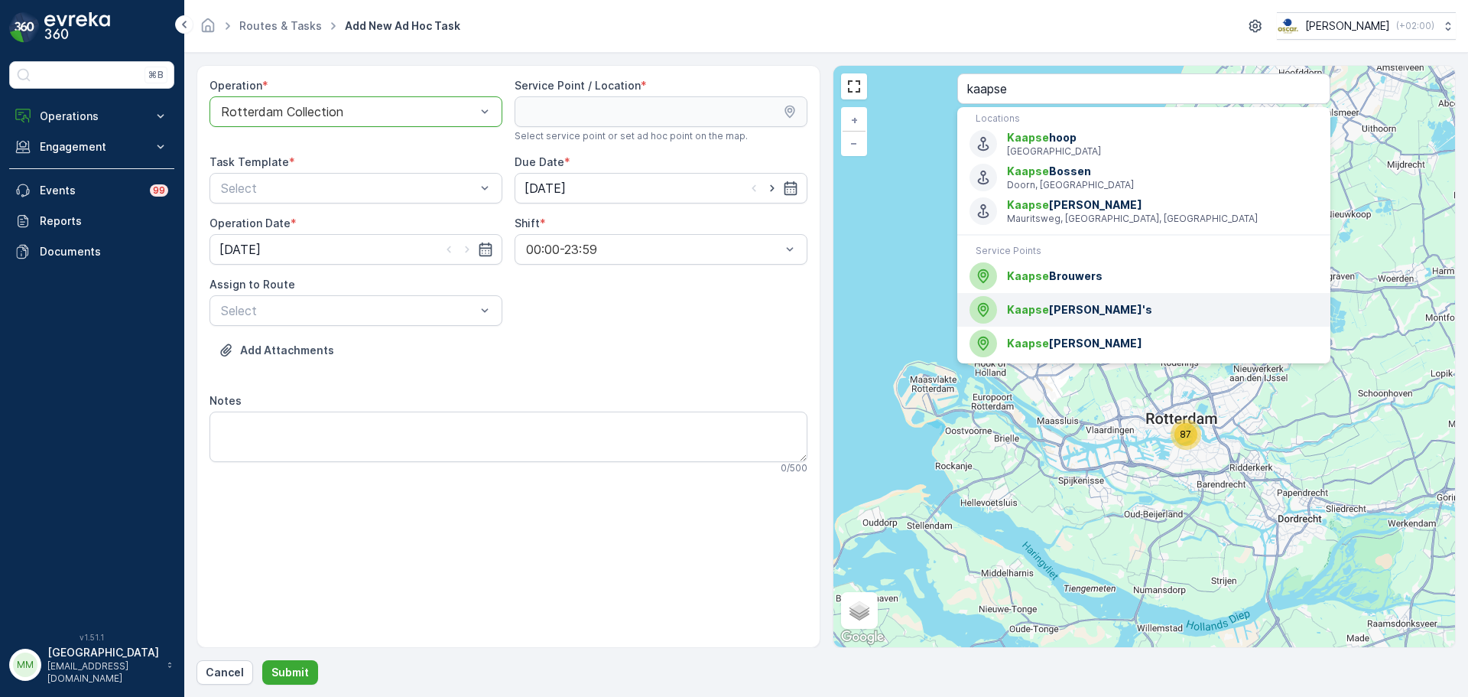
click at [1054, 297] on div "Kaapse Willn's" at bounding box center [1144, 310] width 349 height 28
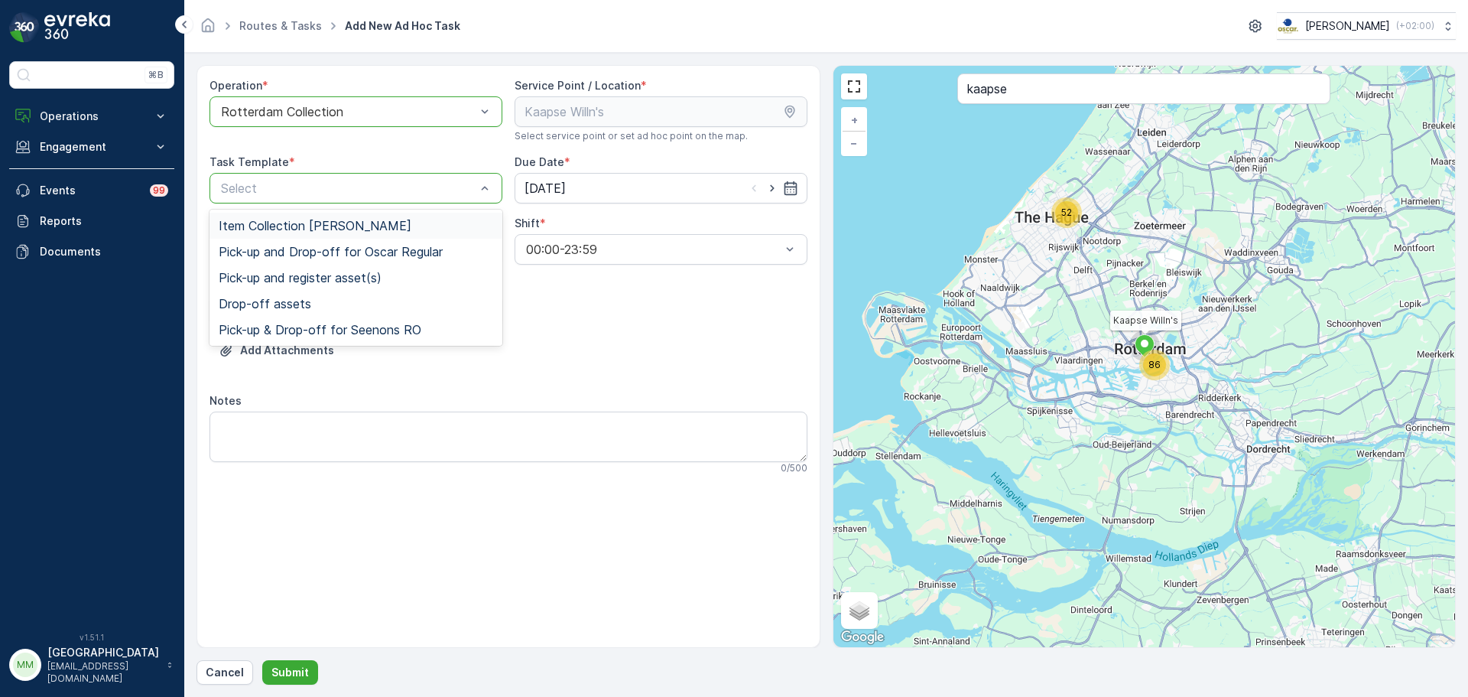
click at [348, 227] on span "Item Collection [PERSON_NAME]" at bounding box center [315, 226] width 193 height 14
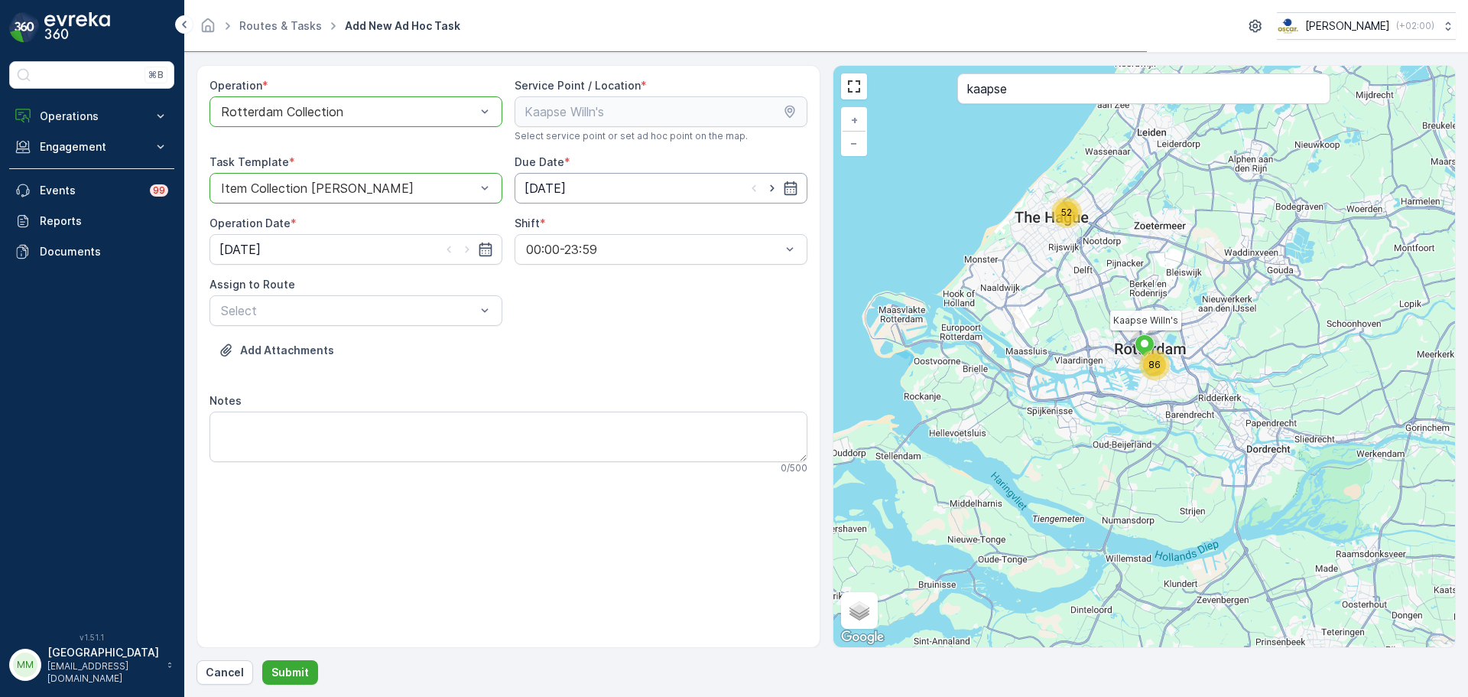
click at [725, 184] on input "[DATE]" at bounding box center [661, 188] width 293 height 31
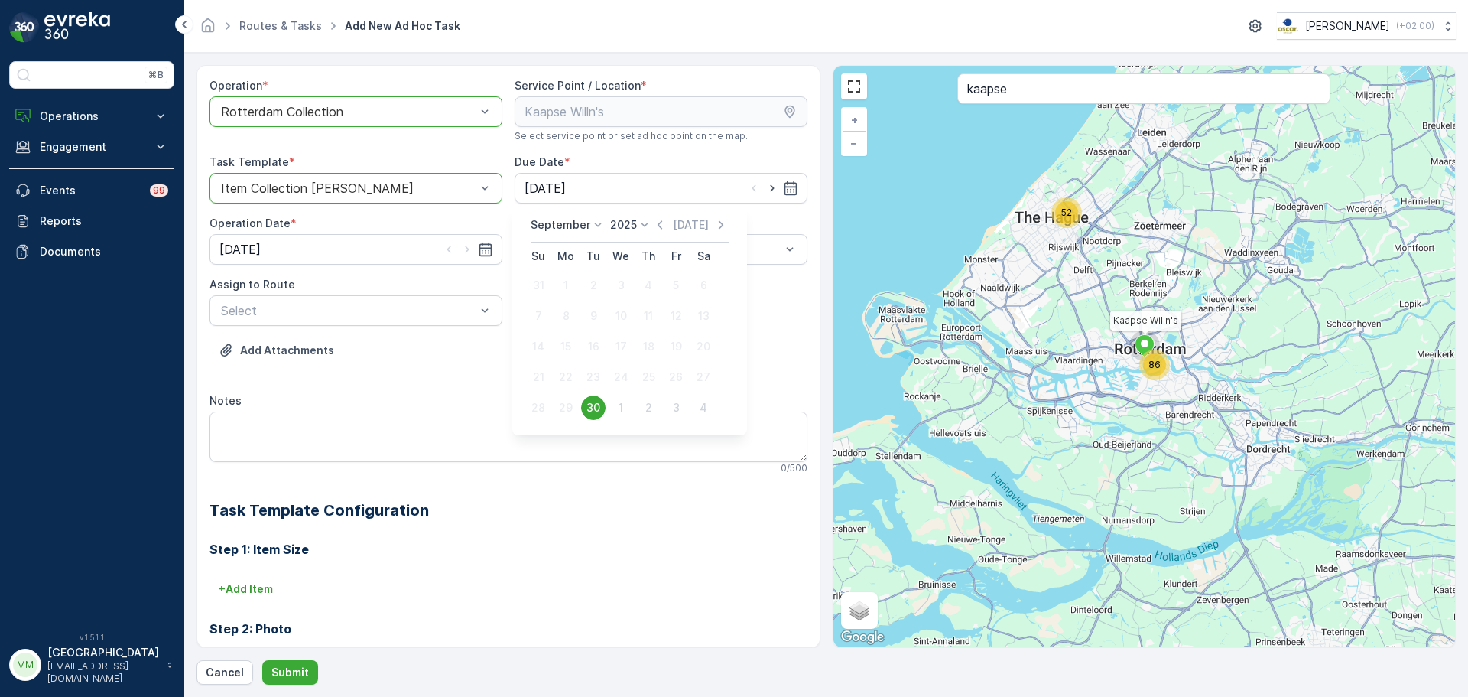
click at [573, 229] on p "September" at bounding box center [561, 224] width 60 height 15
click at [566, 327] on span "October" at bounding box center [562, 322] width 44 height 15
click at [666, 282] on div "3" at bounding box center [676, 285] width 24 height 24
type input "[DATE]"
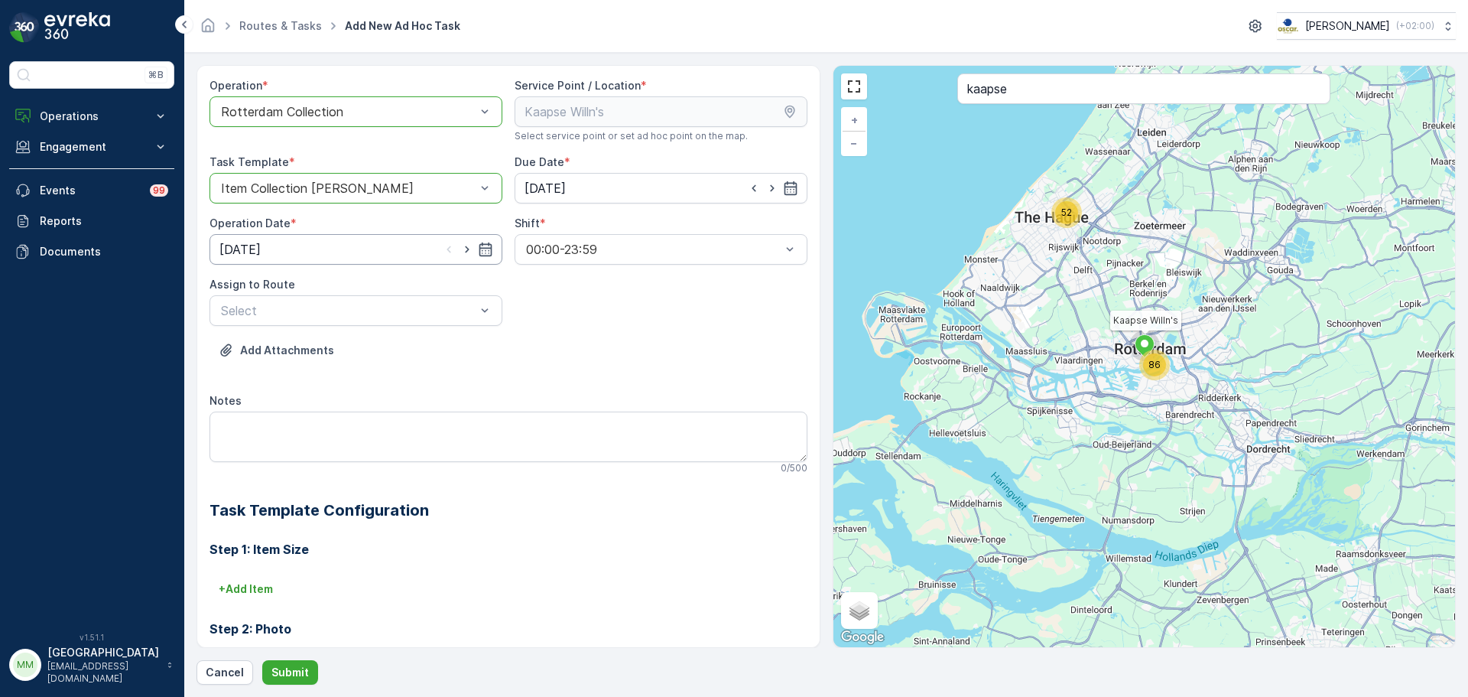
click at [408, 257] on input "[DATE]" at bounding box center [356, 249] width 293 height 31
click at [274, 288] on p "September" at bounding box center [258, 285] width 60 height 15
click at [264, 384] on span "October" at bounding box center [259, 383] width 44 height 15
click at [362, 341] on div "3" at bounding box center [373, 346] width 24 height 24
type input "[DATE]"
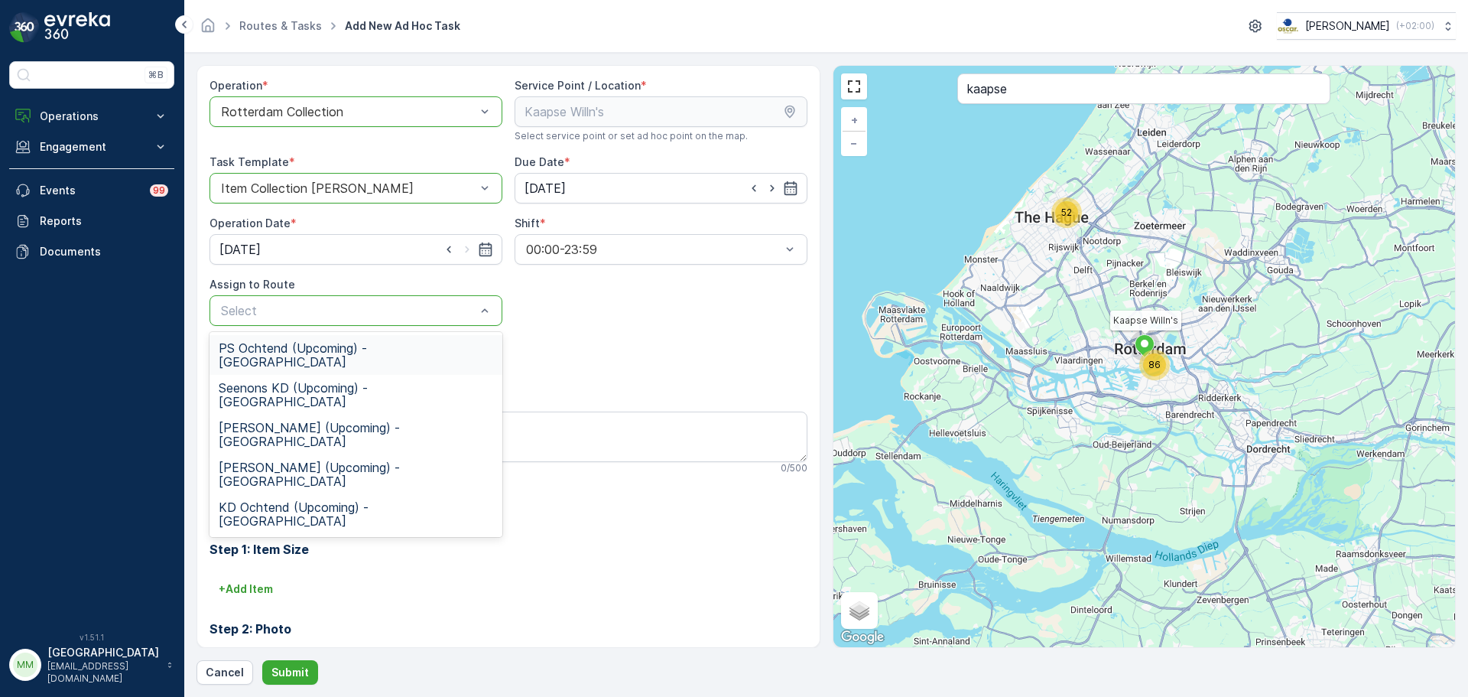
click at [355, 346] on span "PS Ochtend (Upcoming) - Rotterdam" at bounding box center [356, 355] width 275 height 28
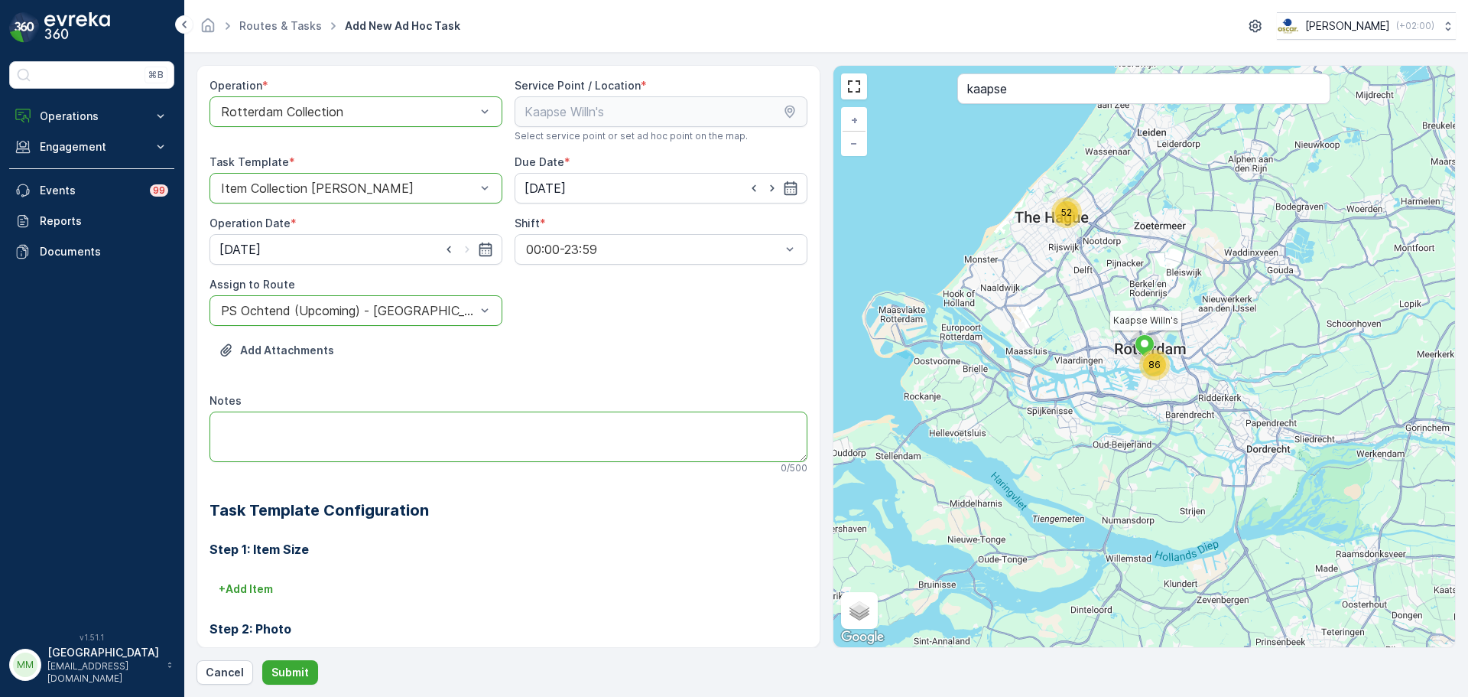
click at [335, 450] on textarea "Notes" at bounding box center [509, 436] width 598 height 50
type textarea "graag grofvuil meenemen!"
click at [249, 581] on p "+ Add Item" at bounding box center [246, 588] width 54 height 15
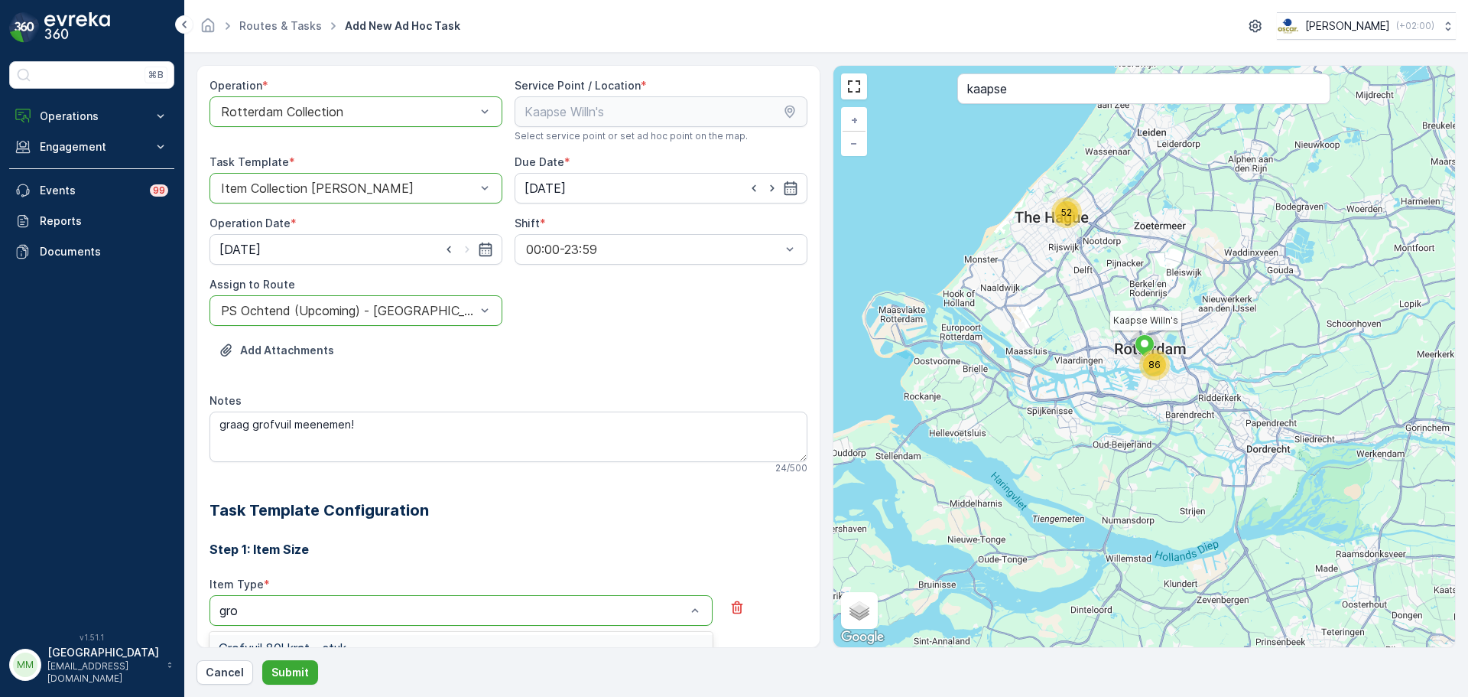
type input "grof"
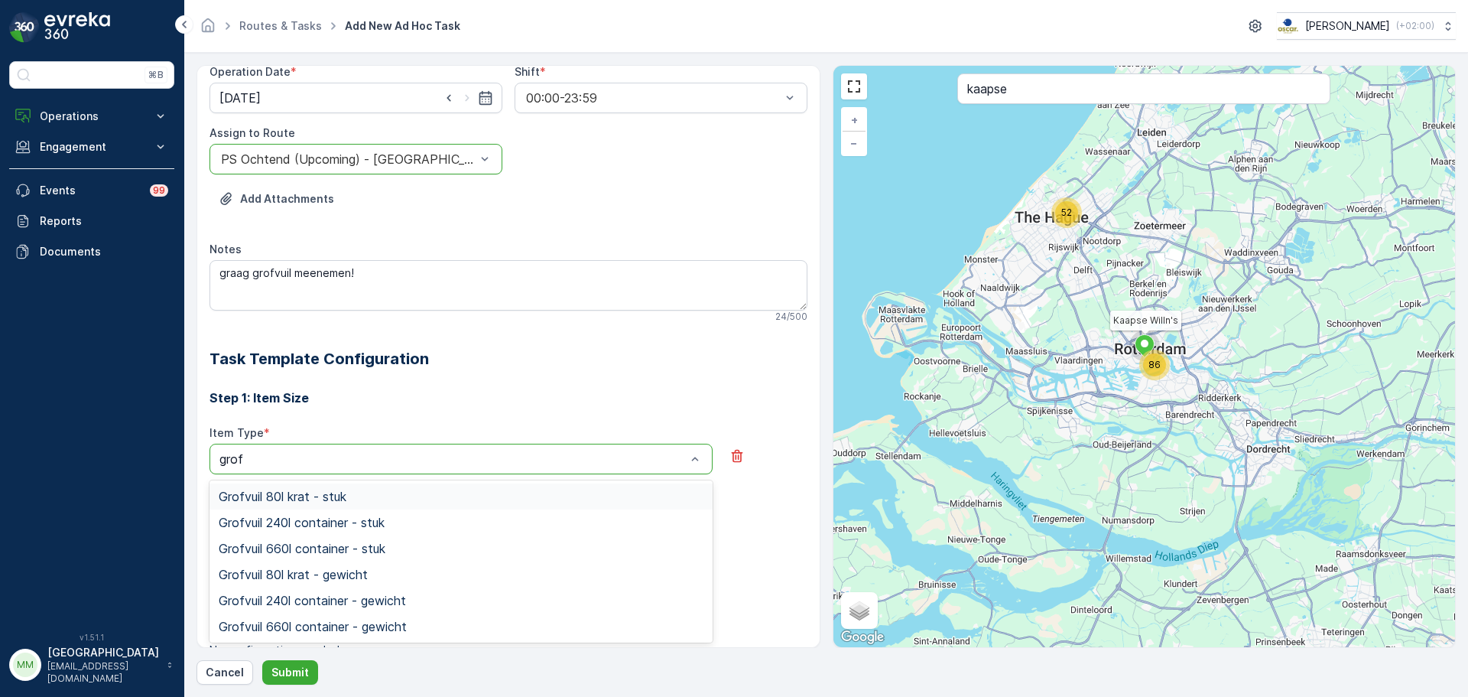
scroll to position [153, 0]
click at [345, 541] on span "Grofvuil 660l container - stuk" at bounding box center [302, 547] width 167 height 14
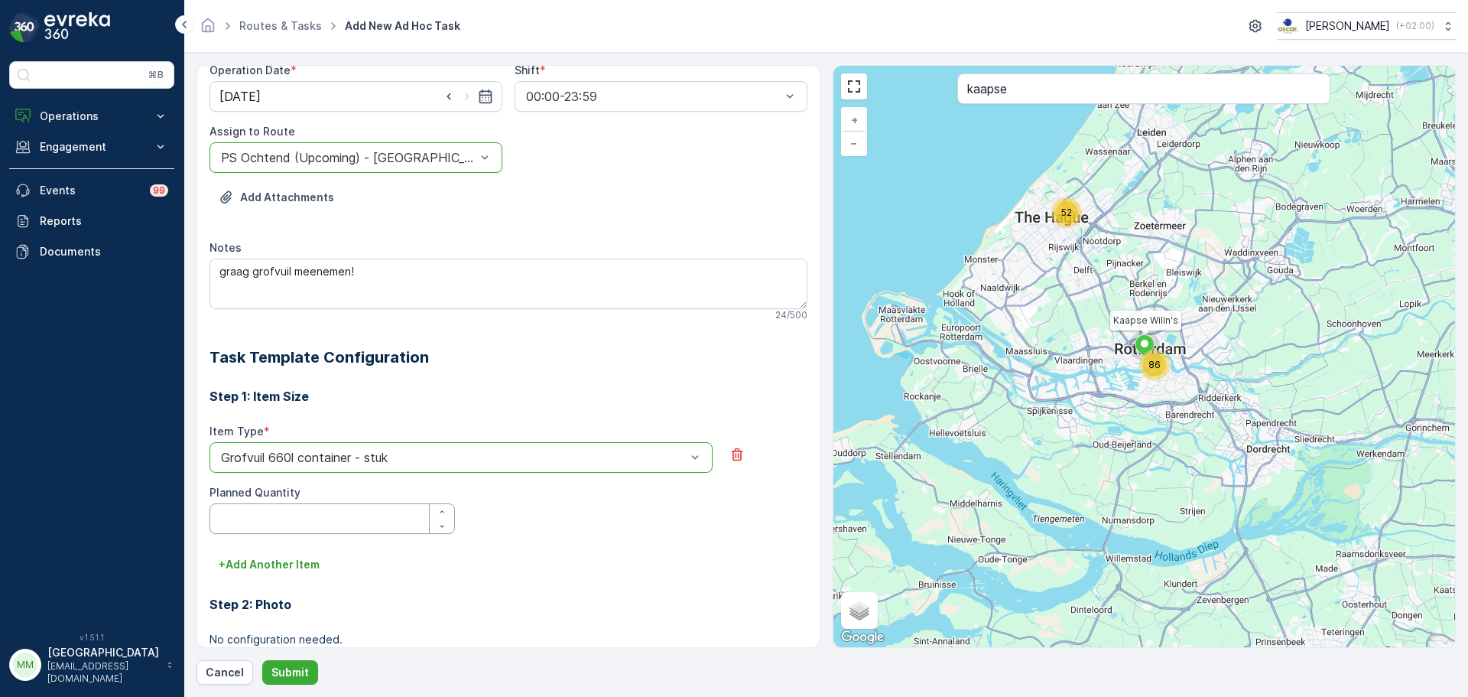
click at [299, 510] on Quantity "Planned Quantity" at bounding box center [332, 518] width 245 height 31
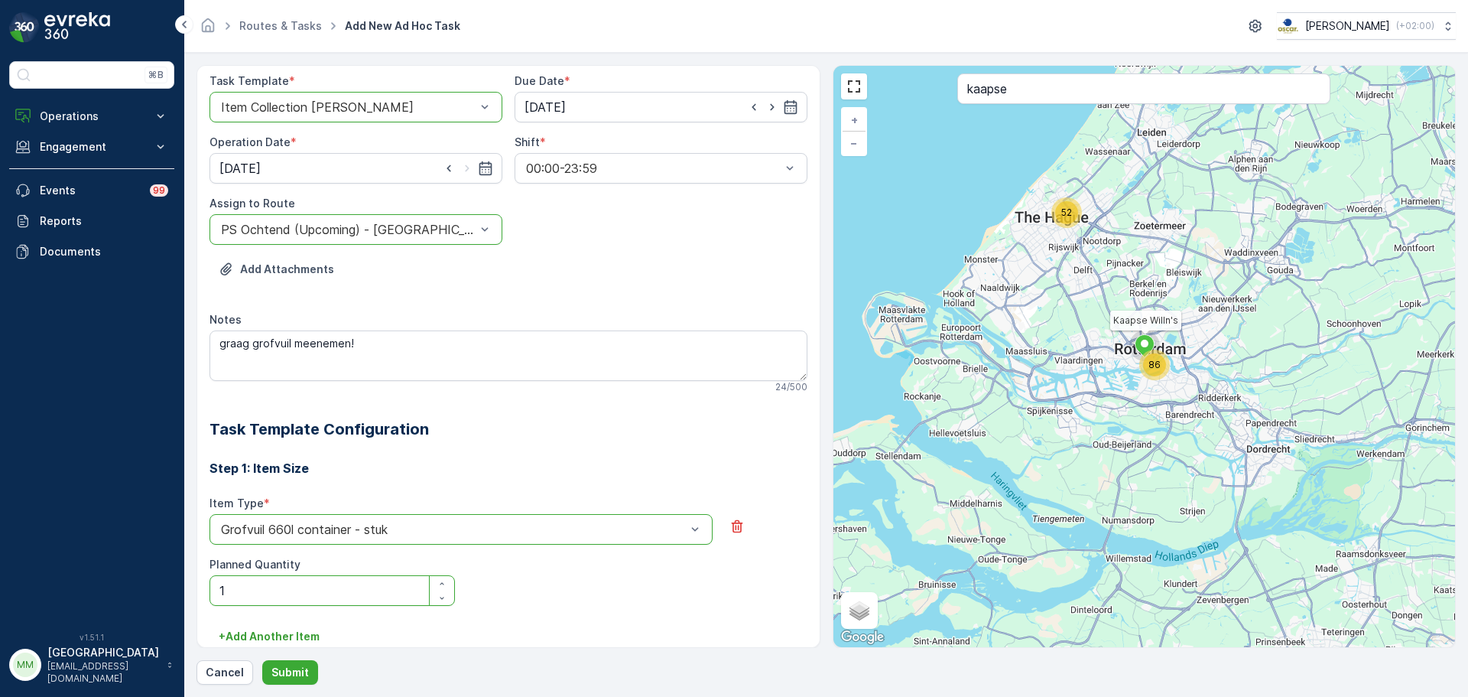
scroll to position [0, 0]
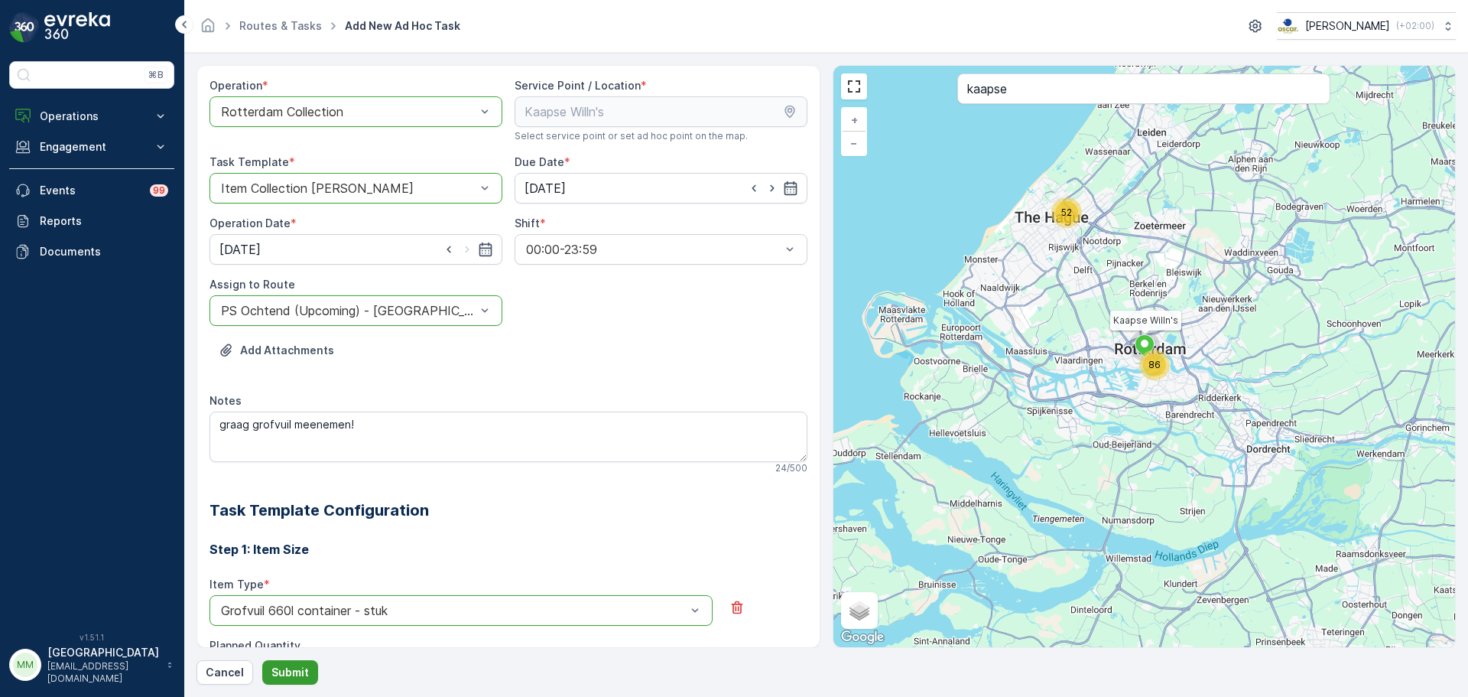
type Quantity "1"
click at [293, 673] on p "Submit" at bounding box center [289, 672] width 37 height 15
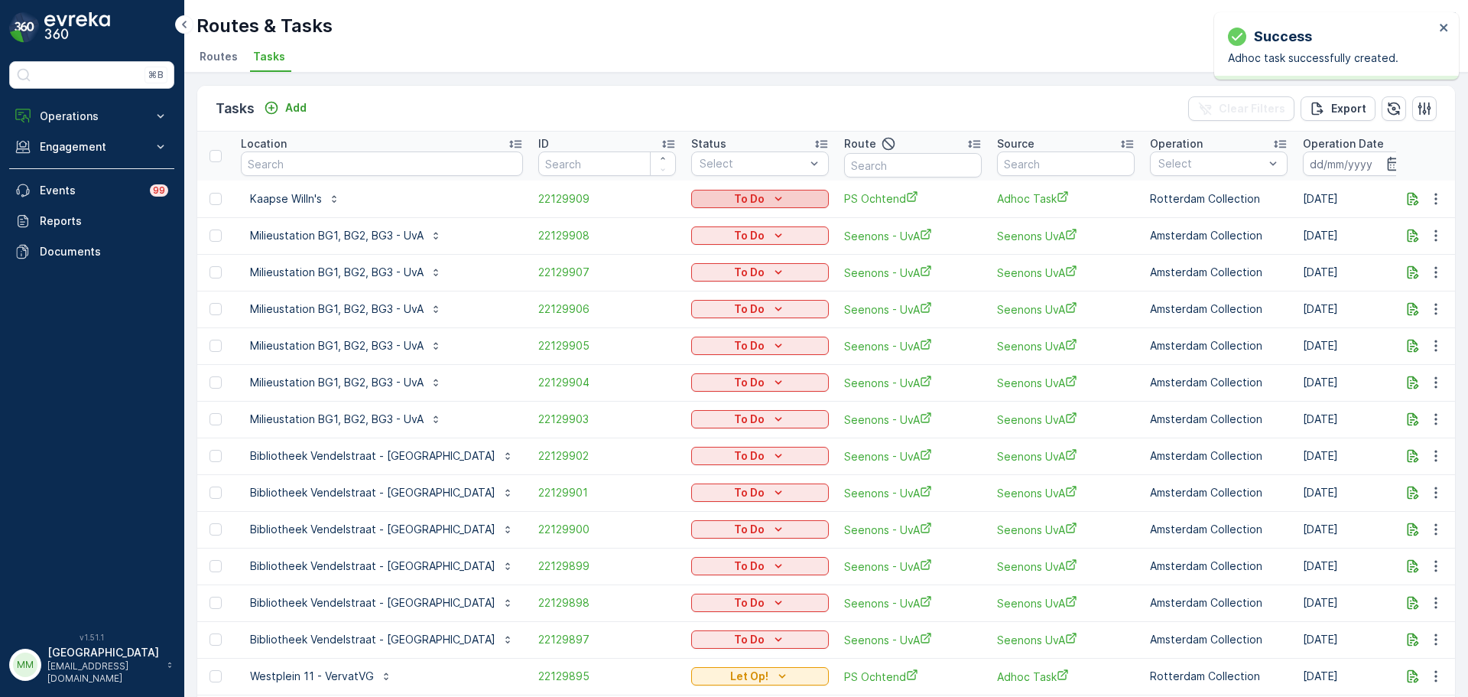
click at [712, 198] on div "To Do" at bounding box center [759, 198] width 125 height 15
click at [694, 219] on div "Let Op!" at bounding box center [689, 221] width 97 height 21
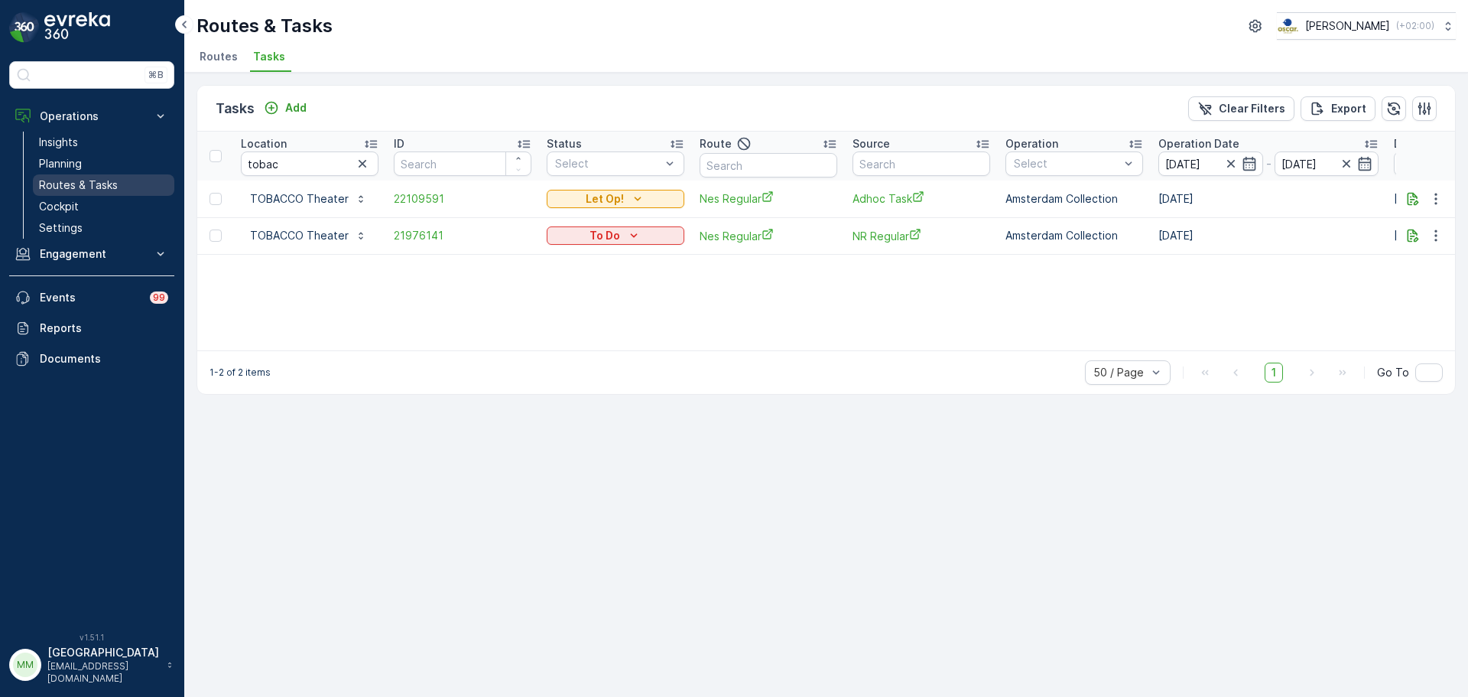
click at [103, 192] on p "Routes & Tasks" at bounding box center [78, 184] width 79 height 15
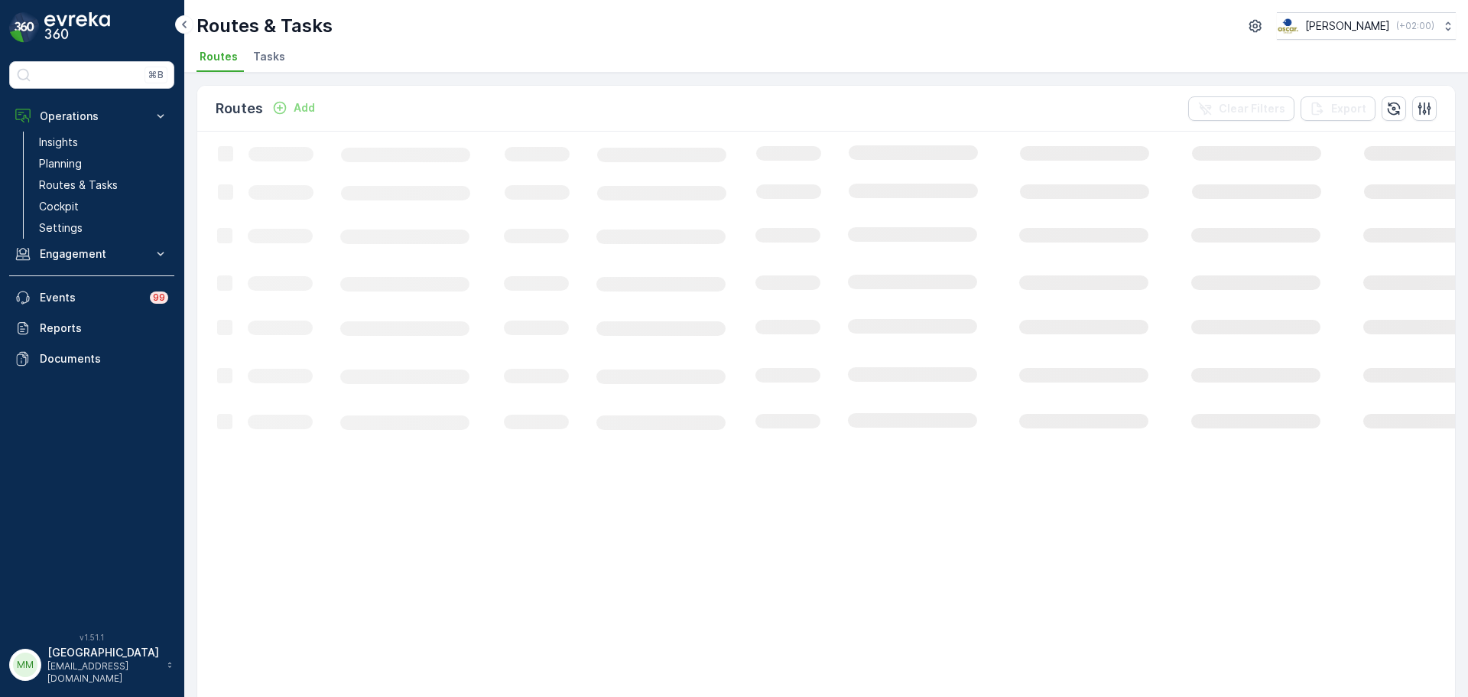
click at [270, 52] on span "Tasks" at bounding box center [269, 56] width 32 height 15
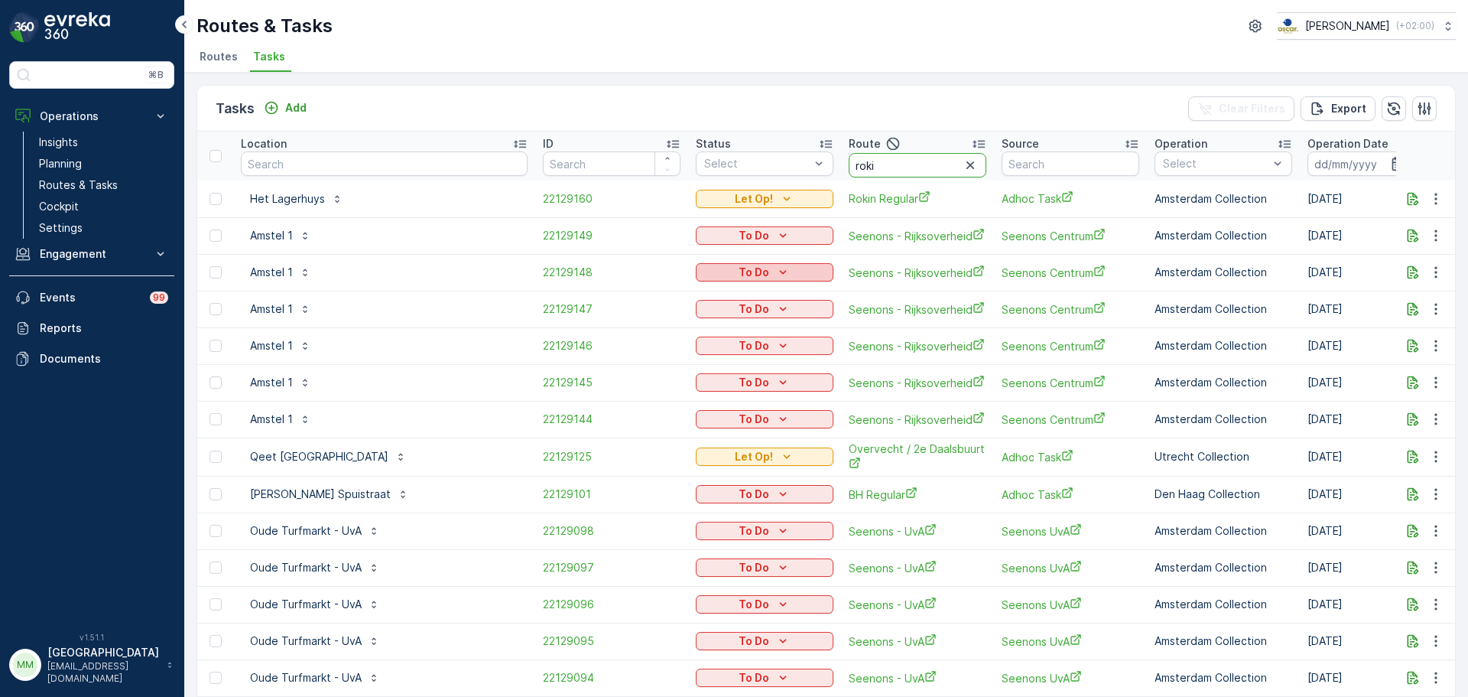
type input "rokin"
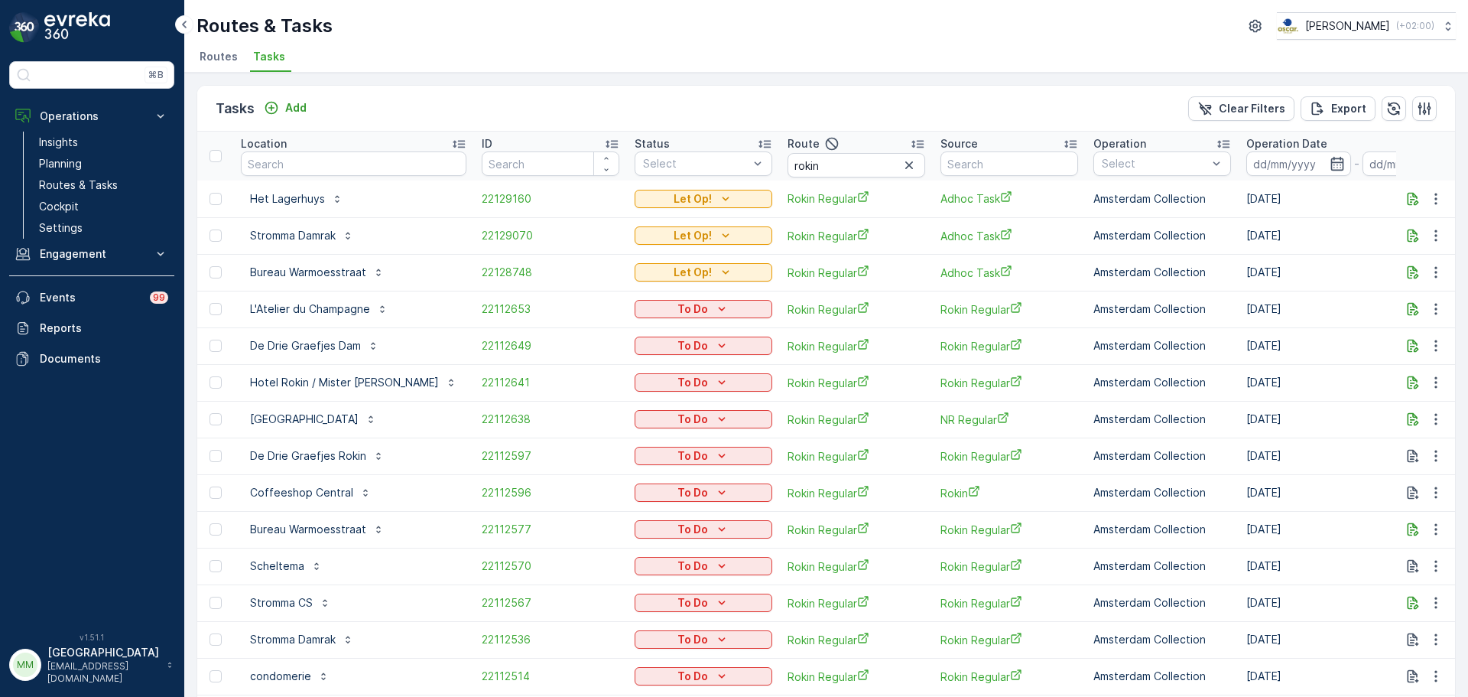
click at [1253, 164] on input at bounding box center [1299, 163] width 105 height 24
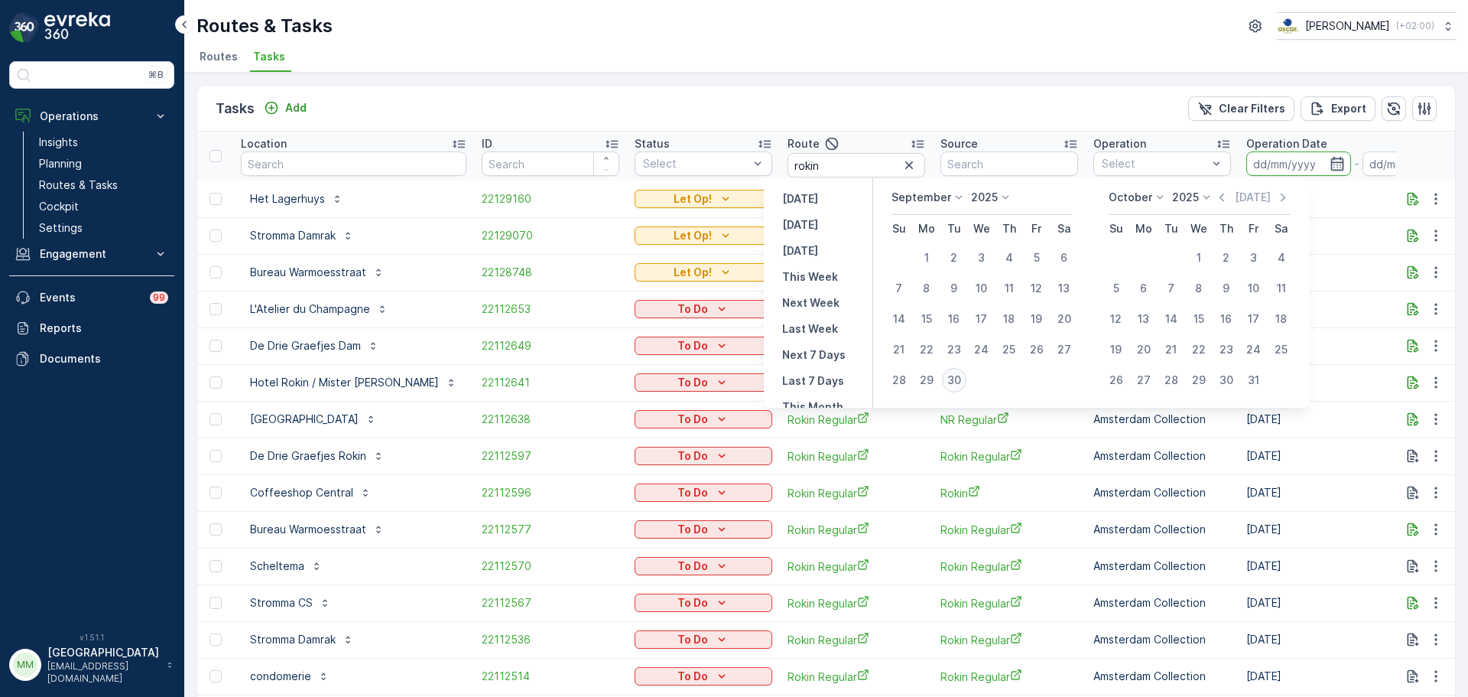
click at [949, 377] on div "30" at bounding box center [954, 380] width 24 height 24
type input "[DATE]"
click at [949, 377] on div "30" at bounding box center [954, 380] width 24 height 24
type input "[DATE]"
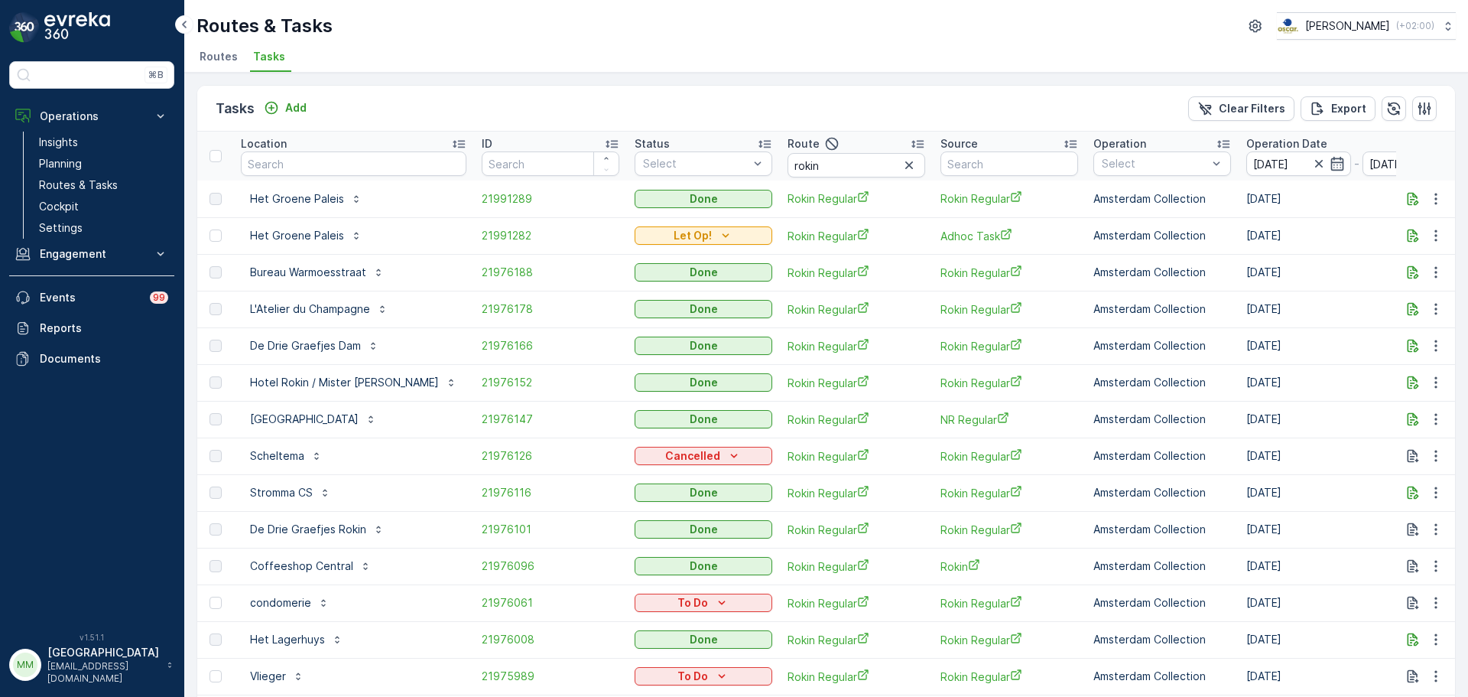
scroll to position [136, 0]
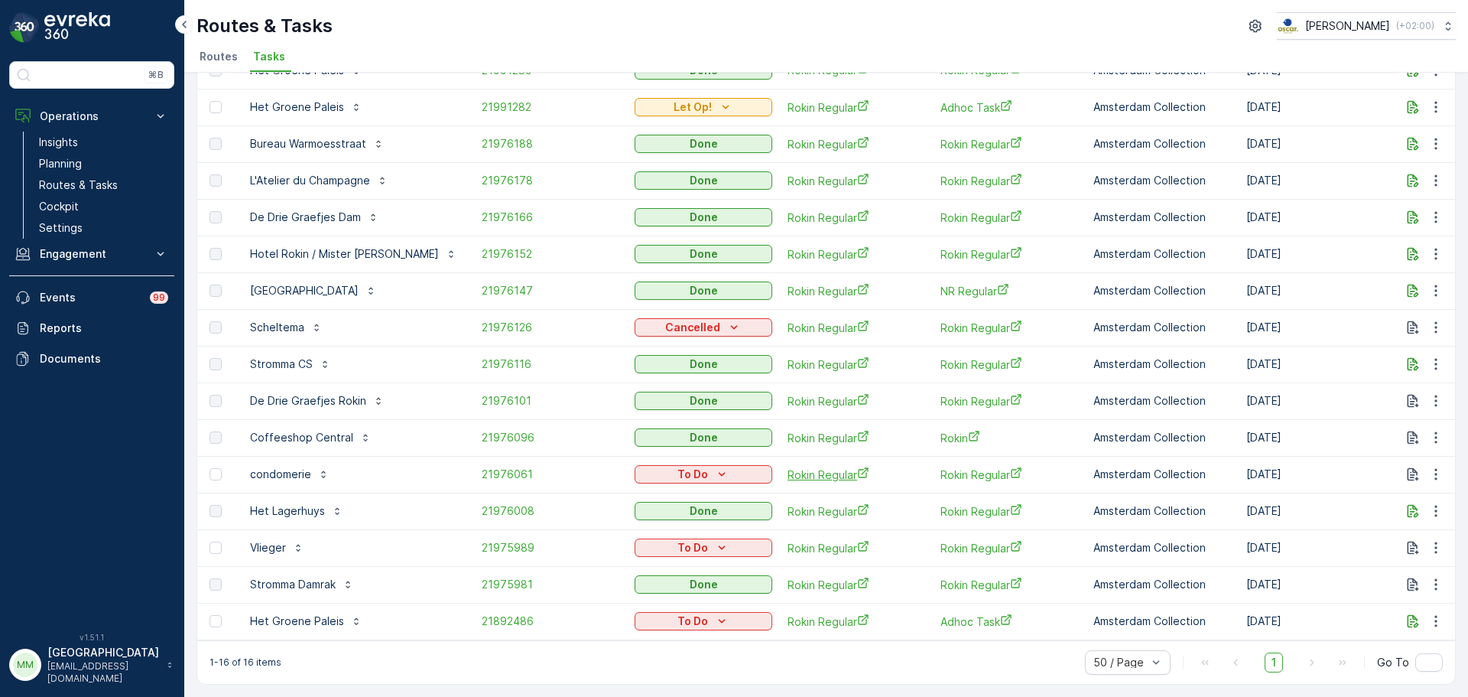
click at [800, 467] on span "Rokin Regular" at bounding box center [857, 475] width 138 height 16
click at [482, 467] on span "21976061" at bounding box center [551, 474] width 138 height 15
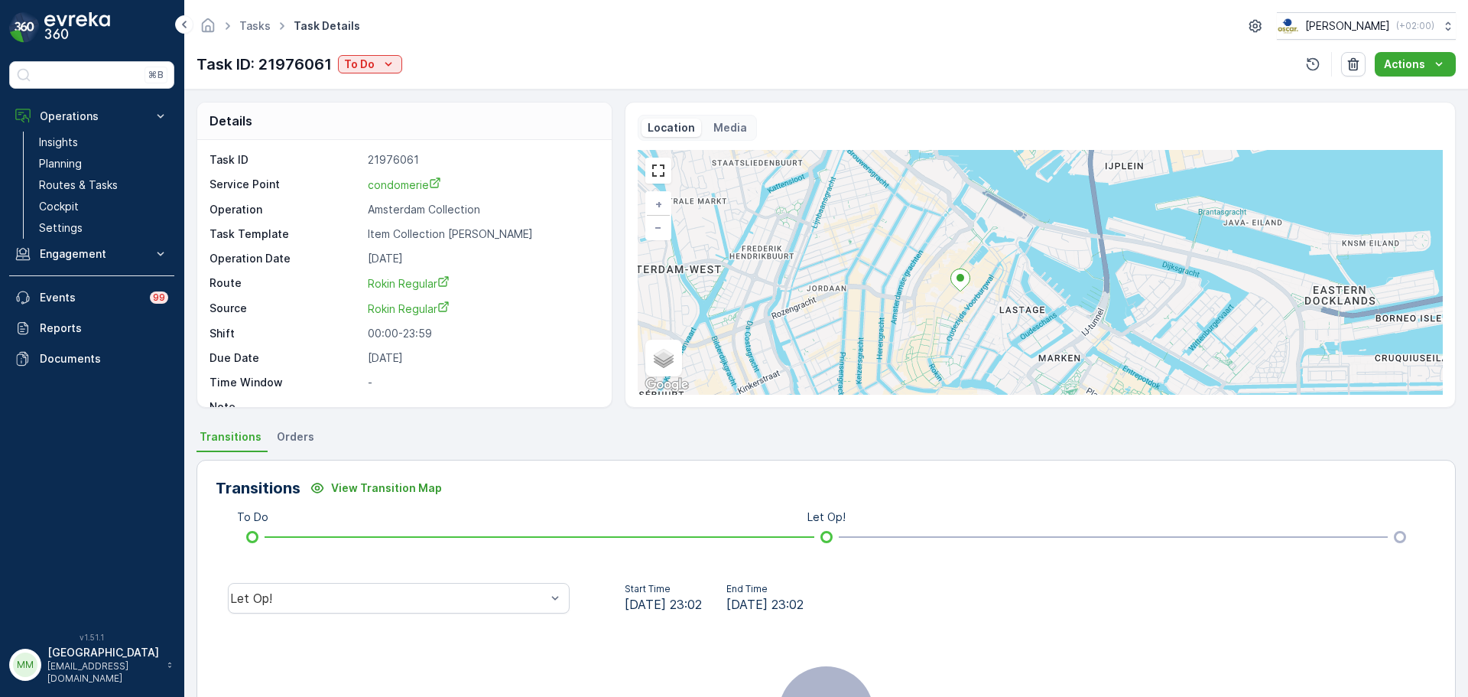
drag, startPoint x: 1261, startPoint y: 248, endPoint x: 1107, endPoint y: 262, distance: 154.4
click at [1107, 262] on div "+ − Satellite Roadmap Terrain Hybrid Leaflet Keyboard shortcuts Map Data Map da…" at bounding box center [1040, 272] width 805 height 245
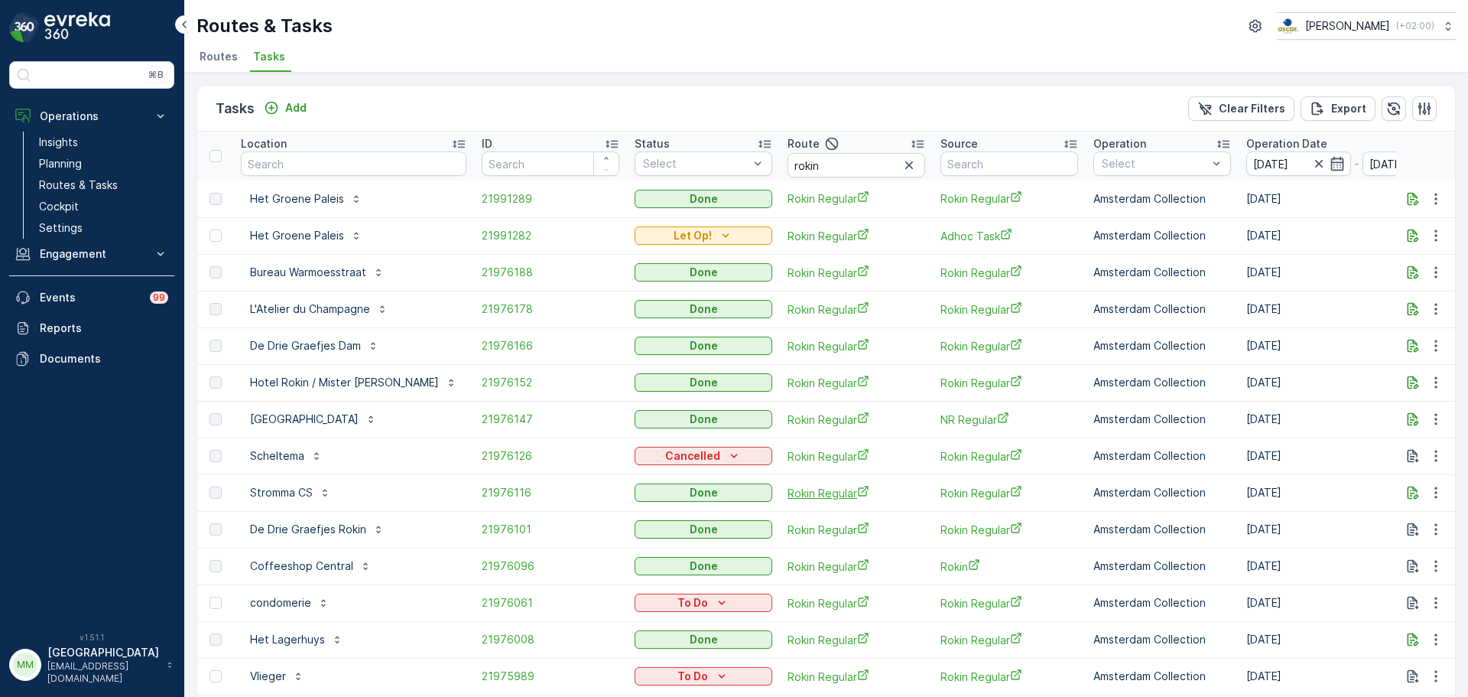
scroll to position [136, 0]
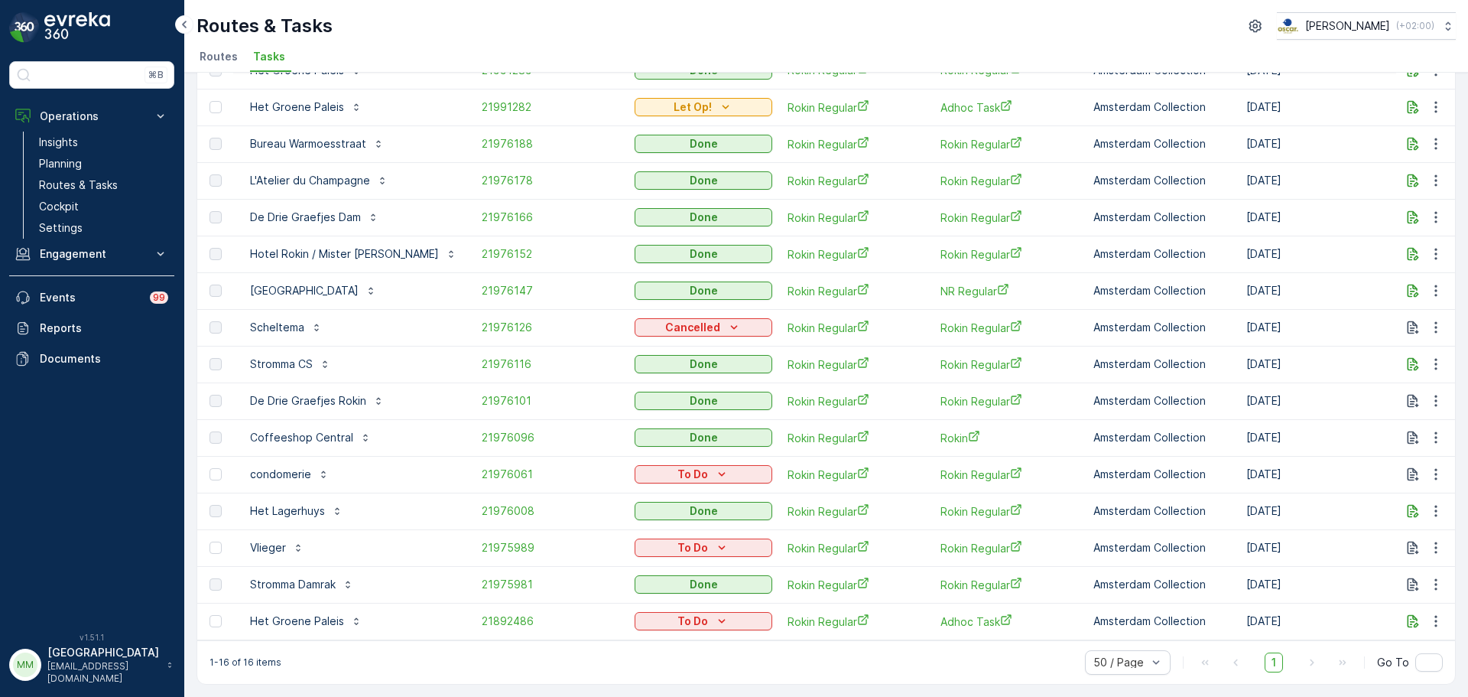
click at [1446, 616] on td at bounding box center [1426, 621] width 60 height 37
click at [1438, 616] on icon "button" at bounding box center [1436, 620] width 15 height 15
click at [1371, 541] on span "Change Route" at bounding box center [1397, 540] width 74 height 15
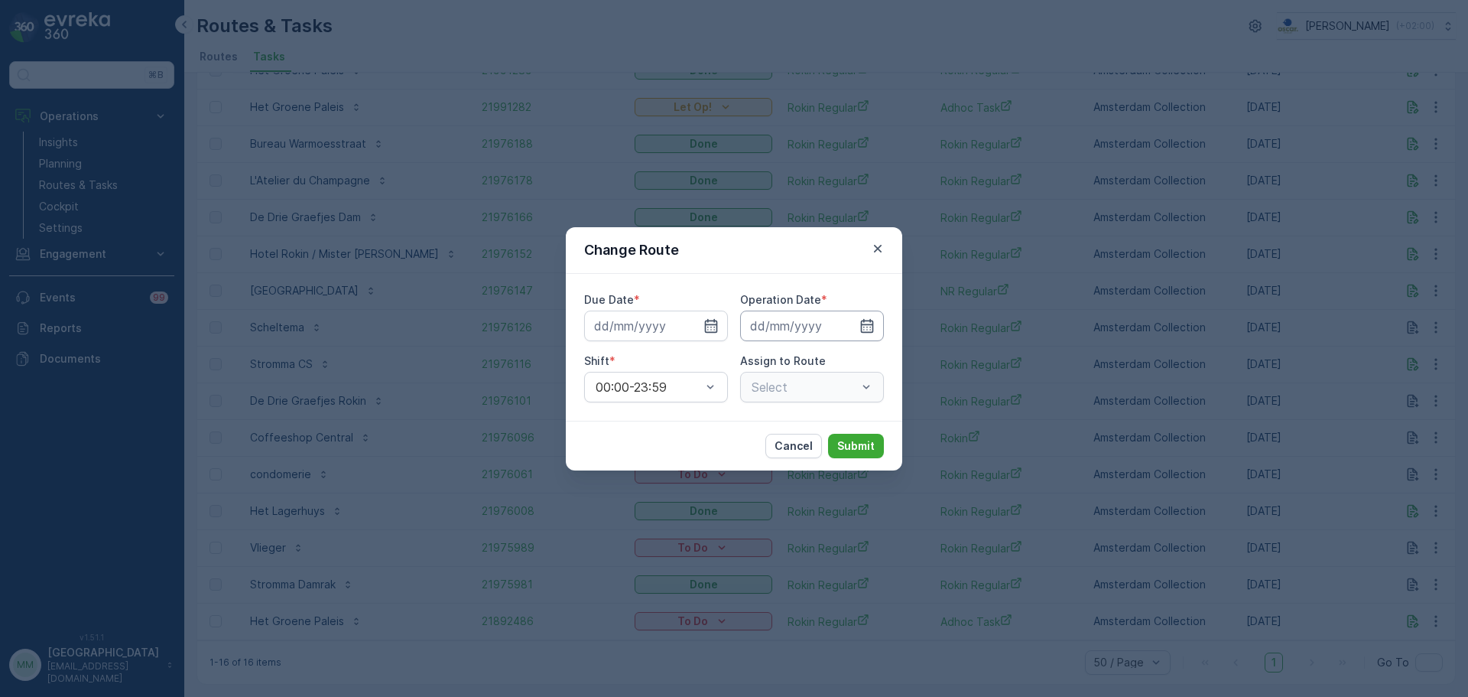
type input "[DATE]"
click at [805, 372] on div "Select" at bounding box center [812, 387] width 144 height 31
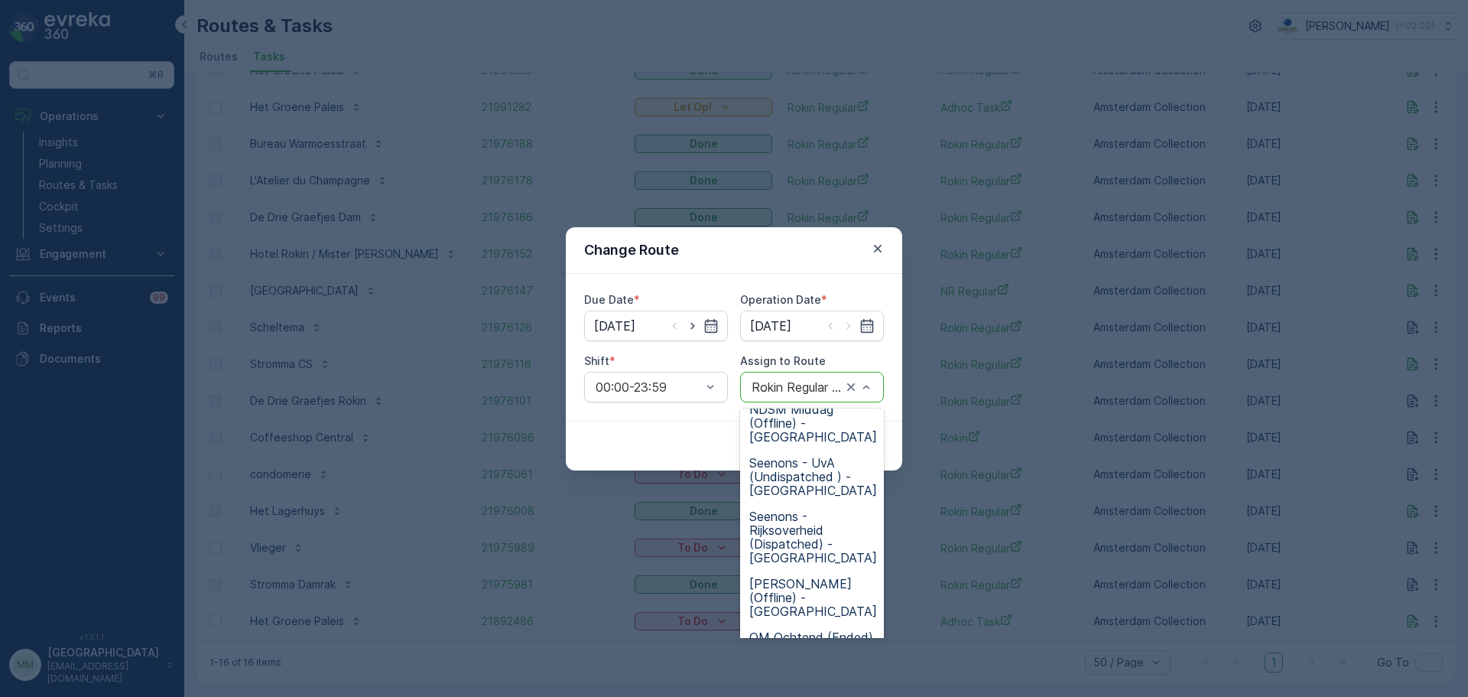
scroll to position [382, 0]
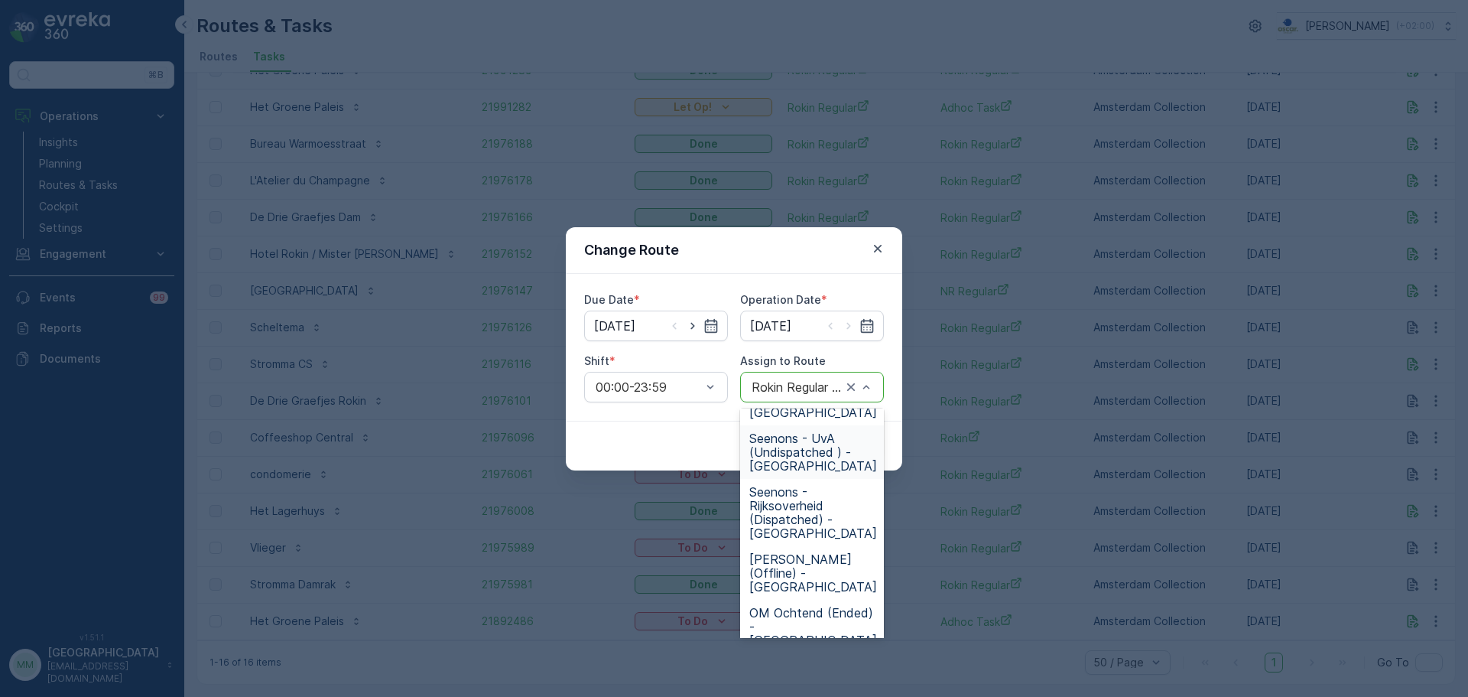
click at [800, 461] on span "Seenons - UvA (Undispatched ) - [GEOGRAPHIC_DATA]" at bounding box center [813, 451] width 128 height 41
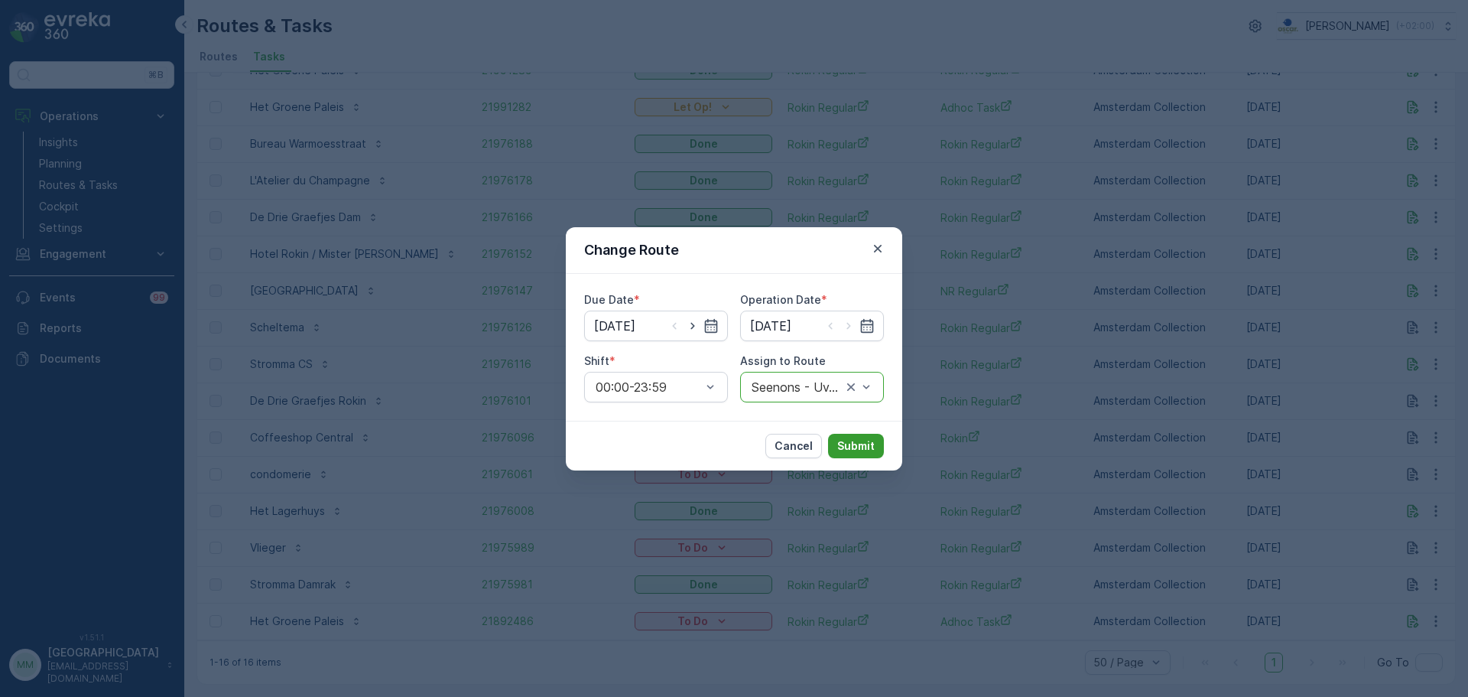
click at [849, 449] on p "Submit" at bounding box center [855, 445] width 37 height 15
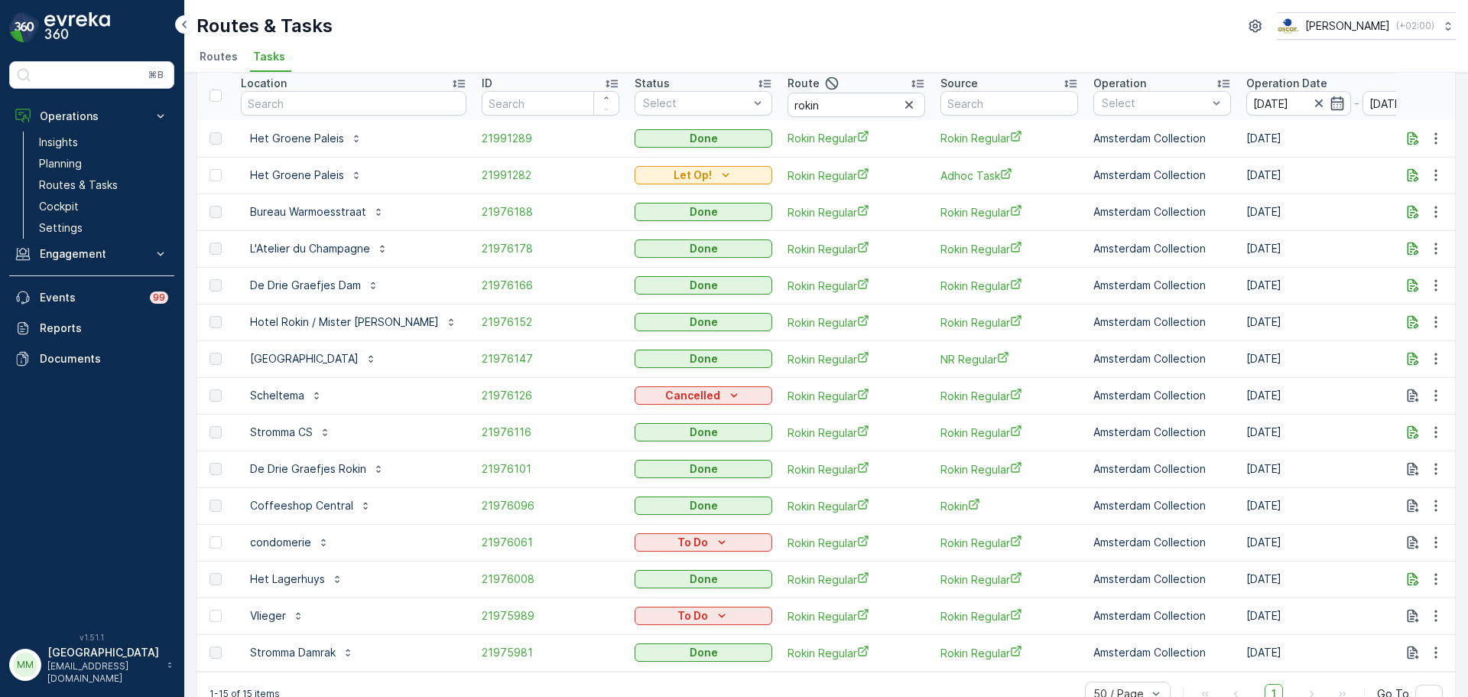
scroll to position [0, 0]
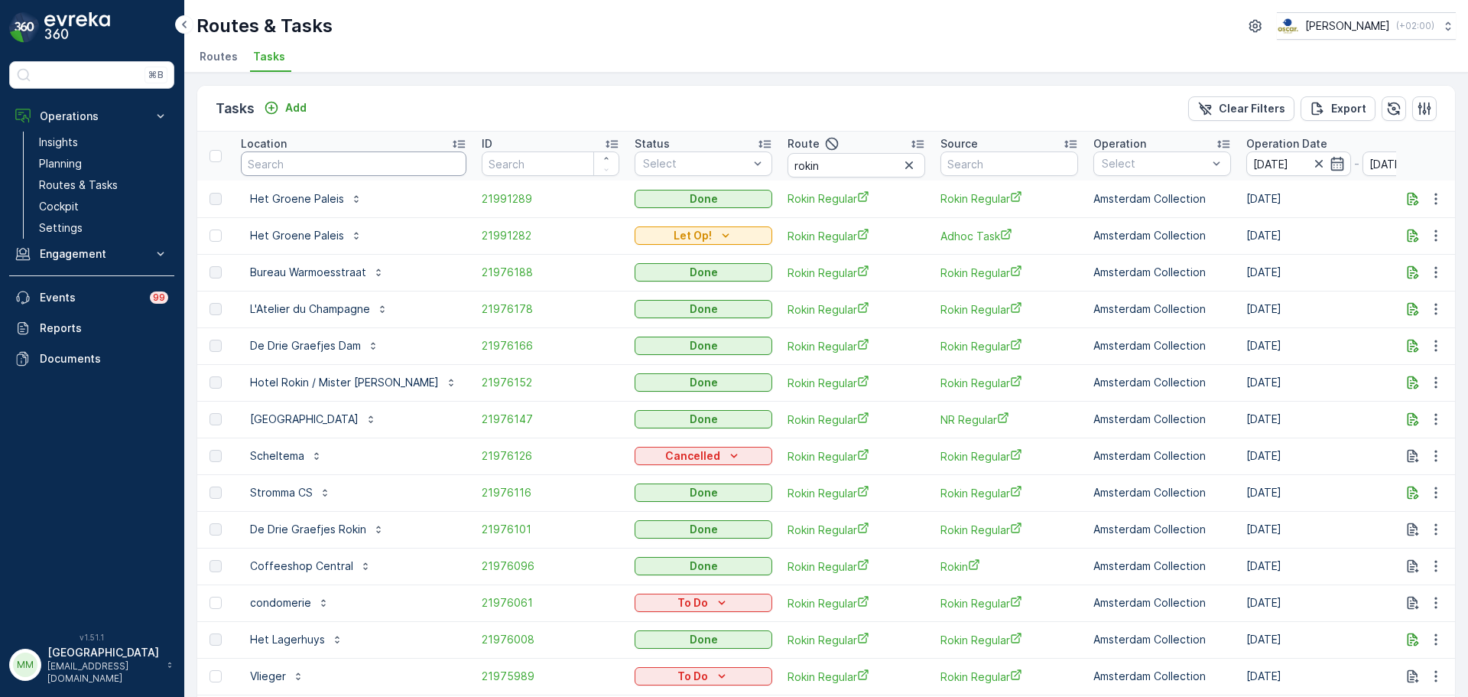
click at [328, 159] on input "text" at bounding box center [354, 163] width 226 height 24
click at [110, 184] on p "Routes & Tasks" at bounding box center [78, 184] width 79 height 15
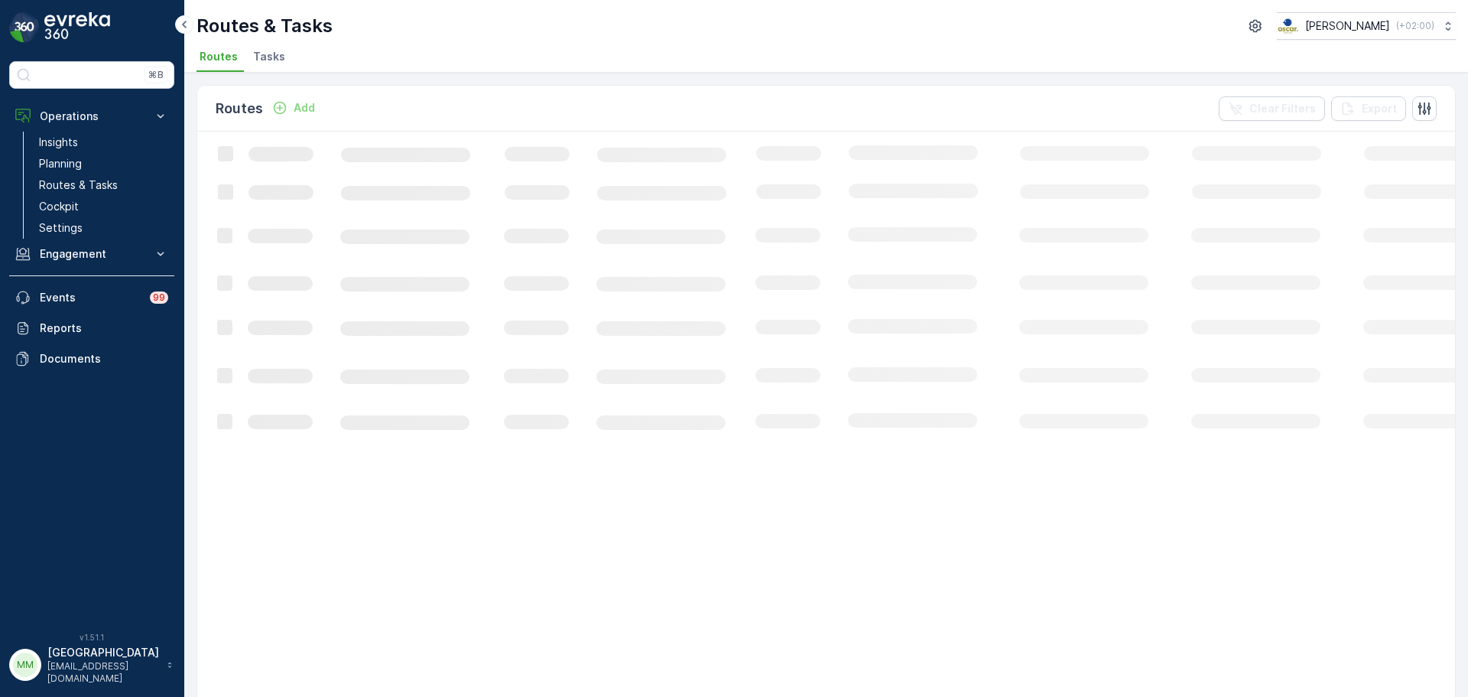
click at [274, 51] on span "Tasks" at bounding box center [269, 56] width 32 height 15
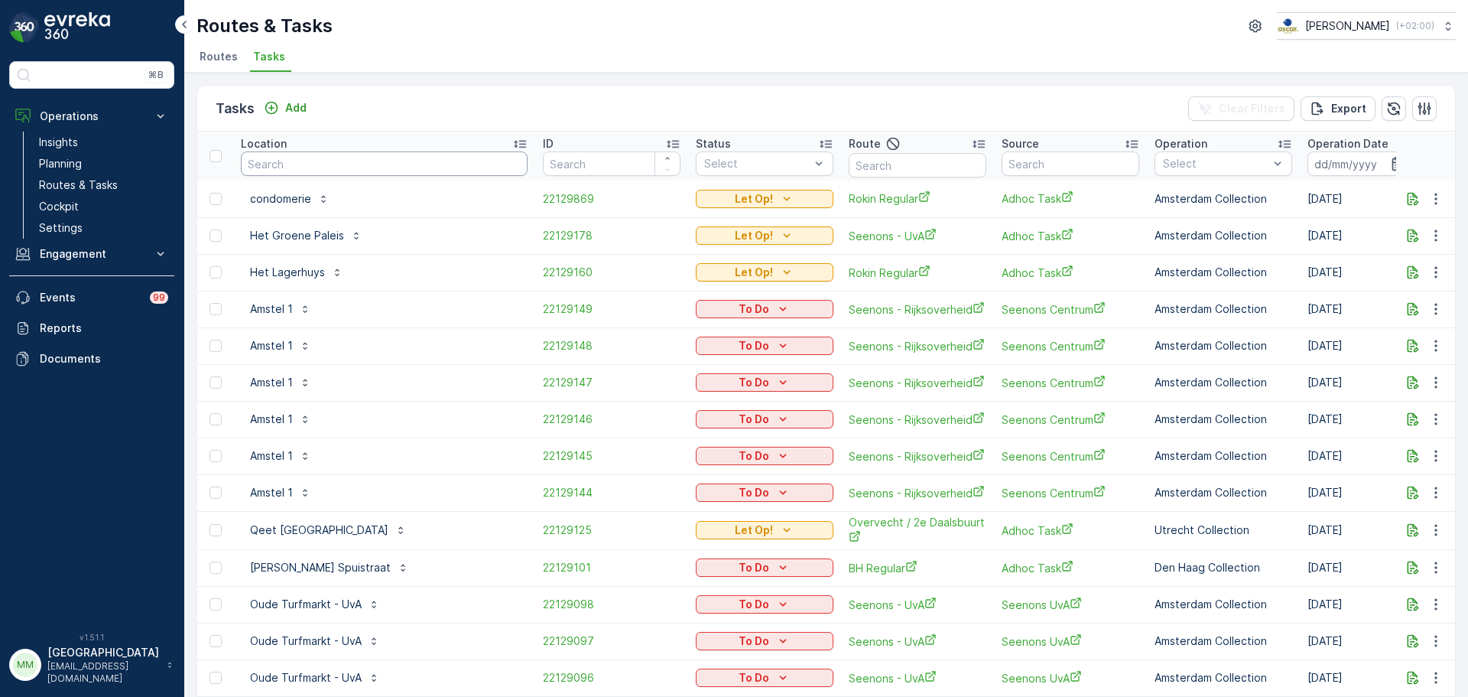
click at [343, 158] on input "text" at bounding box center [384, 163] width 287 height 24
type input "bezui"
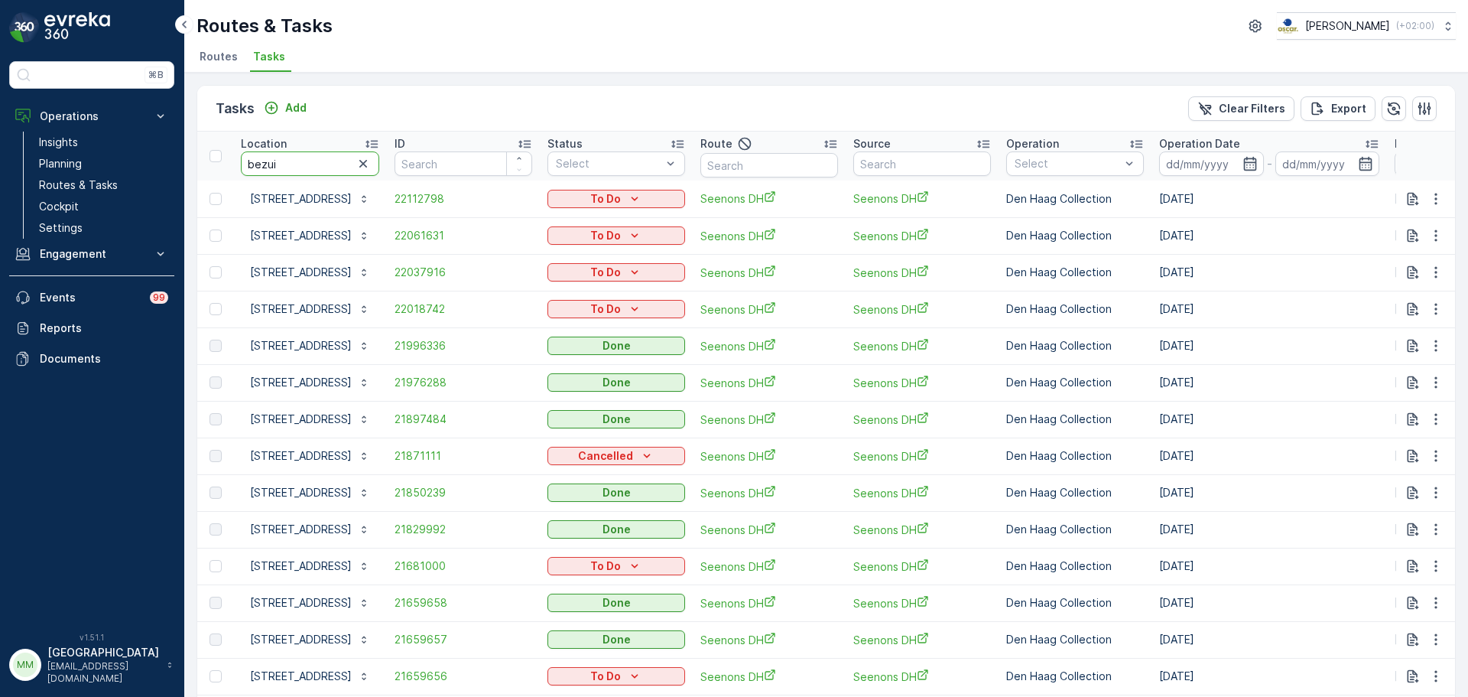
drag, startPoint x: 333, startPoint y: 167, endPoint x: 206, endPoint y: 174, distance: 127.9
click at [206, 174] on tr "Location bezui ID Status Select Route Source Operation Select Operation Date - …" at bounding box center [1377, 156] width 2360 height 49
type input "h"
type input "ketel"
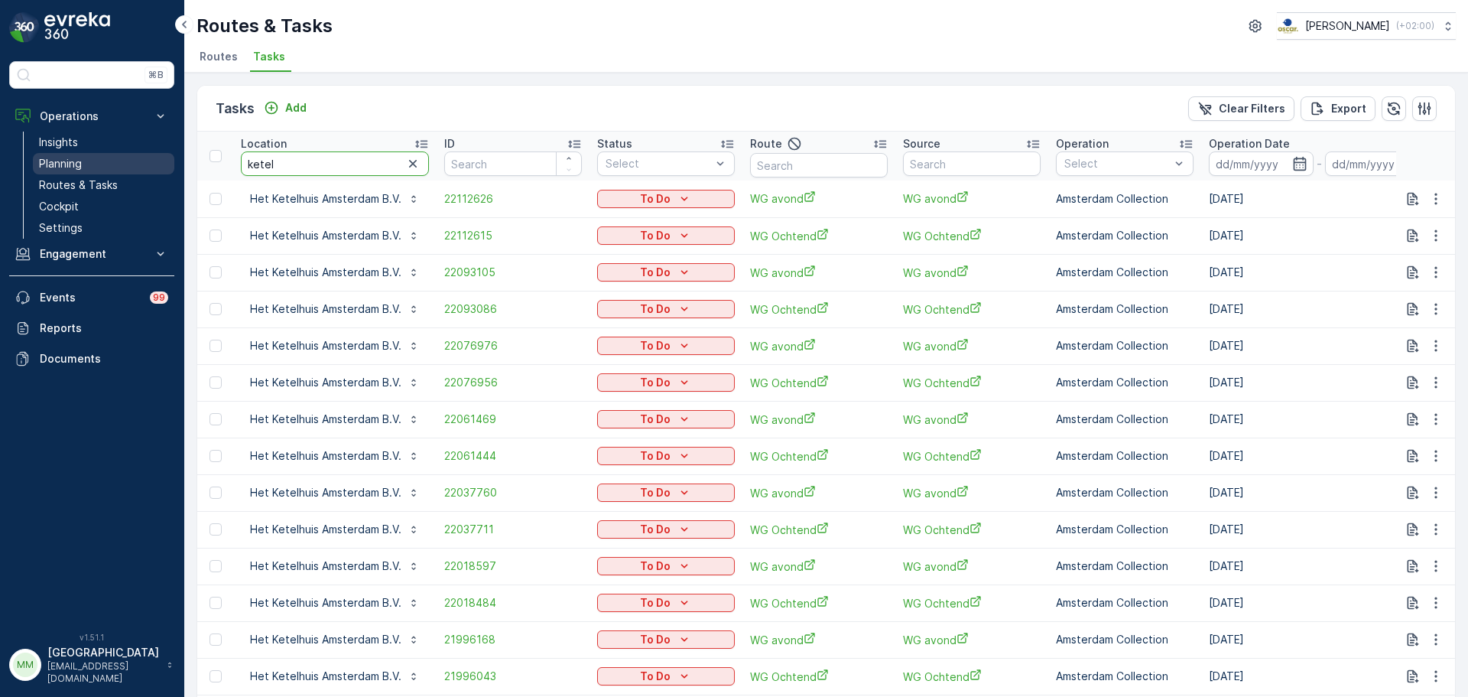
drag, startPoint x: 334, startPoint y: 167, endPoint x: 109, endPoint y: 168, distance: 225.6
click at [107, 168] on div "⌘B Operations Insights Planning Routes & Tasks Cockpit Settings Engagement Insi…" at bounding box center [734, 348] width 1468 height 697
type input "rino"
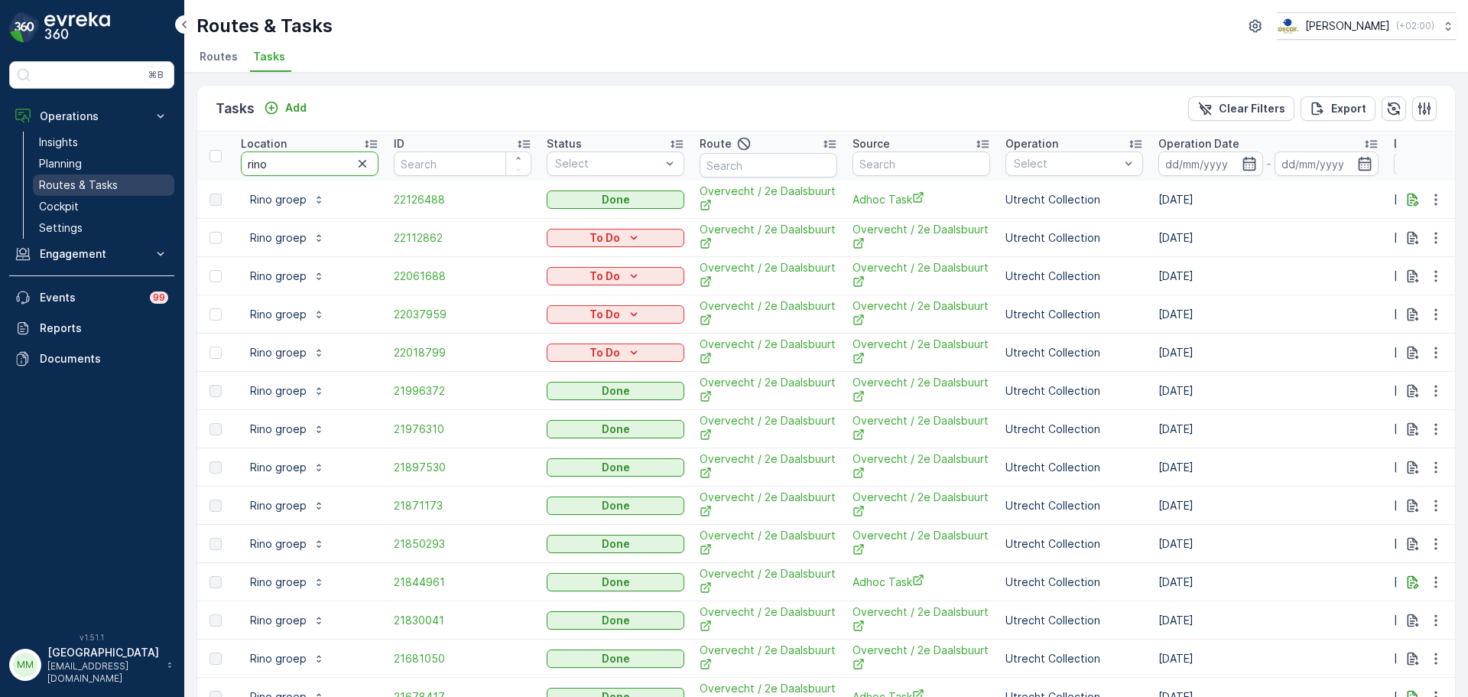
drag, startPoint x: 310, startPoint y: 164, endPoint x: 154, endPoint y: 179, distance: 156.7
click at [154, 179] on div "⌘B Operations Insights Planning Routes & Tasks Cockpit Settings Engagement Insi…" at bounding box center [734, 348] width 1468 height 697
type input "westplee"
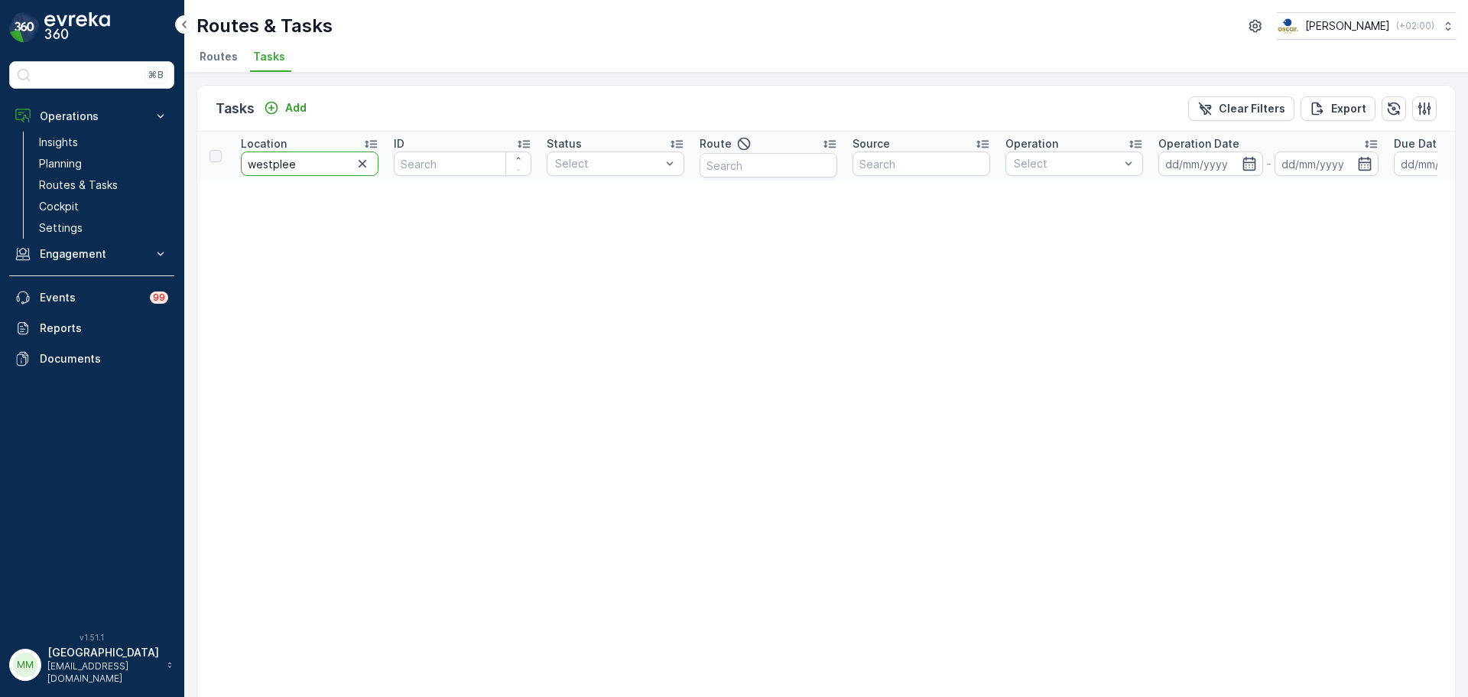
click at [306, 163] on input "westplee" at bounding box center [310, 163] width 138 height 24
type input "westplein"
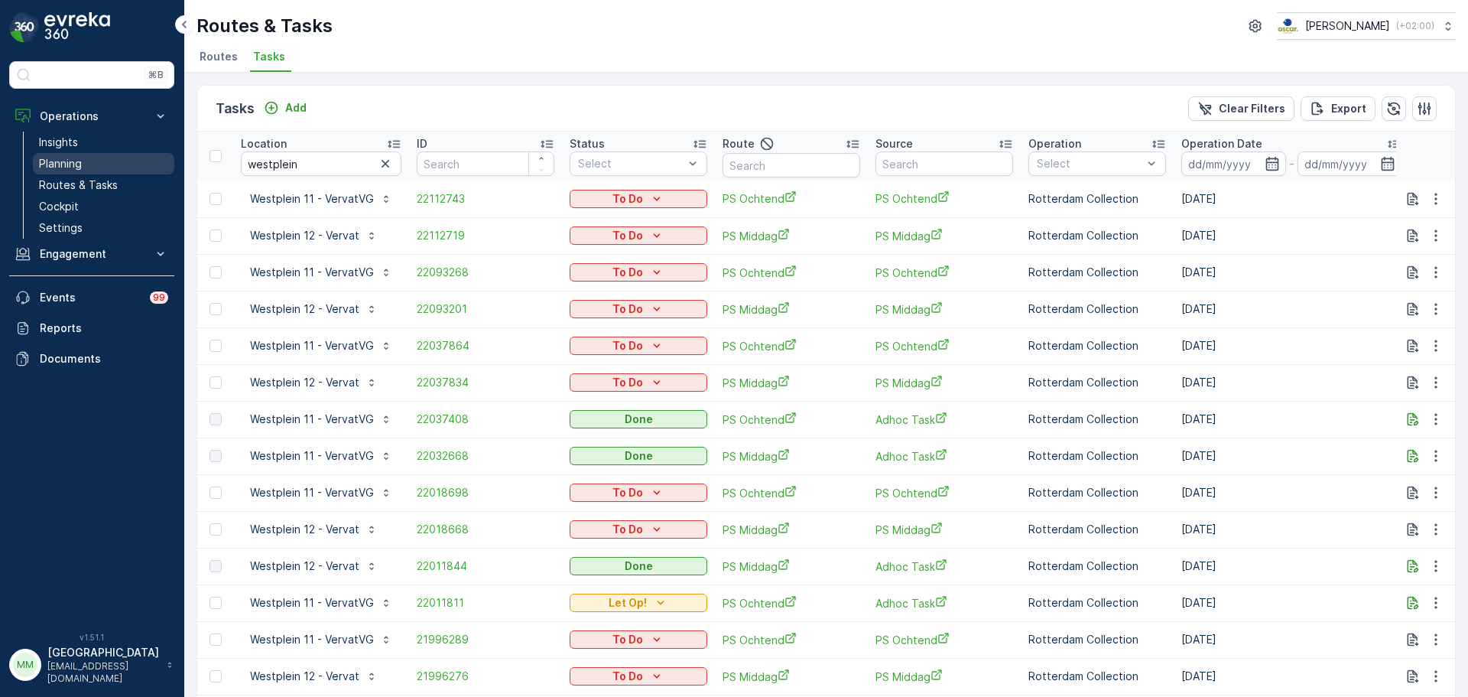
drag, startPoint x: 122, startPoint y: 186, endPoint x: 164, endPoint y: 155, distance: 52.0
click at [122, 186] on link "Routes & Tasks" at bounding box center [103, 184] width 141 height 21
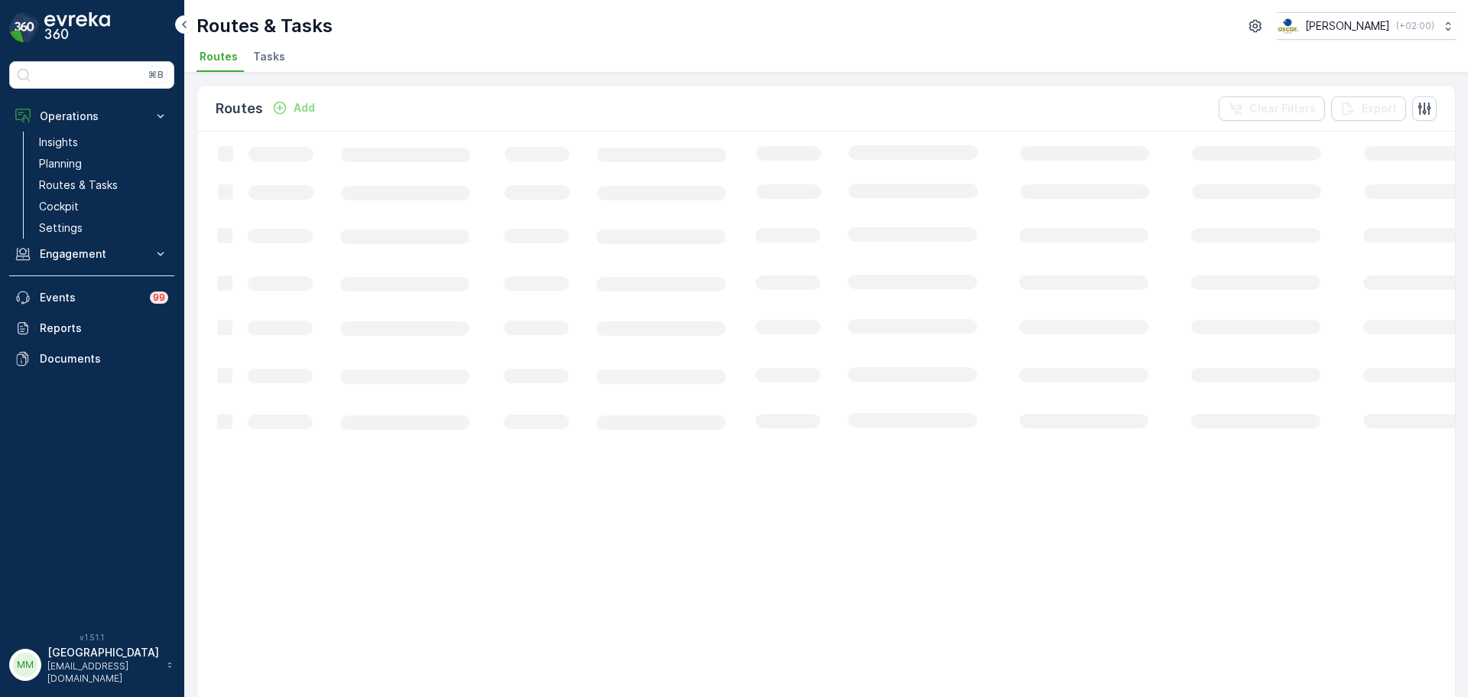
click at [278, 69] on li "Tasks" at bounding box center [270, 59] width 41 height 26
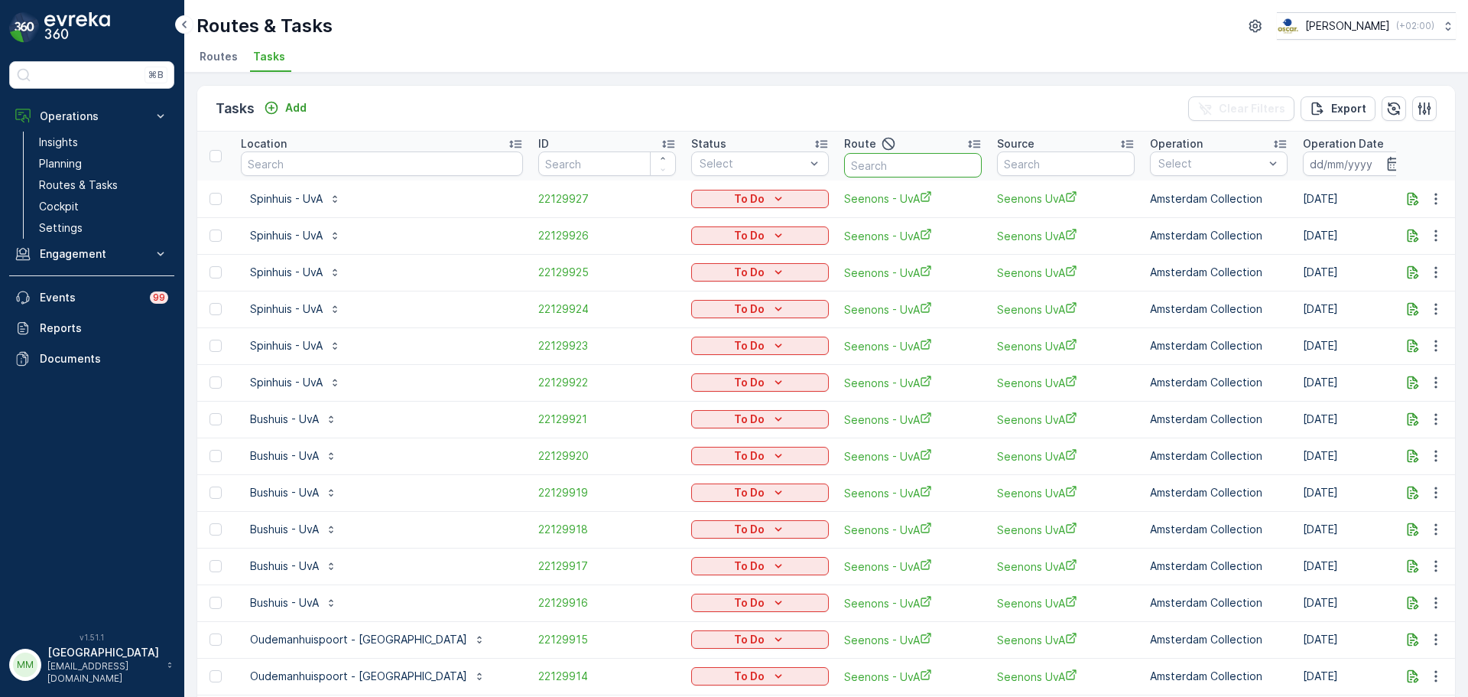
click at [844, 171] on input "text" at bounding box center [913, 165] width 138 height 24
type input "rijks"
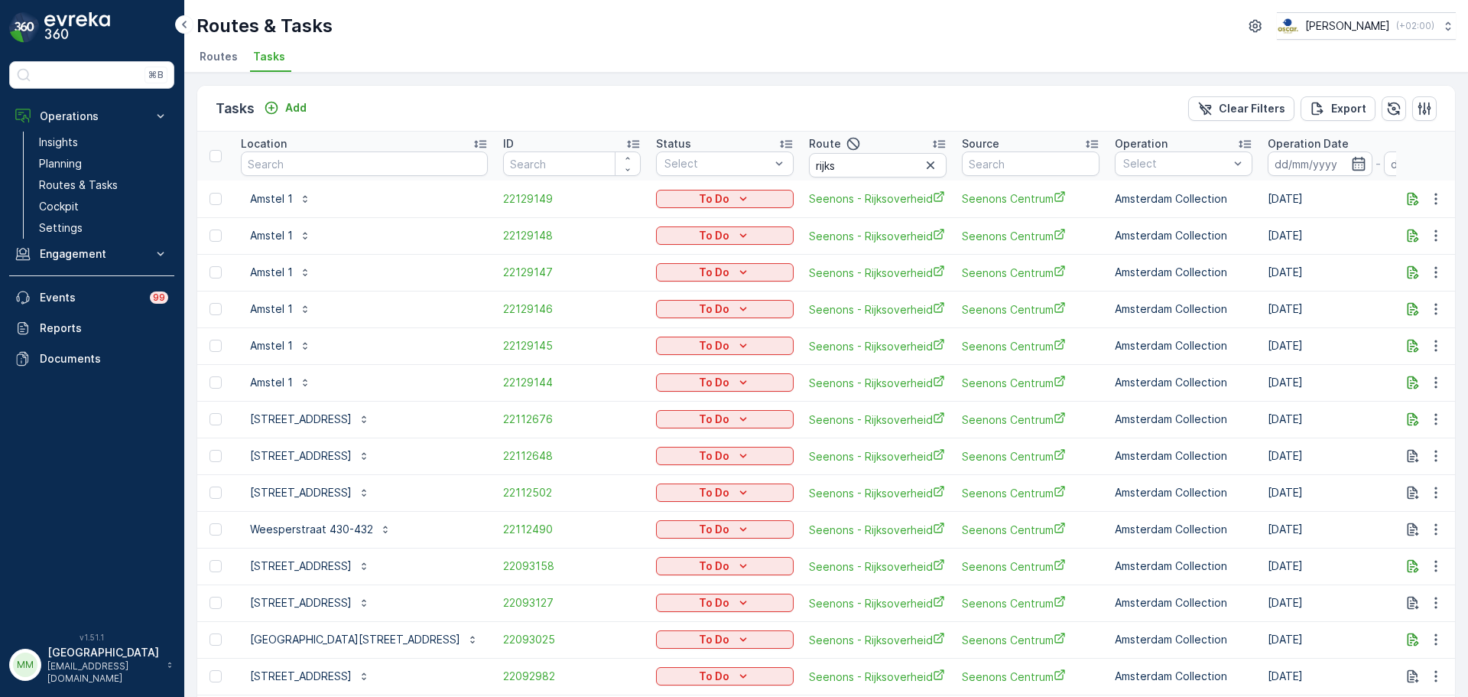
click at [1276, 167] on input at bounding box center [1320, 163] width 105 height 24
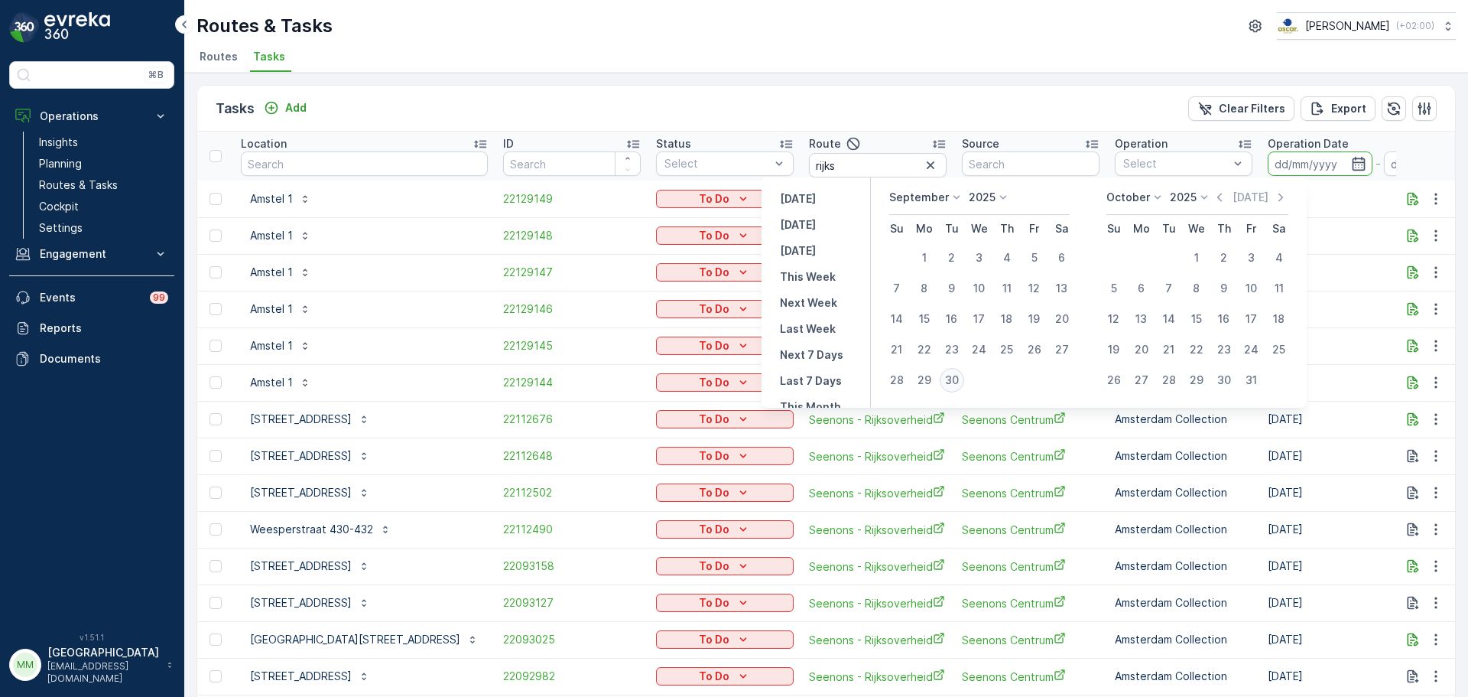
click at [955, 378] on div "30" at bounding box center [952, 380] width 24 height 24
type input "[DATE]"
click at [955, 378] on div "30" at bounding box center [952, 380] width 24 height 24
type input "[DATE]"
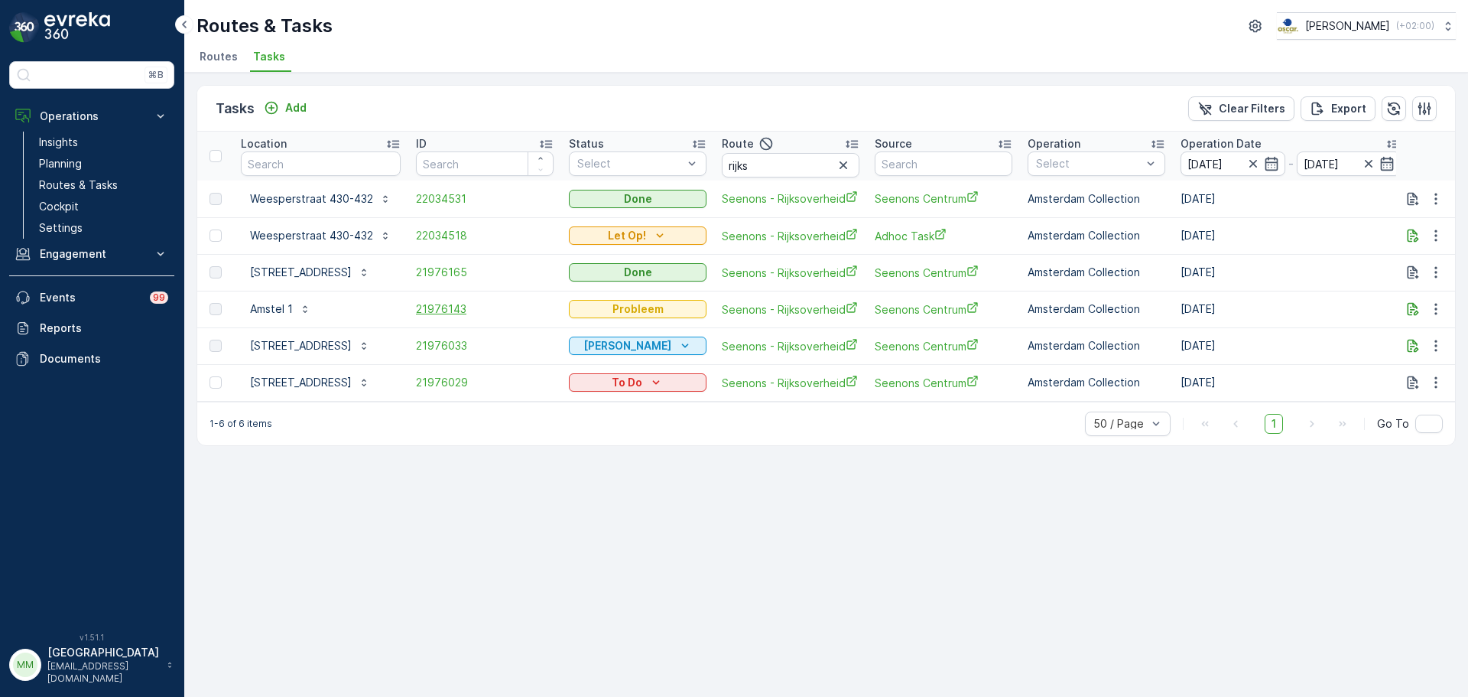
click at [481, 311] on span "21976143" at bounding box center [485, 308] width 138 height 15
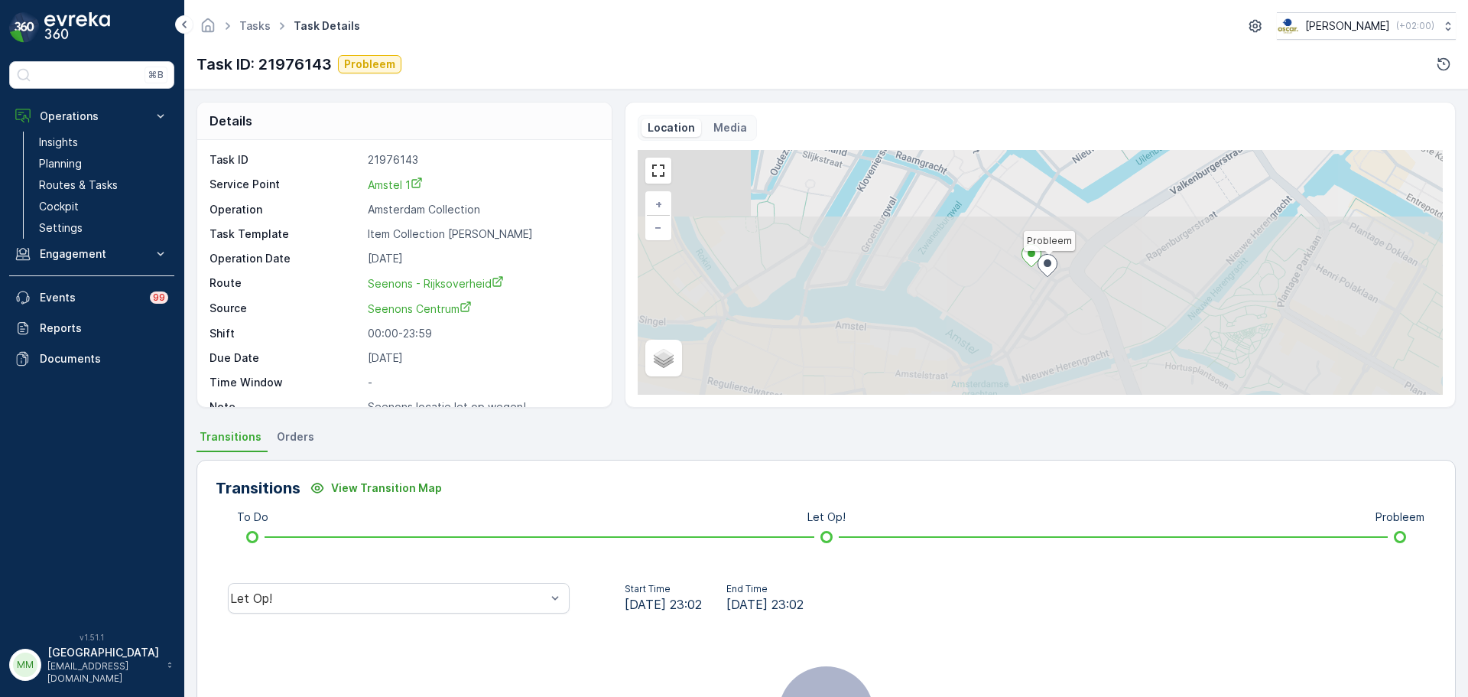
click at [737, 121] on p "Media" at bounding box center [731, 127] width 34 height 15
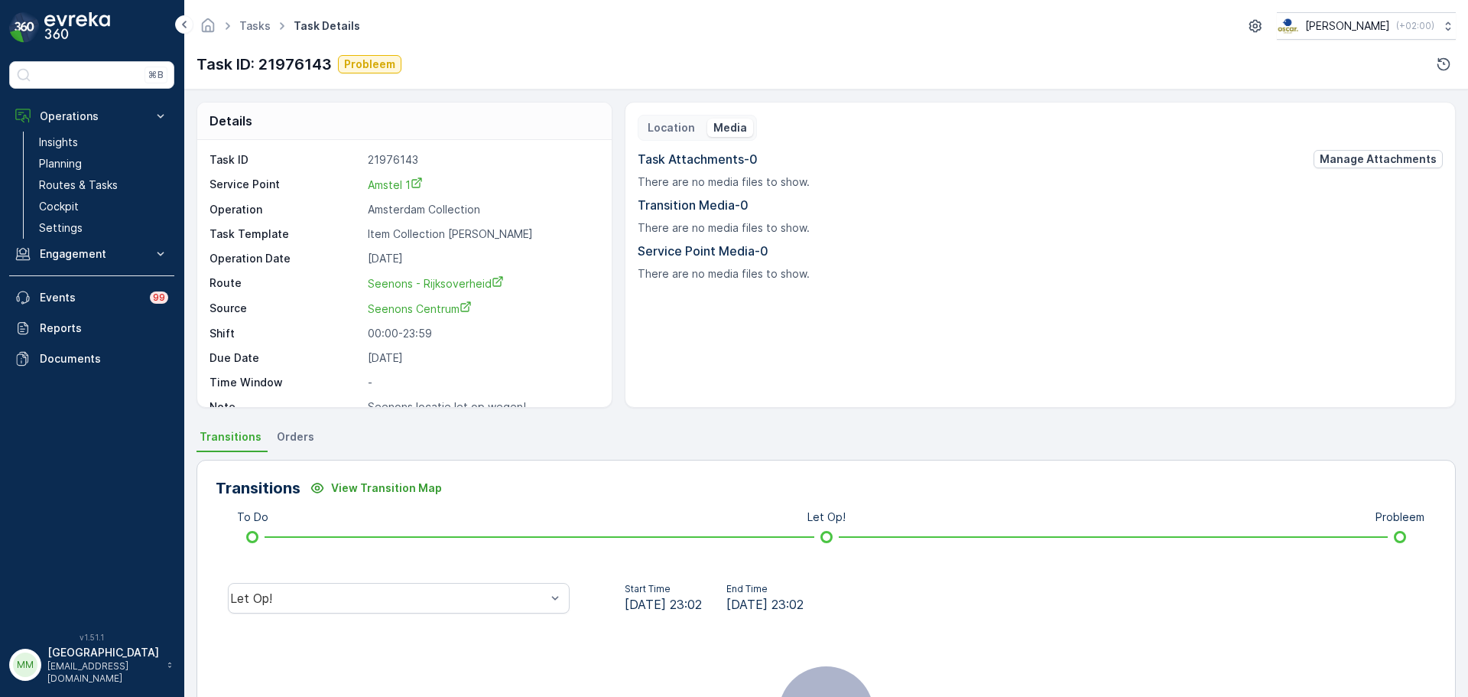
click at [681, 129] on p "Location" at bounding box center [671, 127] width 47 height 15
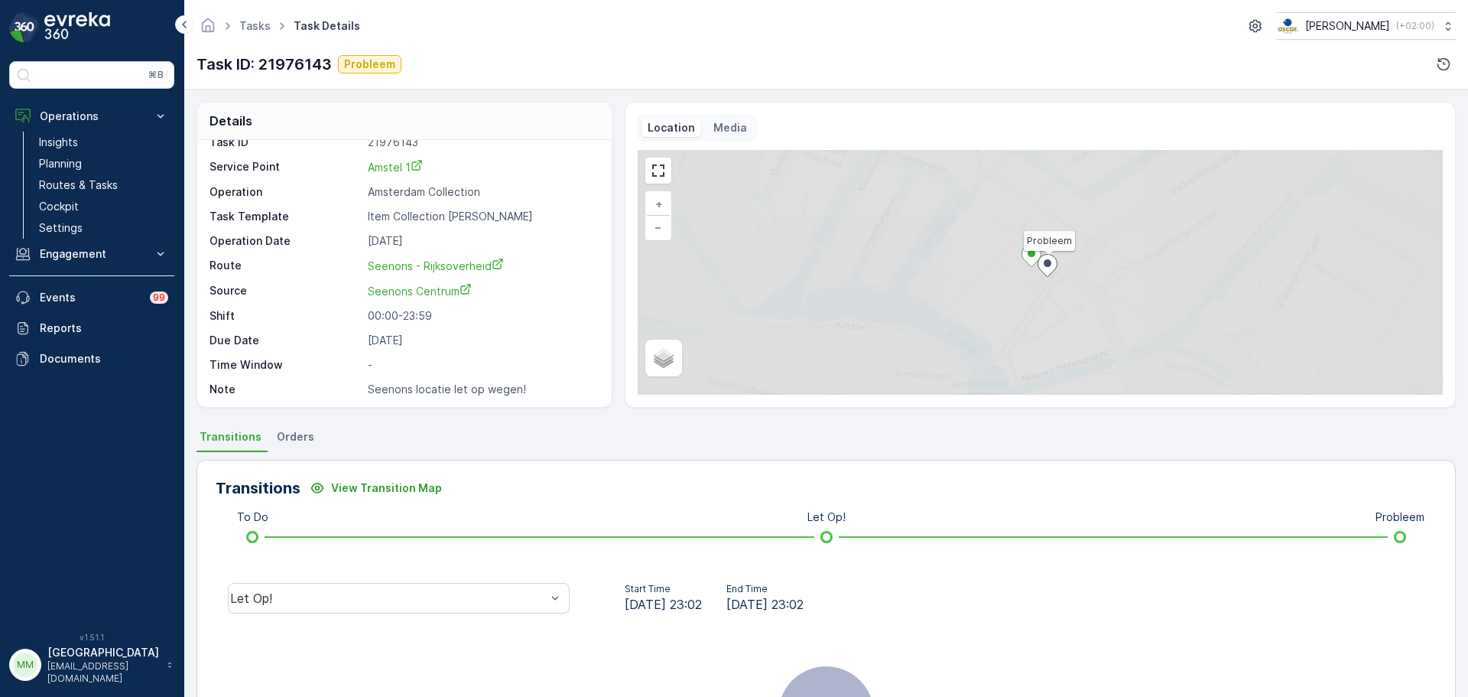
scroll to position [20, 0]
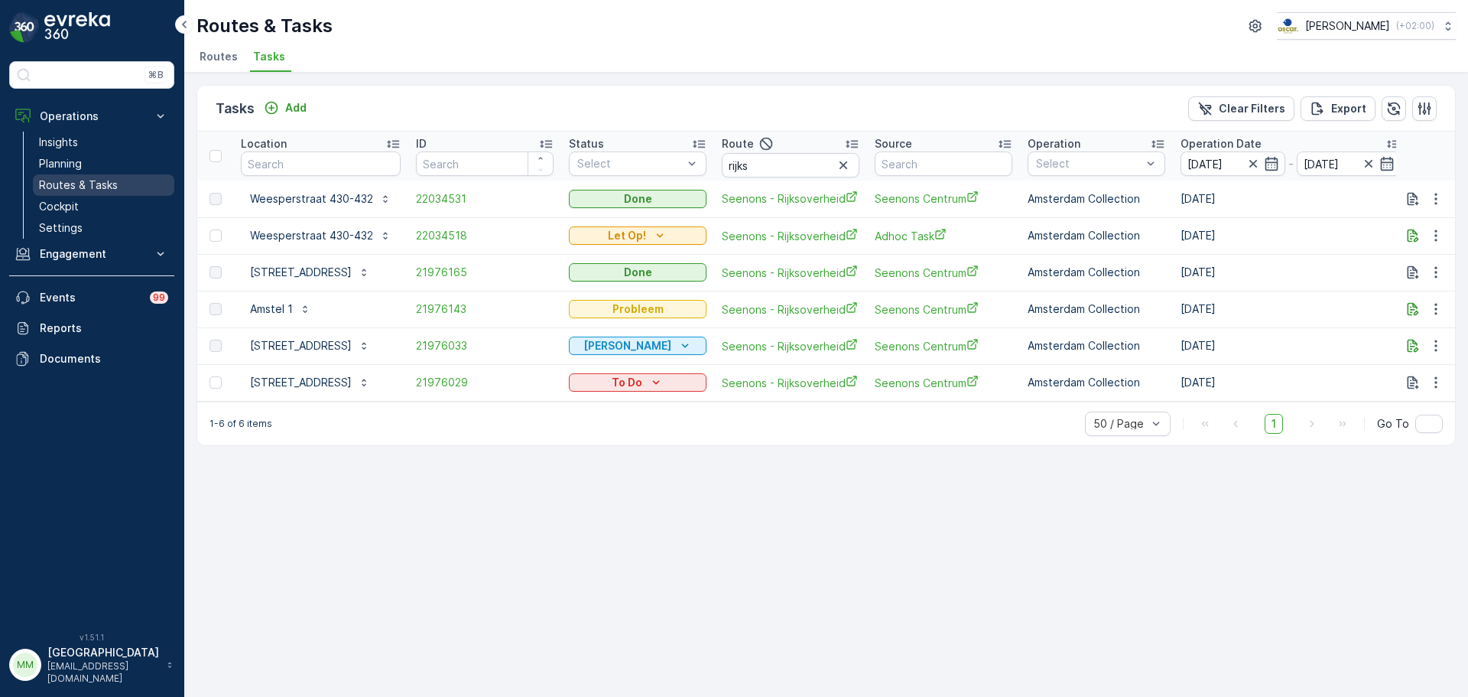
click at [87, 178] on p "Routes & Tasks" at bounding box center [78, 184] width 79 height 15
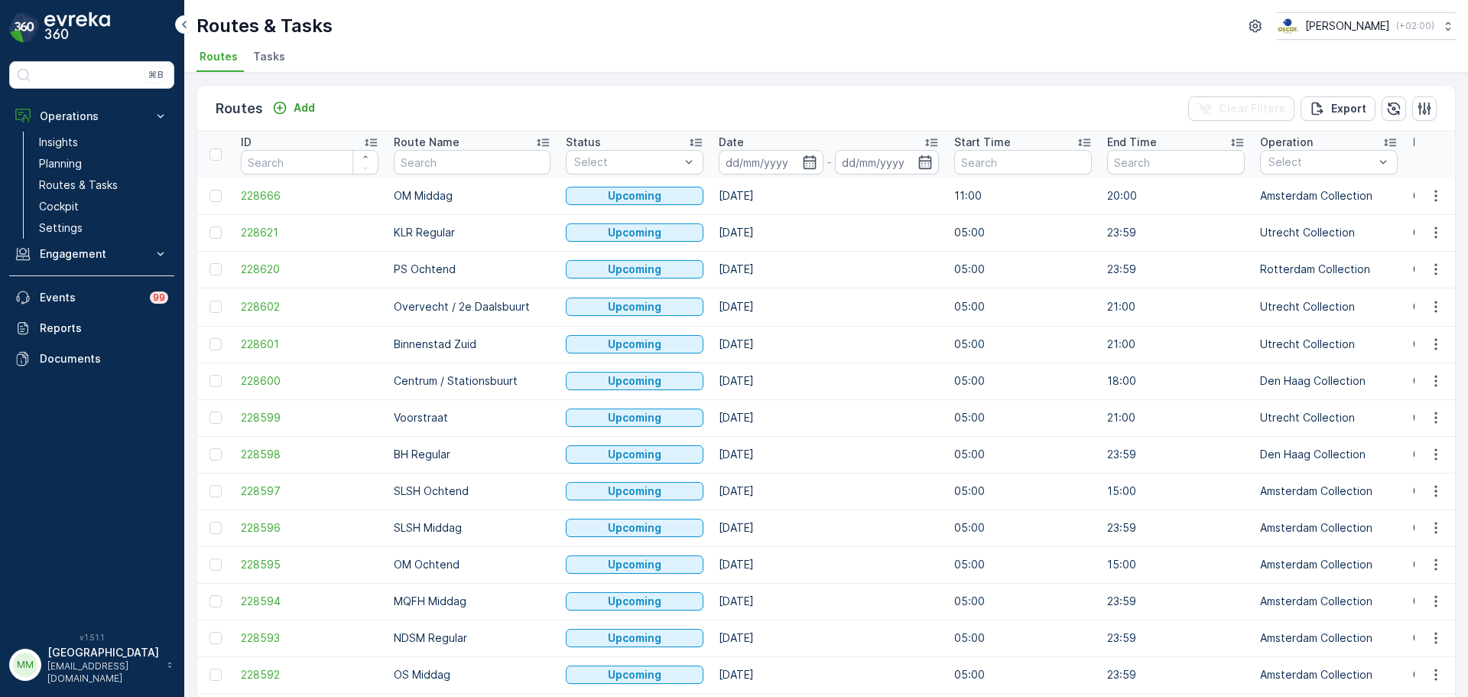
click at [270, 53] on span "Tasks" at bounding box center [269, 56] width 32 height 15
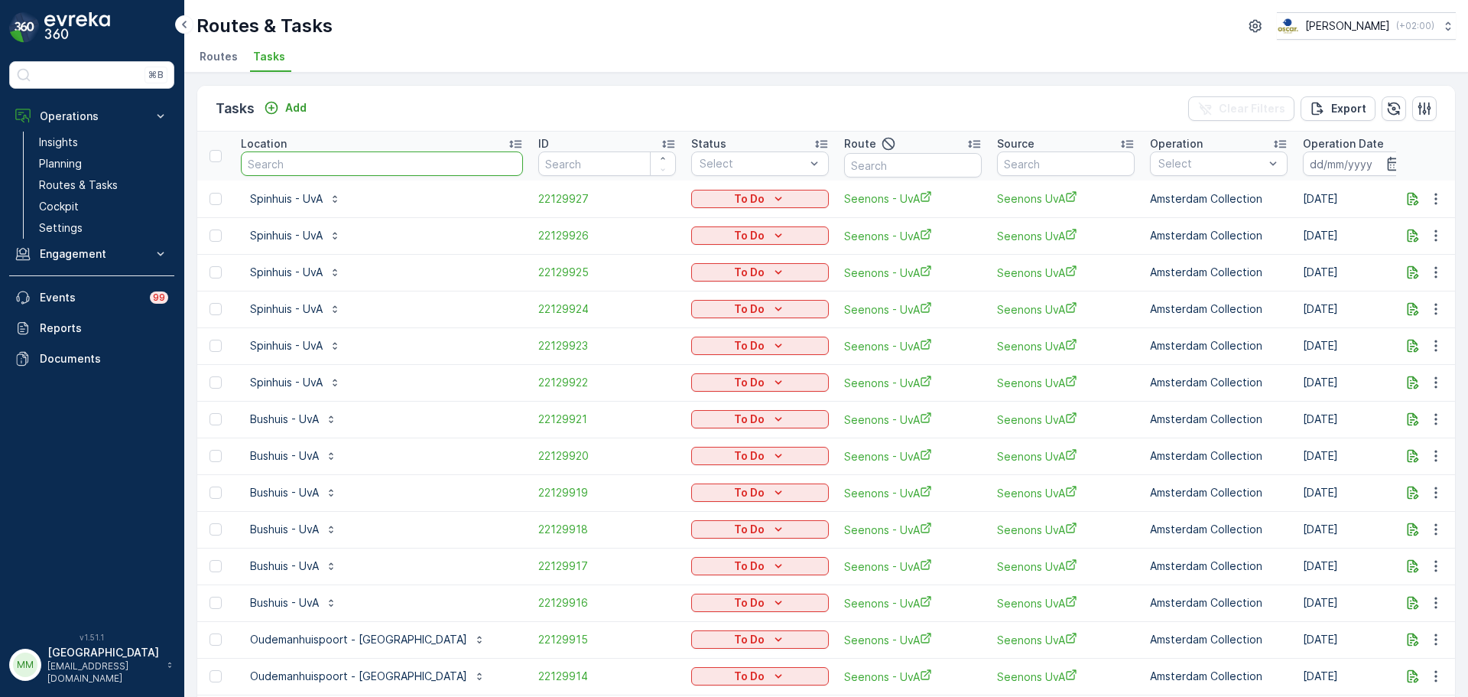
click at [360, 171] on input "text" at bounding box center [382, 163] width 282 height 24
type input "umc"
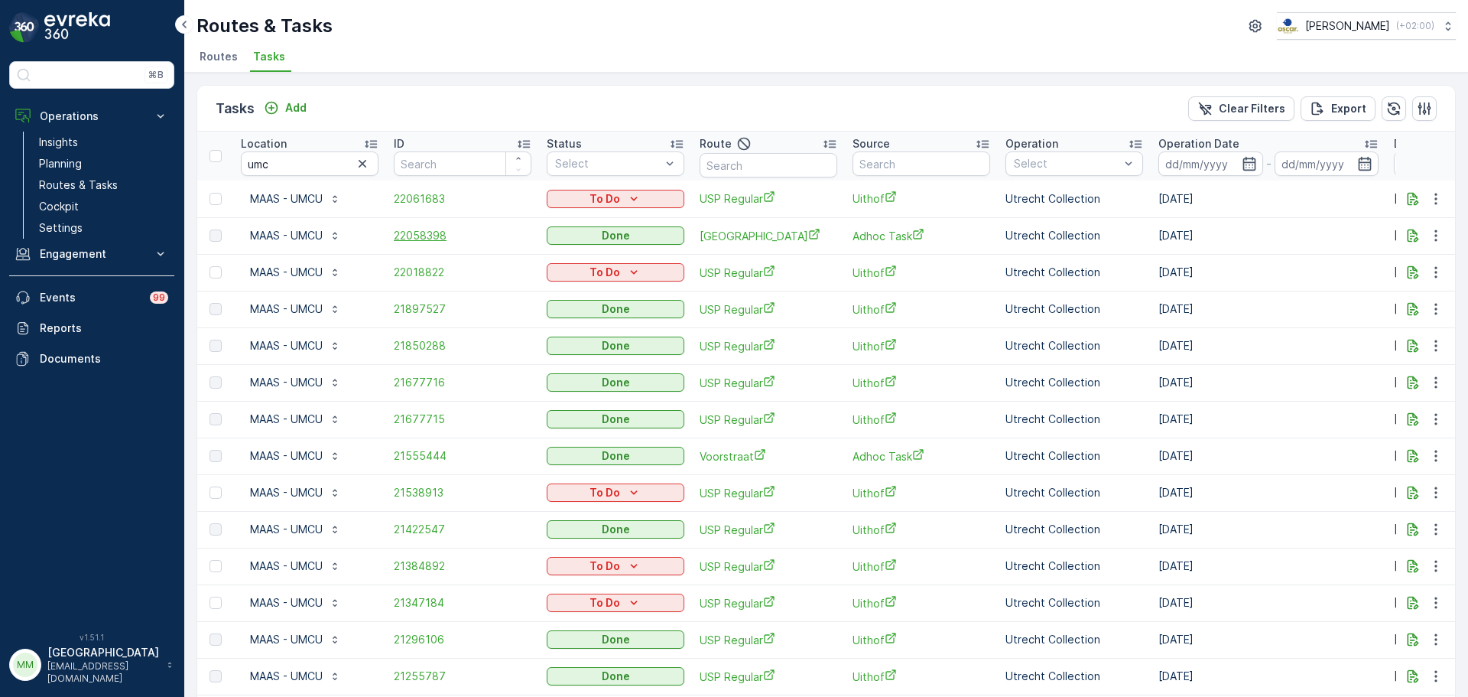
click at [433, 231] on span "22058398" at bounding box center [463, 235] width 138 height 15
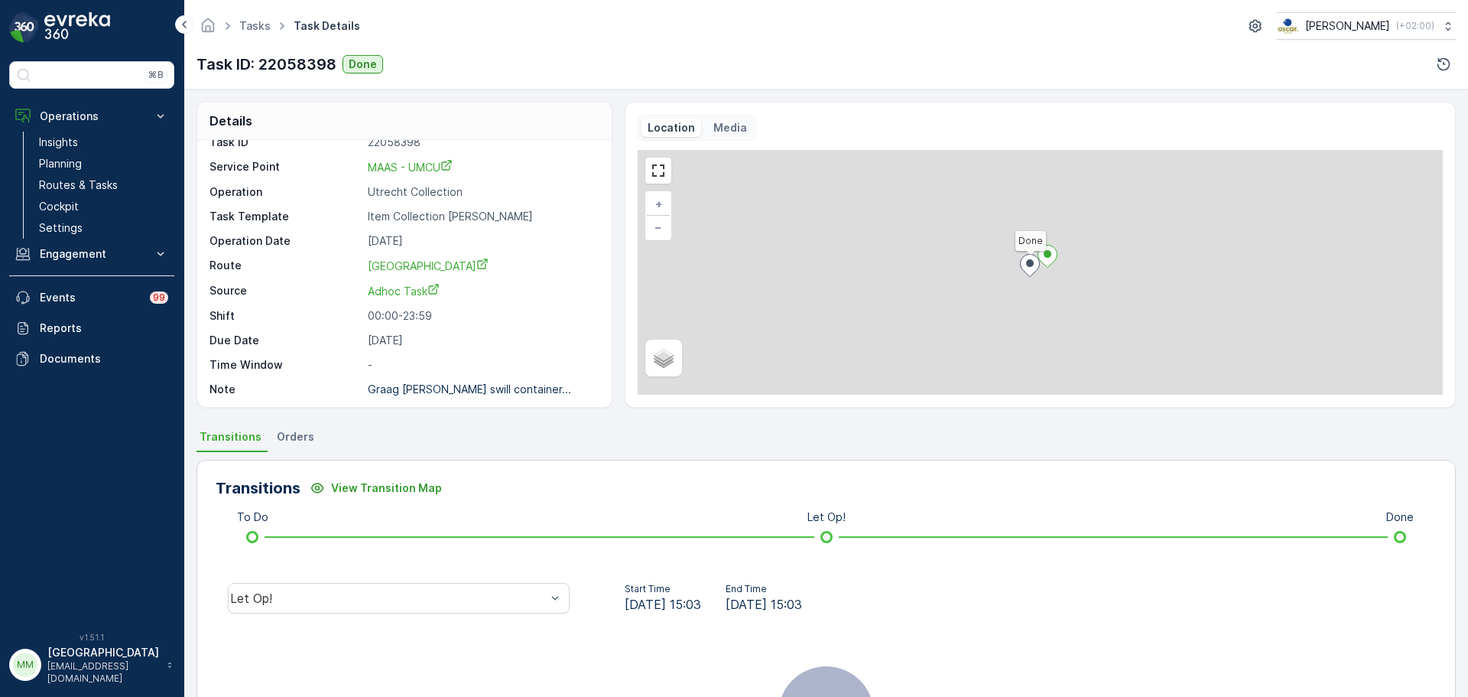
scroll to position [20, 0]
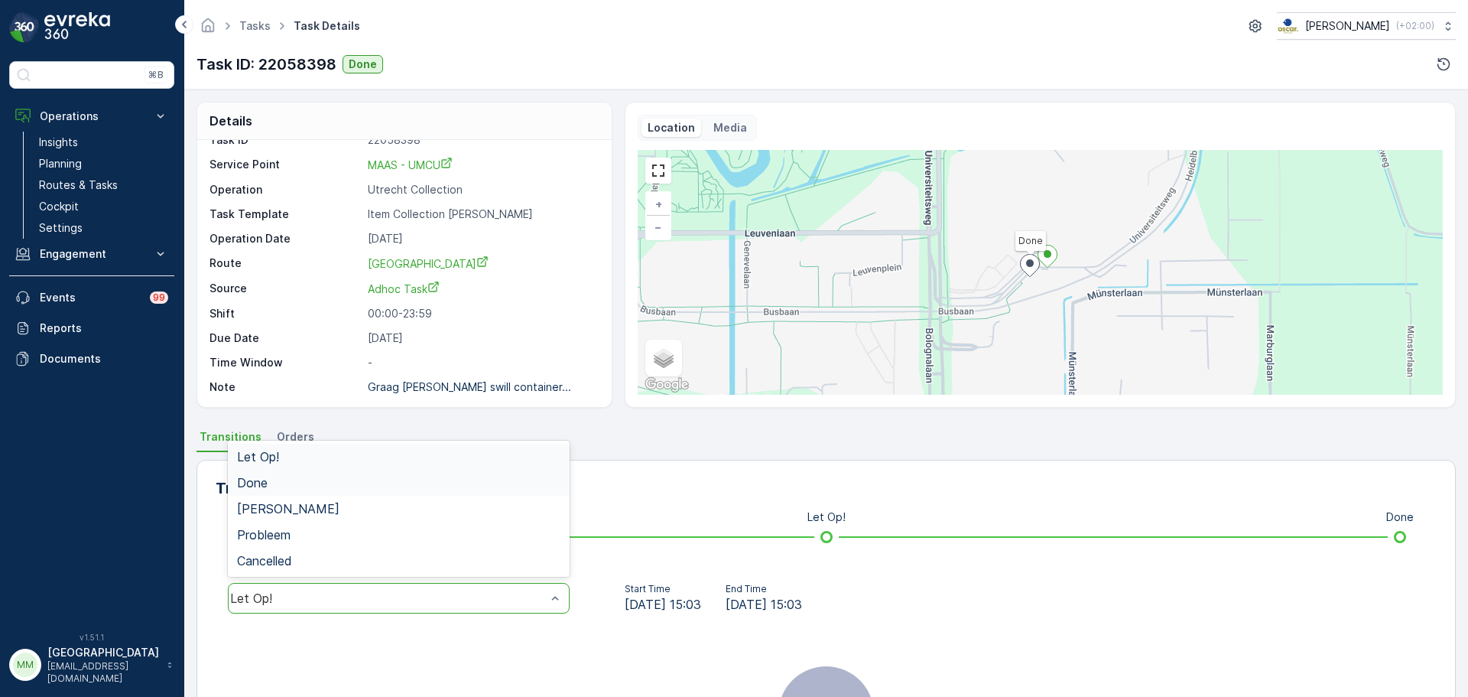
click at [361, 483] on div "Done" at bounding box center [398, 483] width 323 height 14
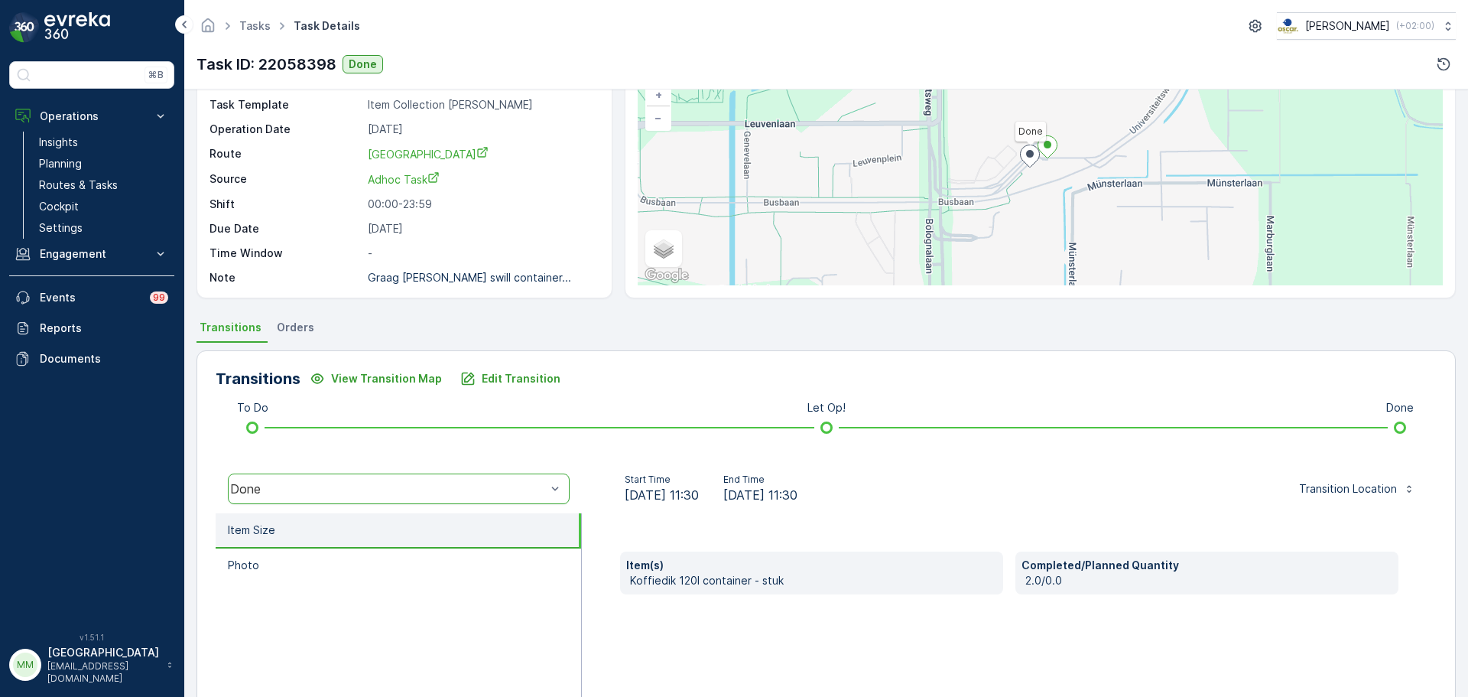
scroll to position [268, 0]
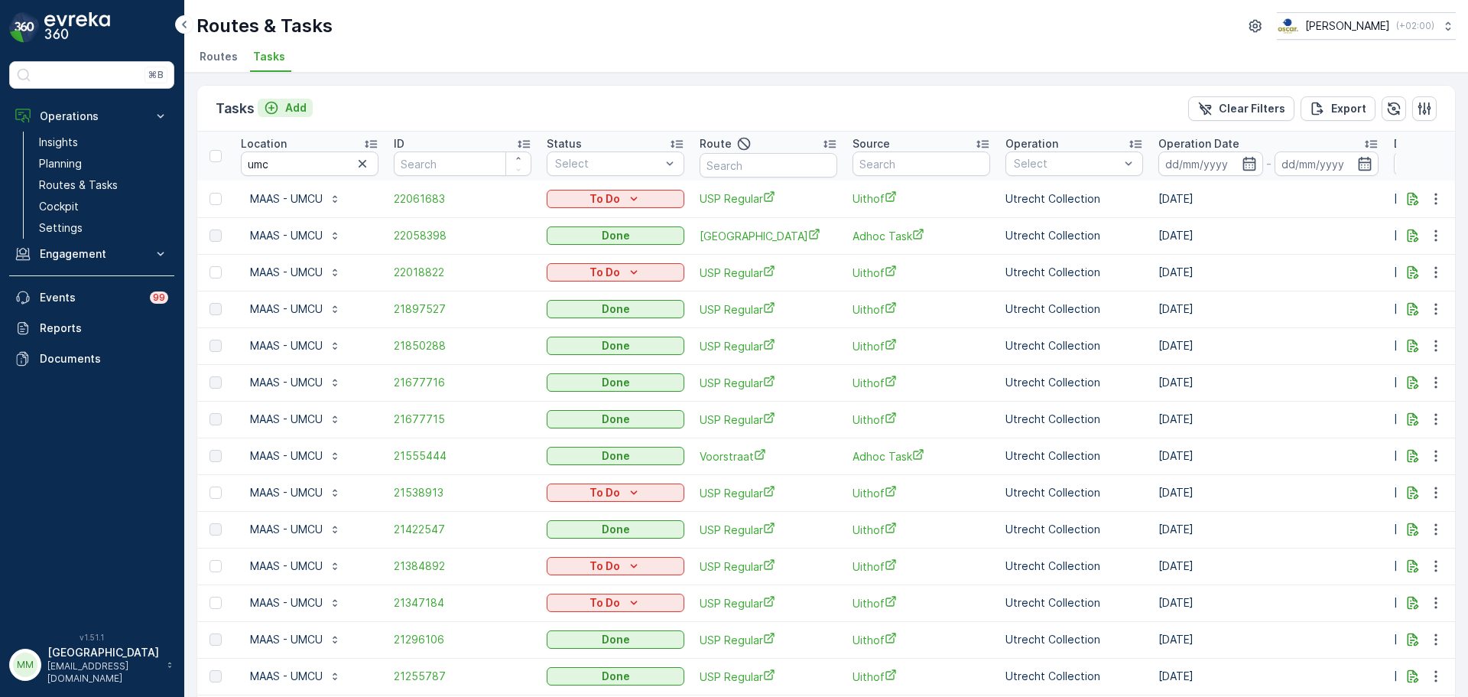
click at [291, 107] on p "Add" at bounding box center [295, 107] width 21 height 15
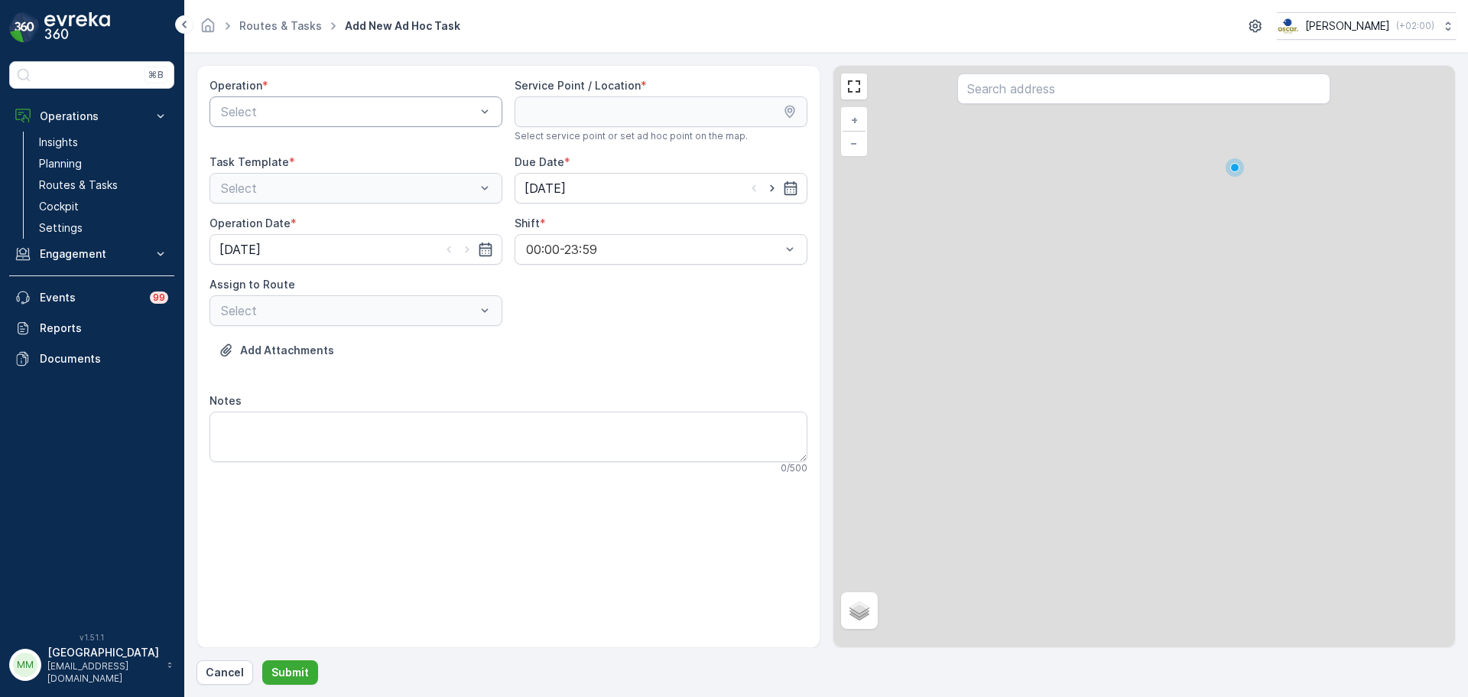
click at [307, 126] on div "Select" at bounding box center [356, 111] width 293 height 31
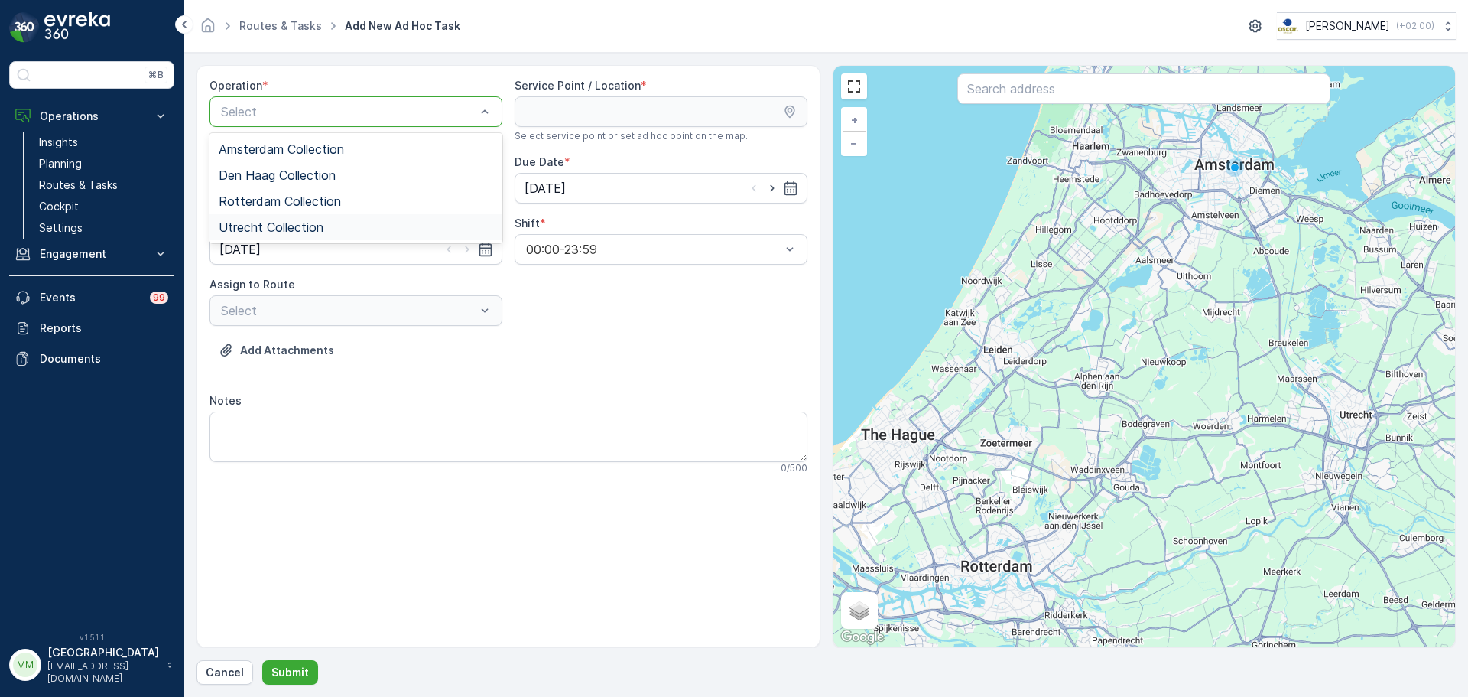
click at [273, 231] on span "Utrecht Collection" at bounding box center [271, 227] width 105 height 14
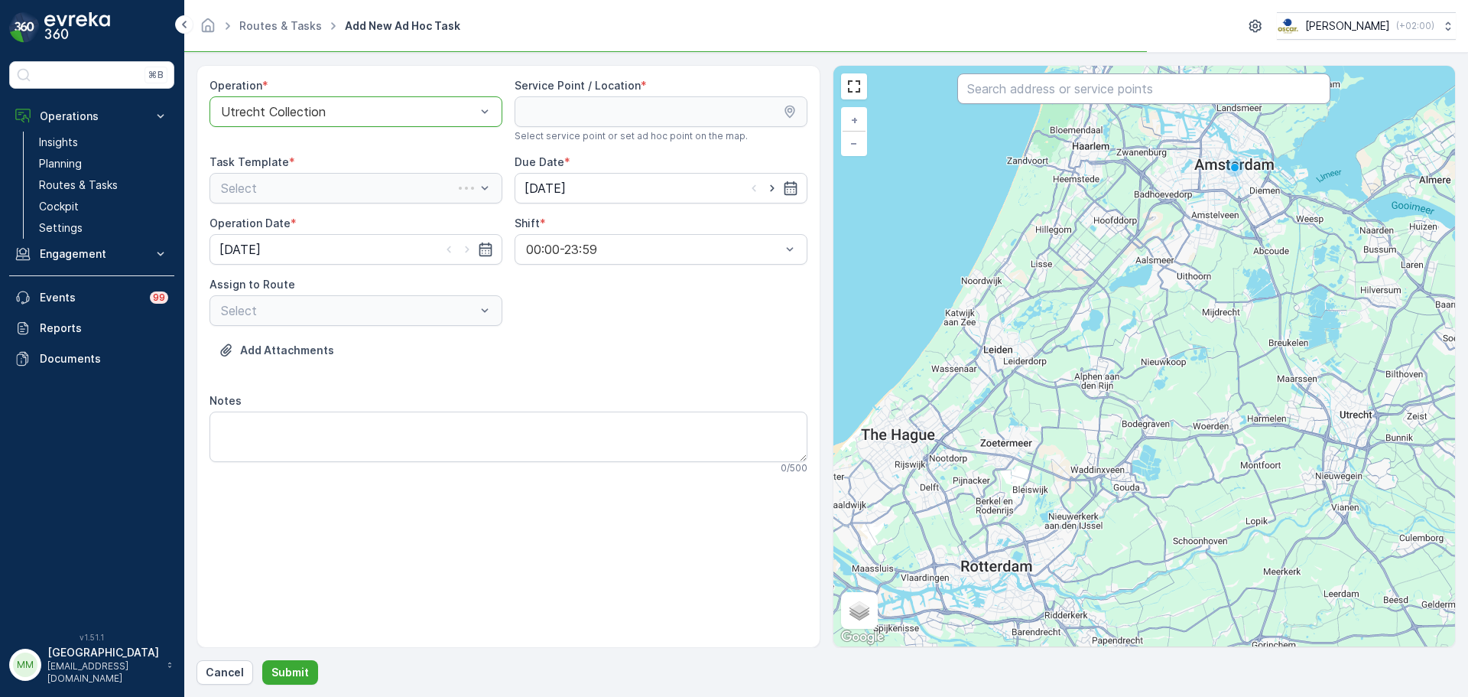
click at [1045, 86] on input "text" at bounding box center [1143, 88] width 373 height 31
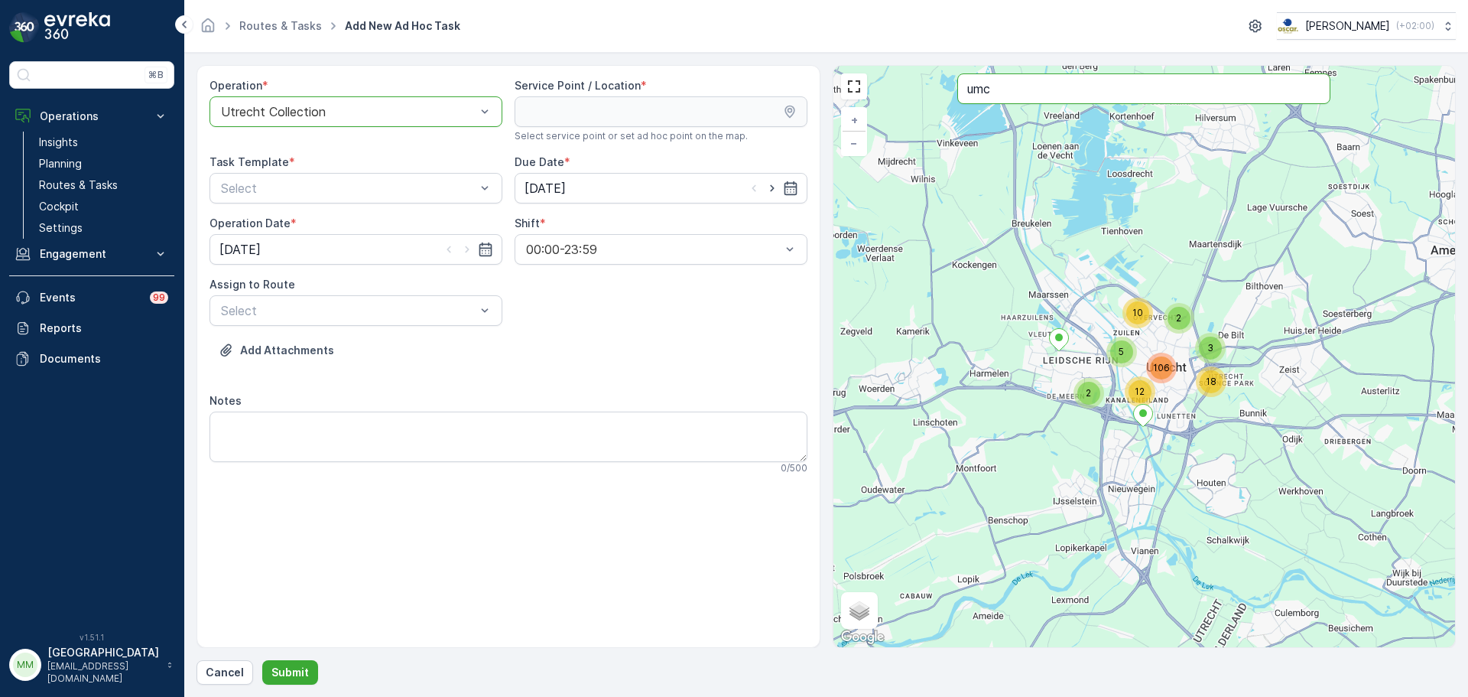
type input "umc"
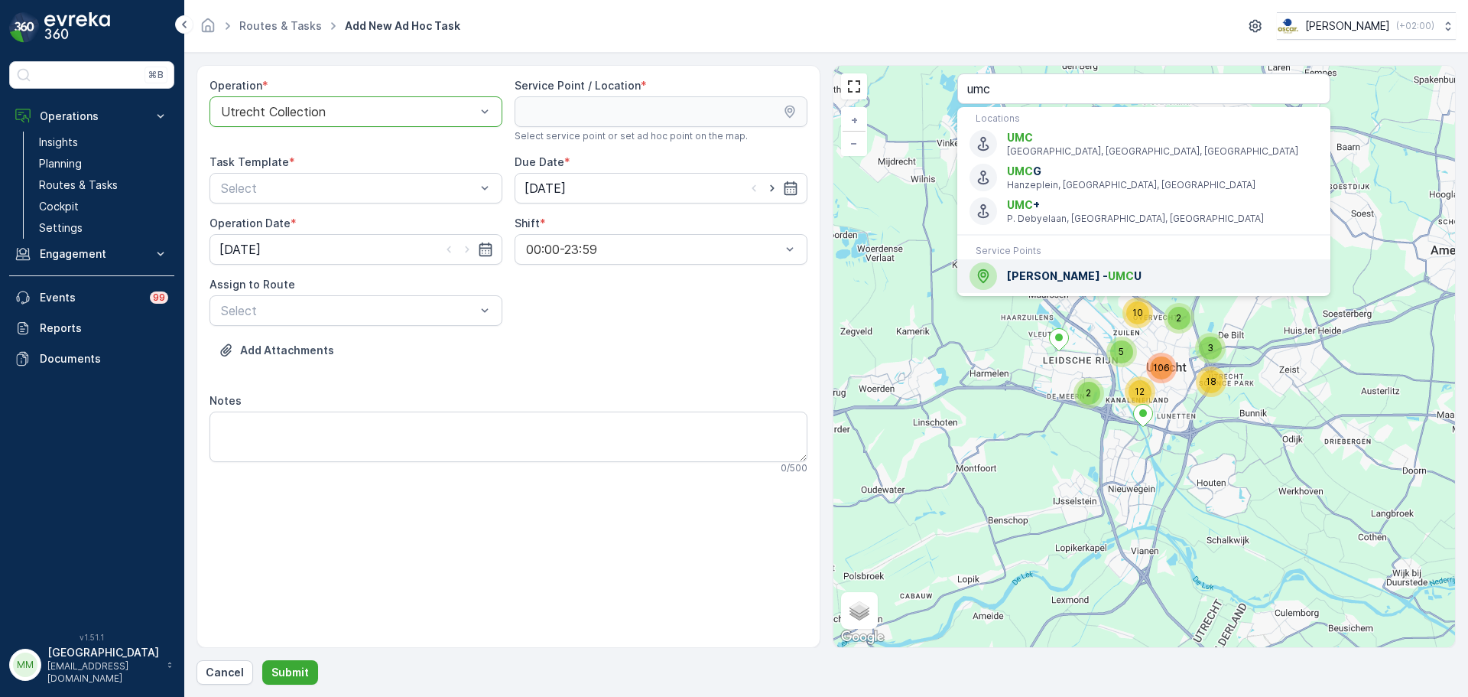
click at [1048, 271] on span "MAAS - UMC U" at bounding box center [1162, 275] width 311 height 15
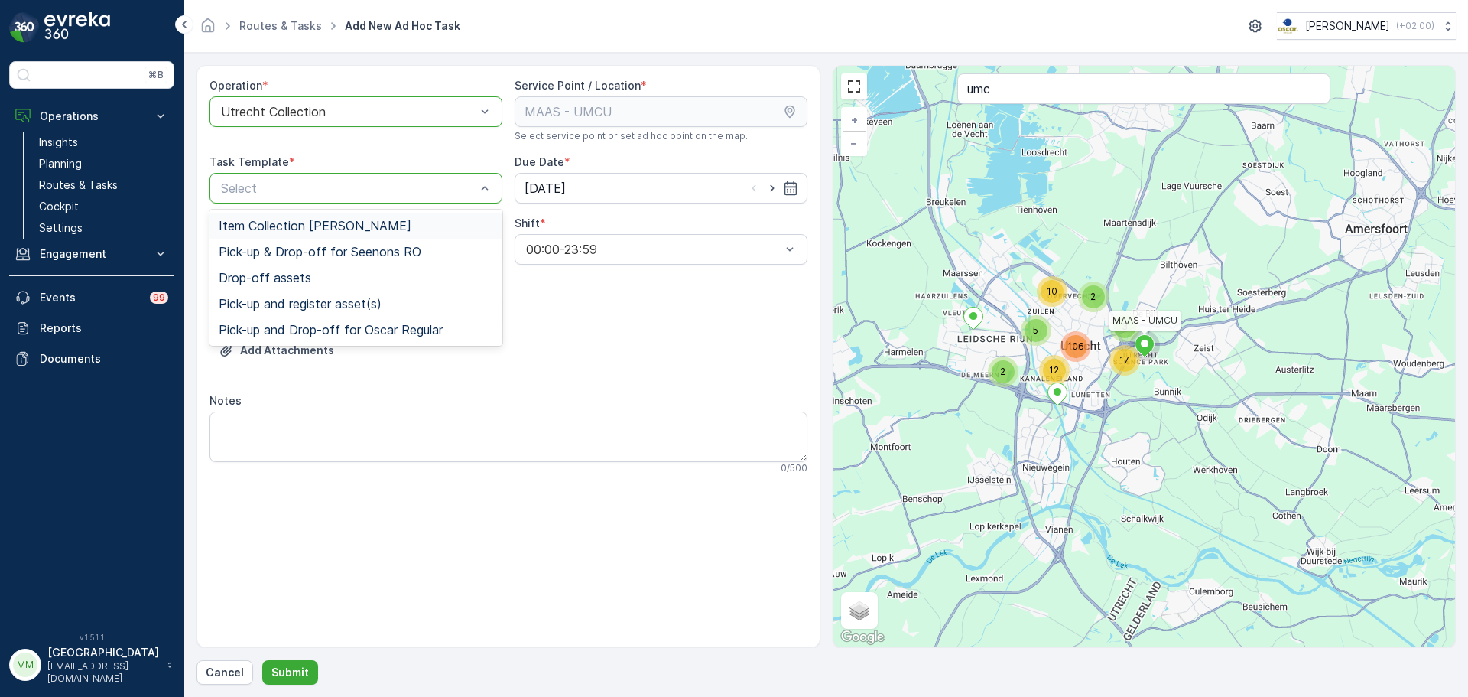
click at [313, 219] on span "Item Collection Oscar Regulier" at bounding box center [315, 226] width 193 height 14
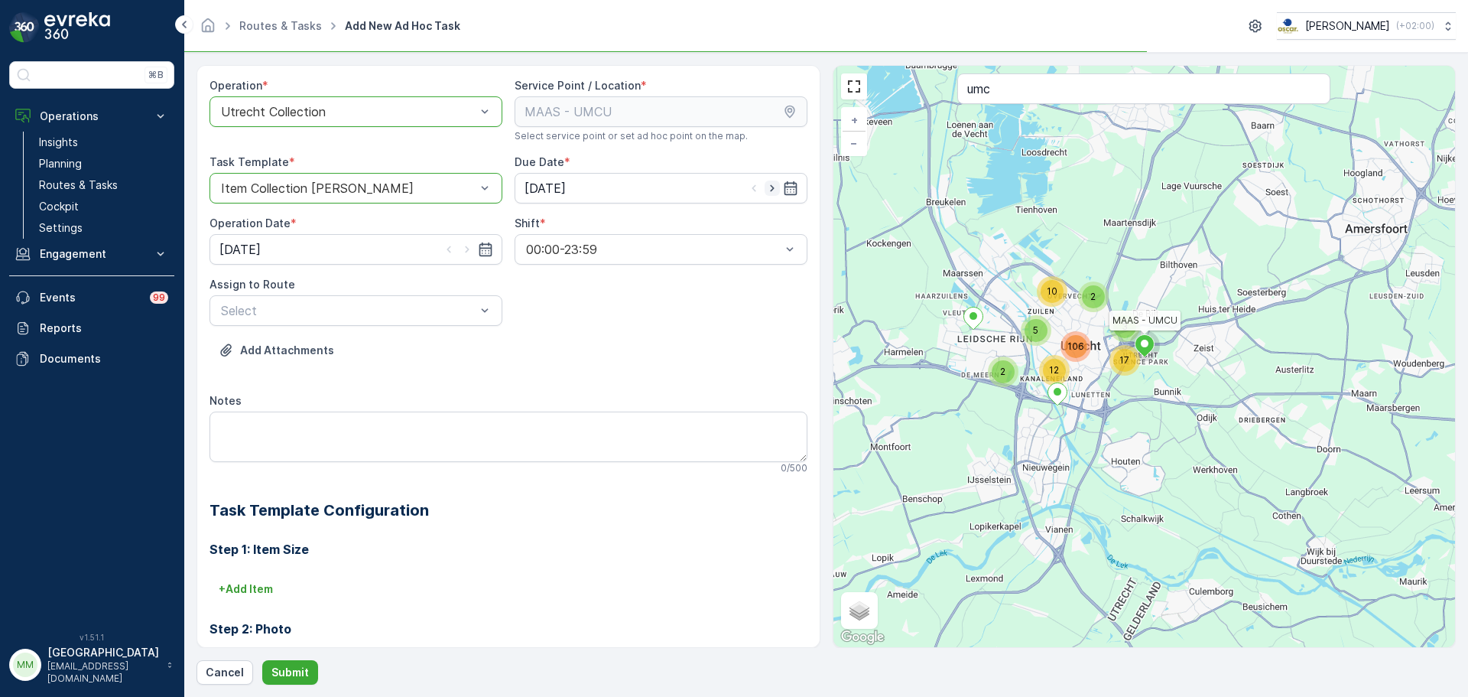
click at [765, 191] on icon "button" at bounding box center [772, 187] width 15 height 15
type input "01.10.2025"
click at [467, 246] on icon "button" at bounding box center [467, 249] width 15 height 15
type input "01.10.2025"
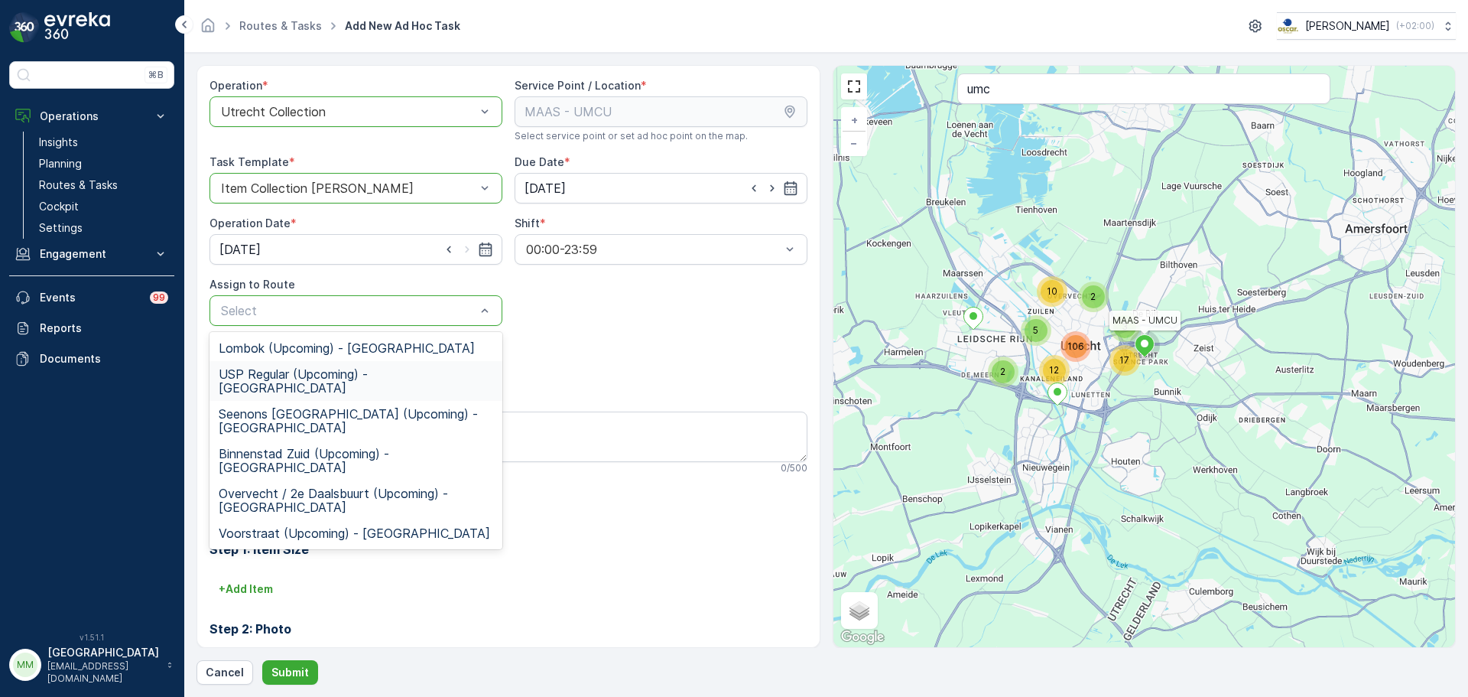
click at [359, 375] on span "USP Regular (Upcoming) - Utrecht" at bounding box center [356, 381] width 275 height 28
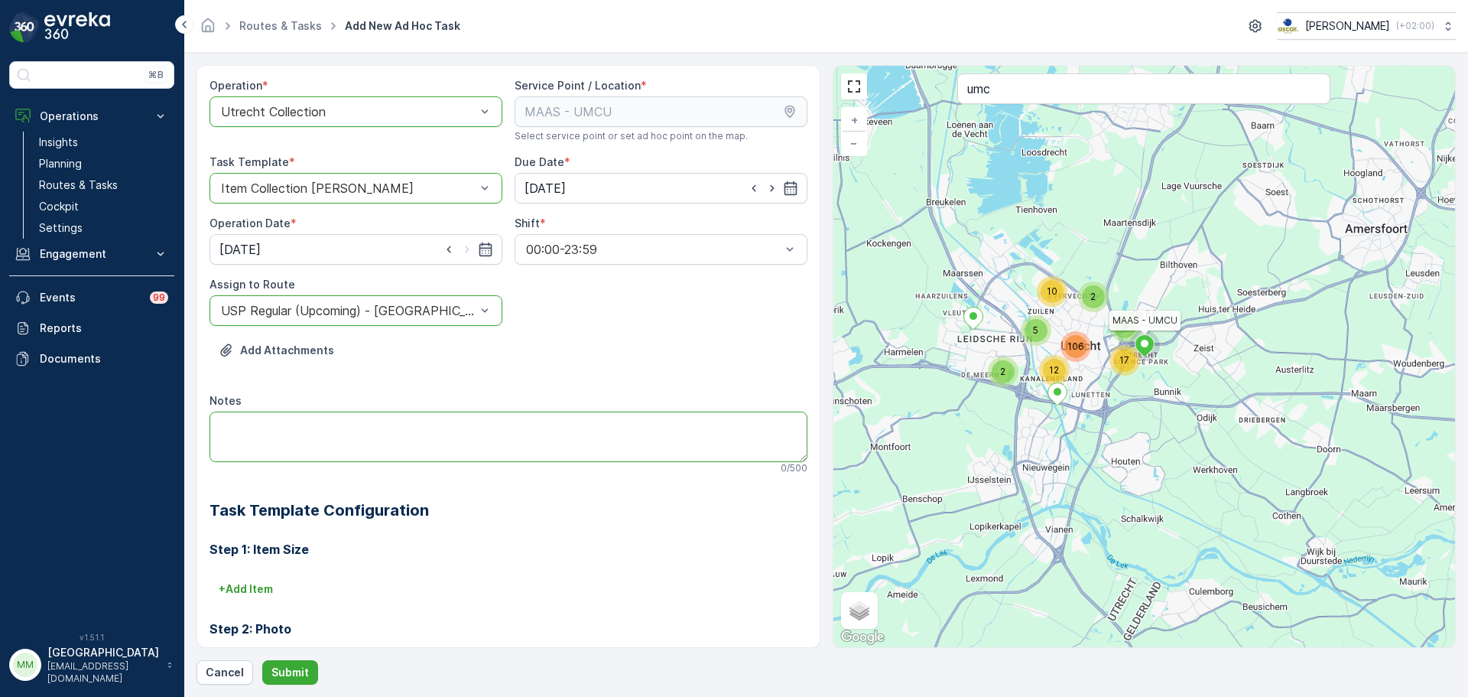
click at [356, 431] on textarea "Notes" at bounding box center [509, 436] width 598 height 50
type textarea "Graag alles meenemen!"
click at [280, 666] on p "Submit" at bounding box center [289, 672] width 37 height 15
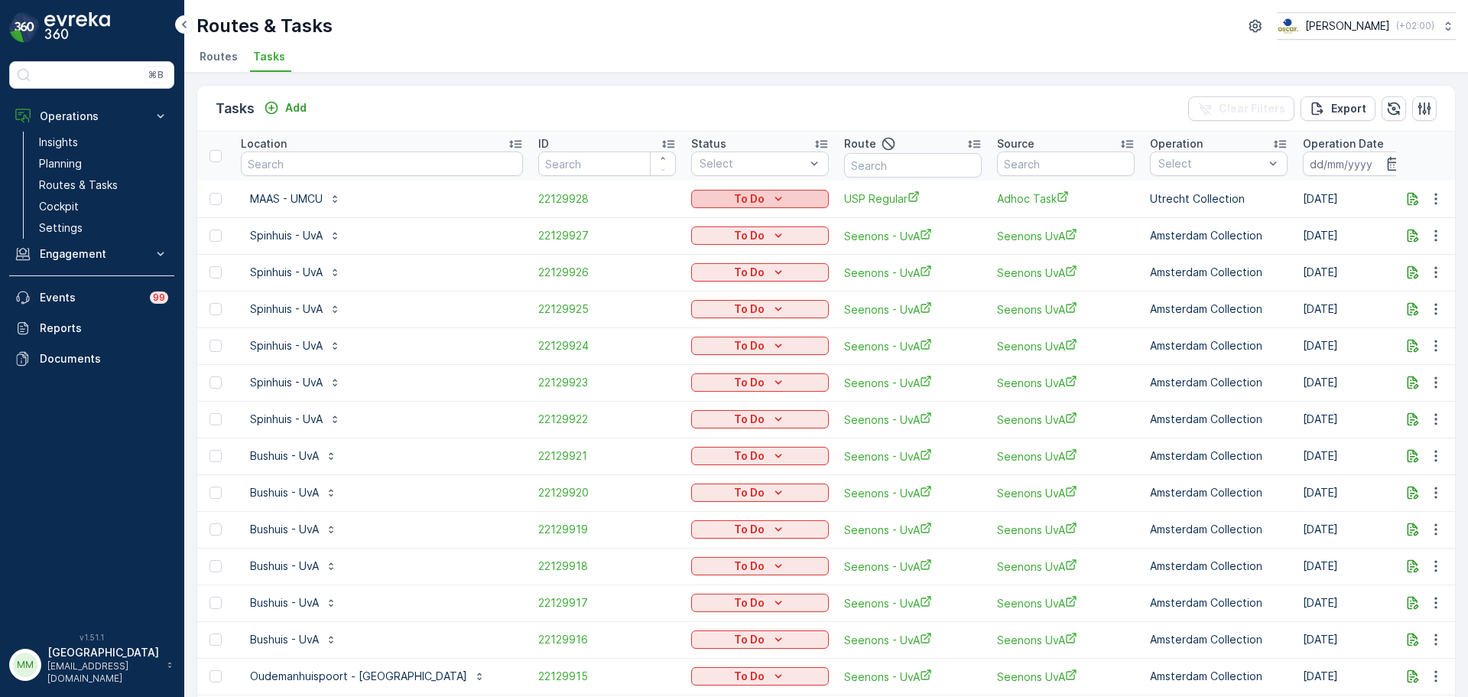
click at [697, 200] on div "To Do" at bounding box center [759, 198] width 125 height 15
click at [658, 257] on span "Let Op!" at bounding box center [647, 264] width 38 height 15
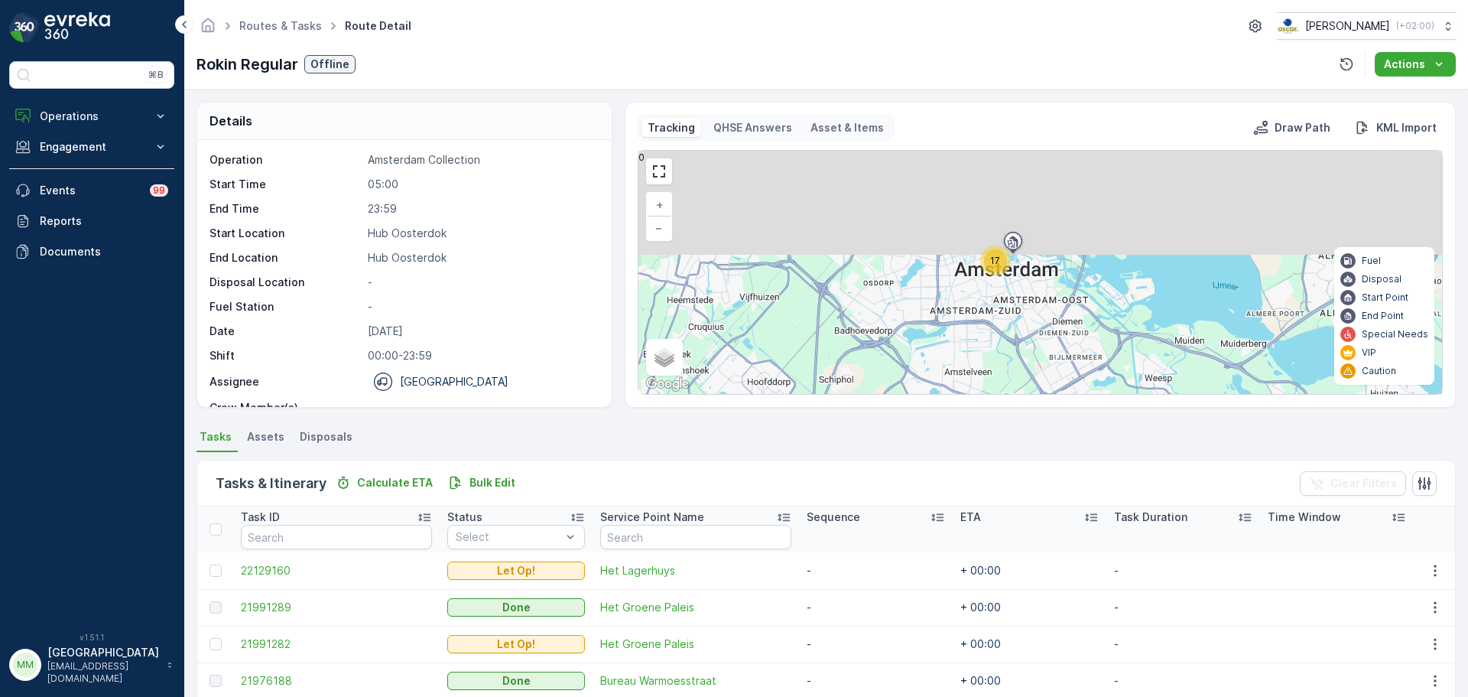
drag, startPoint x: 1079, startPoint y: 202, endPoint x: 1065, endPoint y: 378, distance: 176.5
click at [1065, 378] on div "17 + − Satellite Roadmap Terrain Hybrid Leaflet Keyboard shortcuts Map Data Map…" at bounding box center [1041, 272] width 804 height 243
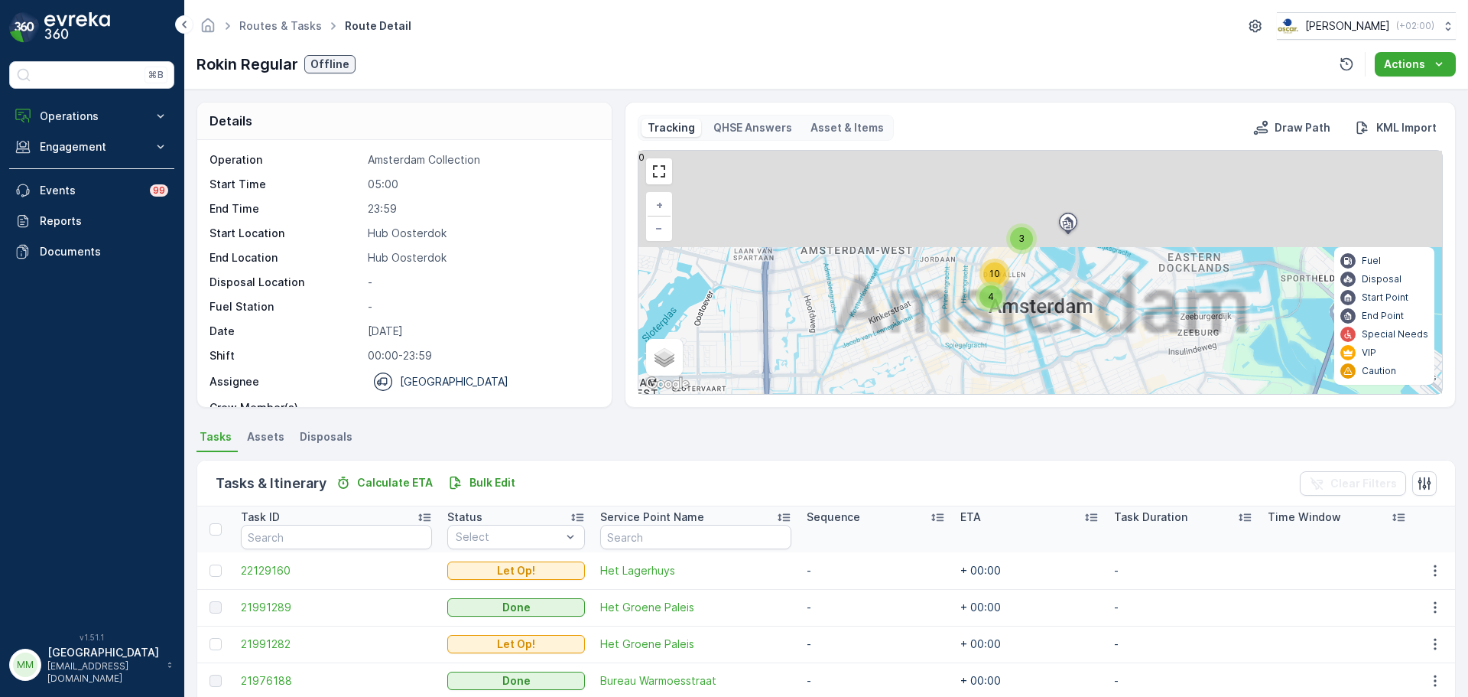
drag, startPoint x: 1038, startPoint y: 233, endPoint x: 1061, endPoint y: 391, distance: 159.2
click at [1061, 391] on div "3 4 10 + − Satellite Roadmap Terrain Hybrid Leaflet Keyboard shortcuts Map Data…" at bounding box center [1041, 272] width 804 height 243
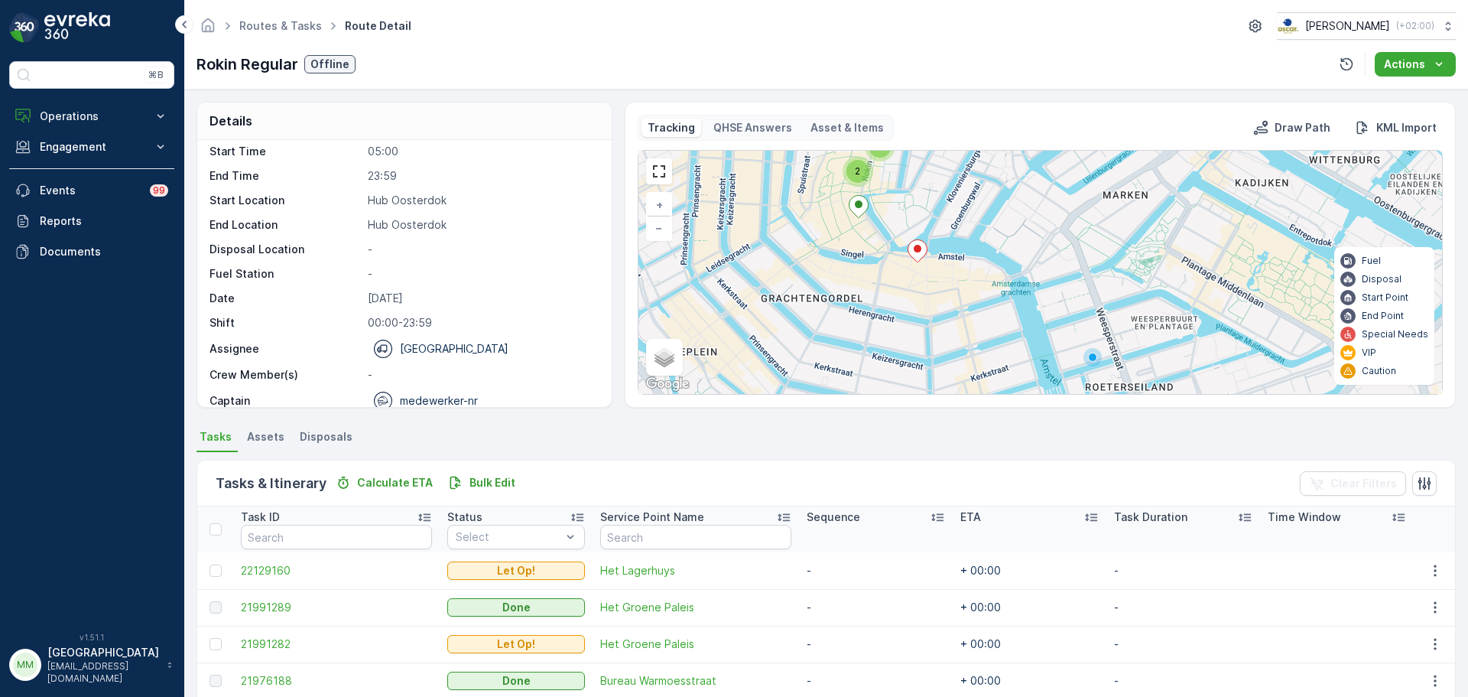
scroll to position [48, 0]
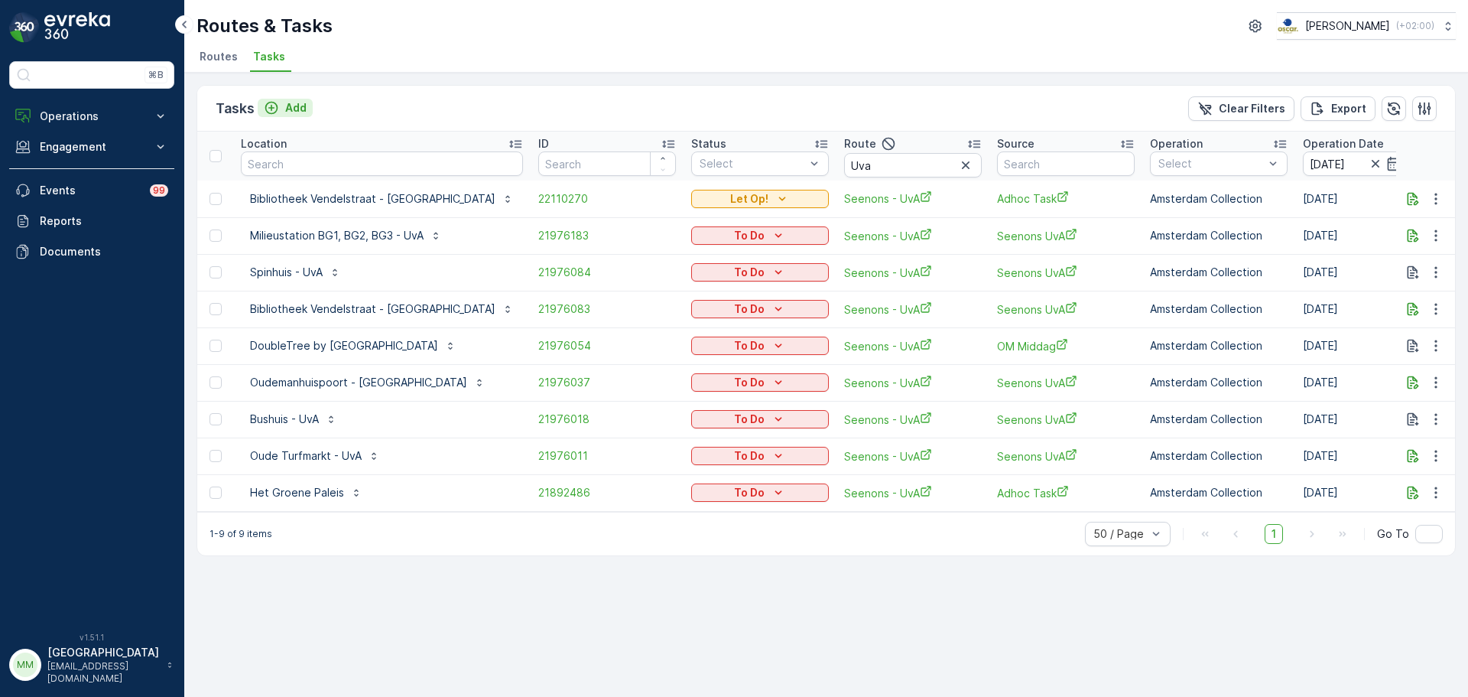
click at [288, 105] on p "Add" at bounding box center [295, 107] width 21 height 15
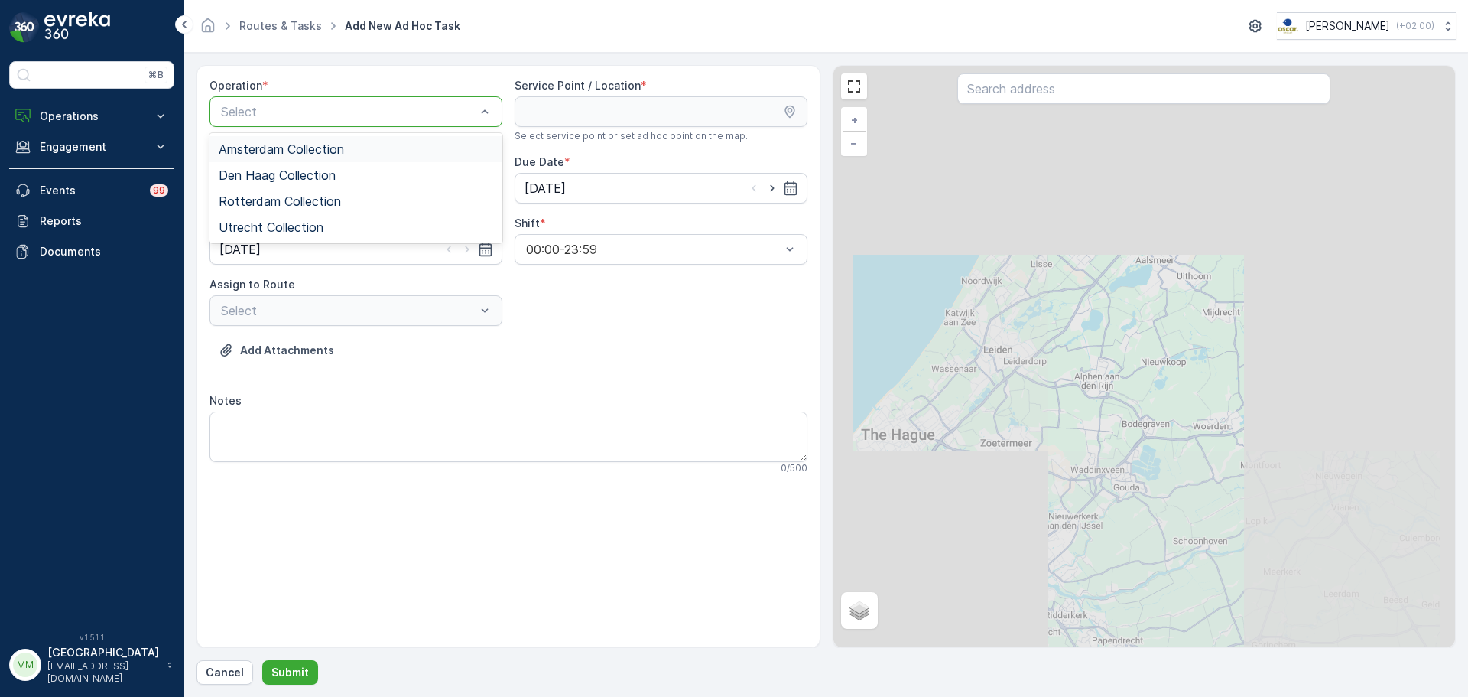
click at [347, 144] on div "Amsterdam Collection" at bounding box center [356, 149] width 275 height 14
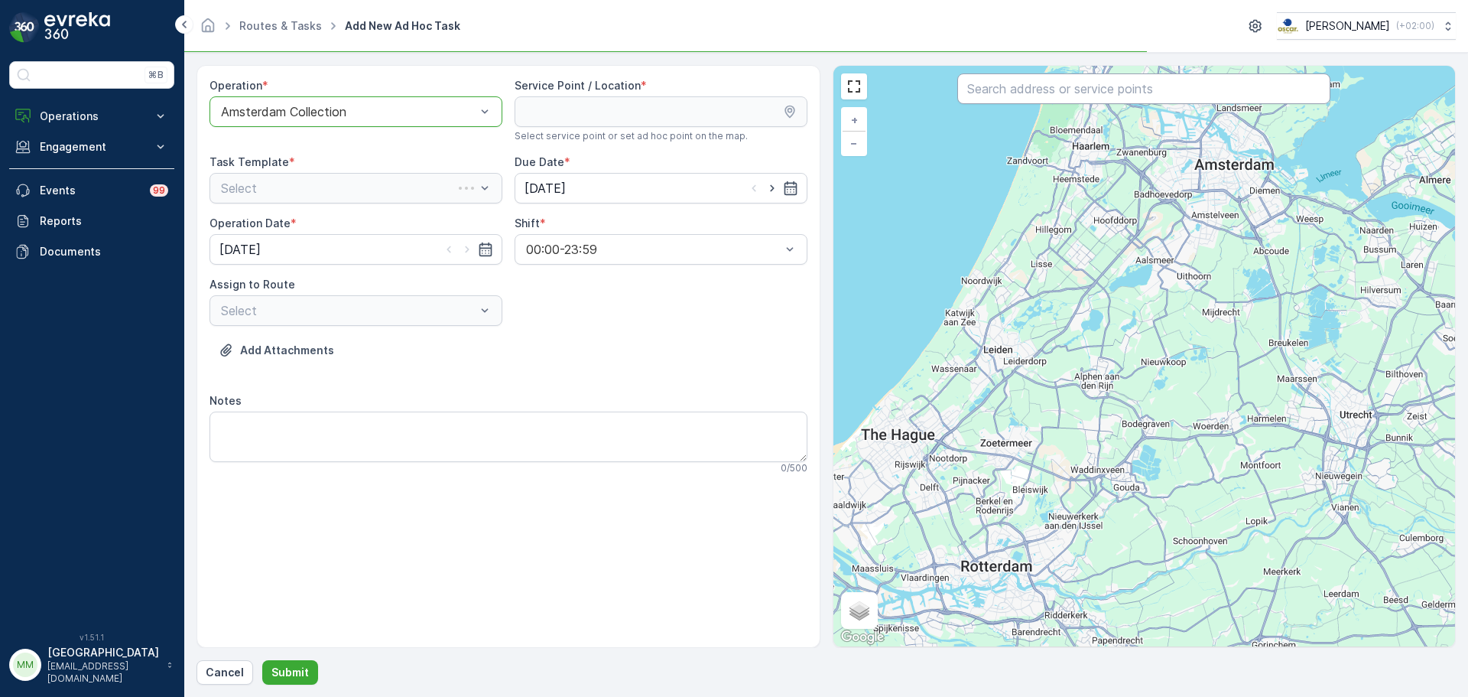
click at [1011, 89] on input "text" at bounding box center [1143, 88] width 373 height 31
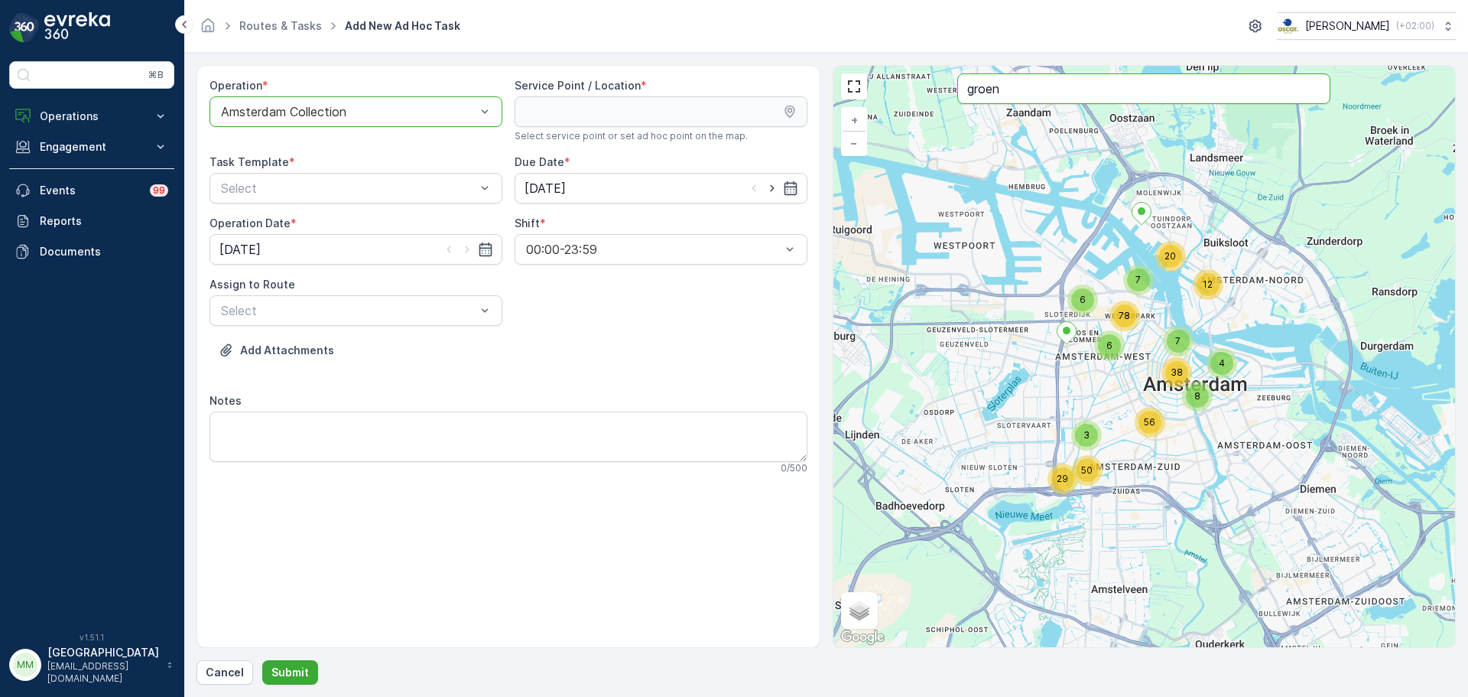
type input "groen"
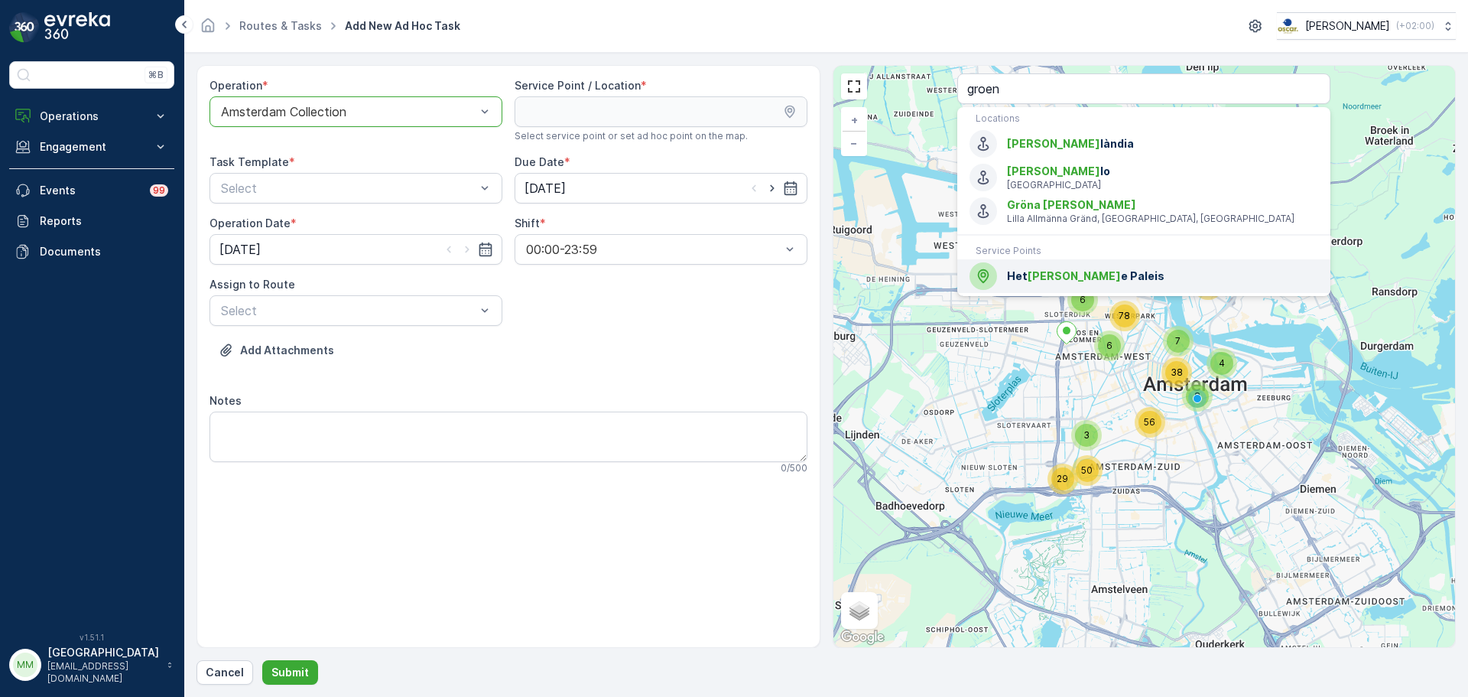
drag, startPoint x: 1053, startPoint y: 281, endPoint x: 772, endPoint y: 232, distance: 285.7
click at [1054, 281] on span "[PERSON_NAME]" at bounding box center [1074, 275] width 93 height 13
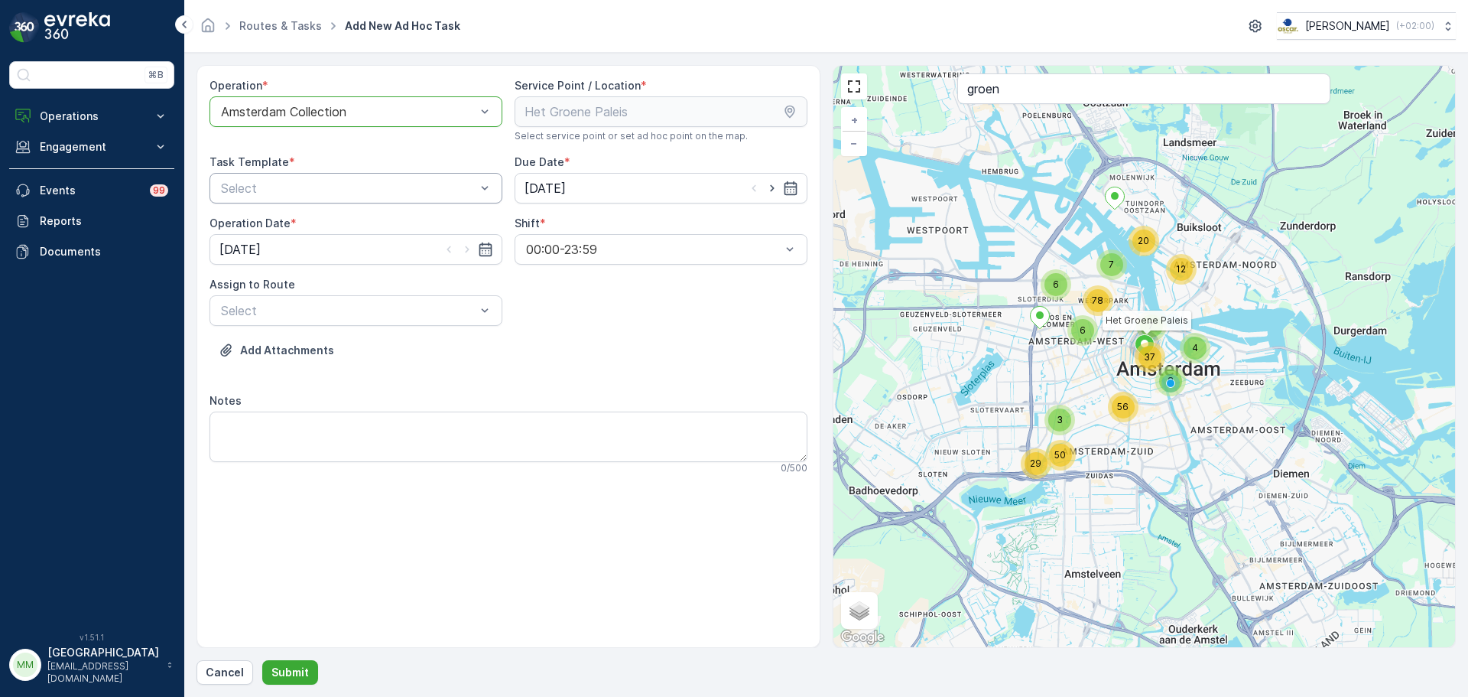
click at [396, 200] on div "Select" at bounding box center [356, 188] width 293 height 31
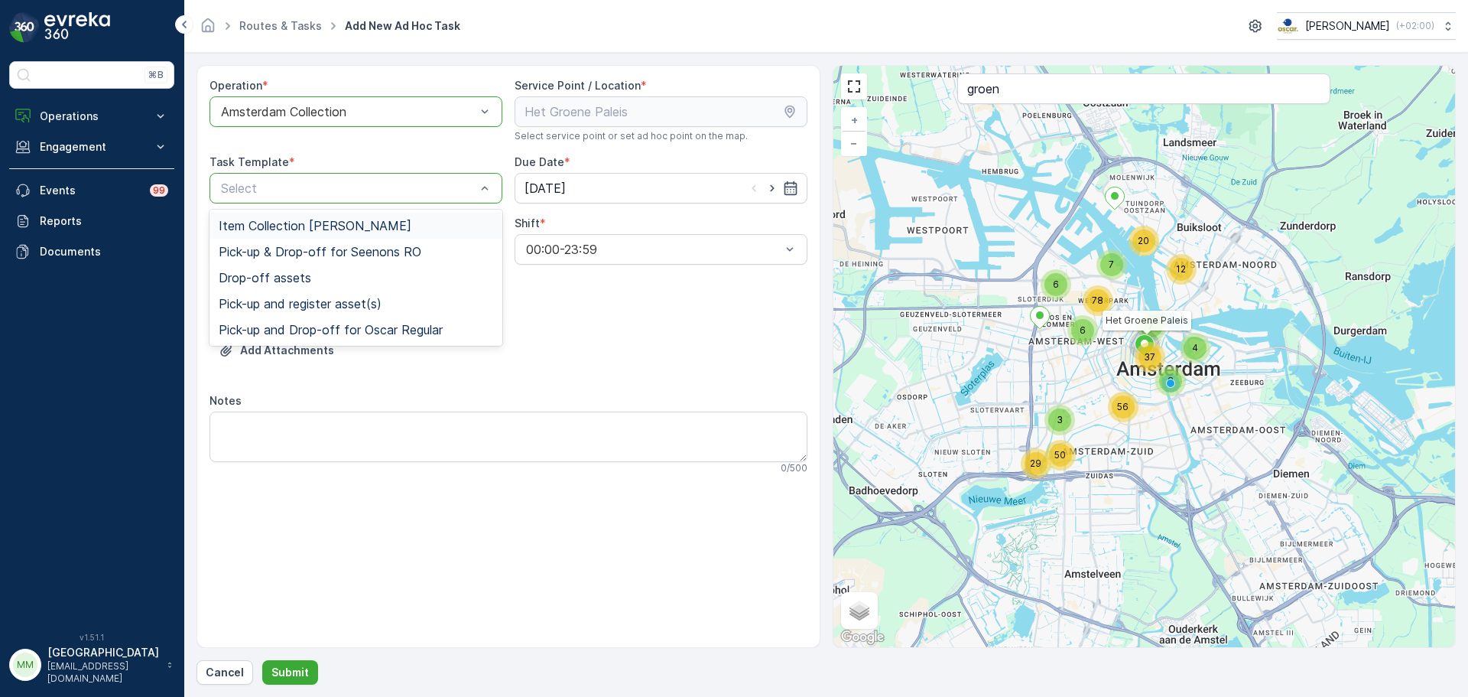
click at [359, 226] on span "Item Collection [PERSON_NAME]" at bounding box center [315, 226] width 193 height 14
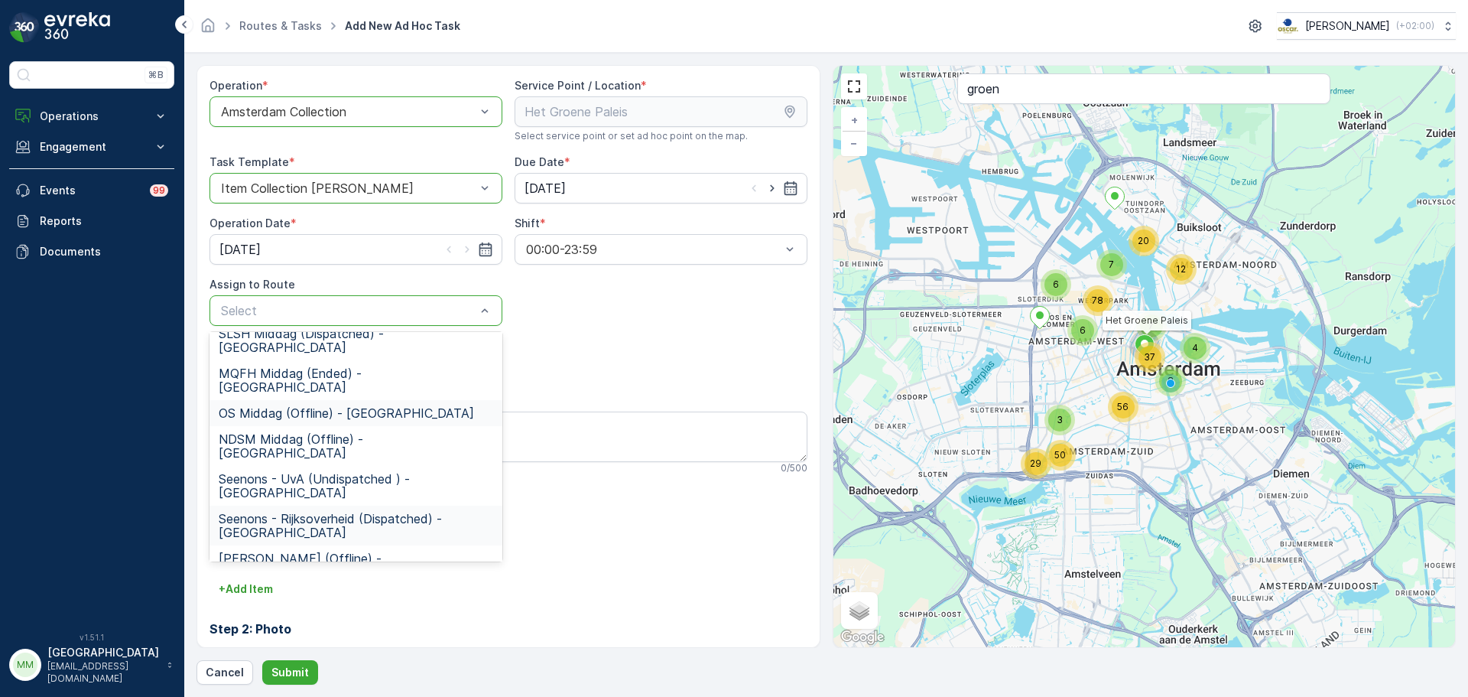
scroll to position [76, 0]
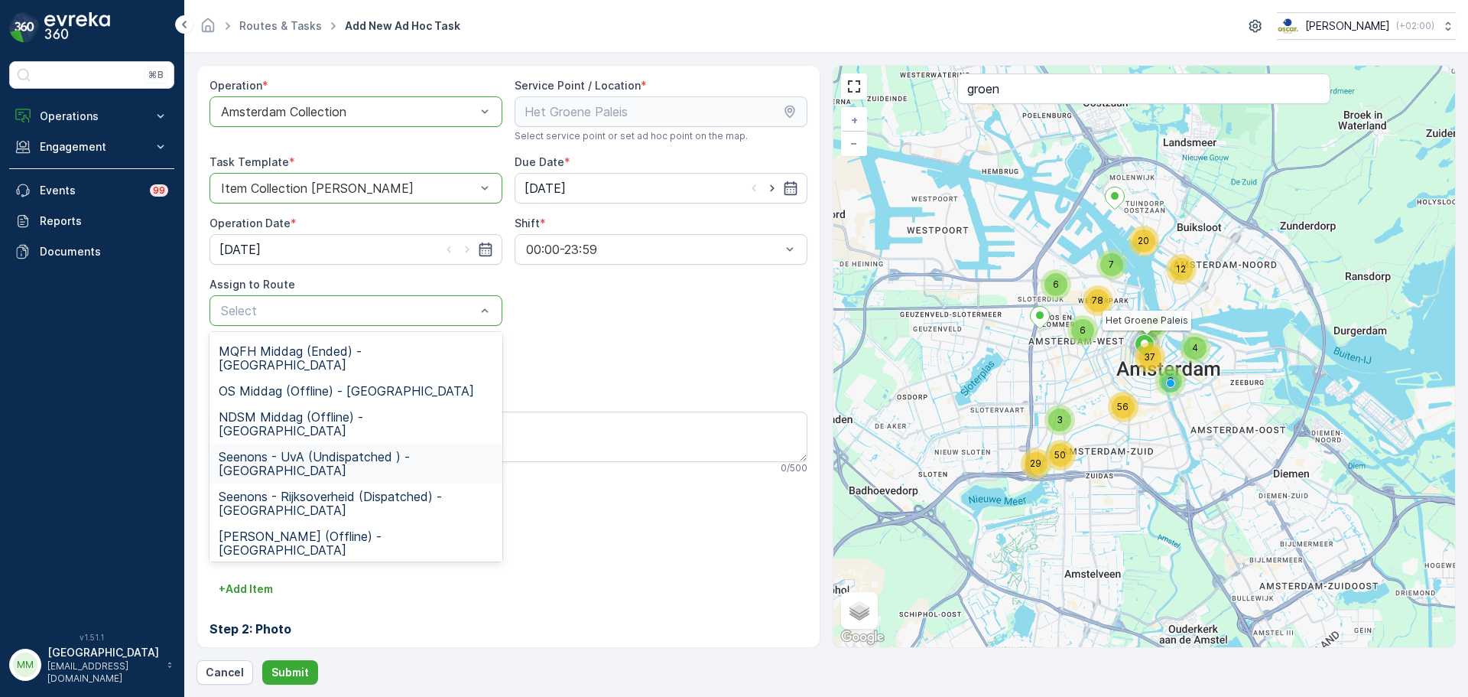
click at [344, 450] on span "Seenons - UvA (Undispatched ) - [GEOGRAPHIC_DATA]" at bounding box center [356, 464] width 275 height 28
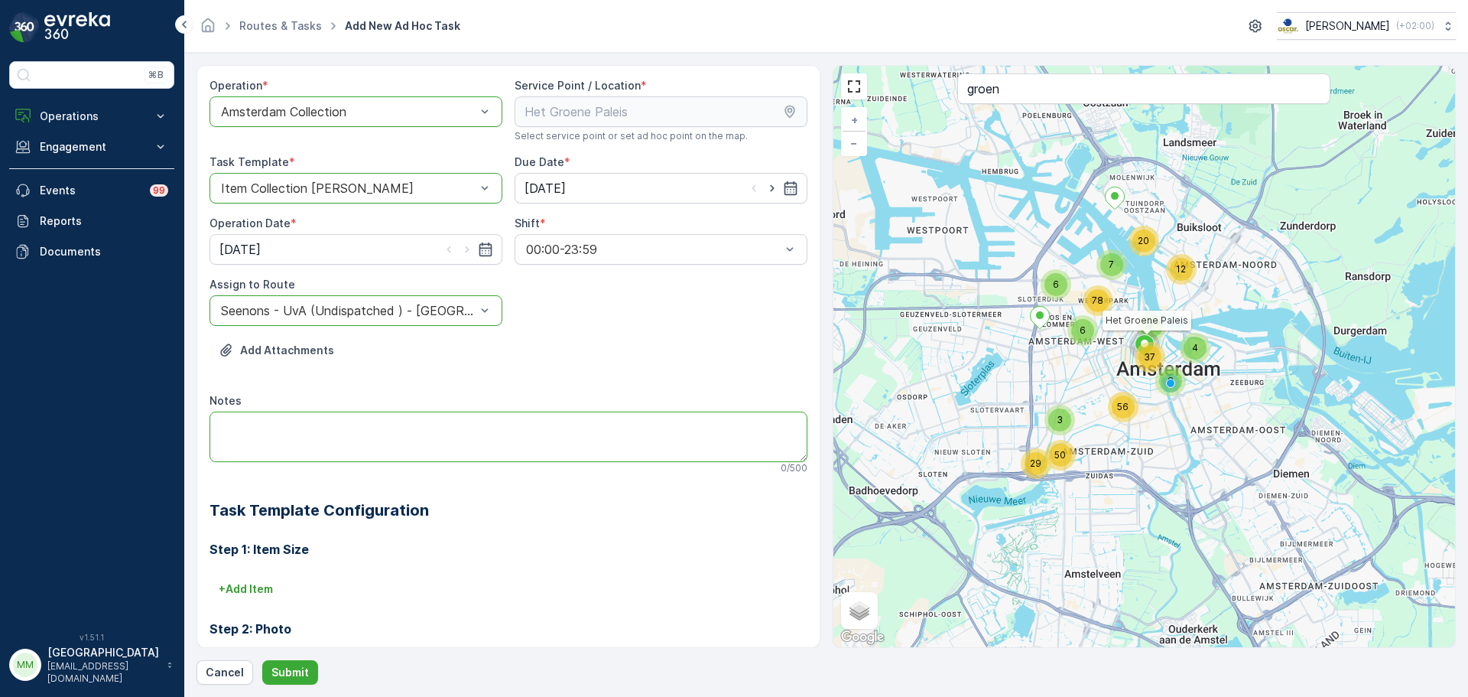
click at [340, 432] on textarea "Notes" at bounding box center [509, 436] width 598 height 50
type textarea "Take every container/bin. Client is quitting Oscar"
click at [286, 671] on p "Submit" at bounding box center [289, 672] width 37 height 15
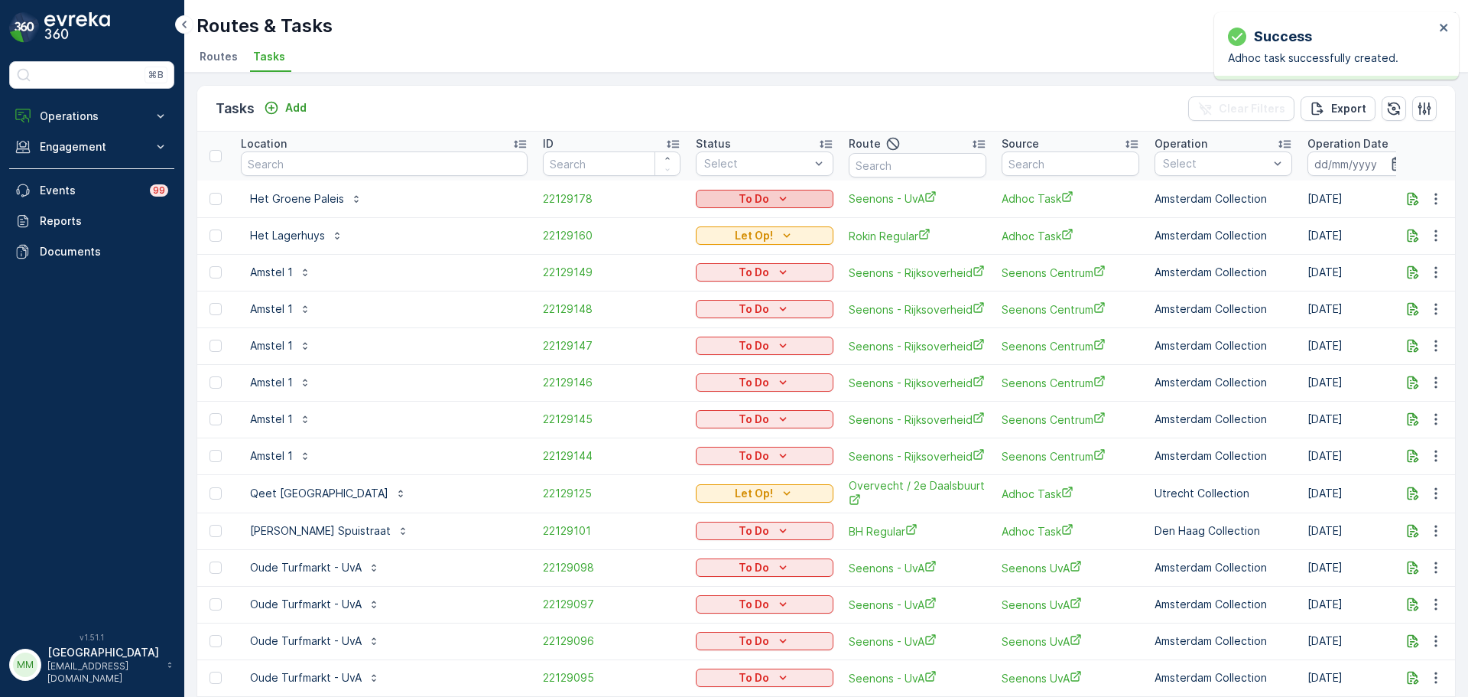
click at [757, 203] on p "To Do" at bounding box center [754, 198] width 31 height 15
click at [746, 226] on div "Let Op!" at bounding box center [744, 221] width 97 height 21
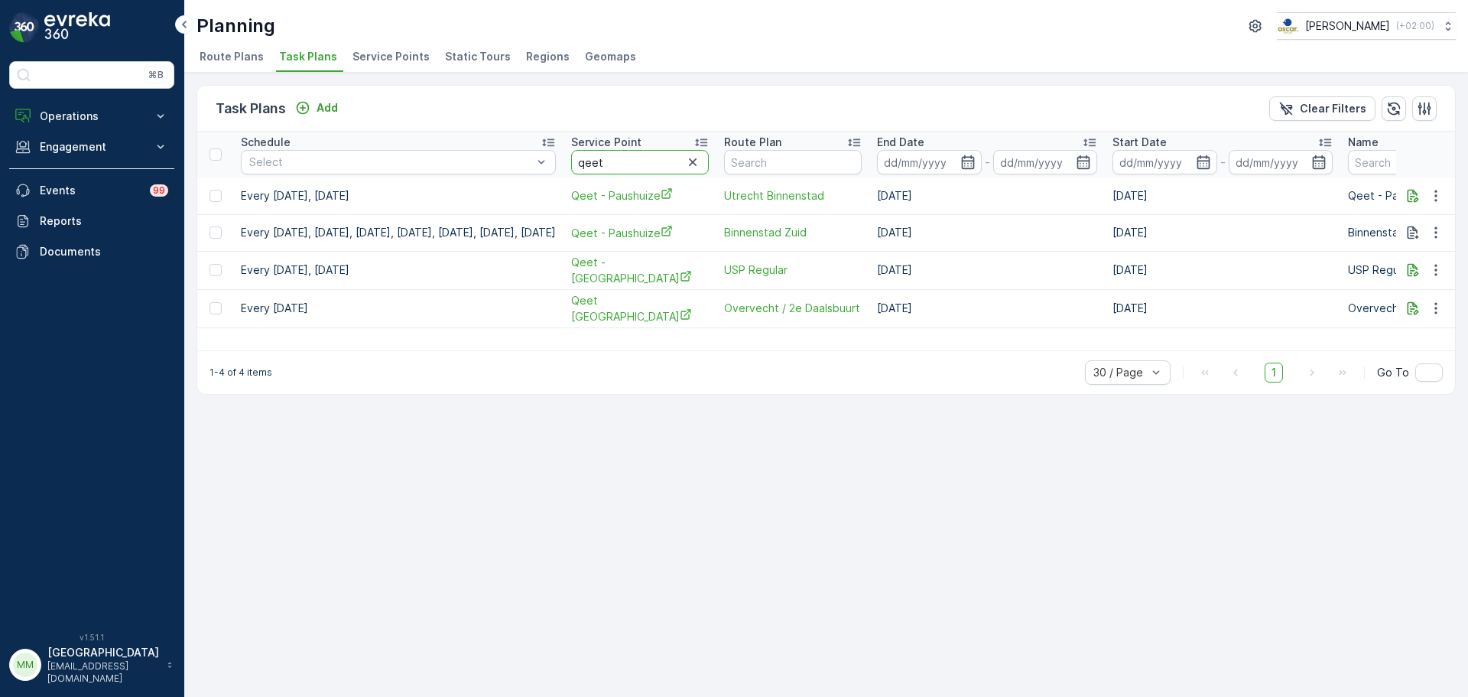
drag, startPoint x: 688, startPoint y: 167, endPoint x: 623, endPoint y: 165, distance: 64.3
click at [623, 165] on th "Service Point qeet" at bounding box center [640, 155] width 153 height 46
type input "cond"
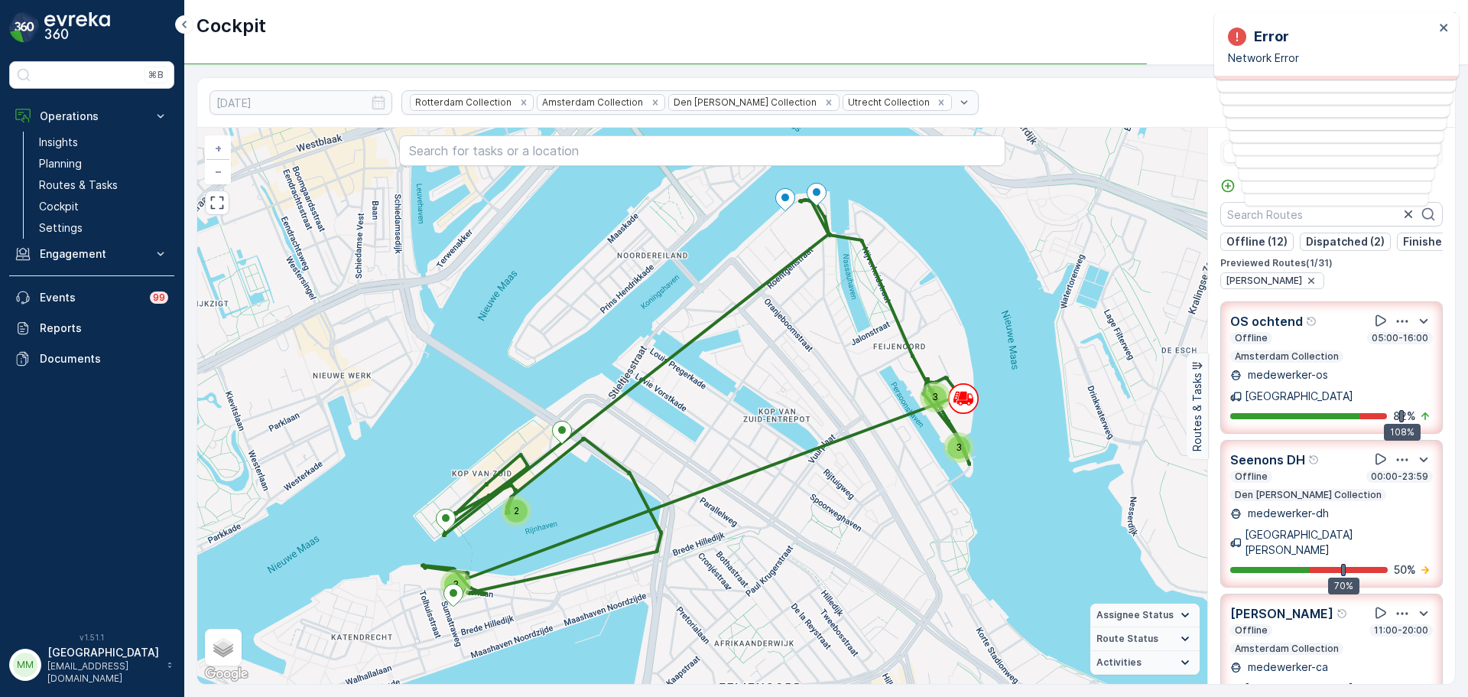
scroll to position [38, 0]
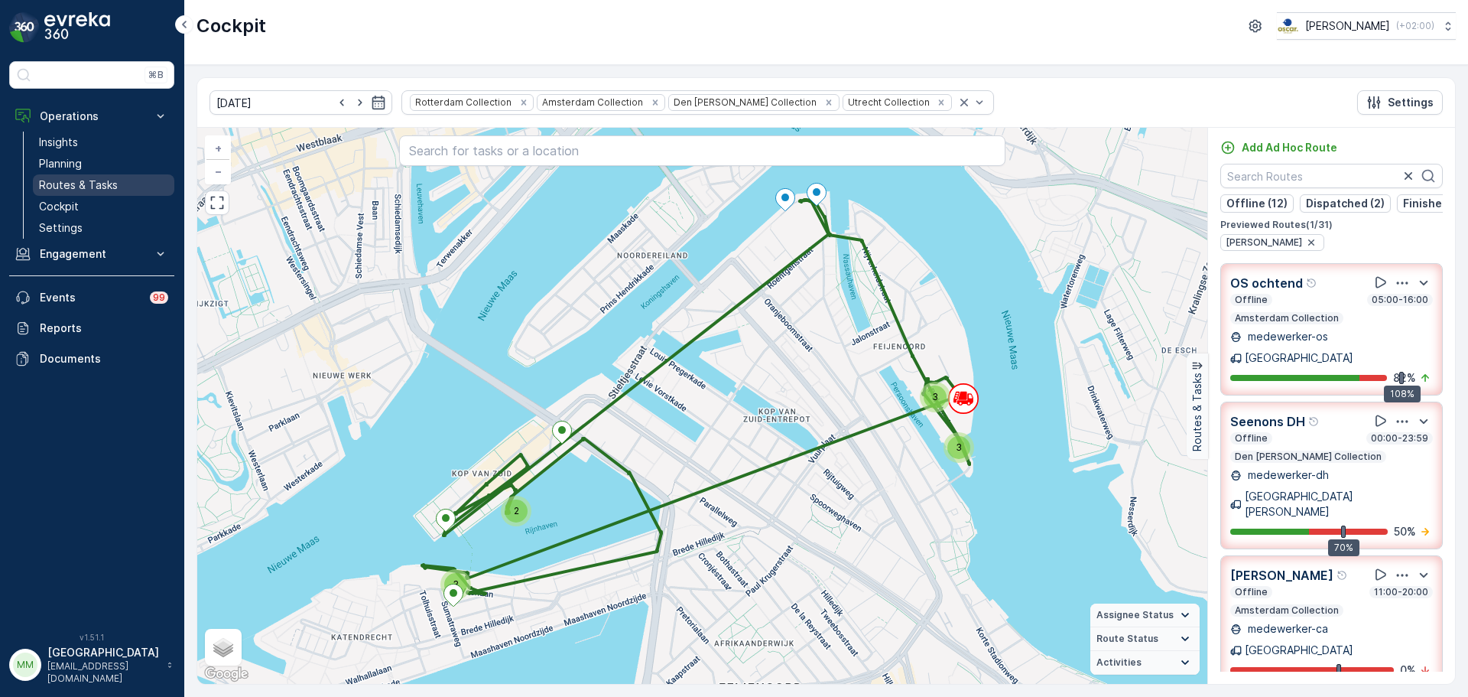
click at [83, 188] on p "Routes & Tasks" at bounding box center [78, 184] width 79 height 15
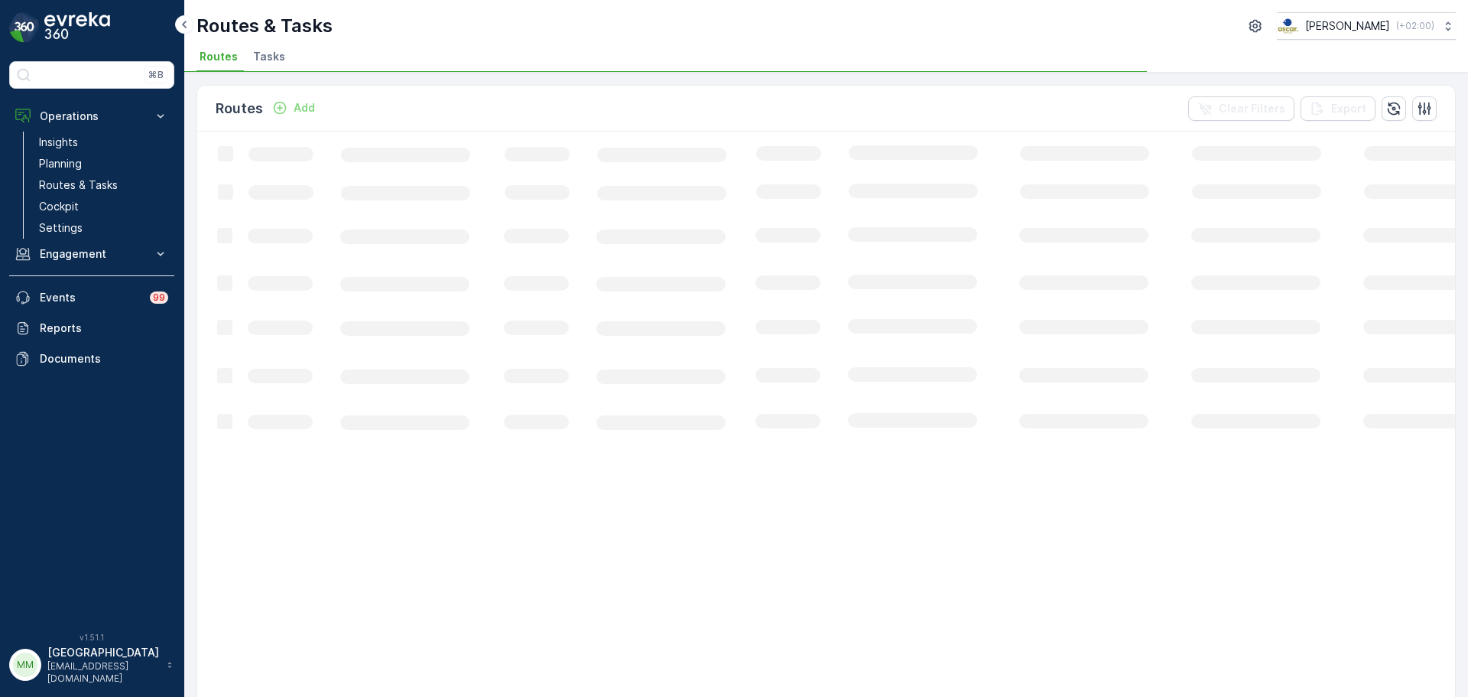
click at [265, 56] on span "Tasks" at bounding box center [269, 56] width 32 height 15
click at [70, 198] on link "Cockpit" at bounding box center [103, 206] width 141 height 21
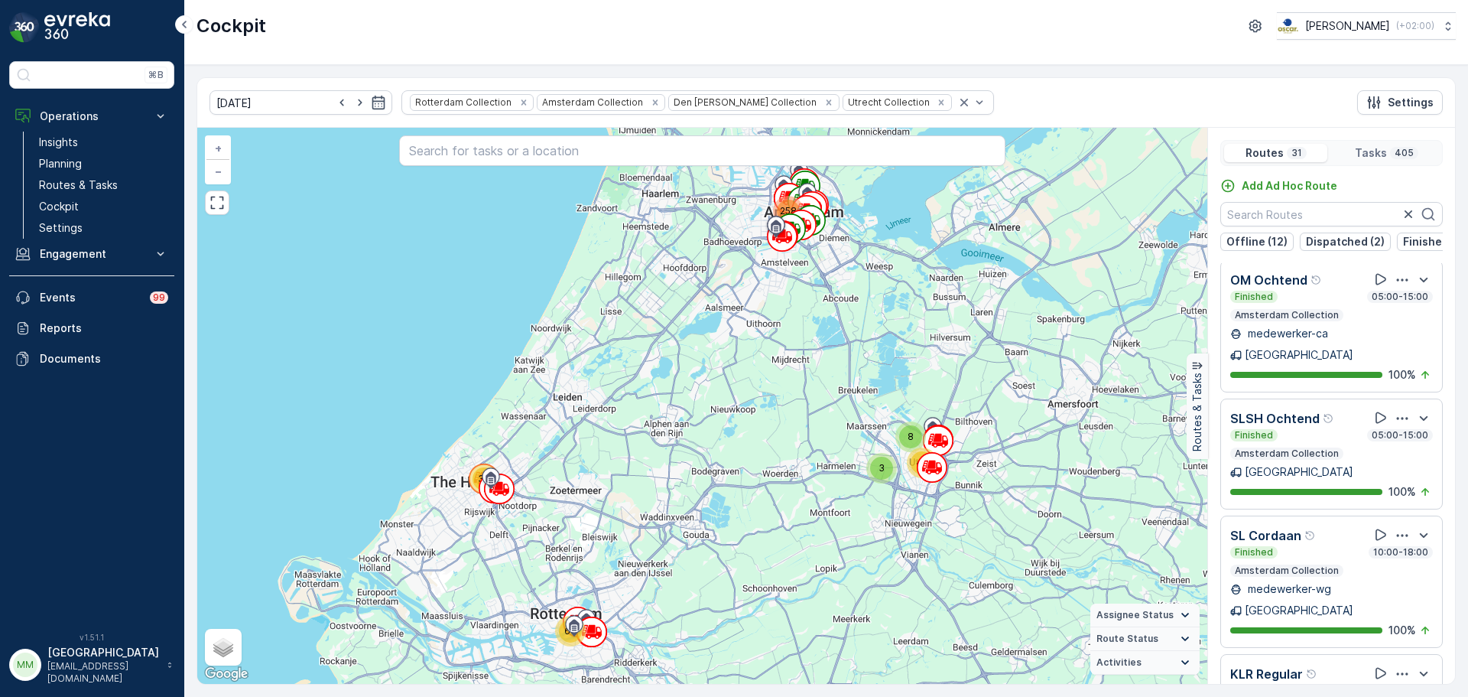
scroll to position [1606, 0]
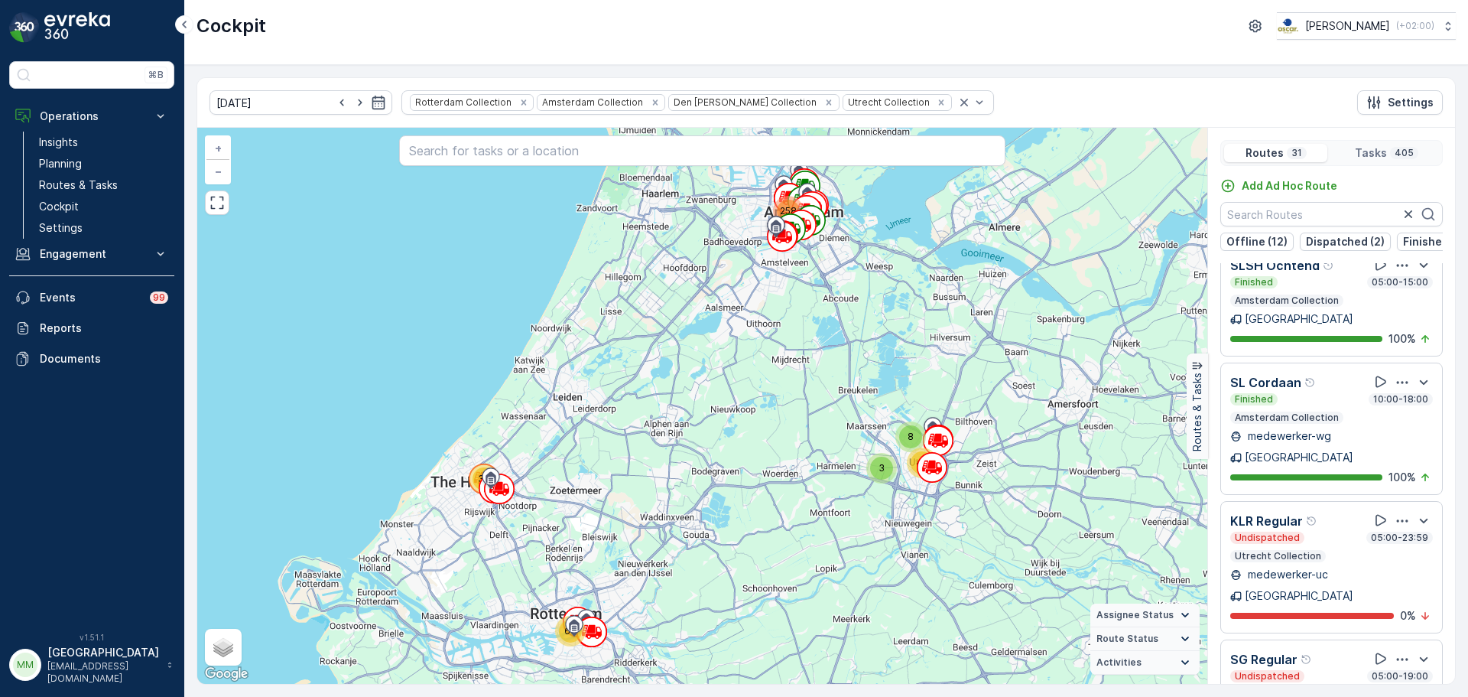
click at [1373, 670] on div "Undispatched 05:00-19:00 Amsterdam Collection" at bounding box center [1332, 685] width 203 height 31
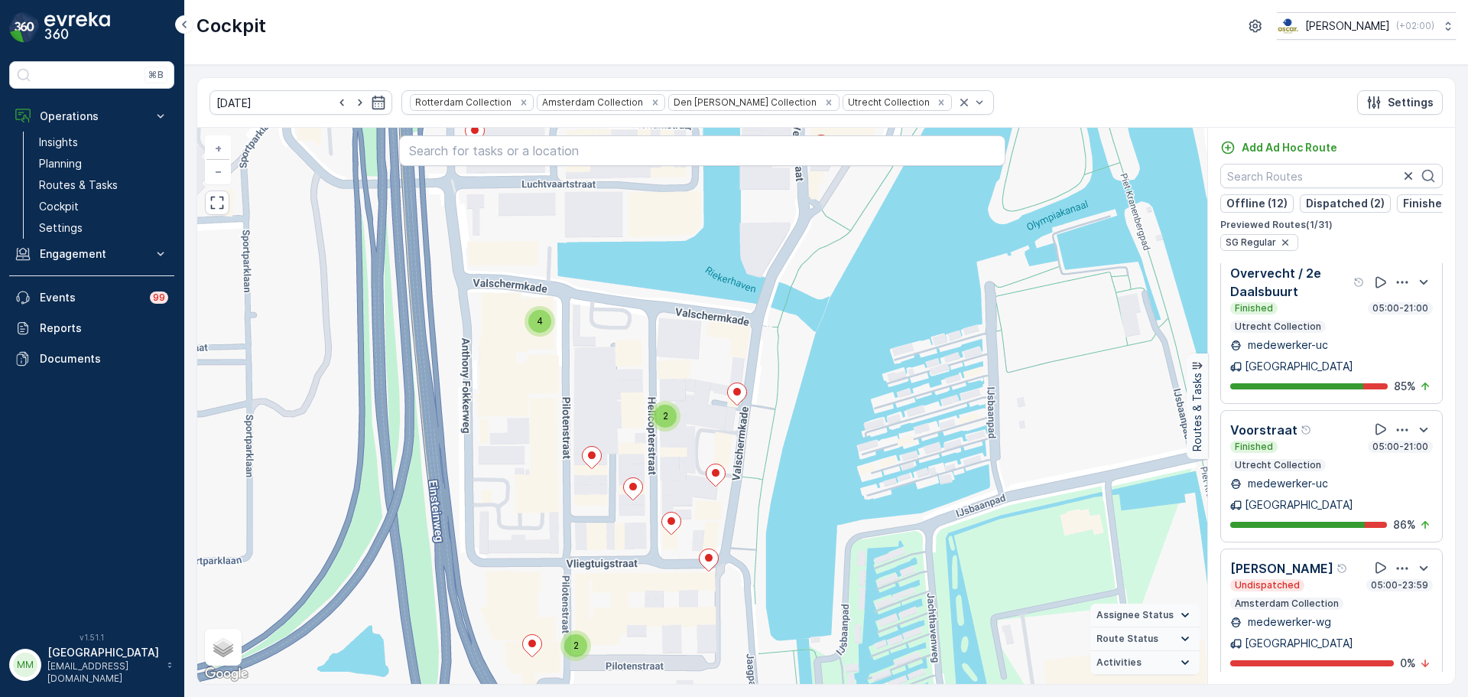
scroll to position [2279, 0]
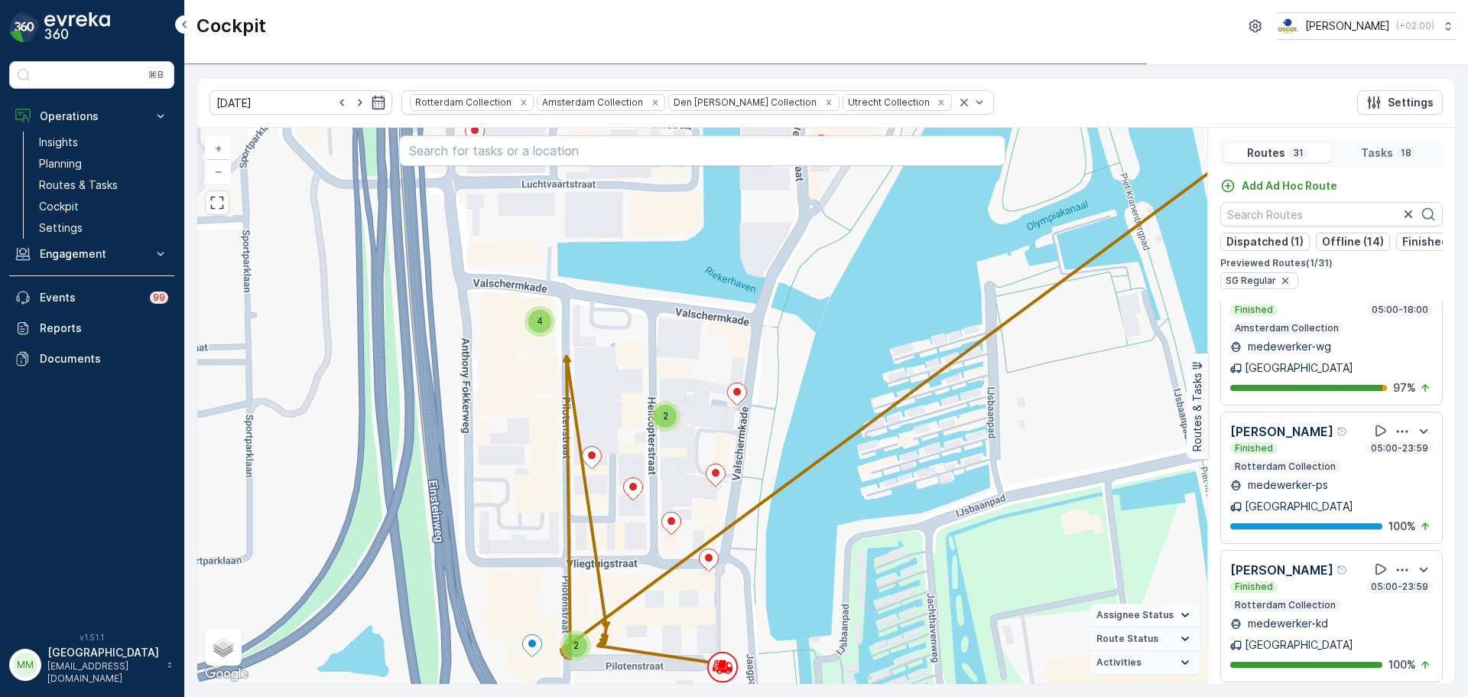
scroll to position [3273, 0]
